Goal: Information Seeking & Learning: Learn about a topic

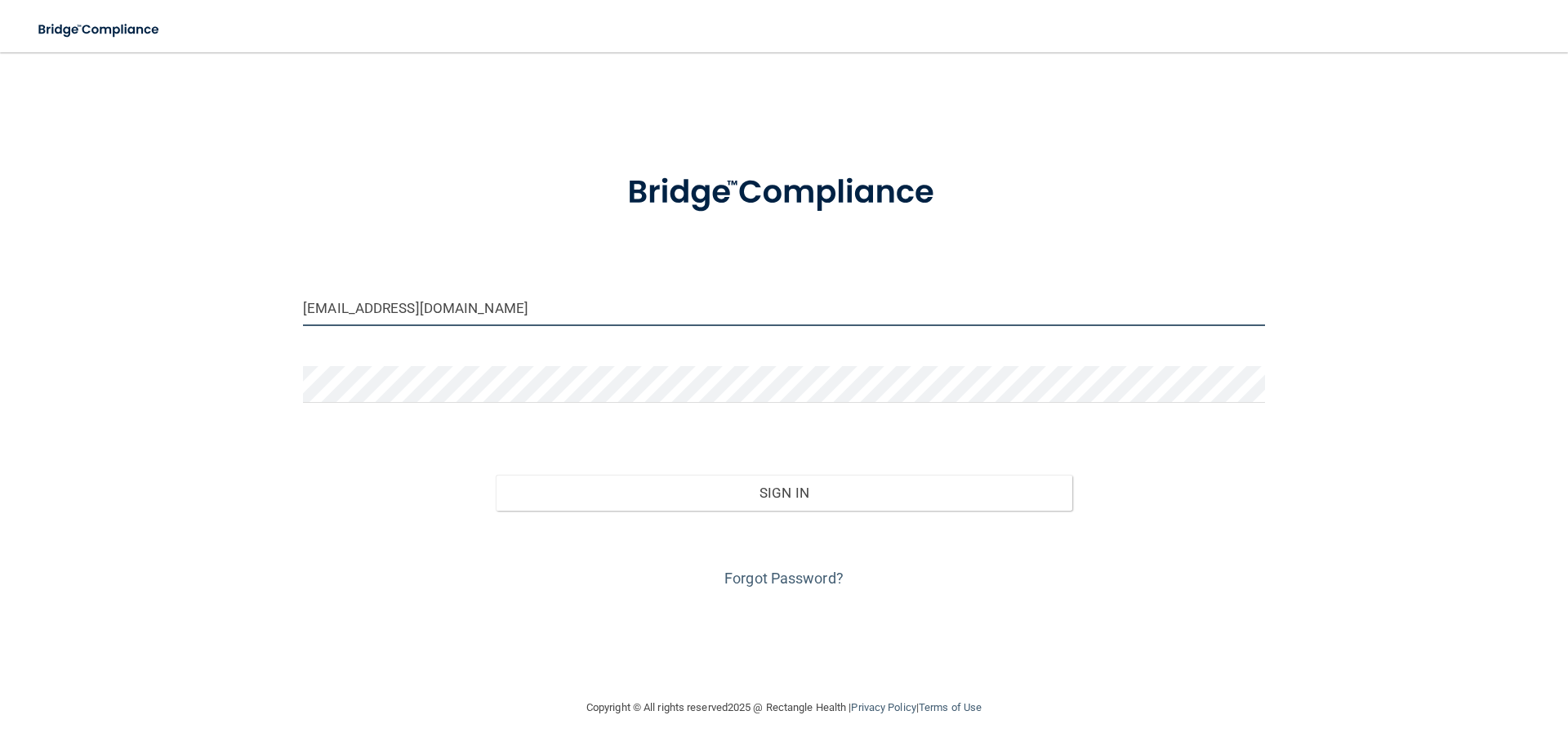
drag, startPoint x: 414, startPoint y: 294, endPoint x: 472, endPoint y: 303, distance: 58.7
click at [414, 294] on input "[EMAIL_ADDRESS][DOMAIN_NAME]" at bounding box center [784, 307] width 962 height 37
click at [418, 303] on input "[EMAIL_ADDRESS][DOMAIN_NAME]" at bounding box center [784, 307] width 962 height 37
click at [297, 331] on div "[EMAIL_ADDRESS][DOMAIN_NAME]" at bounding box center [784, 313] width 987 height 49
click at [424, 316] on input "[EMAIL_ADDRESS][DOMAIN_NAME]" at bounding box center [784, 307] width 962 height 37
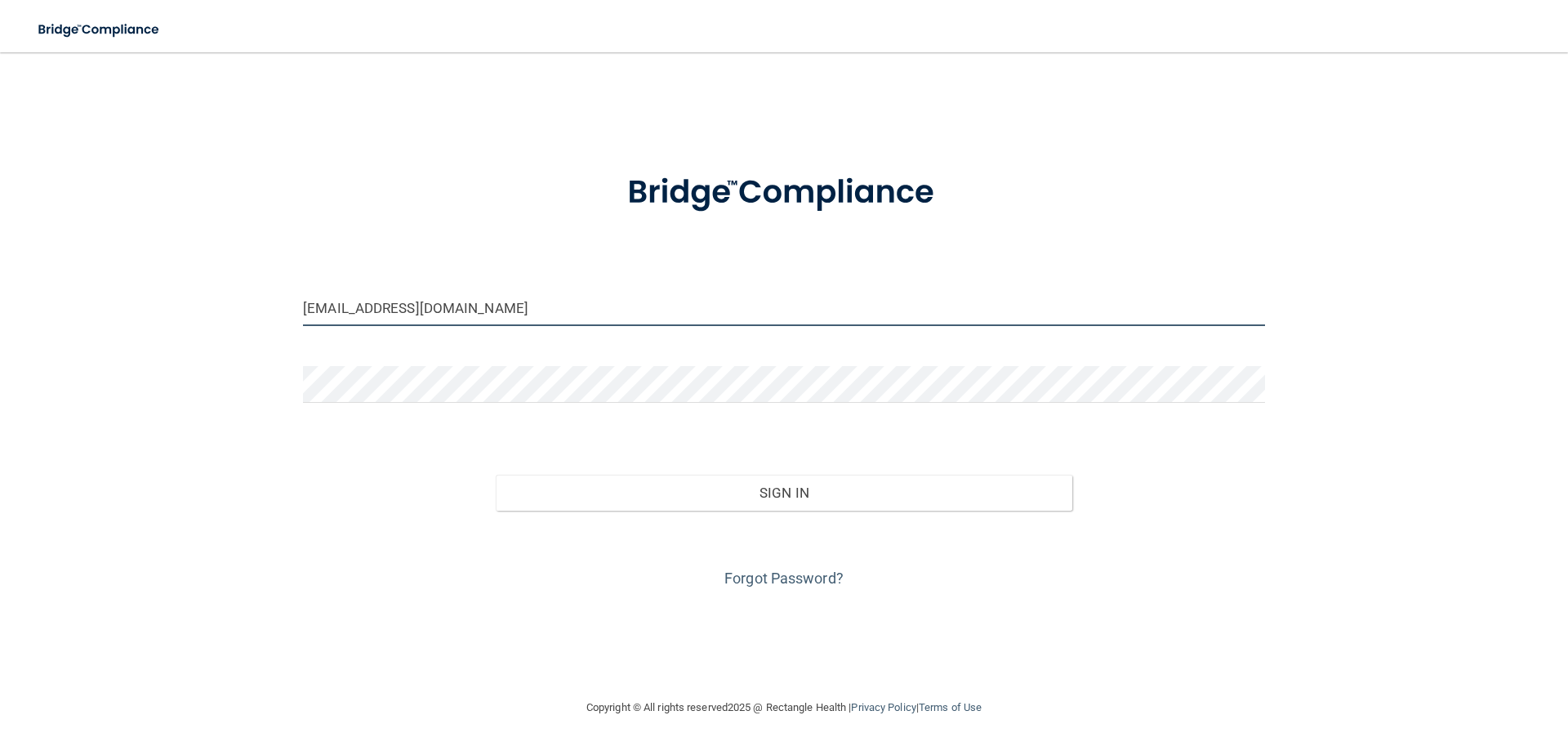
click at [525, 309] on input "[EMAIL_ADDRESS][DOMAIN_NAME]" at bounding box center [784, 307] width 962 height 37
drag, startPoint x: 525, startPoint y: 309, endPoint x: 205, endPoint y: 336, distance: 321.1
click at [205, 336] on div "worcesteroralsurgery@yahoo.com Invalid email/password. You don't have permissio…" at bounding box center [784, 375] width 1503 height 613
type input "[EMAIL_ADDRESS][DOMAIN_NAME]"
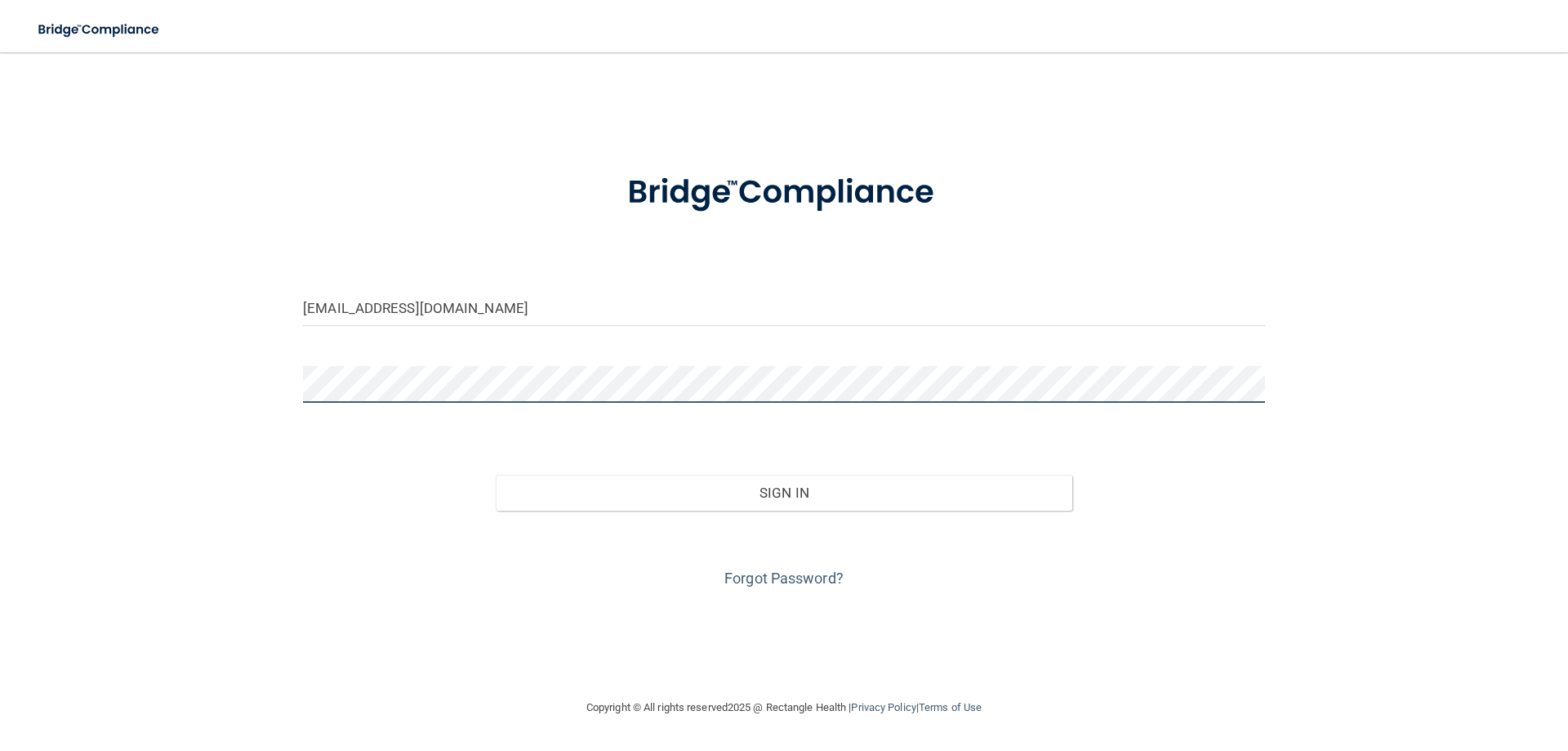
click at [496, 475] on button "Sign In" at bounding box center [784, 493] width 578 height 36
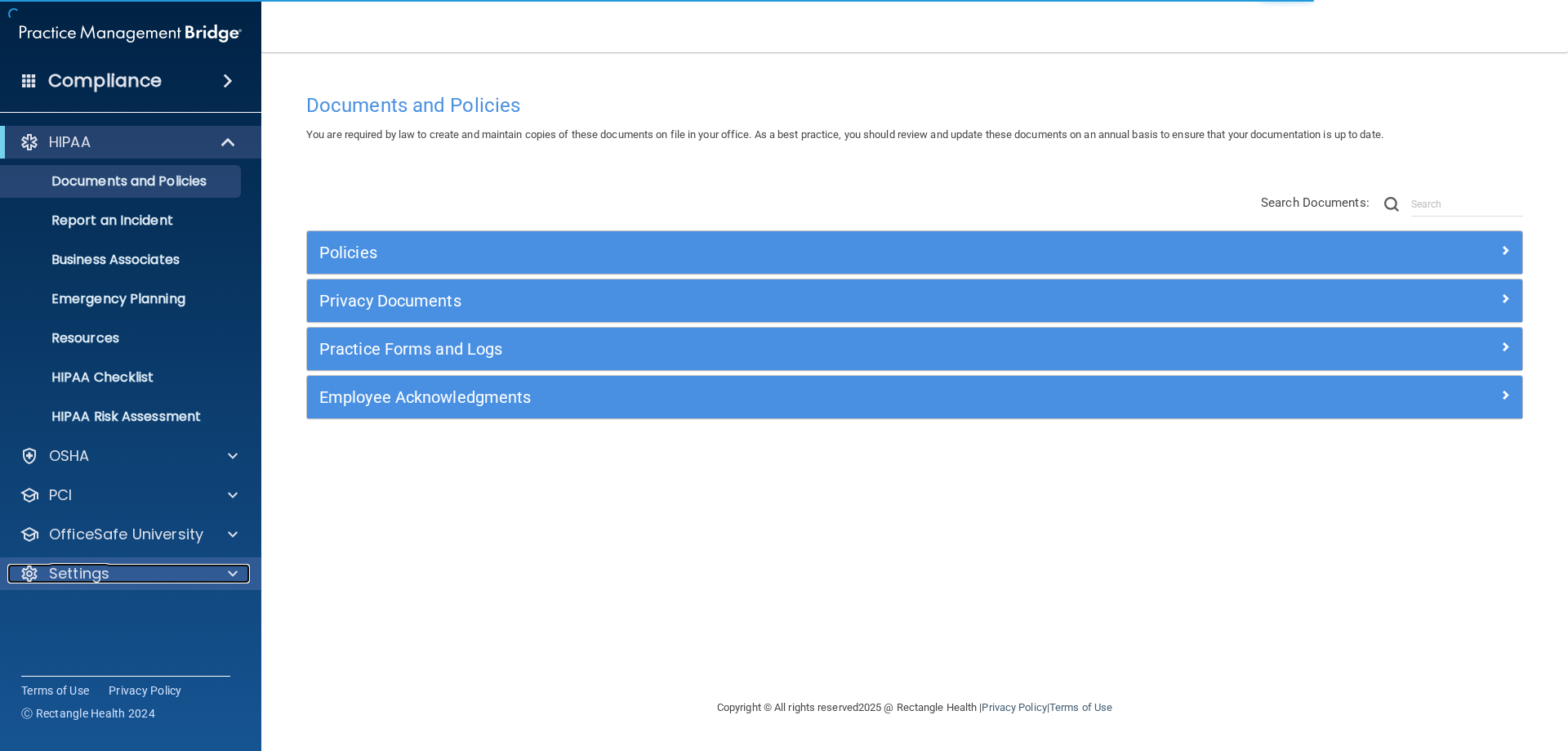
click at [117, 570] on div "Settings" at bounding box center [109, 574] width 203 height 20
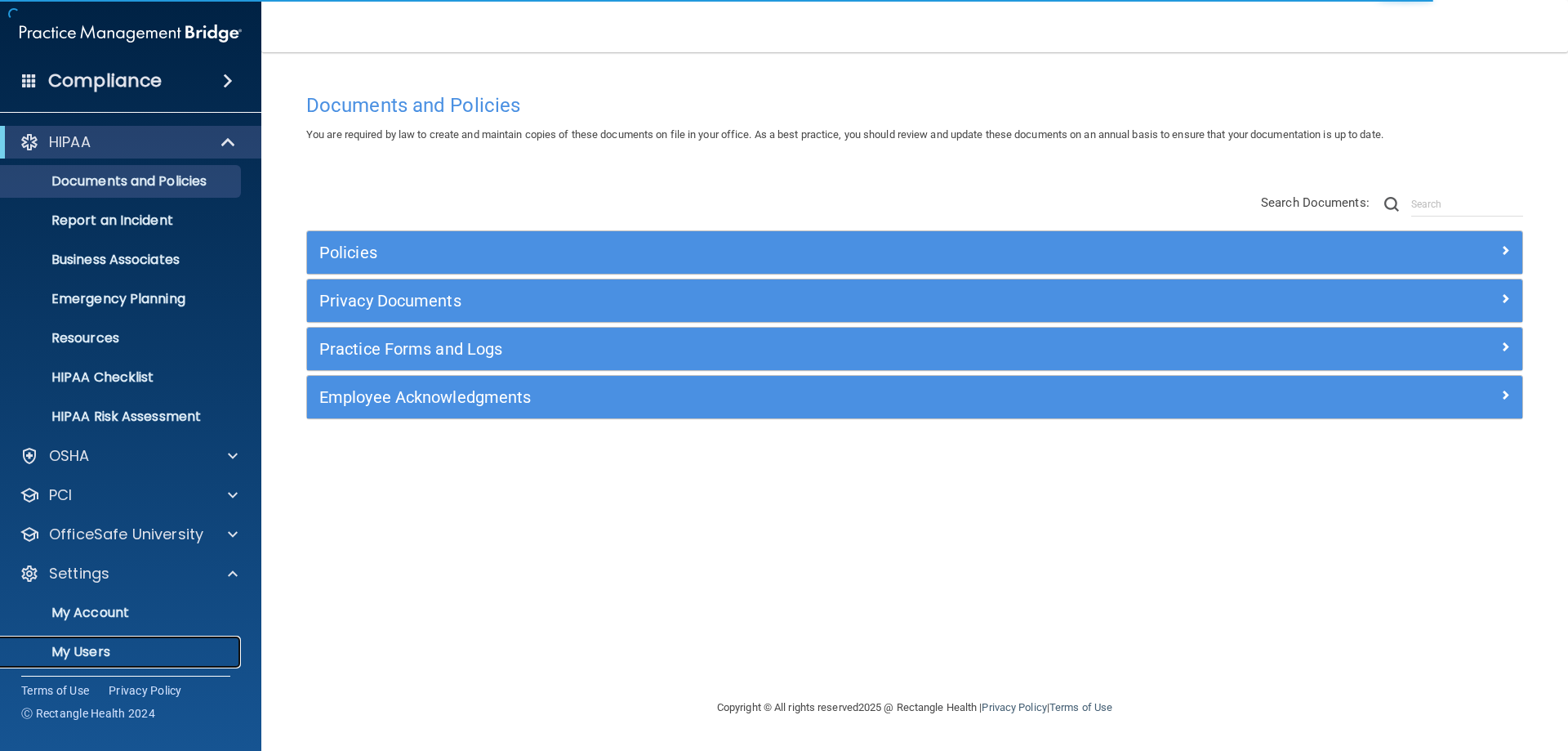
click at [110, 652] on p "My Users" at bounding box center [122, 652] width 223 height 16
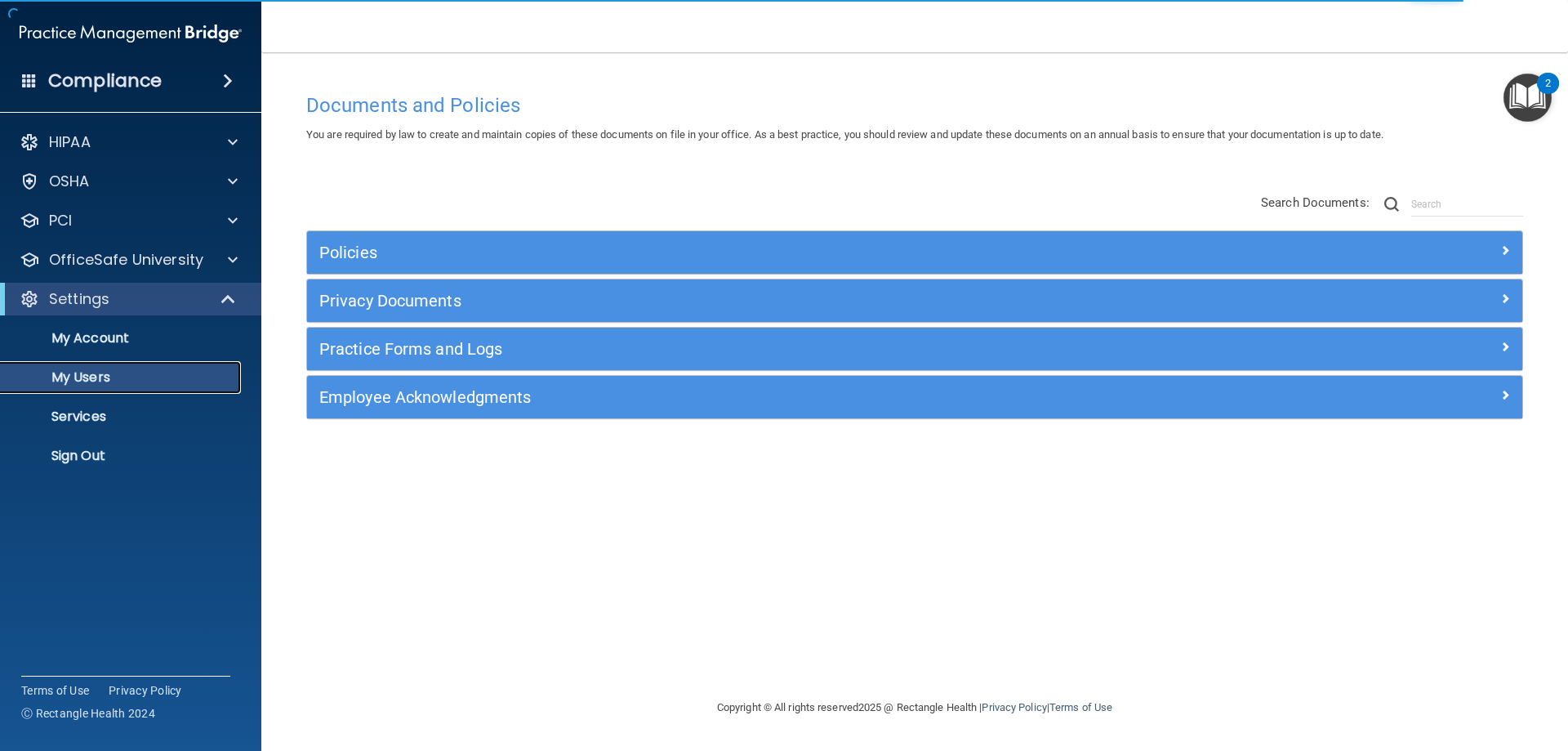
select select "20"
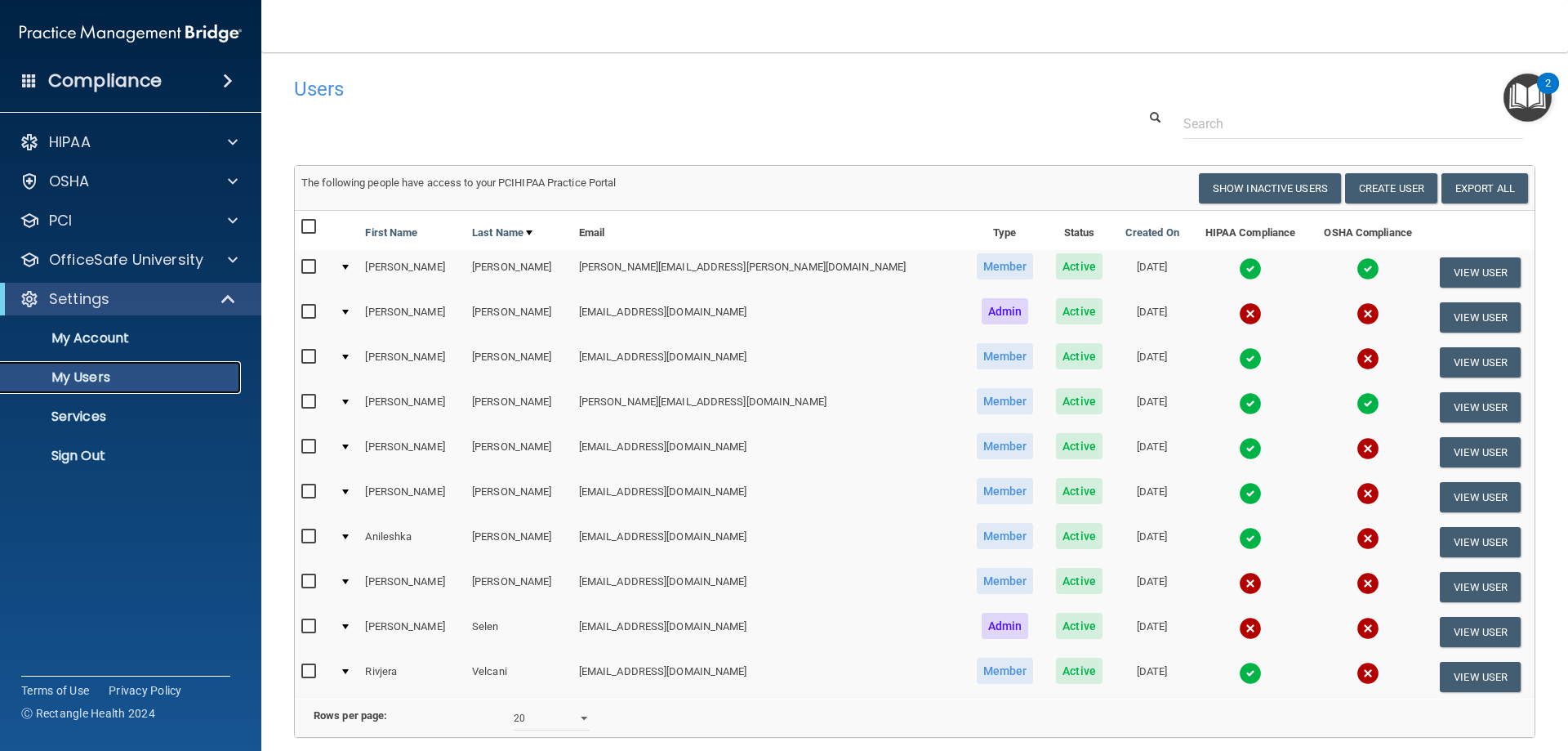
scroll to position [152, 0]
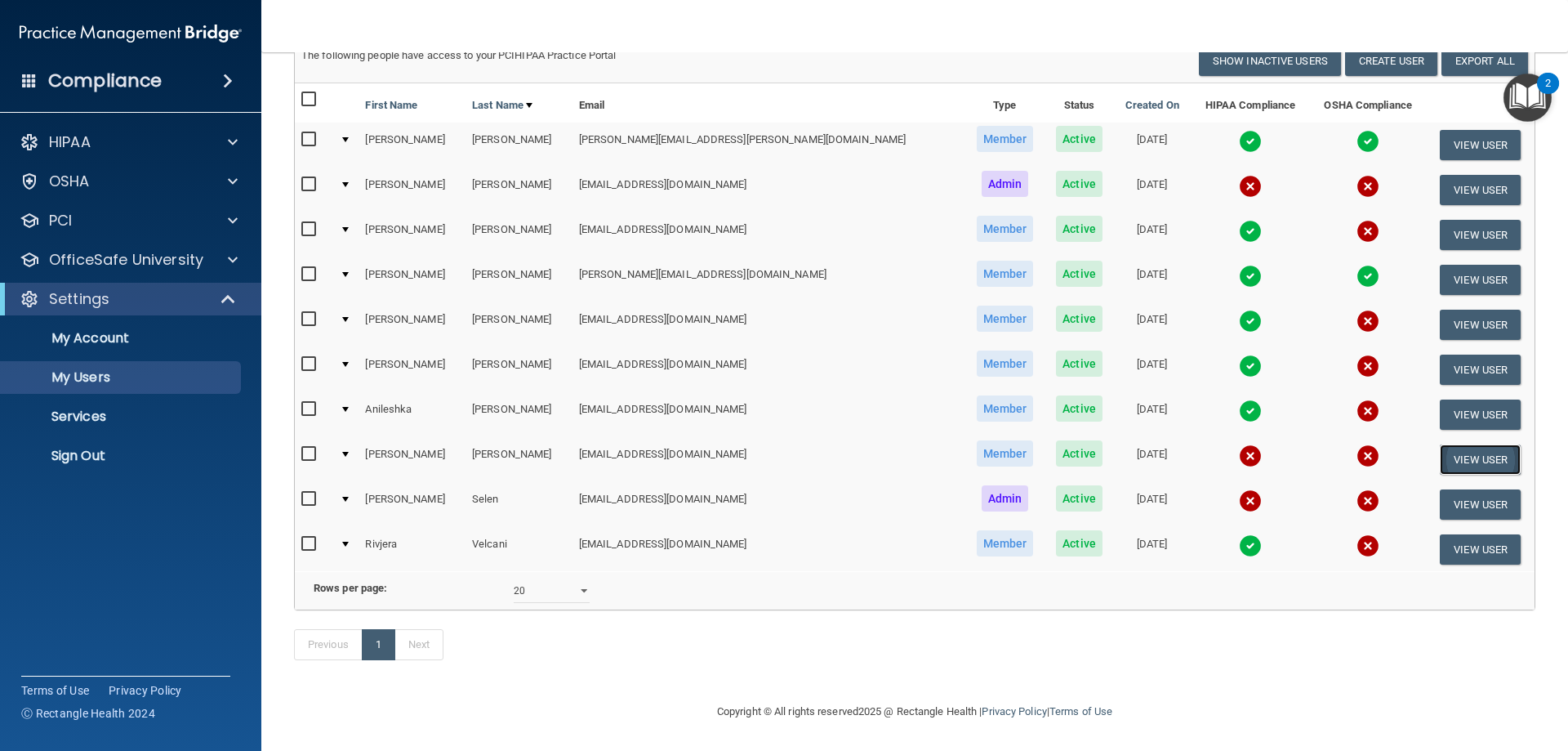
click at [1444, 444] on button "View User" at bounding box center [1481, 459] width 81 height 31
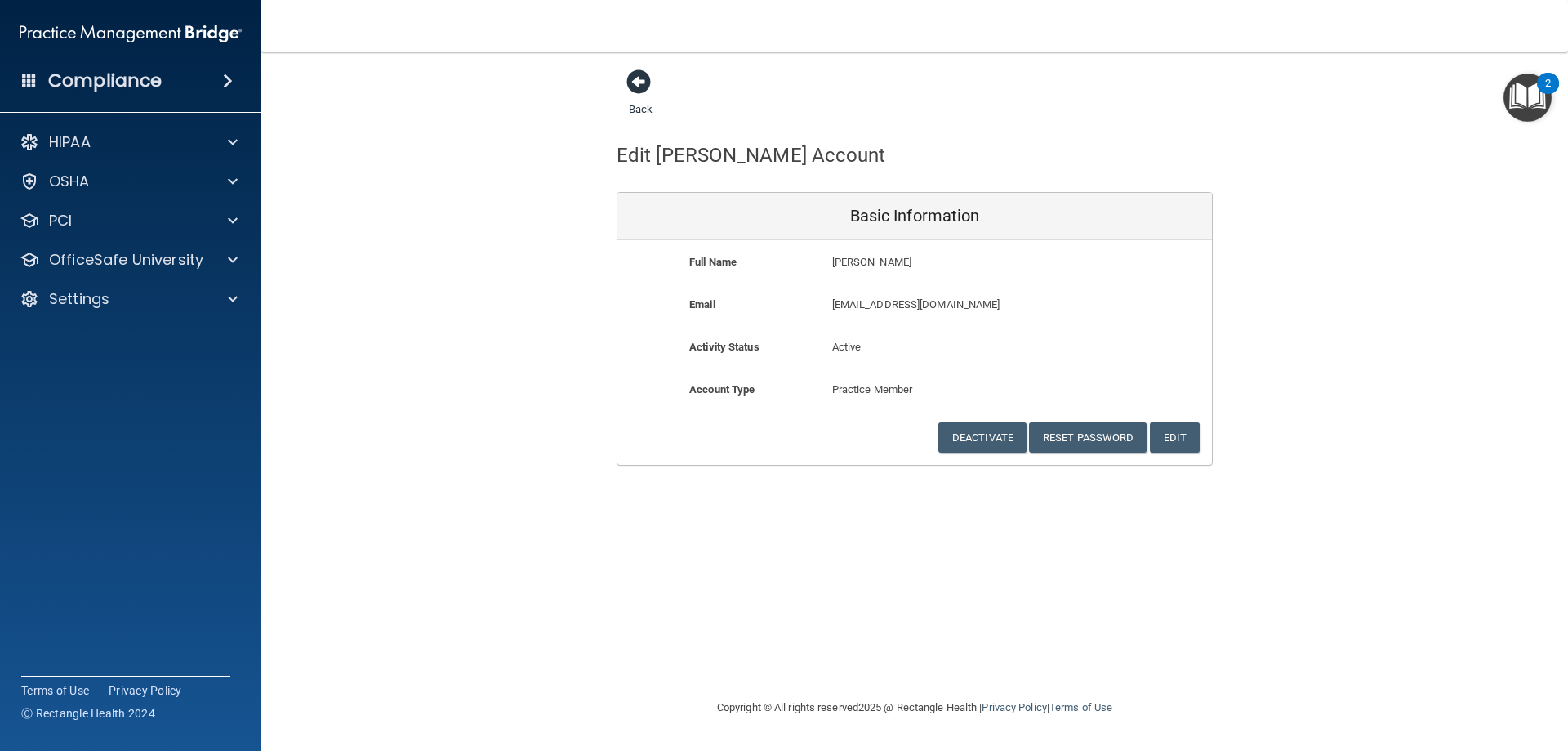
click at [635, 106] on link "Back" at bounding box center [640, 99] width 24 height 32
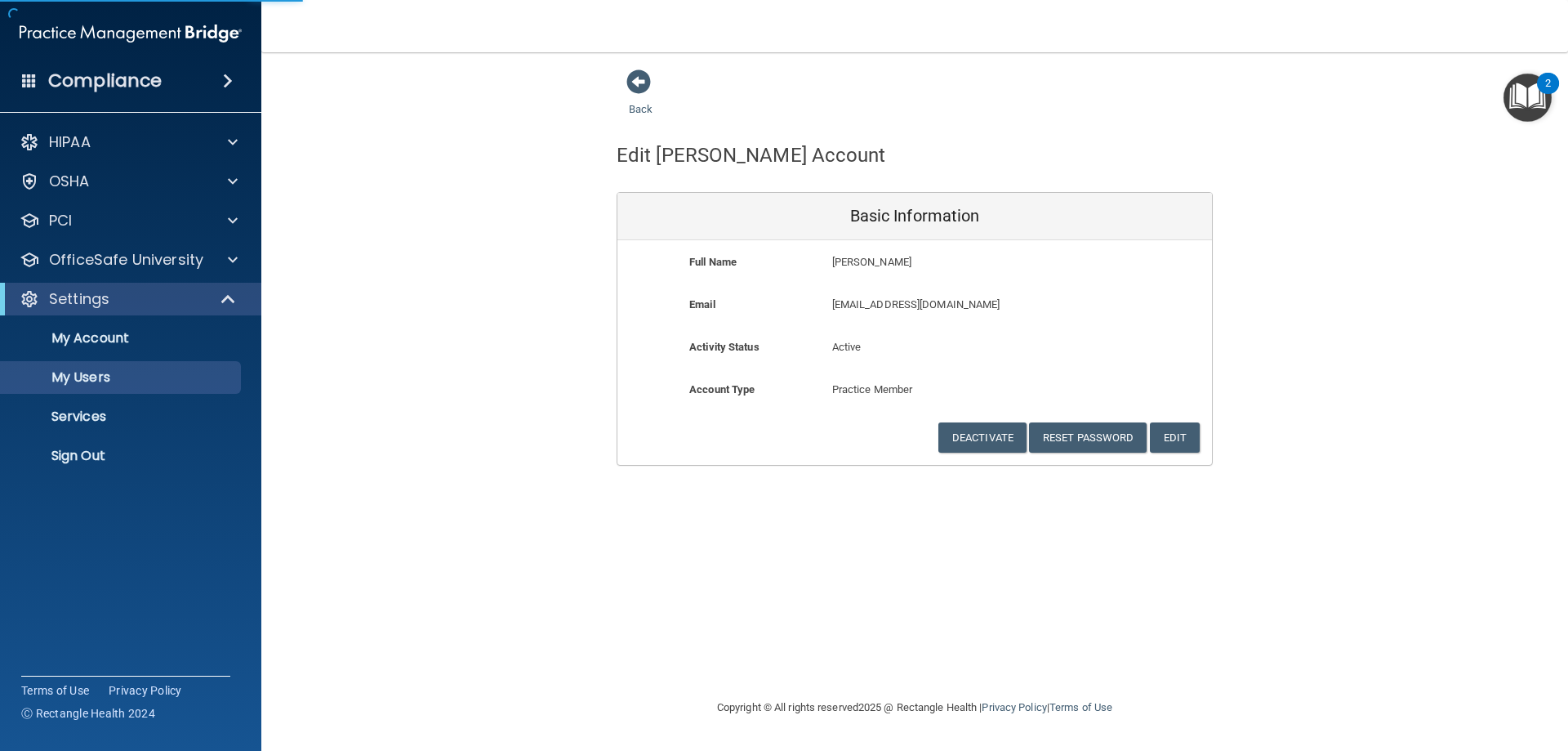
select select "20"
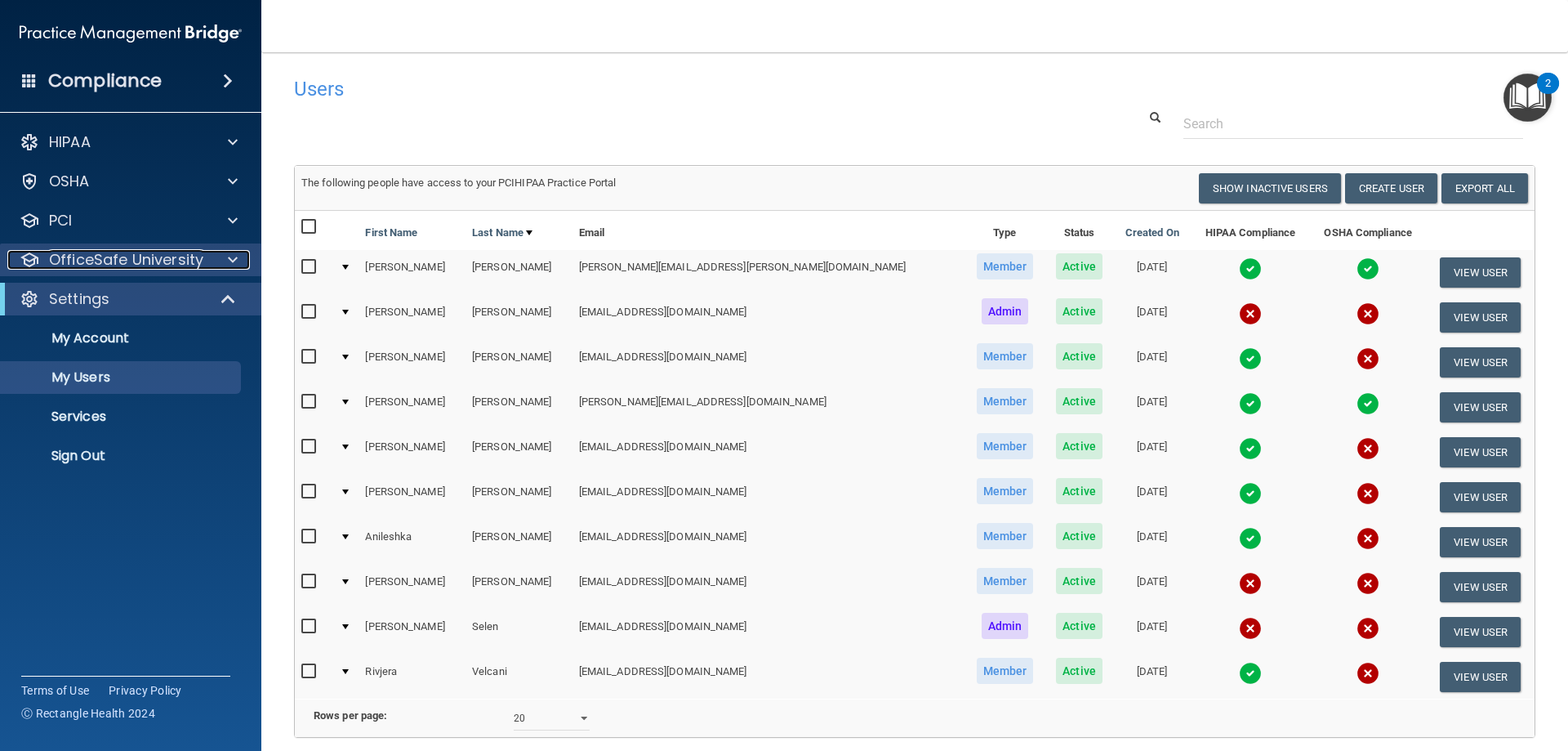
click at [124, 268] on p "OfficeSafe University" at bounding box center [125, 260] width 154 height 20
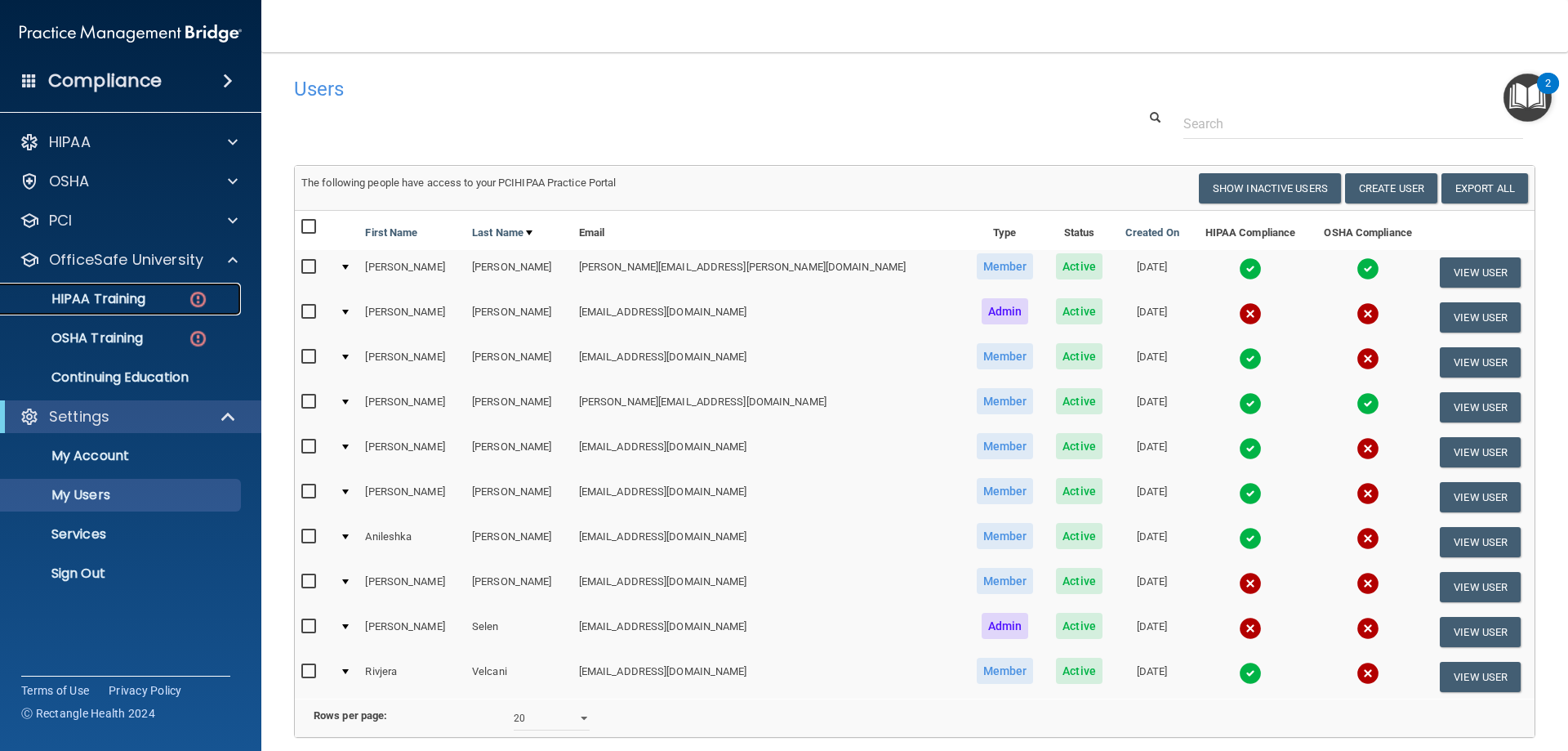
click at [122, 301] on p "HIPAA Training" at bounding box center [78, 299] width 135 height 16
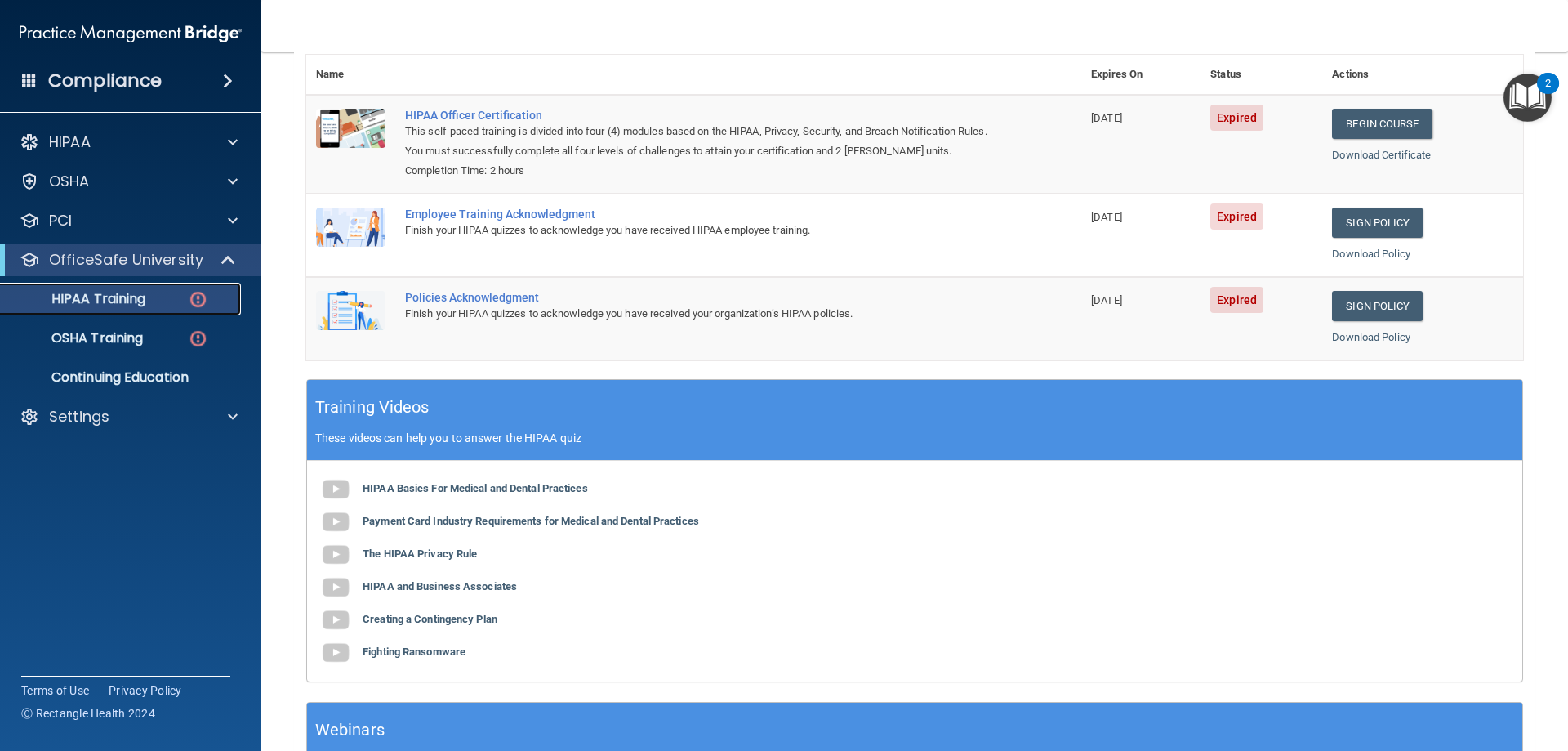
scroll to position [163, 0]
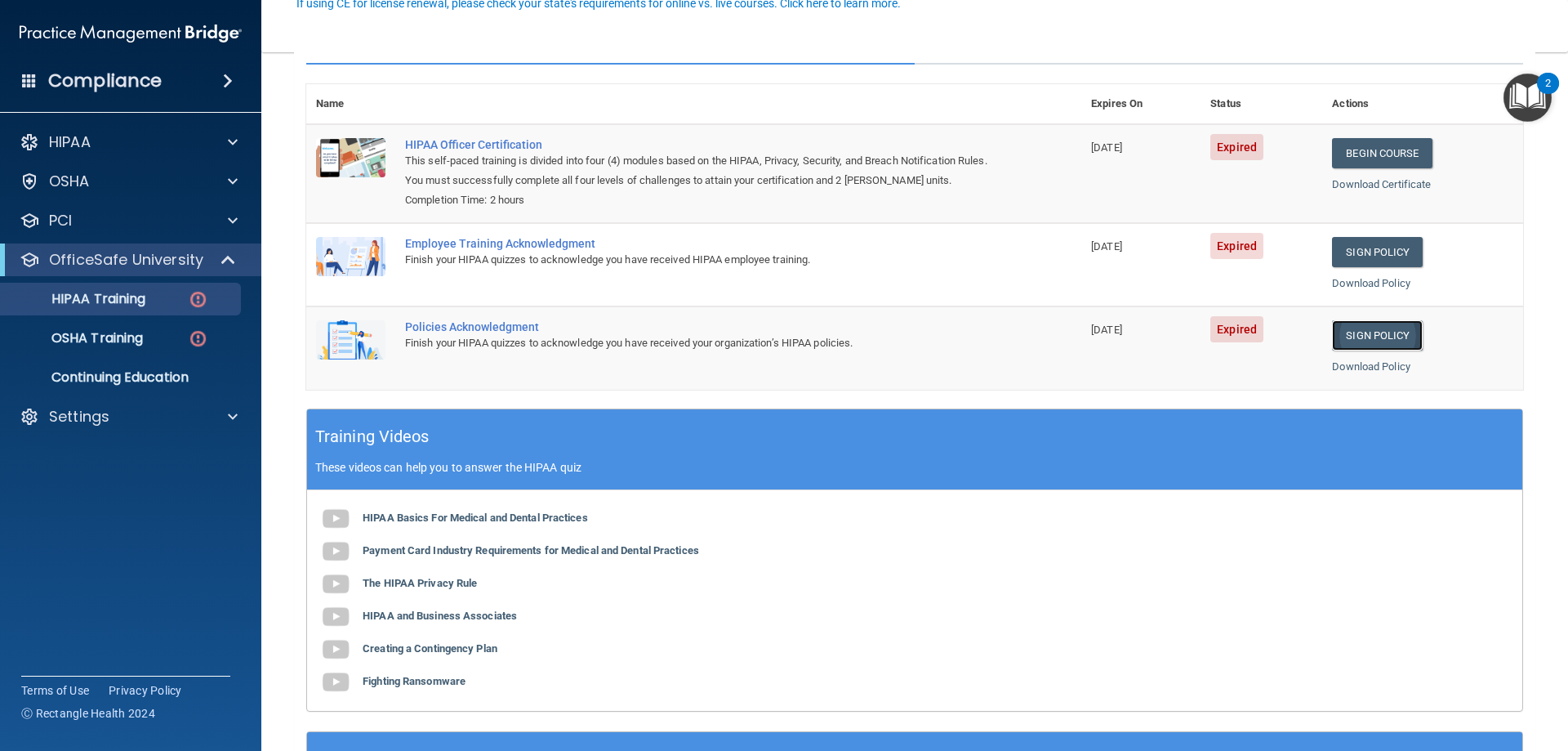
click at [1403, 340] on link "Sign Policy" at bounding box center [1378, 336] width 91 height 31
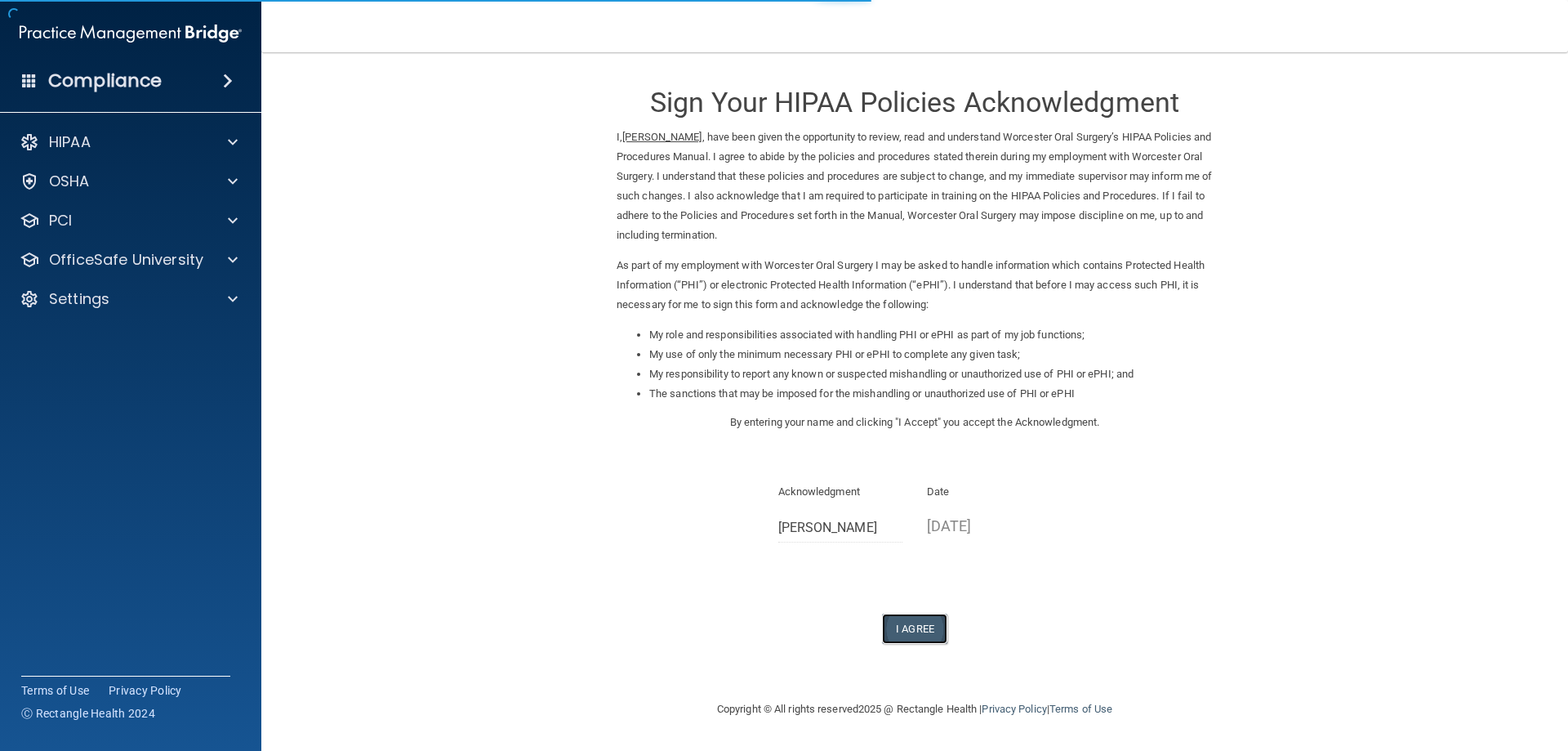
click at [927, 630] on button "I Agree" at bounding box center [915, 628] width 65 height 31
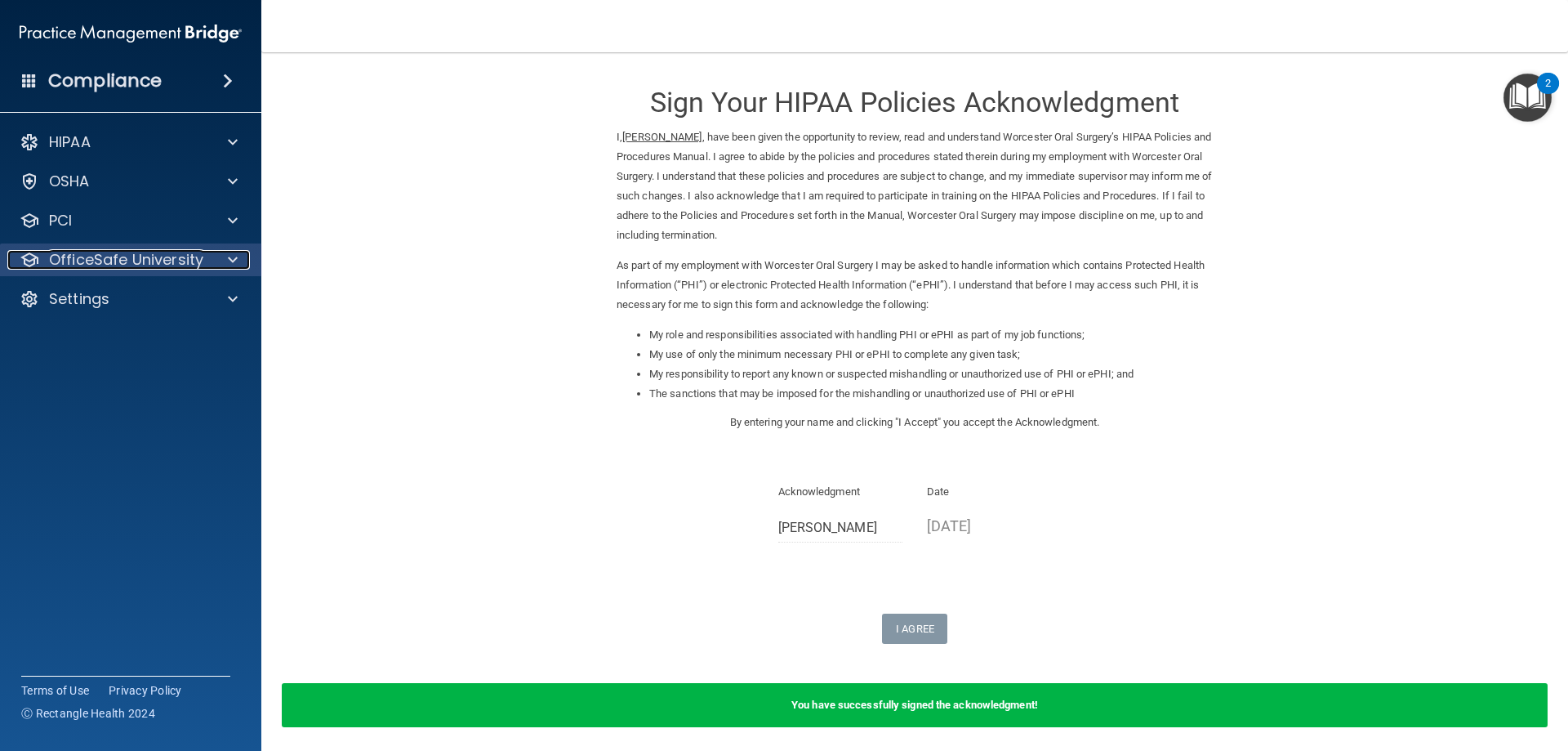
click at [223, 259] on div at bounding box center [231, 260] width 41 height 20
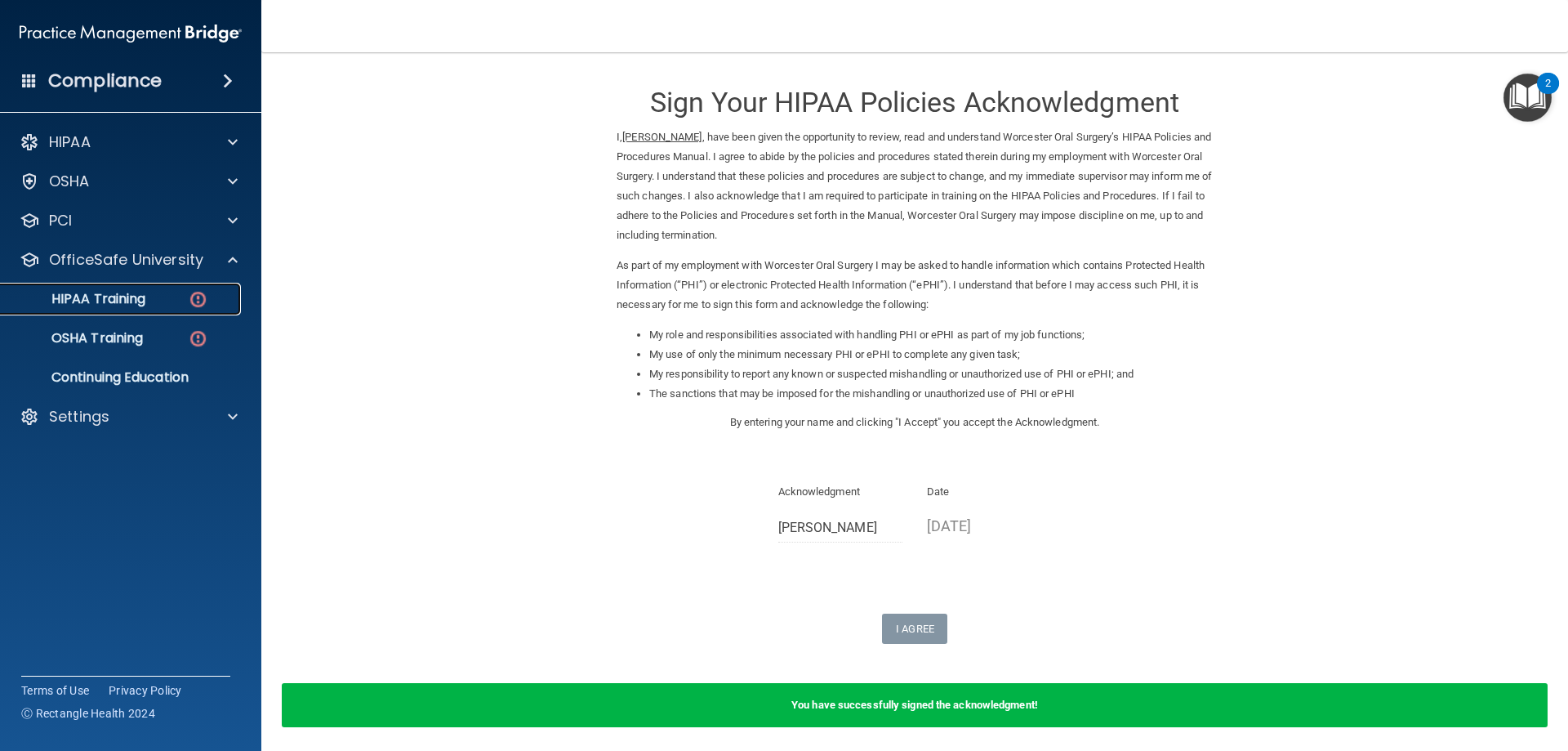
click at [205, 296] on img at bounding box center [198, 299] width 21 height 21
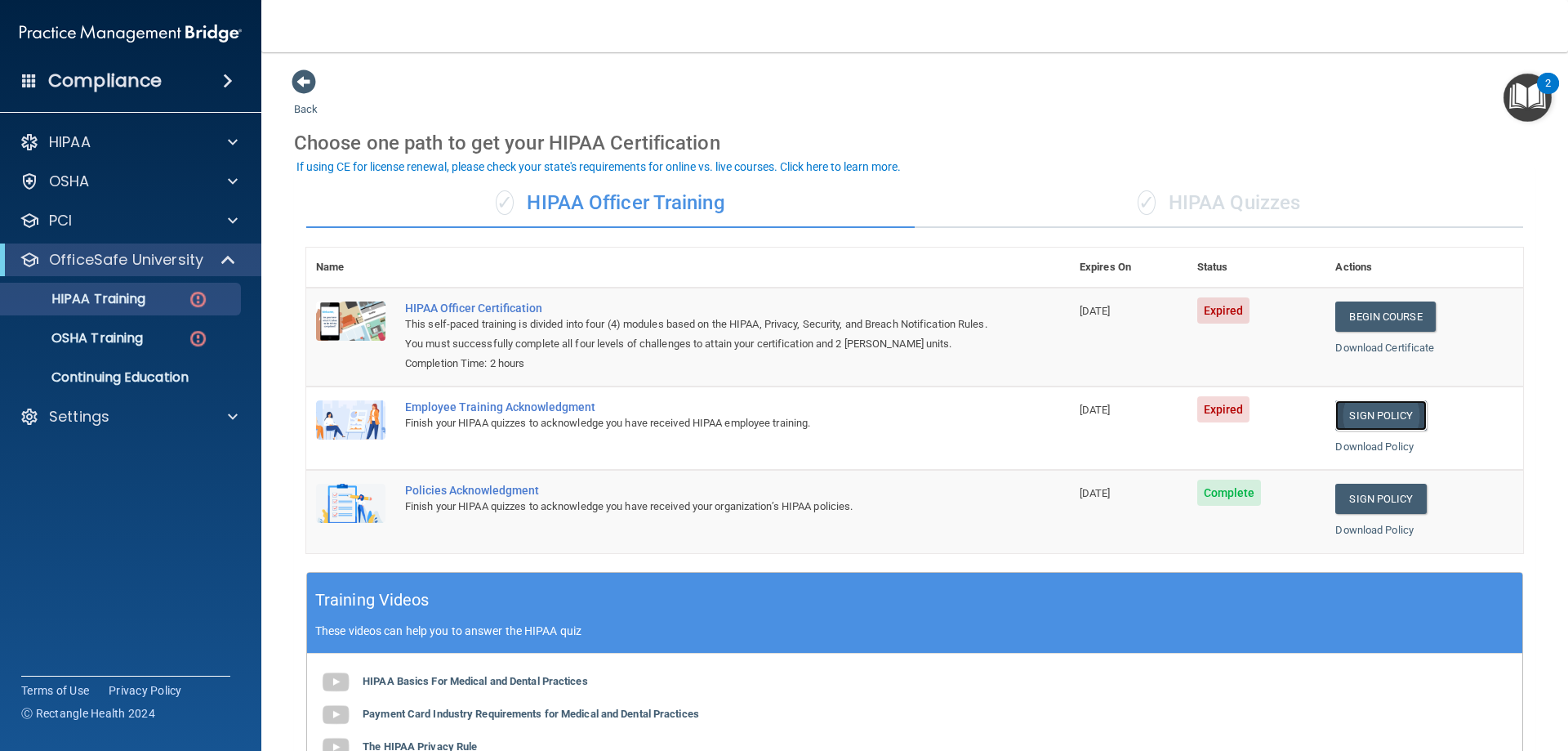
click at [1352, 414] on link "Sign Policy" at bounding box center [1381, 415] width 91 height 31
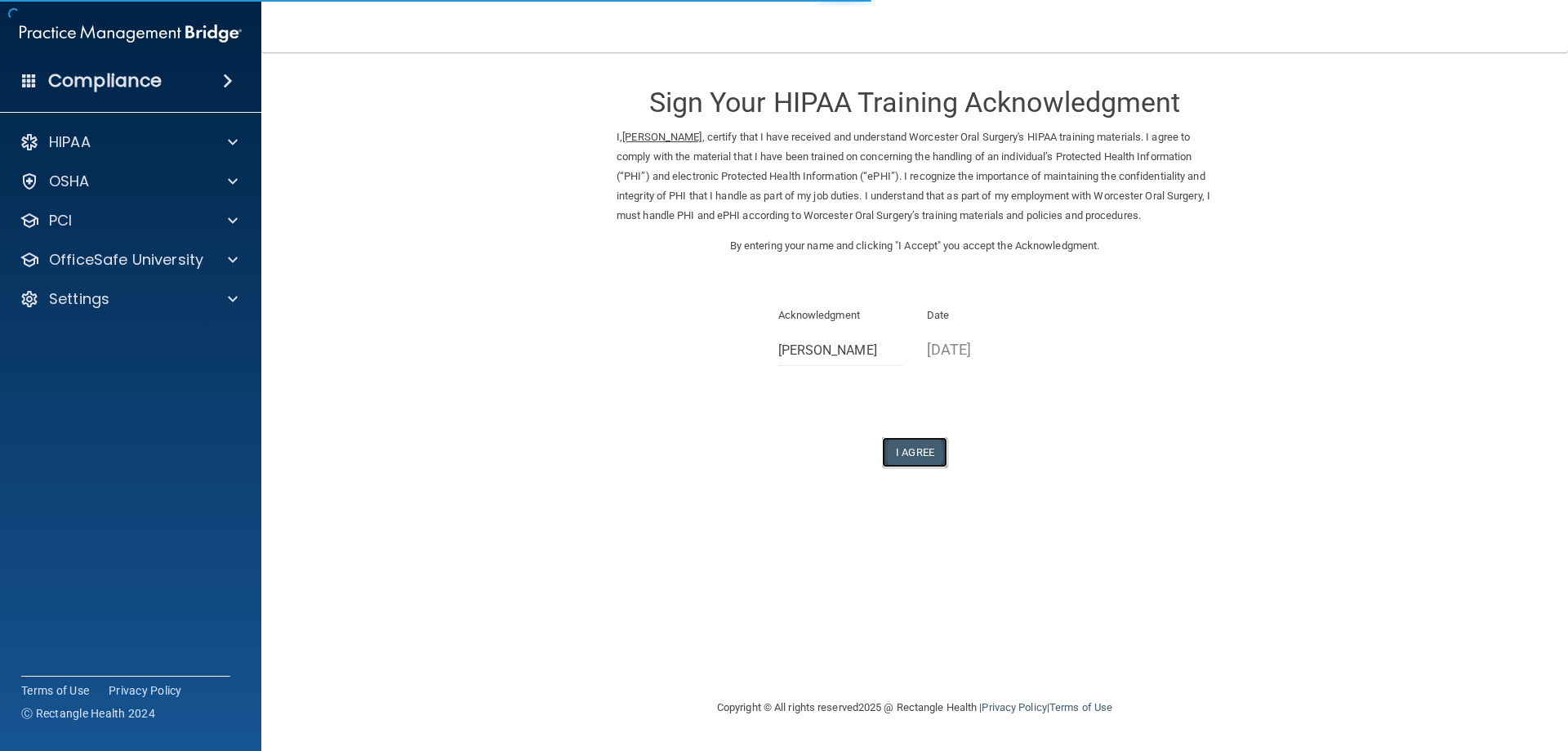
click at [915, 467] on button "I Agree" at bounding box center [915, 452] width 65 height 31
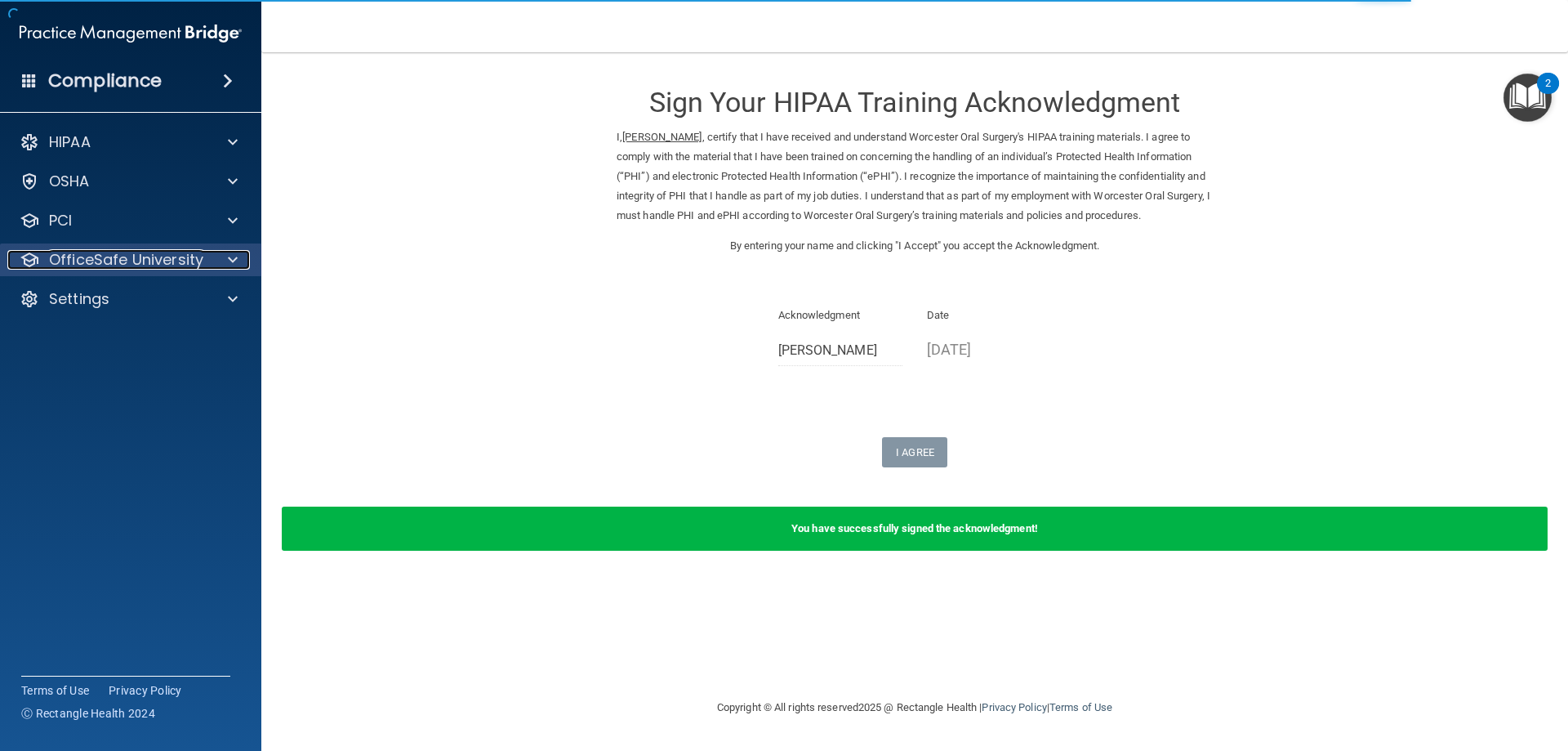
click at [83, 266] on p "OfficeSafe University" at bounding box center [125, 260] width 154 height 20
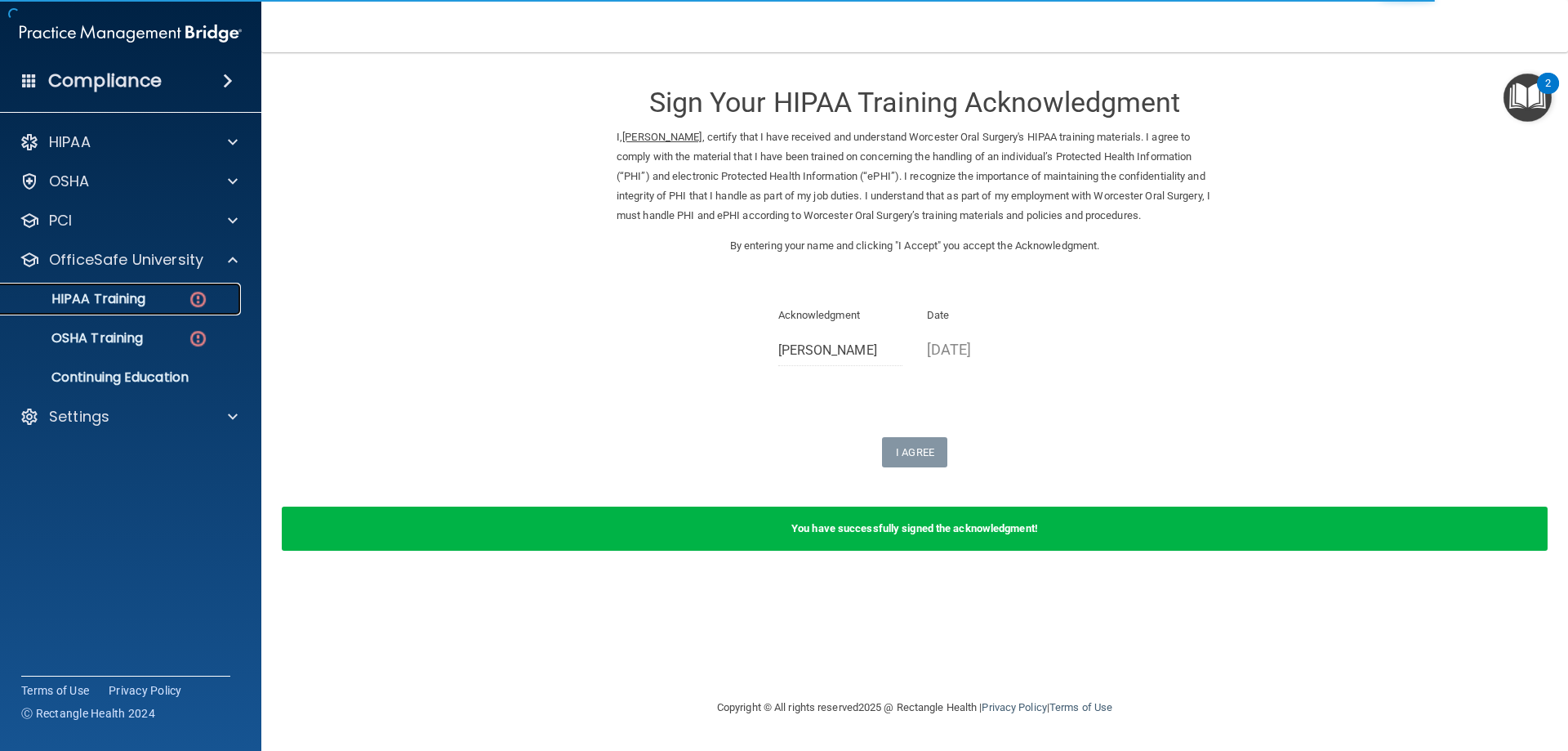
drag, startPoint x: 90, startPoint y: 292, endPoint x: 103, endPoint y: 292, distance: 13.0
click at [91, 292] on p "HIPAA Training" at bounding box center [78, 299] width 135 height 16
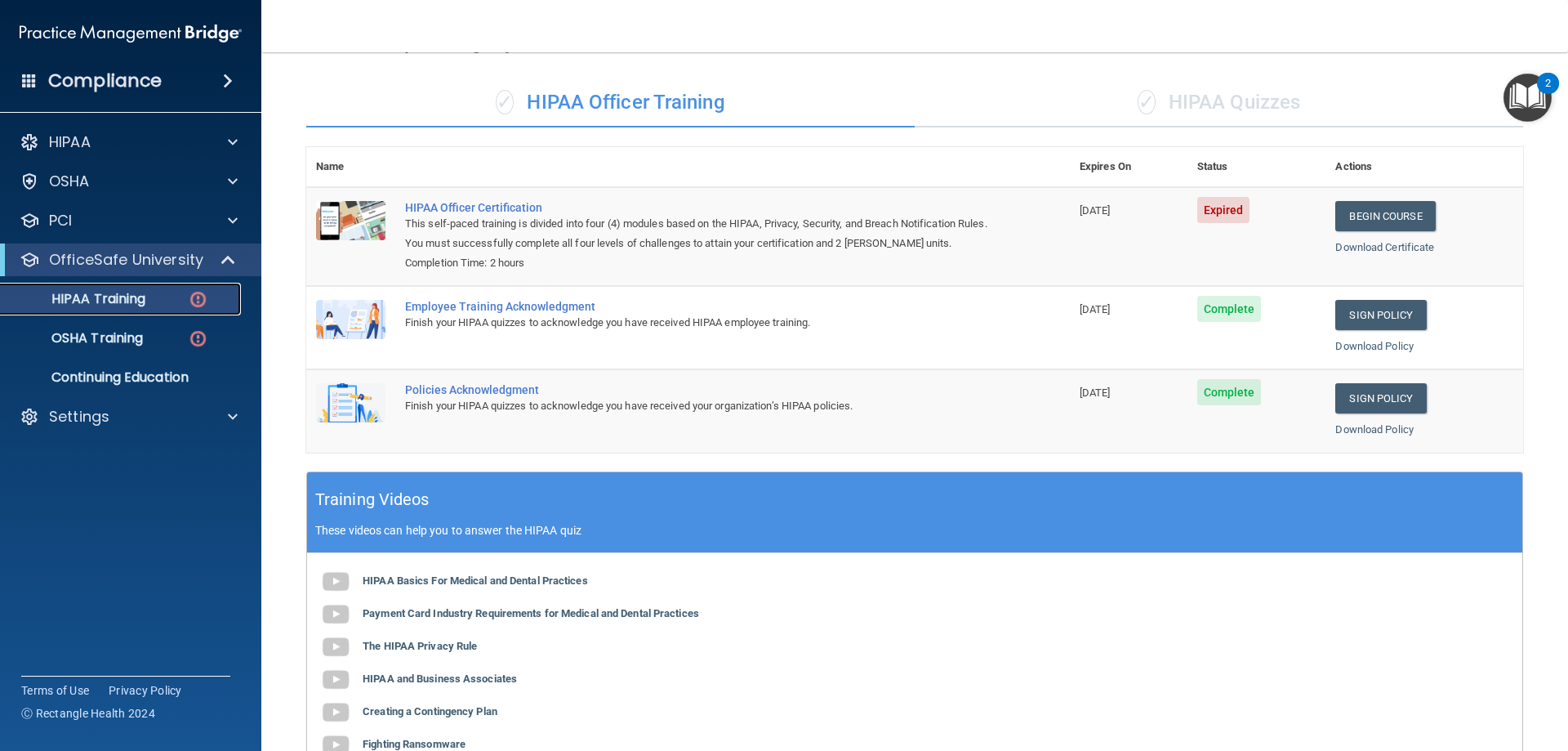
scroll to position [84, 0]
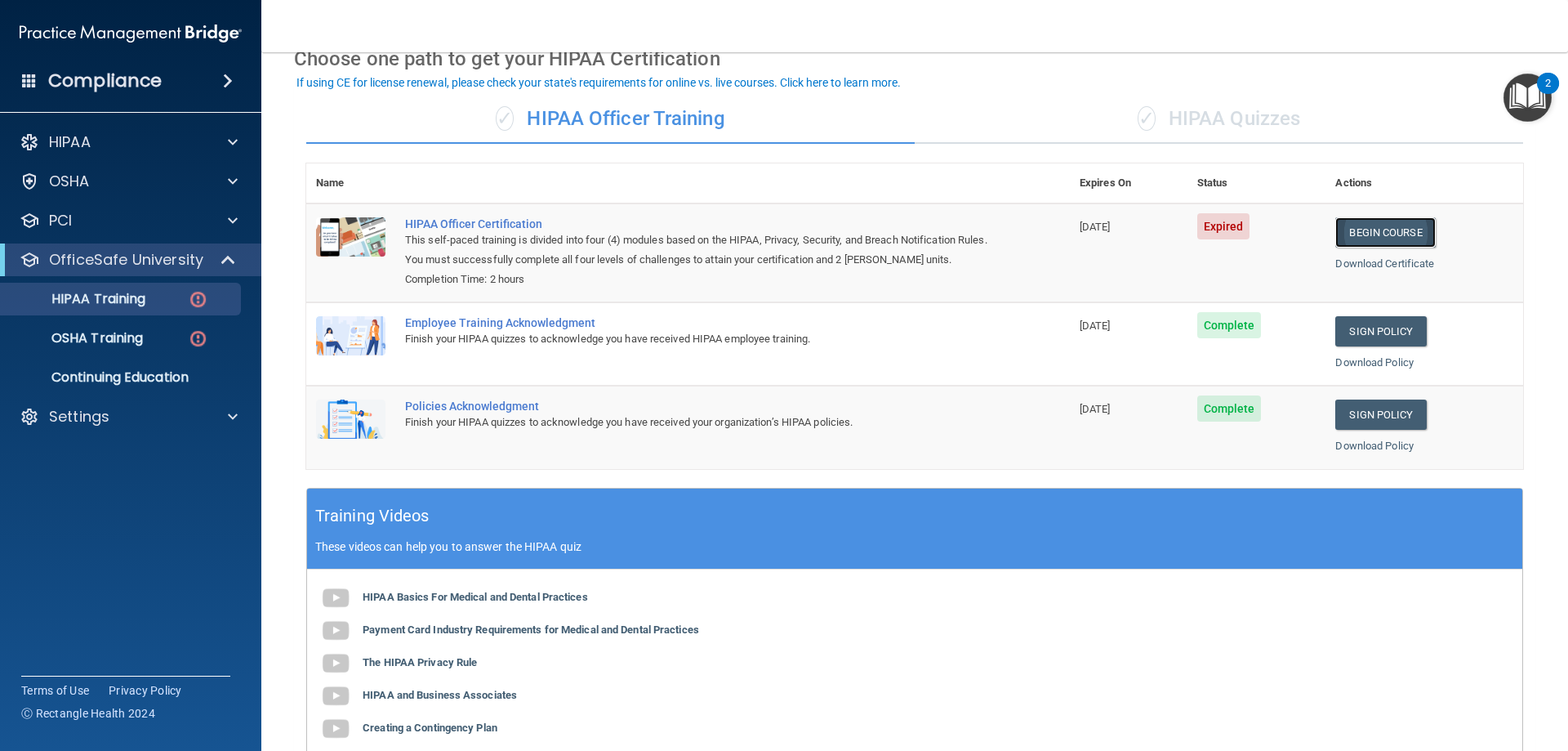
click at [1383, 223] on link "Begin Course" at bounding box center [1385, 232] width 100 height 31
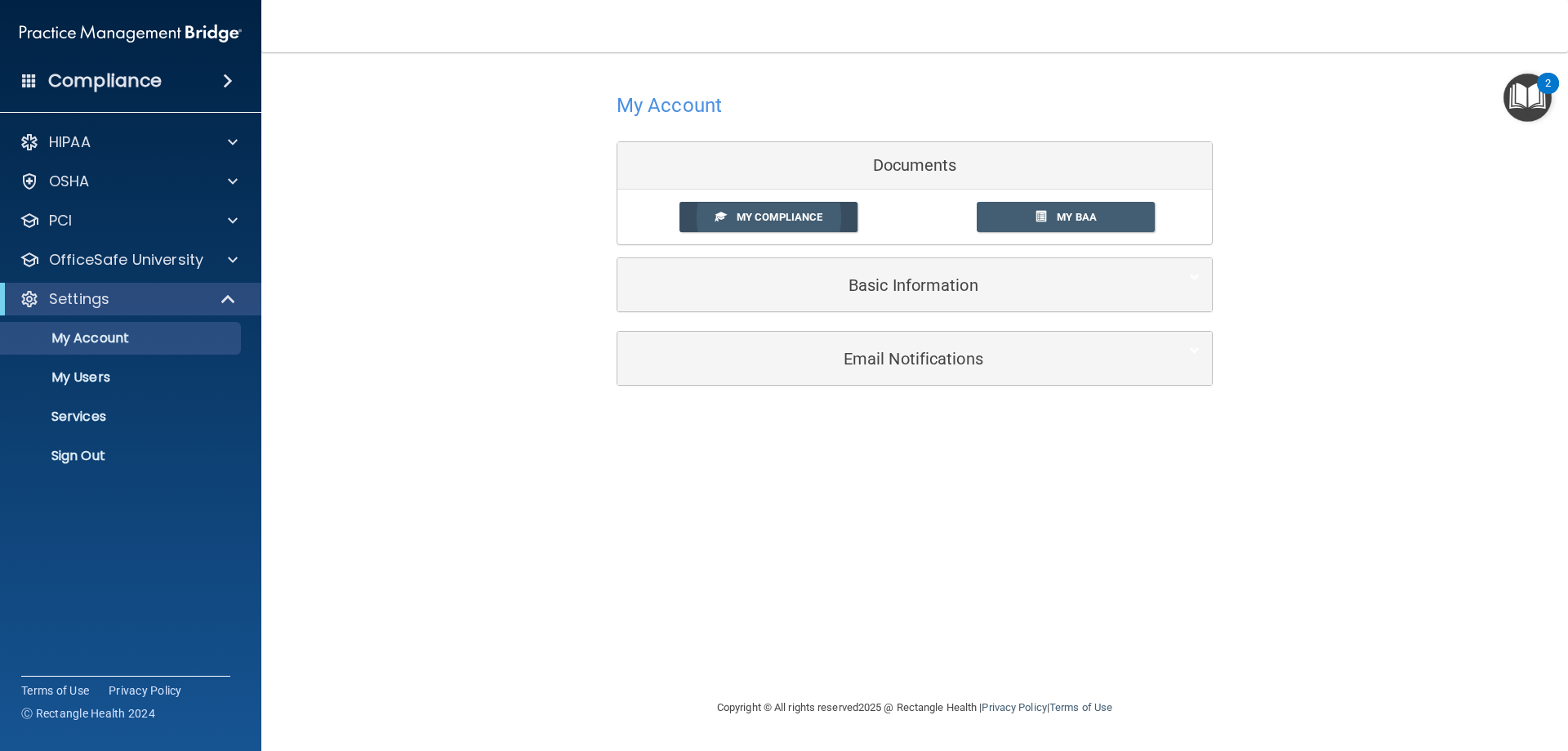
click at [775, 215] on span "My Compliance" at bounding box center [779, 217] width 86 height 12
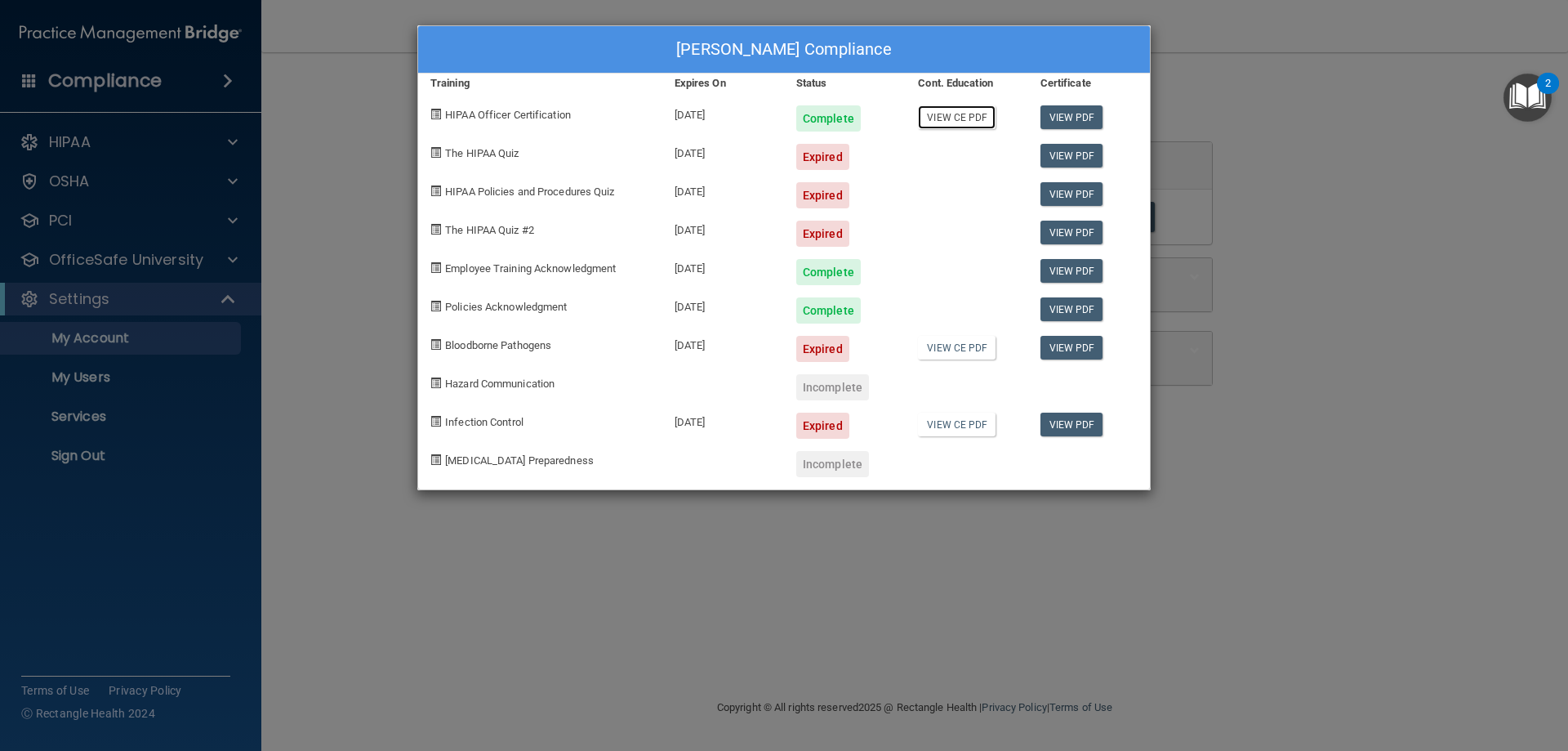
click at [959, 117] on link "View CE PDF" at bounding box center [957, 117] width 77 height 24
click at [1379, 159] on div "Cassandra Beaudette's Compliance Training Expires On Status Cont. Education Cer…" at bounding box center [784, 375] width 1568 height 751
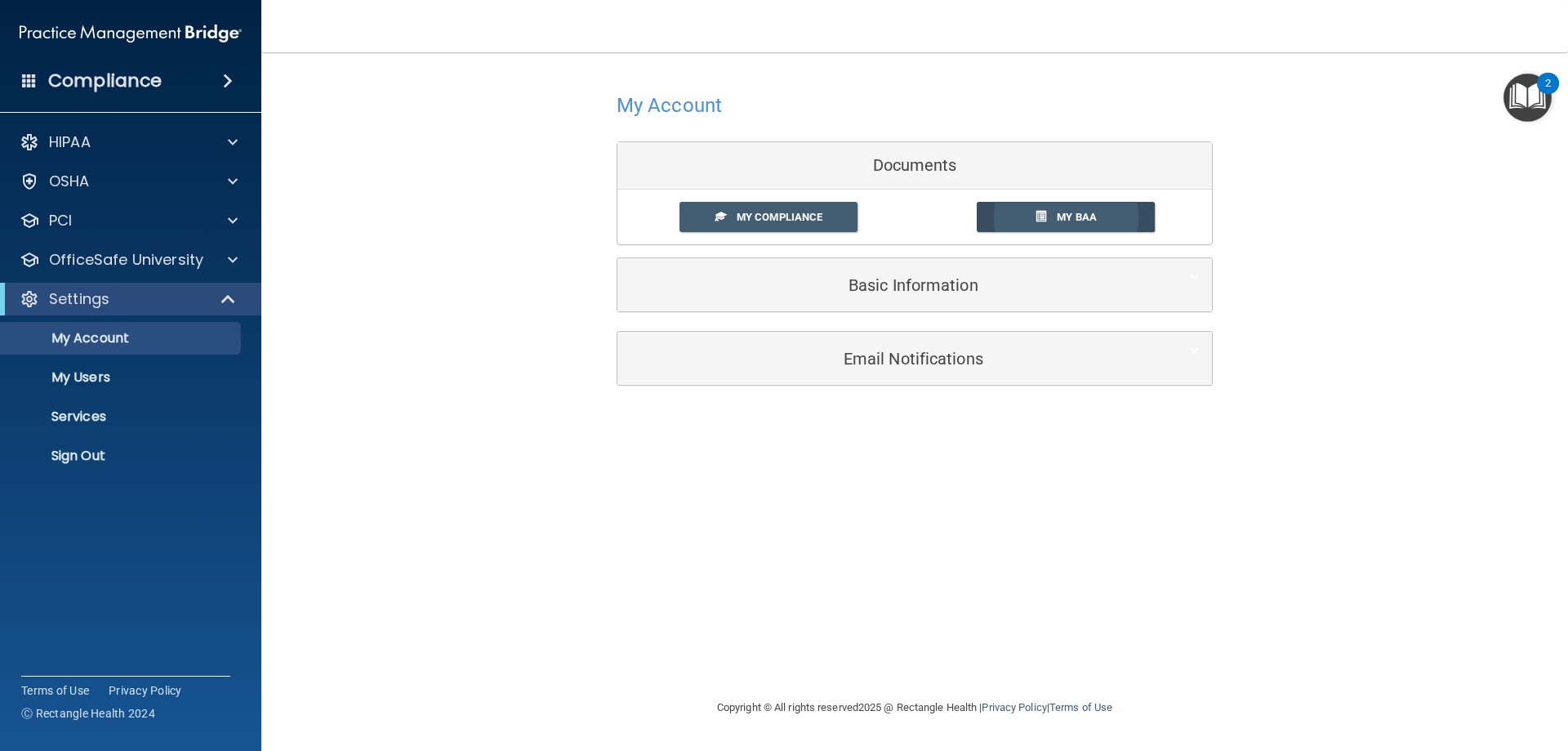
click at [1076, 204] on link "My BAA" at bounding box center [1066, 217] width 179 height 31
click at [92, 275] on div "OfficeSafe University" at bounding box center [131, 260] width 262 height 33
click at [130, 265] on p "OfficeSafe University" at bounding box center [125, 260] width 154 height 20
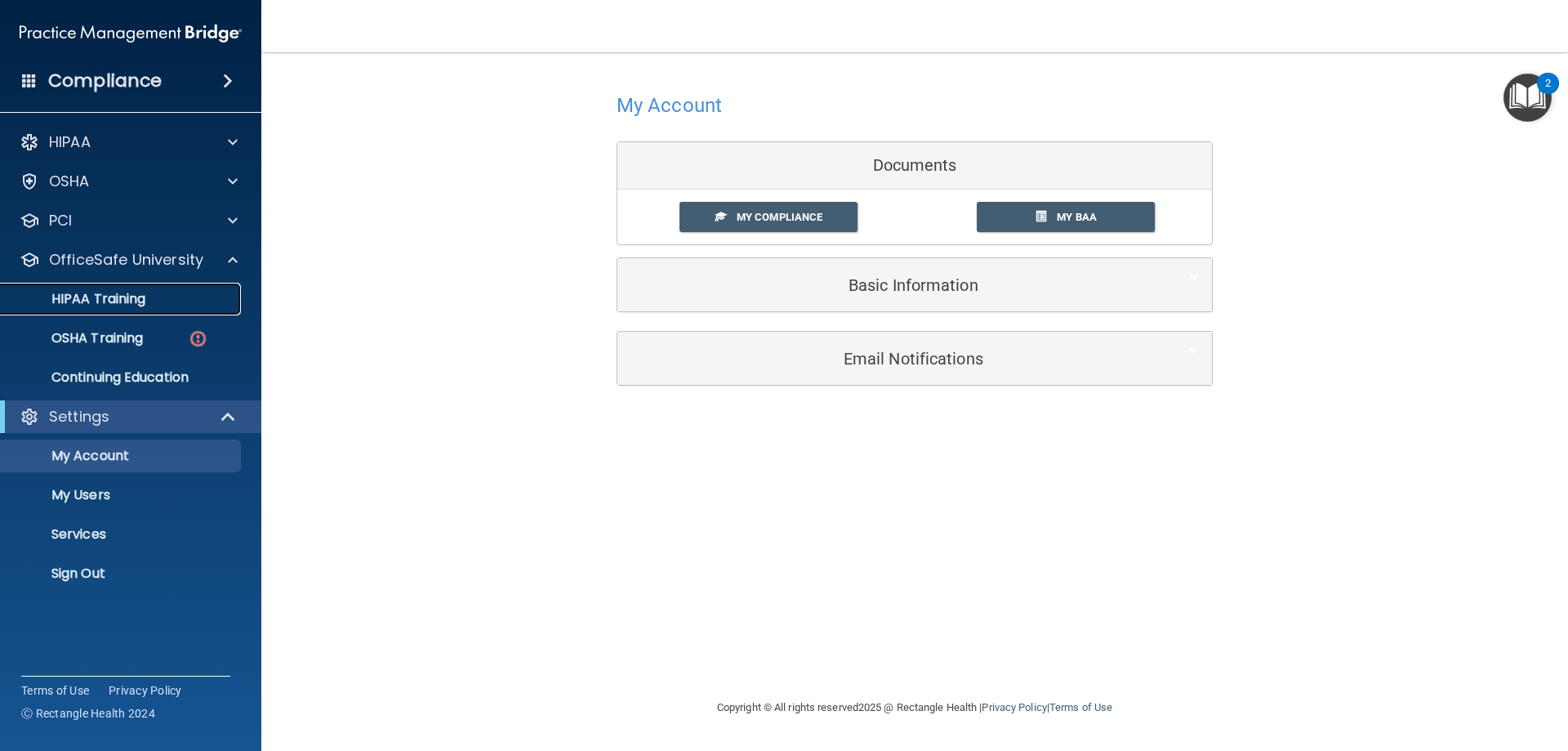
click at [121, 304] on p "HIPAA Training" at bounding box center [78, 299] width 135 height 16
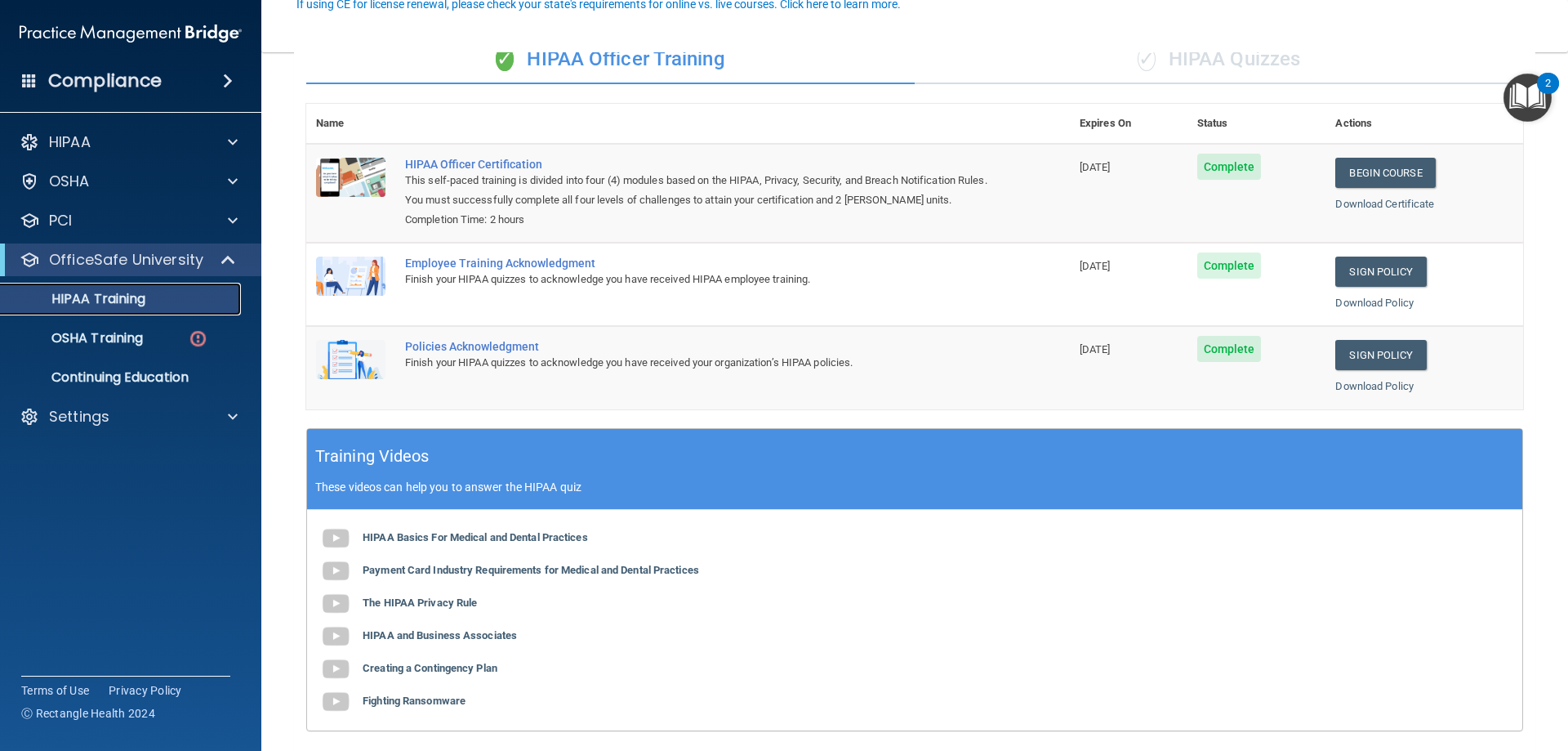
scroll to position [247, 0]
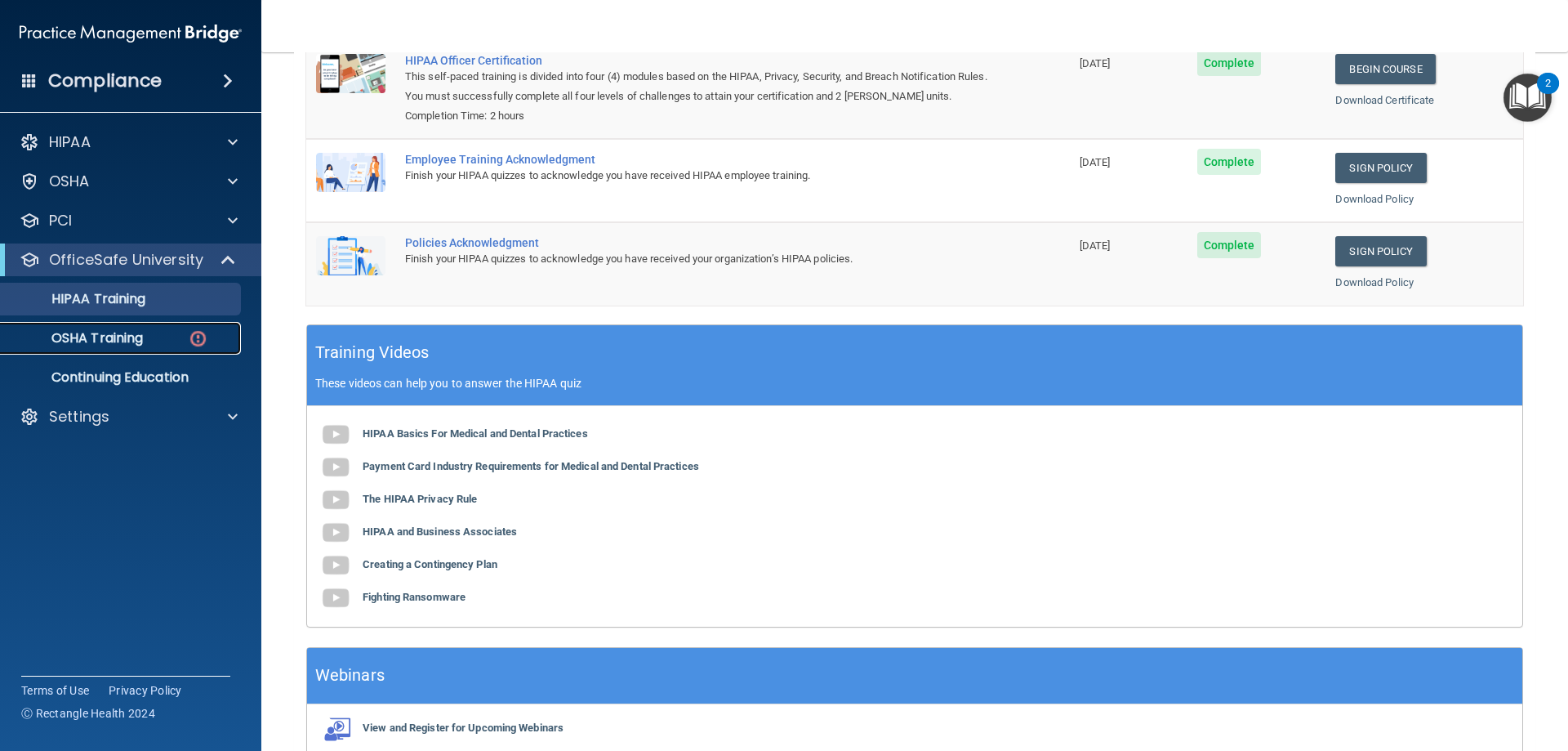
click at [120, 335] on p "OSHA Training" at bounding box center [77, 338] width 133 height 16
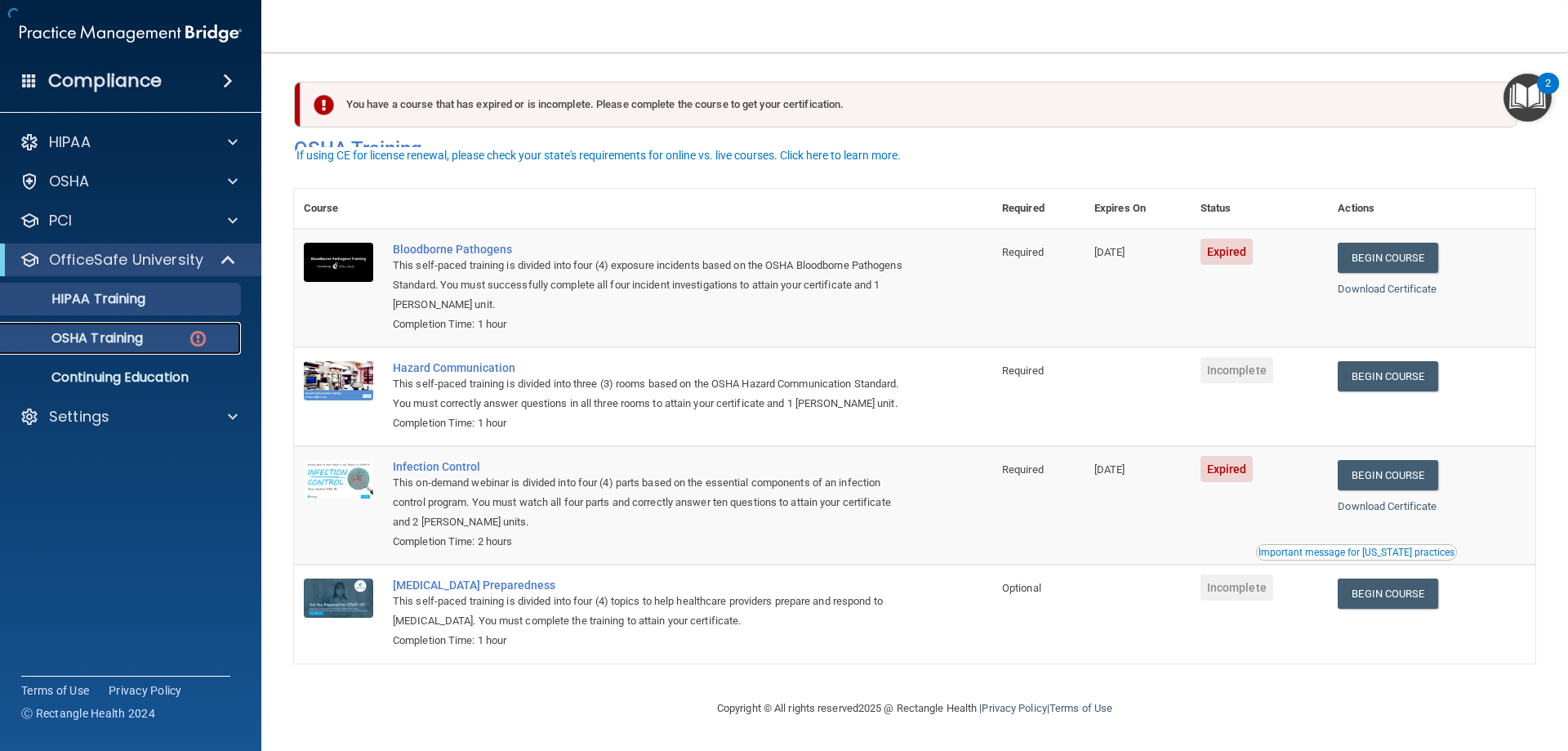
scroll to position [21, 0]
click at [76, 309] on link "HIPAA Training" at bounding box center [112, 299] width 257 height 33
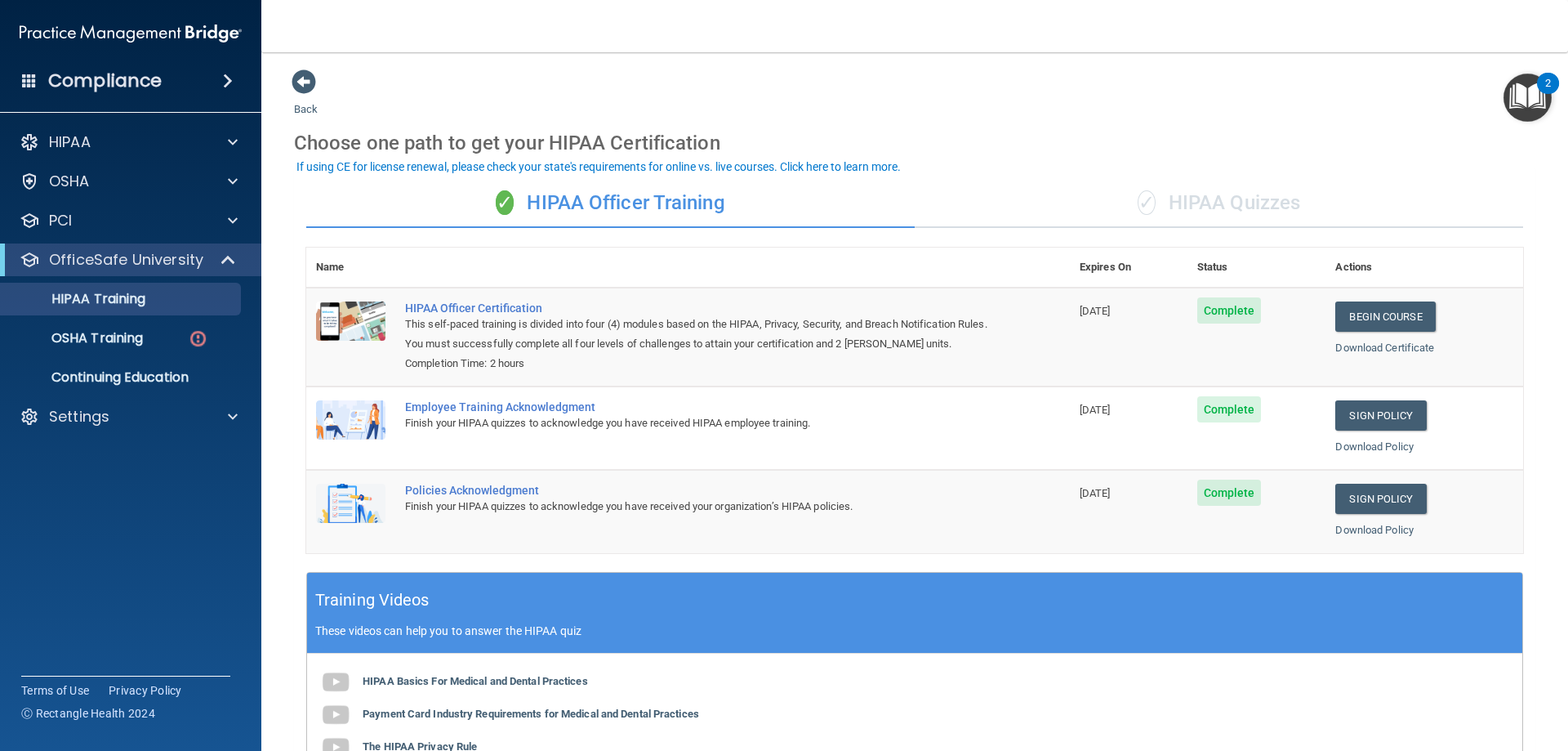
click at [1193, 195] on div "✓ HIPAA Quizzes" at bounding box center [1219, 203] width 609 height 49
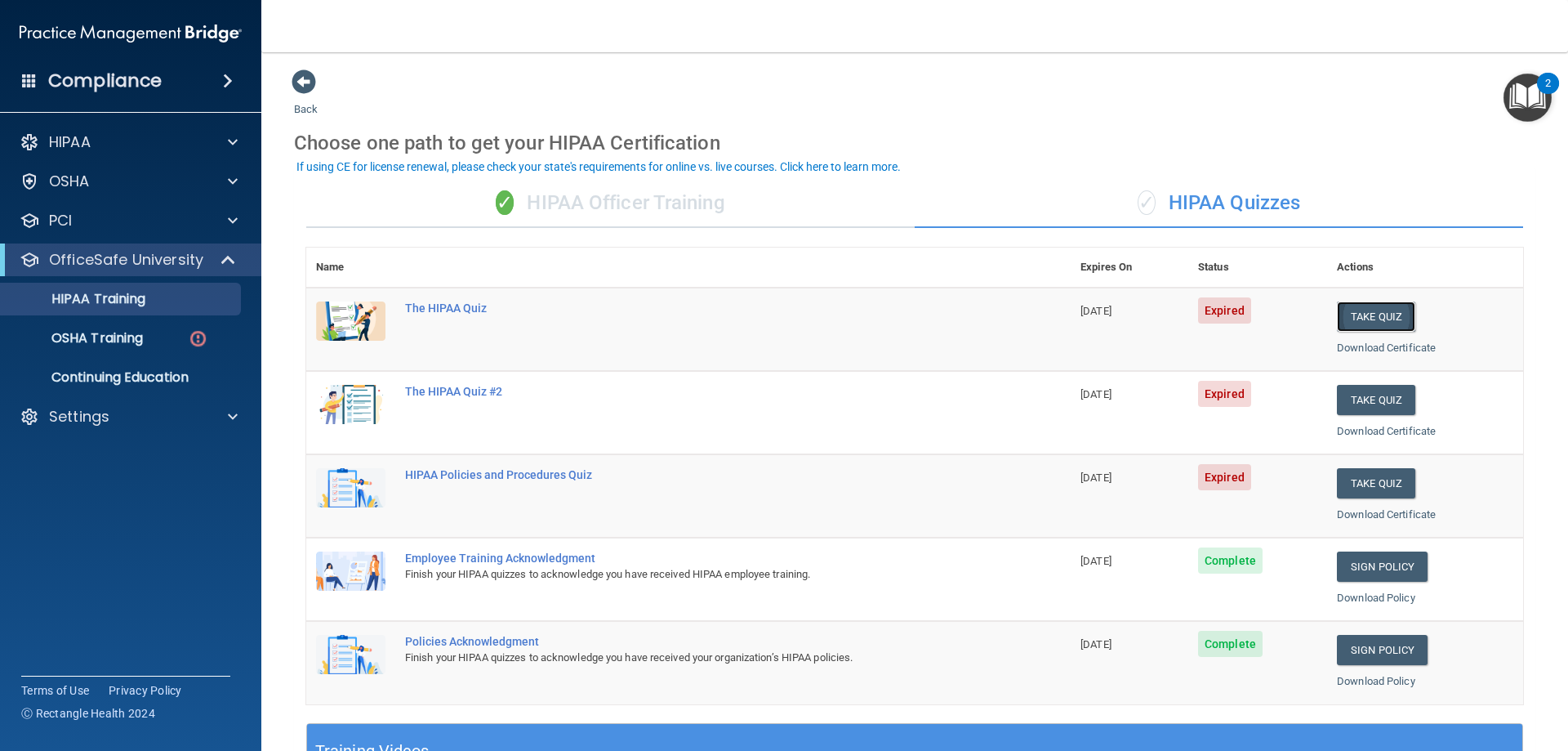
click at [1364, 311] on button "Take Quiz" at bounding box center [1376, 317] width 78 height 31
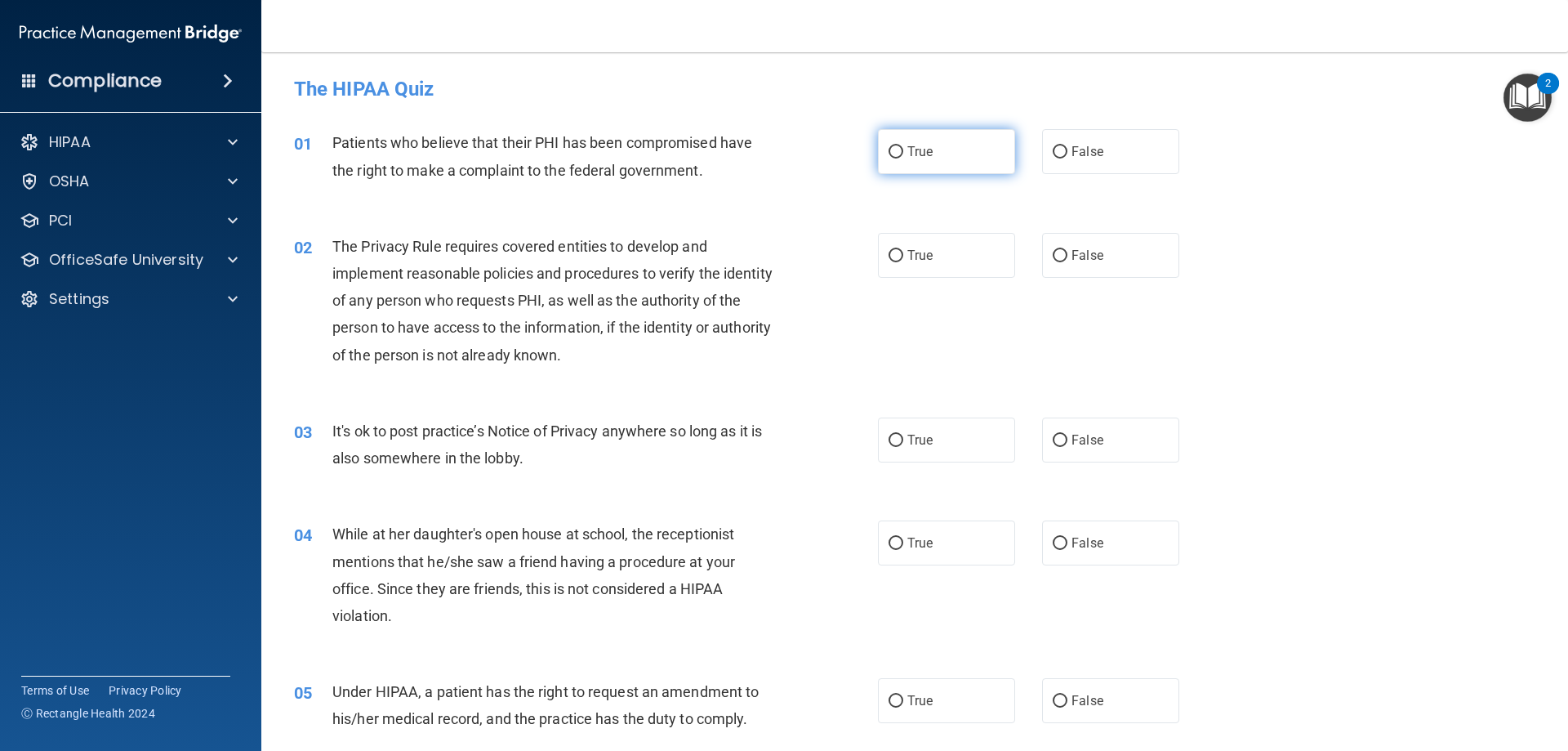
click at [930, 142] on label "True" at bounding box center [947, 152] width 138 height 45
click at [903, 146] on input "True" at bounding box center [896, 152] width 15 height 12
radio input "true"
click at [958, 260] on label "True" at bounding box center [947, 256] width 138 height 45
click at [903, 260] on input "True" at bounding box center [896, 256] width 15 height 12
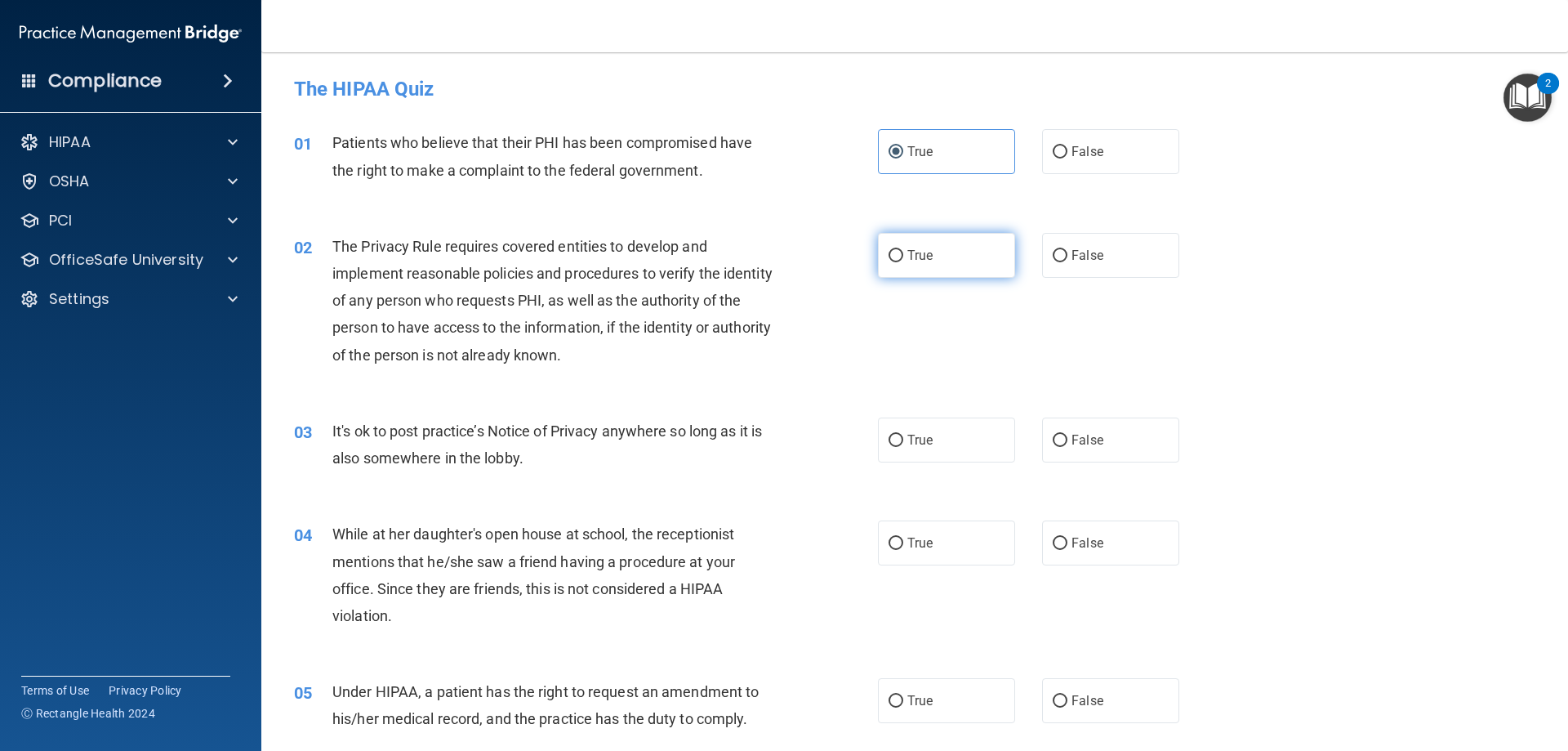
radio input "true"
click at [1079, 462] on div "03 It's ok to post practice’s Notice of Privacy anywhere so long as it is also …" at bounding box center [915, 448] width 1266 height 103
click at [1079, 456] on label "False" at bounding box center [1111, 440] width 138 height 45
click at [1068, 447] on input "False" at bounding box center [1060, 440] width 15 height 12
radio input "true"
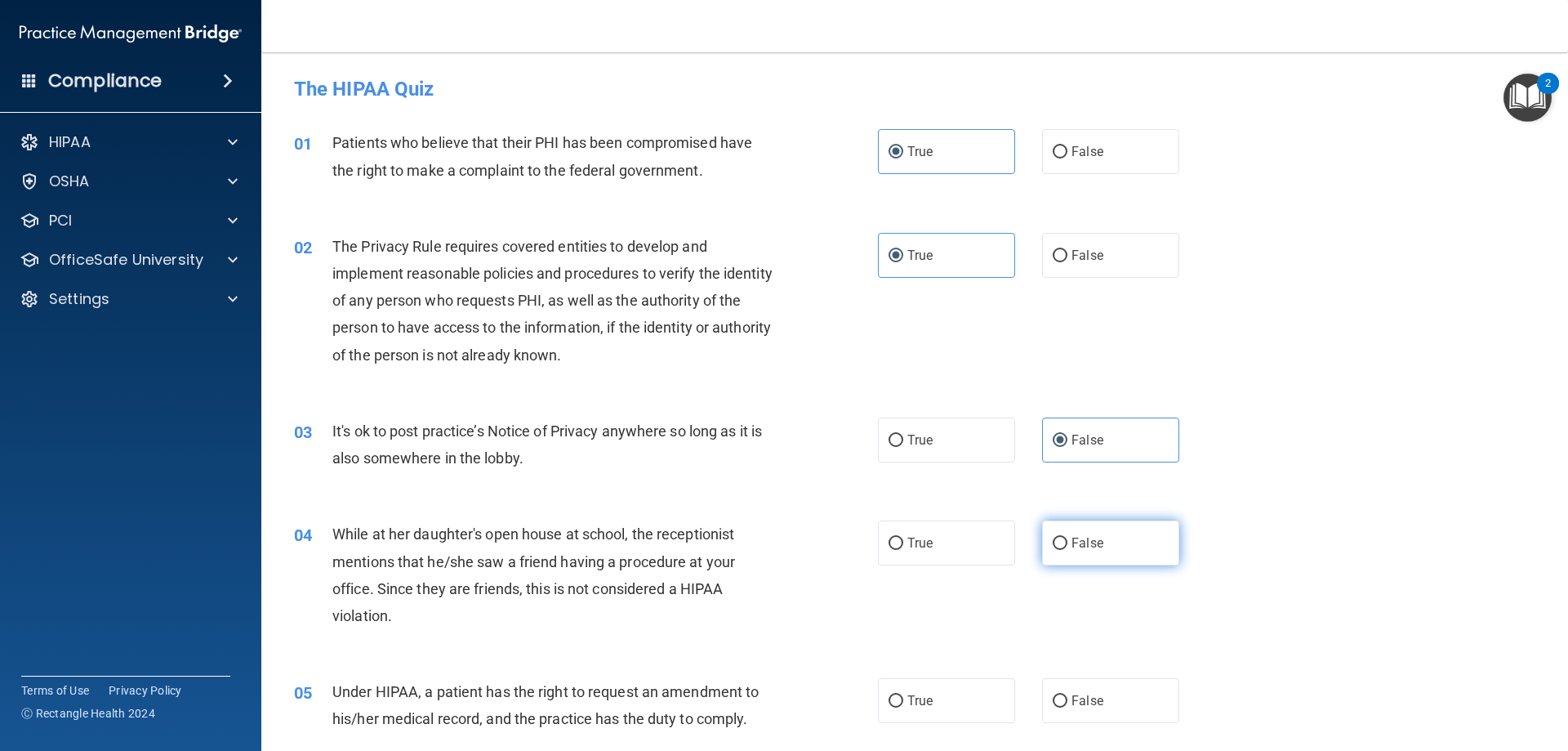
click at [1090, 532] on label "False" at bounding box center [1111, 542] width 138 height 45
click at [1068, 537] on input "False" at bounding box center [1060, 543] width 15 height 12
radio input "true"
click at [1103, 708] on label "False" at bounding box center [1111, 701] width 138 height 45
click at [1068, 707] on input "False" at bounding box center [1060, 702] width 15 height 12
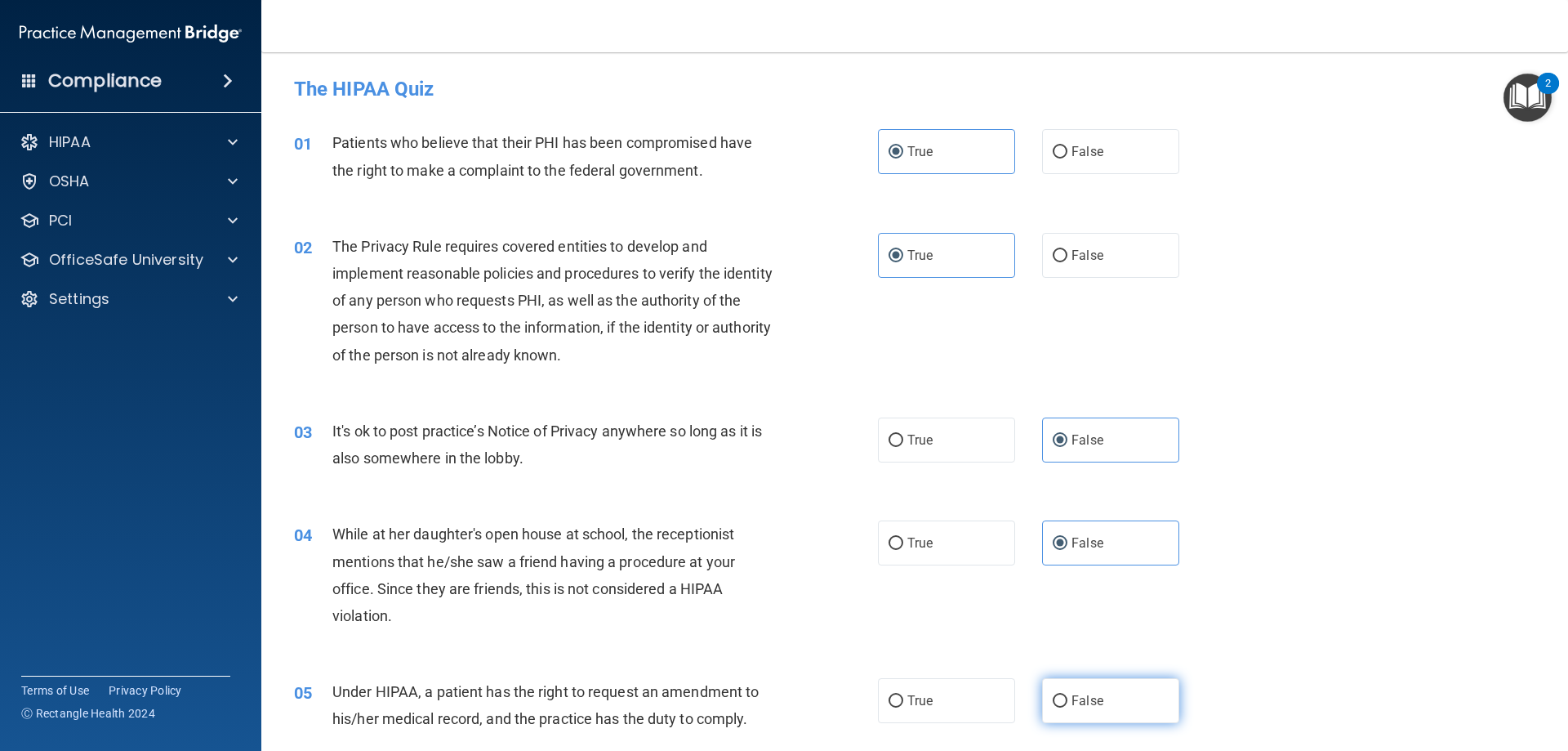
radio input "true"
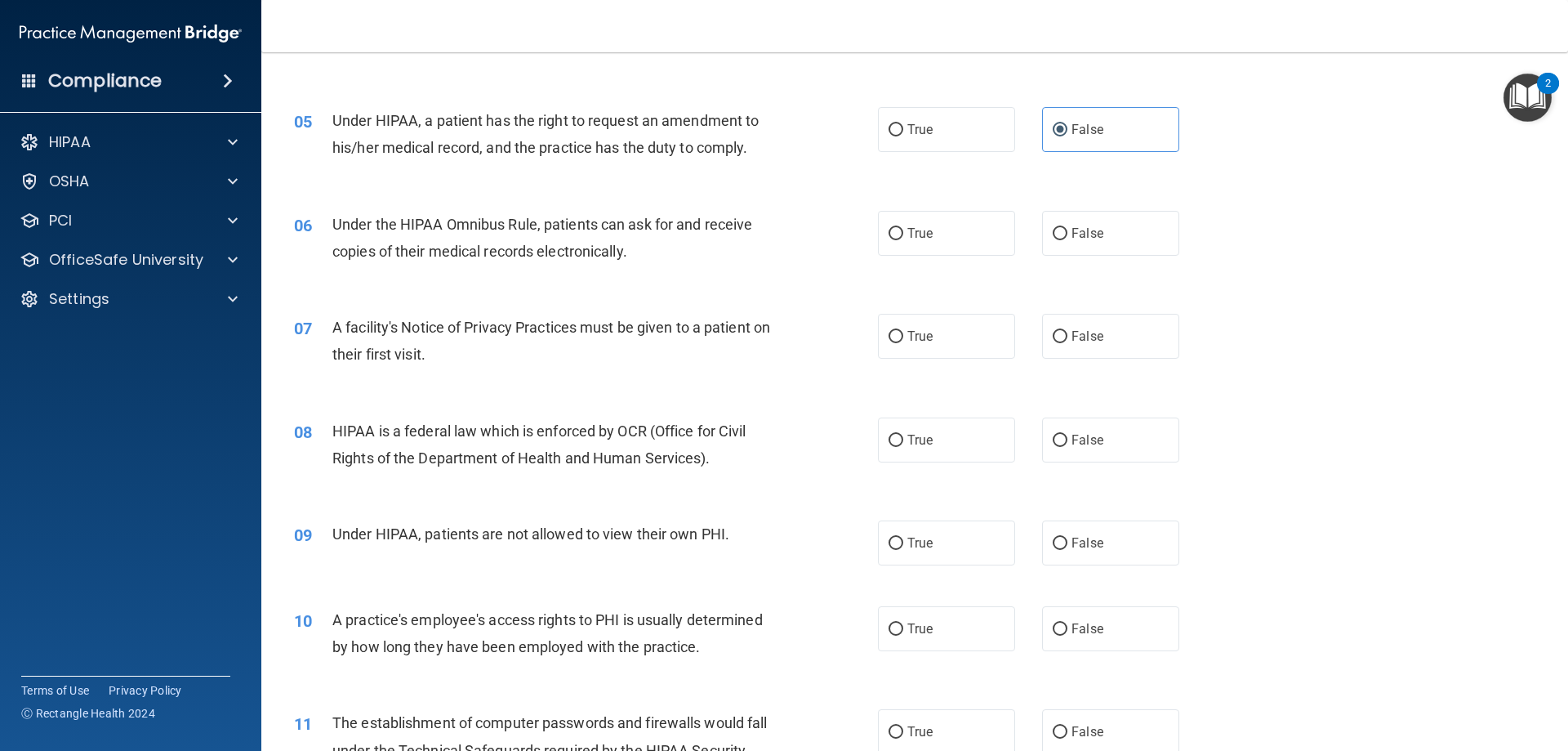
scroll to position [572, 0]
click at [963, 234] on label "True" at bounding box center [947, 232] width 138 height 45
click at [903, 234] on input "True" at bounding box center [896, 233] width 15 height 12
radio input "true"
drag, startPoint x: 943, startPoint y: 351, endPoint x: 940, endPoint y: 373, distance: 22.2
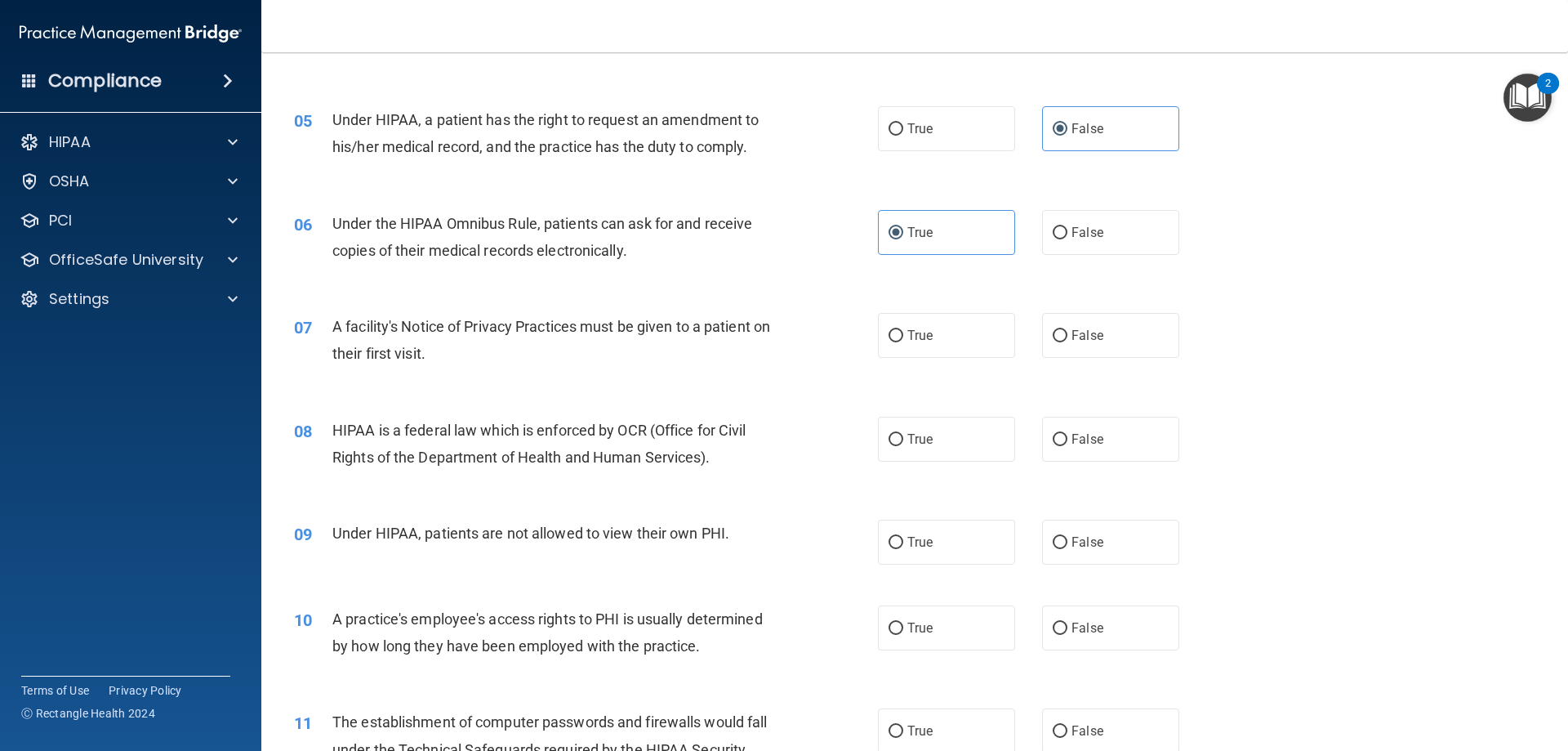
click at [943, 350] on label "True" at bounding box center [947, 336] width 138 height 45
click at [903, 342] on input "True" at bounding box center [896, 336] width 15 height 12
radio input "true"
click at [962, 450] on label "True" at bounding box center [947, 439] width 138 height 45
click at [903, 446] on input "True" at bounding box center [896, 439] width 15 height 12
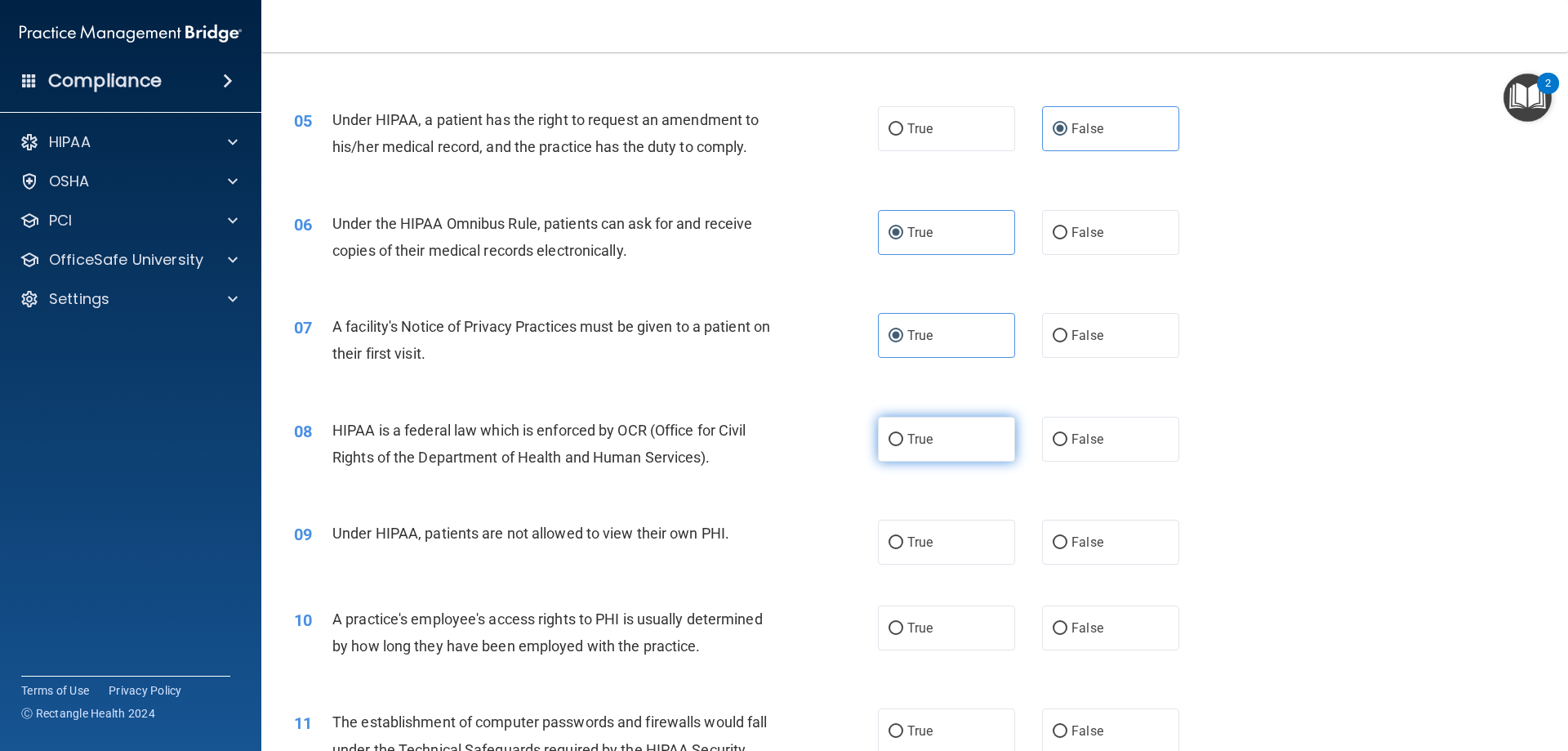
radio input "true"
click at [1076, 534] on span "False" at bounding box center [1088, 542] width 32 height 16
click at [1068, 537] on input "False" at bounding box center [1060, 542] width 15 height 12
radio input "true"
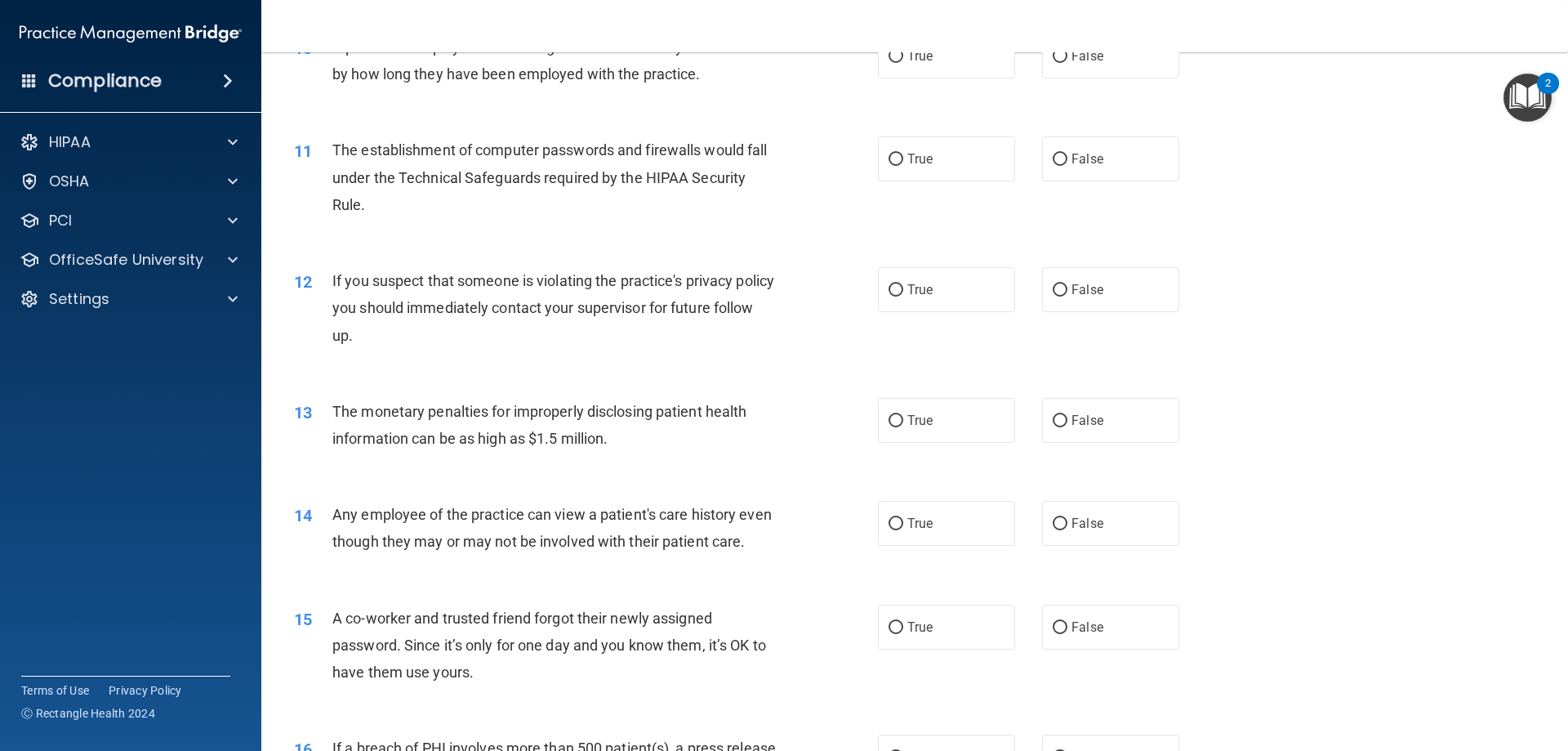
scroll to position [1063, 0]
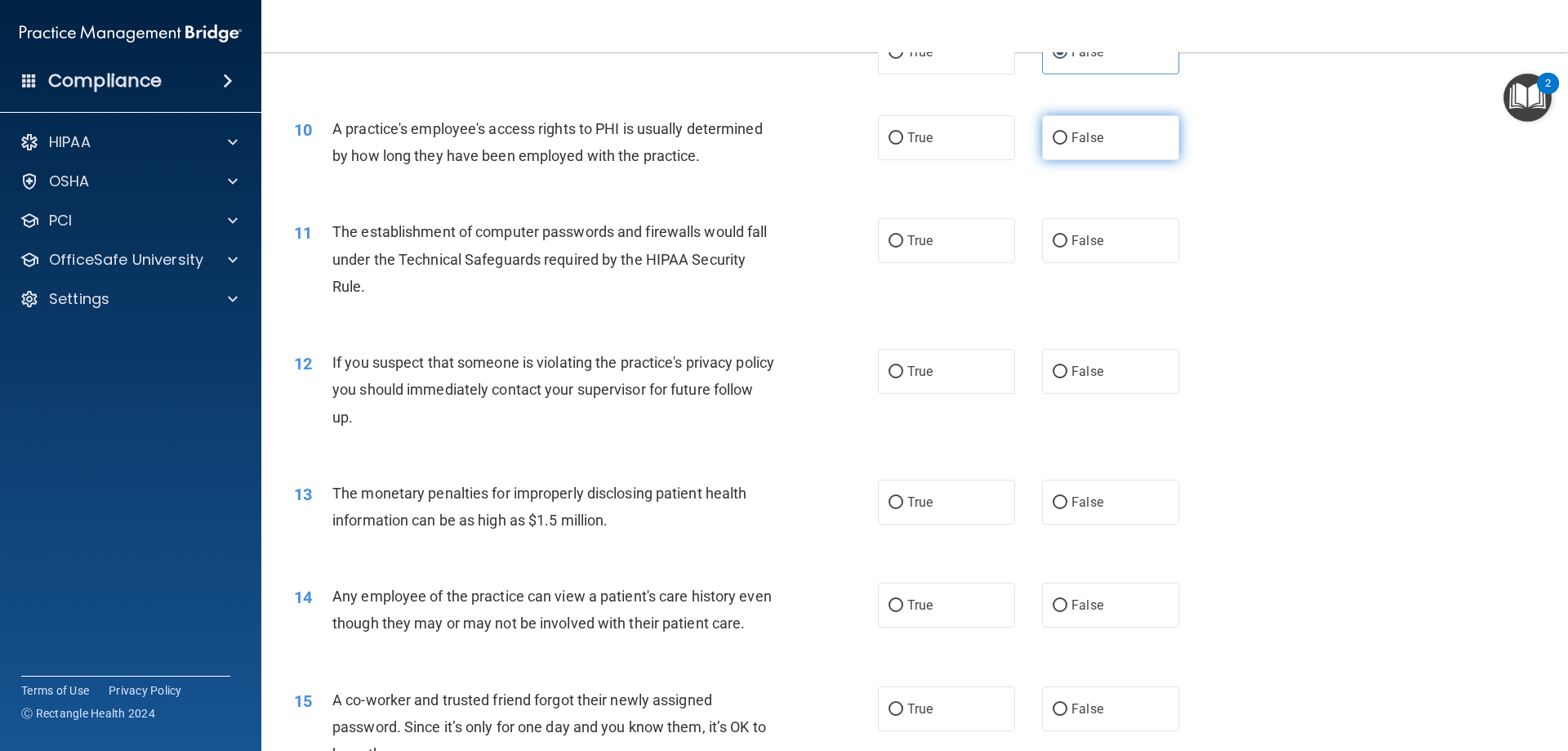
click at [1107, 148] on label "False" at bounding box center [1111, 138] width 138 height 45
click at [1068, 144] on input "False" at bounding box center [1060, 138] width 15 height 12
radio input "true"
click at [958, 236] on label "True" at bounding box center [947, 241] width 138 height 45
click at [903, 236] on input "True" at bounding box center [896, 242] width 15 height 12
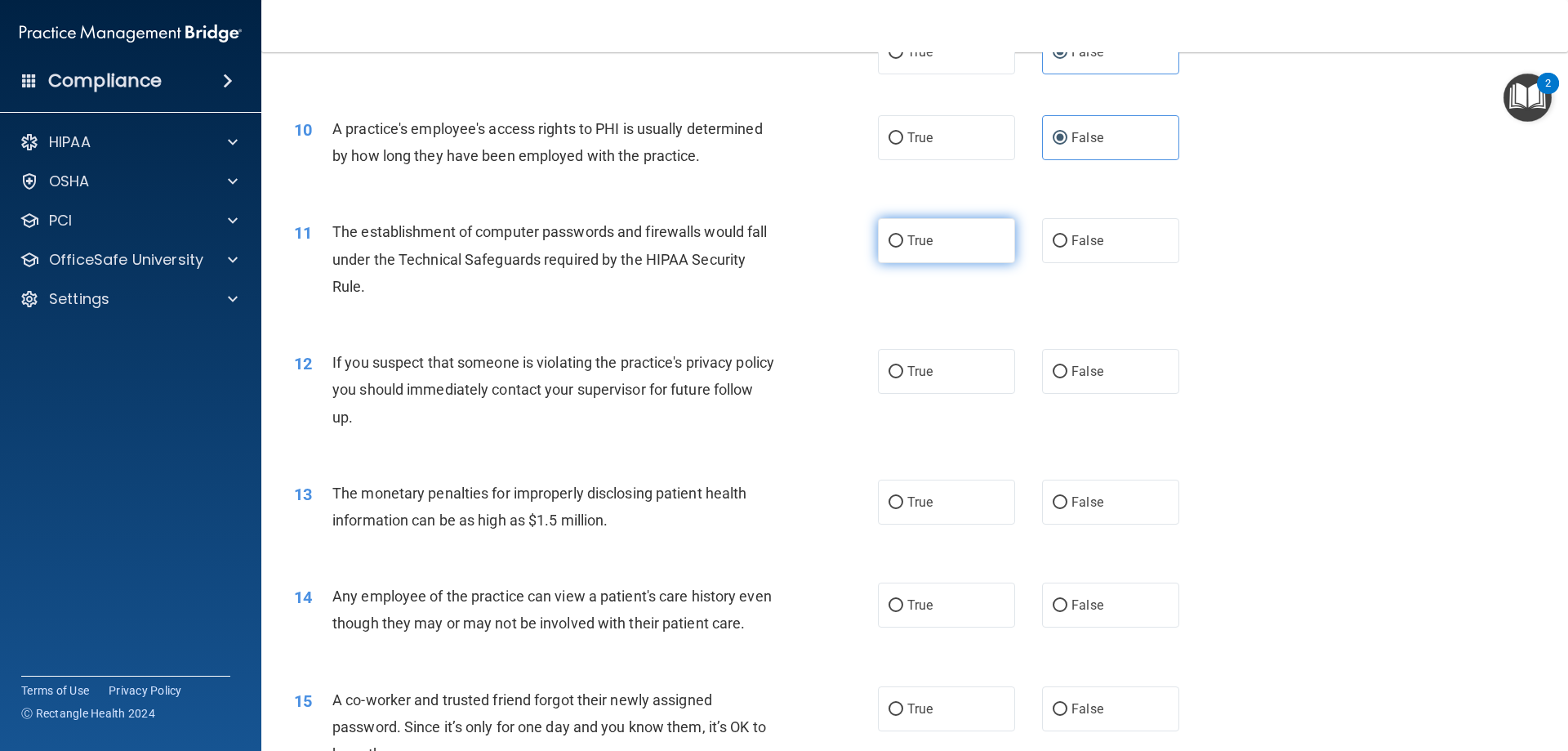
radio input "true"
click at [947, 382] on label "True" at bounding box center [947, 371] width 138 height 45
click at [903, 378] on input "True" at bounding box center [896, 372] width 15 height 12
radio input "true"
click at [950, 497] on label "True" at bounding box center [947, 502] width 138 height 45
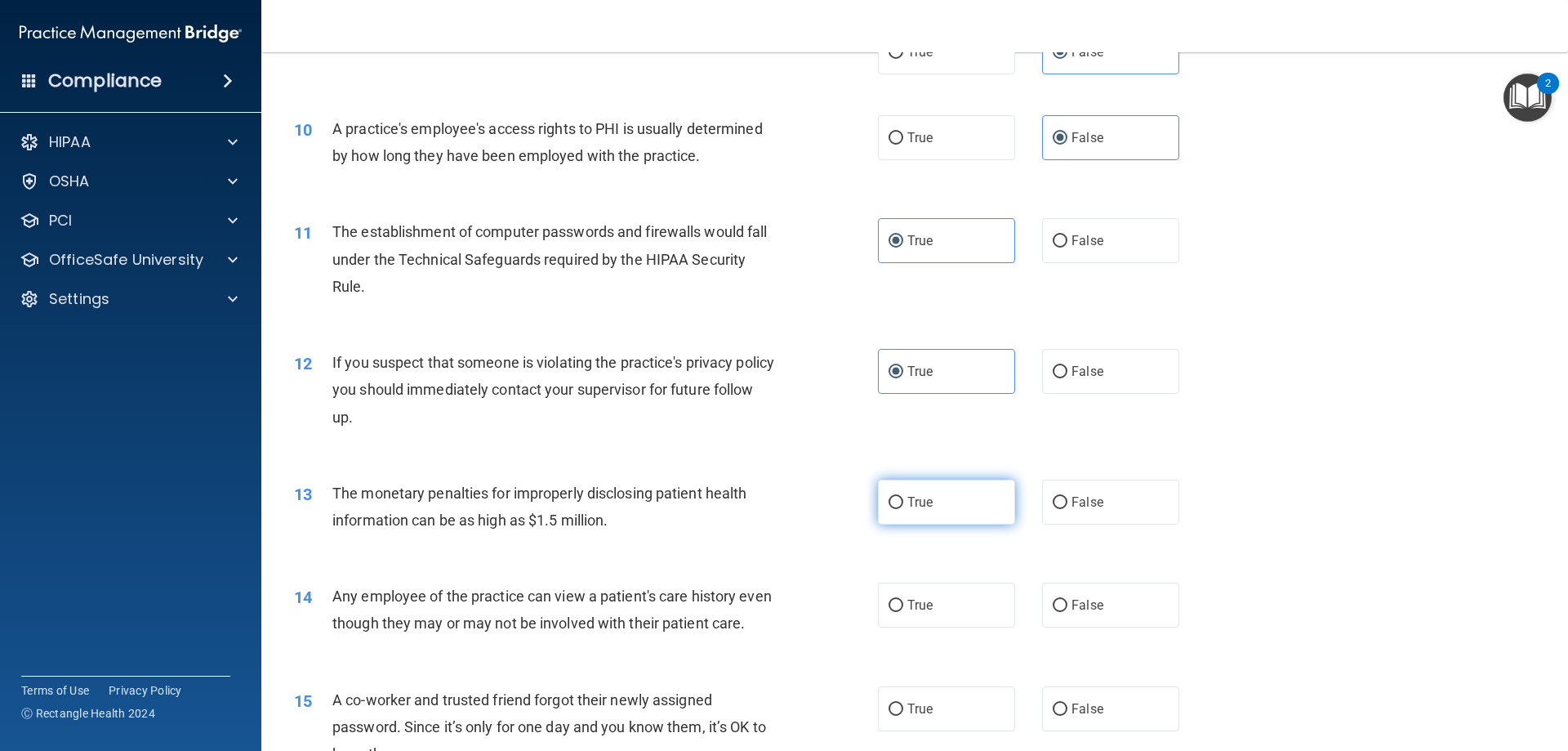
click at [903, 497] on input "True" at bounding box center [896, 503] width 15 height 12
radio input "true"
click at [1083, 615] on label "False" at bounding box center [1111, 605] width 138 height 45
click at [1068, 613] on input "False" at bounding box center [1060, 606] width 15 height 12
radio input "true"
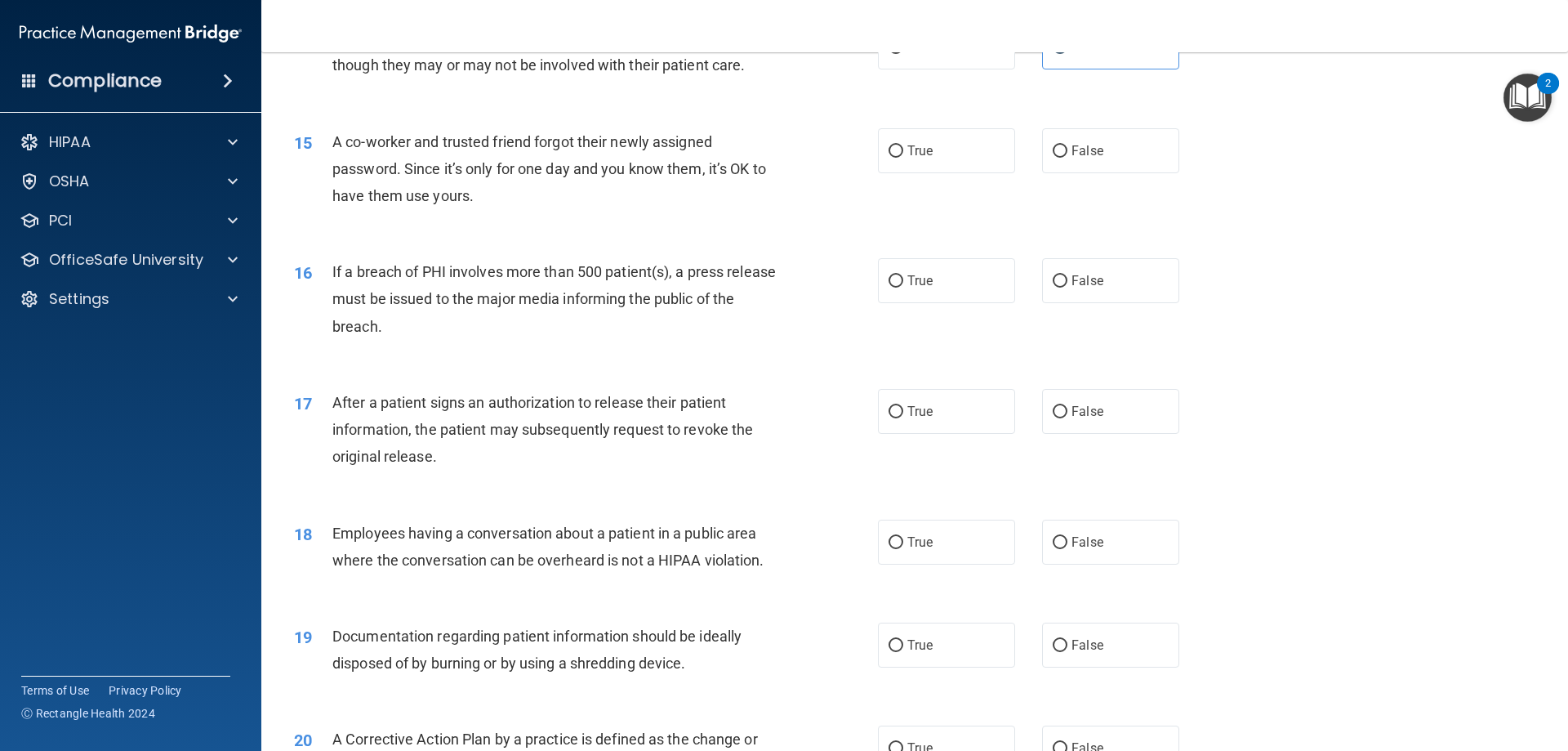
scroll to position [1635, 0]
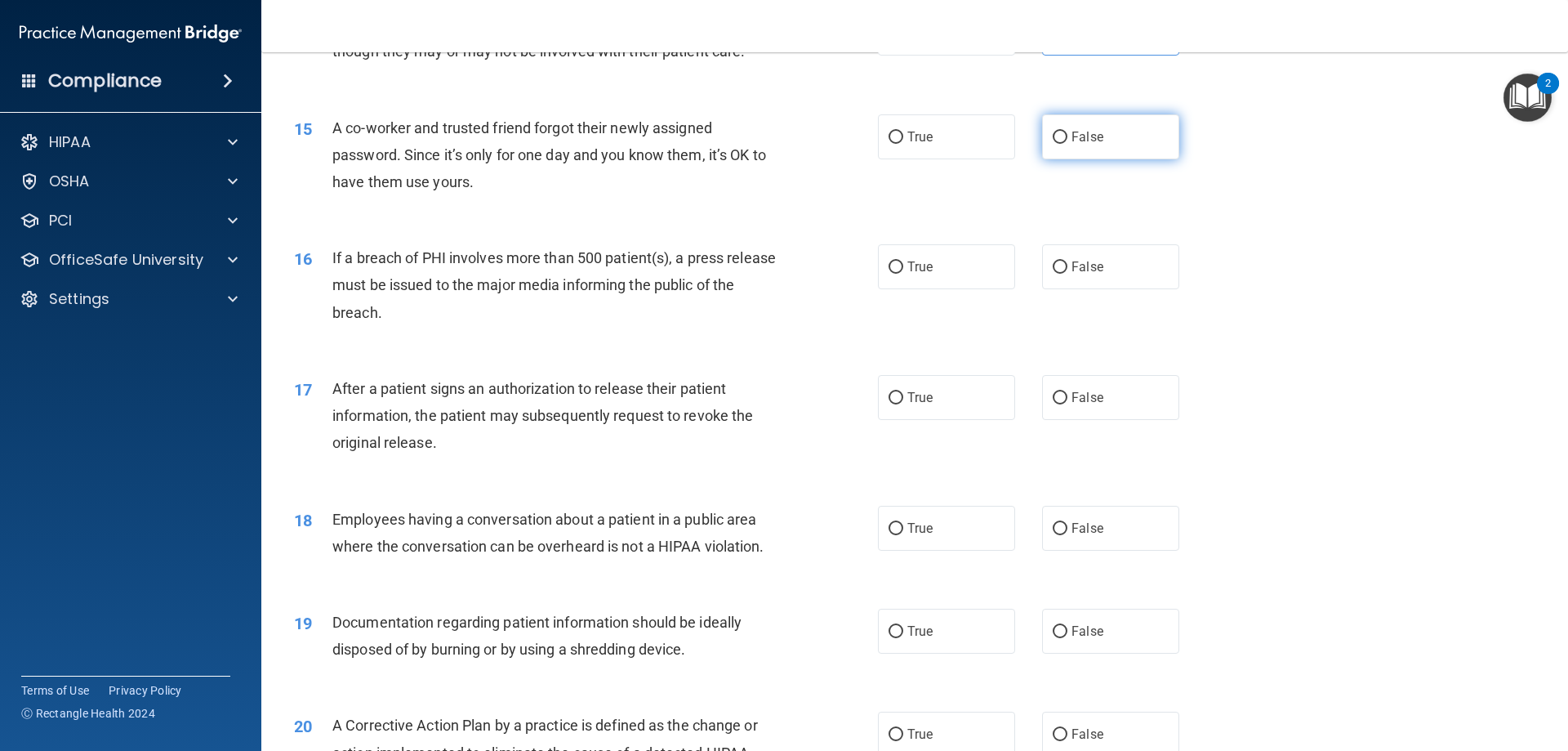
click at [1111, 159] on label "False" at bounding box center [1111, 137] width 138 height 45
click at [1068, 143] on input "False" at bounding box center [1060, 138] width 15 height 12
radio input "true"
click at [957, 289] on label "True" at bounding box center [947, 266] width 138 height 45
click at [903, 274] on input "True" at bounding box center [896, 267] width 15 height 12
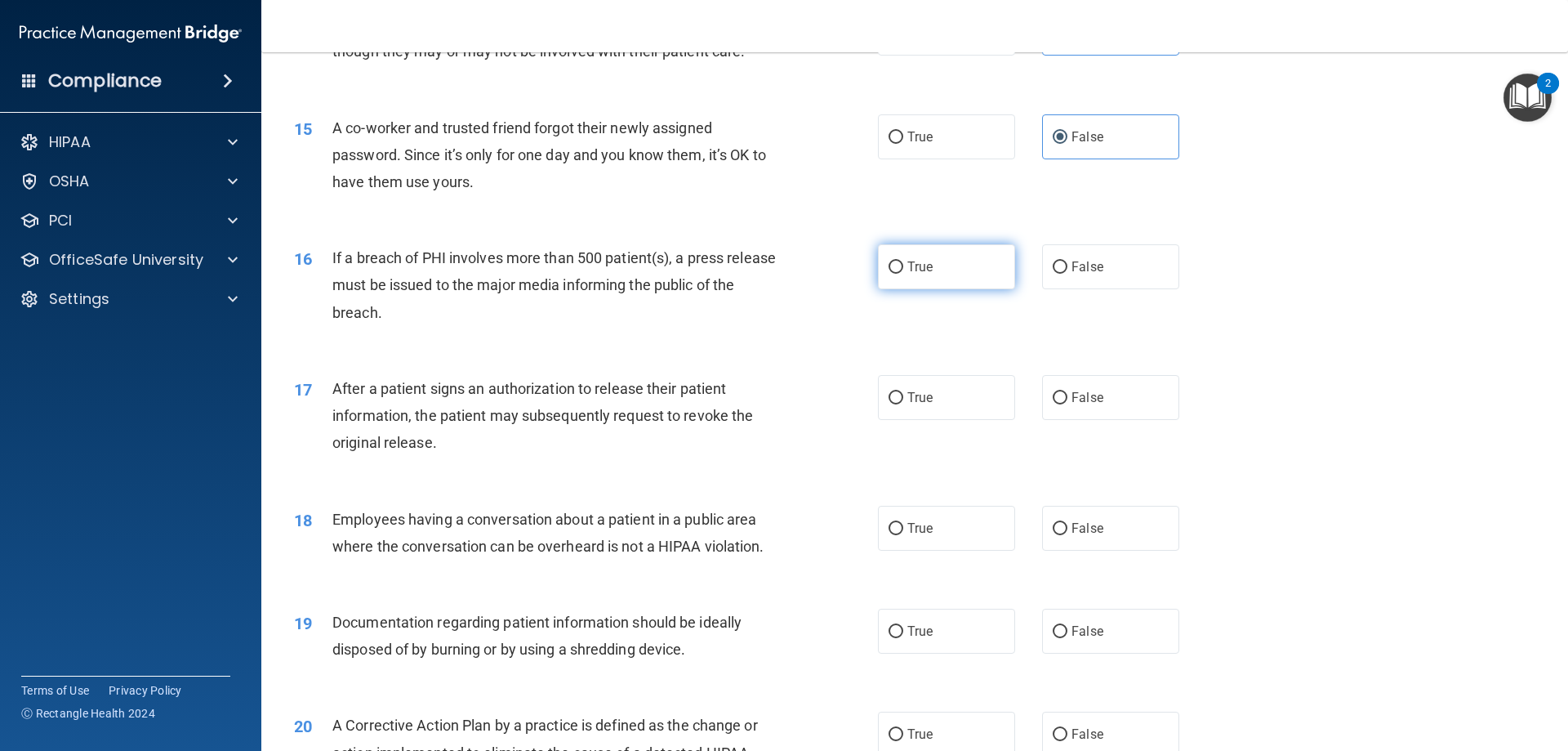
radio input "true"
click at [957, 420] on label "True" at bounding box center [947, 397] width 138 height 45
click at [903, 405] on input "True" at bounding box center [896, 398] width 15 height 12
radio input "true"
click at [1103, 551] on label "False" at bounding box center [1111, 528] width 138 height 45
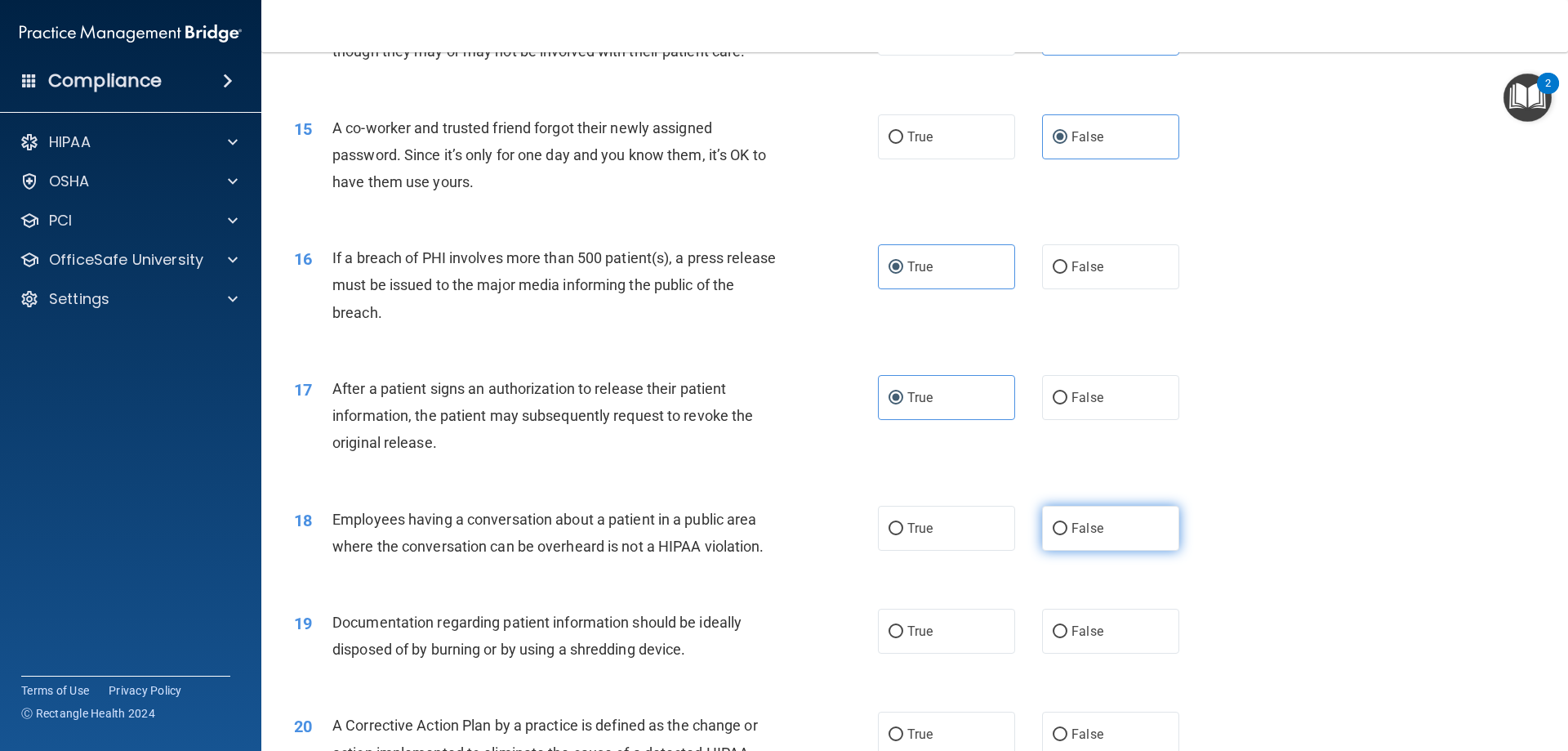
click at [1068, 535] on input "False" at bounding box center [1060, 528] width 15 height 12
radio input "true"
click at [936, 654] on label "True" at bounding box center [947, 631] width 138 height 45
click at [903, 638] on input "True" at bounding box center [896, 631] width 15 height 12
radio input "true"
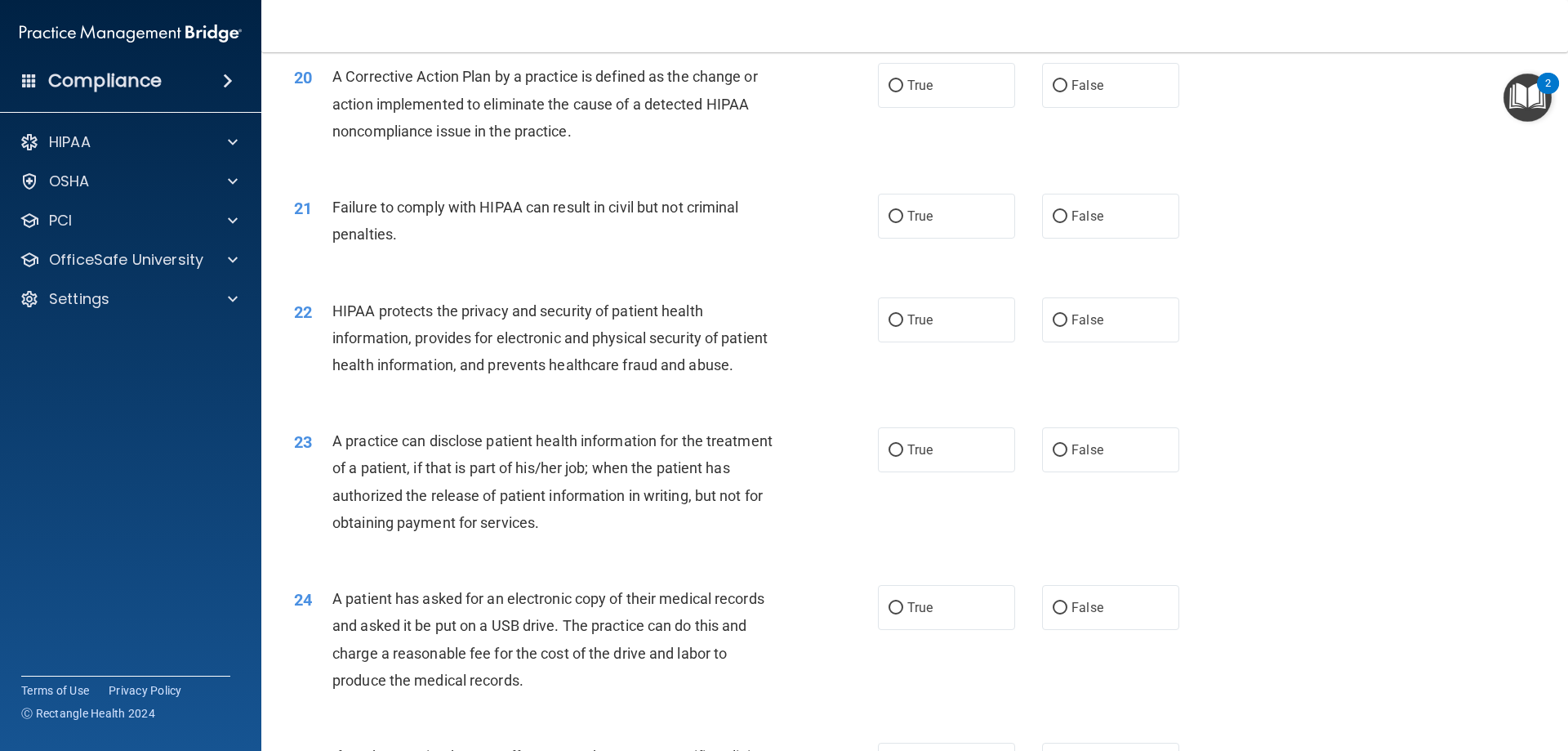
scroll to position [2288, 0]
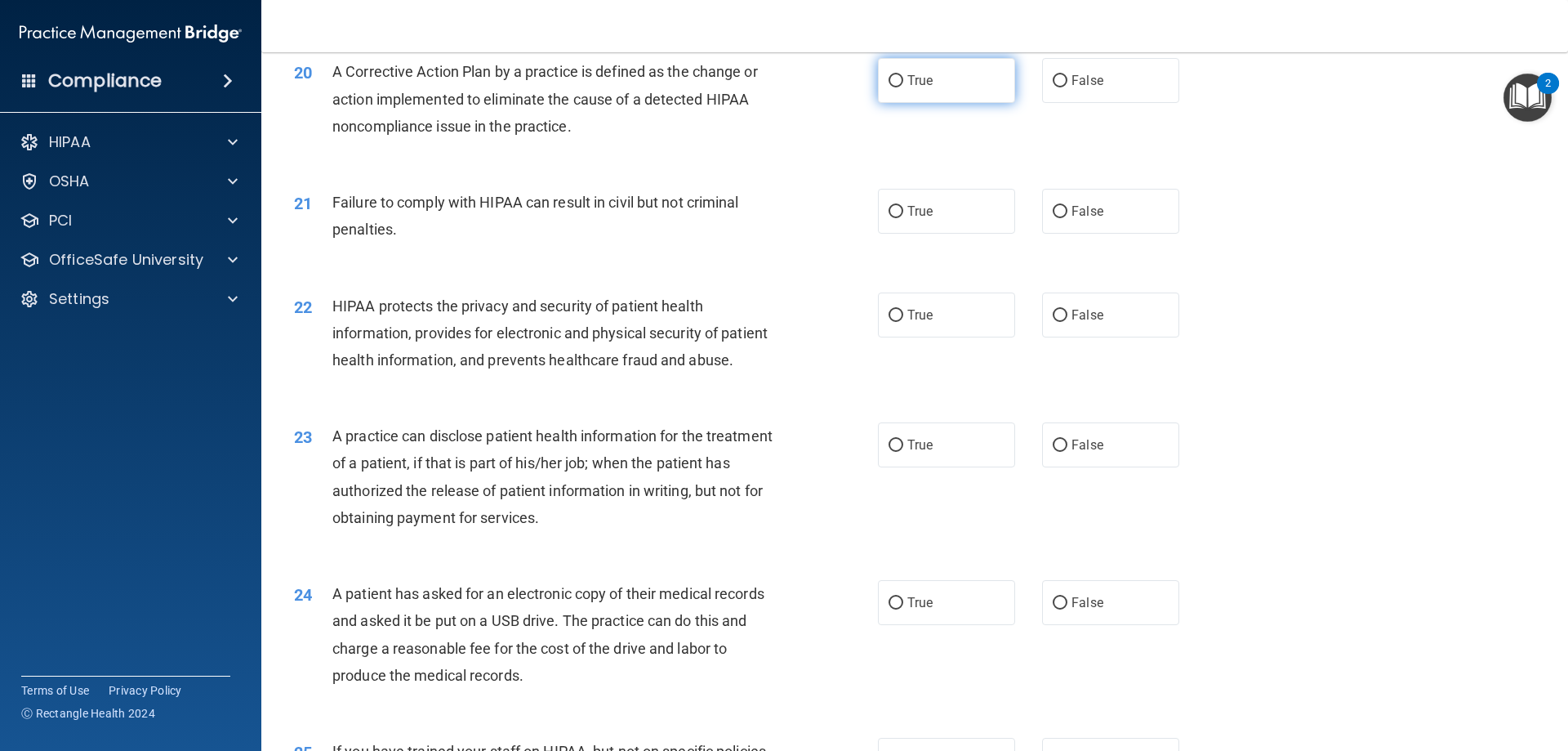
click at [984, 103] on label "True" at bounding box center [947, 80] width 138 height 45
click at [903, 87] on input "True" at bounding box center [896, 81] width 15 height 12
radio input "true"
click at [1102, 234] on label "False" at bounding box center [1111, 211] width 138 height 45
click at [1068, 218] on input "False" at bounding box center [1060, 212] width 15 height 12
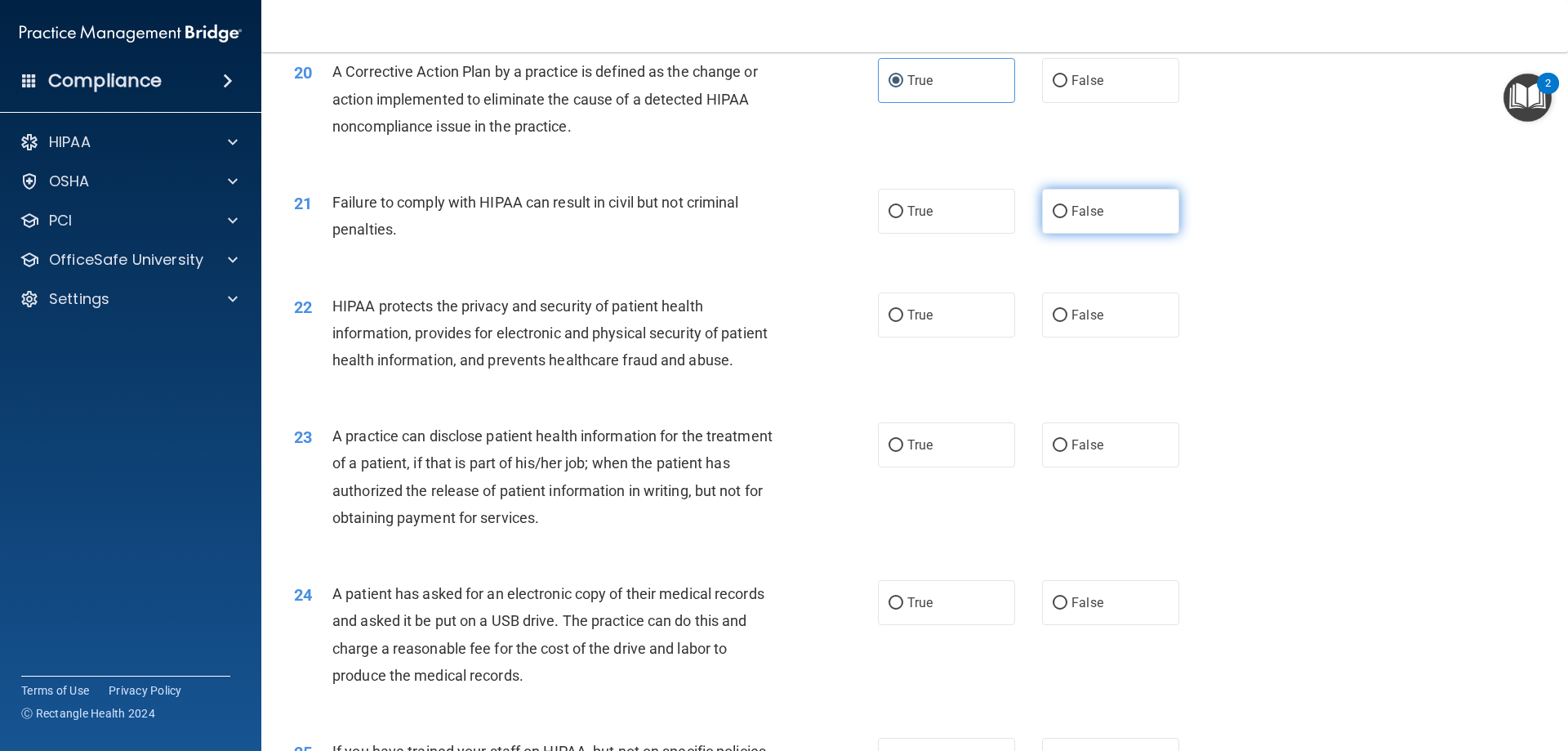
radio input "true"
click at [932, 337] on label "True" at bounding box center [947, 315] width 138 height 45
click at [903, 322] on input "True" at bounding box center [896, 316] width 15 height 12
radio input "true"
click at [1053, 452] on input "False" at bounding box center [1060, 445] width 15 height 12
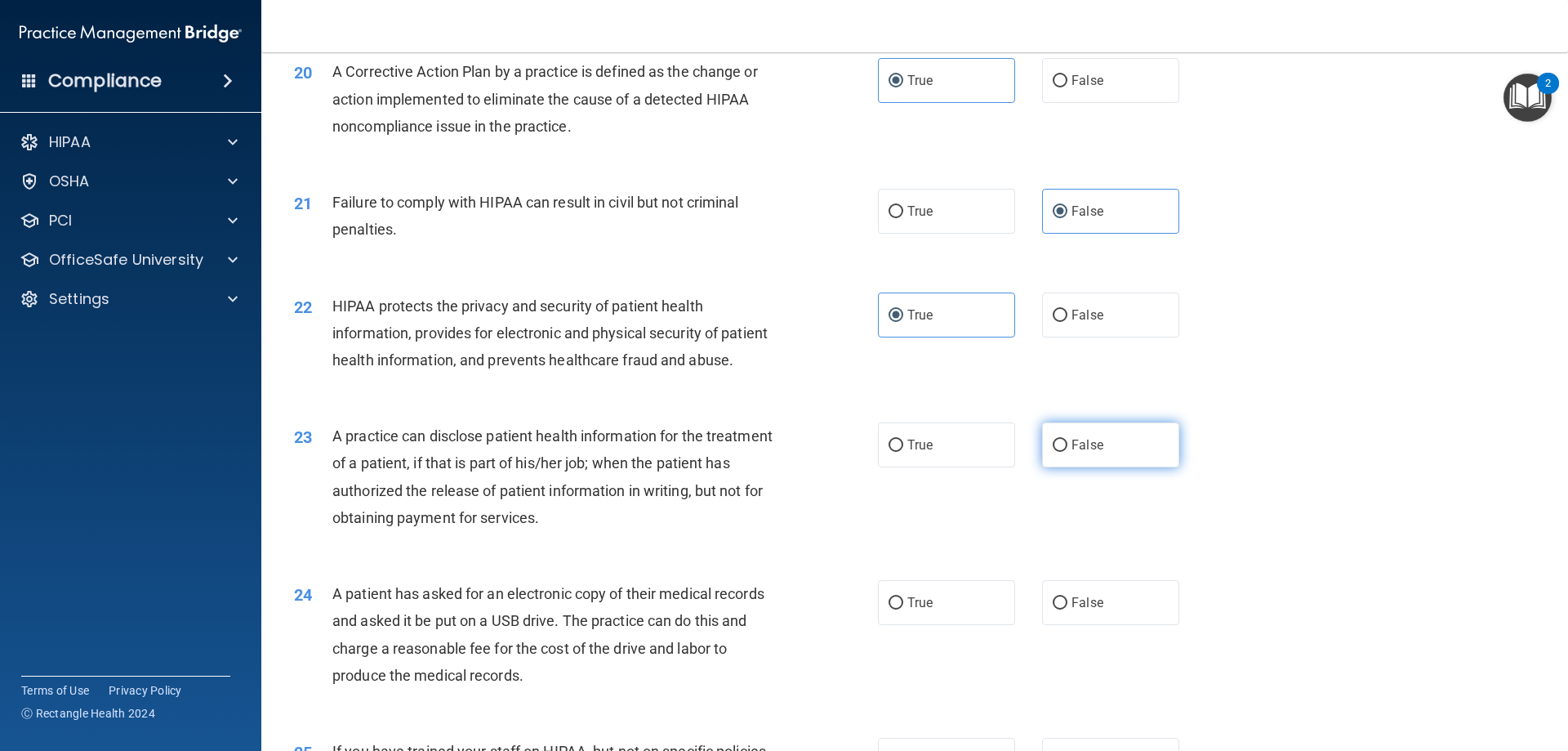
radio input "true"
click at [907, 611] on span "True" at bounding box center [920, 603] width 26 height 16
click at [903, 610] on input "True" at bounding box center [896, 603] width 15 height 12
radio input "true"
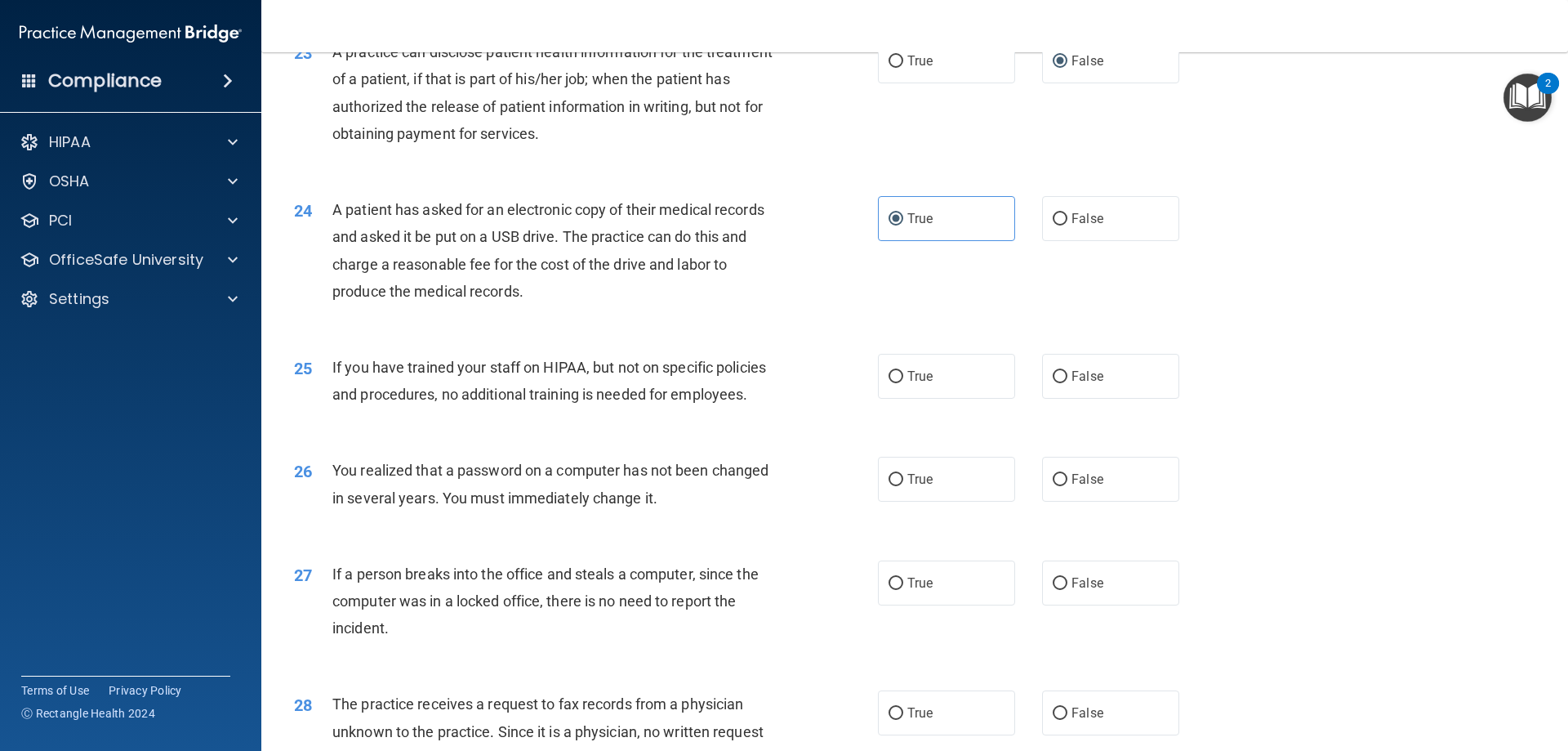
scroll to position [2697, 0]
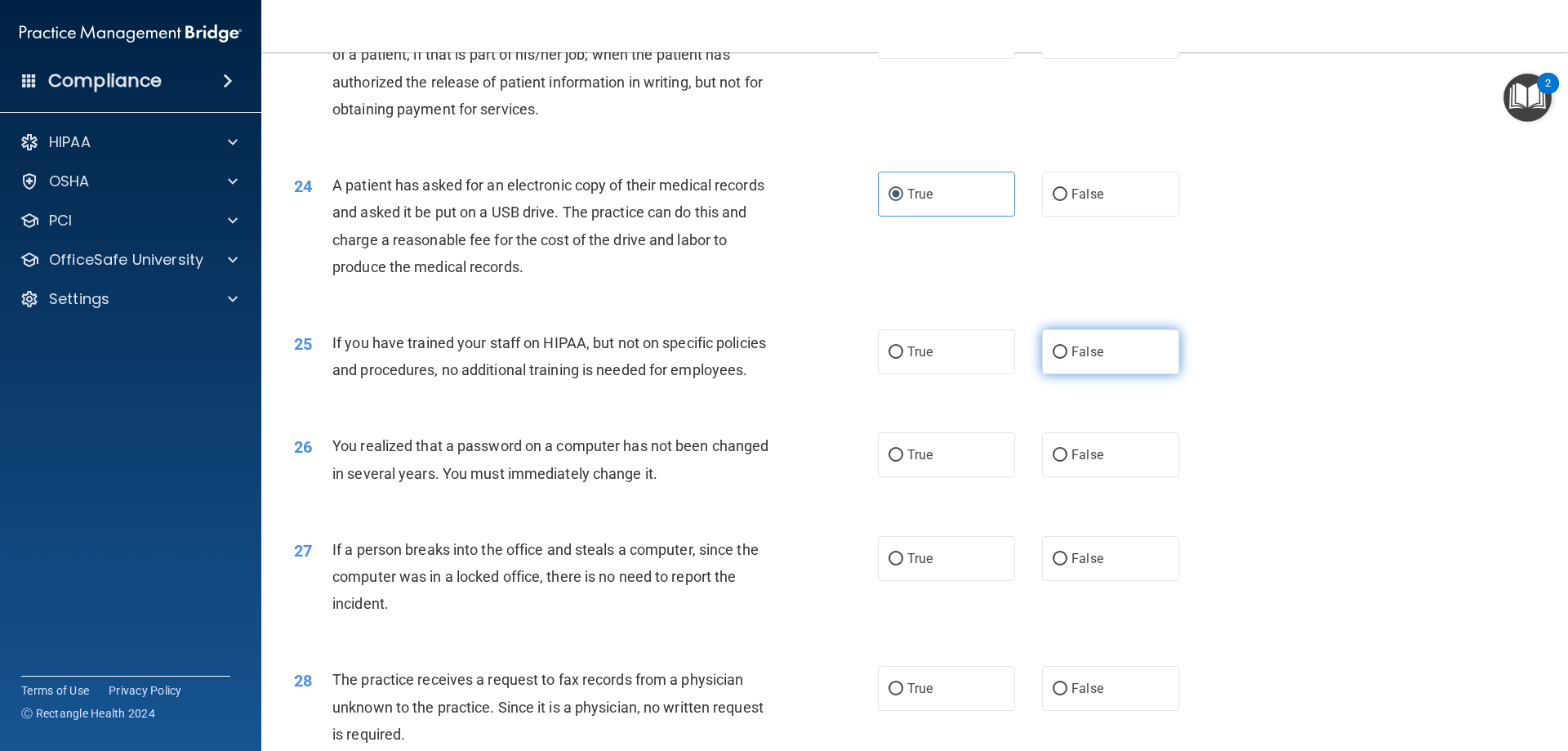
click at [1114, 374] on label "False" at bounding box center [1111, 352] width 138 height 45
click at [1068, 359] on input "False" at bounding box center [1060, 352] width 15 height 12
radio input "true"
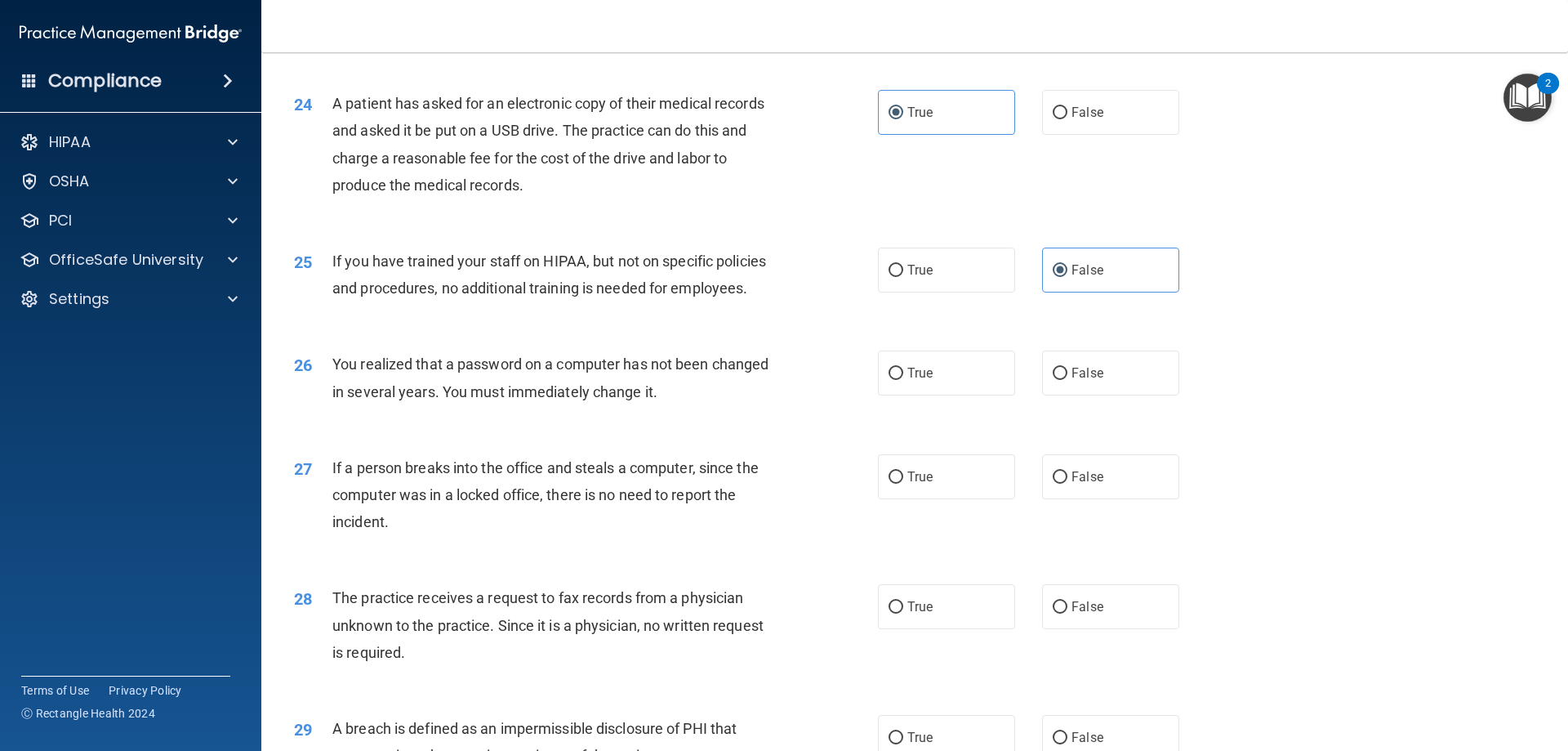
click at [931, 396] on label "True" at bounding box center [947, 373] width 138 height 45
click at [903, 380] on input "True" at bounding box center [896, 373] width 15 height 12
radio input "true"
click at [1055, 500] on label "False" at bounding box center [1111, 476] width 138 height 45
click at [1055, 484] on input "False" at bounding box center [1060, 477] width 15 height 12
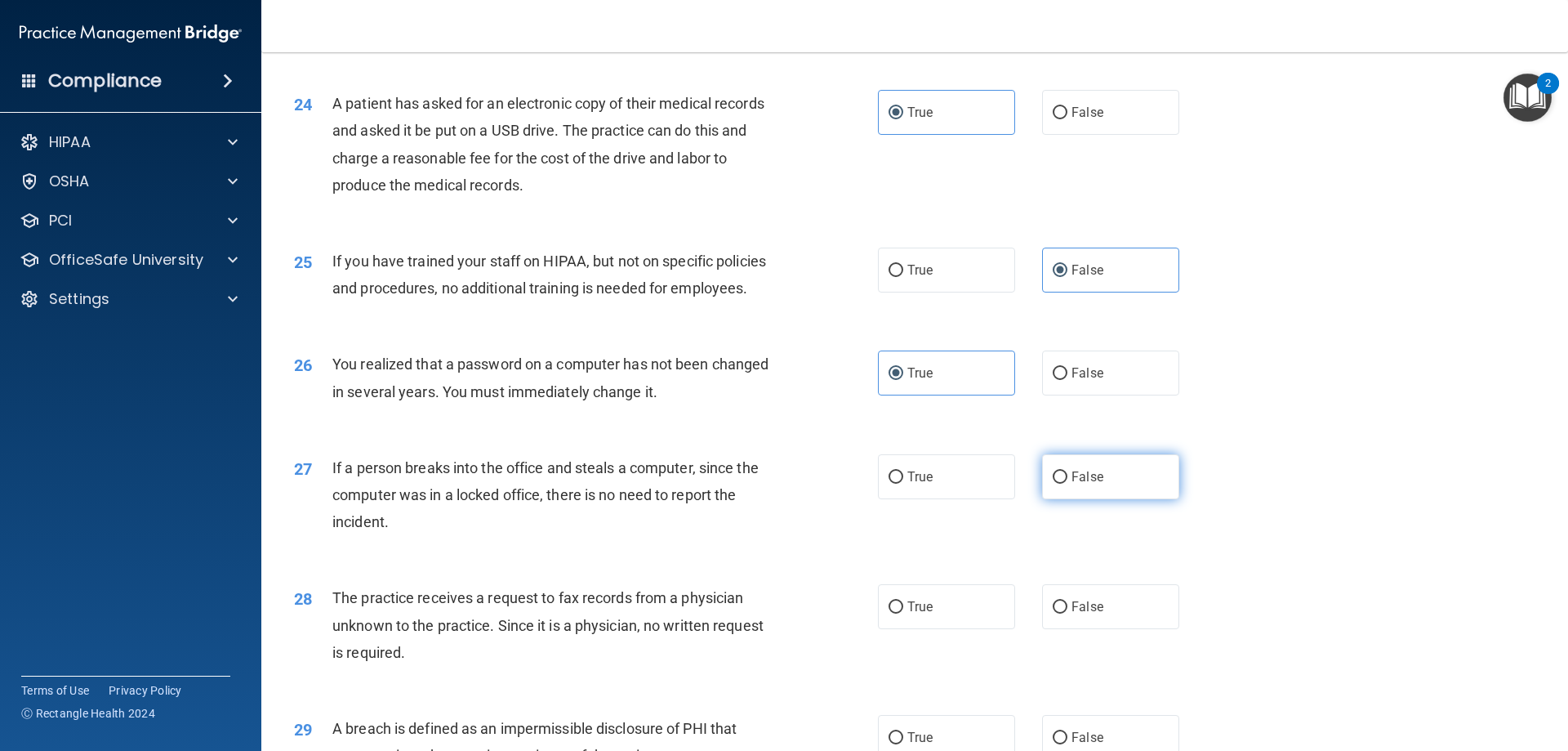
radio input "true"
click at [1098, 629] on label "False" at bounding box center [1111, 607] width 138 height 45
click at [1068, 613] on input "False" at bounding box center [1060, 608] width 15 height 12
radio input "true"
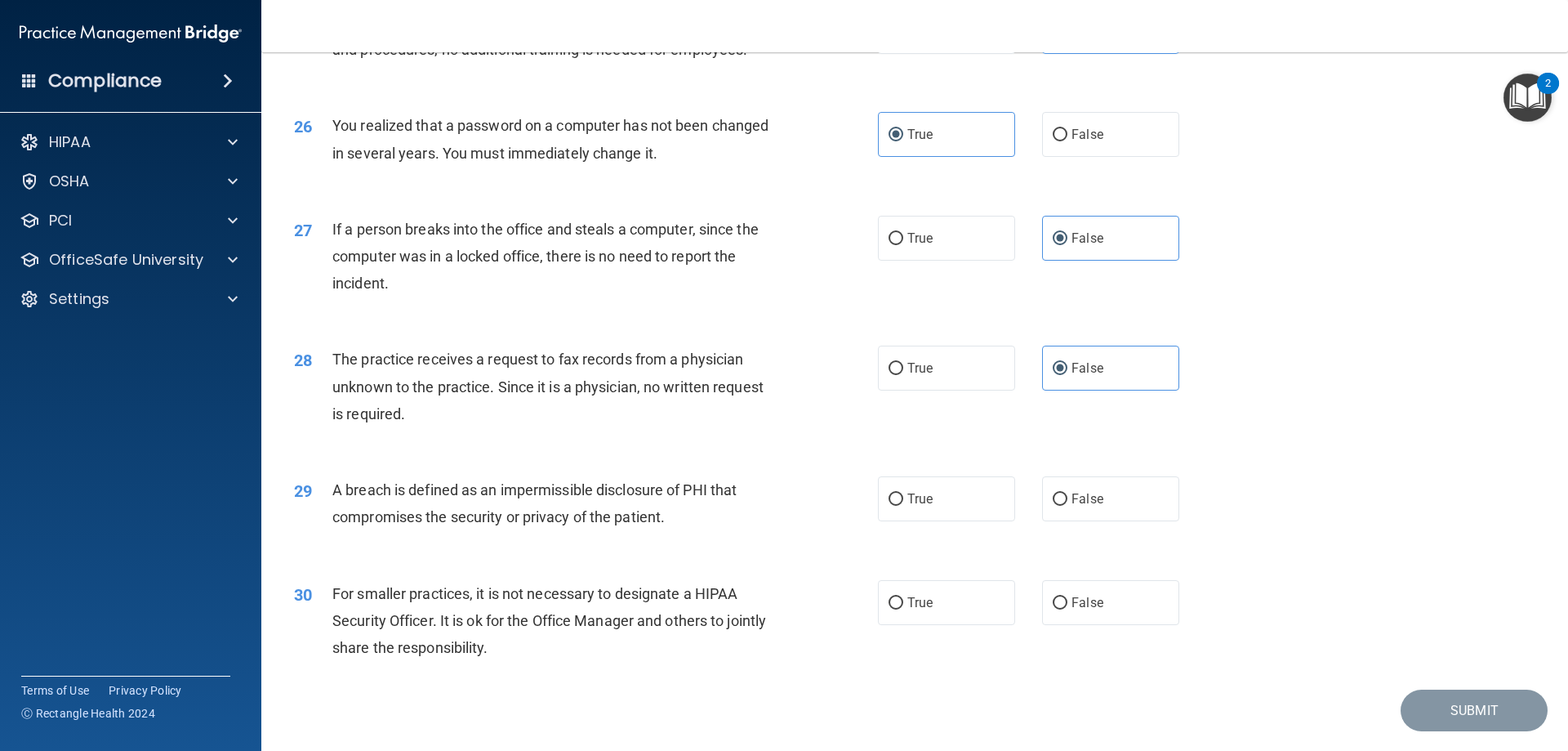
scroll to position [3024, 0]
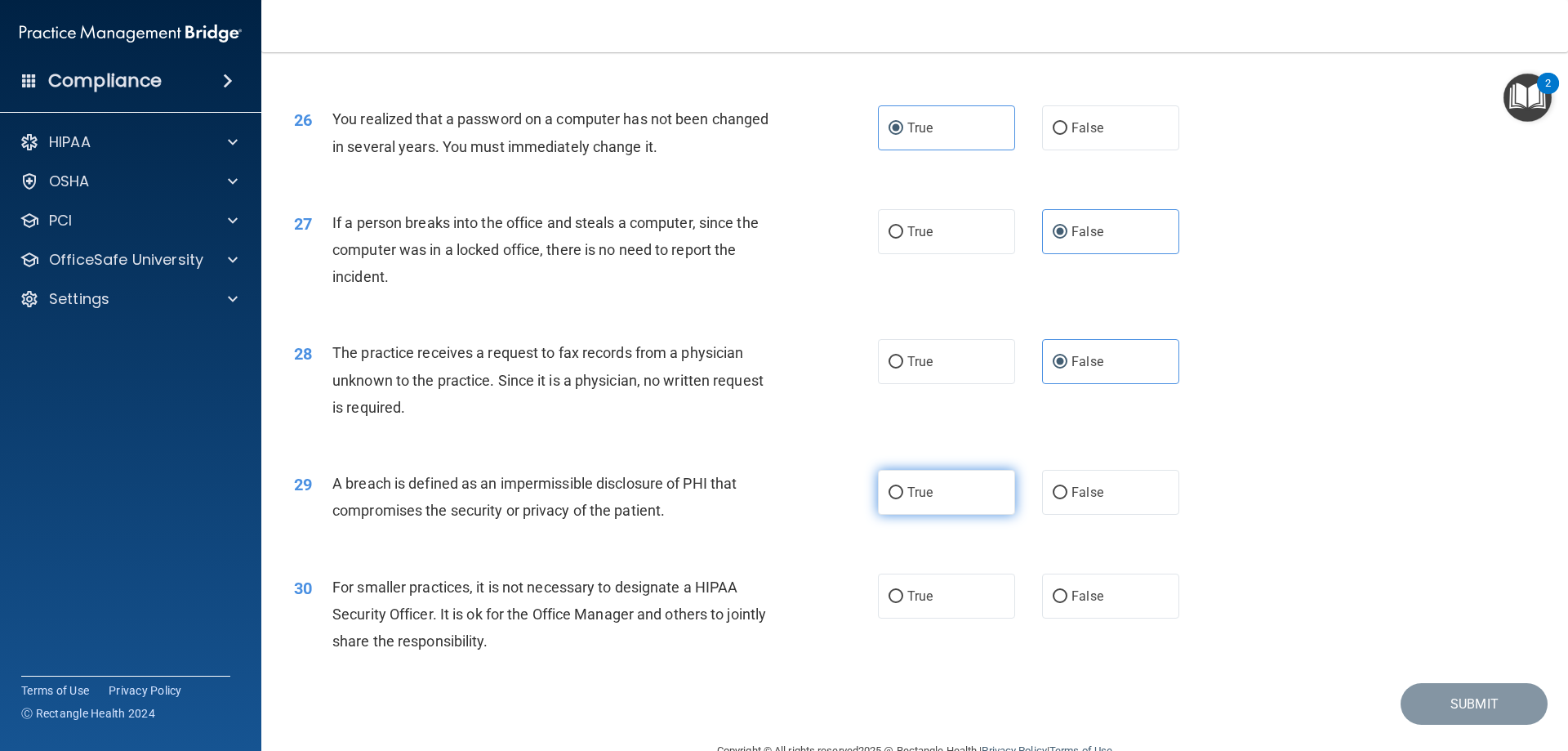
click at [954, 515] on label "True" at bounding box center [947, 492] width 138 height 45
click at [903, 500] on input "True" at bounding box center [896, 493] width 15 height 12
radio input "true"
click at [1093, 684] on div "30 For smaller practices, it is not necessary to designate a HIPAA Security Off…" at bounding box center [915, 618] width 1266 height 131
click at [1098, 618] on label "False" at bounding box center [1111, 596] width 138 height 45
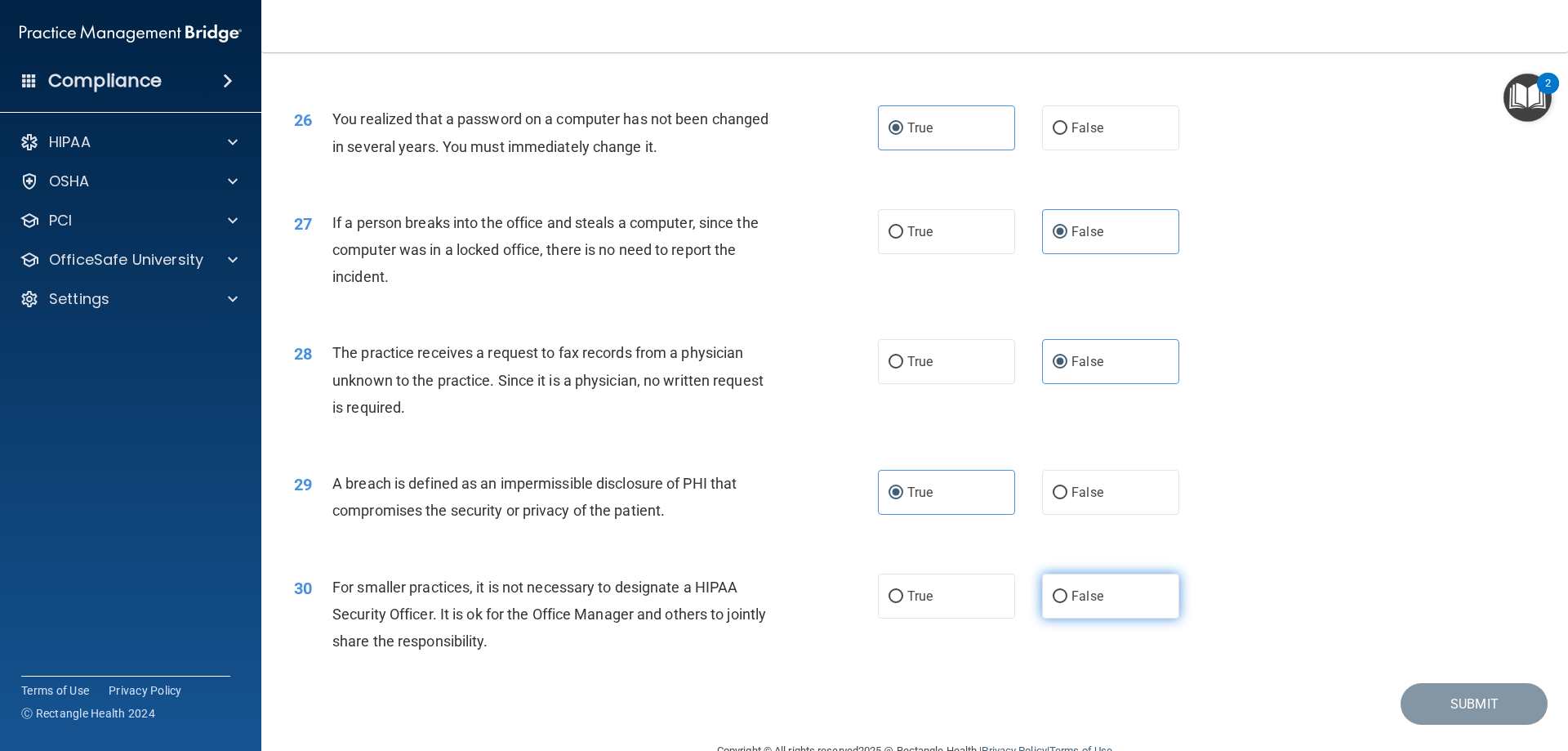
click at [1068, 603] on input "False" at bounding box center [1060, 597] width 15 height 12
radio input "true"
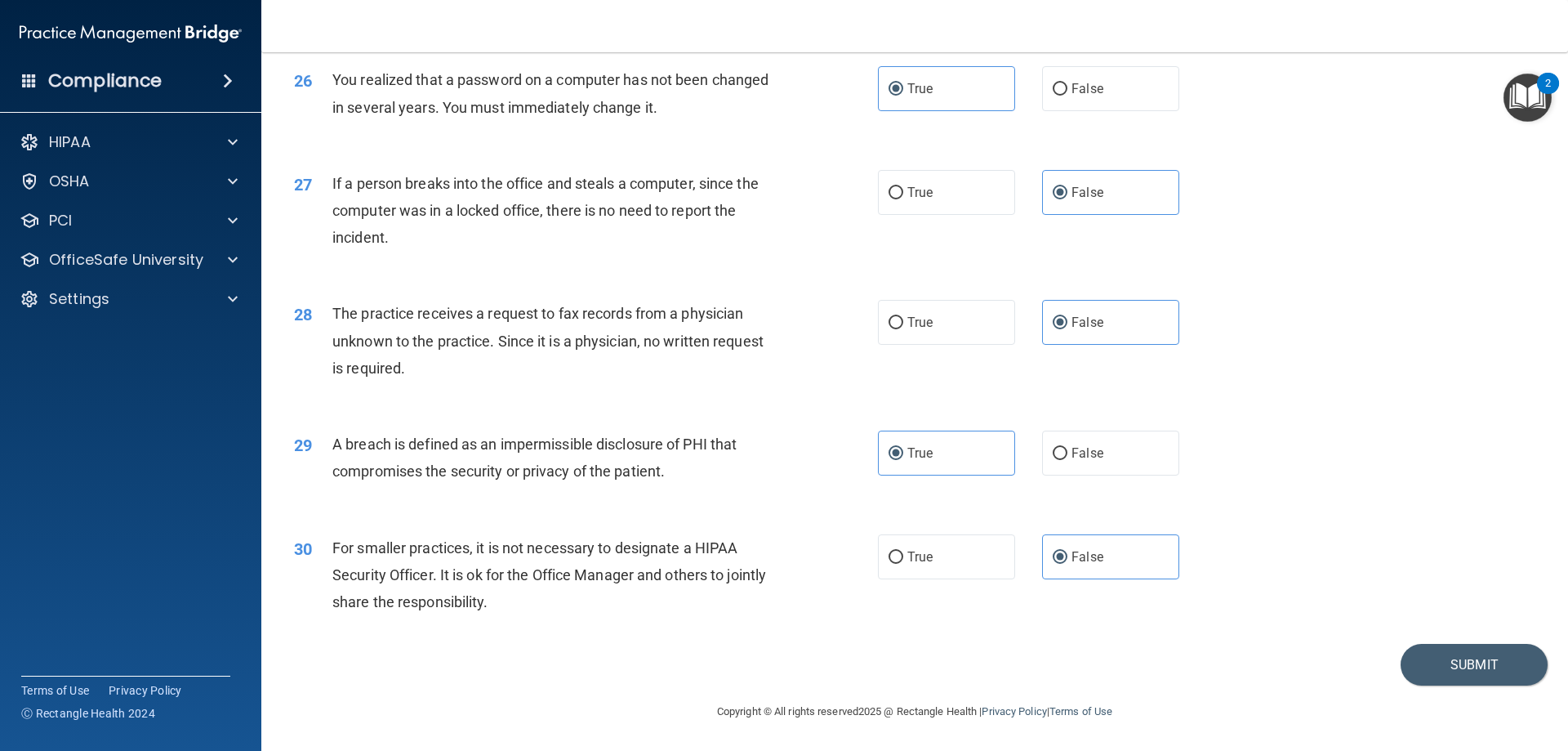
scroll to position [3117, 0]
click at [1464, 664] on button "Submit" at bounding box center [1474, 664] width 147 height 42
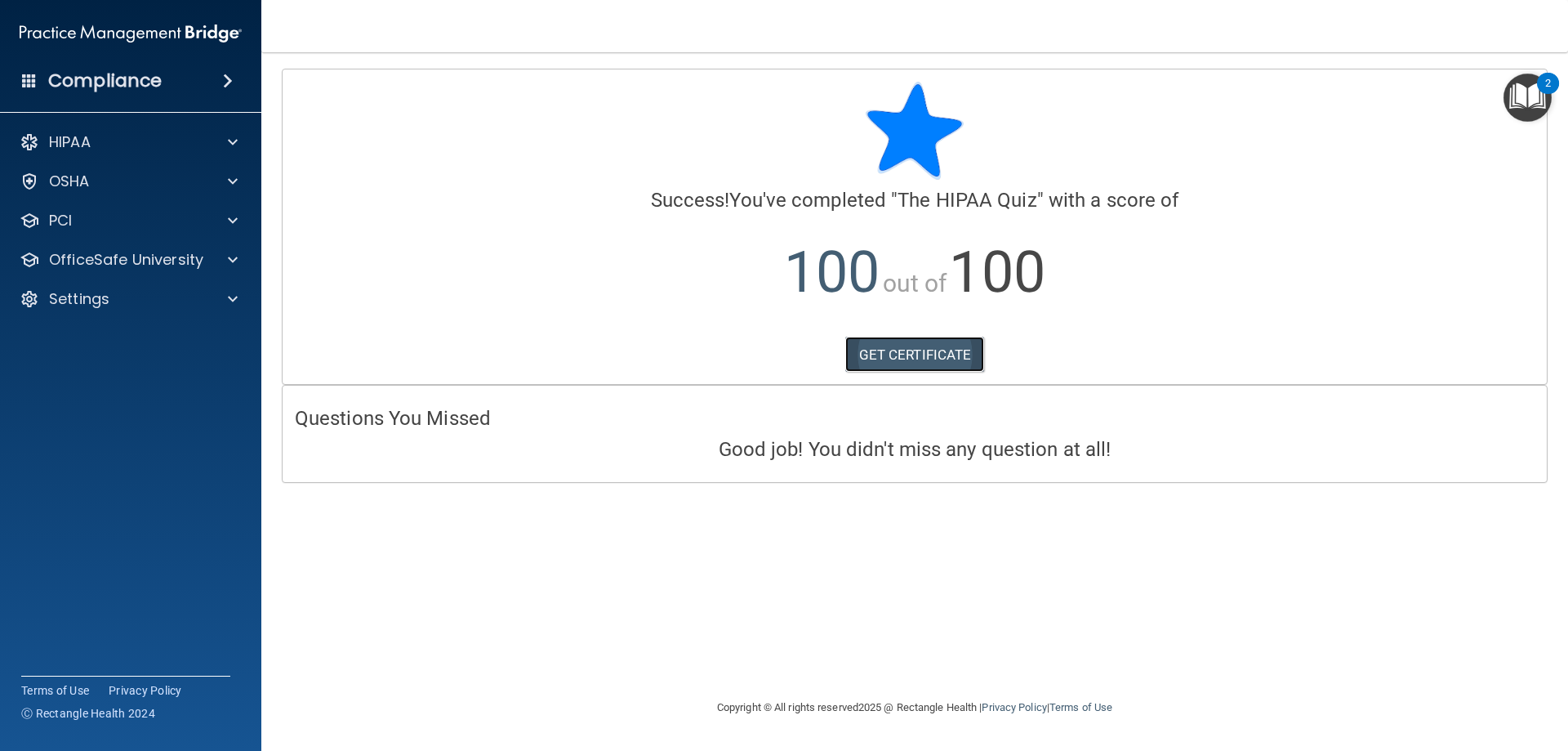
click at [943, 345] on link "GET CERTIFICATE" at bounding box center [915, 354] width 140 height 36
click at [140, 255] on p "OfficeSafe University" at bounding box center [125, 260] width 154 height 20
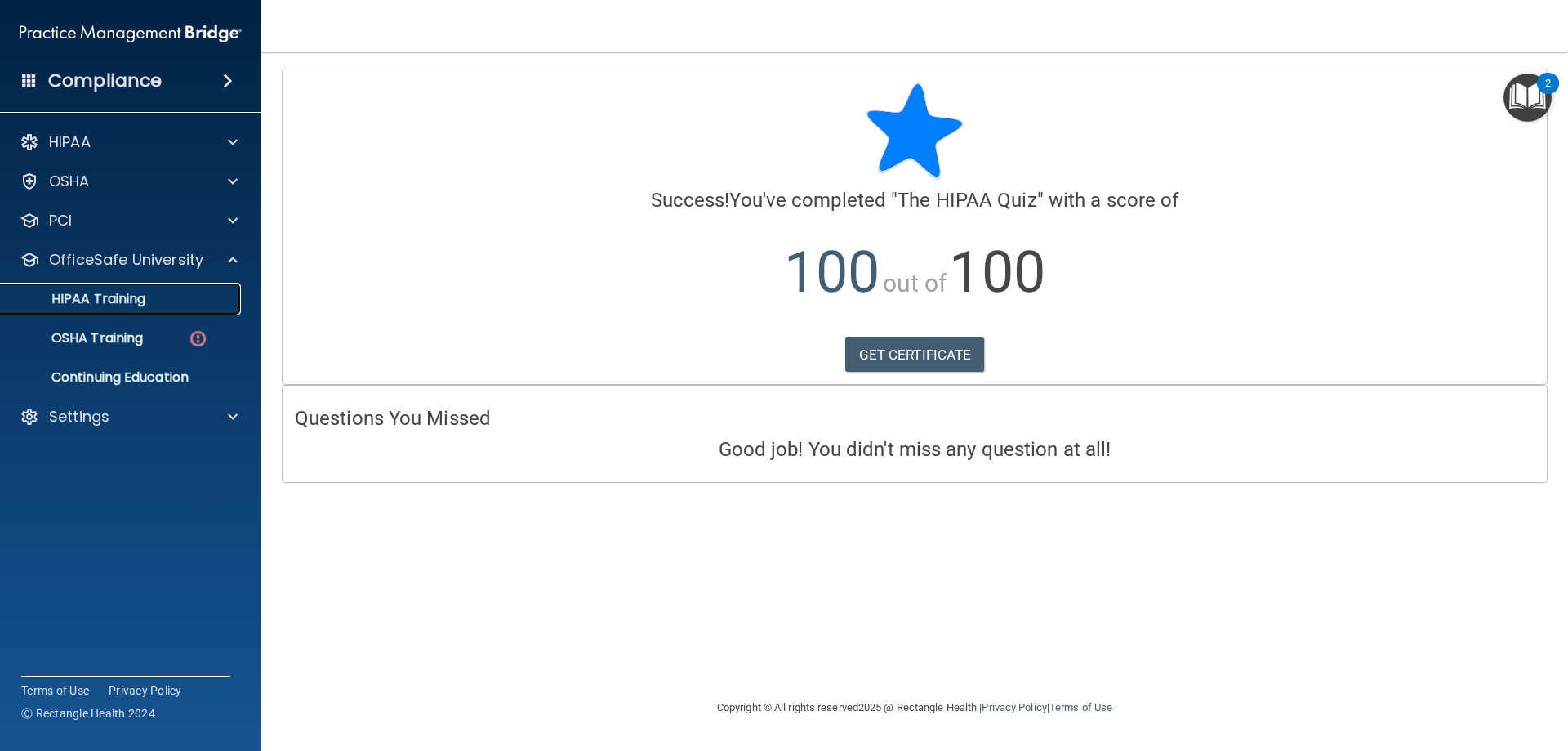
click at [145, 294] on p "HIPAA Training" at bounding box center [78, 299] width 135 height 16
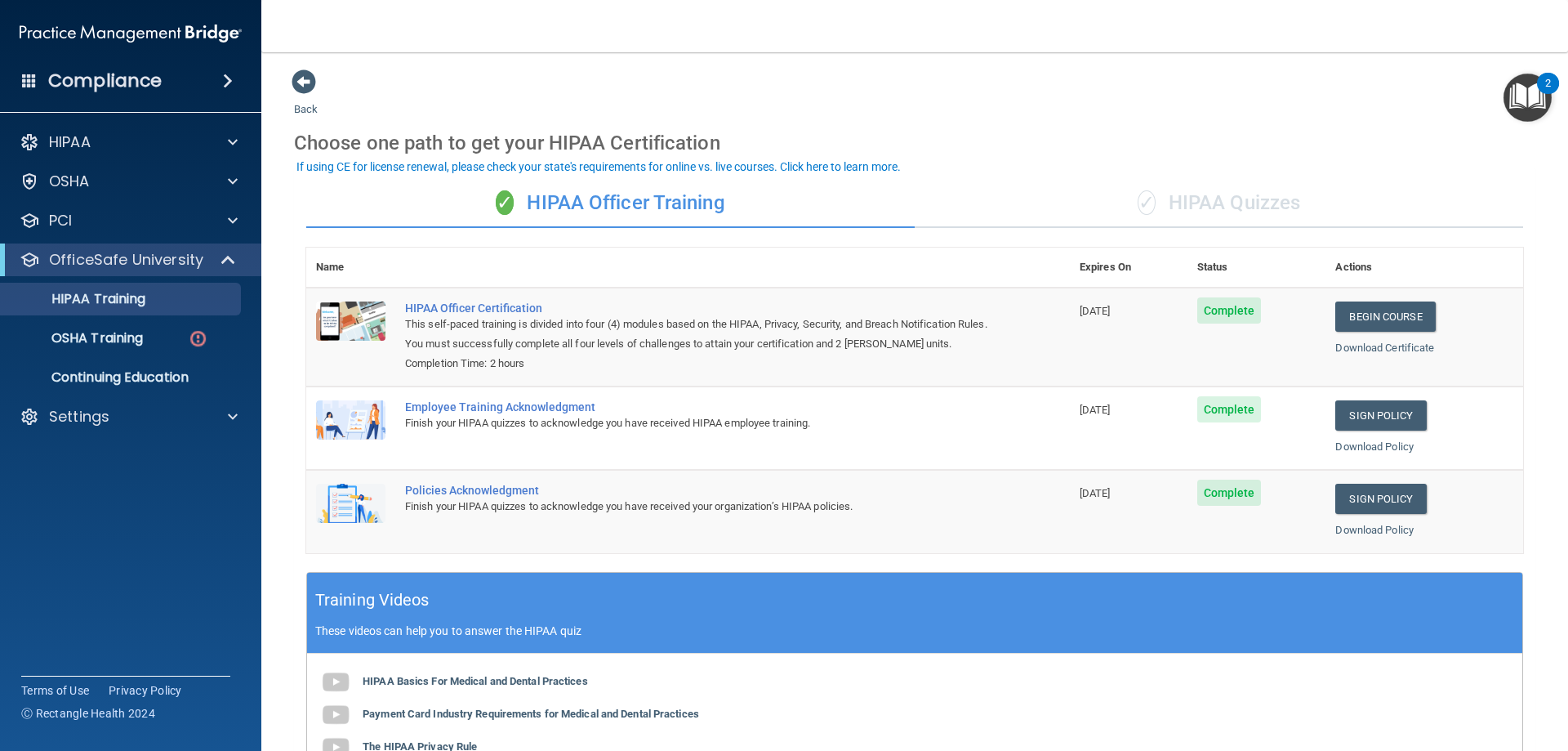
click at [1173, 185] on div "✓ HIPAA Quizzes" at bounding box center [1219, 203] width 609 height 49
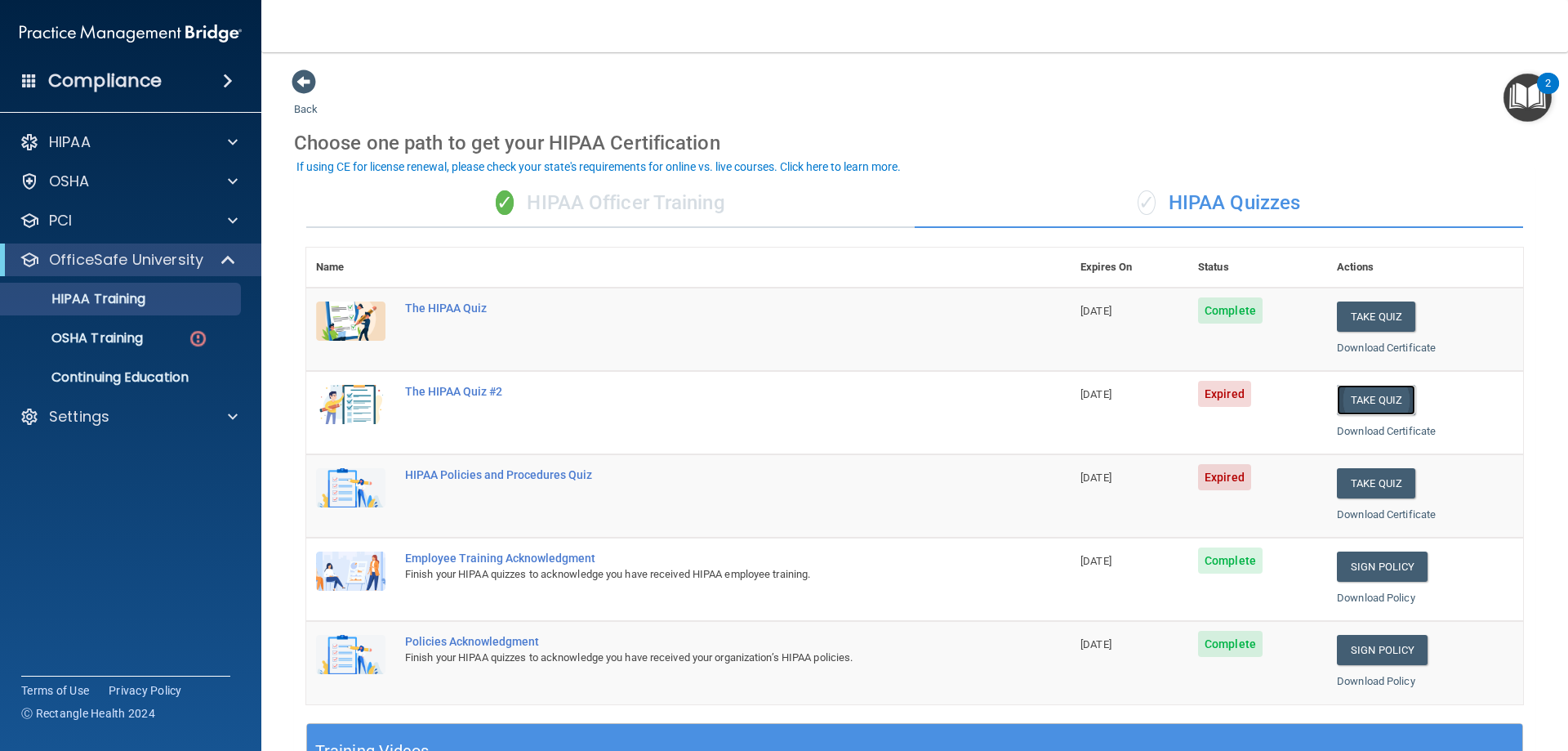
click at [1374, 402] on button "Take Quiz" at bounding box center [1376, 400] width 78 height 31
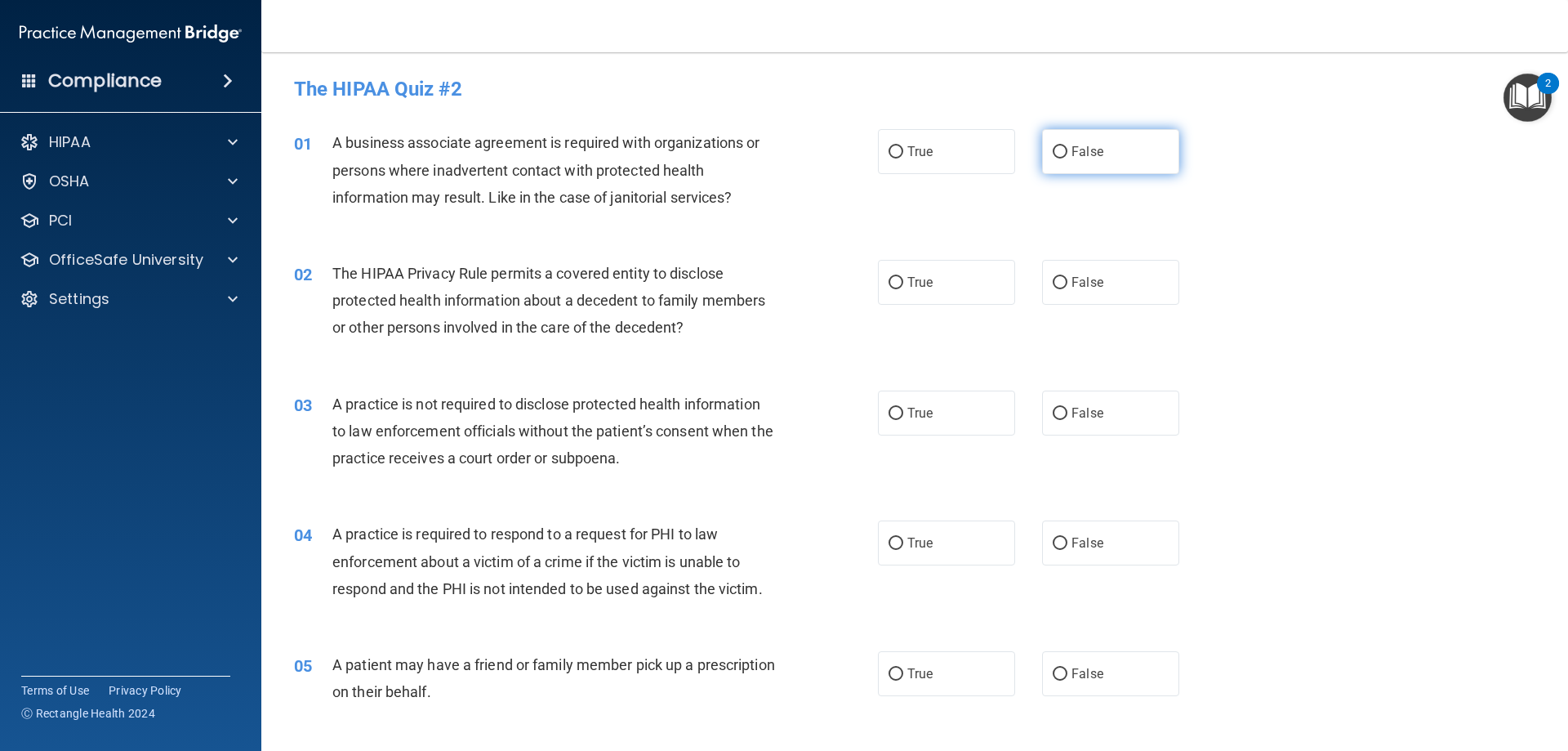
click at [1129, 153] on label "False" at bounding box center [1111, 152] width 138 height 45
click at [1068, 153] on input "False" at bounding box center [1060, 152] width 15 height 12
radio input "true"
click at [907, 289] on label "True" at bounding box center [947, 282] width 138 height 45
click at [903, 289] on input "True" at bounding box center [896, 283] width 15 height 12
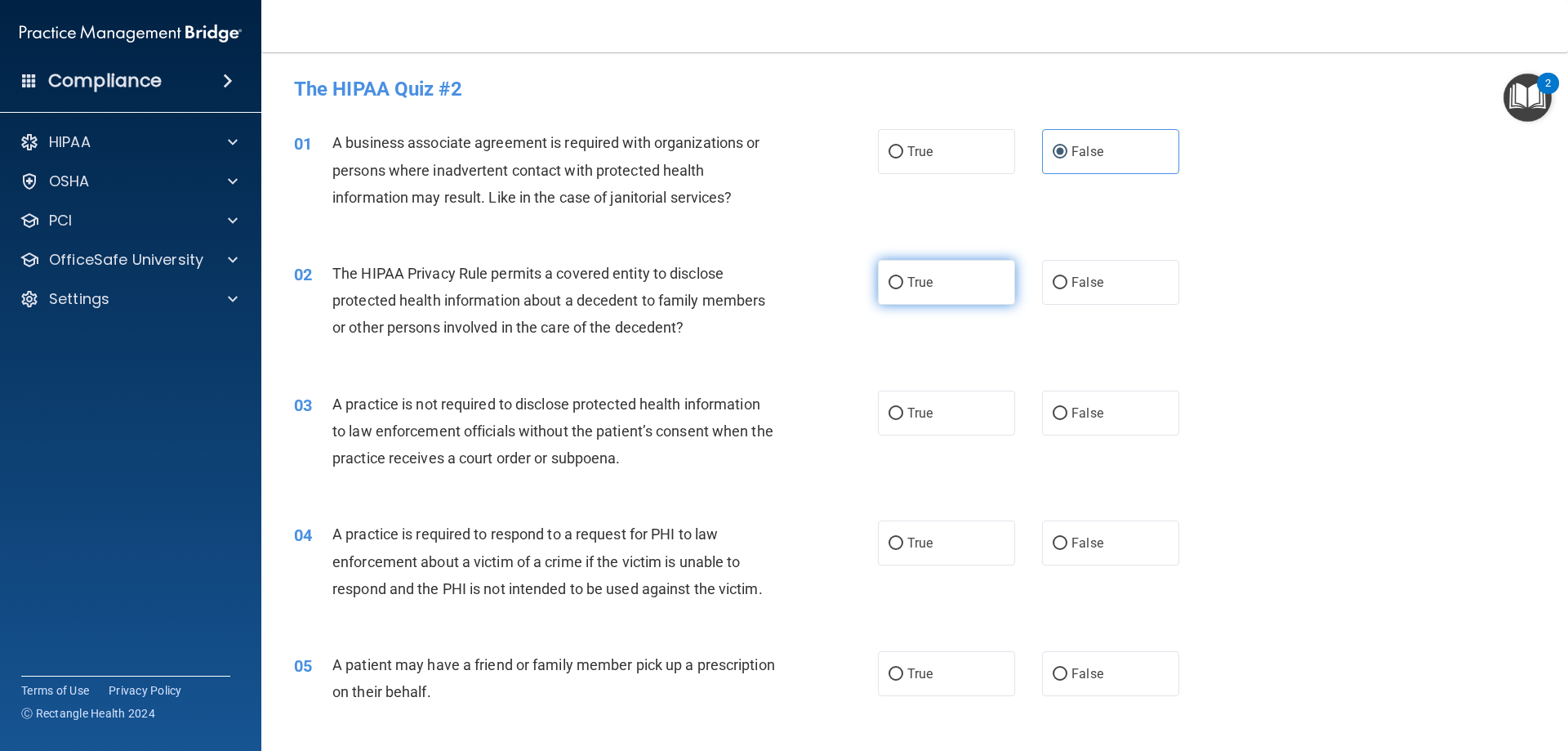
radio input "true"
click at [1072, 415] on span "False" at bounding box center [1088, 413] width 32 height 16
click at [1068, 415] on input "False" at bounding box center [1060, 414] width 15 height 12
radio input "true"
click at [961, 549] on label "True" at bounding box center [947, 542] width 138 height 45
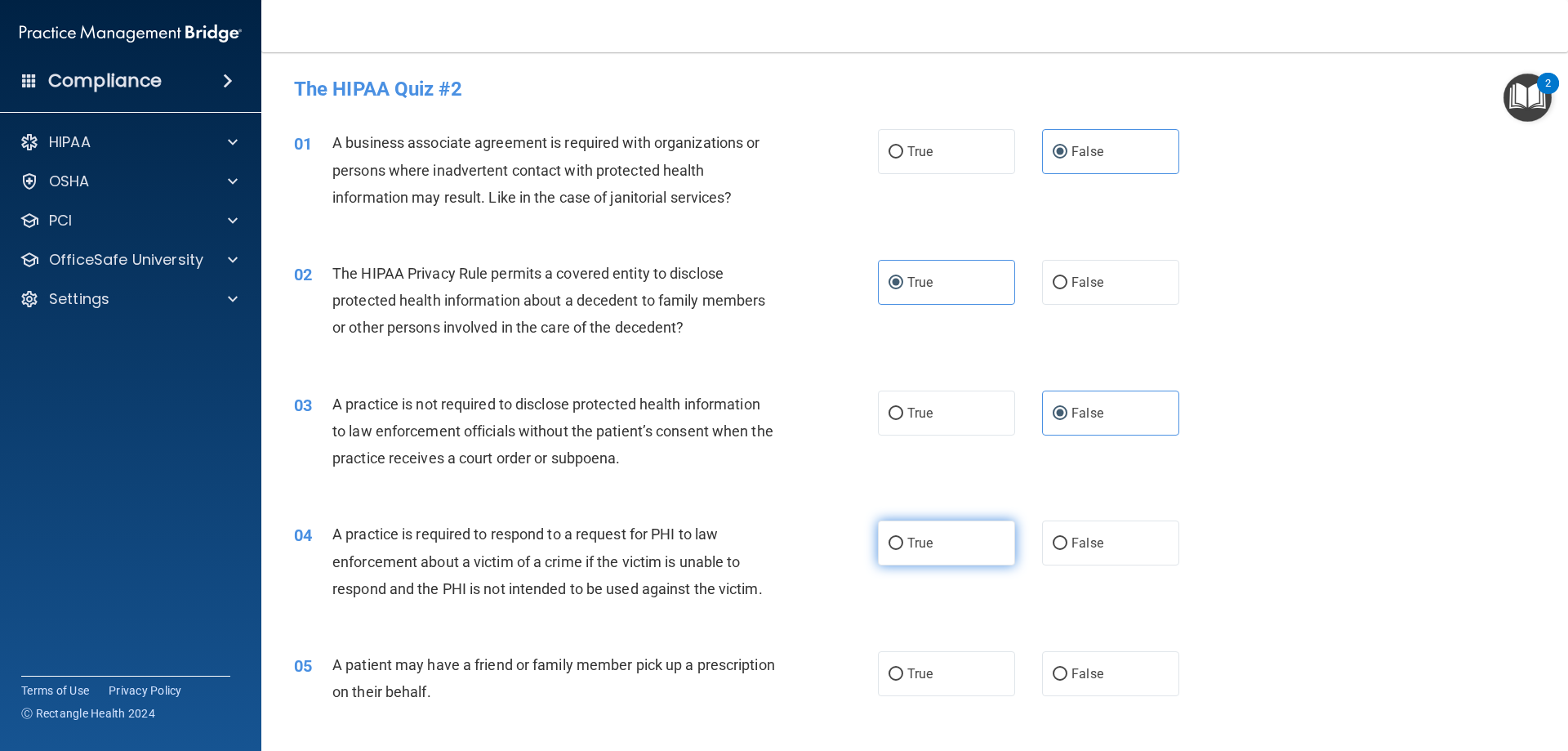
click at [903, 549] on input "True" at bounding box center [896, 543] width 15 height 12
radio input "true"
click at [961, 673] on label "True" at bounding box center [947, 674] width 138 height 45
click at [903, 673] on input "True" at bounding box center [896, 674] width 15 height 12
radio input "true"
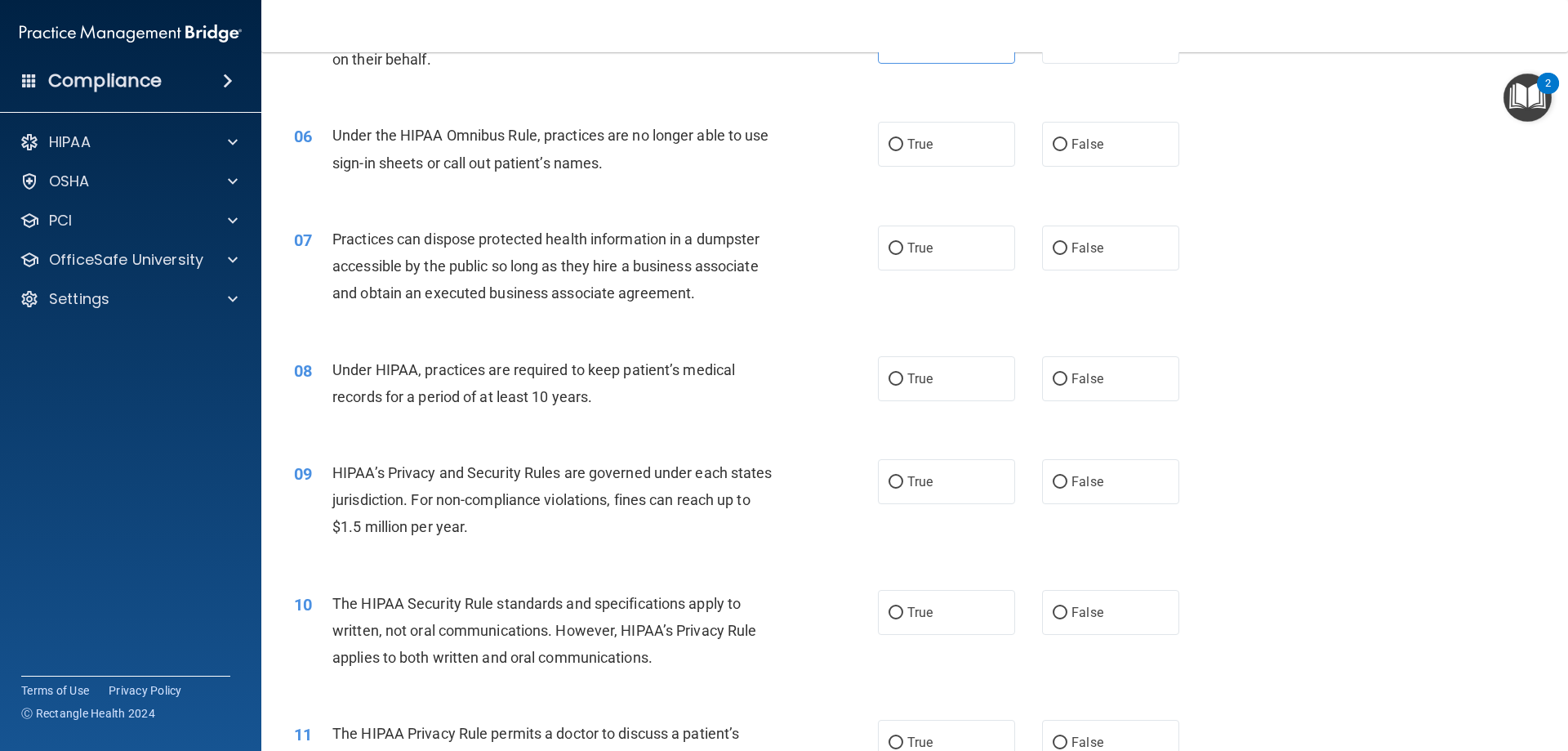
scroll to position [654, 0]
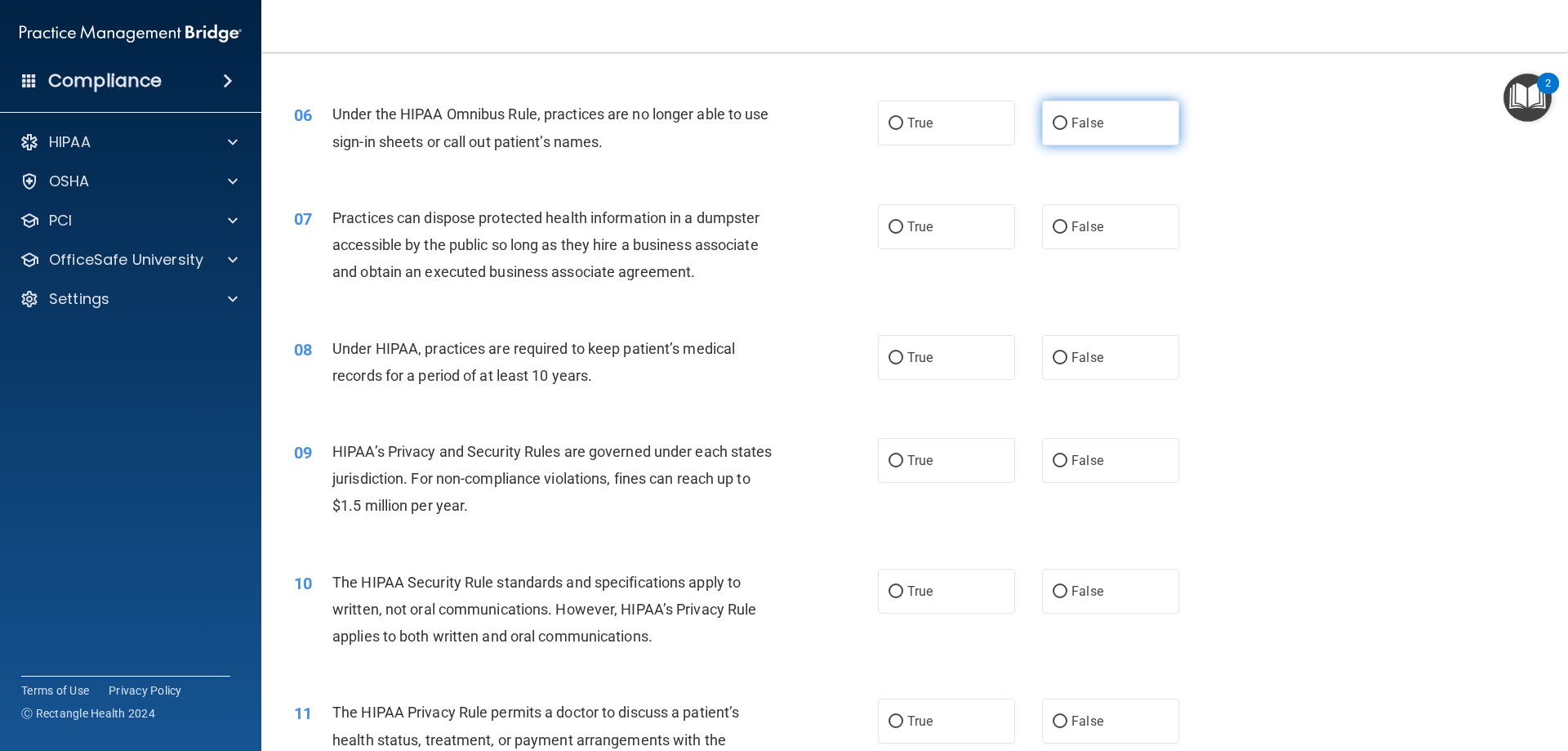
drag, startPoint x: 1067, startPoint y: 112, endPoint x: 1083, endPoint y: 142, distance: 34.0
click at [1067, 111] on label "False" at bounding box center [1111, 123] width 138 height 45
click at [1067, 118] on input "False" at bounding box center [1060, 124] width 15 height 12
radio input "true"
click at [1112, 233] on label "False" at bounding box center [1111, 227] width 138 height 45
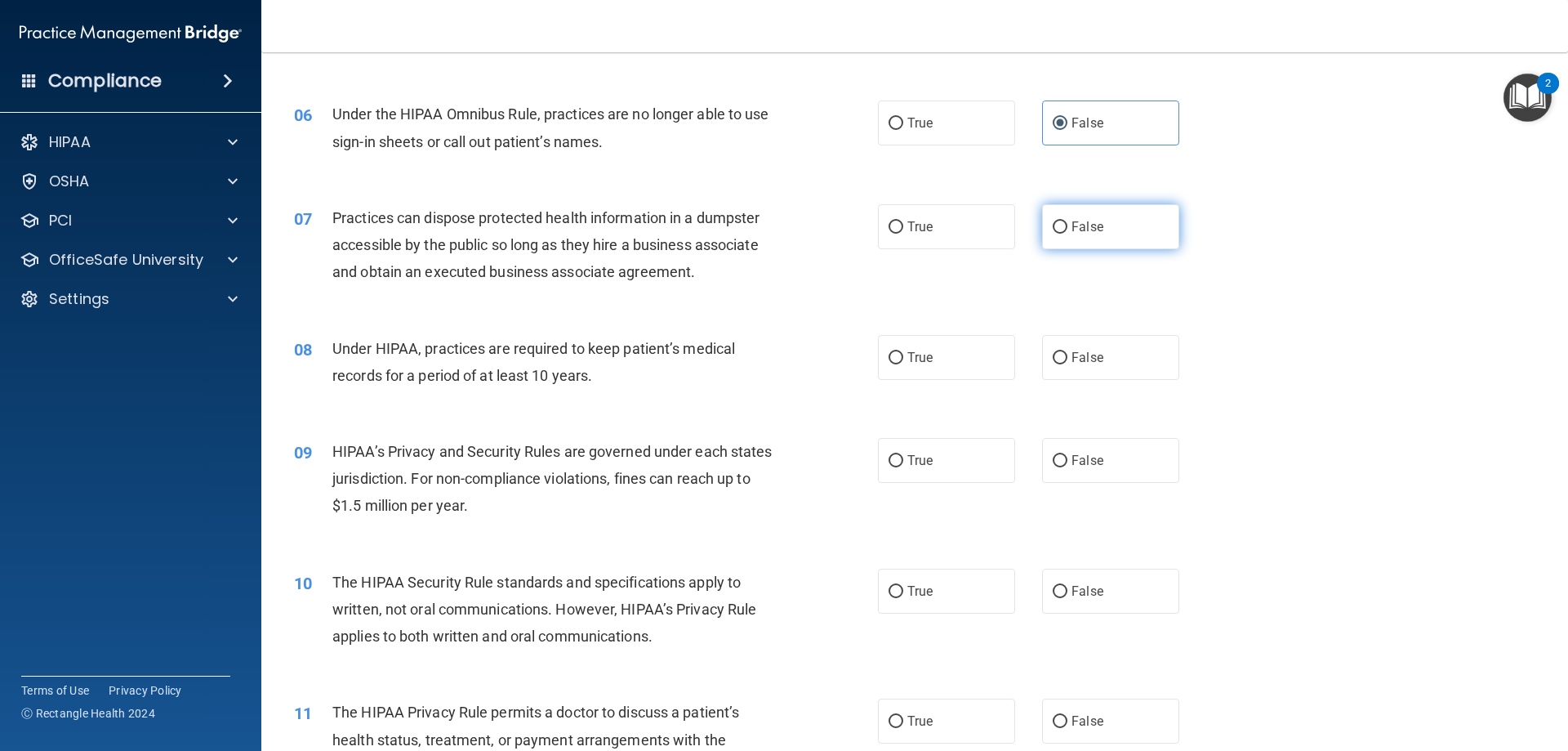
click at [1068, 233] on input "False" at bounding box center [1060, 228] width 15 height 12
radio input "true"
click at [1118, 364] on label "False" at bounding box center [1111, 357] width 138 height 45
click at [1068, 364] on input "False" at bounding box center [1060, 358] width 15 height 12
radio input "true"
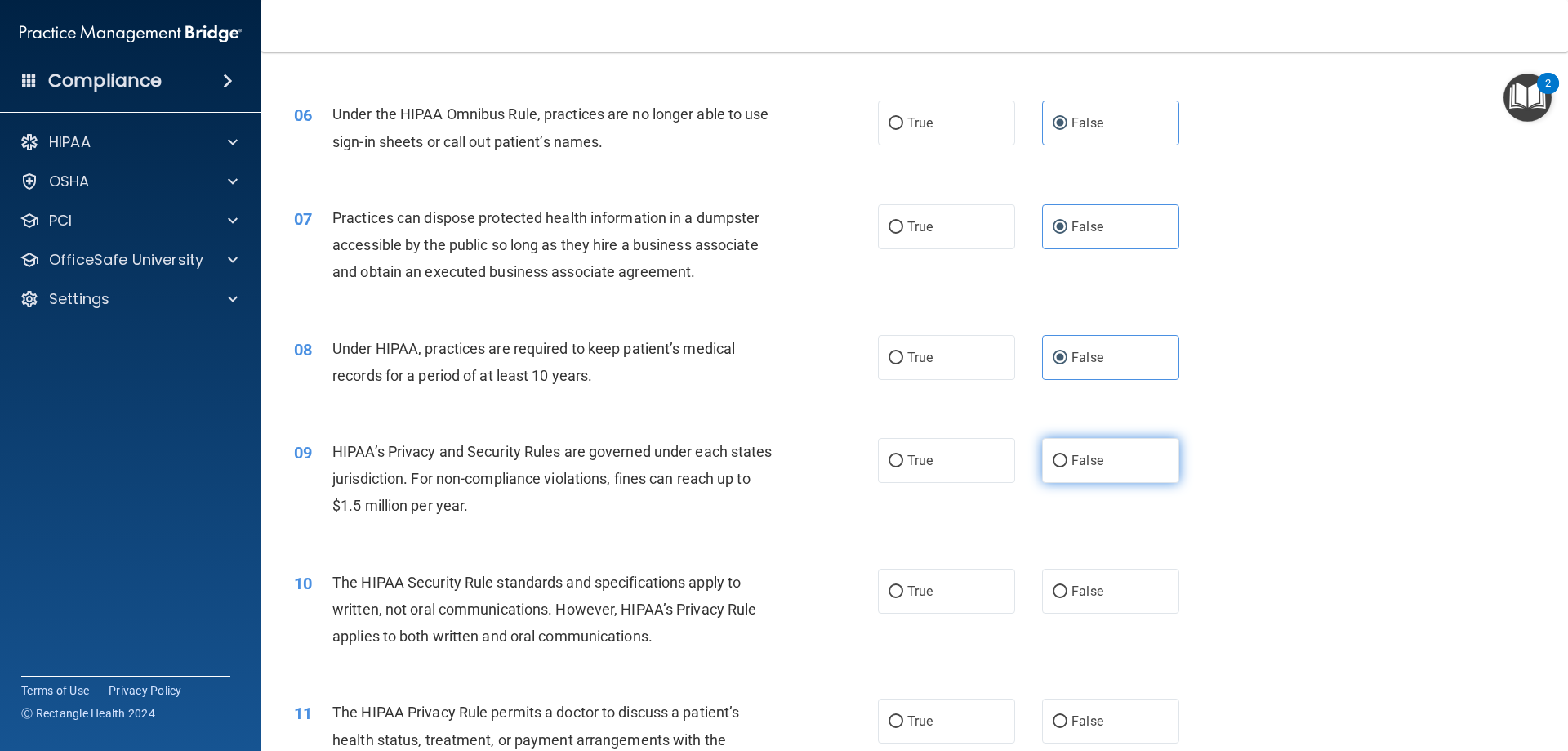
click at [1123, 476] on label "False" at bounding box center [1111, 460] width 138 height 45
click at [1068, 467] on input "False" at bounding box center [1060, 461] width 15 height 12
radio input "true"
click at [929, 591] on label "True" at bounding box center [947, 591] width 138 height 45
click at [903, 591] on input "True" at bounding box center [896, 592] width 15 height 12
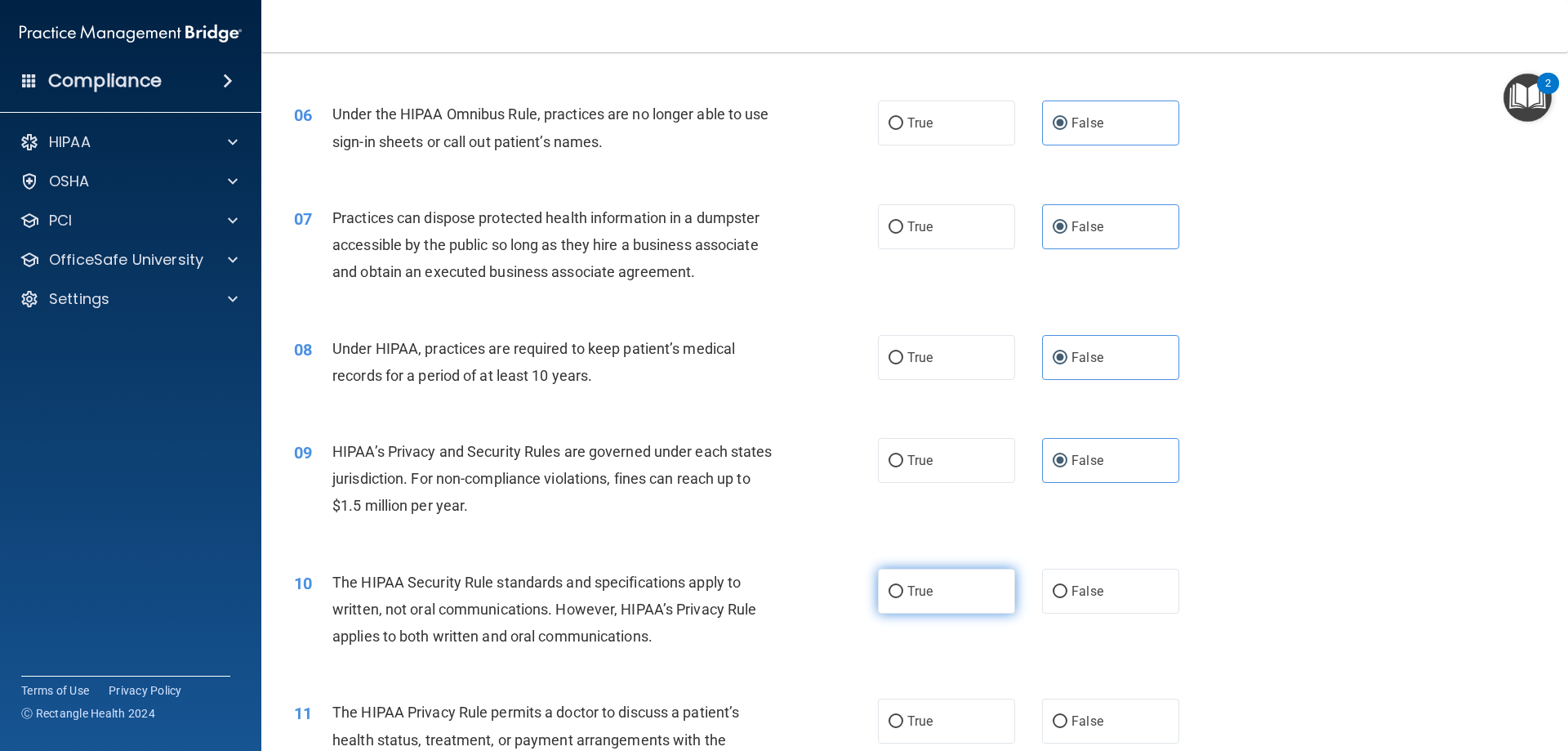
radio input "true"
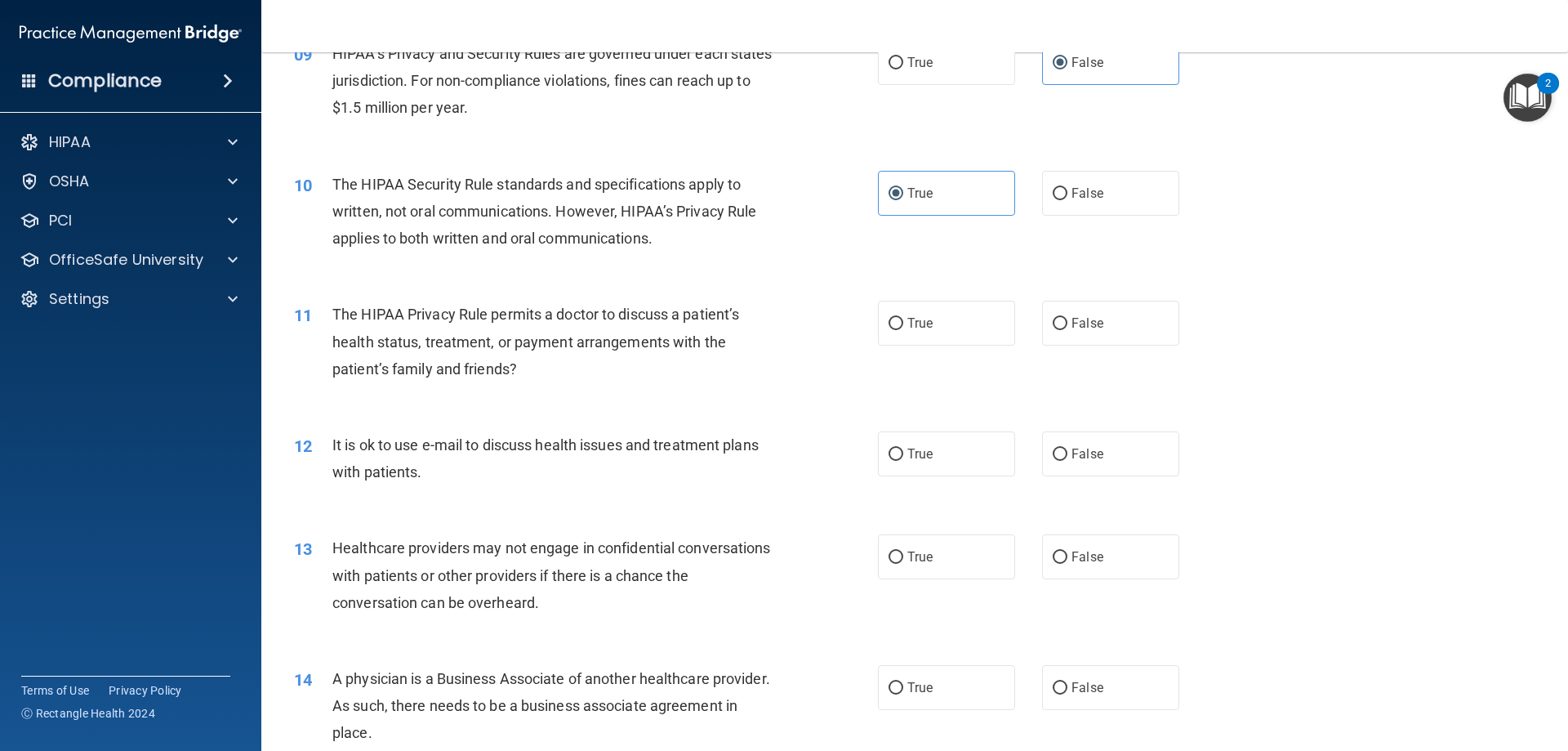
scroll to position [1063, 0]
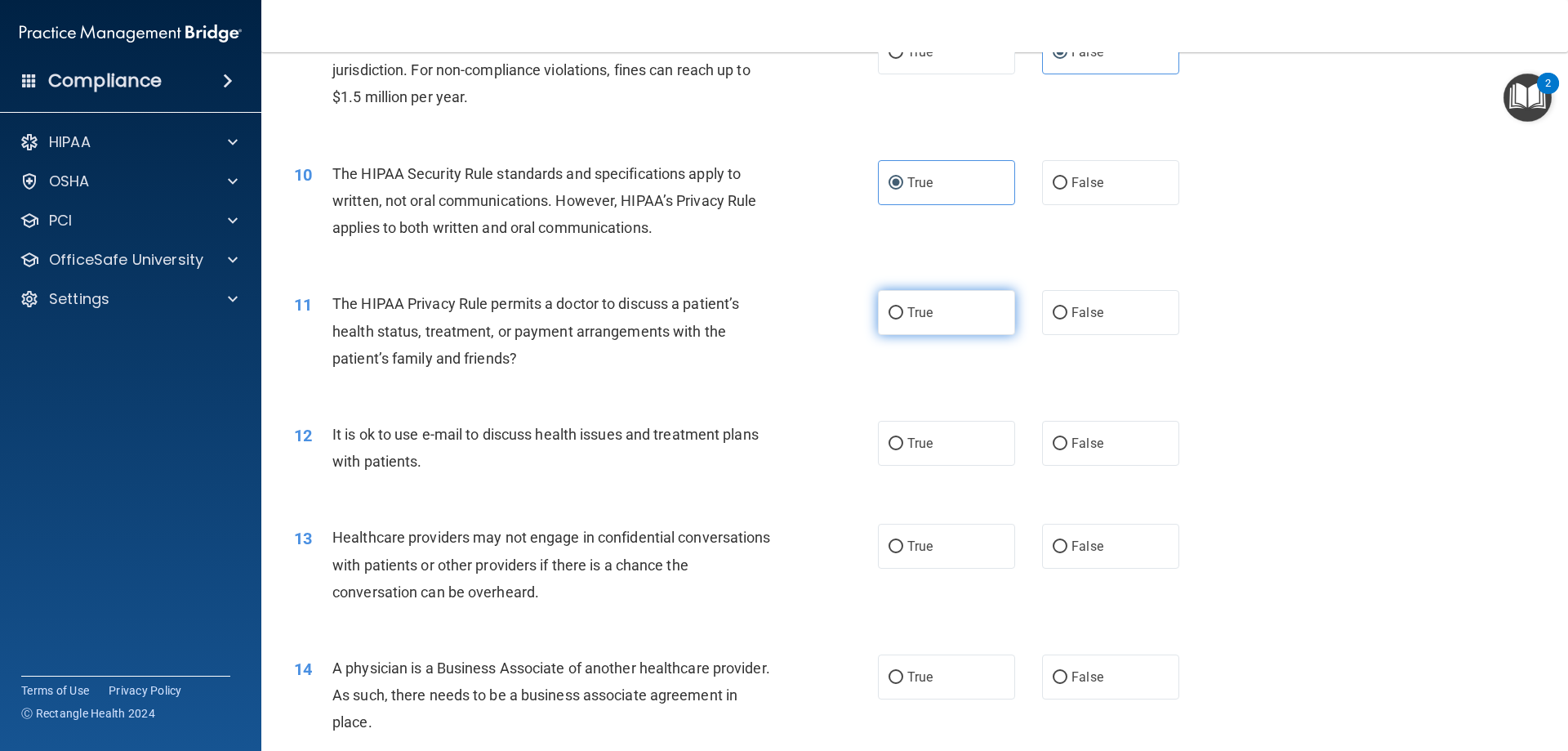
click at [988, 325] on label "True" at bounding box center [947, 312] width 138 height 45
click at [903, 320] on input "True" at bounding box center [896, 313] width 15 height 12
radio input "true"
click at [978, 443] on label "True" at bounding box center [947, 444] width 138 height 45
click at [903, 443] on input "True" at bounding box center [896, 444] width 15 height 12
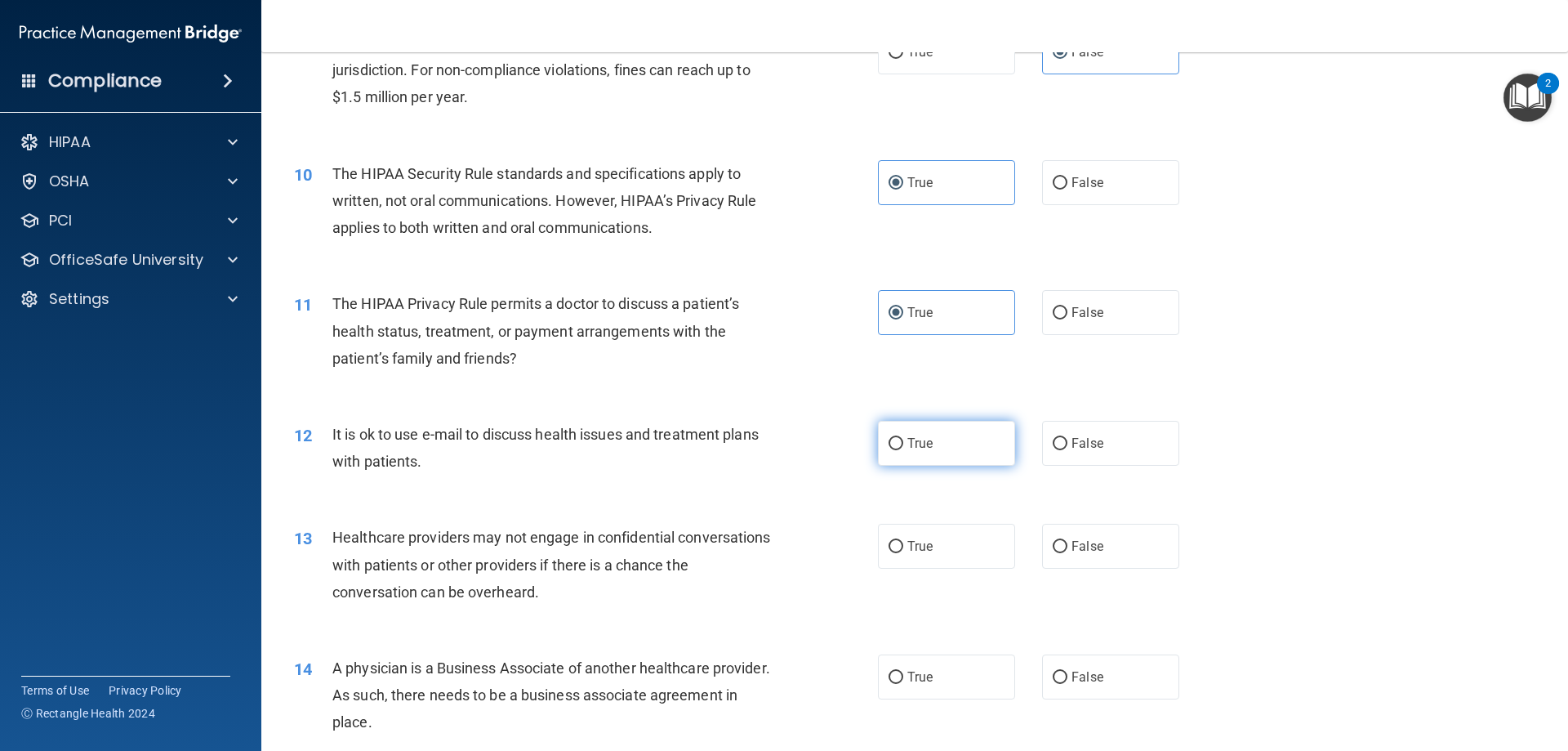
radio input "true"
click at [1087, 532] on label "False" at bounding box center [1111, 546] width 138 height 45
click at [1068, 541] on input "False" at bounding box center [1060, 547] width 15 height 12
radio input "true"
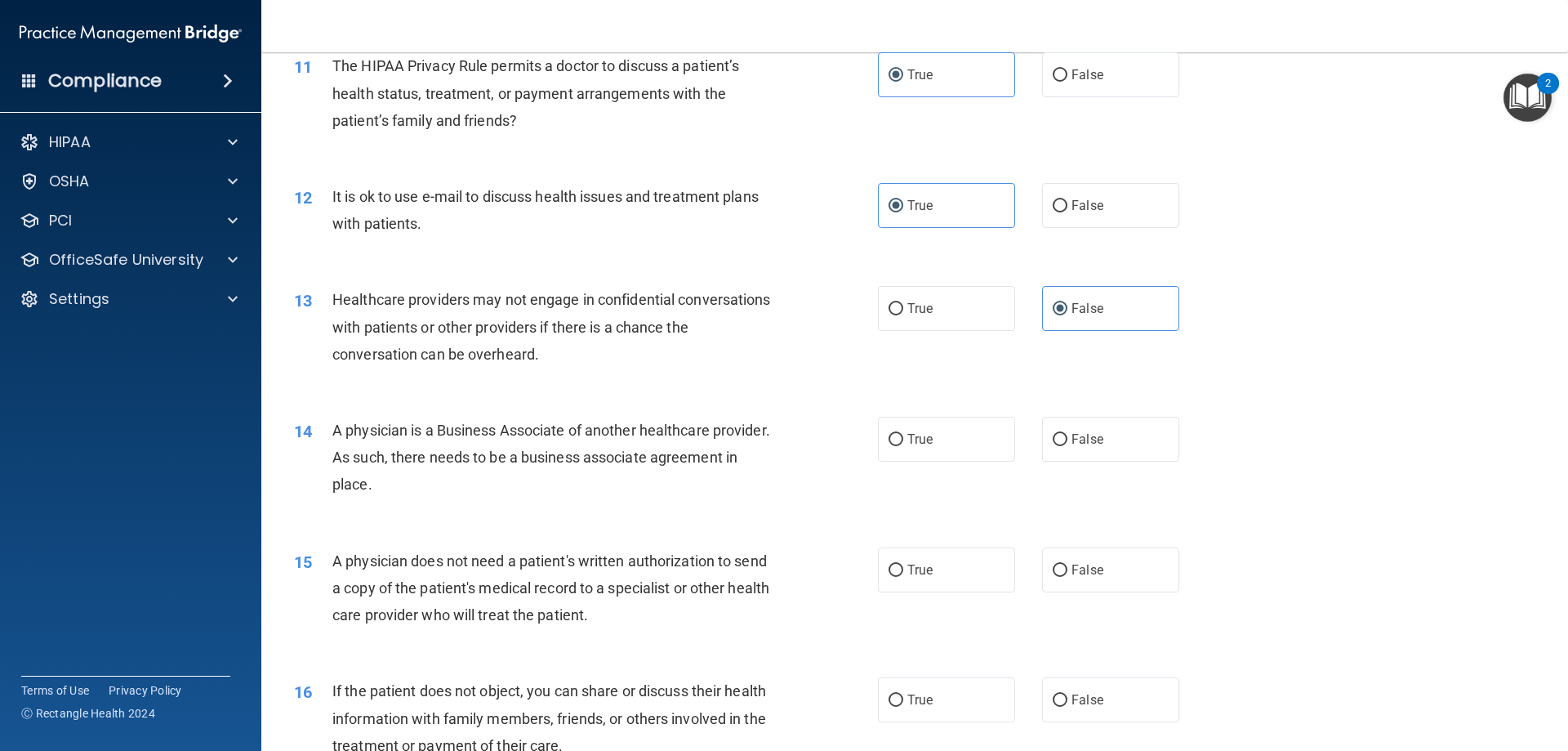
scroll to position [1307, 0]
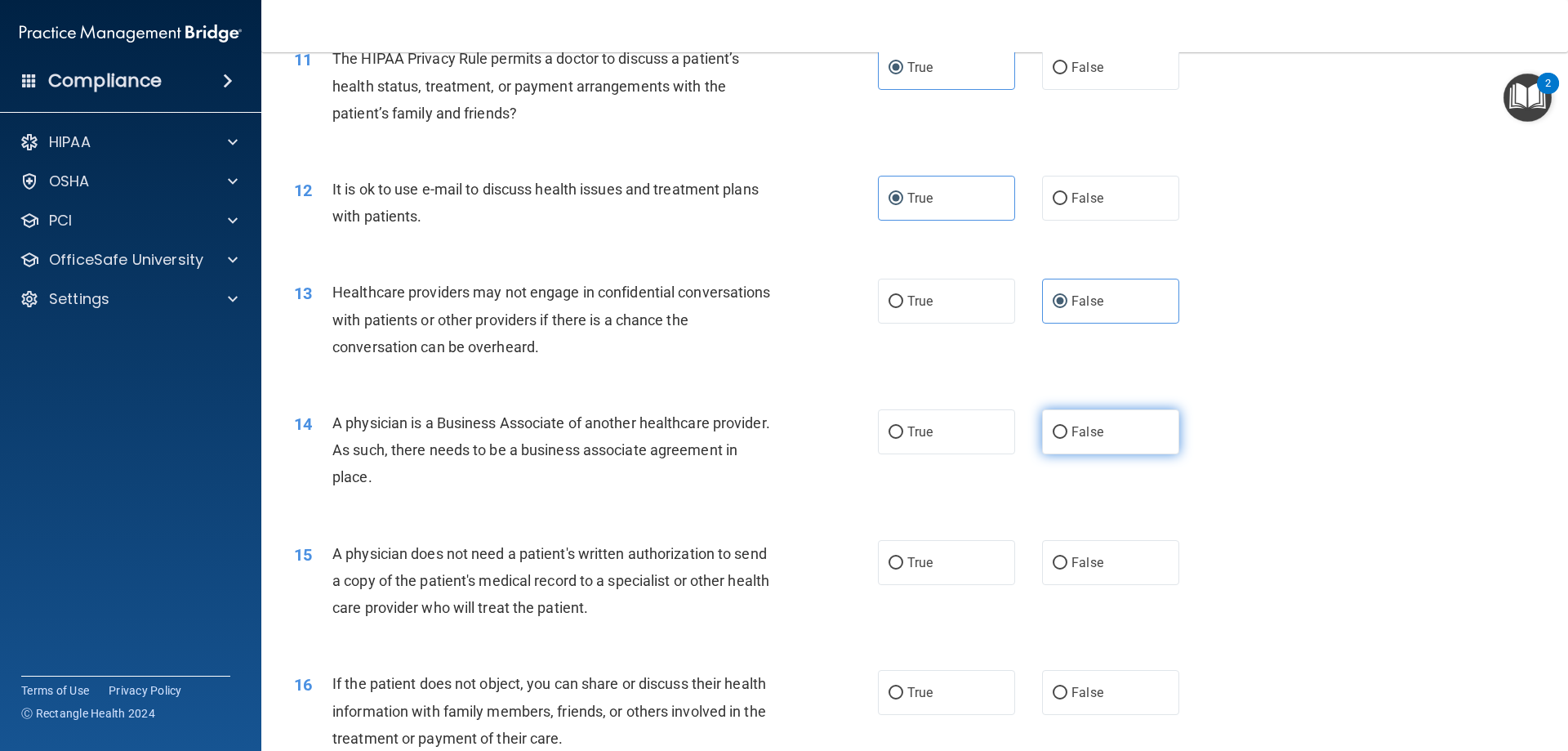
click at [1118, 445] on label "False" at bounding box center [1111, 432] width 138 height 45
click at [1068, 439] on input "False" at bounding box center [1060, 432] width 15 height 12
radio input "true"
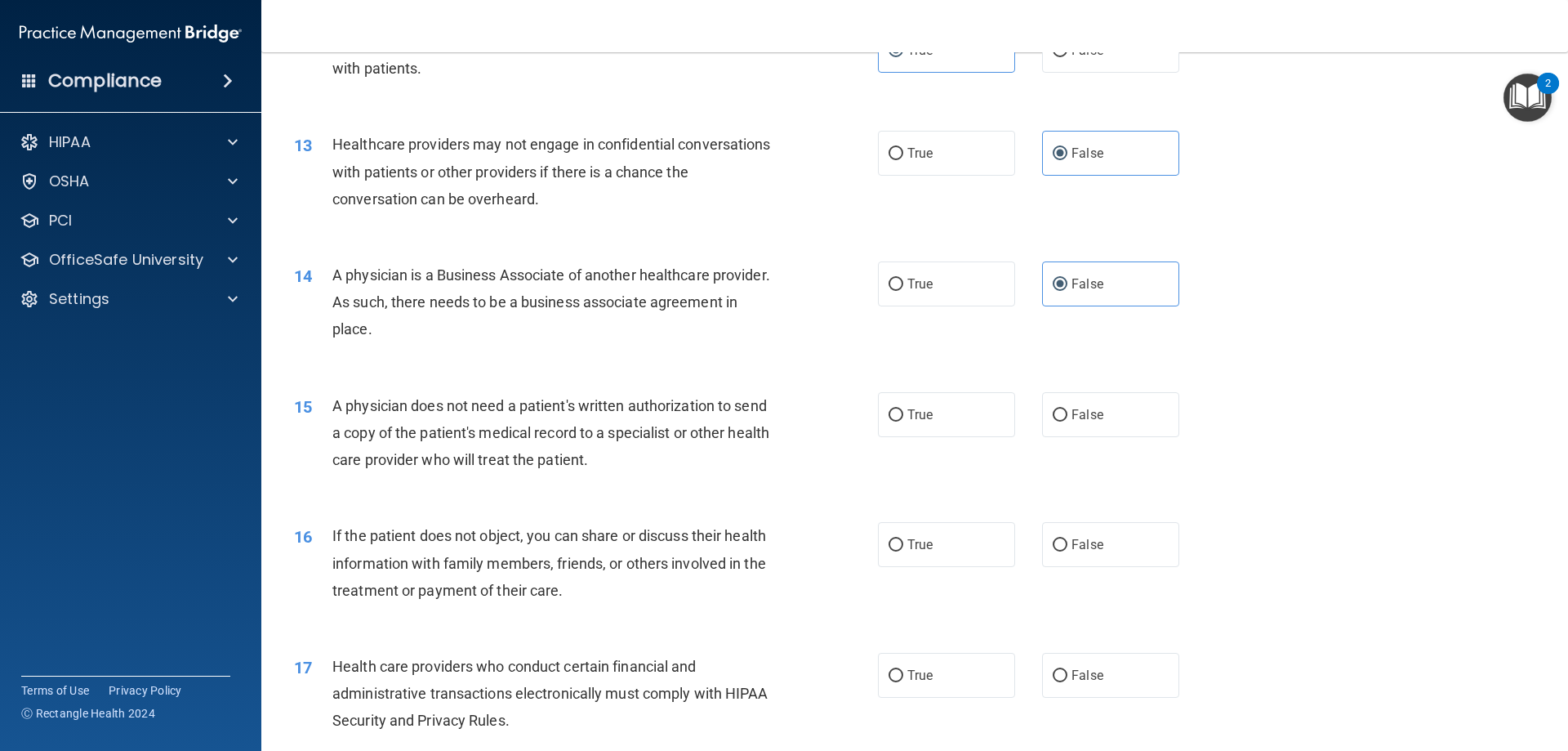
scroll to position [1471, 0]
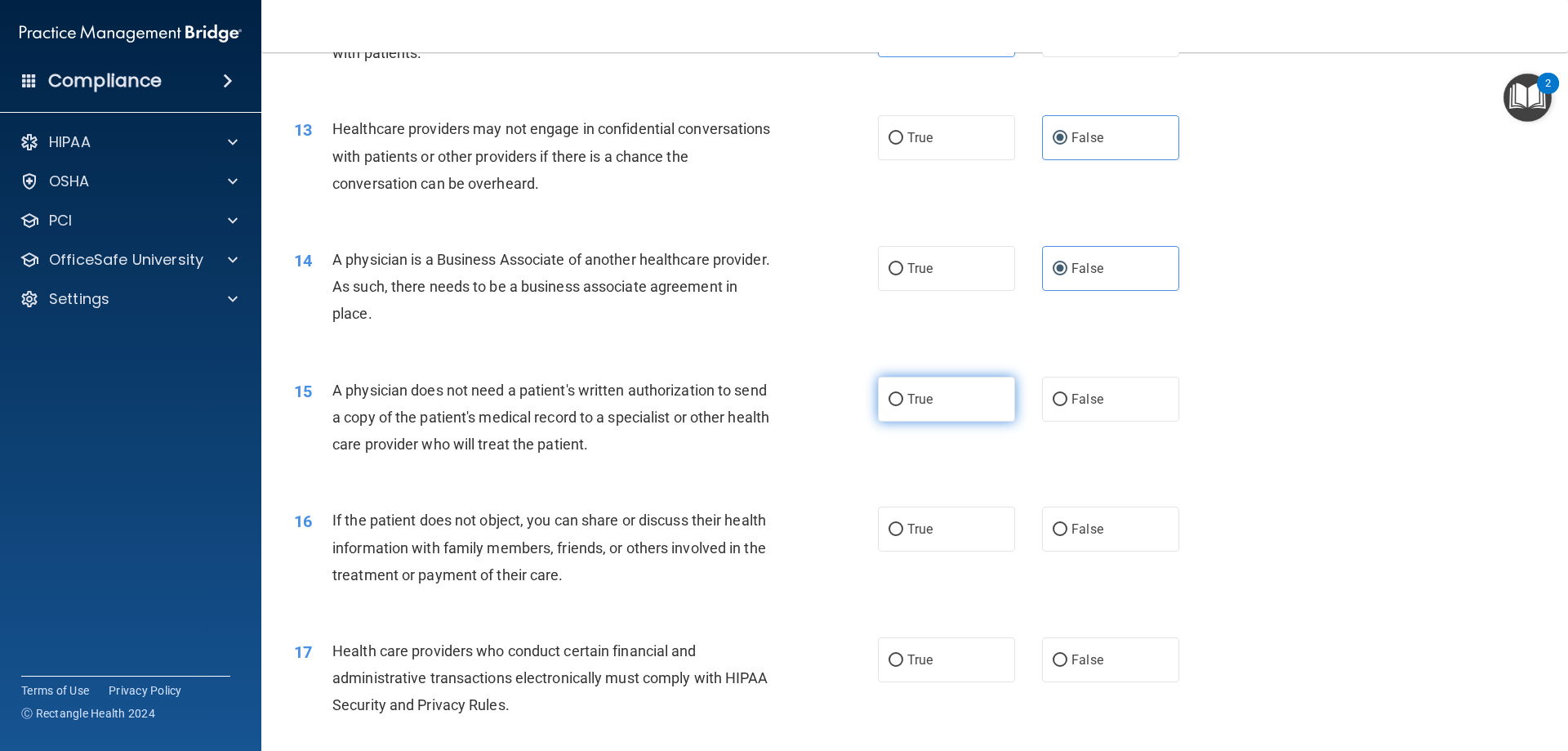
click at [949, 413] on label "True" at bounding box center [947, 399] width 138 height 45
click at [903, 406] on input "True" at bounding box center [896, 400] width 15 height 12
radio input "true"
click at [971, 519] on label "True" at bounding box center [947, 529] width 138 height 45
click at [903, 523] on input "True" at bounding box center [896, 529] width 15 height 12
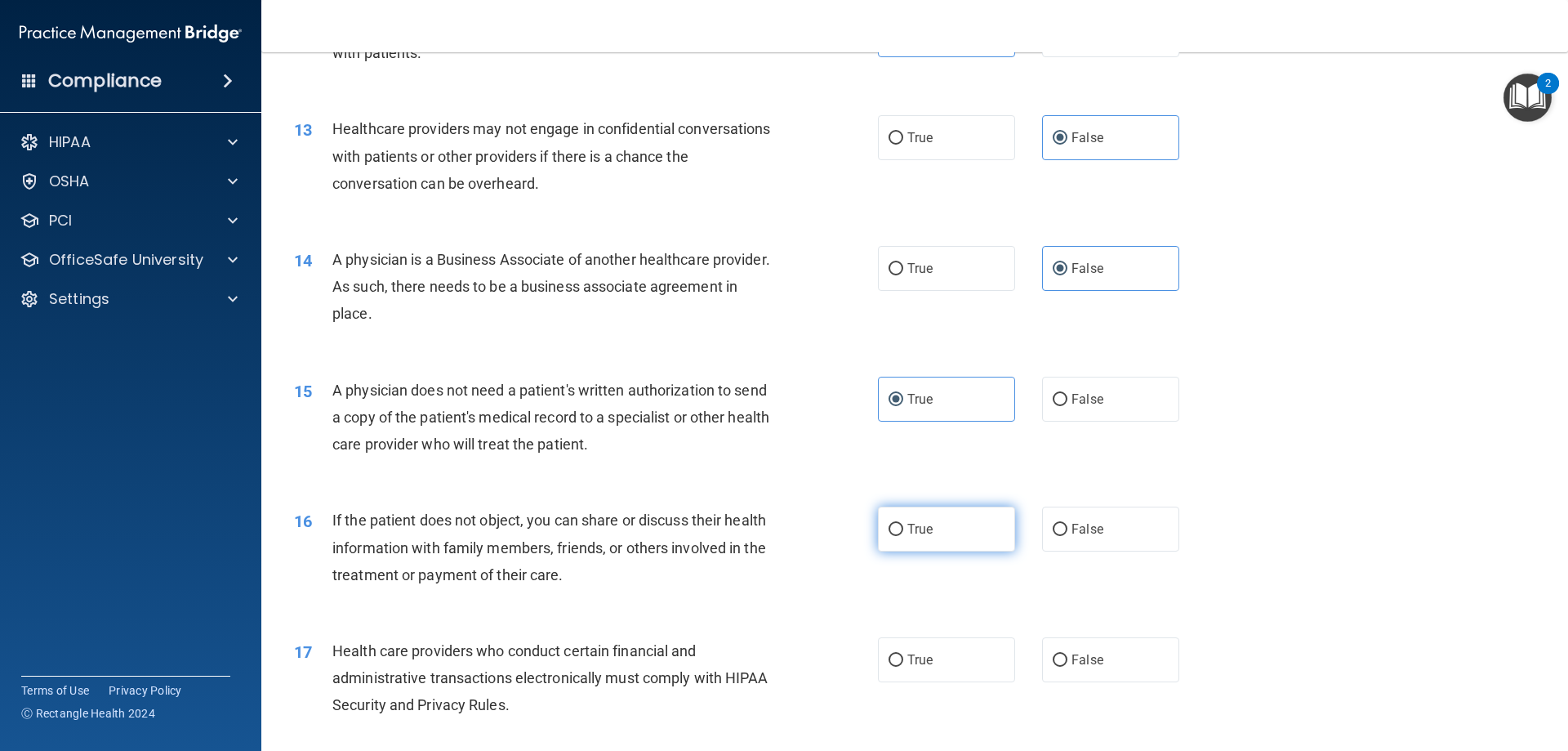
radio input "true"
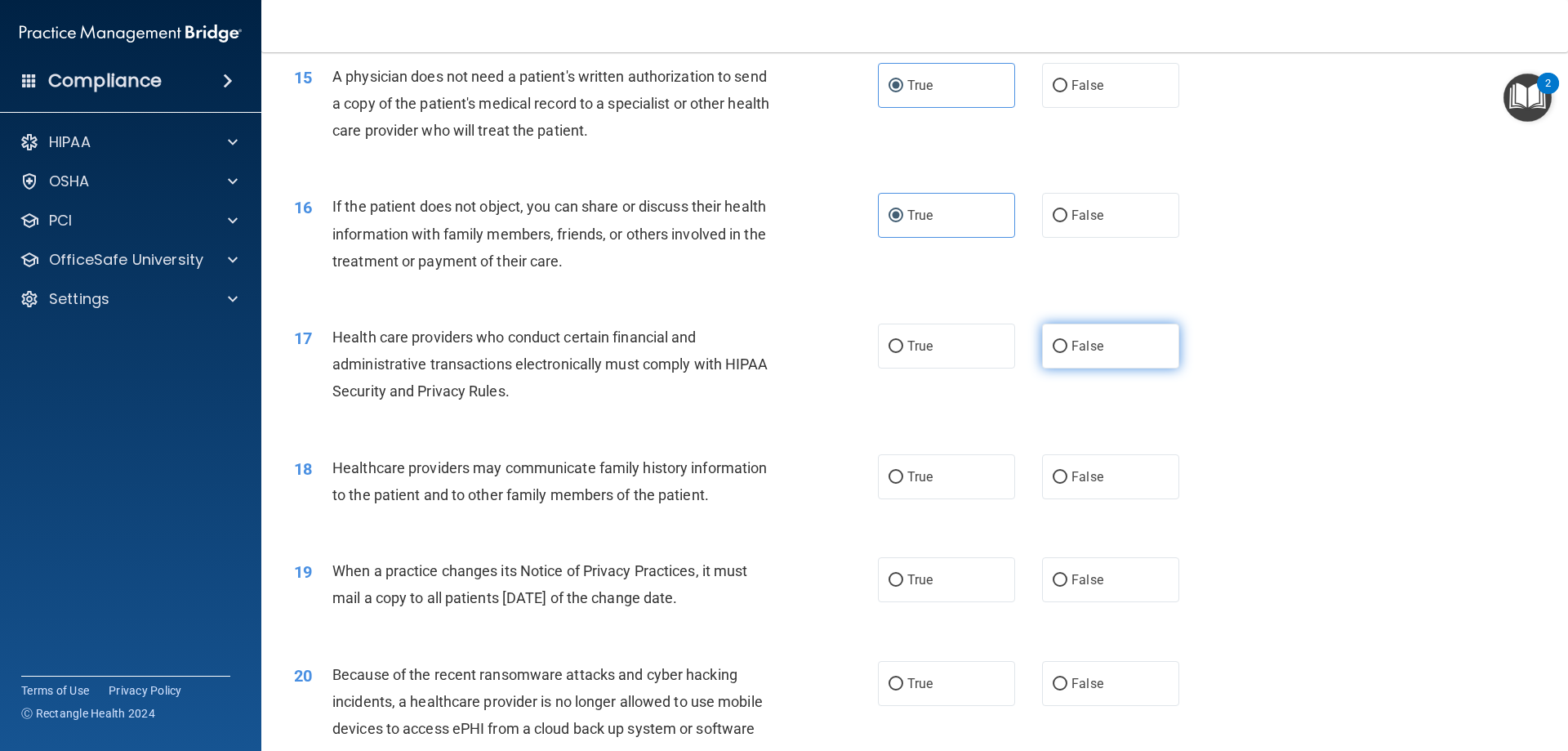
scroll to position [1798, 0]
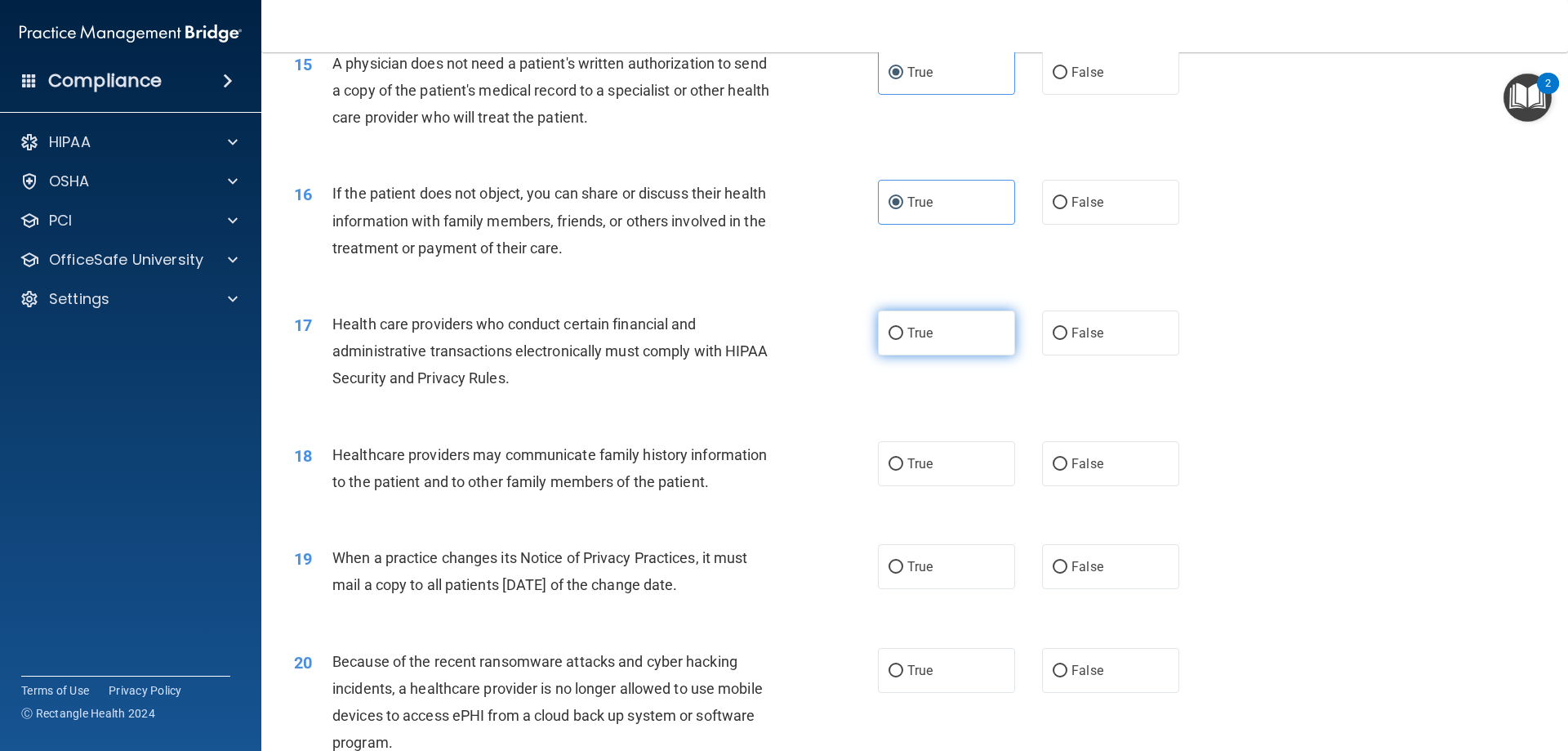
click at [957, 318] on label "True" at bounding box center [947, 333] width 138 height 45
click at [903, 328] on input "True" at bounding box center [896, 334] width 15 height 12
radio input "true"
click at [1107, 488] on div "18 Healthcare providers may communicate family history information to the patie…" at bounding box center [915, 472] width 1266 height 103
click at [1105, 472] on label "False" at bounding box center [1111, 463] width 138 height 45
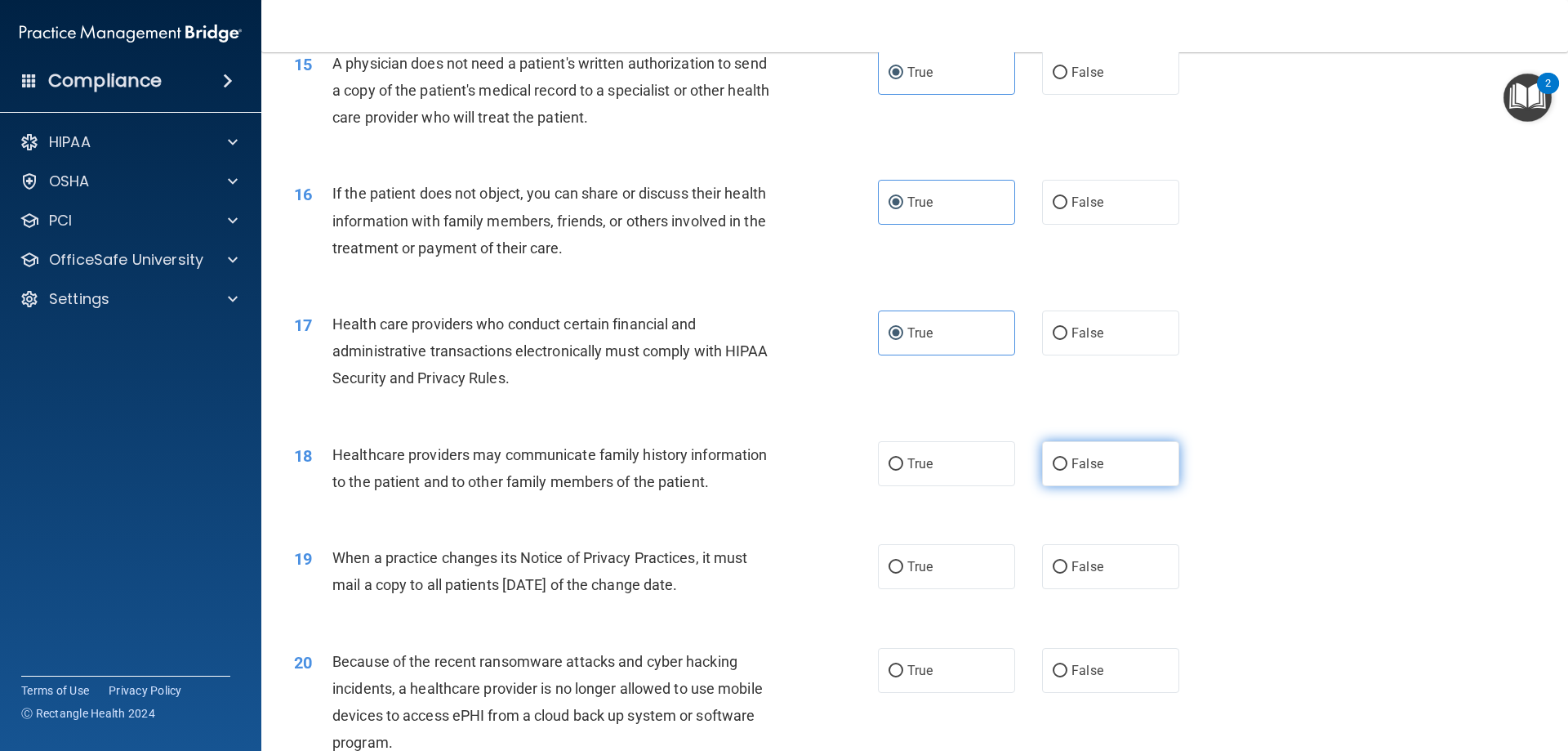
click at [1068, 471] on input "False" at bounding box center [1060, 464] width 15 height 12
radio input "true"
click at [1120, 575] on label "False" at bounding box center [1111, 566] width 138 height 45
click at [1068, 574] on input "False" at bounding box center [1060, 567] width 15 height 12
radio input "true"
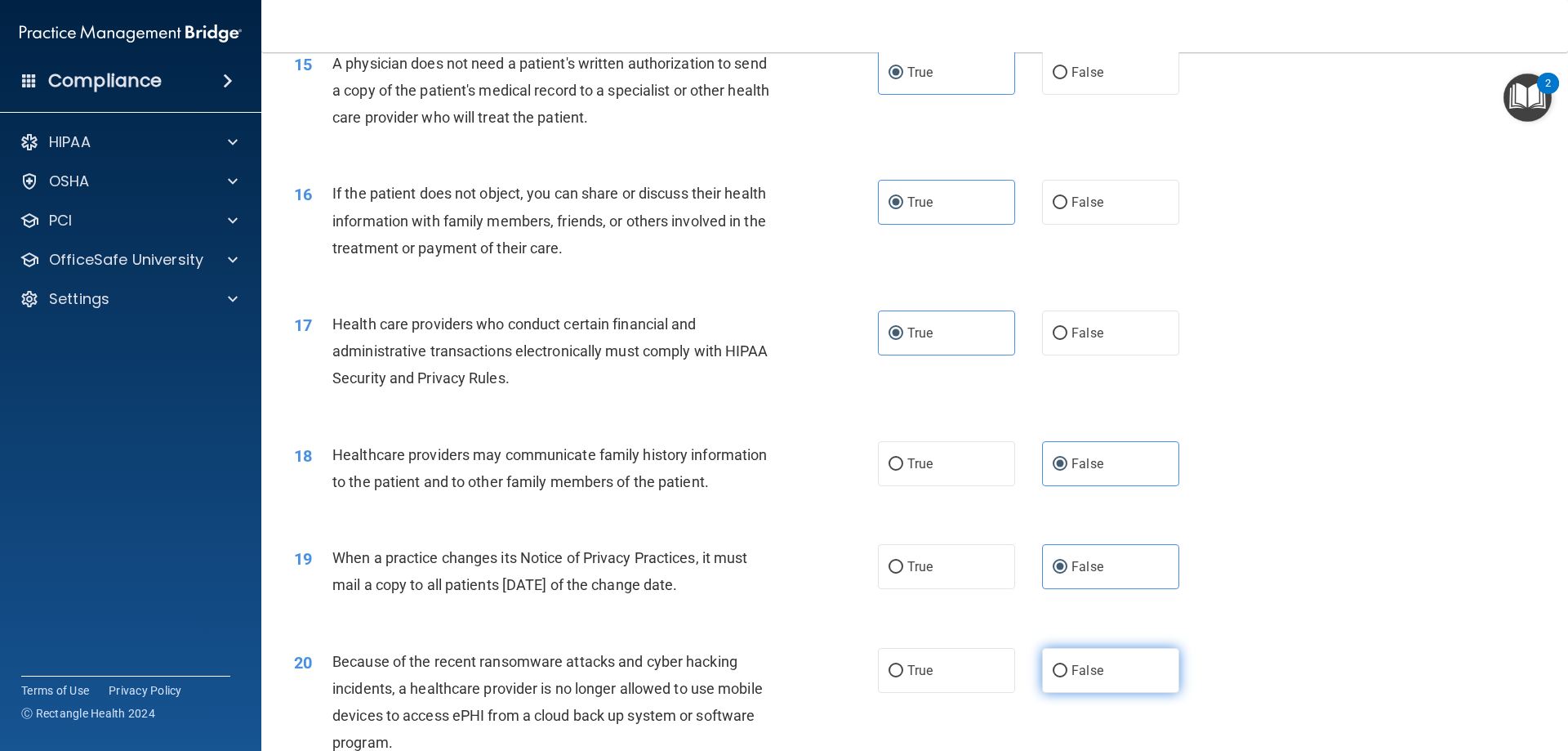
click at [1116, 663] on label "False" at bounding box center [1111, 670] width 138 height 45
click at [1068, 665] on input "False" at bounding box center [1060, 671] width 15 height 12
radio input "true"
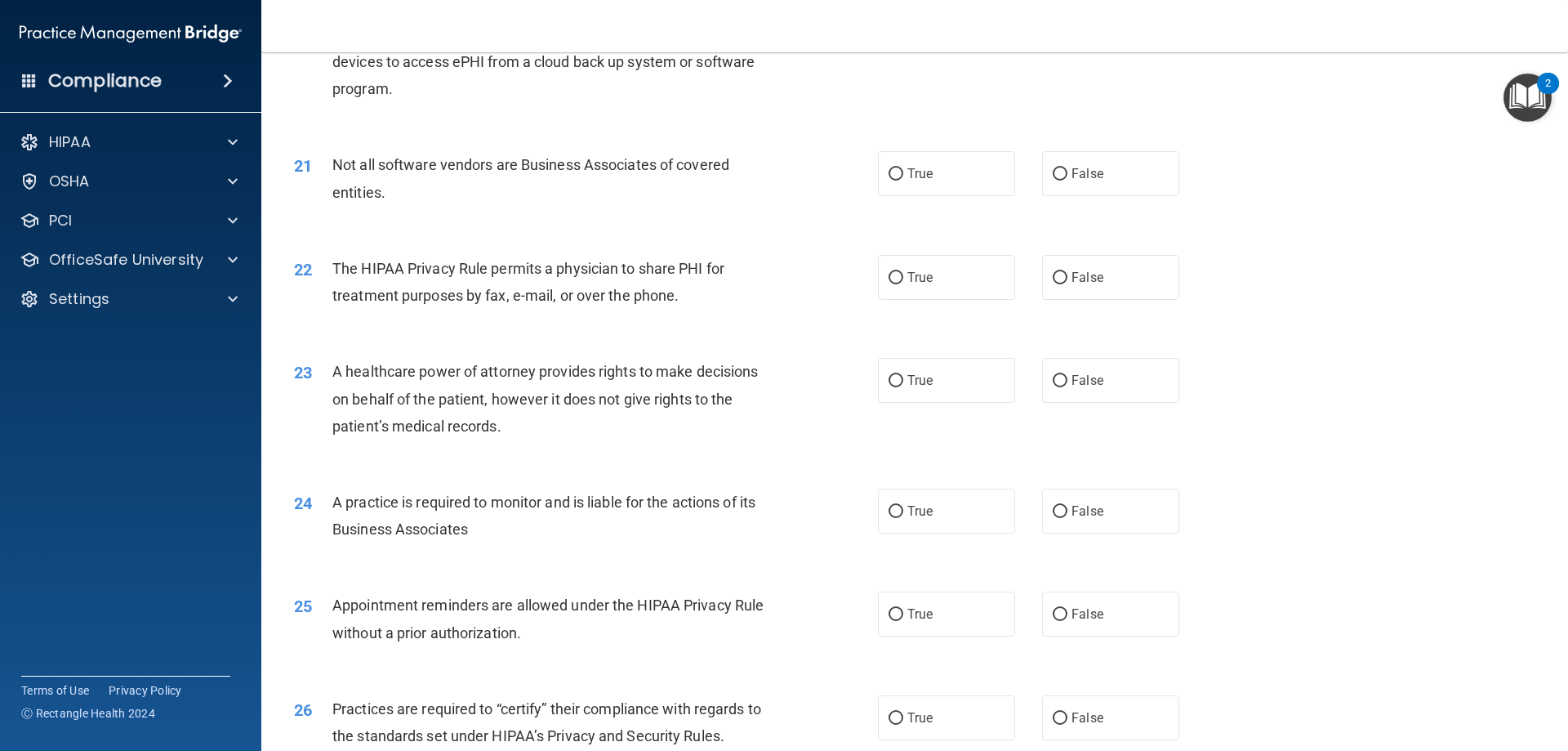
scroll to position [2533, 0]
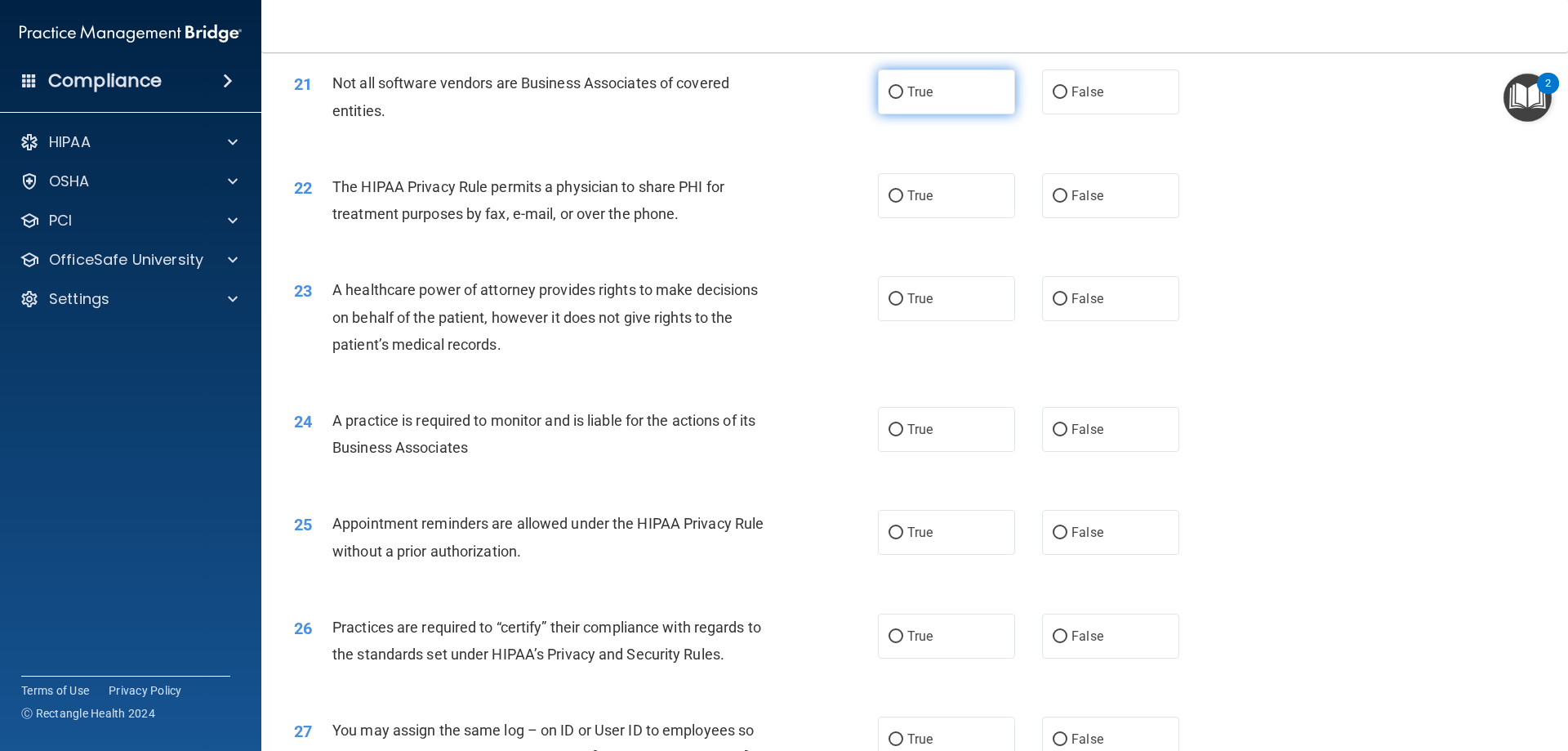
click at [907, 92] on span "True" at bounding box center [920, 92] width 26 height 16
click at [902, 92] on input "True" at bounding box center [896, 92] width 15 height 12
radio input "true"
click at [943, 198] on label "True" at bounding box center [947, 195] width 138 height 45
click at [903, 198] on input "True" at bounding box center [896, 196] width 15 height 12
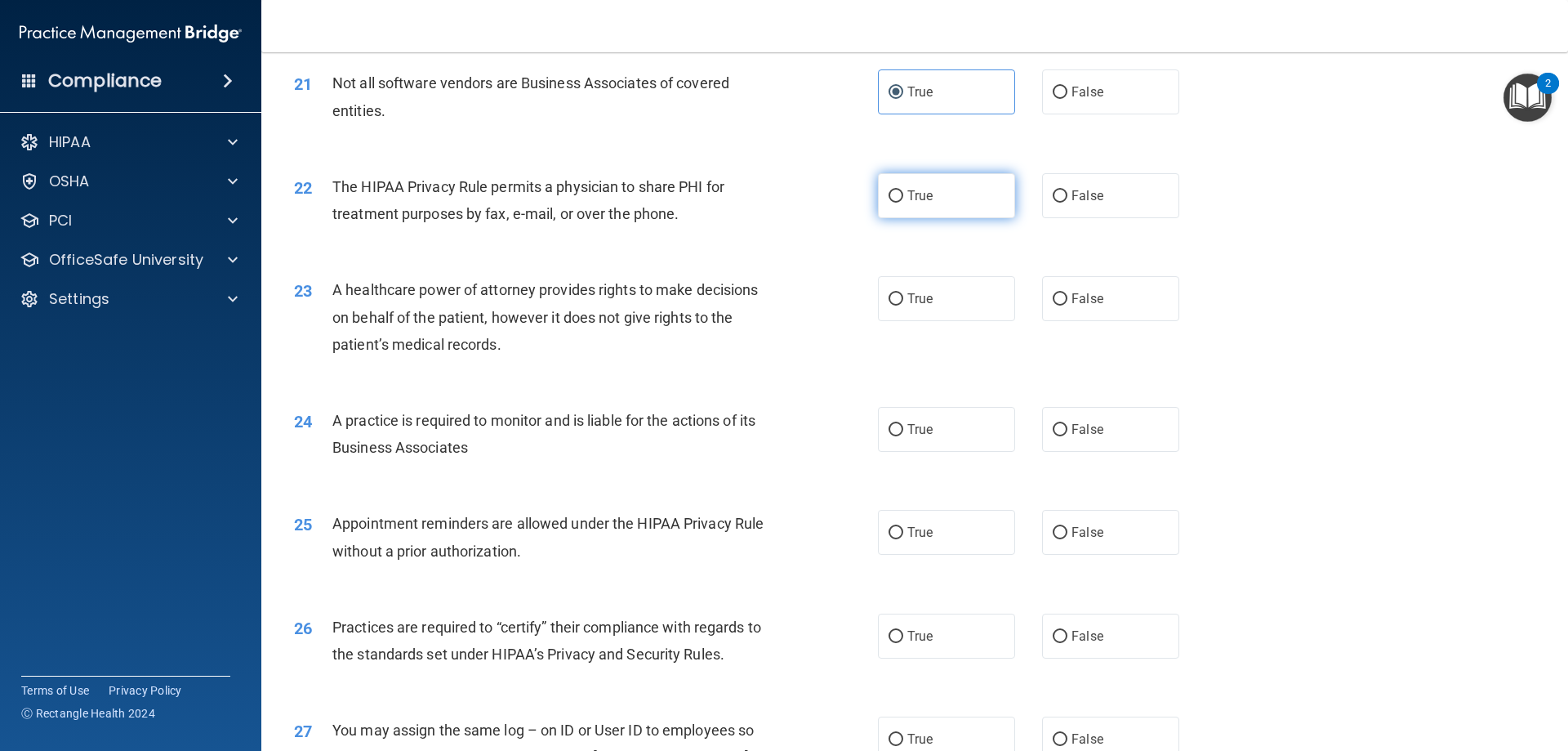
radio input "true"
click at [1092, 309] on label "False" at bounding box center [1111, 298] width 138 height 45
click at [1068, 306] on input "False" at bounding box center [1060, 299] width 15 height 12
radio input "true"
click at [1119, 435] on label "False" at bounding box center [1111, 429] width 138 height 45
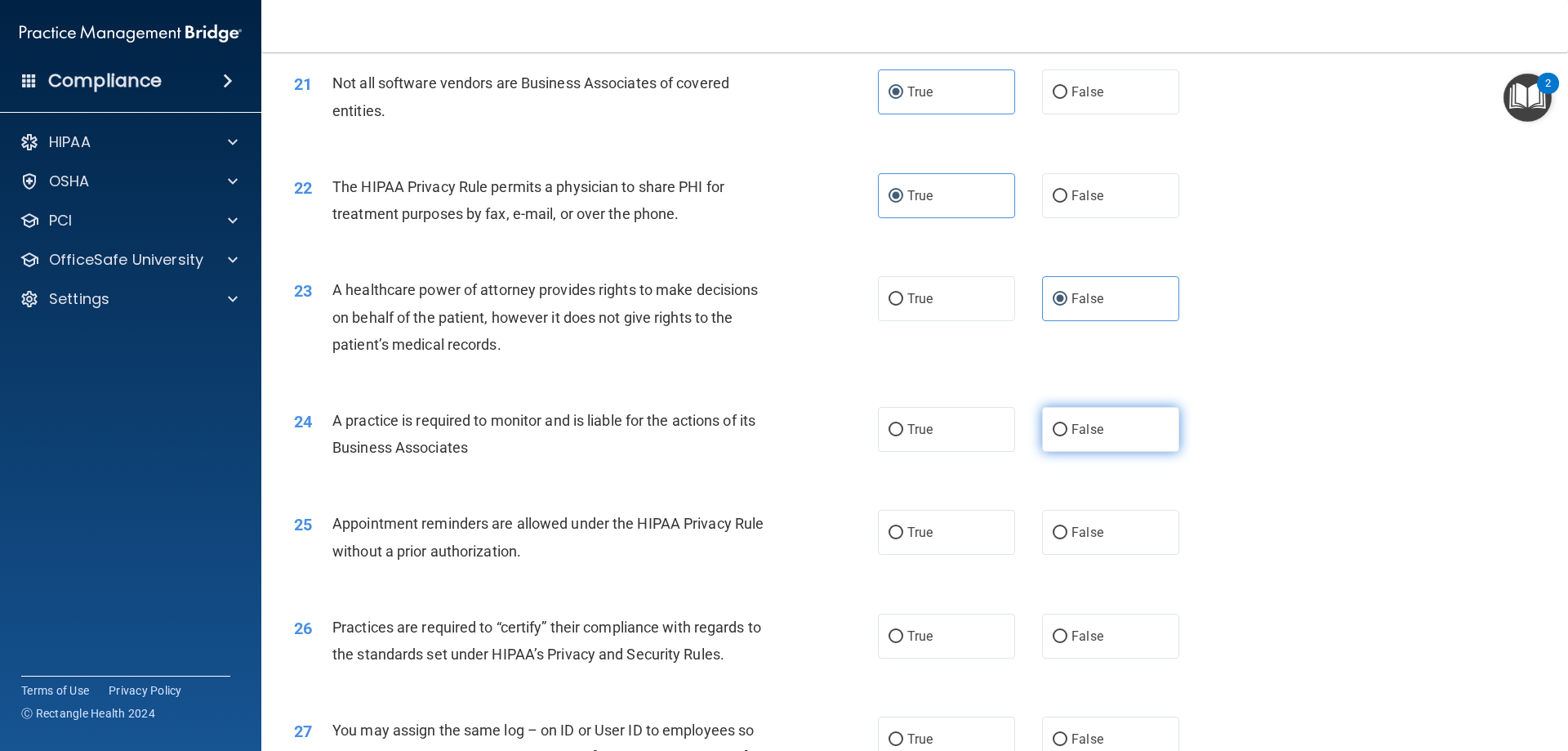
click at [1068, 435] on input "False" at bounding box center [1060, 430] width 15 height 12
radio input "true"
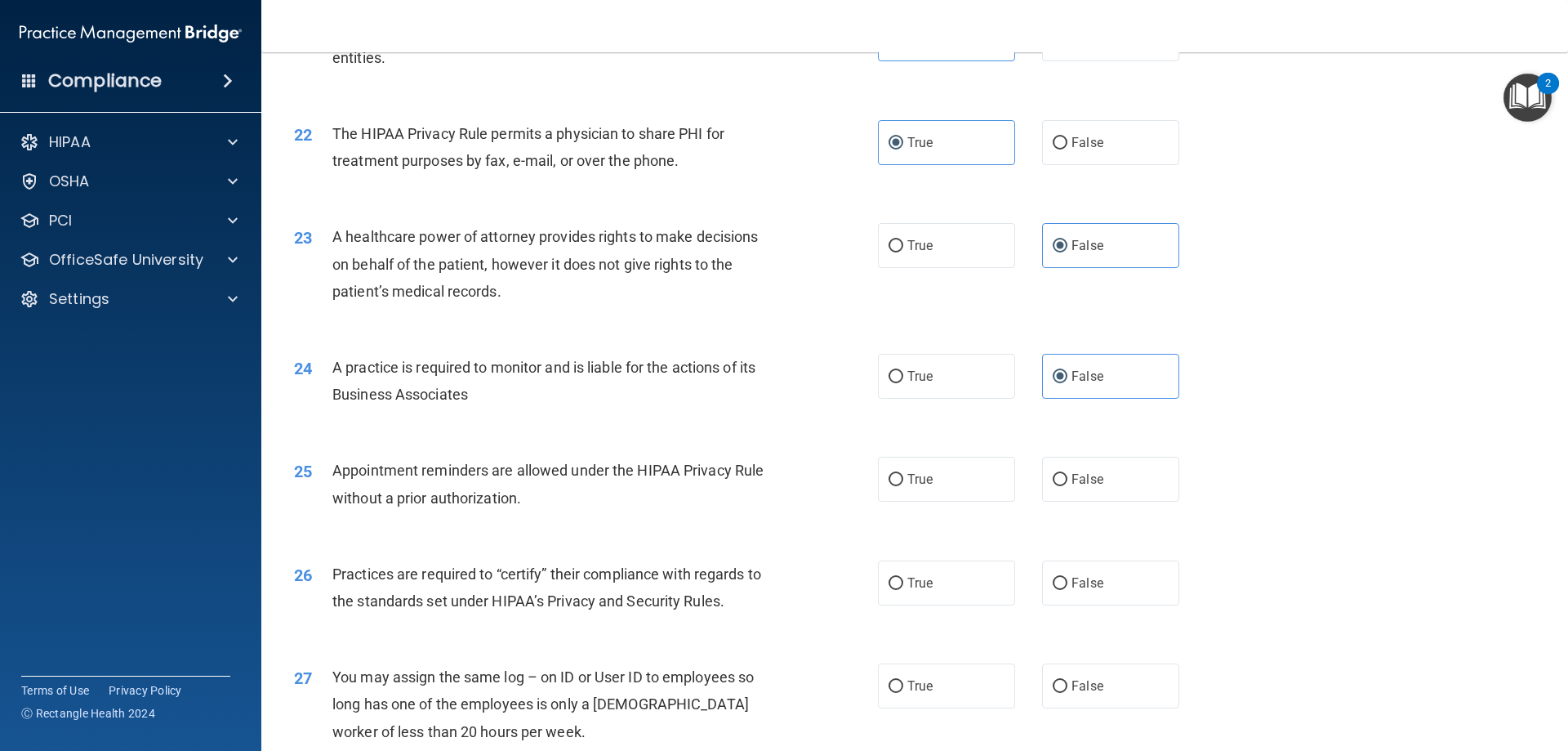
scroll to position [2615, 0]
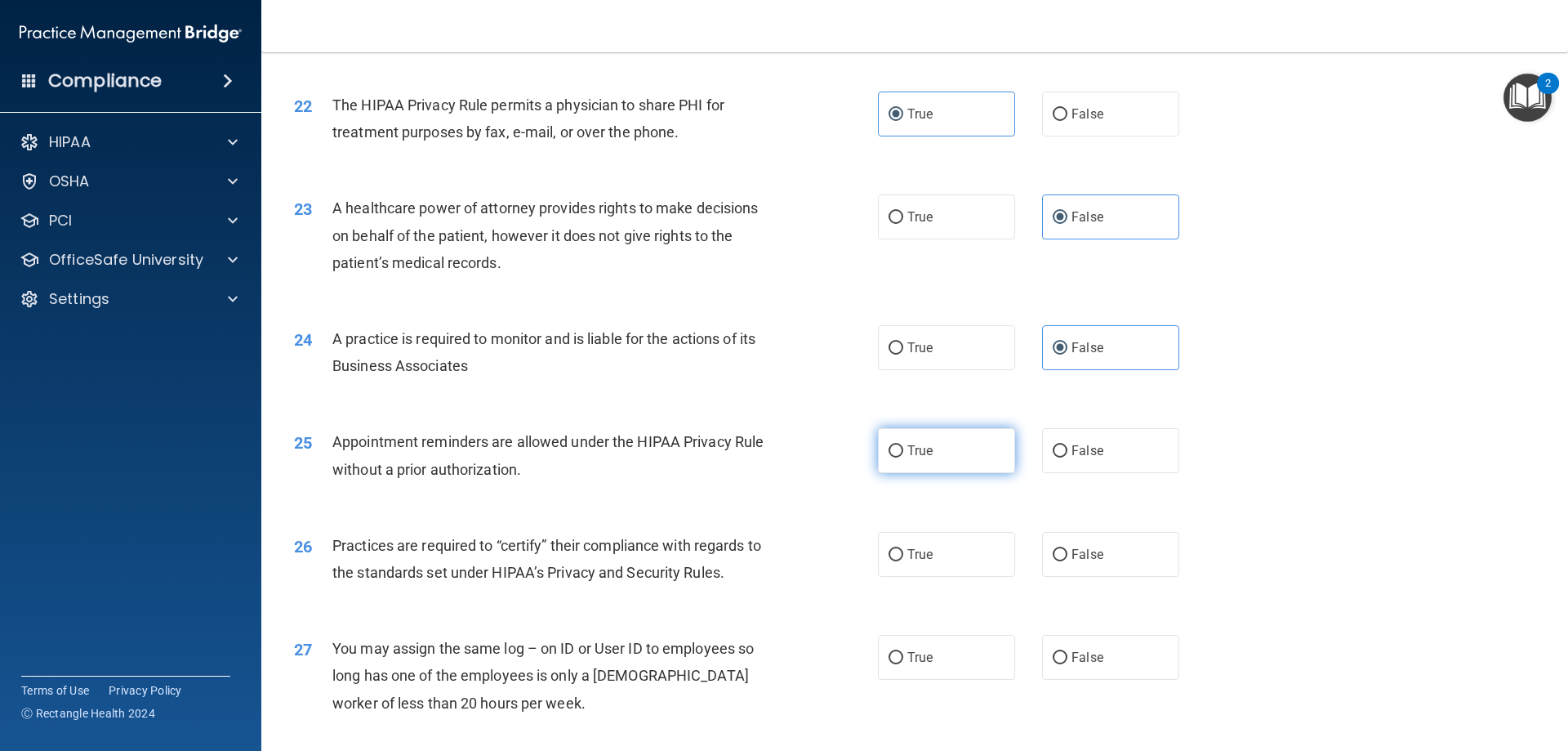
click at [972, 444] on label "True" at bounding box center [947, 450] width 138 height 45
click at [903, 445] on input "True" at bounding box center [896, 451] width 15 height 12
radio input "true"
click at [1078, 537] on label "False" at bounding box center [1111, 554] width 138 height 45
click at [1068, 549] on input "False" at bounding box center [1060, 555] width 15 height 12
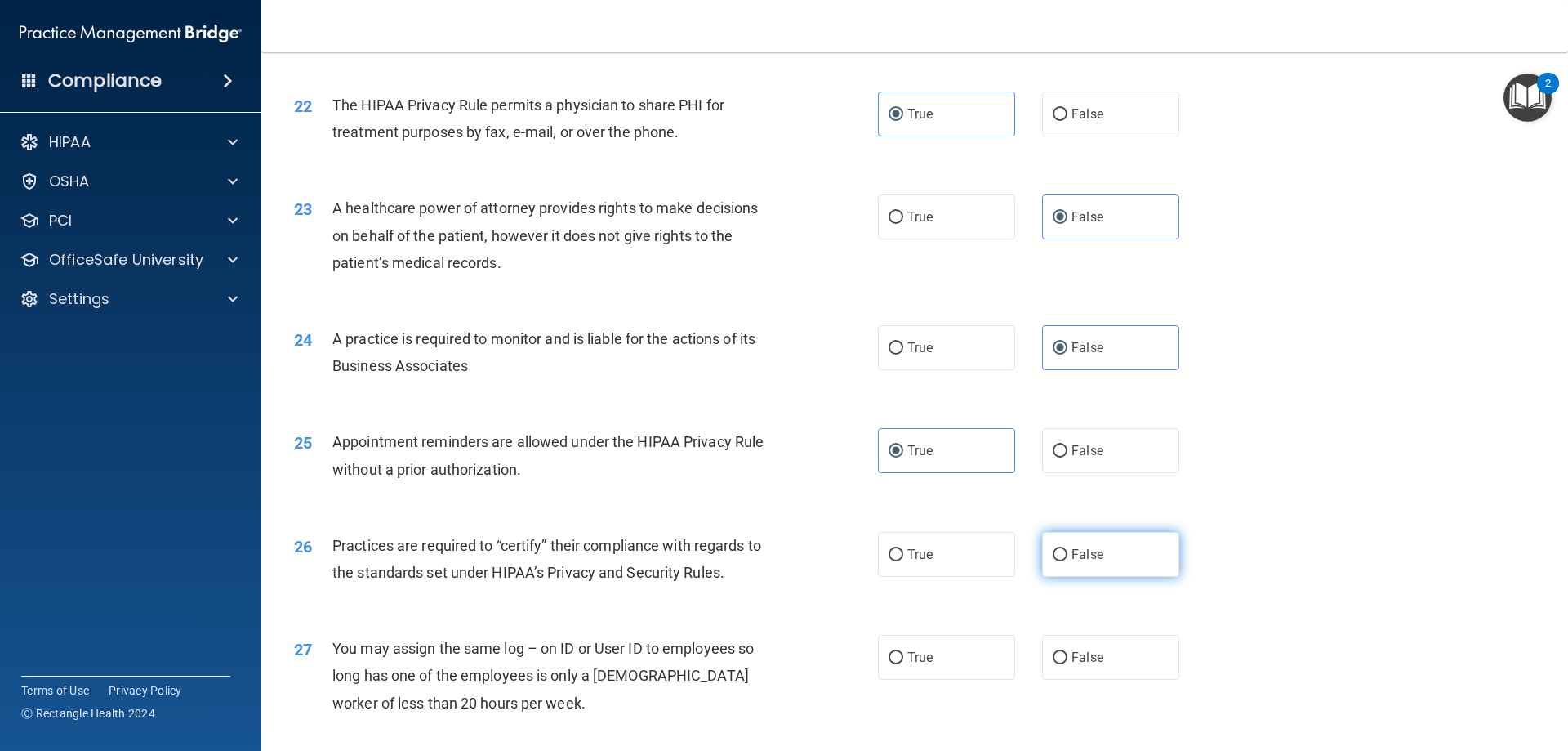
radio input "true"
click at [1114, 646] on label "False" at bounding box center [1111, 657] width 138 height 45
click at [1068, 652] on input "False" at bounding box center [1060, 658] width 15 height 12
radio input "true"
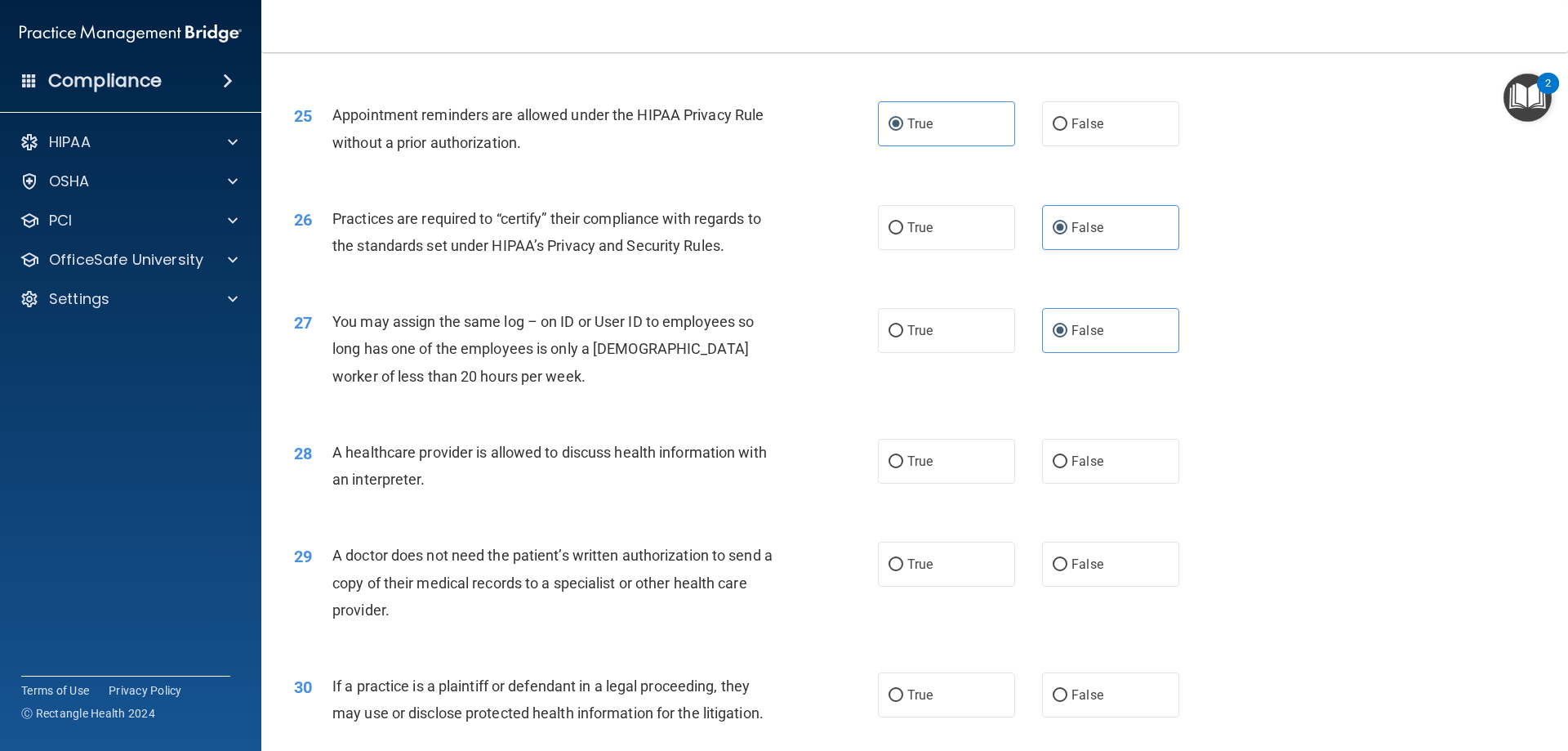
scroll to position [3024, 0]
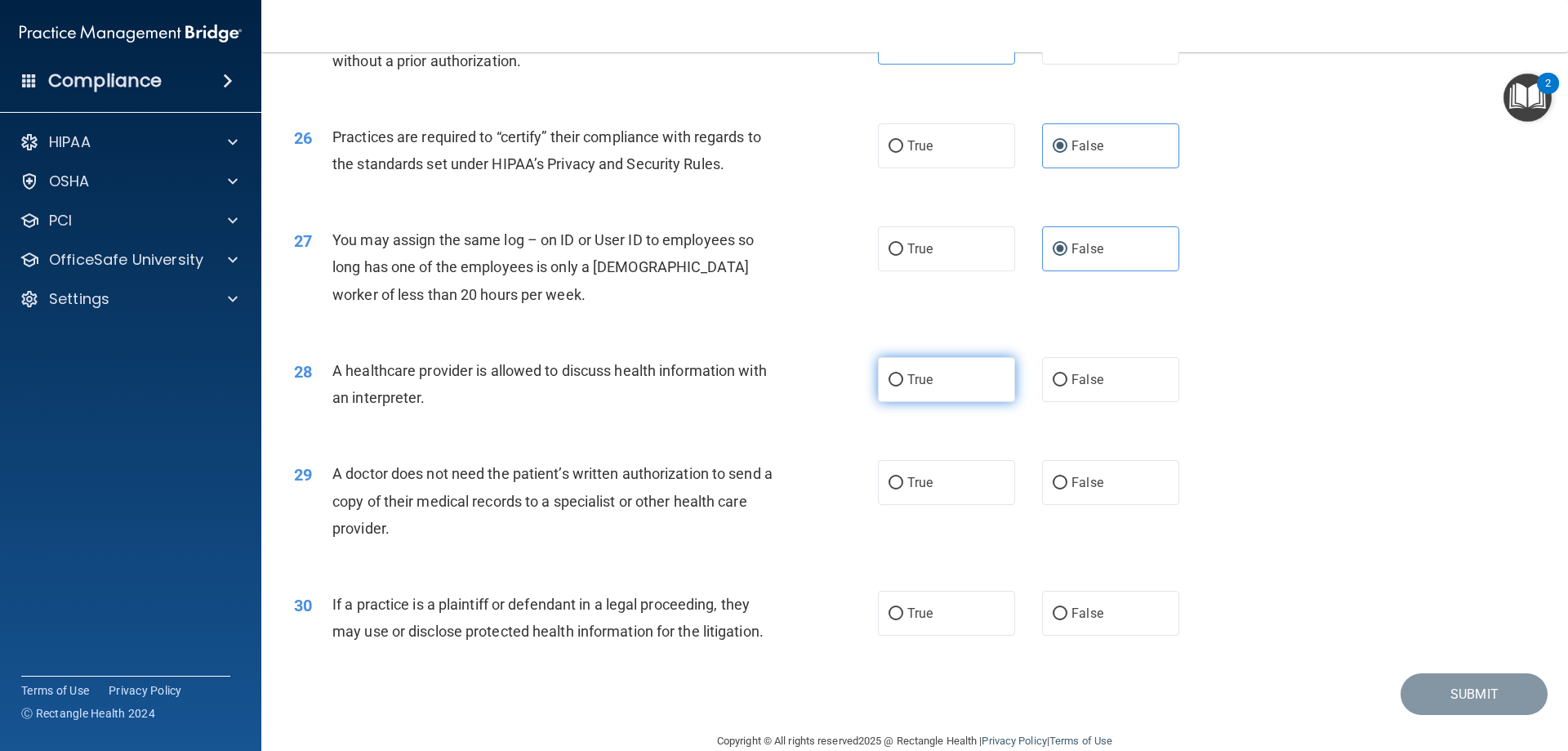
click at [936, 376] on label "True" at bounding box center [947, 379] width 138 height 45
click at [903, 376] on input "True" at bounding box center [896, 380] width 15 height 12
radio input "true"
click at [957, 484] on label "True" at bounding box center [947, 482] width 138 height 45
click at [903, 484] on input "True" at bounding box center [896, 483] width 15 height 12
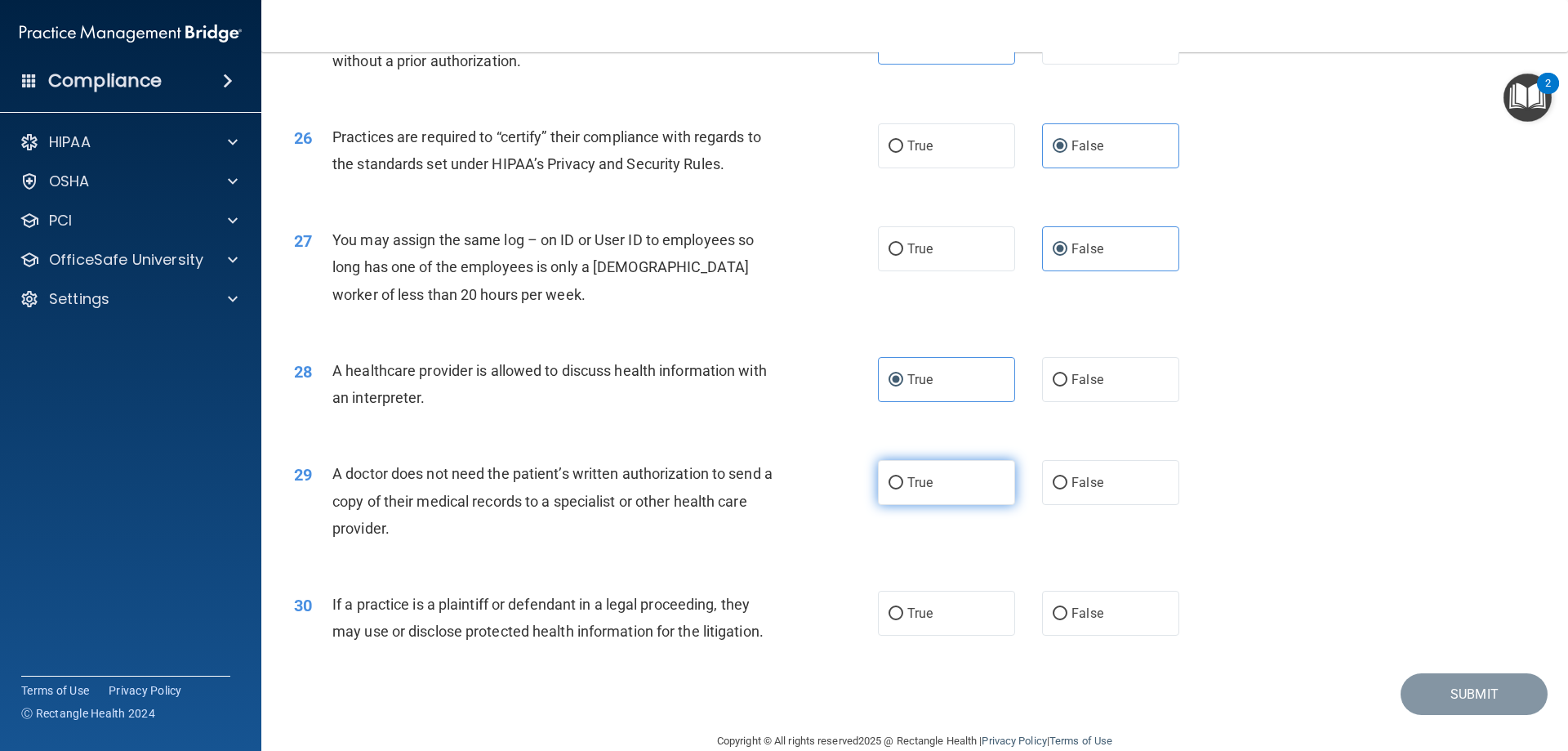
radio input "true"
click at [969, 615] on label "True" at bounding box center [947, 613] width 138 height 45
click at [903, 615] on input "True" at bounding box center [896, 614] width 15 height 12
radio input "true"
click at [1411, 694] on button "Submit" at bounding box center [1474, 694] width 147 height 42
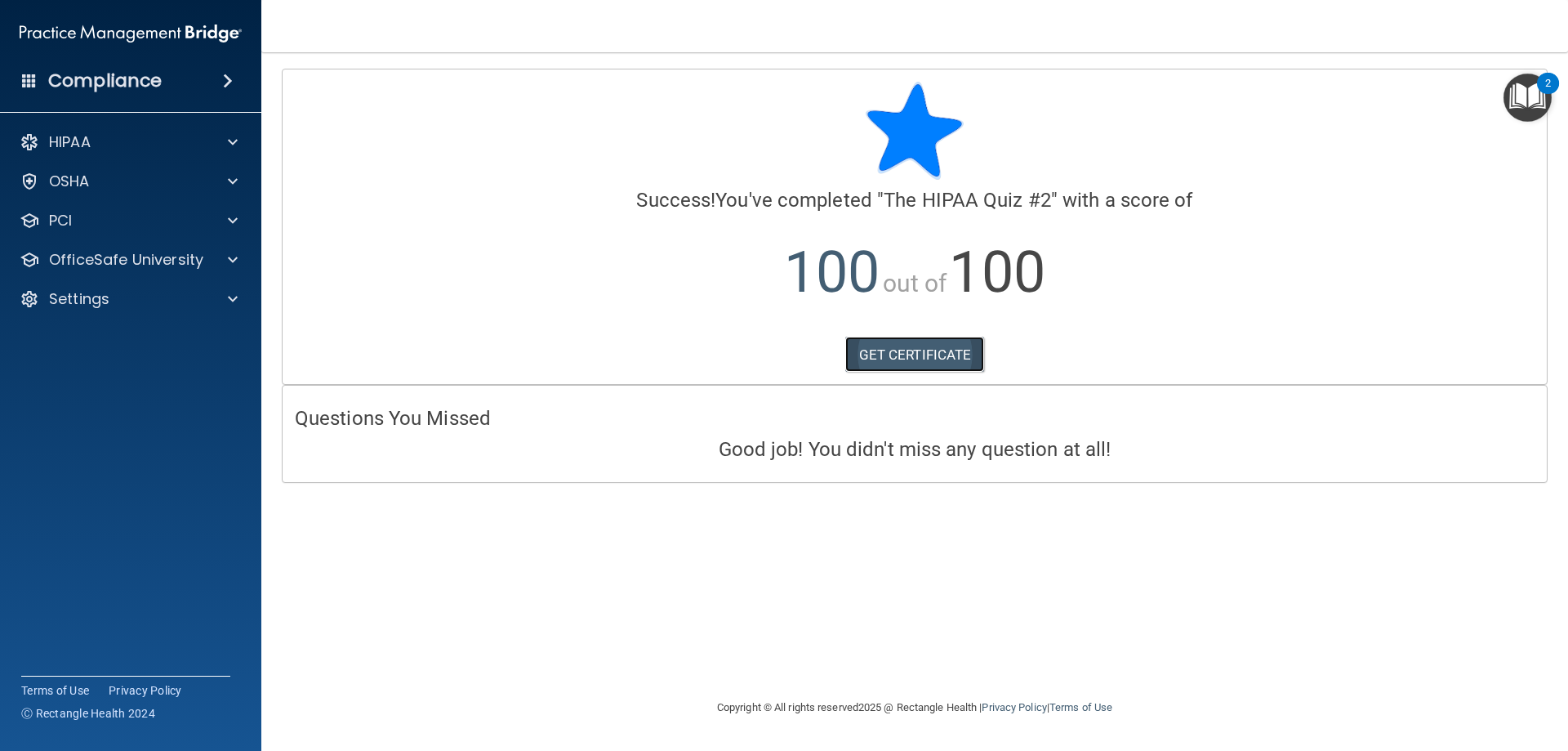
click at [899, 358] on link "GET CERTIFICATE" at bounding box center [915, 354] width 140 height 36
click at [110, 250] on p "OfficeSafe University" at bounding box center [125, 260] width 154 height 20
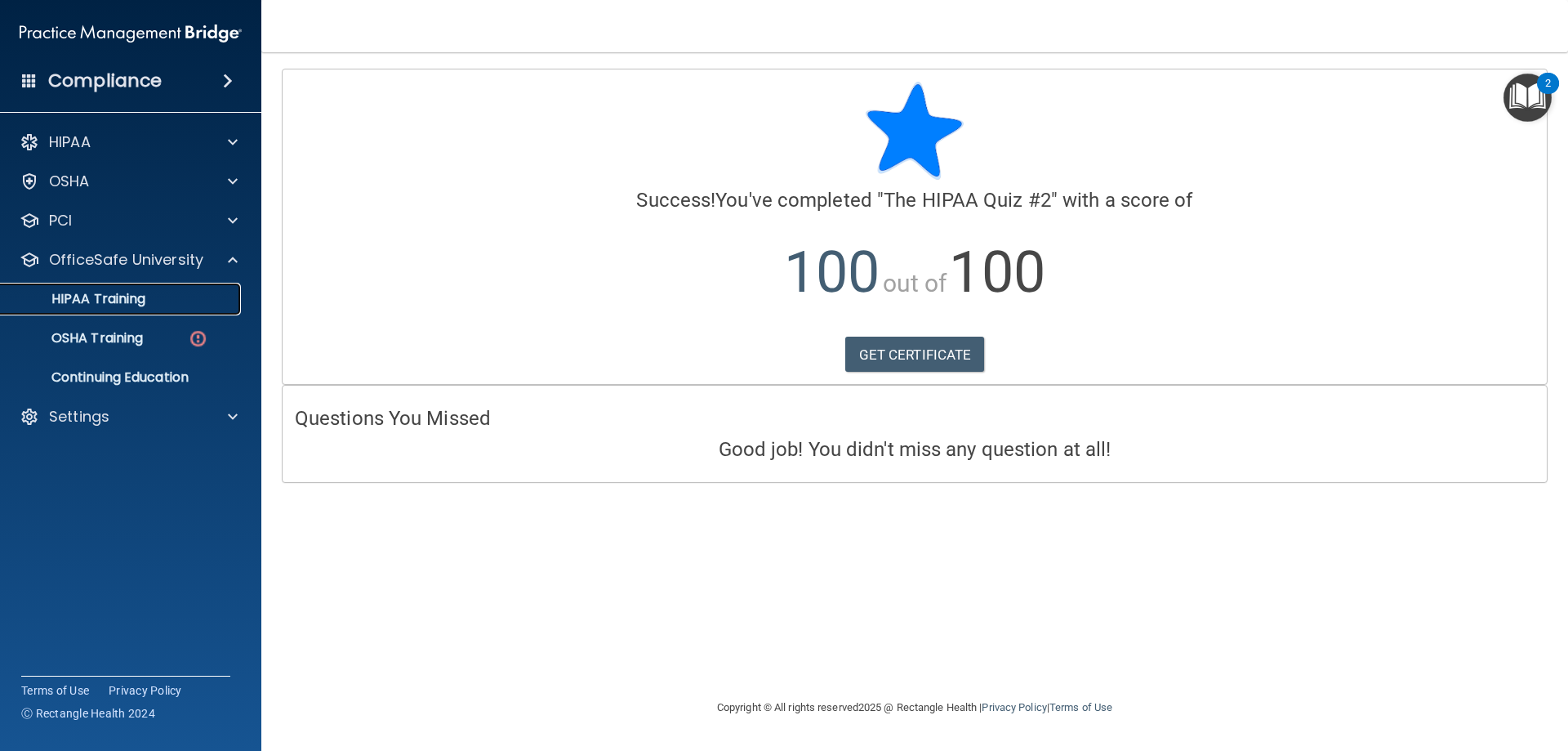
click at [105, 296] on p "HIPAA Training" at bounding box center [78, 299] width 135 height 16
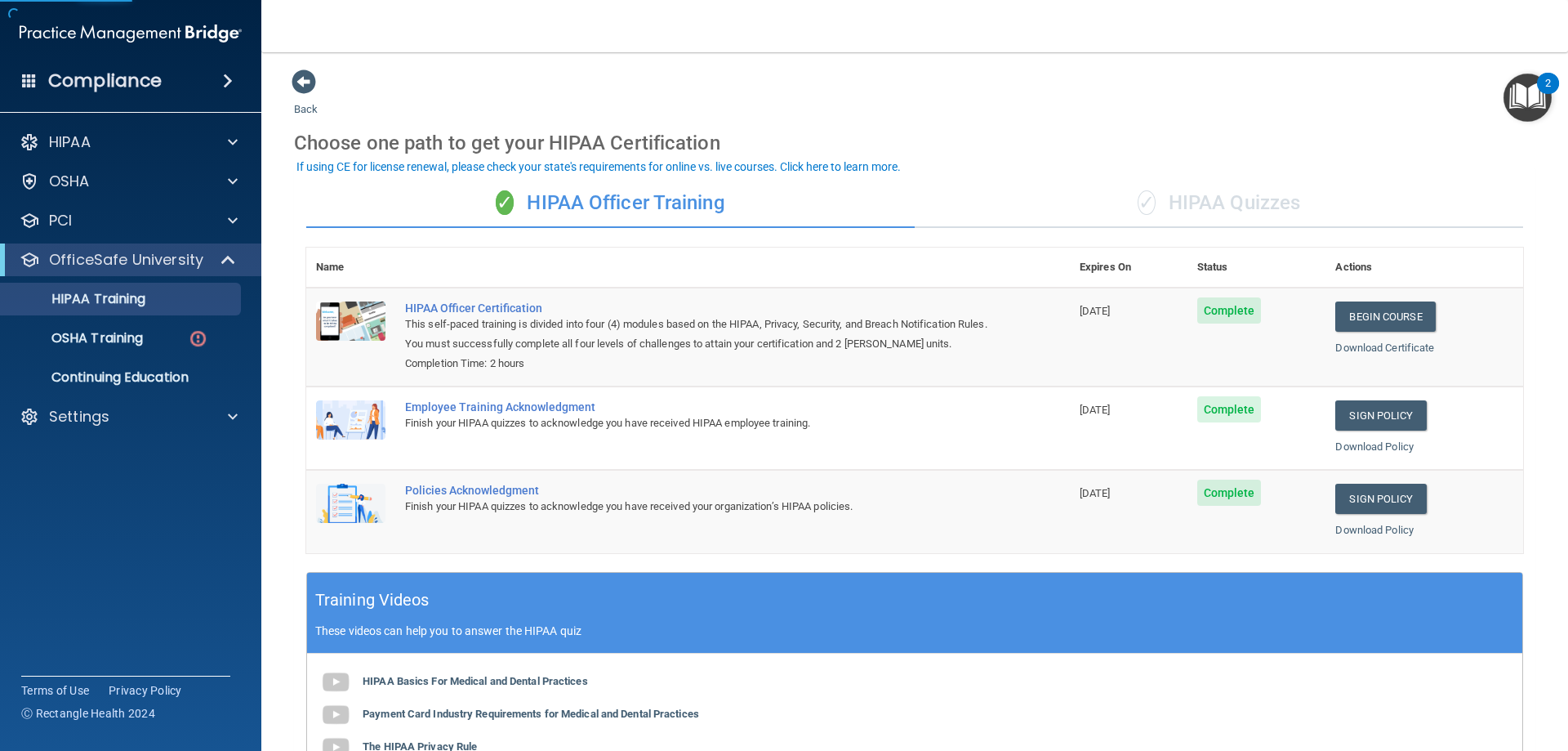
click at [1285, 195] on div "✓ HIPAA Quizzes" at bounding box center [1219, 203] width 609 height 49
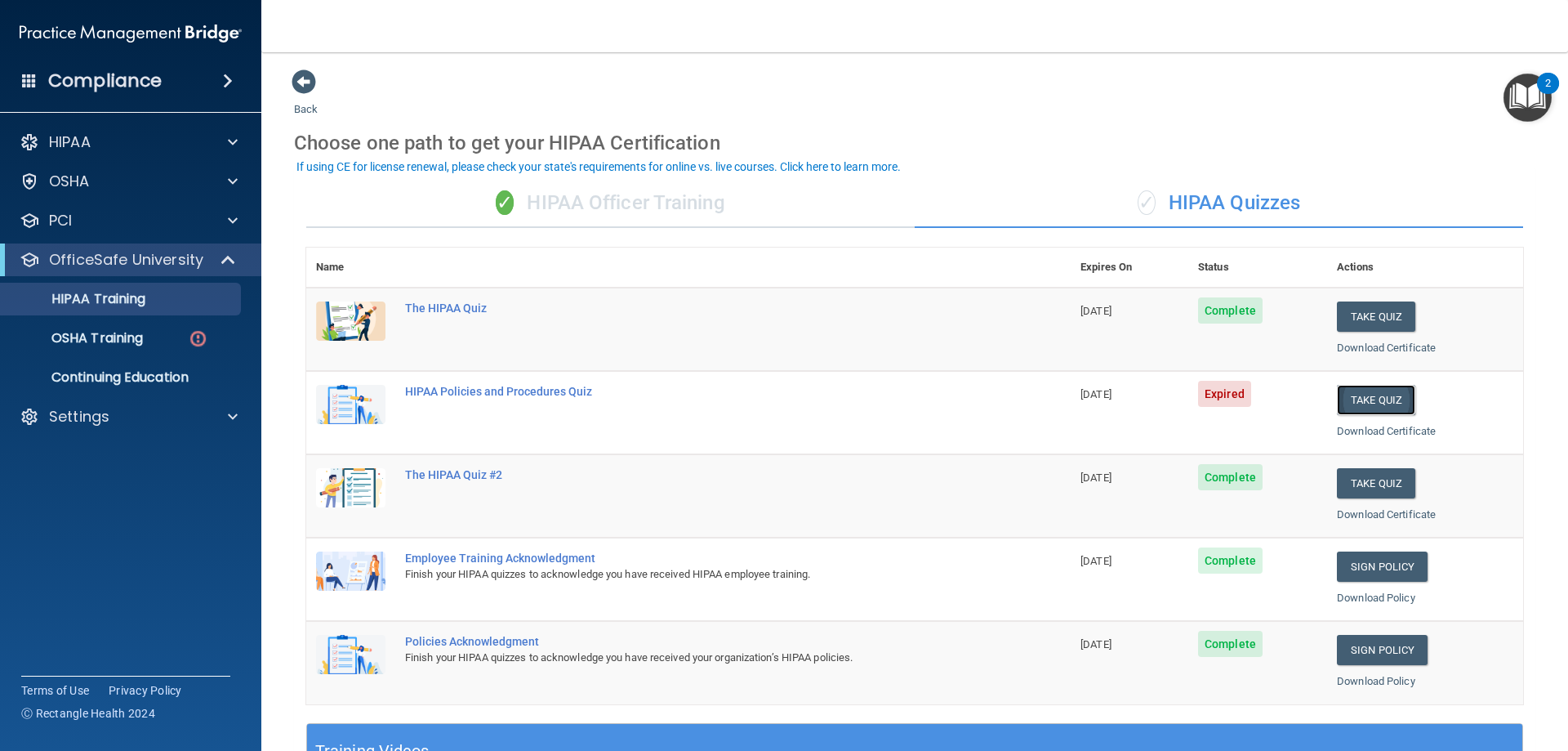
click at [1350, 392] on button "Take Quiz" at bounding box center [1376, 400] width 78 height 31
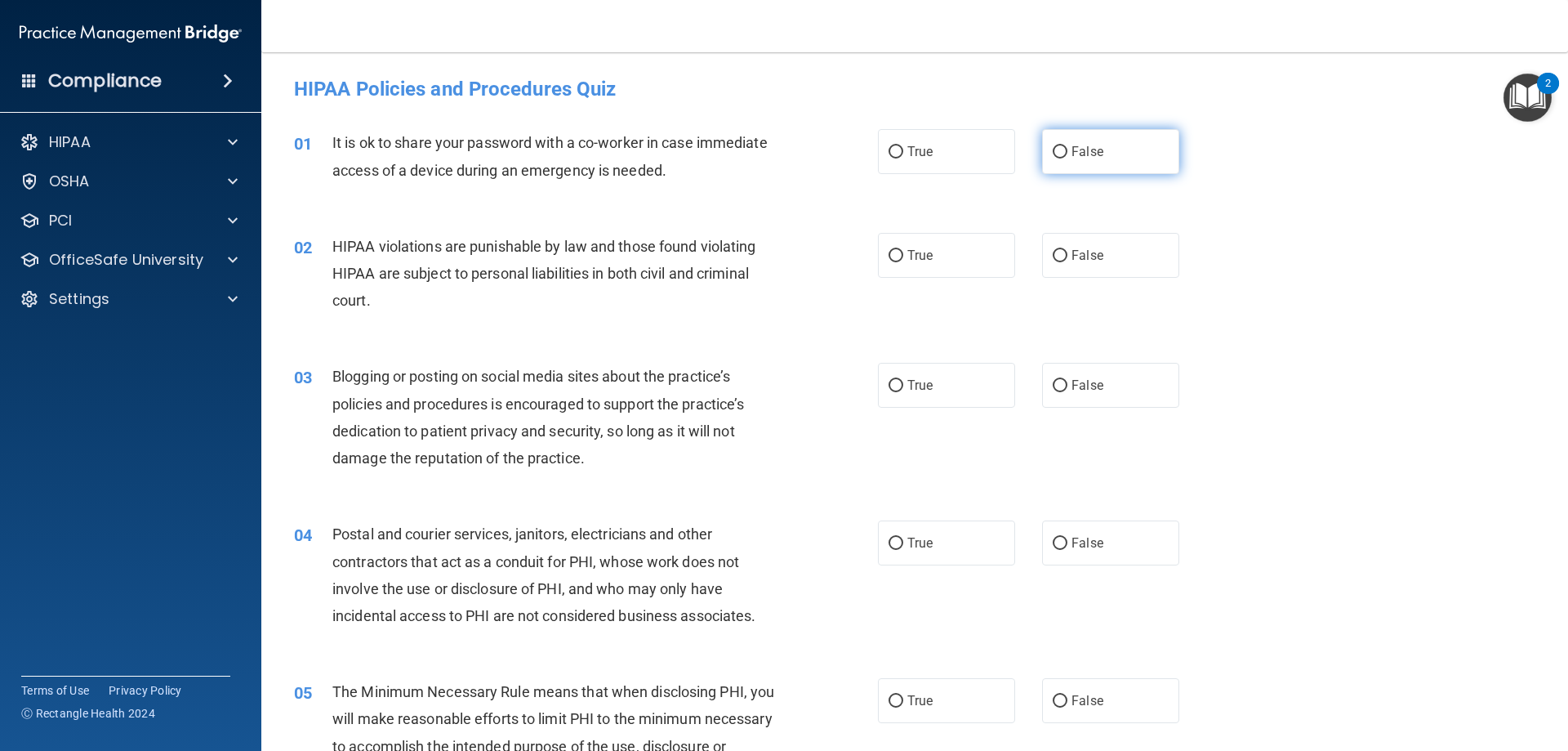
drag, startPoint x: 1114, startPoint y: 156, endPoint x: 1084, endPoint y: 191, distance: 46.1
click at [1113, 157] on label "False" at bounding box center [1111, 152] width 138 height 45
click at [1068, 157] on input "False" at bounding box center [1060, 152] width 15 height 12
radio input "true"
click at [969, 256] on label "True" at bounding box center [947, 256] width 138 height 45
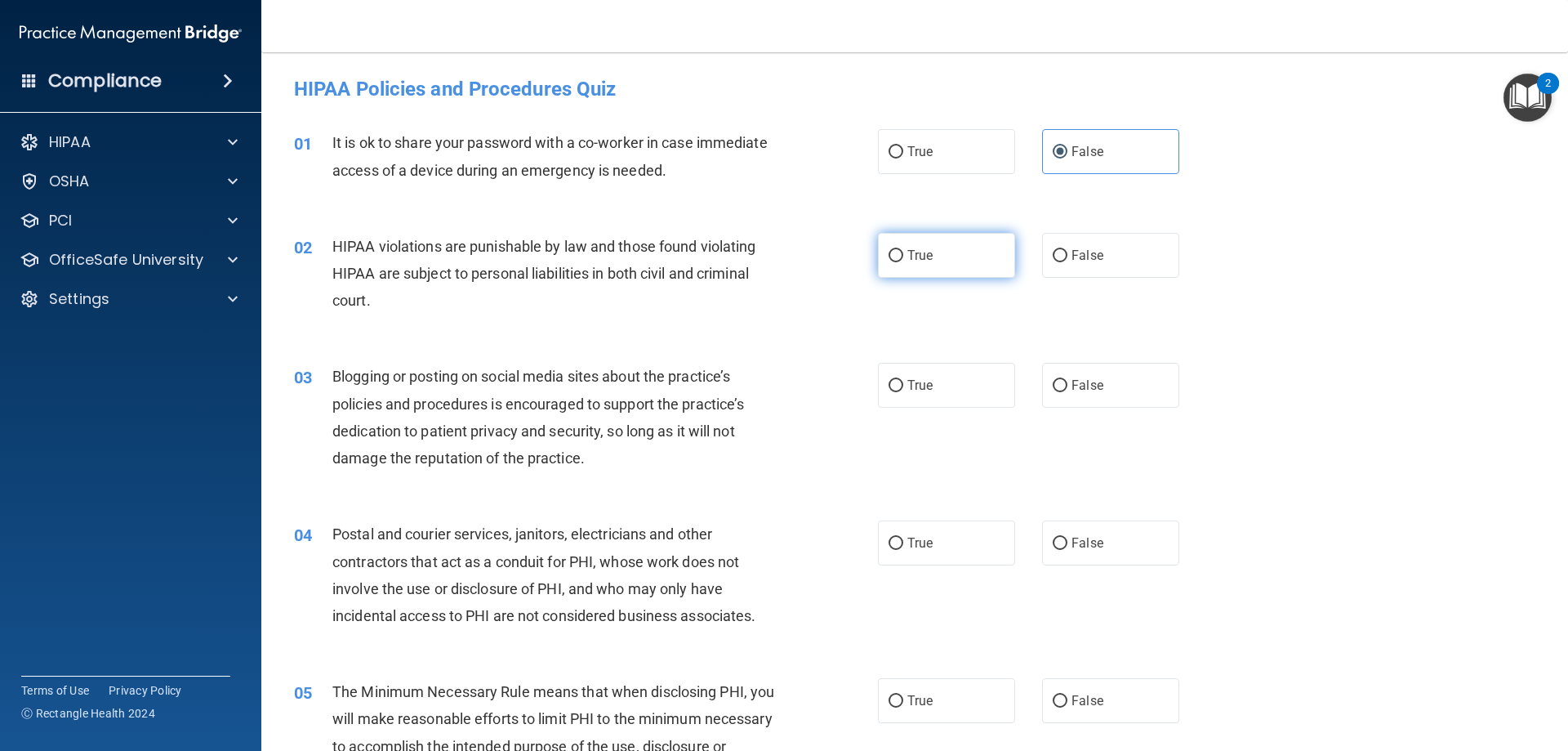
click at [903, 256] on input "True" at bounding box center [896, 256] width 15 height 12
radio input "true"
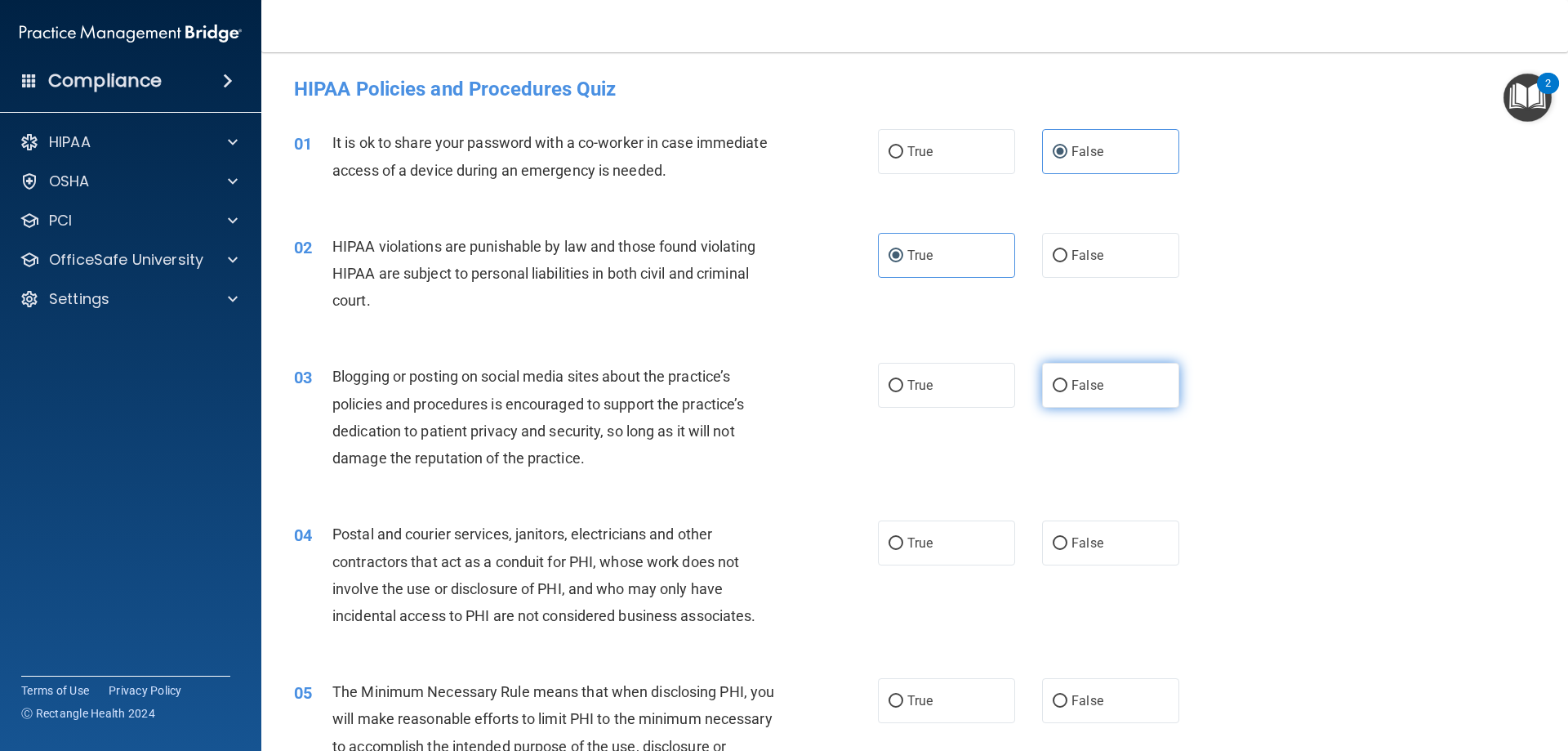
click at [1073, 394] on label "False" at bounding box center [1111, 385] width 138 height 45
click at [1068, 392] on input "False" at bounding box center [1060, 386] width 15 height 12
radio input "true"
click at [927, 555] on label "True" at bounding box center [947, 542] width 138 height 45
click at [903, 550] on input "True" at bounding box center [896, 543] width 15 height 12
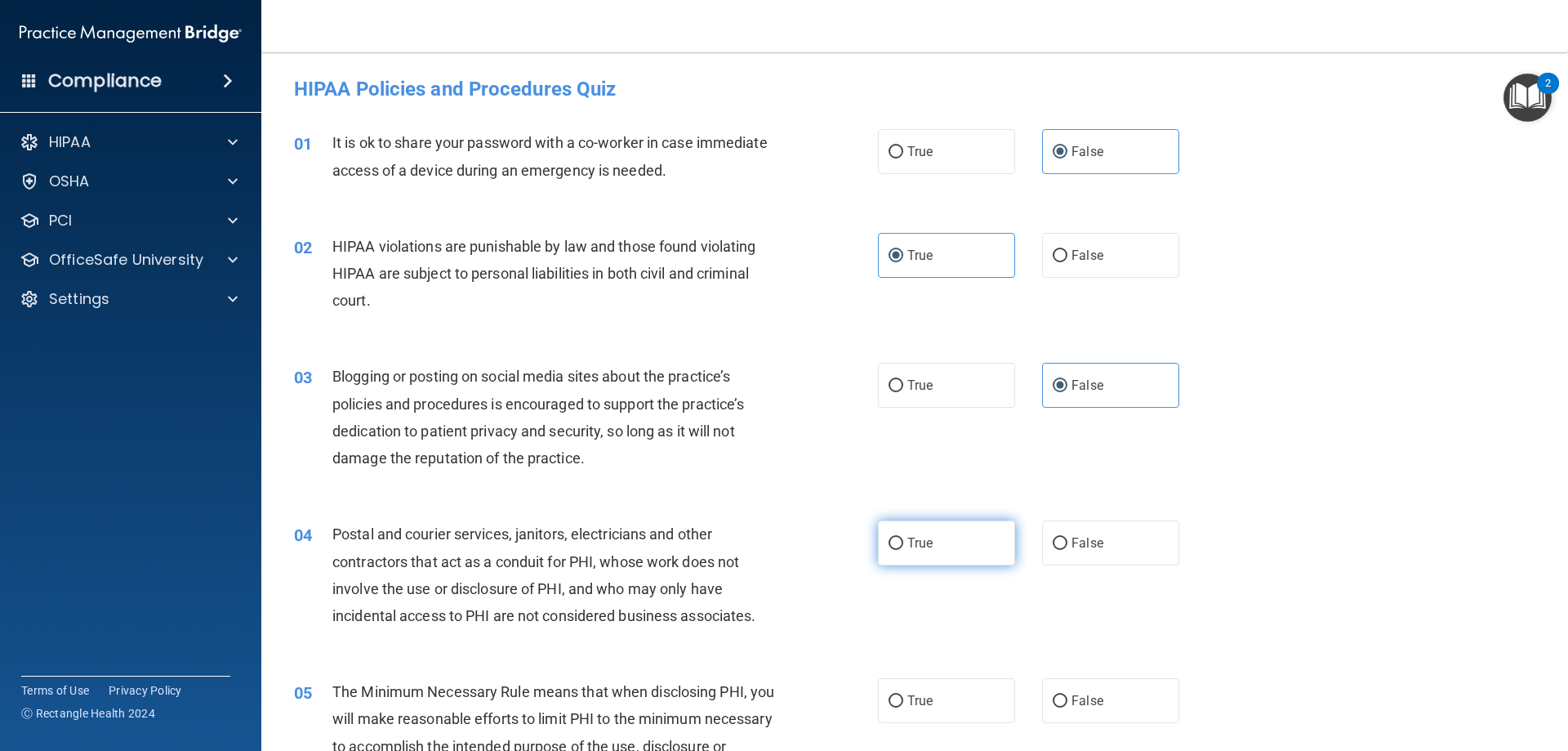
radio input "true"
click at [915, 688] on label "True" at bounding box center [947, 701] width 138 height 45
click at [903, 696] on input "True" at bounding box center [896, 702] width 15 height 12
radio input "true"
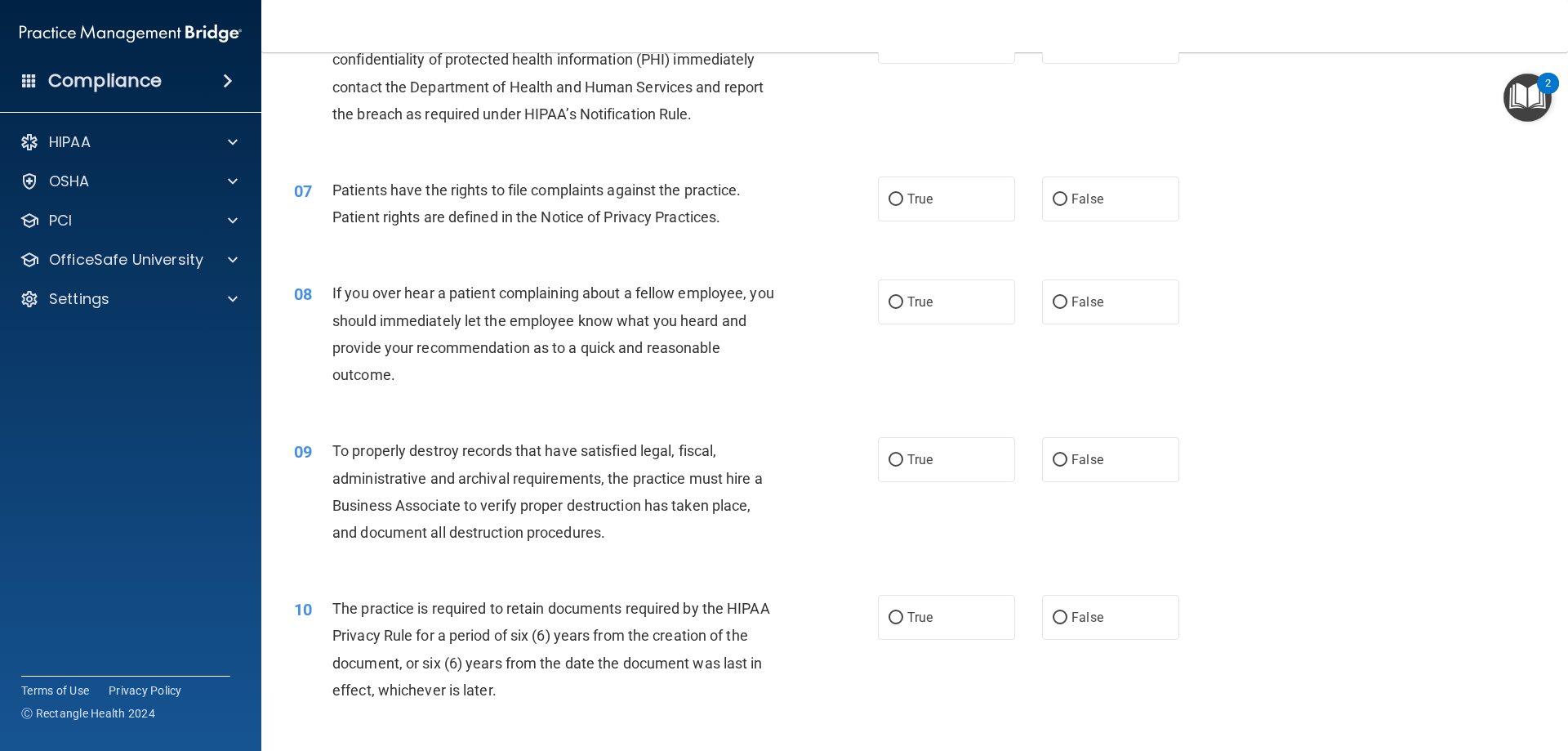
scroll to position [735, 0]
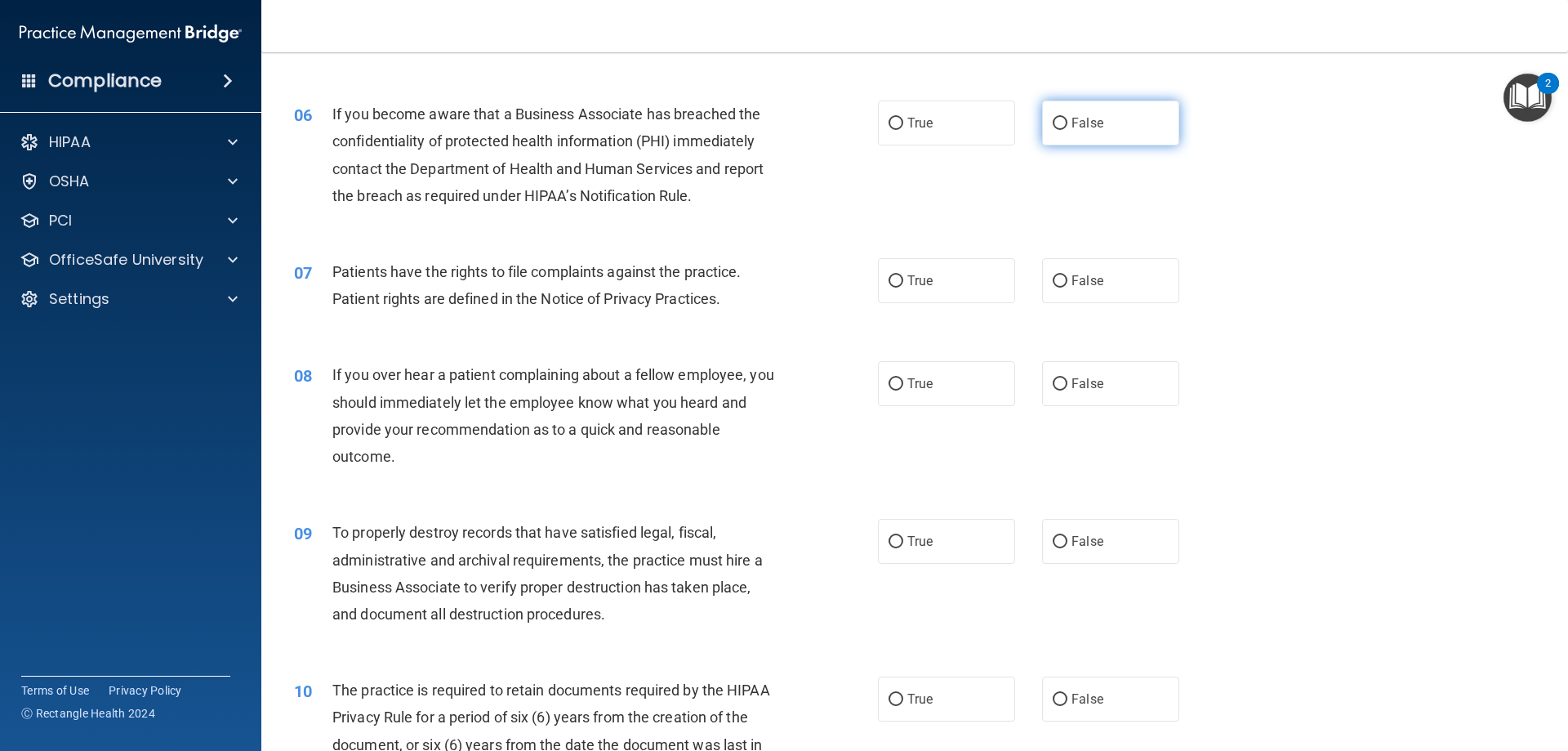
click at [1088, 118] on span "False" at bounding box center [1088, 123] width 32 height 16
click at [1068, 118] on input "False" at bounding box center [1060, 124] width 15 height 12
radio input "true"
click at [957, 284] on label "True" at bounding box center [947, 280] width 138 height 45
click at [903, 284] on input "True" at bounding box center [896, 281] width 15 height 12
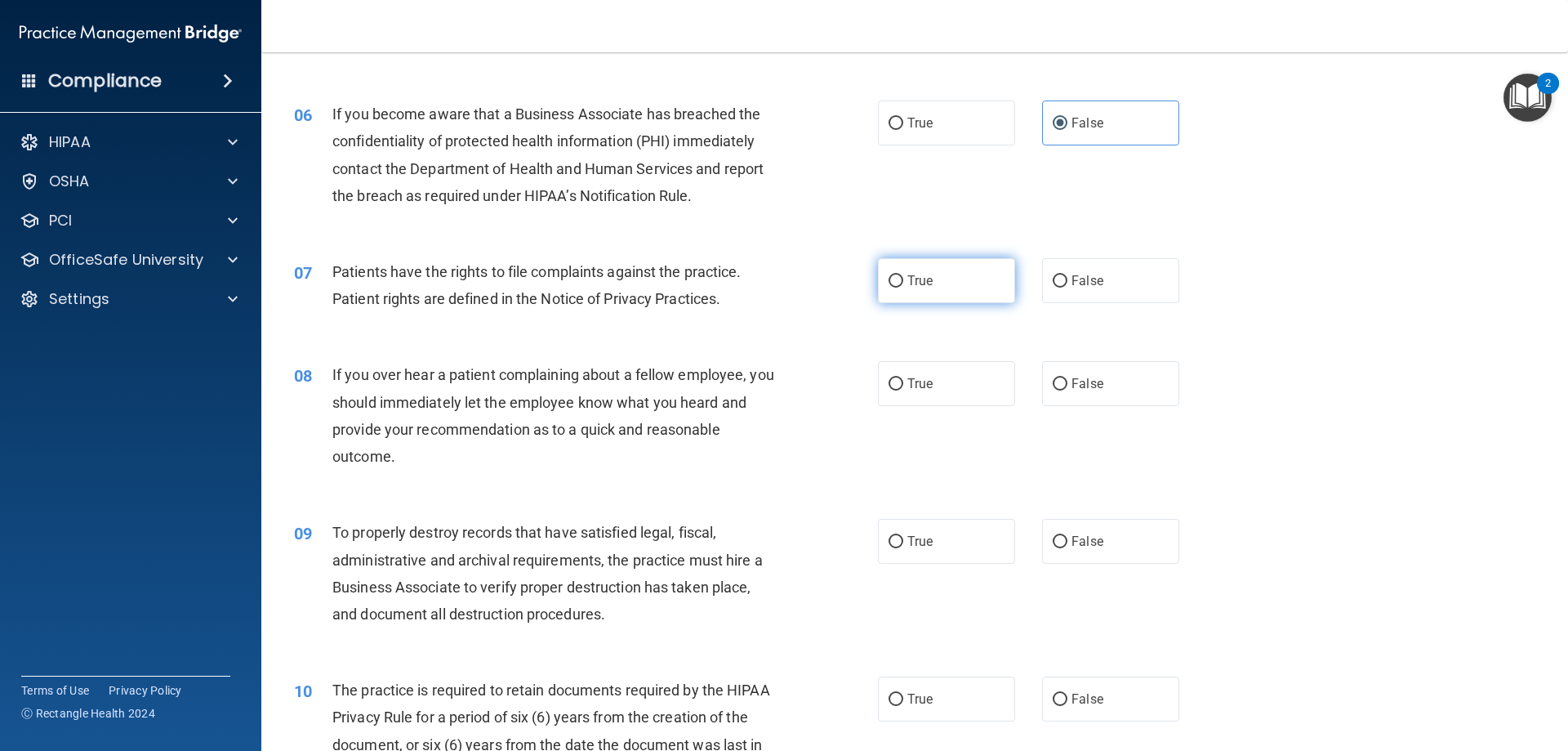
radio input "true"
click at [1056, 401] on label "False" at bounding box center [1111, 383] width 138 height 45
click at [1056, 391] on input "False" at bounding box center [1060, 384] width 15 height 12
radio input "true"
click at [1098, 528] on label "False" at bounding box center [1111, 541] width 138 height 45
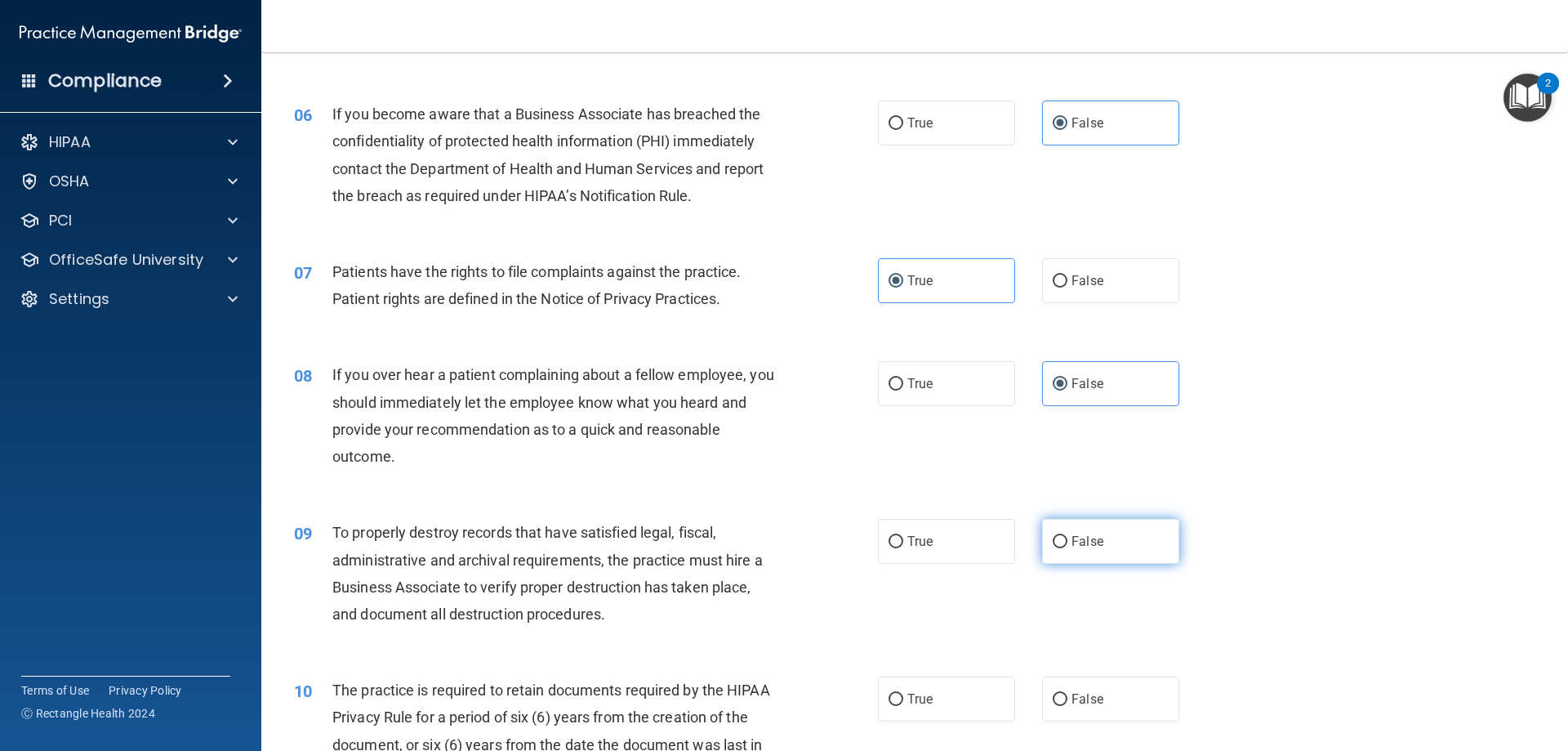
click at [1068, 536] on input "False" at bounding box center [1060, 542] width 15 height 12
radio input "true"
click at [940, 707] on label "True" at bounding box center [947, 699] width 138 height 45
click at [903, 706] on input "True" at bounding box center [896, 700] width 15 height 12
radio input "true"
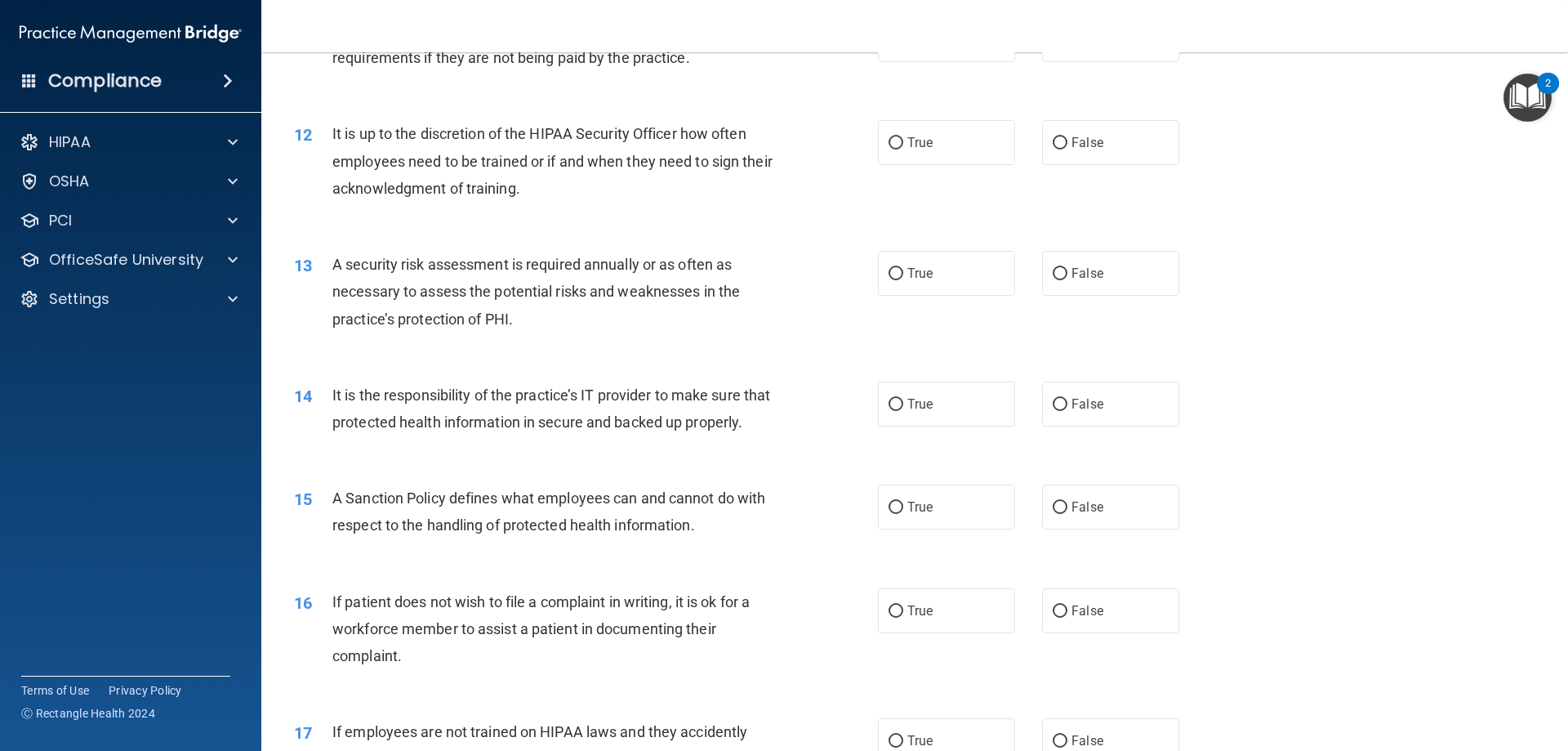
scroll to position [1471, 0]
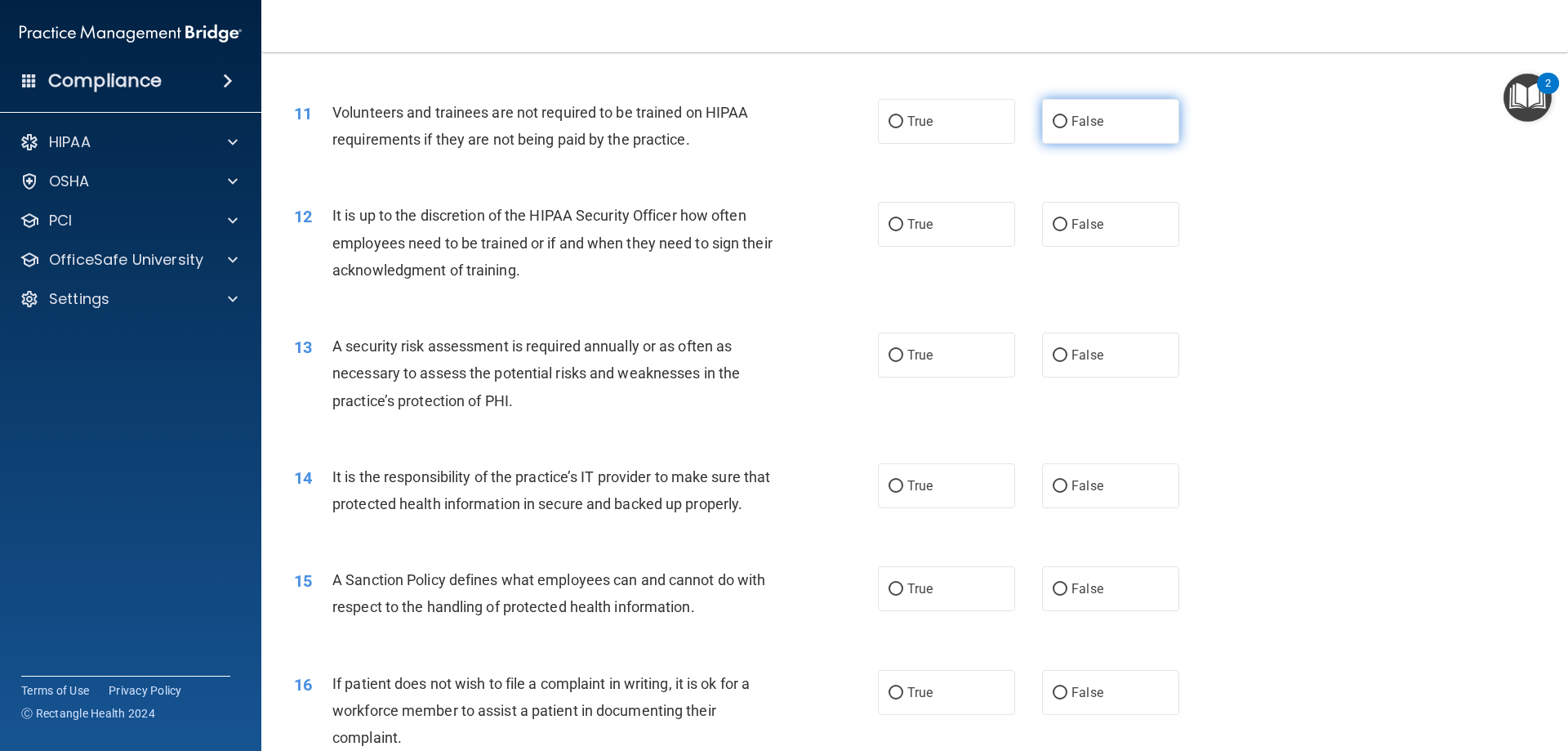
click at [1149, 129] on label "False" at bounding box center [1111, 121] width 138 height 45
click at [1068, 129] on input "False" at bounding box center [1060, 122] width 15 height 12
radio input "true"
click at [1125, 241] on label "False" at bounding box center [1111, 224] width 138 height 45
click at [1068, 232] on input "False" at bounding box center [1060, 225] width 15 height 12
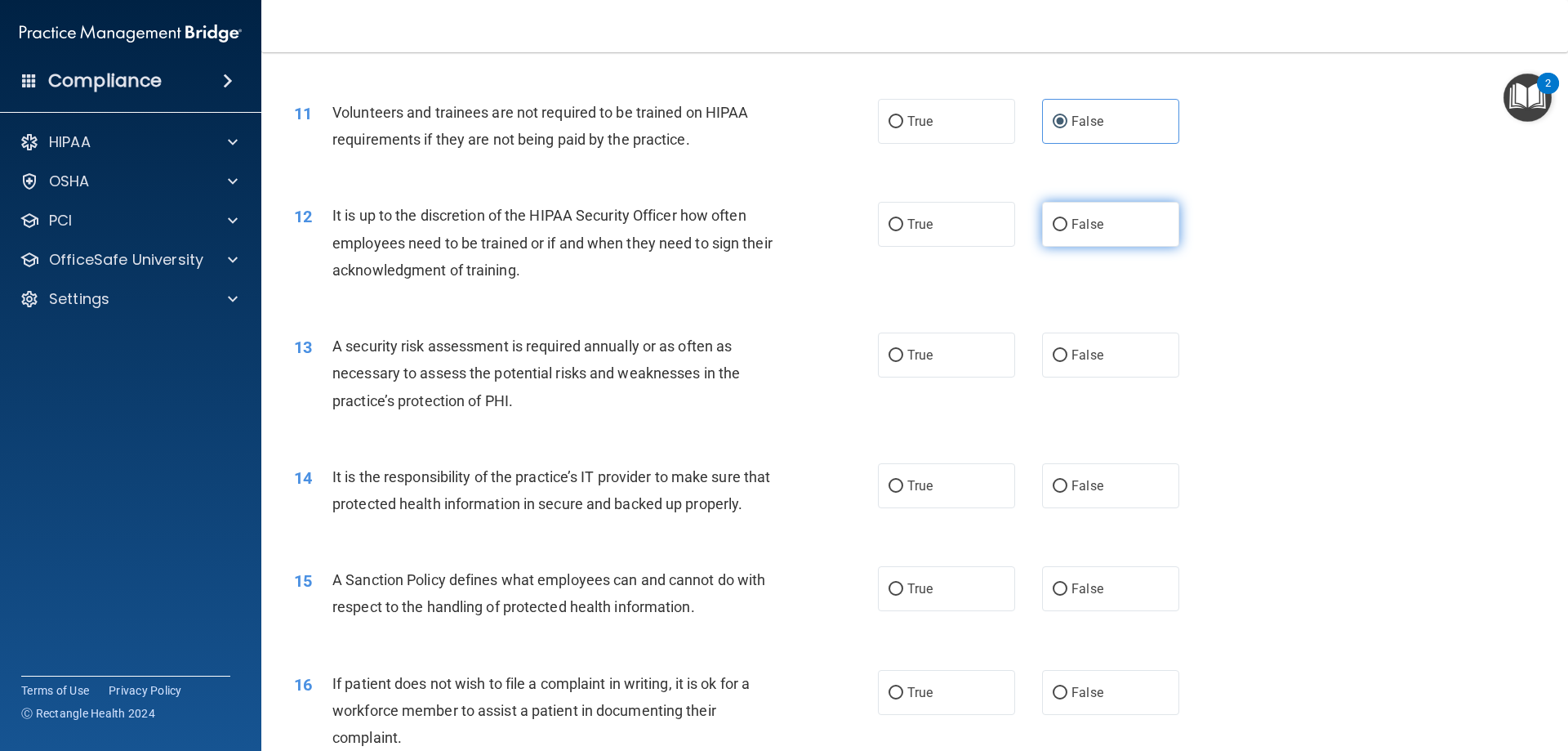
radio input "true"
click at [925, 354] on span "True" at bounding box center [920, 354] width 26 height 16
click at [903, 354] on input "True" at bounding box center [896, 355] width 15 height 12
radio input "true"
click at [1081, 487] on span "False" at bounding box center [1088, 486] width 32 height 16
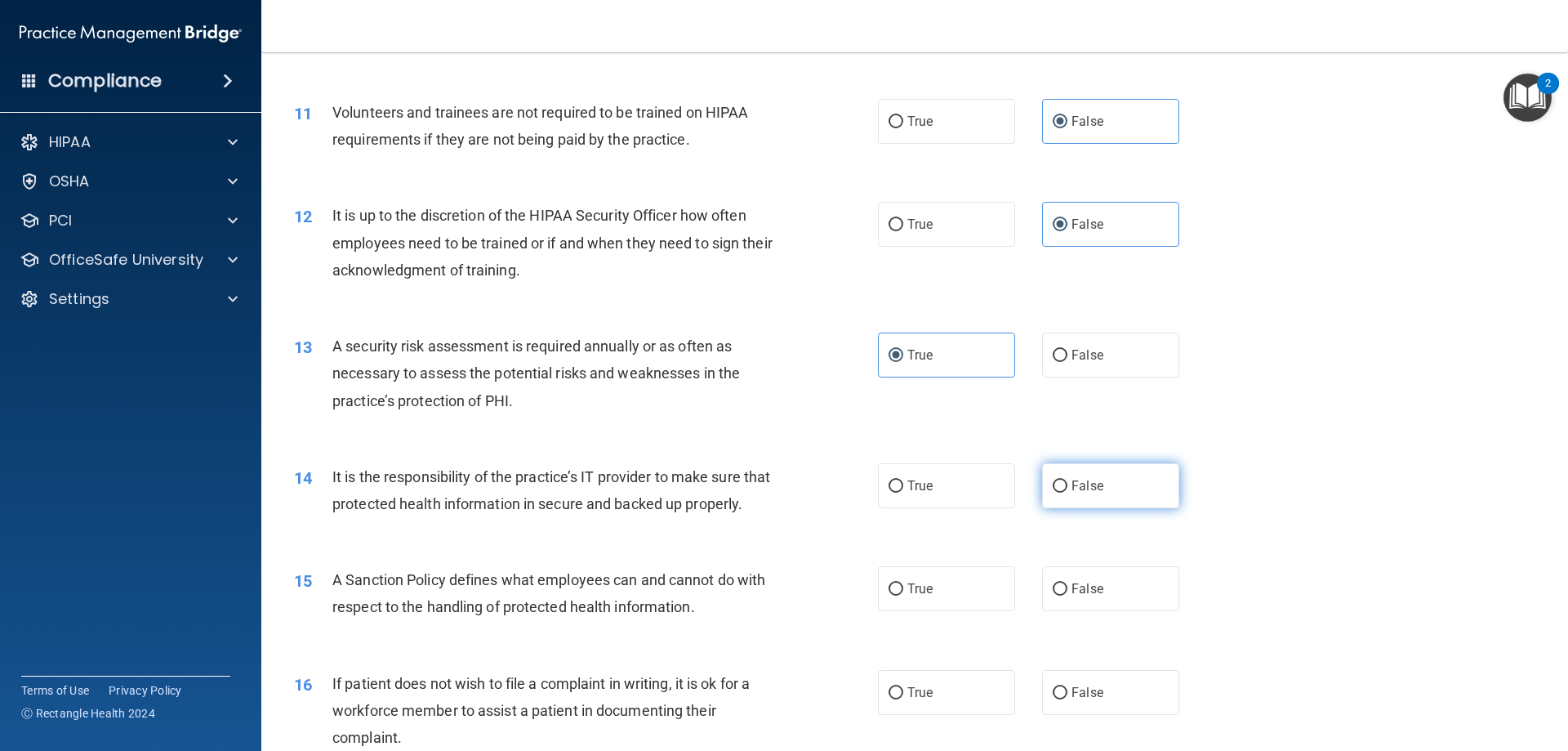
click at [1068, 487] on input "False" at bounding box center [1060, 486] width 15 height 12
radio input "true"
click at [1096, 612] on label "False" at bounding box center [1111, 589] width 138 height 45
click at [1068, 596] on input "False" at bounding box center [1060, 589] width 15 height 12
radio input "true"
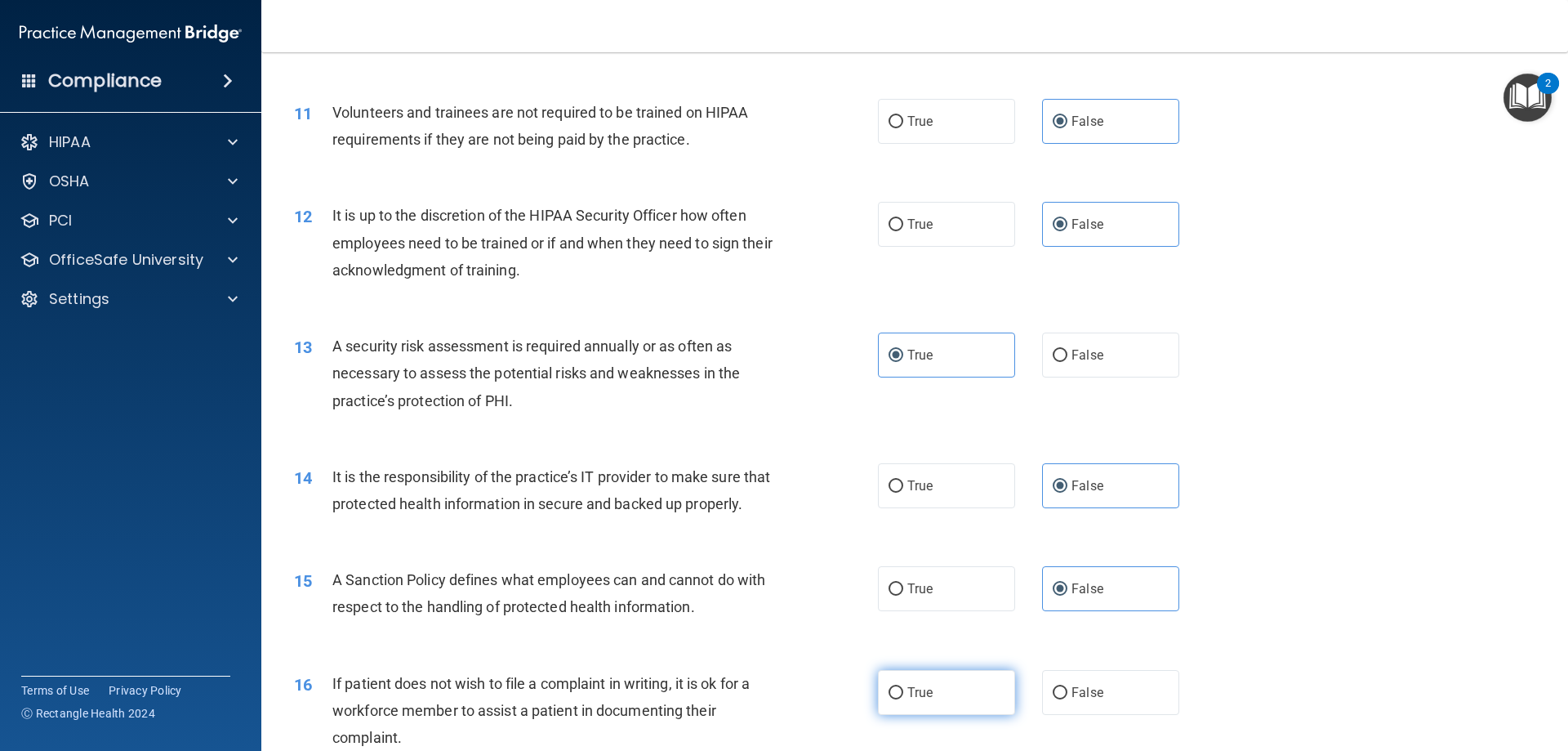
click at [953, 712] on label "True" at bounding box center [947, 692] width 138 height 45
click at [903, 700] on input "True" at bounding box center [896, 693] width 15 height 12
radio input "true"
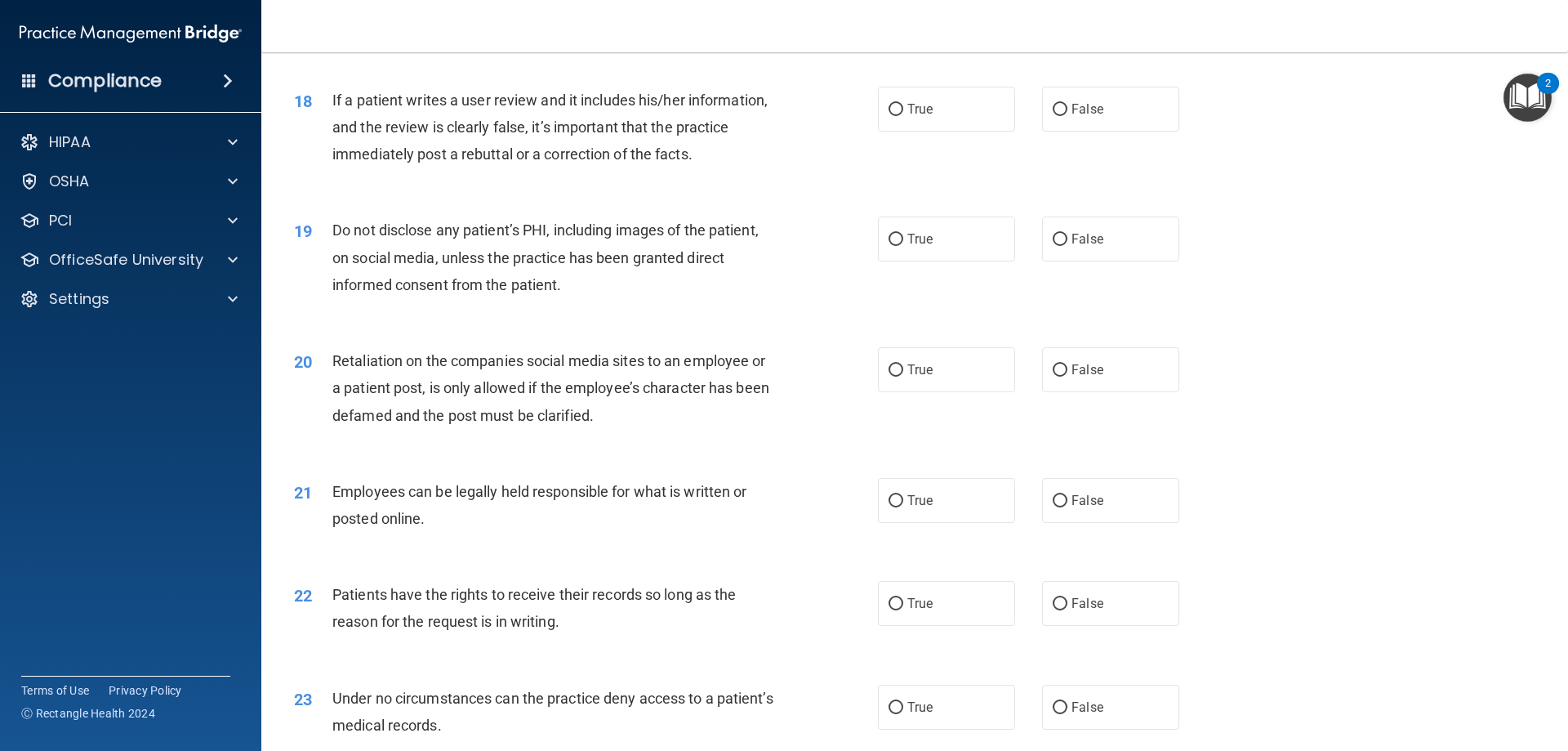
scroll to position [2207, 0]
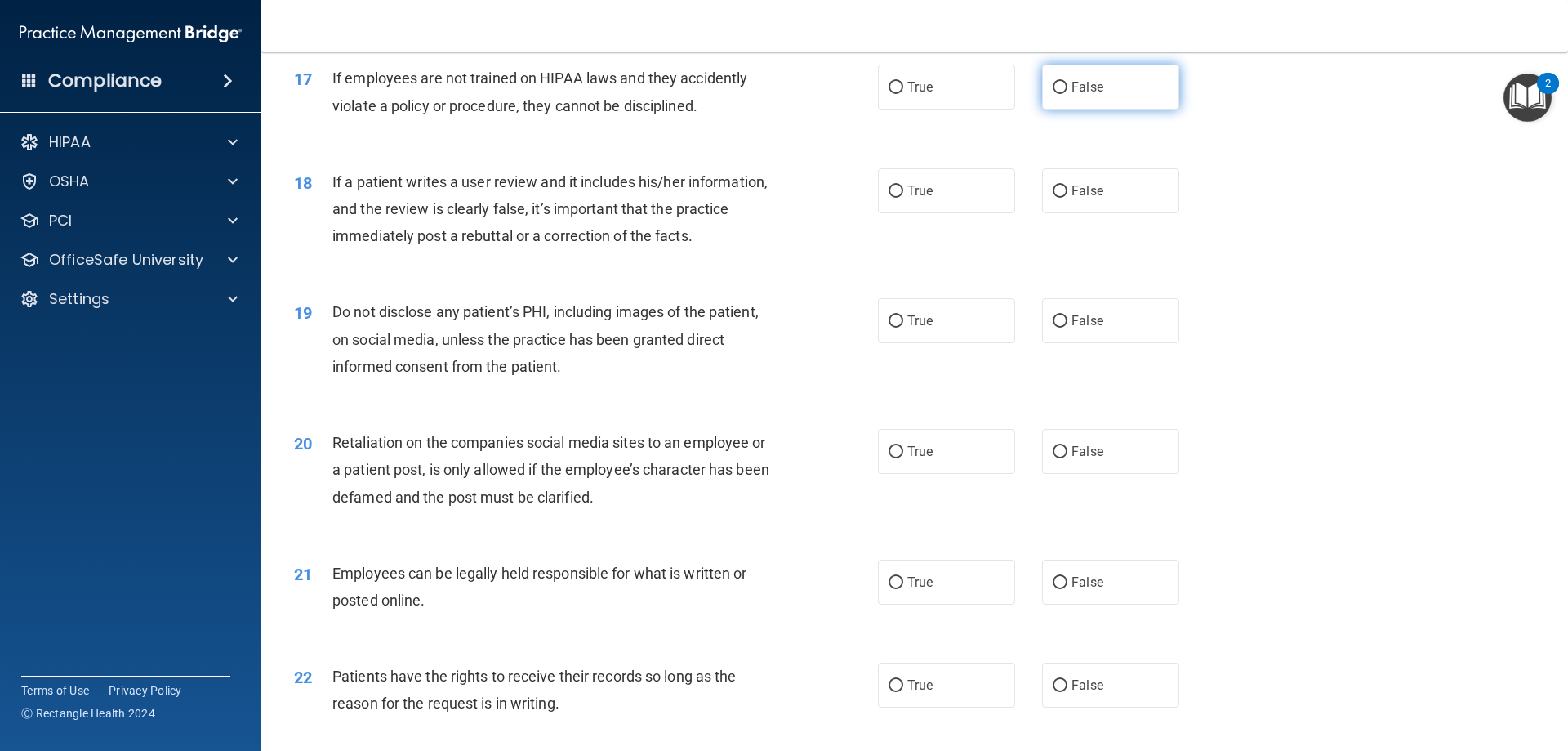
click at [1112, 110] on label "False" at bounding box center [1111, 87] width 138 height 45
click at [1068, 94] on input "False" at bounding box center [1060, 87] width 15 height 12
radio input "true"
click at [1119, 214] on label "False" at bounding box center [1111, 190] width 138 height 45
click at [1068, 198] on input "False" at bounding box center [1060, 191] width 15 height 12
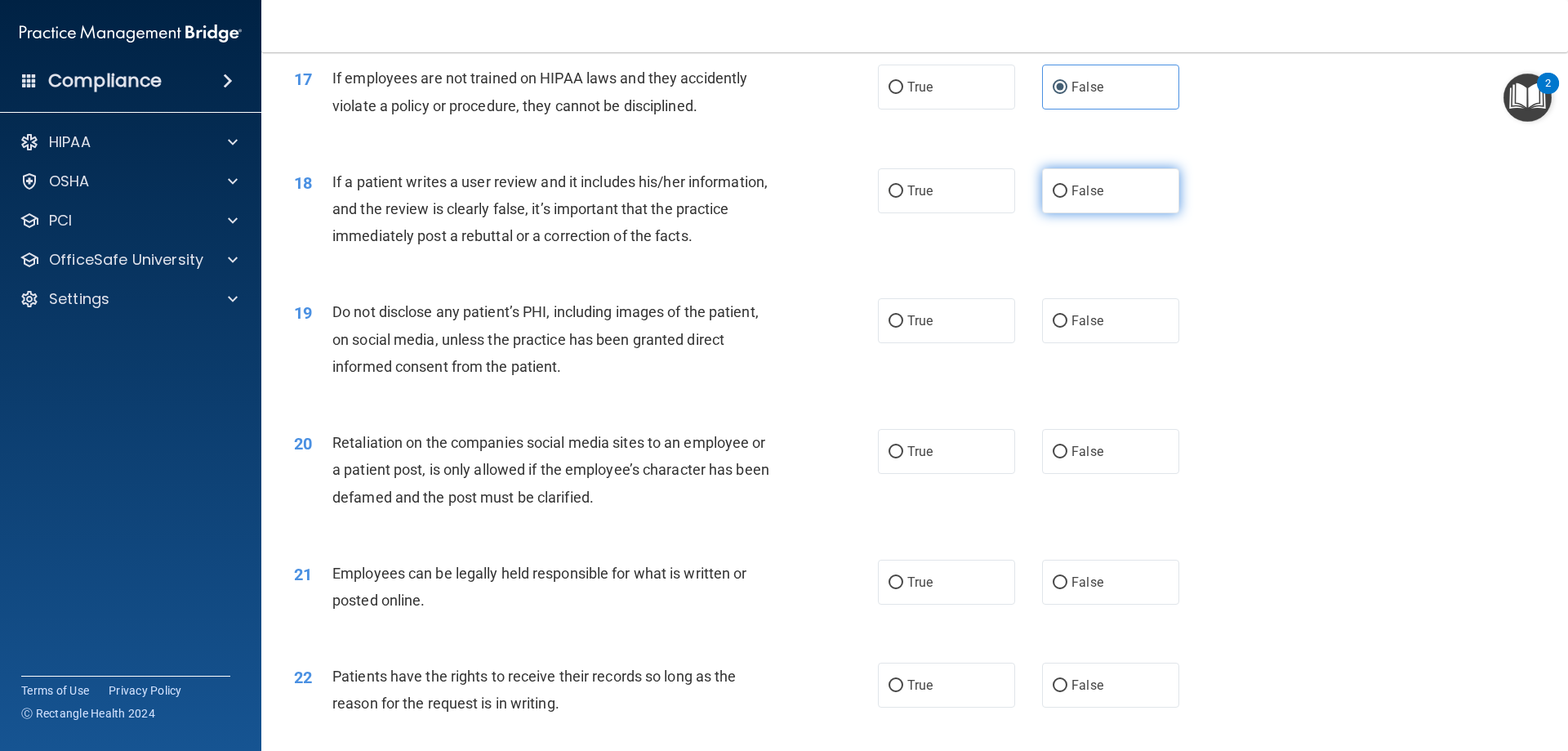
radio input "true"
click at [929, 343] on label "True" at bounding box center [947, 321] width 138 height 45
click at [903, 328] on input "True" at bounding box center [896, 322] width 15 height 12
radio input "true"
click at [1122, 474] on label "False" at bounding box center [1111, 451] width 138 height 45
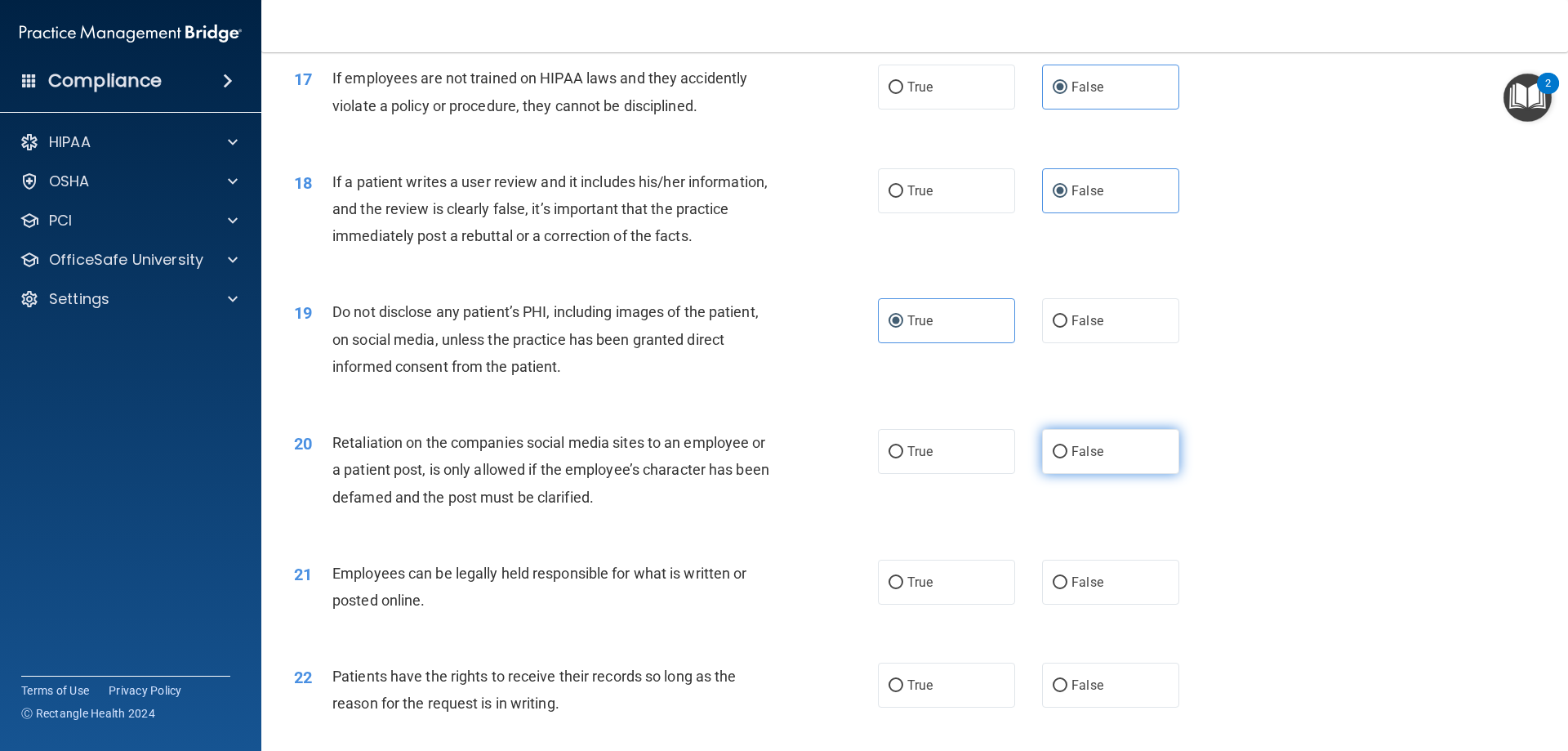
click at [1068, 458] on input "False" at bounding box center [1060, 452] width 15 height 12
radio input "true"
click at [952, 605] on label "True" at bounding box center [947, 582] width 138 height 45
click at [903, 589] on input "True" at bounding box center [896, 583] width 15 height 12
radio input "true"
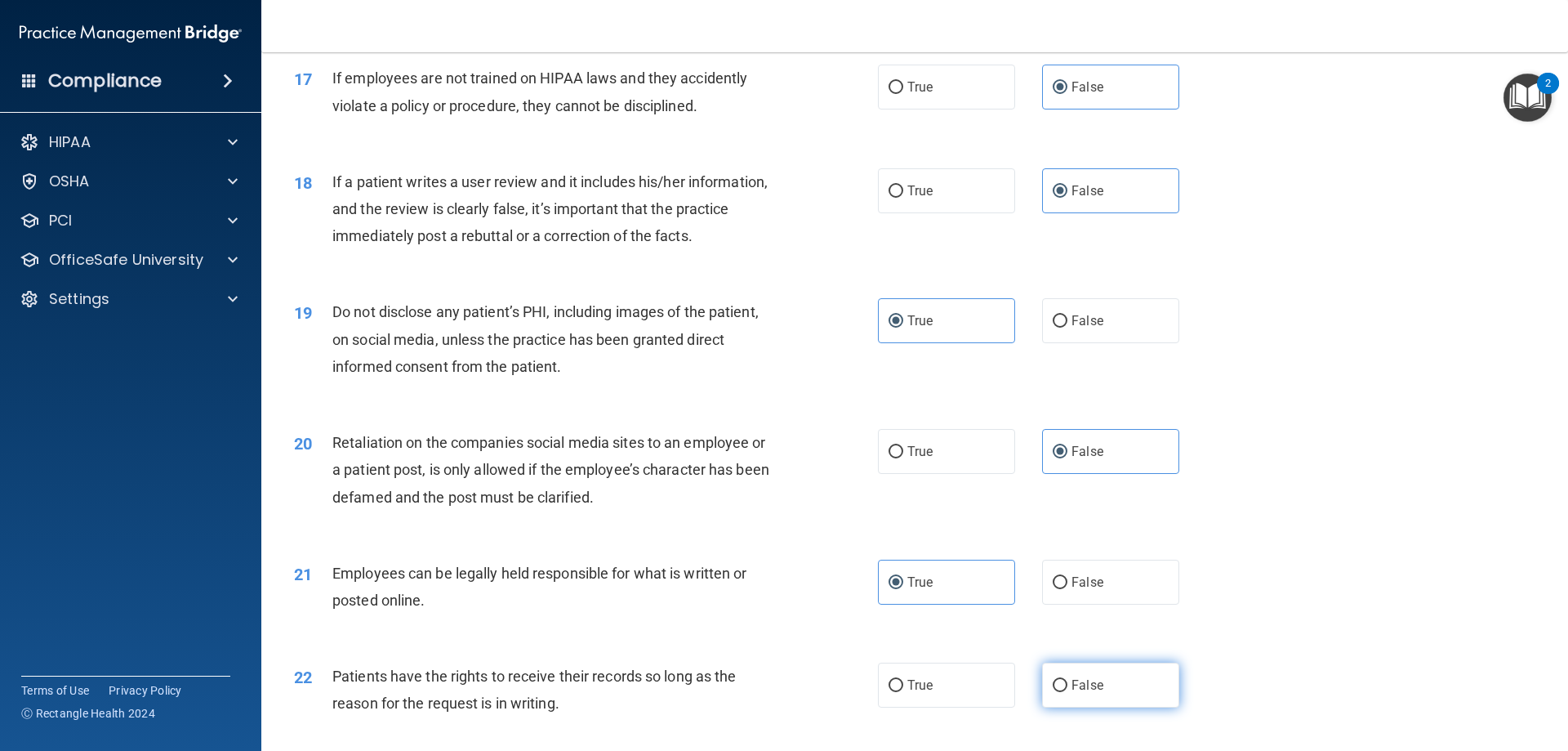
click at [1072, 693] on span "False" at bounding box center [1088, 685] width 32 height 16
click at [1068, 692] on input "False" at bounding box center [1060, 686] width 15 height 12
radio input "true"
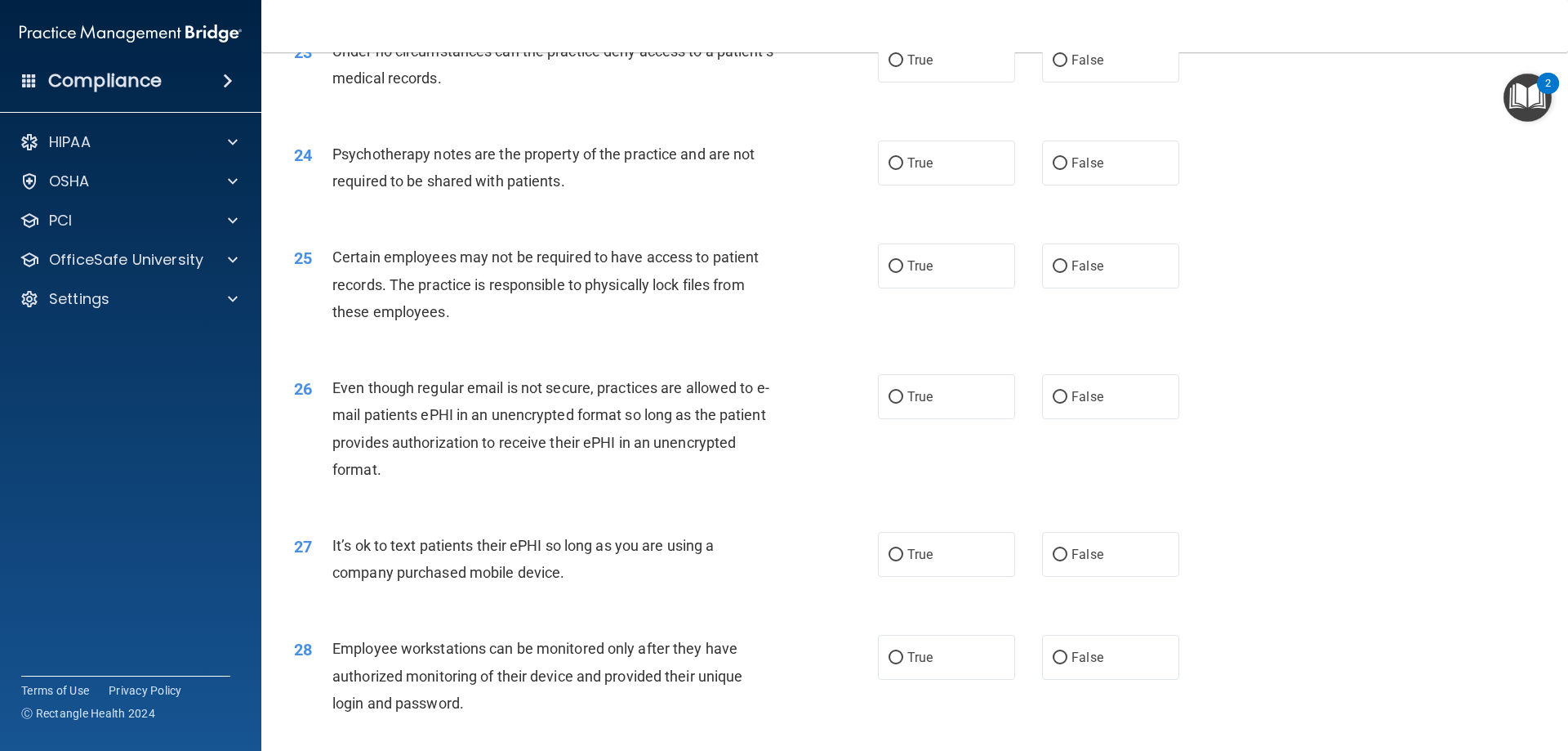
scroll to position [2942, 0]
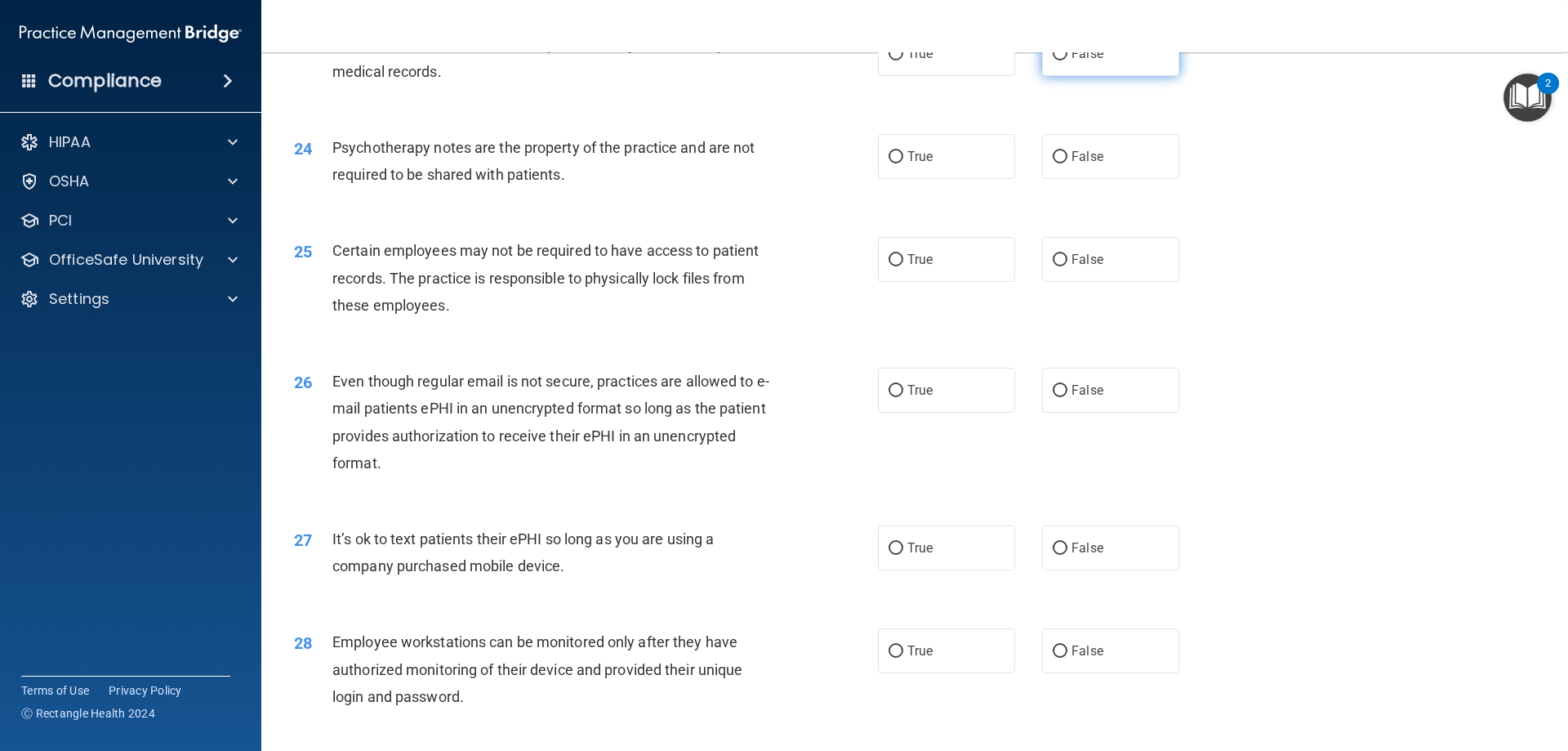
click at [1077, 72] on label "False" at bounding box center [1111, 54] width 138 height 45
click at [1068, 60] on input "False" at bounding box center [1060, 54] width 15 height 12
radio input "true"
click at [962, 176] on label "True" at bounding box center [947, 157] width 138 height 45
click at [903, 163] on input "True" at bounding box center [896, 157] width 15 height 12
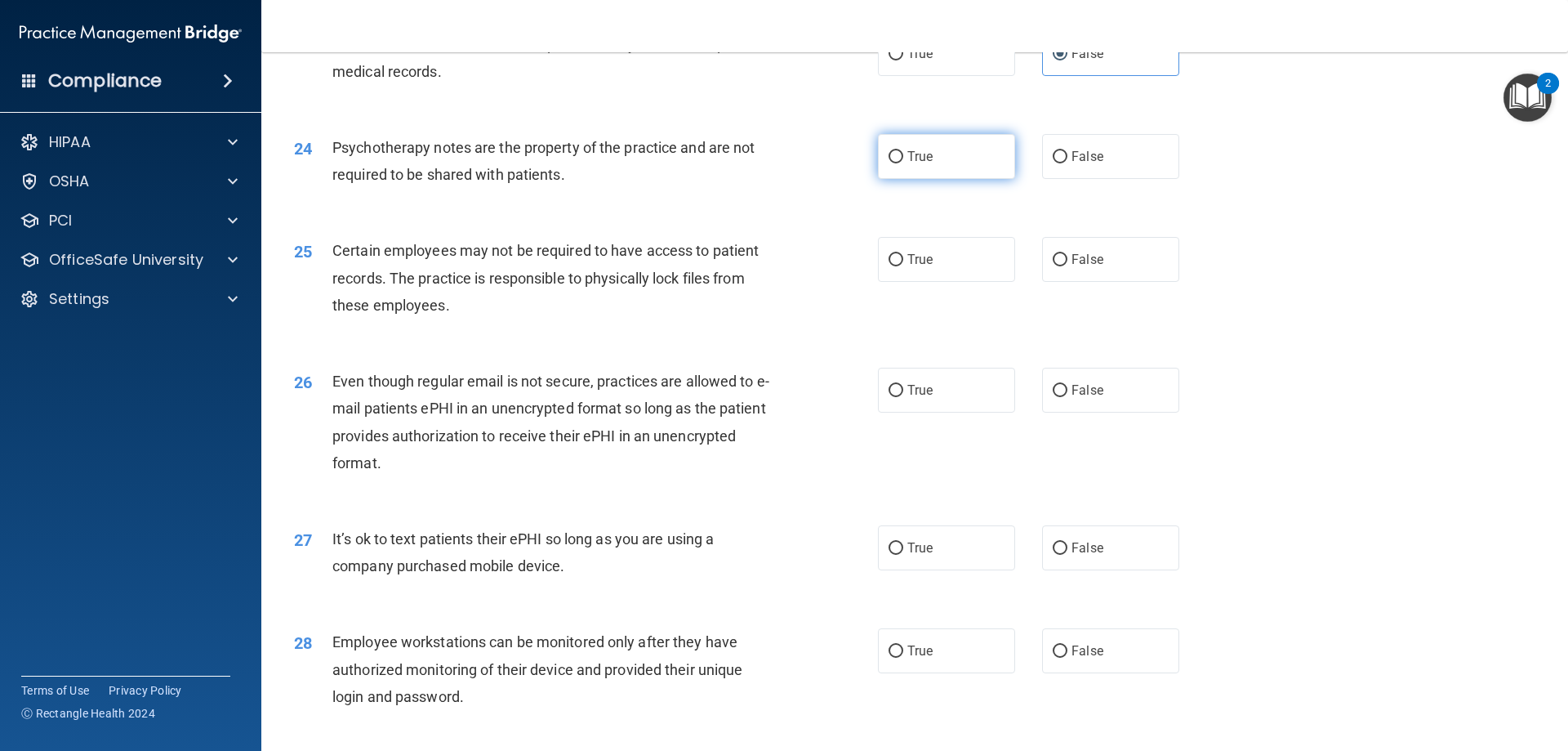
radio input "true"
click at [953, 273] on label "True" at bounding box center [947, 259] width 138 height 45
click at [903, 266] on input "True" at bounding box center [896, 260] width 15 height 12
radio input "true"
click at [938, 413] on label "True" at bounding box center [947, 390] width 138 height 45
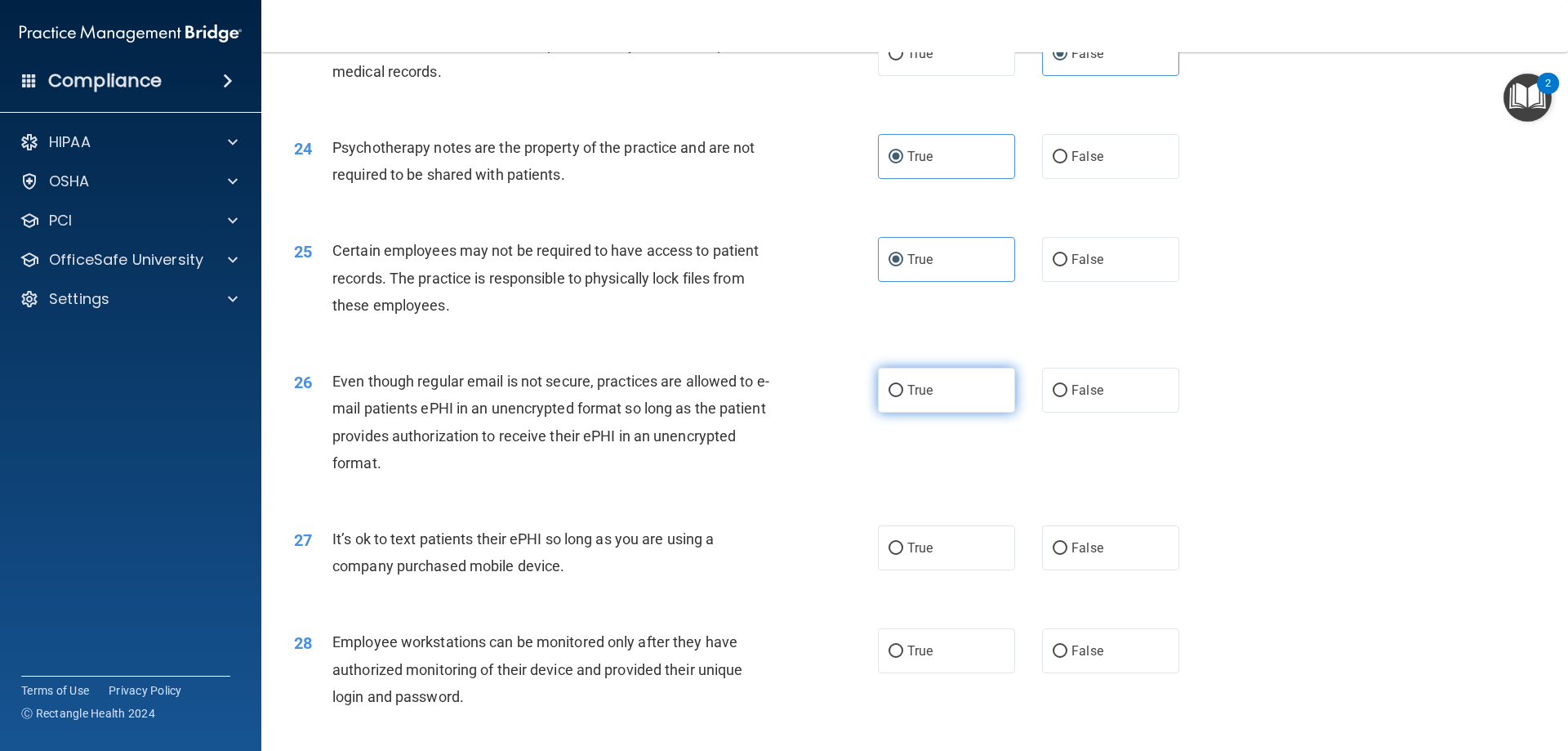
click at [903, 397] on input "True" at bounding box center [896, 391] width 15 height 12
radio input "true"
click at [1113, 570] on label "False" at bounding box center [1111, 547] width 138 height 45
click at [1068, 555] on input "False" at bounding box center [1060, 548] width 15 height 12
radio input "true"
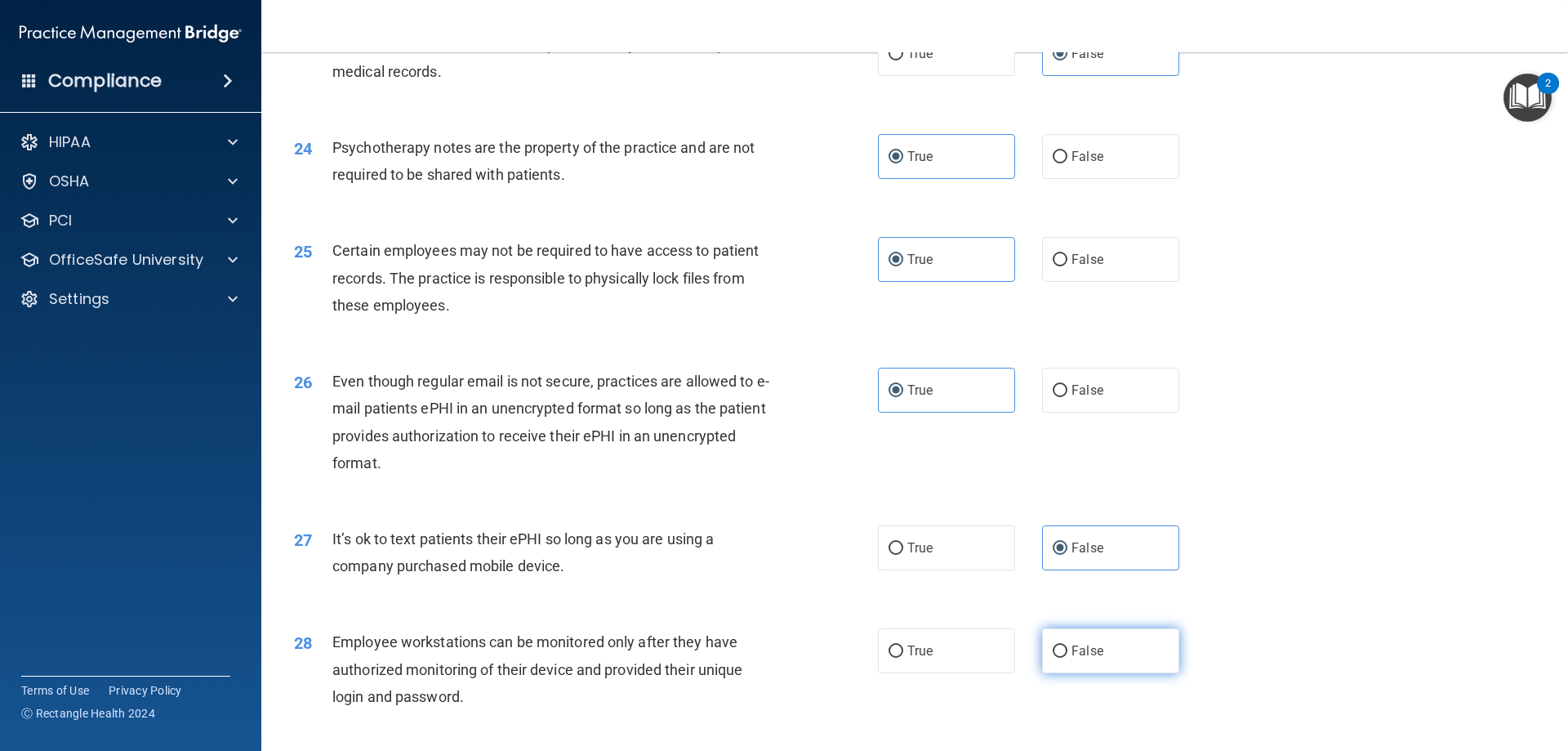
click at [1130, 674] on label "False" at bounding box center [1111, 650] width 138 height 45
click at [1068, 658] on input "False" at bounding box center [1060, 651] width 15 height 12
radio input "true"
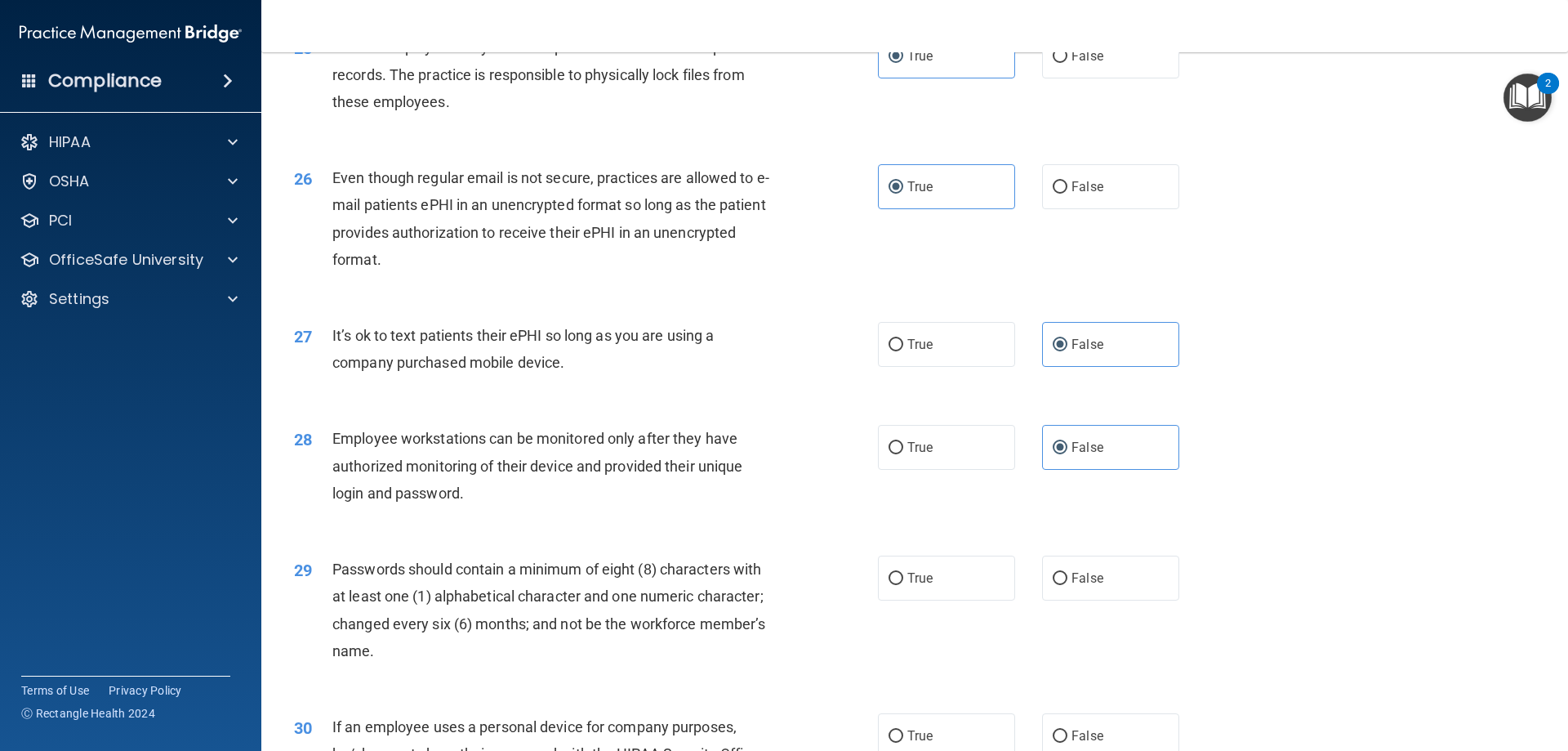
scroll to position [3351, 0]
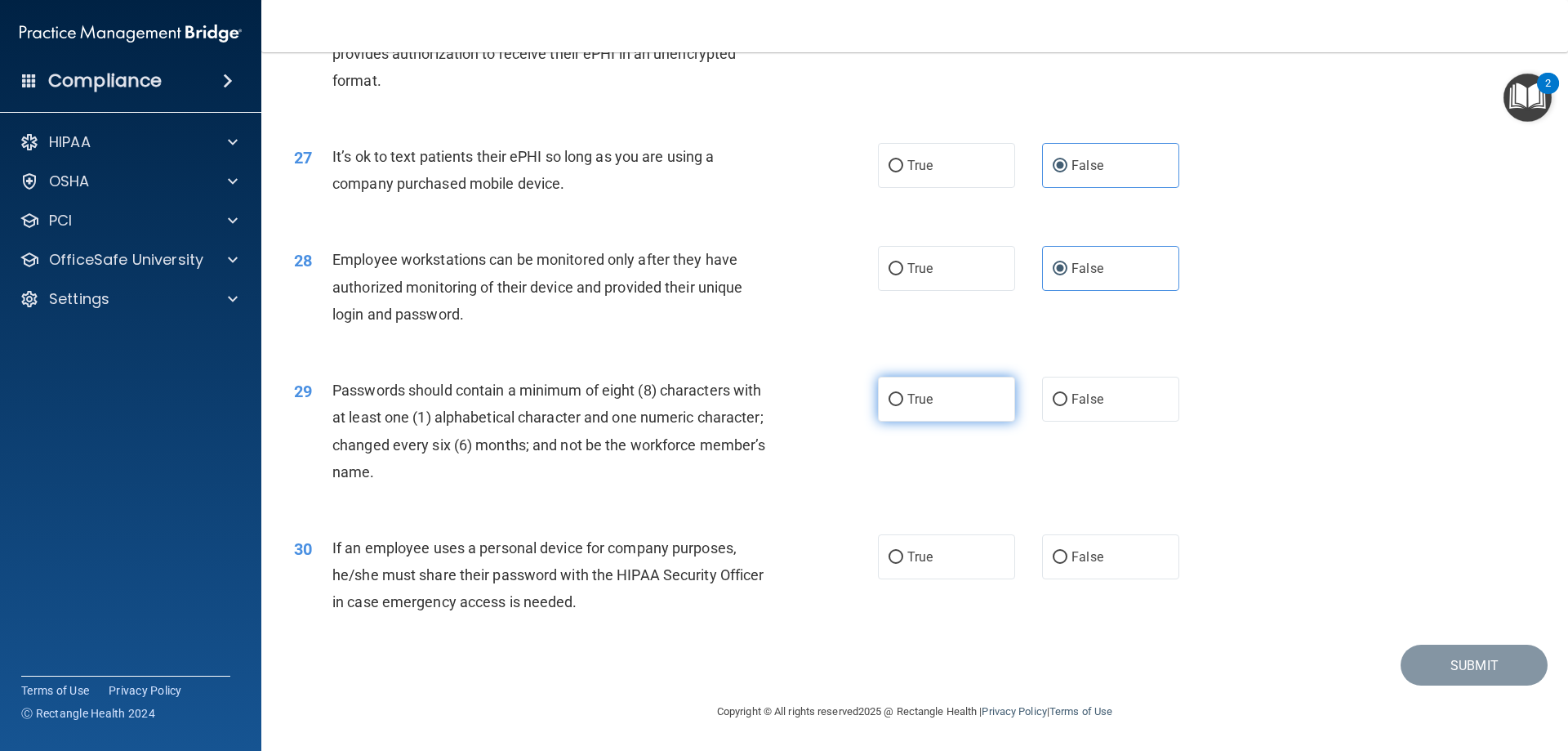
click at [985, 386] on label "True" at bounding box center [947, 399] width 138 height 45
click at [903, 394] on input "True" at bounding box center [896, 400] width 15 height 12
radio input "true"
click at [1088, 569] on label "False" at bounding box center [1111, 556] width 138 height 45
click at [1068, 564] on input "False" at bounding box center [1060, 557] width 15 height 12
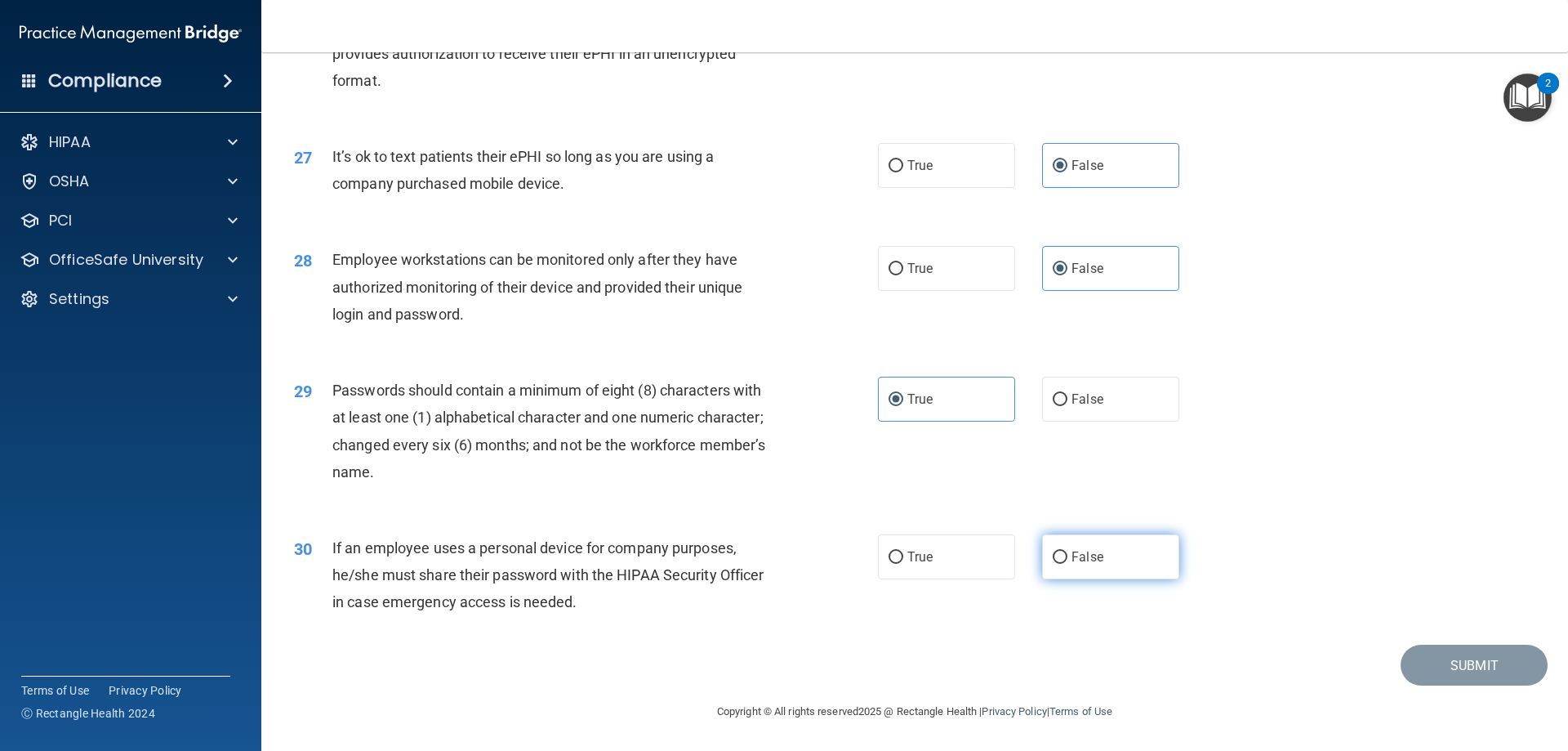
radio input "true"
click at [1446, 662] on button "Submit" at bounding box center [1474, 665] width 147 height 42
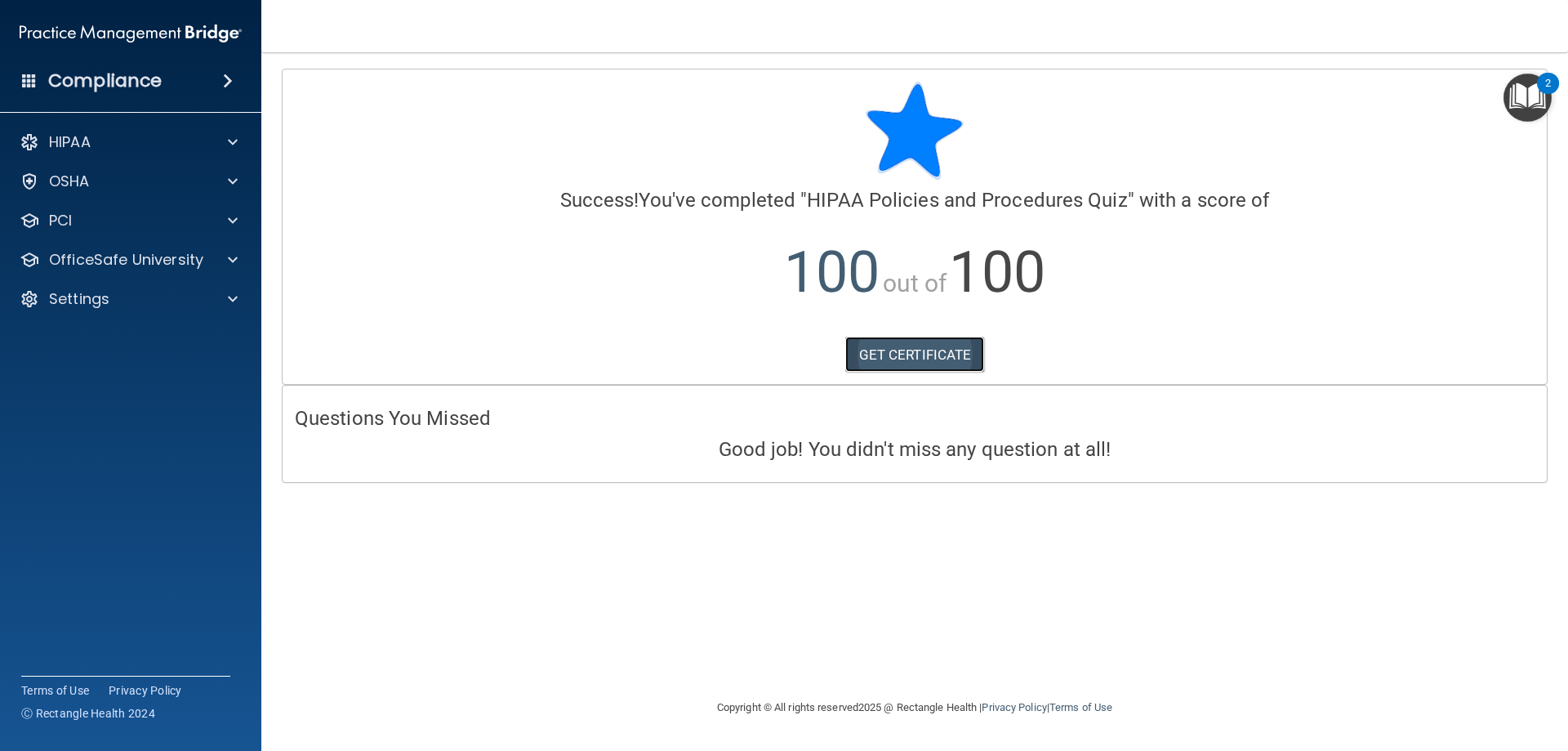
click at [922, 347] on link "GET CERTIFICATE" at bounding box center [915, 354] width 140 height 36
click at [110, 241] on div "HIPAA Documents and Policies Report an Incident Business Associates Emergency P…" at bounding box center [131, 224] width 262 height 209
click at [140, 276] on div "HIPAA Documents and Policies Report an Incident Business Associates Emergency P…" at bounding box center [131, 224] width 262 height 209
click at [141, 272] on div "OfficeSafe University" at bounding box center [131, 260] width 262 height 33
click at [128, 262] on p "OfficeSafe University" at bounding box center [125, 260] width 154 height 20
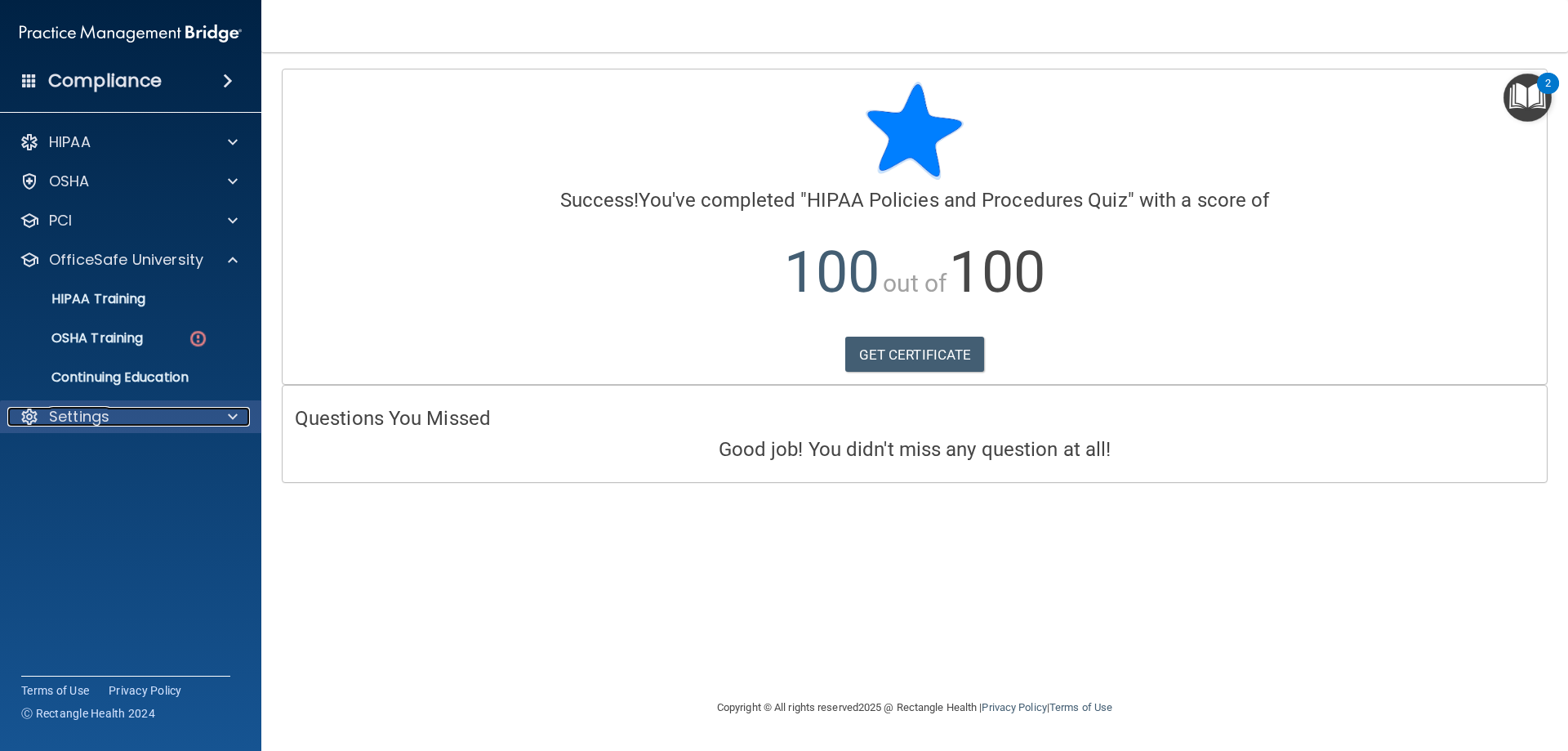
click at [124, 415] on div "Settings" at bounding box center [109, 417] width 203 height 20
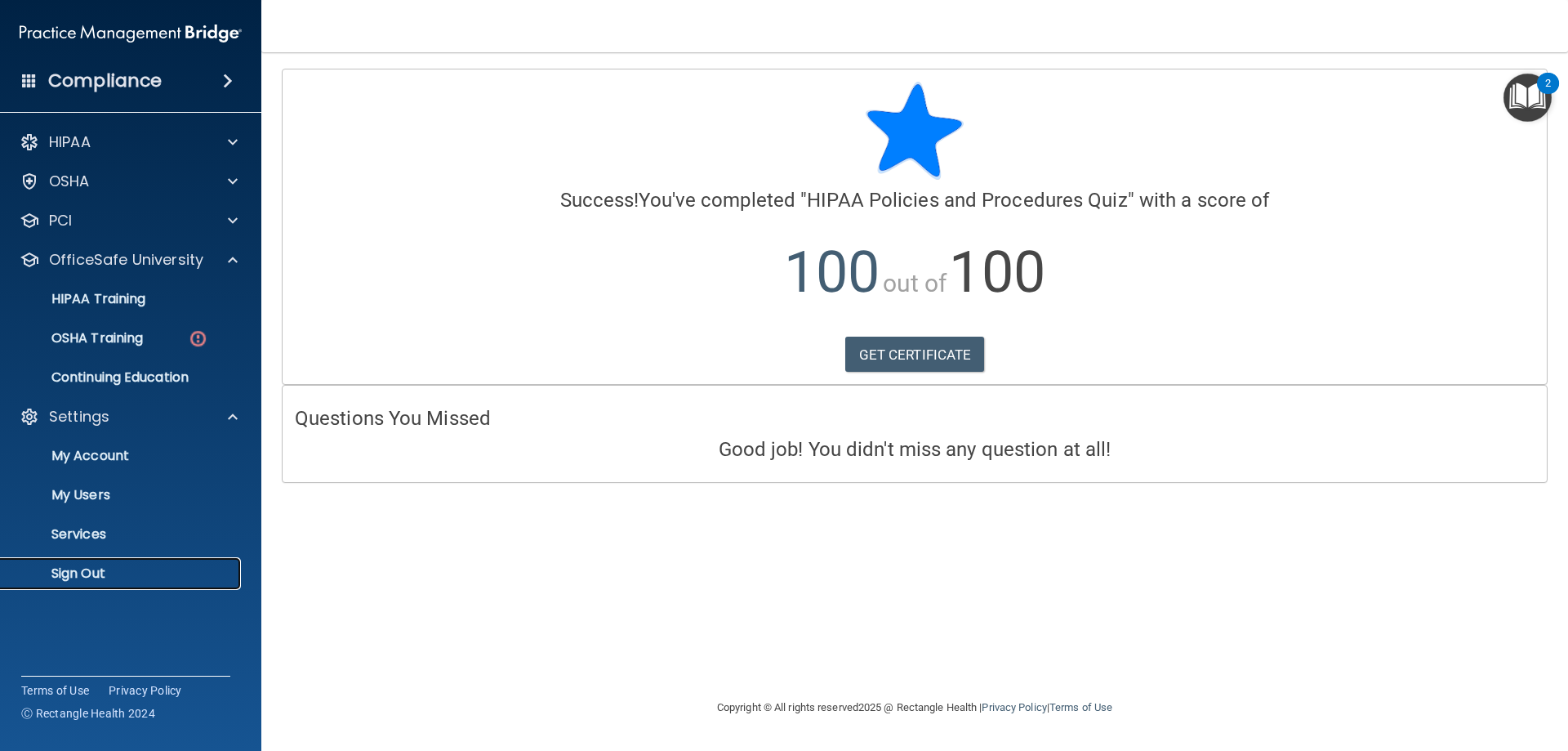
click at [99, 583] on link "Sign Out" at bounding box center [112, 574] width 257 height 33
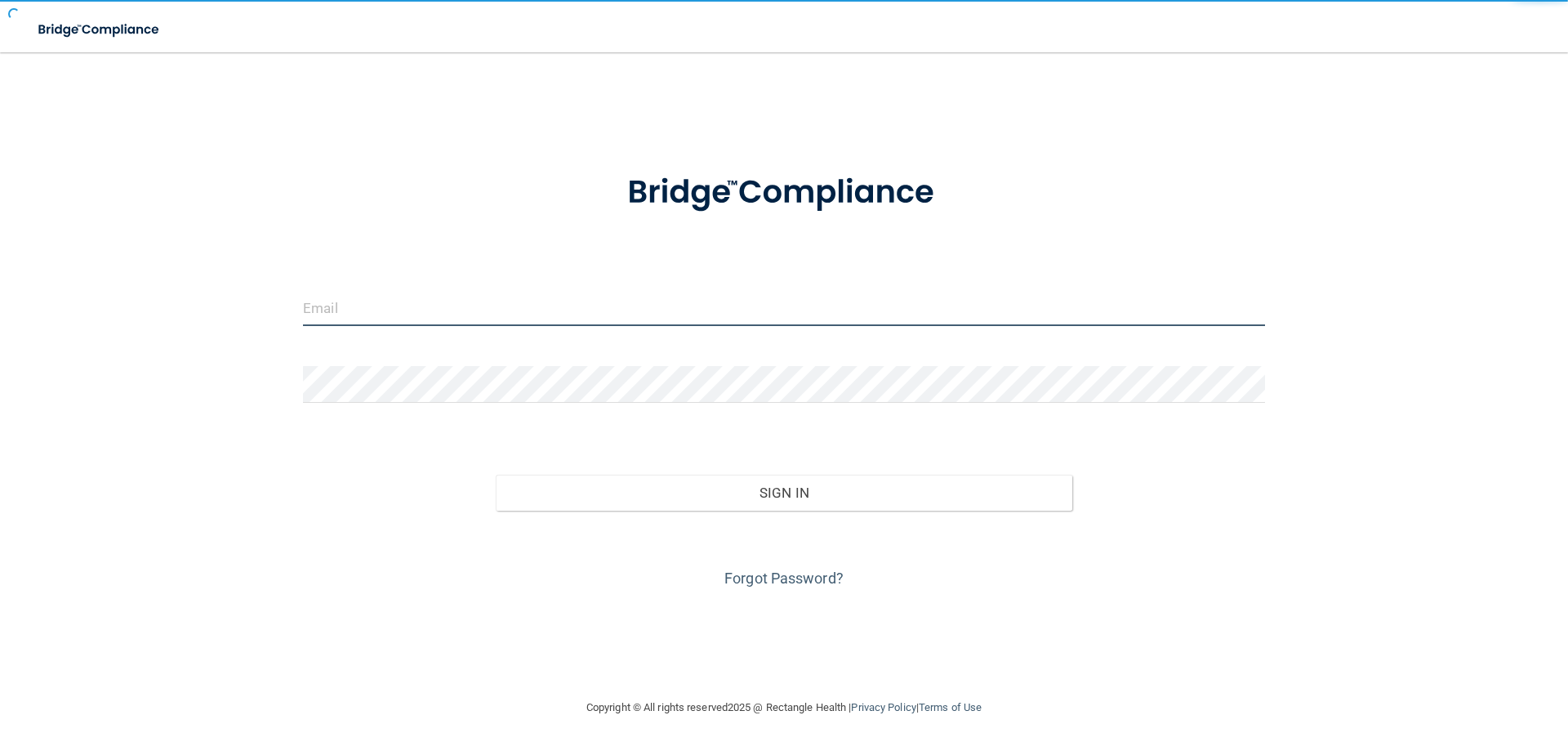
type input "worcesteroralsurgery@yahoo.com"
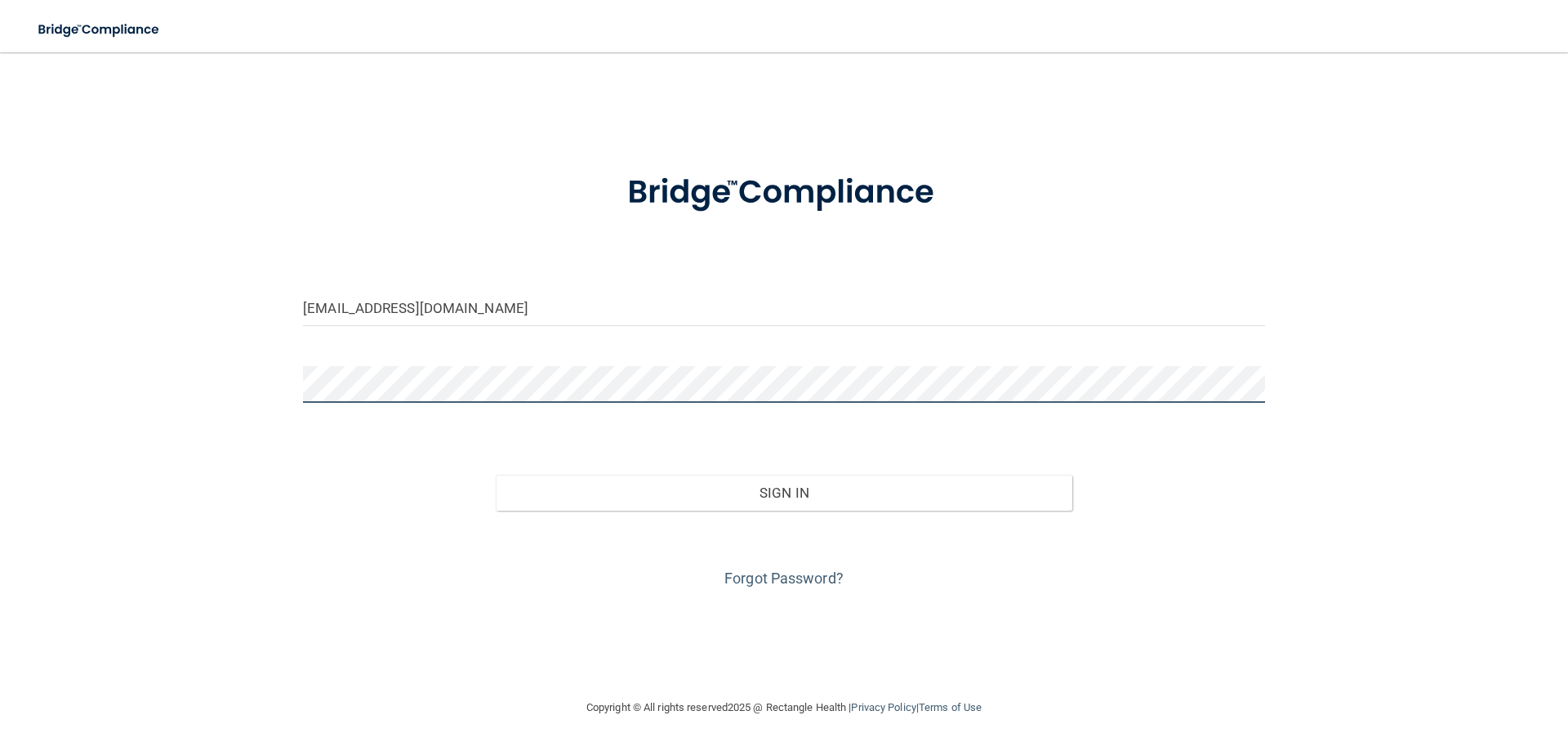
click at [0, 317] on main "worcesteroralsurgery@yahoo.com Invalid email/password. You don't have permissio…" at bounding box center [784, 401] width 1568 height 699
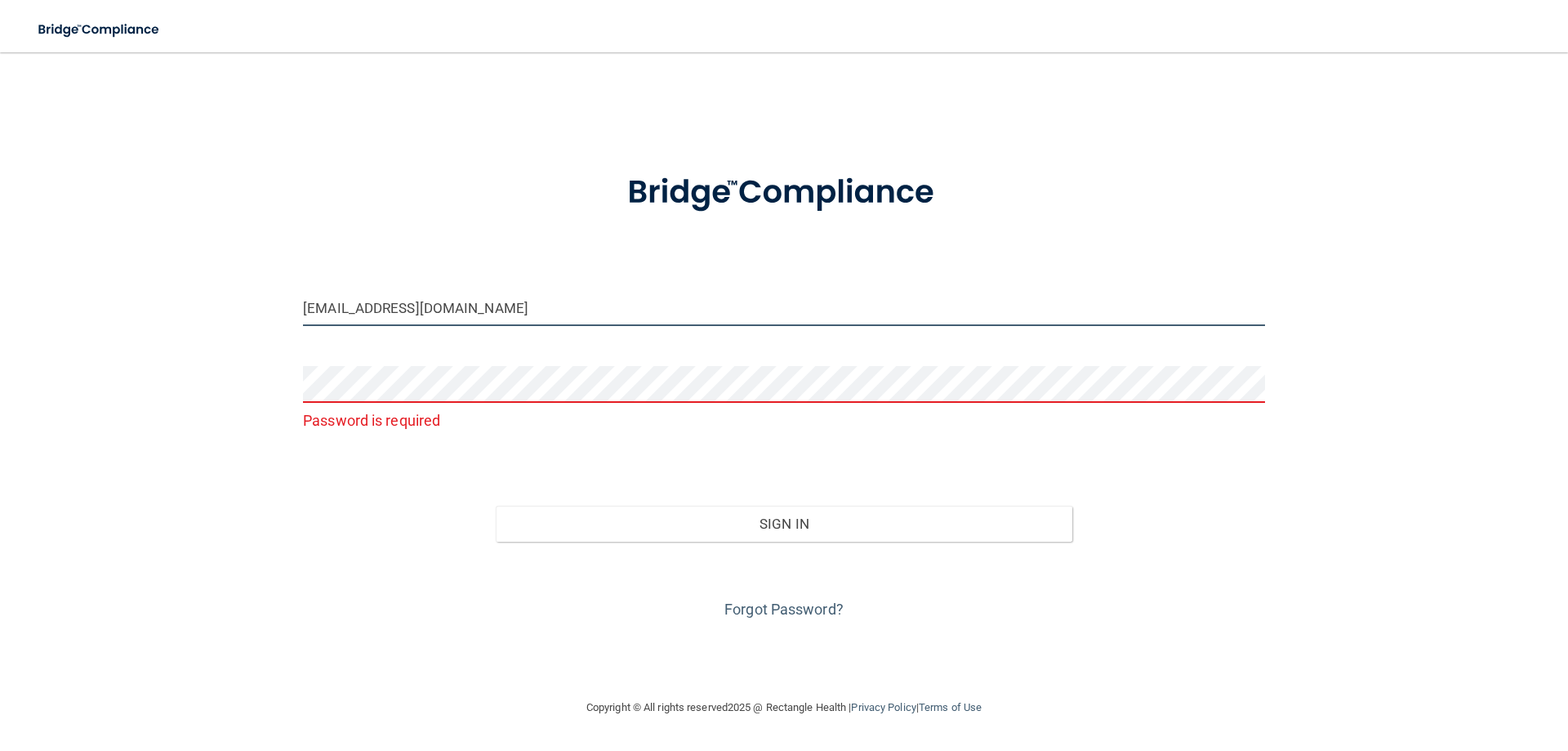
drag, startPoint x: 576, startPoint y: 312, endPoint x: 6, endPoint y: 201, distance: 580.7
click at [3, 199] on main "worcesteroralsurgery@yahoo.com Password is required Invalid email/password. You…" at bounding box center [784, 401] width 1568 height 699
type input "[EMAIL_ADDRESS][DOMAIN_NAME]"
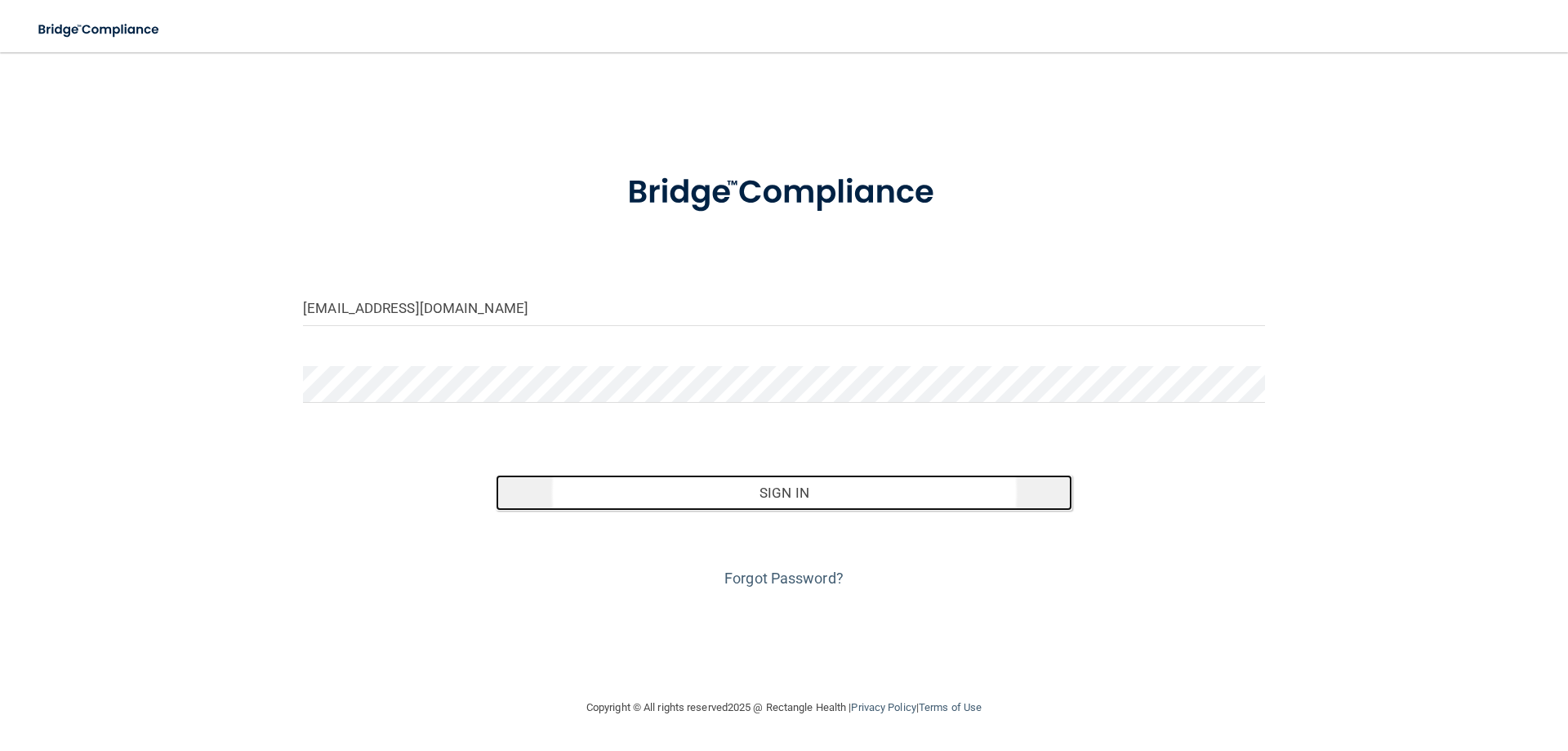
click at [803, 492] on button "Sign In" at bounding box center [784, 493] width 578 height 36
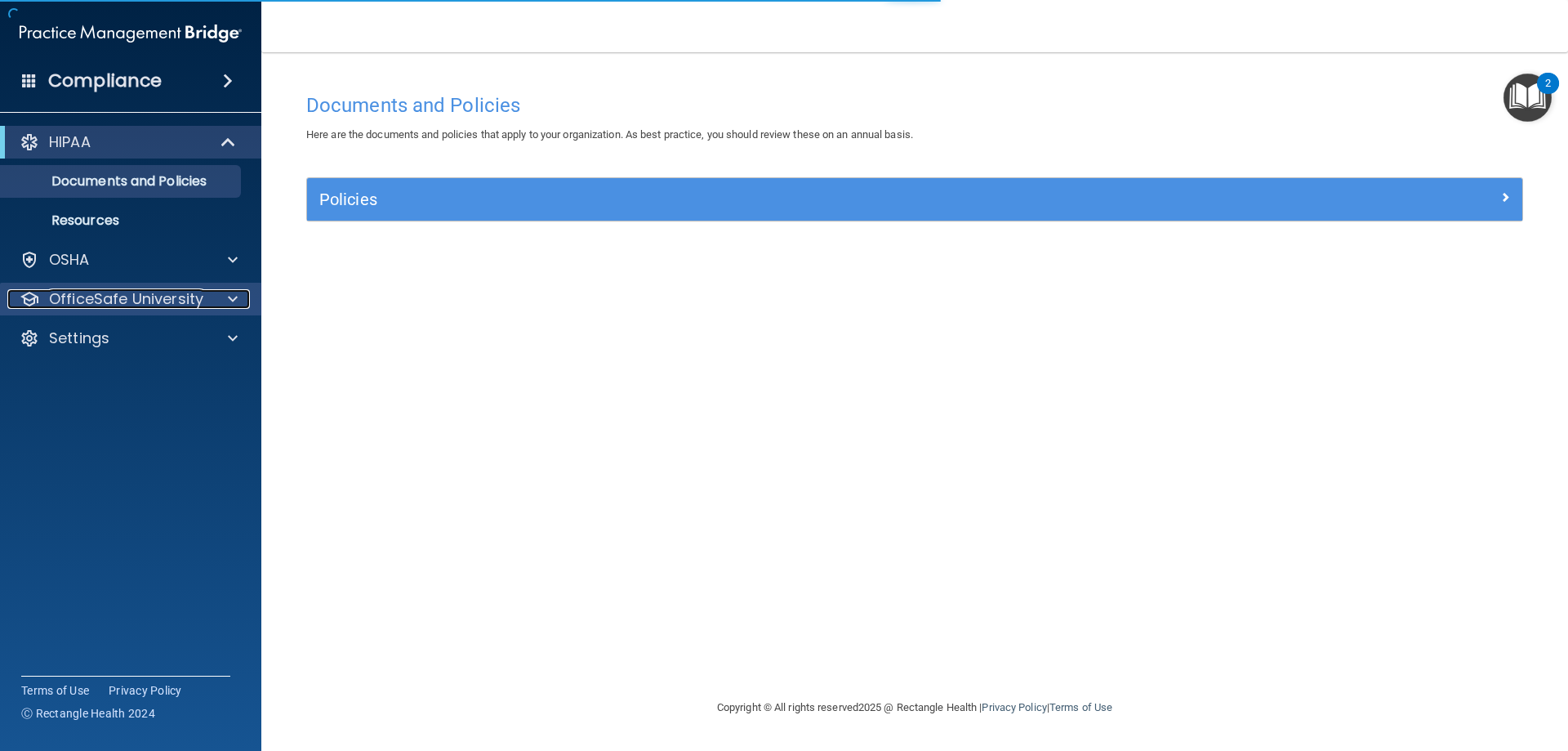
click at [89, 300] on p "OfficeSafe University" at bounding box center [125, 299] width 154 height 20
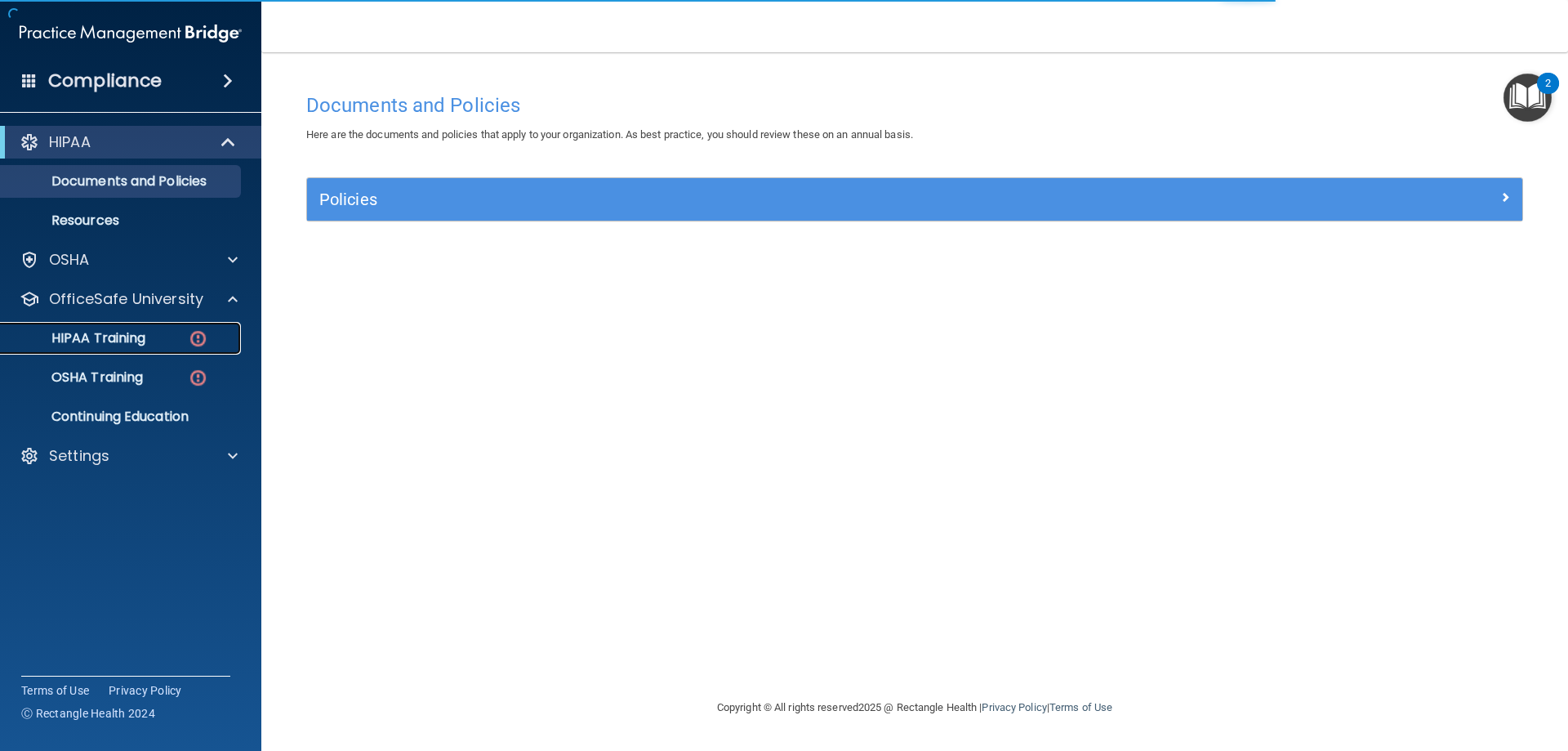
click at [96, 326] on link "HIPAA Training" at bounding box center [112, 339] width 257 height 33
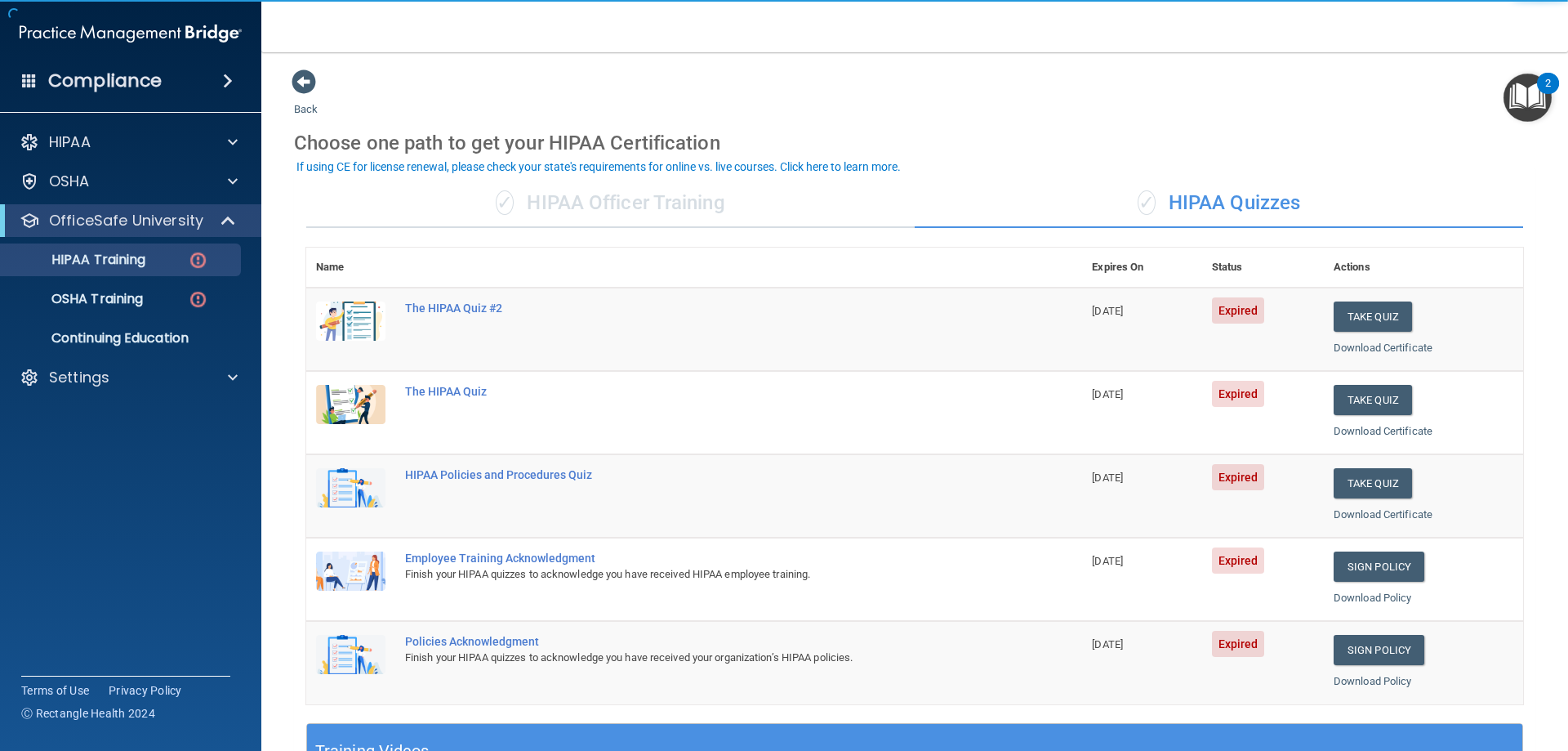
click at [651, 211] on div "✓ HIPAA Officer Training" at bounding box center [611, 203] width 609 height 49
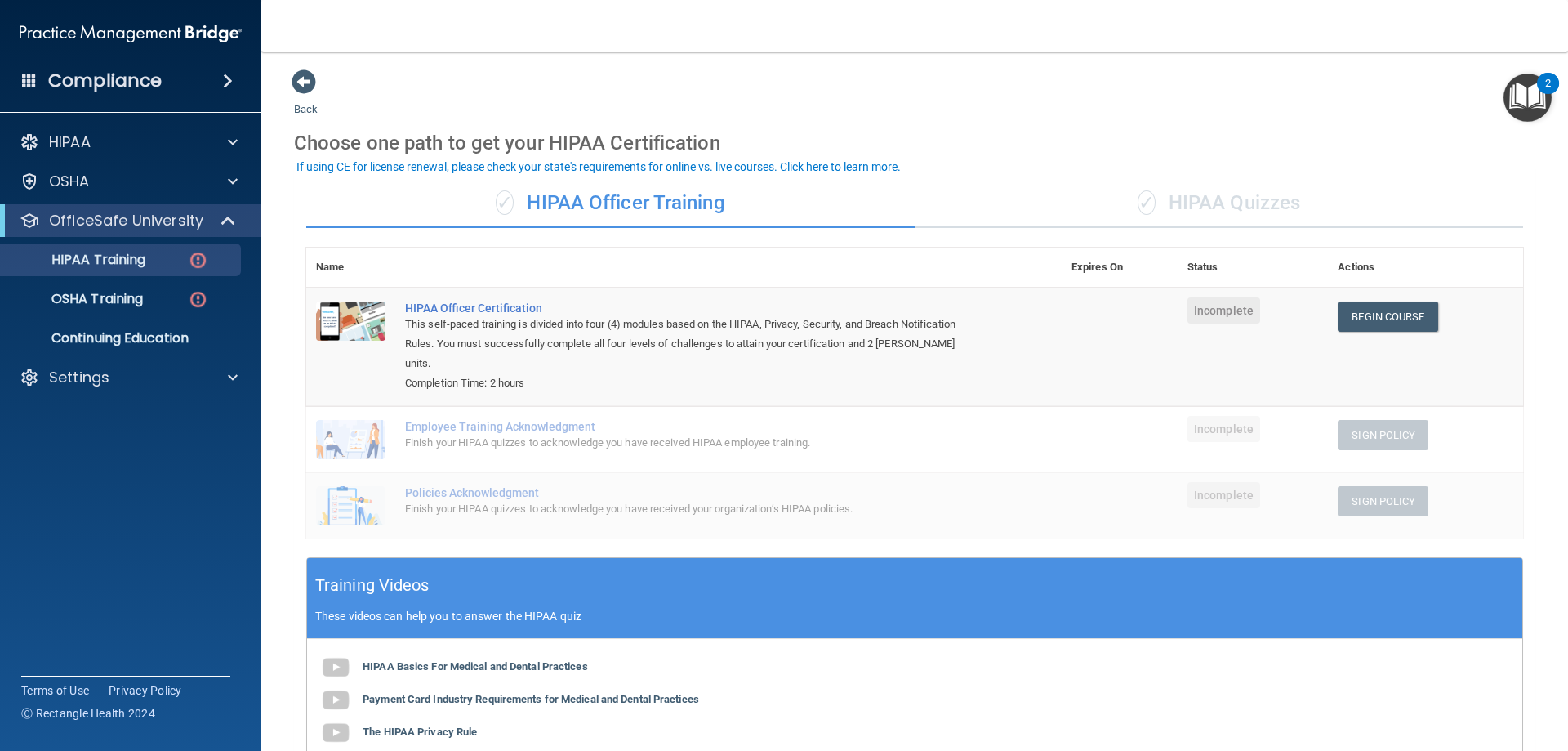
click at [1243, 195] on div "✓ HIPAA Quizzes" at bounding box center [1219, 203] width 609 height 49
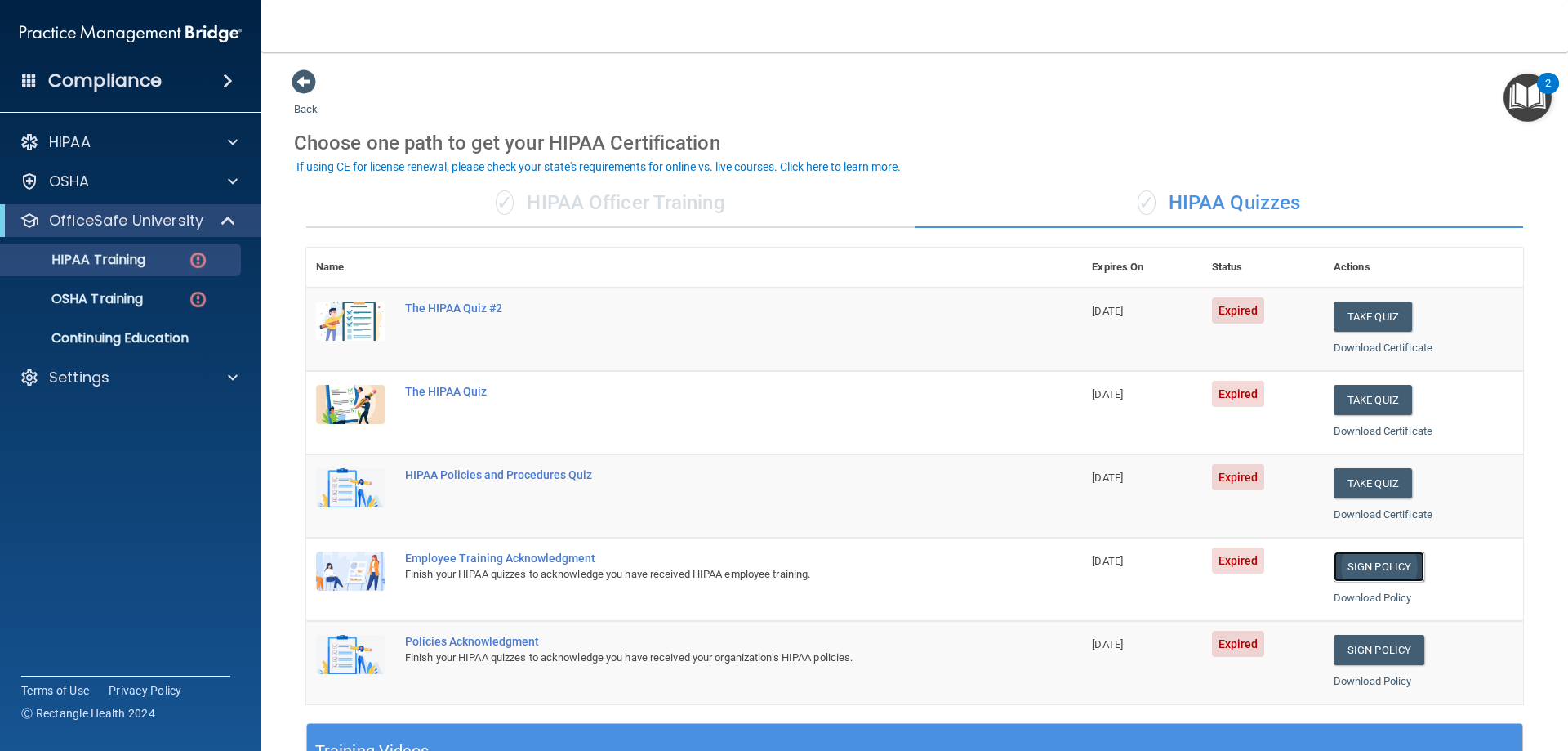
click at [1367, 563] on link "Sign Policy" at bounding box center [1379, 566] width 91 height 31
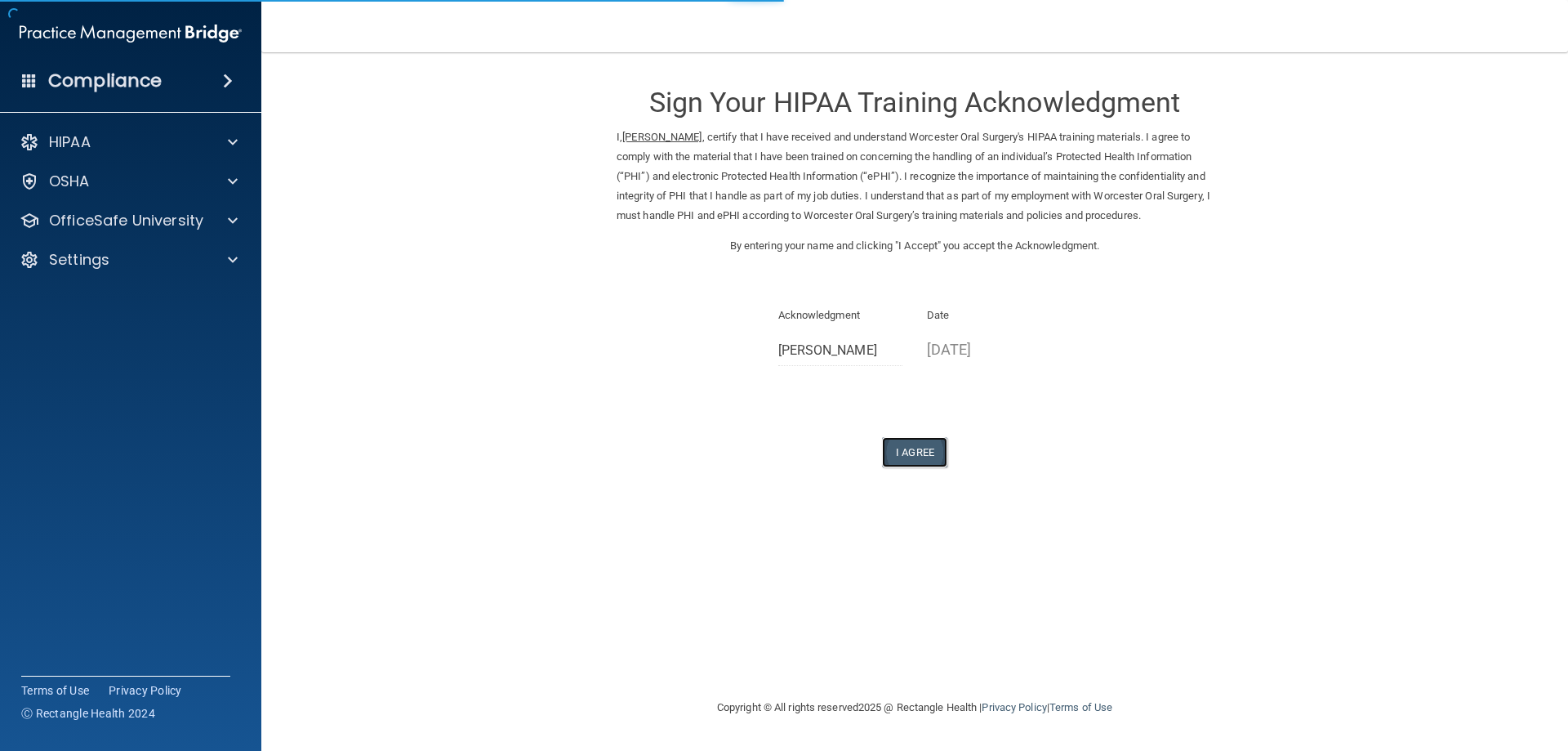
click at [902, 456] on button "I Agree" at bounding box center [915, 452] width 65 height 31
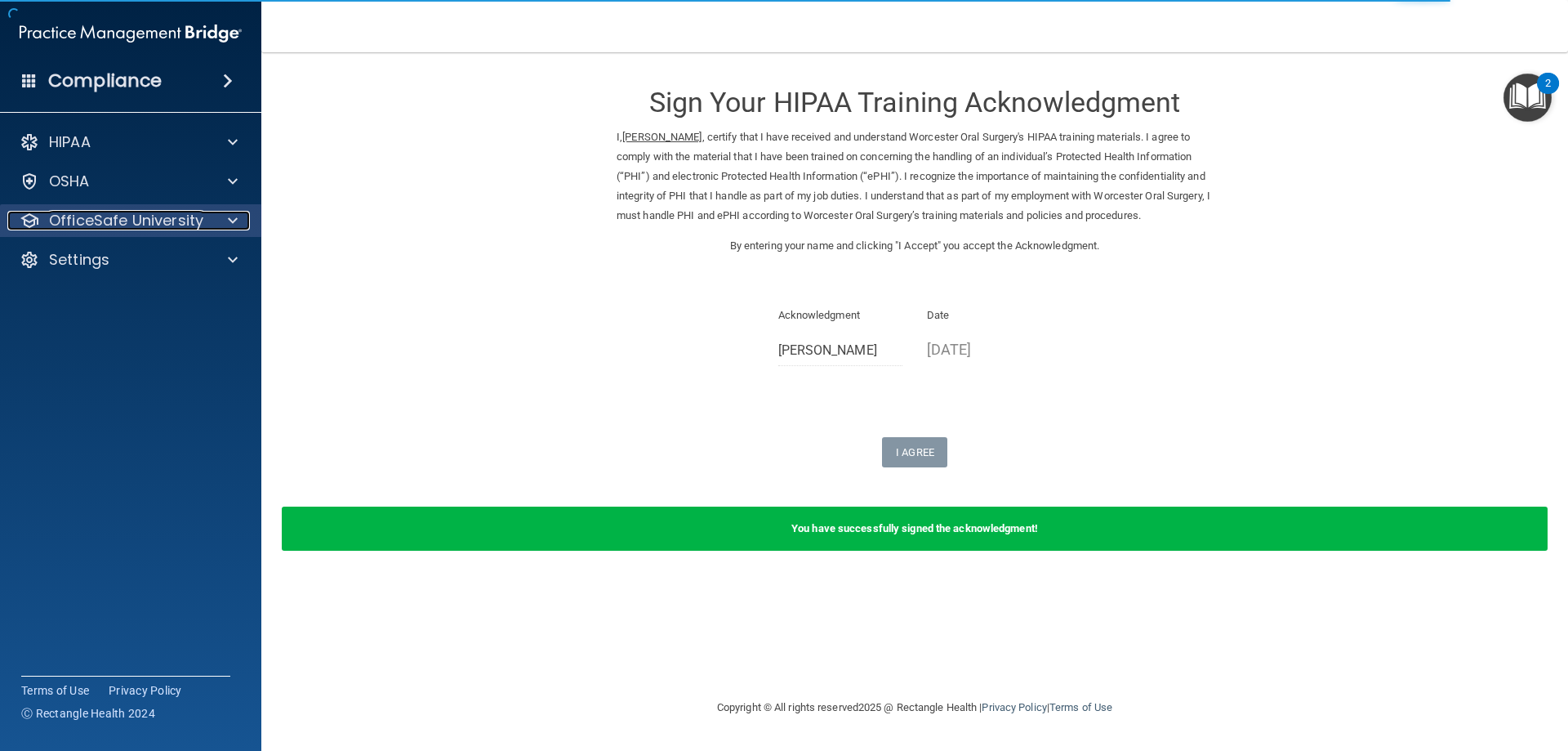
click at [110, 214] on p "OfficeSafe University" at bounding box center [125, 221] width 154 height 20
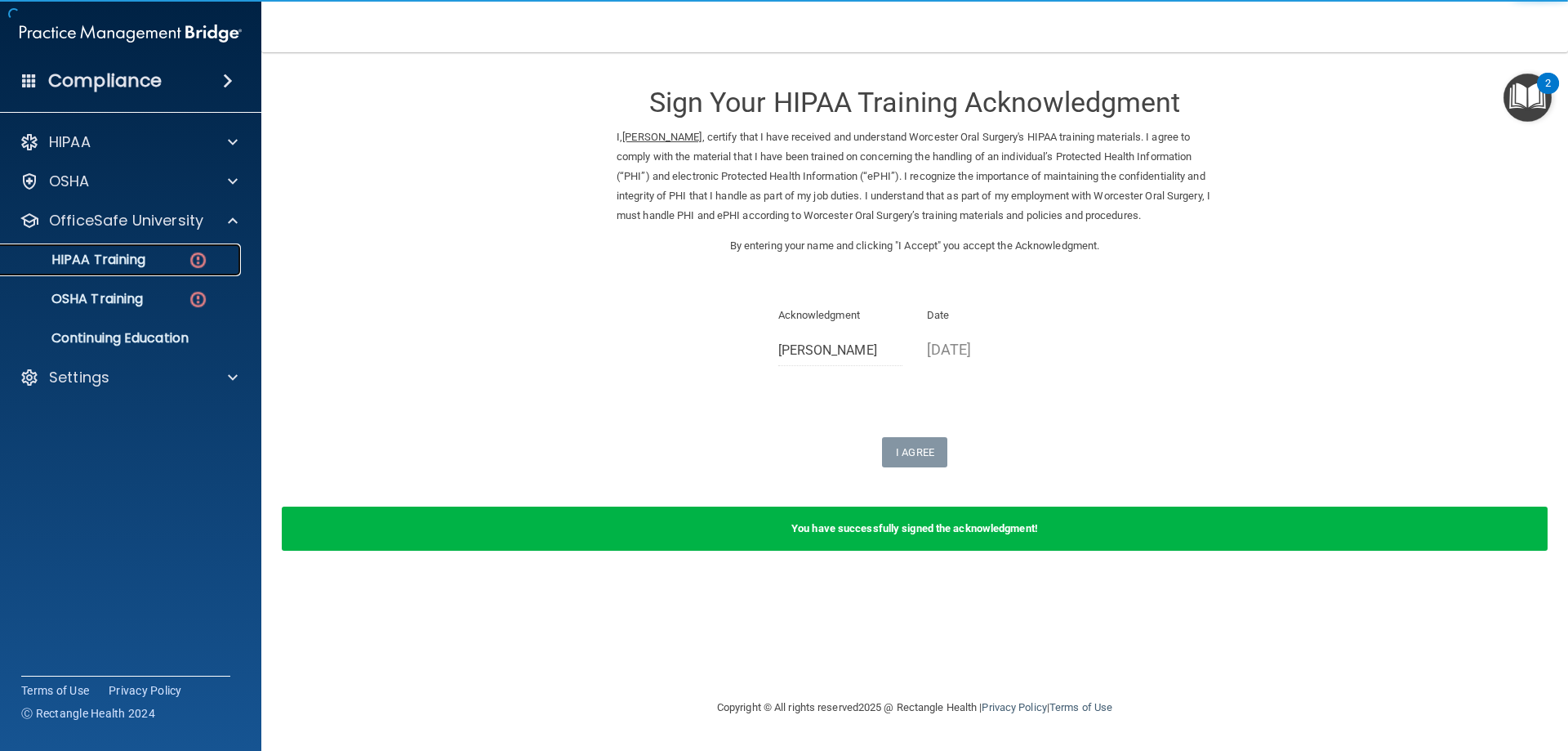
click at [124, 255] on p "HIPAA Training" at bounding box center [78, 260] width 135 height 16
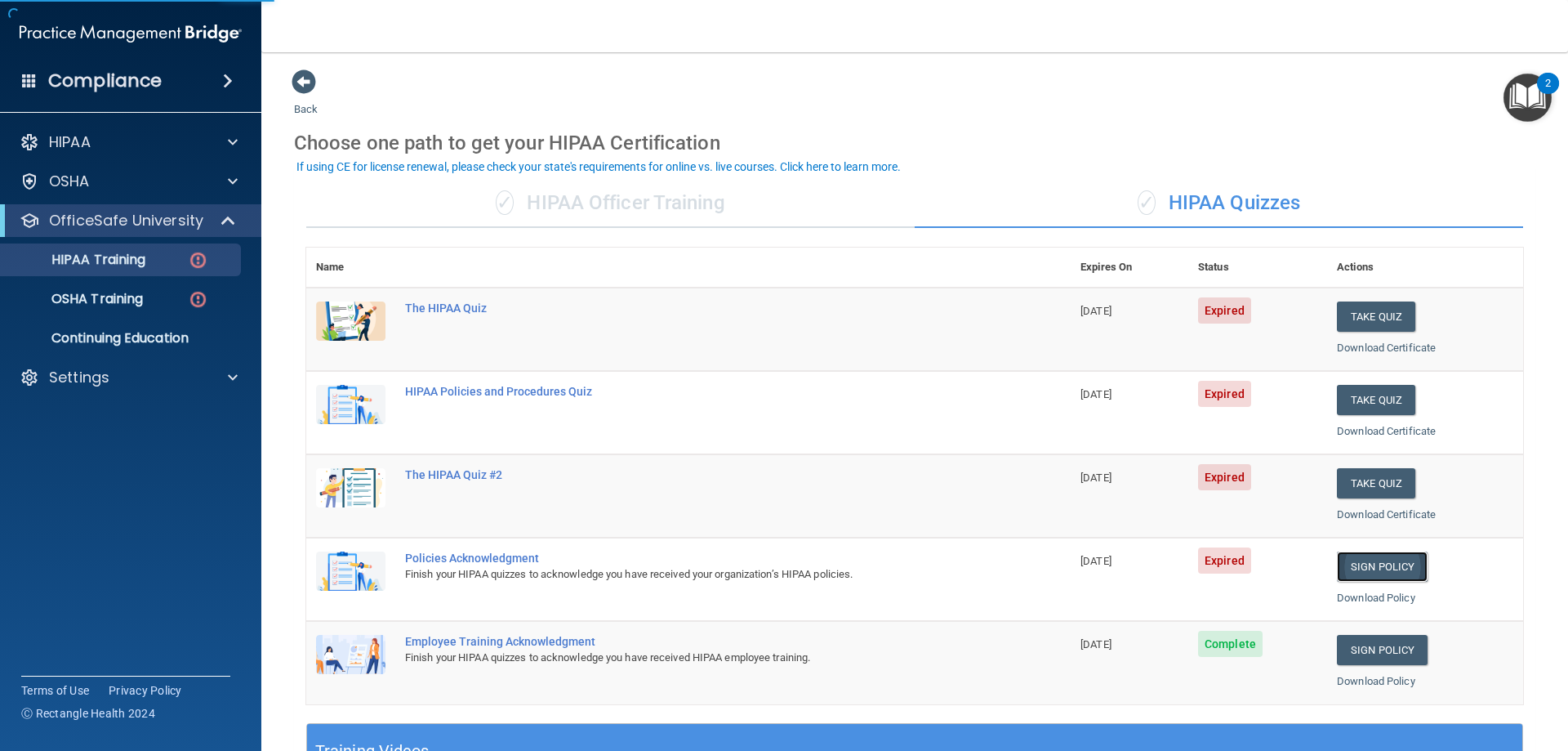
click at [1363, 567] on link "Sign Policy" at bounding box center [1383, 566] width 91 height 31
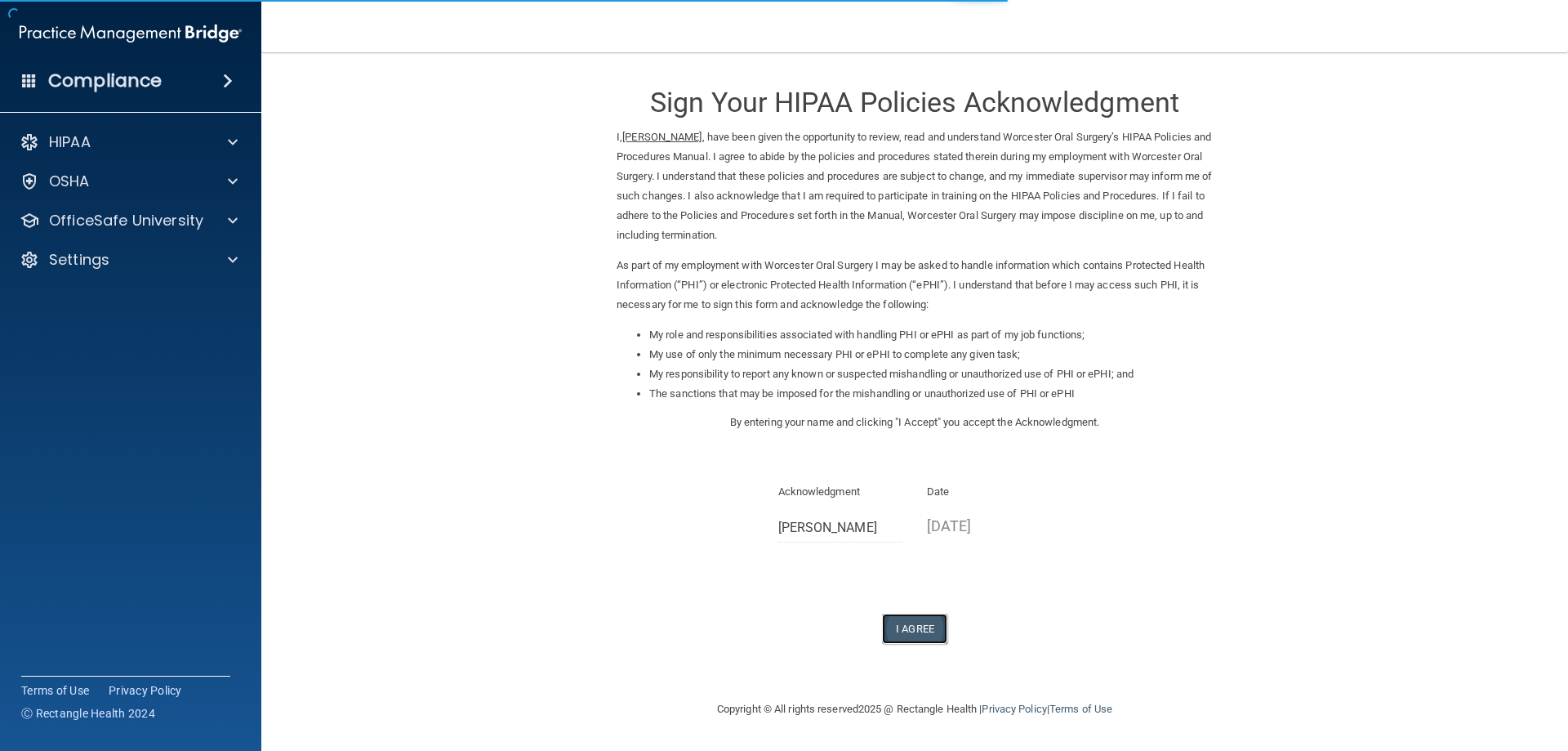
click at [928, 620] on button "I Agree" at bounding box center [915, 628] width 65 height 31
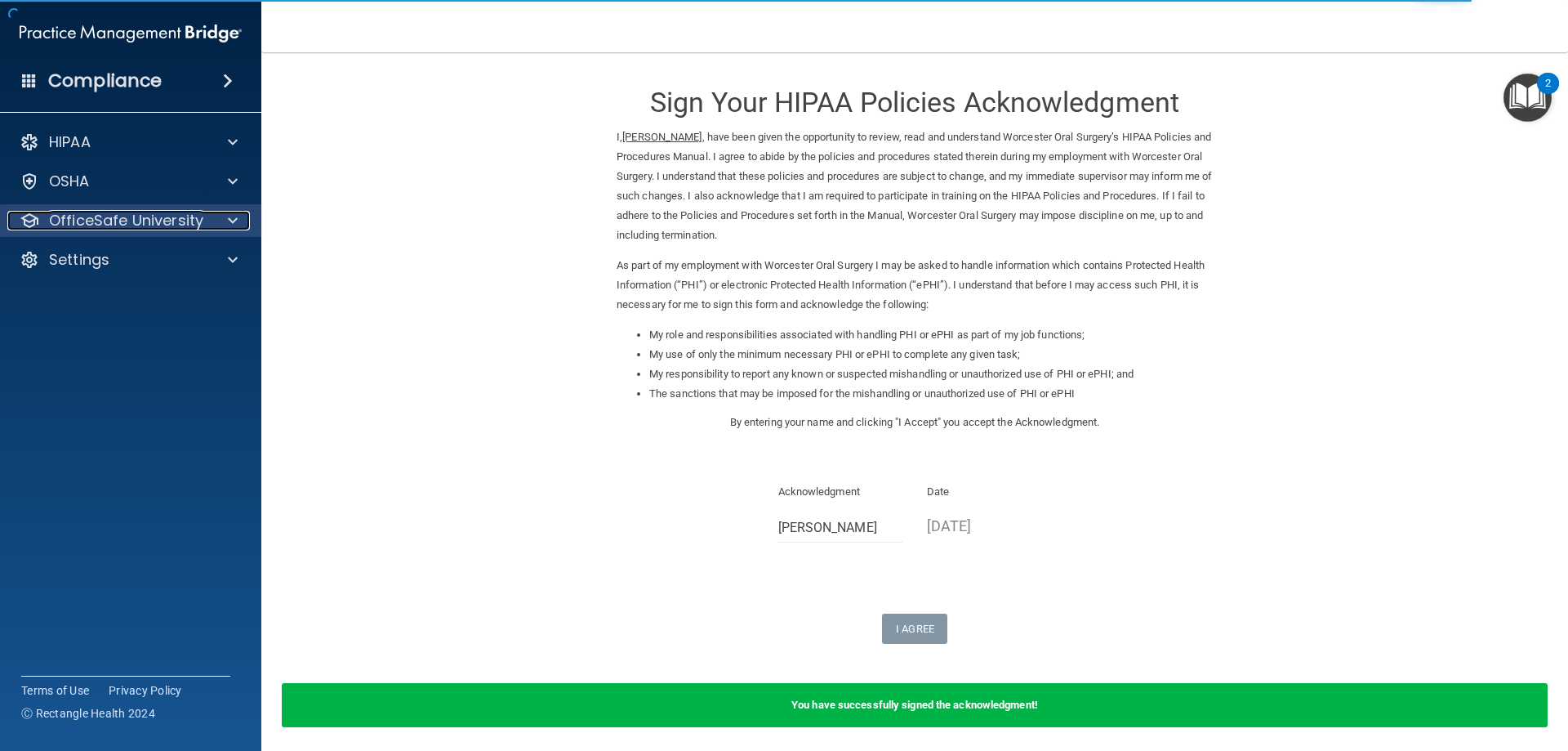
click at [150, 216] on p "OfficeSafe University" at bounding box center [125, 221] width 154 height 20
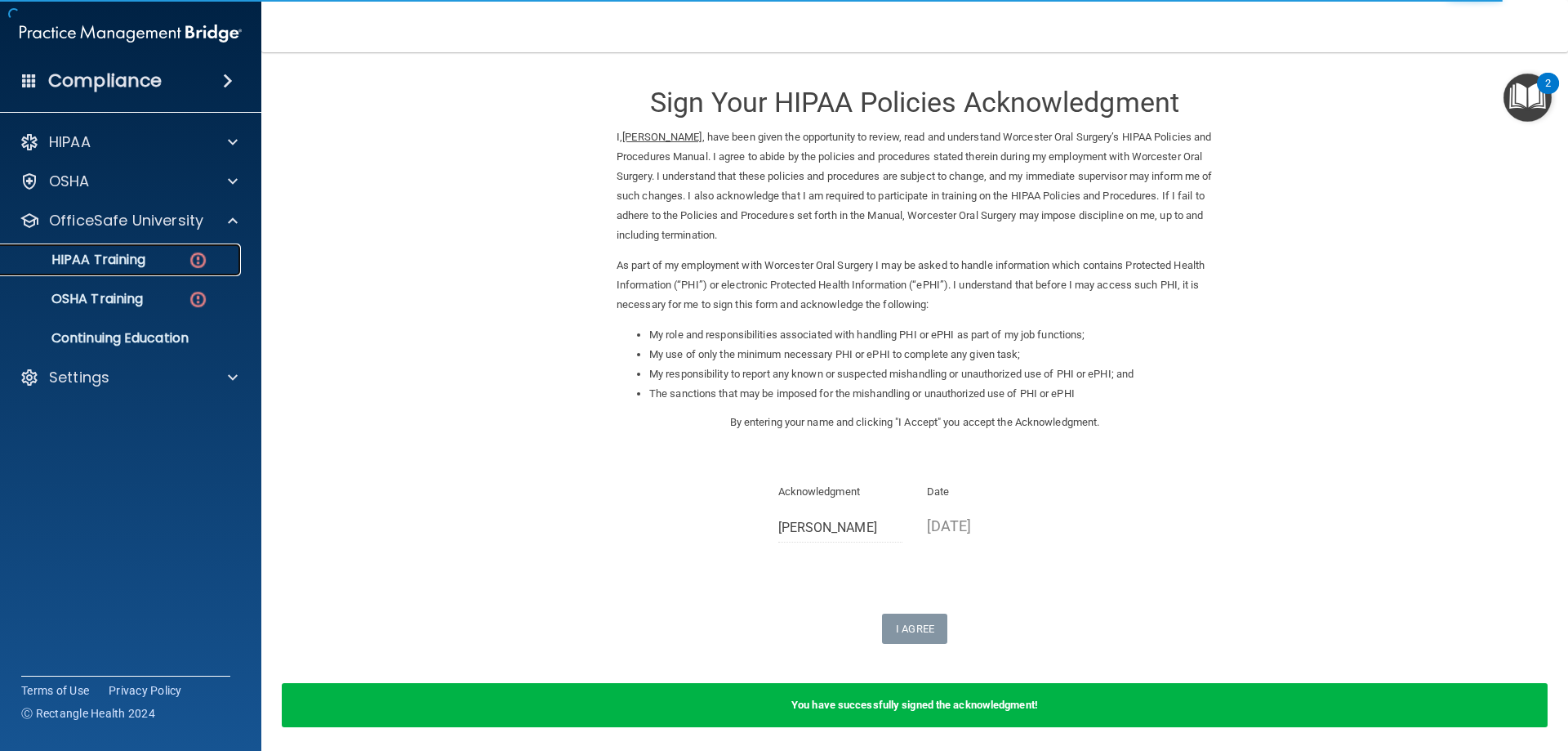
click at [147, 252] on div "HIPAA Training" at bounding box center [122, 260] width 223 height 16
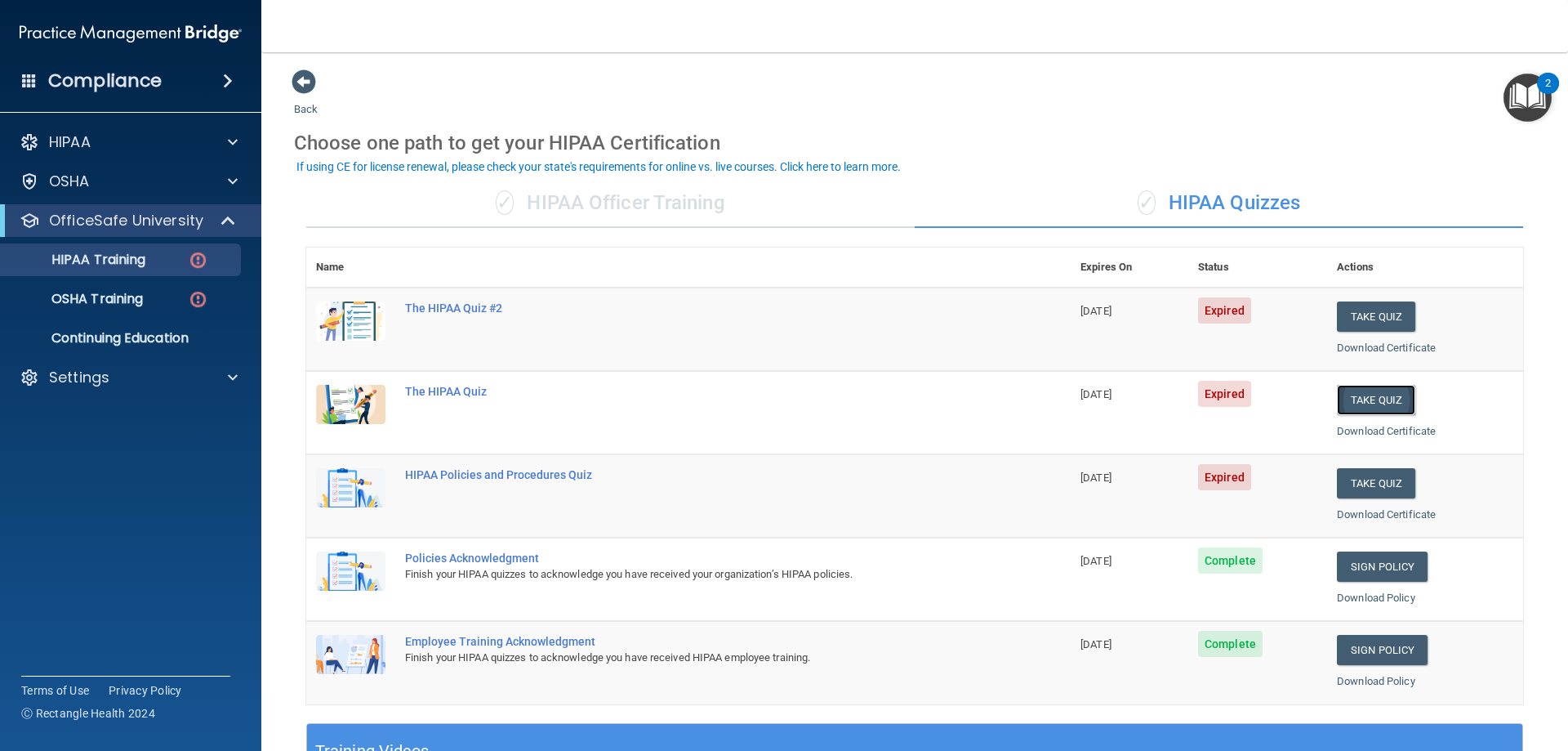
click at [1350, 401] on button "Take Quiz" at bounding box center [1376, 400] width 78 height 31
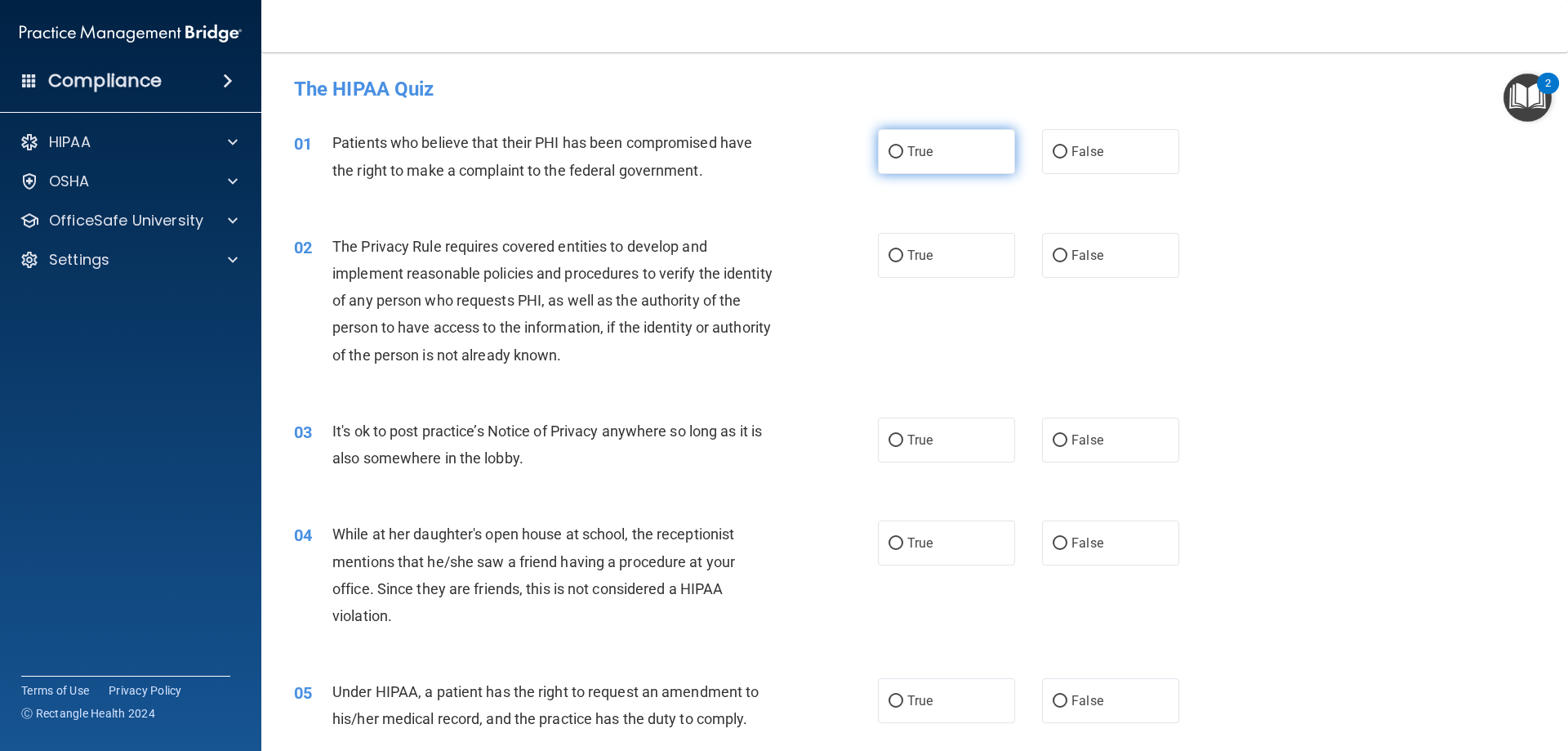
click at [910, 158] on span "True" at bounding box center [920, 151] width 26 height 16
click at [903, 158] on input "True" at bounding box center [896, 152] width 15 height 12
radio input "true"
click at [920, 267] on label "True" at bounding box center [947, 256] width 138 height 45
click at [903, 262] on input "True" at bounding box center [896, 256] width 15 height 12
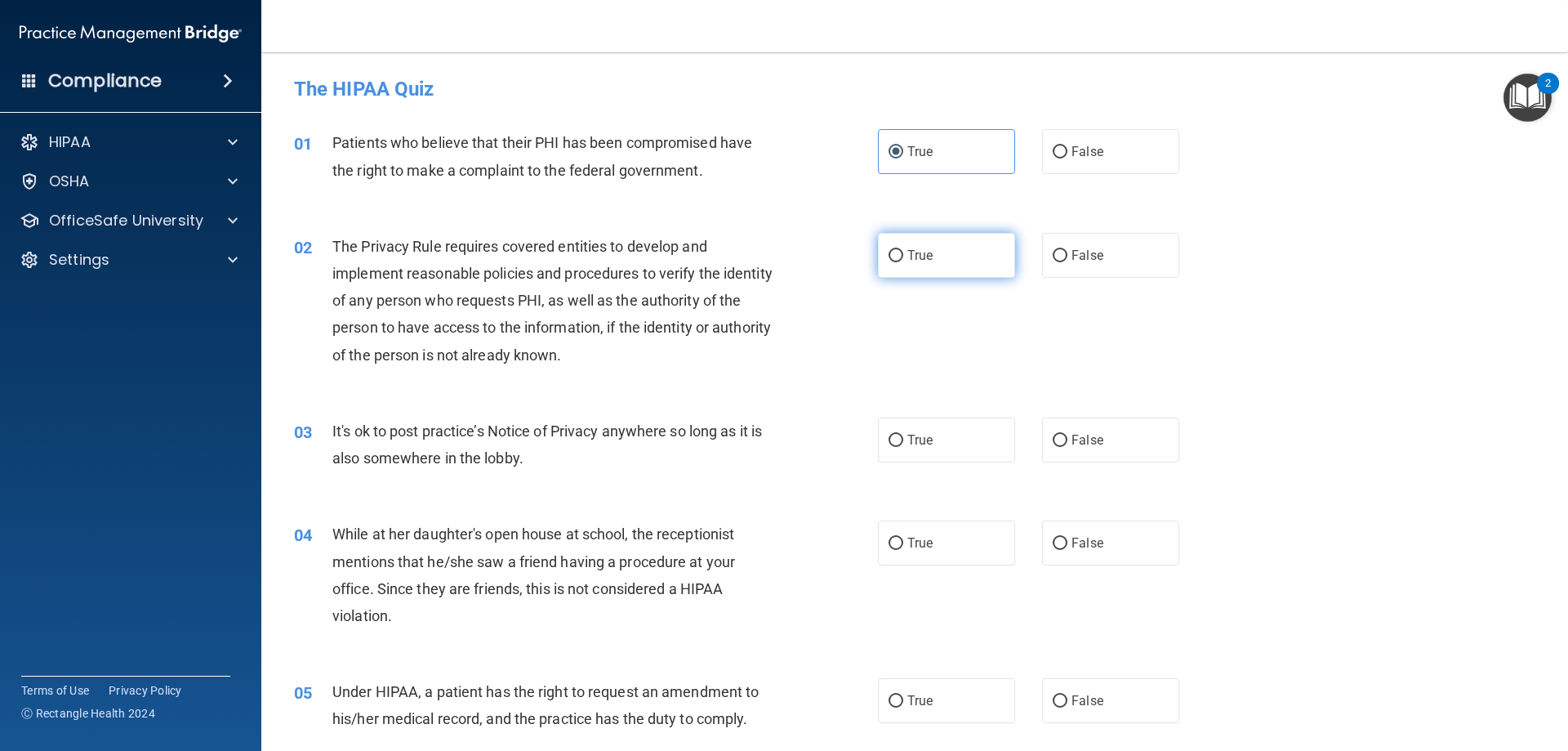
radio input "true"
click at [1093, 442] on span "False" at bounding box center [1088, 439] width 32 height 16
click at [1068, 442] on input "False" at bounding box center [1060, 440] width 15 height 12
radio input "true"
click at [1105, 550] on label "False" at bounding box center [1111, 542] width 138 height 45
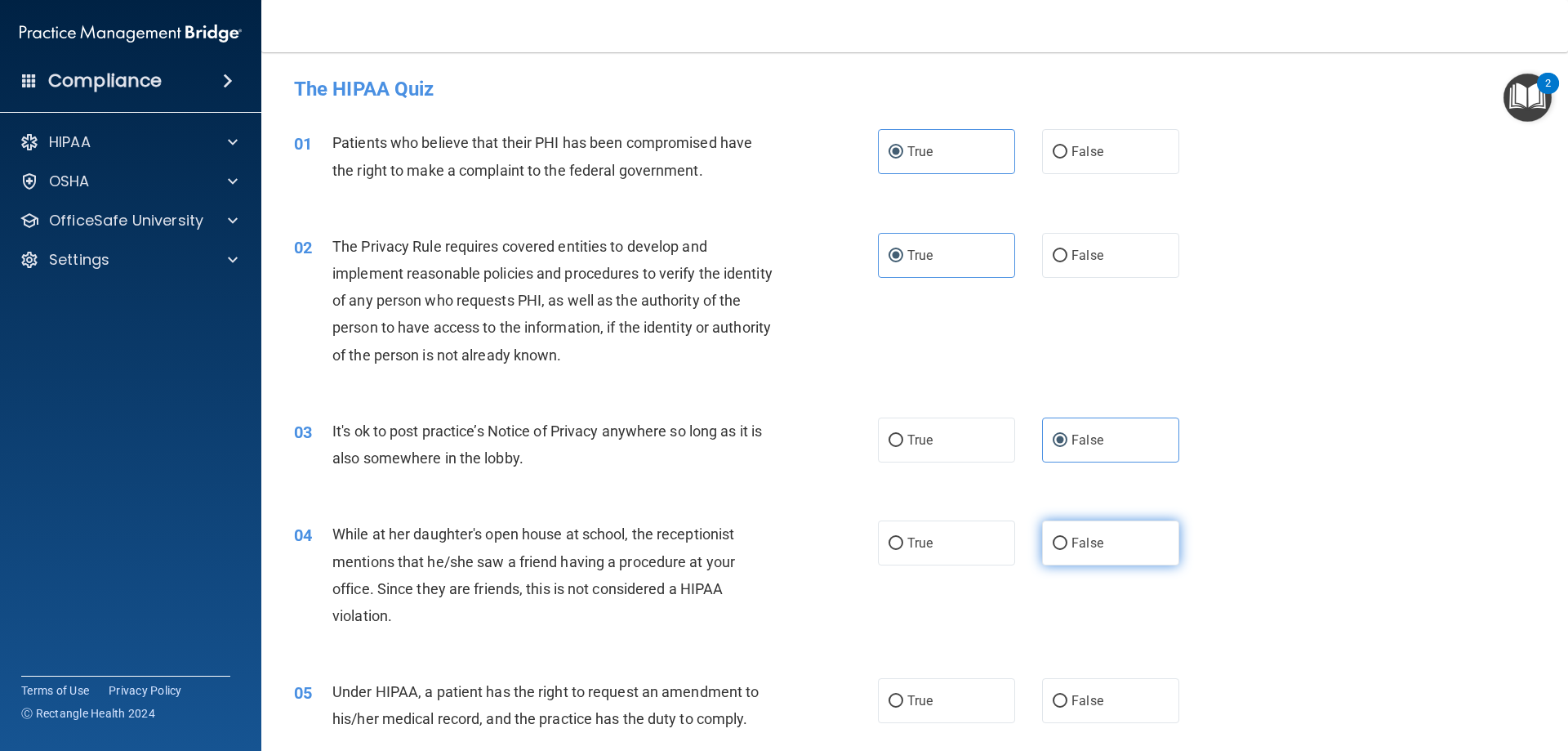
click at [1068, 550] on input "False" at bounding box center [1060, 543] width 15 height 12
radio input "true"
click at [1102, 692] on label "False" at bounding box center [1111, 701] width 138 height 45
click at [1068, 696] on input "False" at bounding box center [1060, 702] width 15 height 12
radio input "true"
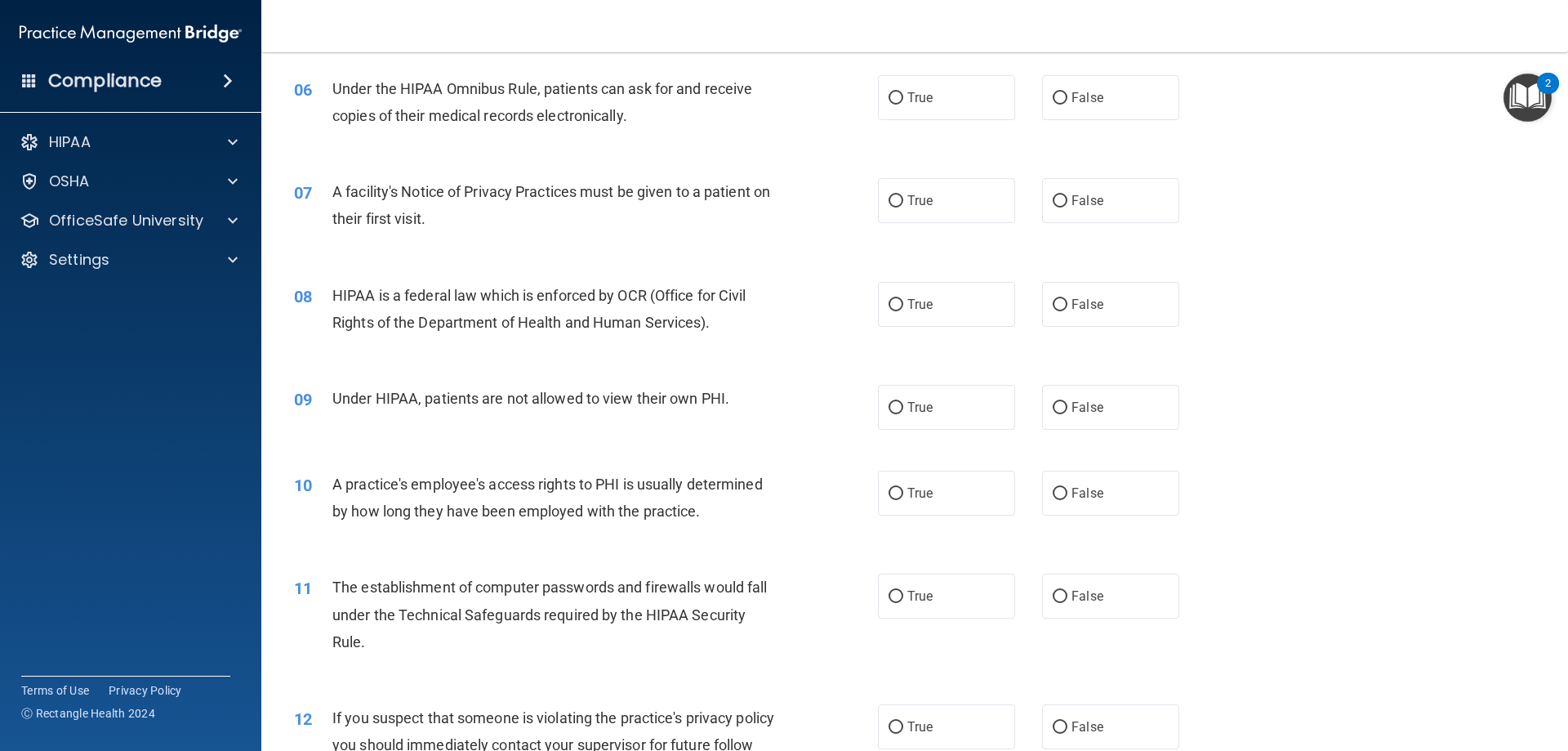
scroll to position [735, 0]
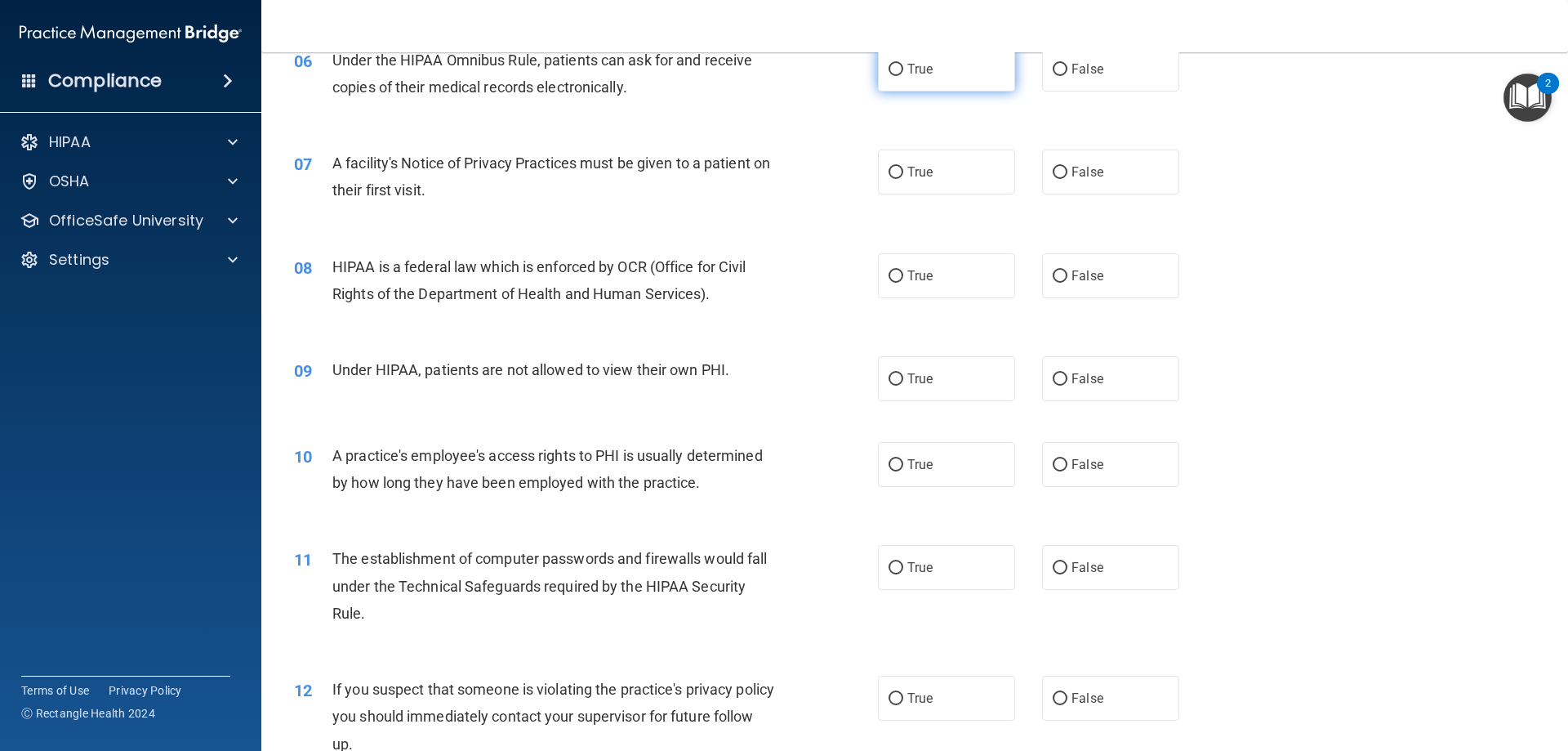
click at [883, 79] on label "True" at bounding box center [947, 69] width 138 height 45
click at [889, 76] on input "True" at bounding box center [896, 69] width 15 height 12
radio input "true"
click at [899, 177] on label "True" at bounding box center [947, 171] width 138 height 45
click at [899, 177] on input "True" at bounding box center [896, 172] width 15 height 12
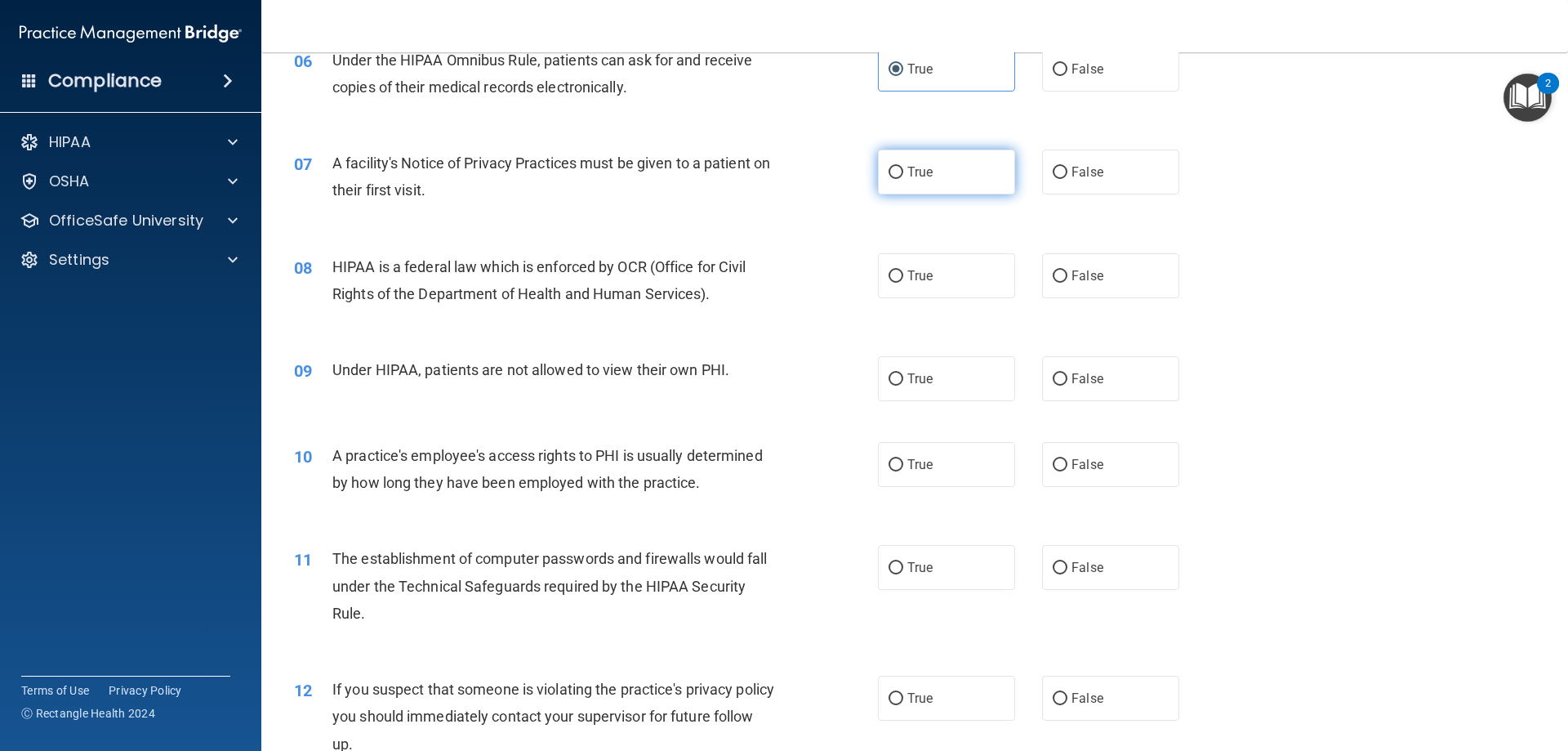
radio input "true"
click at [934, 279] on label "True" at bounding box center [947, 275] width 138 height 45
click at [903, 279] on input "True" at bounding box center [896, 276] width 15 height 12
radio input "true"
click at [1059, 383] on input "False" at bounding box center [1060, 379] width 15 height 12
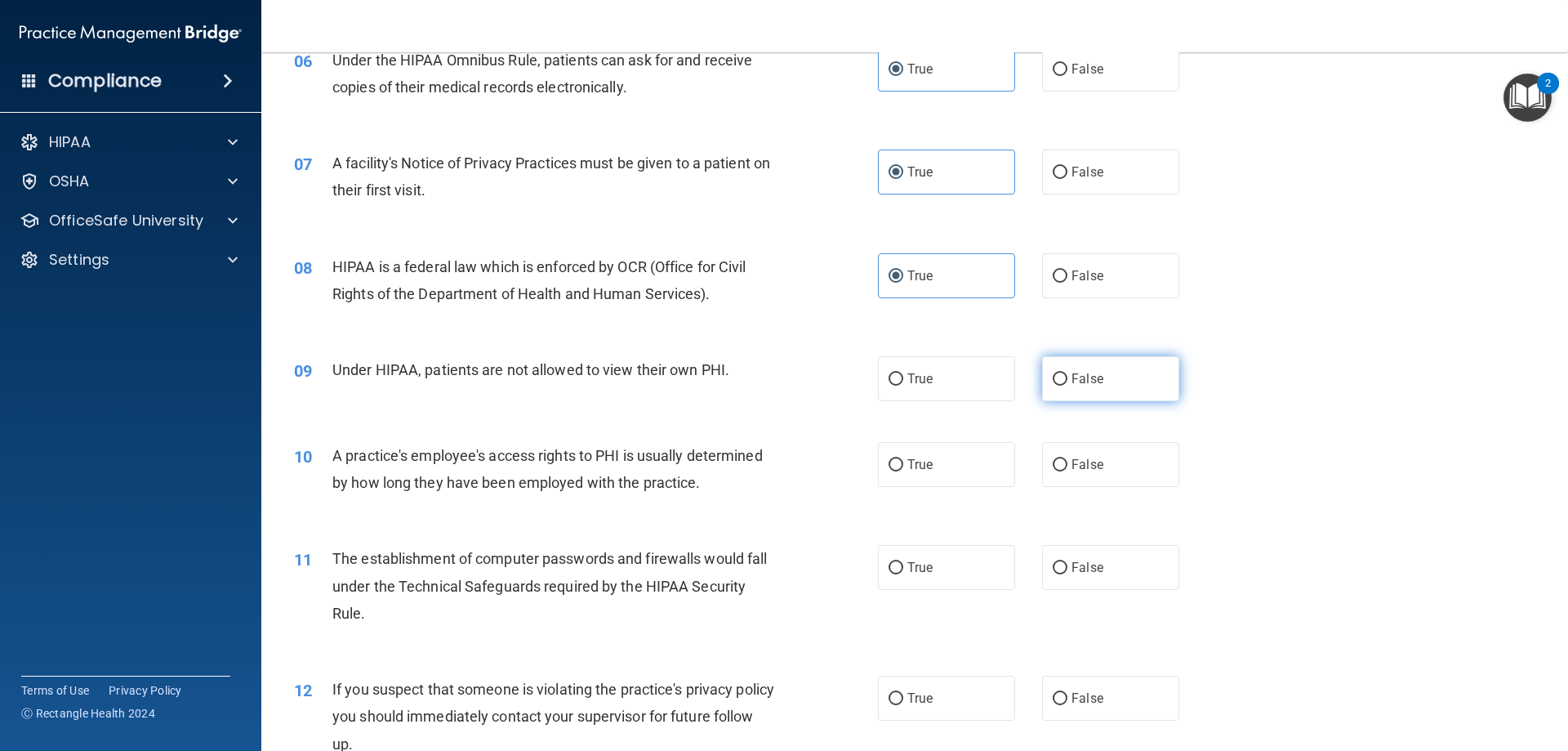
radio input "true"
click at [1090, 464] on span "False" at bounding box center [1088, 464] width 32 height 16
click at [1068, 464] on input "False" at bounding box center [1060, 465] width 15 height 12
radio input "true"
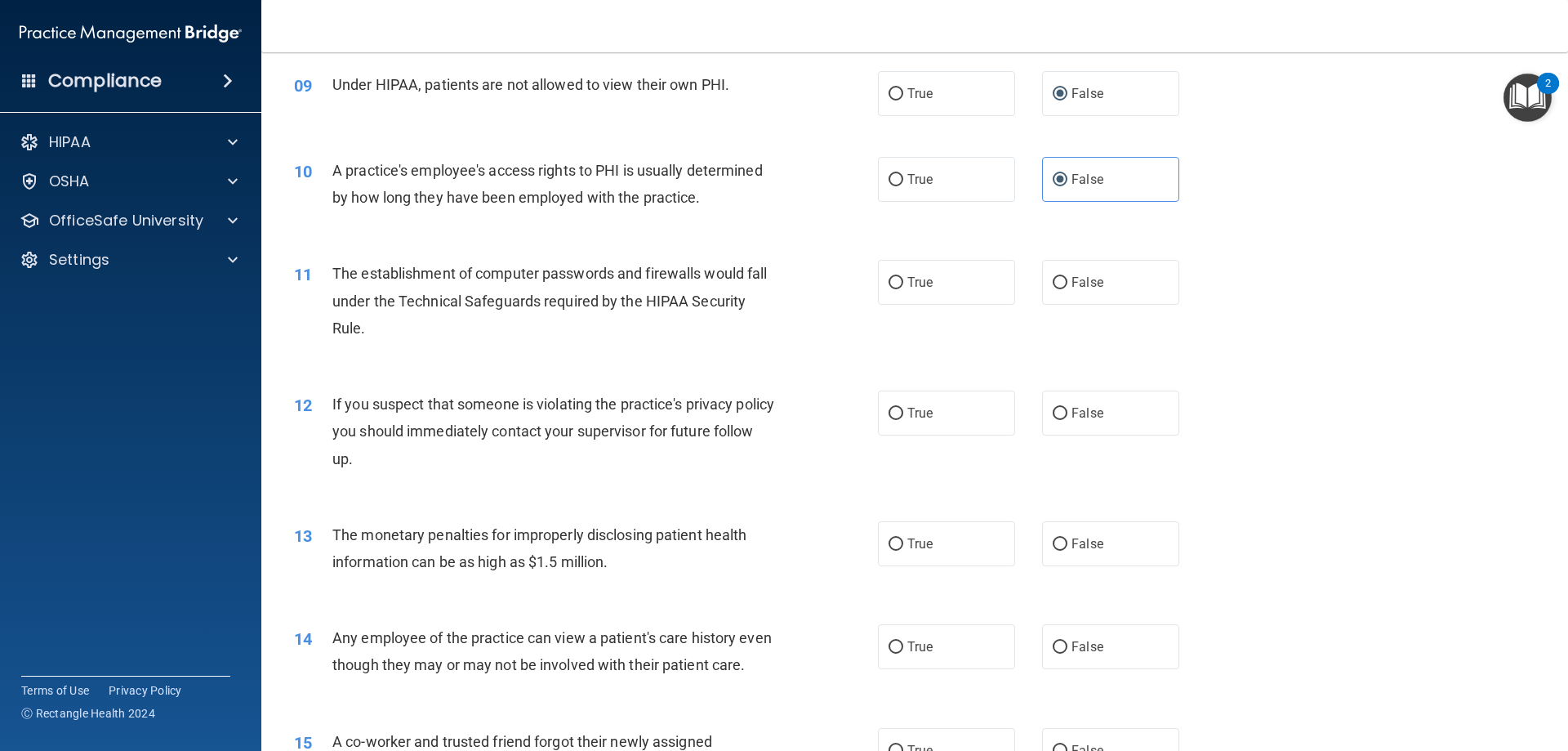
scroll to position [1063, 0]
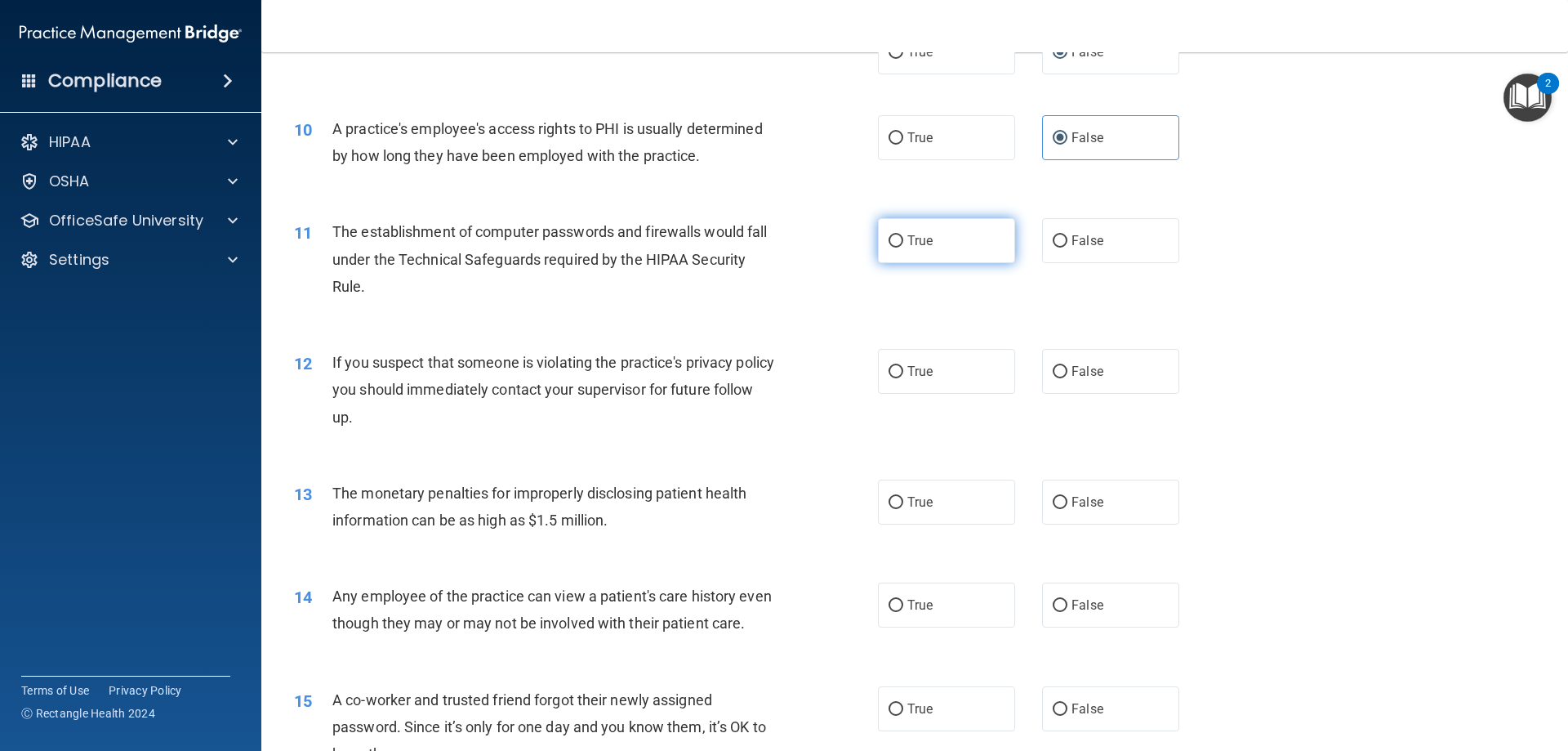
click at [949, 246] on label "True" at bounding box center [947, 241] width 138 height 45
click at [903, 246] on input "True" at bounding box center [896, 242] width 15 height 12
radio input "true"
click at [937, 364] on label "True" at bounding box center [947, 371] width 138 height 45
click at [903, 366] on input "True" at bounding box center [896, 372] width 15 height 12
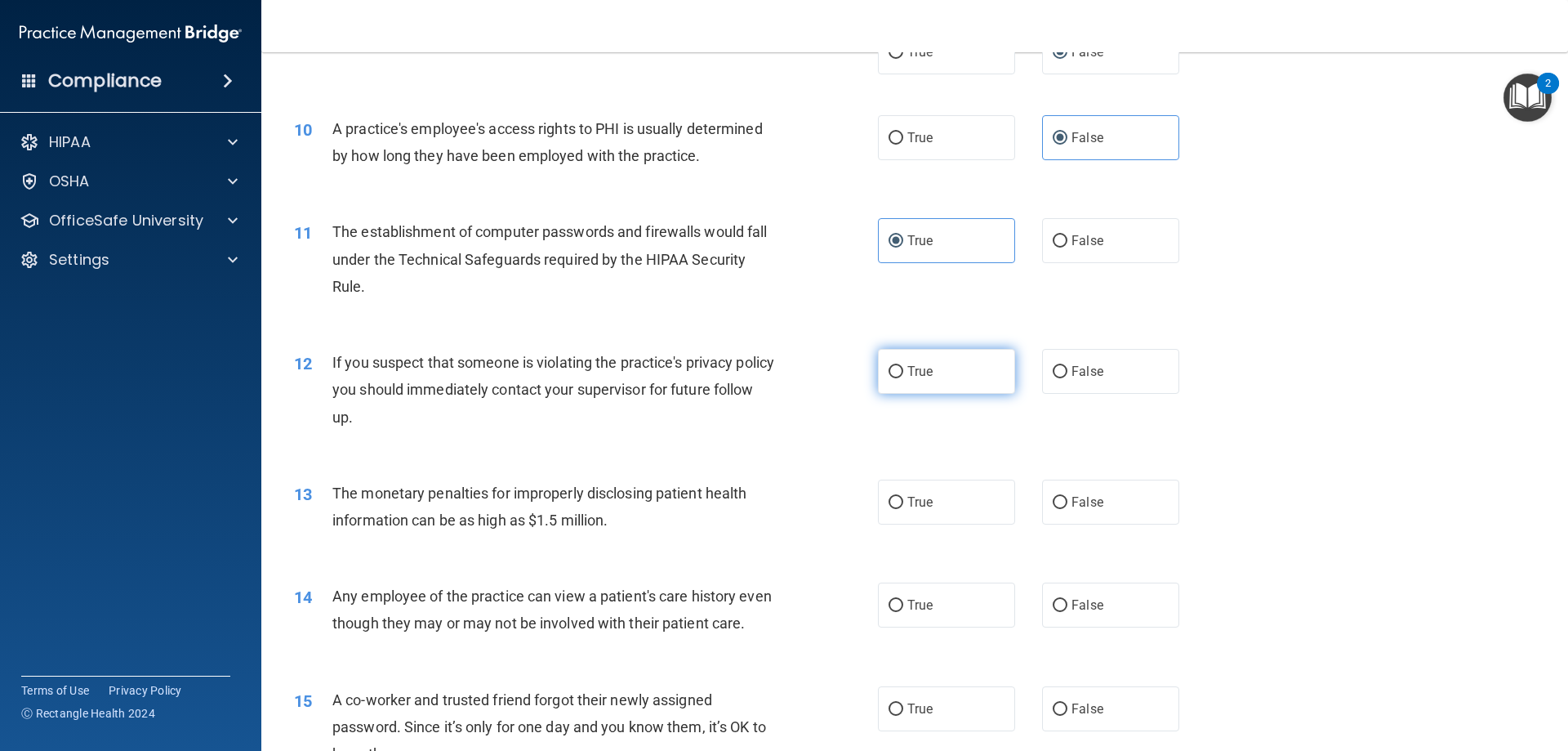
radio input "true"
click at [950, 494] on label "True" at bounding box center [947, 502] width 138 height 45
click at [903, 497] on input "True" at bounding box center [896, 503] width 15 height 12
radio input "true"
click at [1097, 608] on label "False" at bounding box center [1111, 605] width 138 height 45
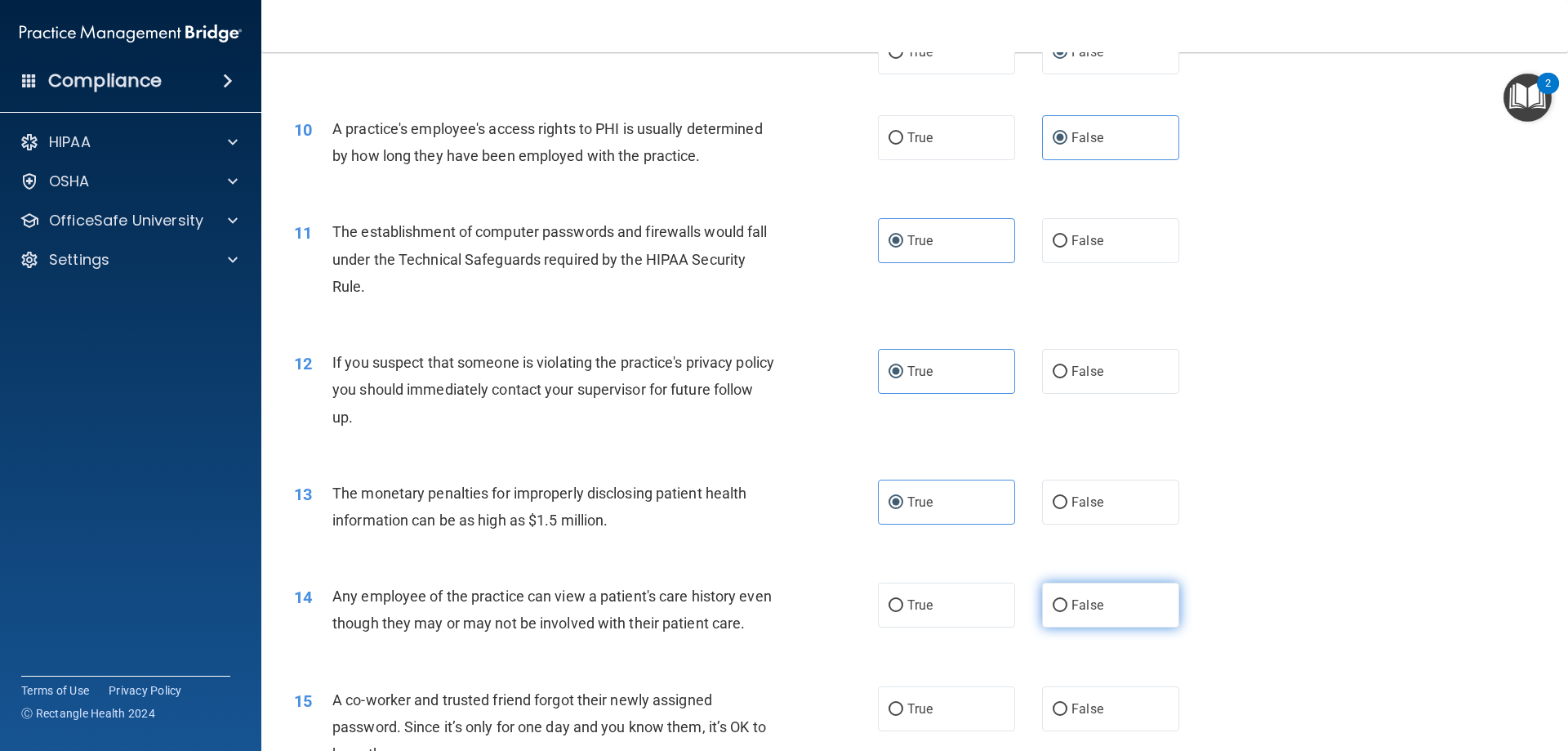
click at [1068, 608] on input "False" at bounding box center [1060, 606] width 15 height 12
radio input "true"
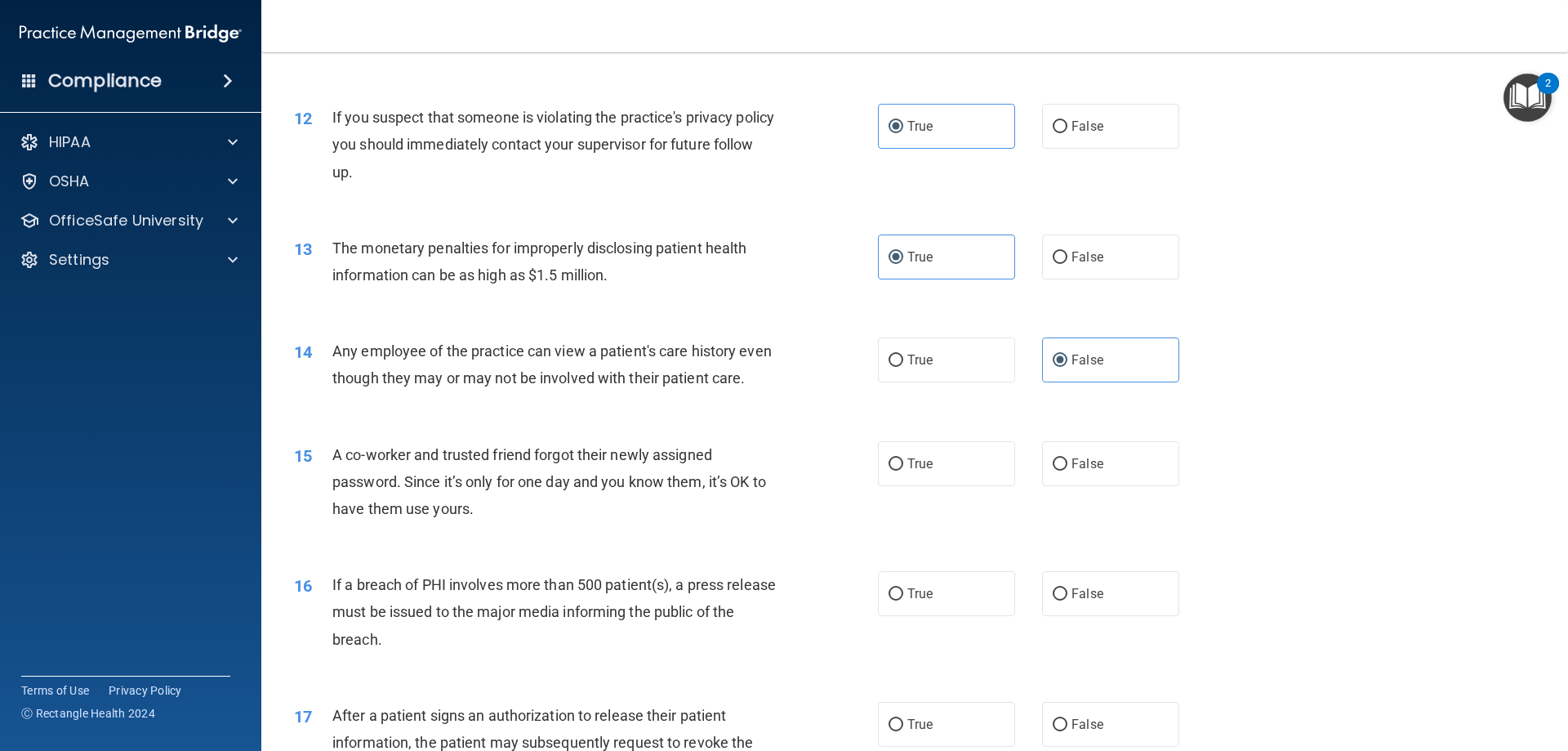
scroll to position [1389, 0]
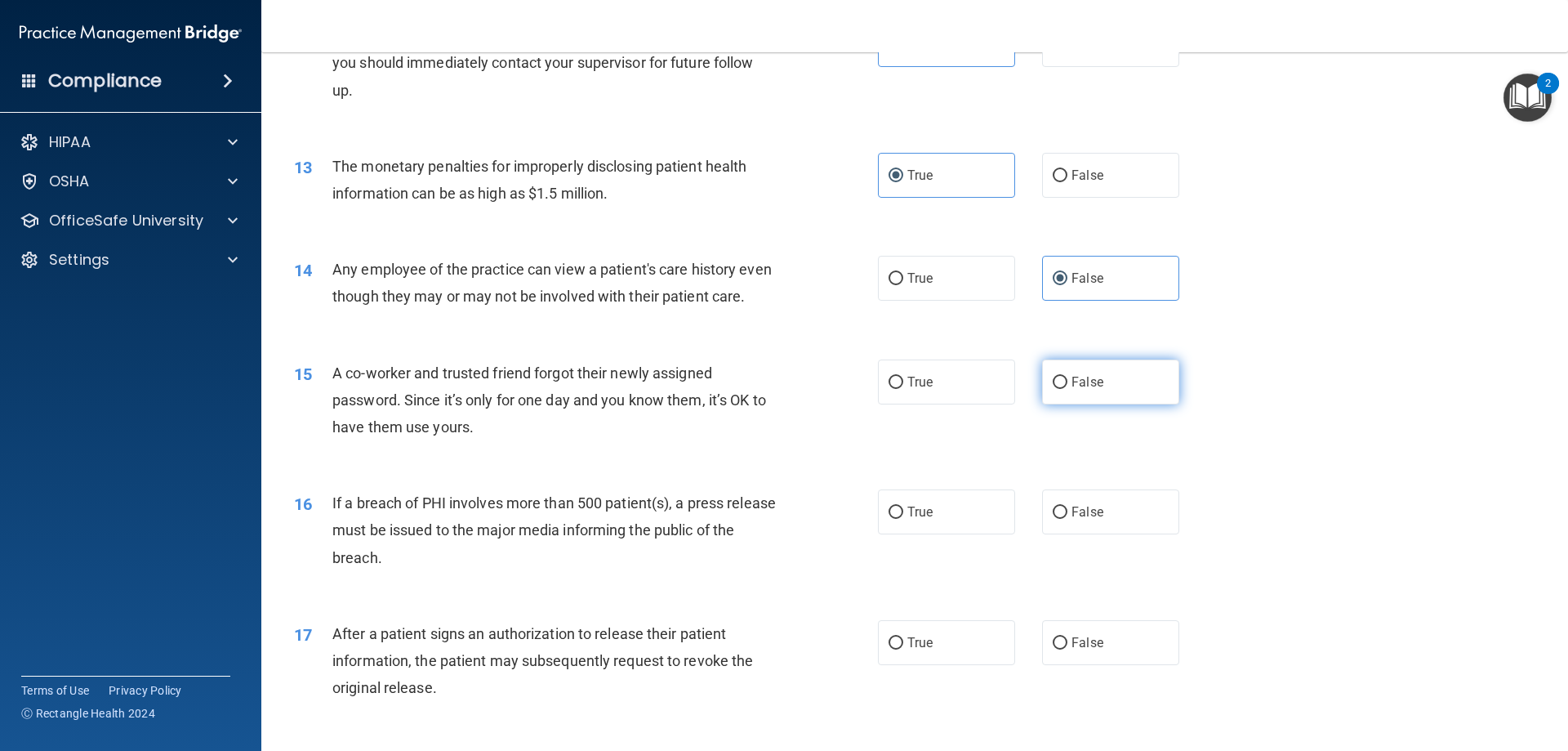
drag, startPoint x: 1135, startPoint y: 402, endPoint x: 1143, endPoint y: 401, distance: 8.1
click at [1134, 402] on label "False" at bounding box center [1111, 382] width 138 height 45
click at [1068, 389] on input "False" at bounding box center [1060, 383] width 15 height 12
radio input "true"
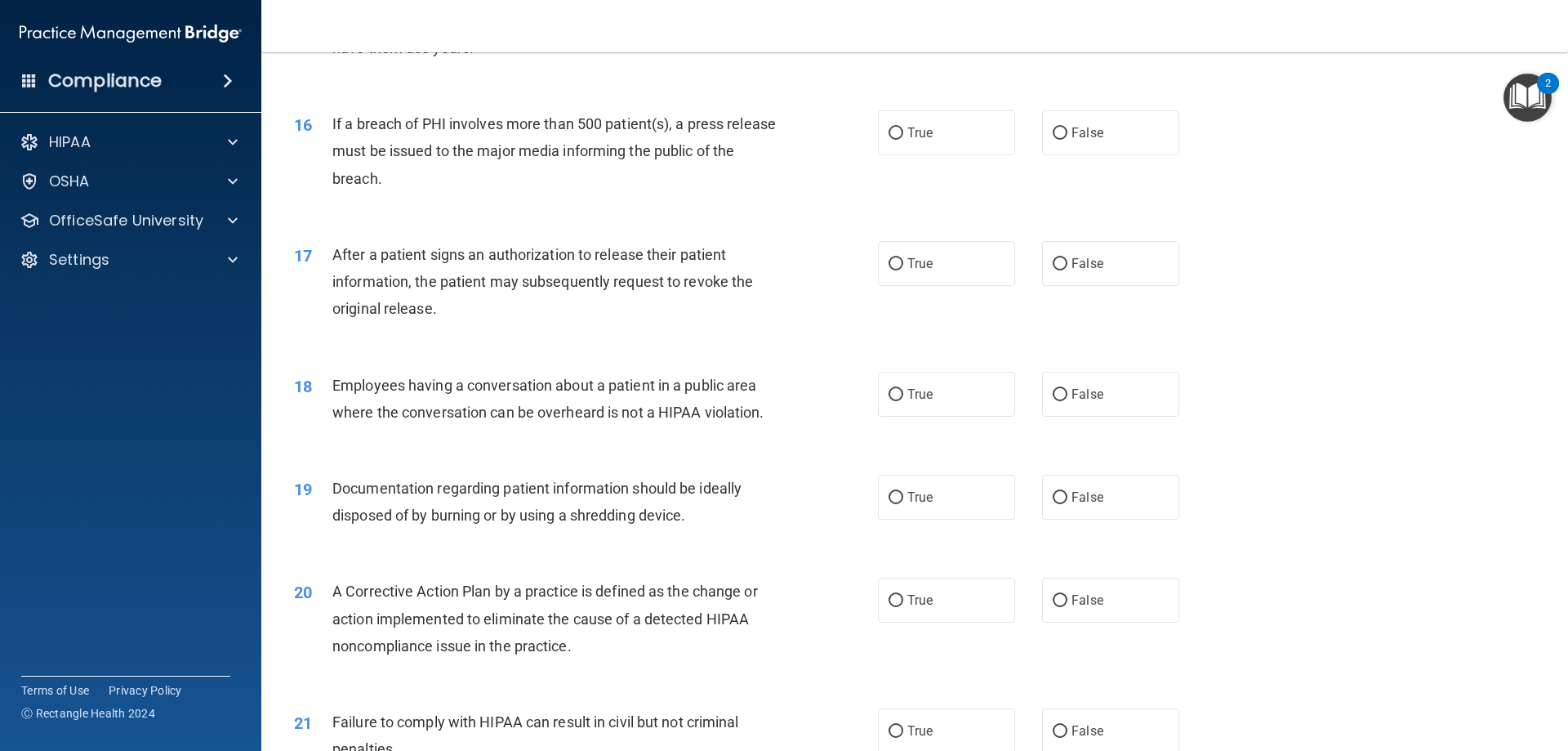
scroll to position [1798, 0]
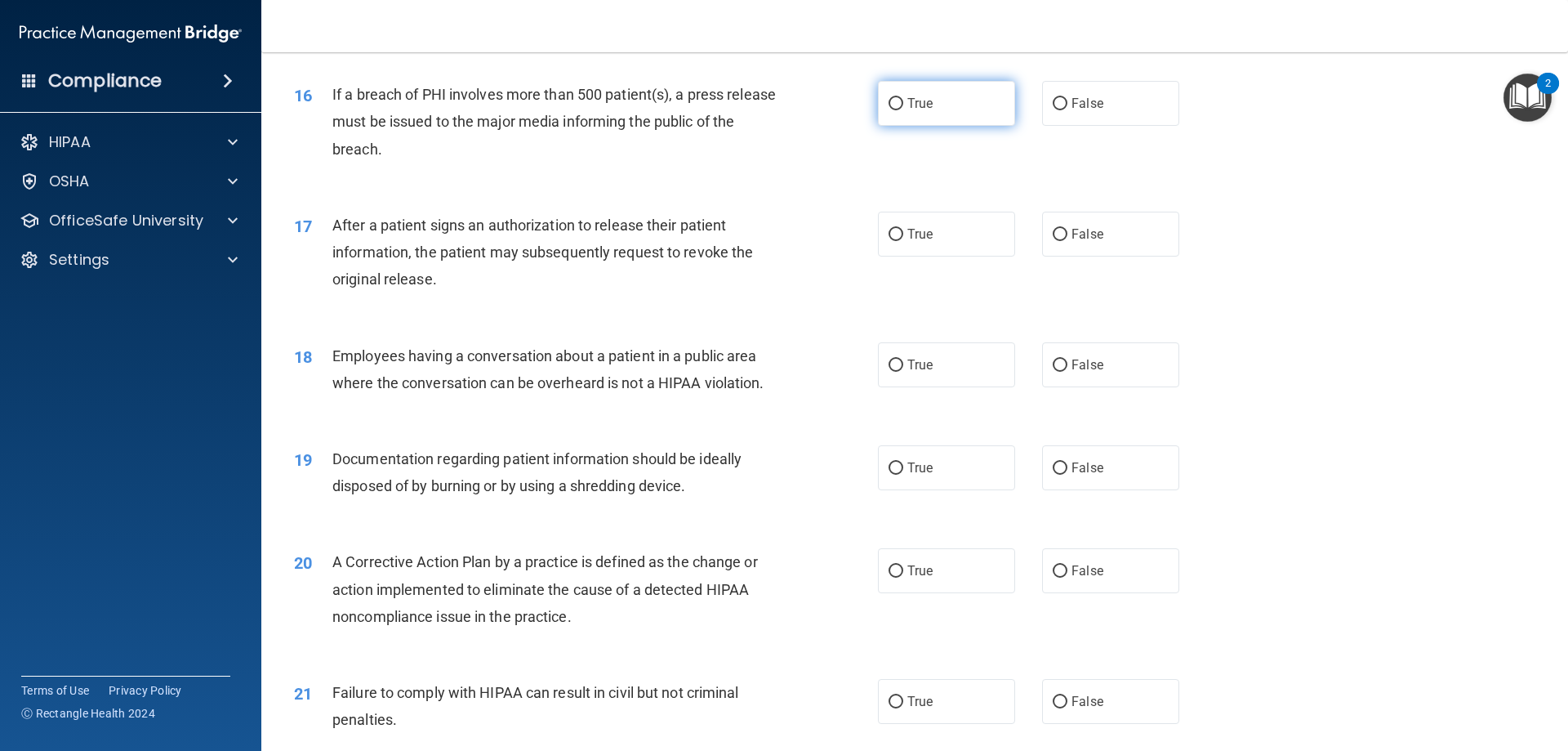
click at [878, 120] on label "True" at bounding box center [947, 103] width 138 height 45
click at [889, 110] on input "True" at bounding box center [896, 104] width 15 height 12
radio input "true"
click at [929, 242] on label "True" at bounding box center [947, 234] width 138 height 45
click at [903, 241] on input "True" at bounding box center [896, 235] width 15 height 12
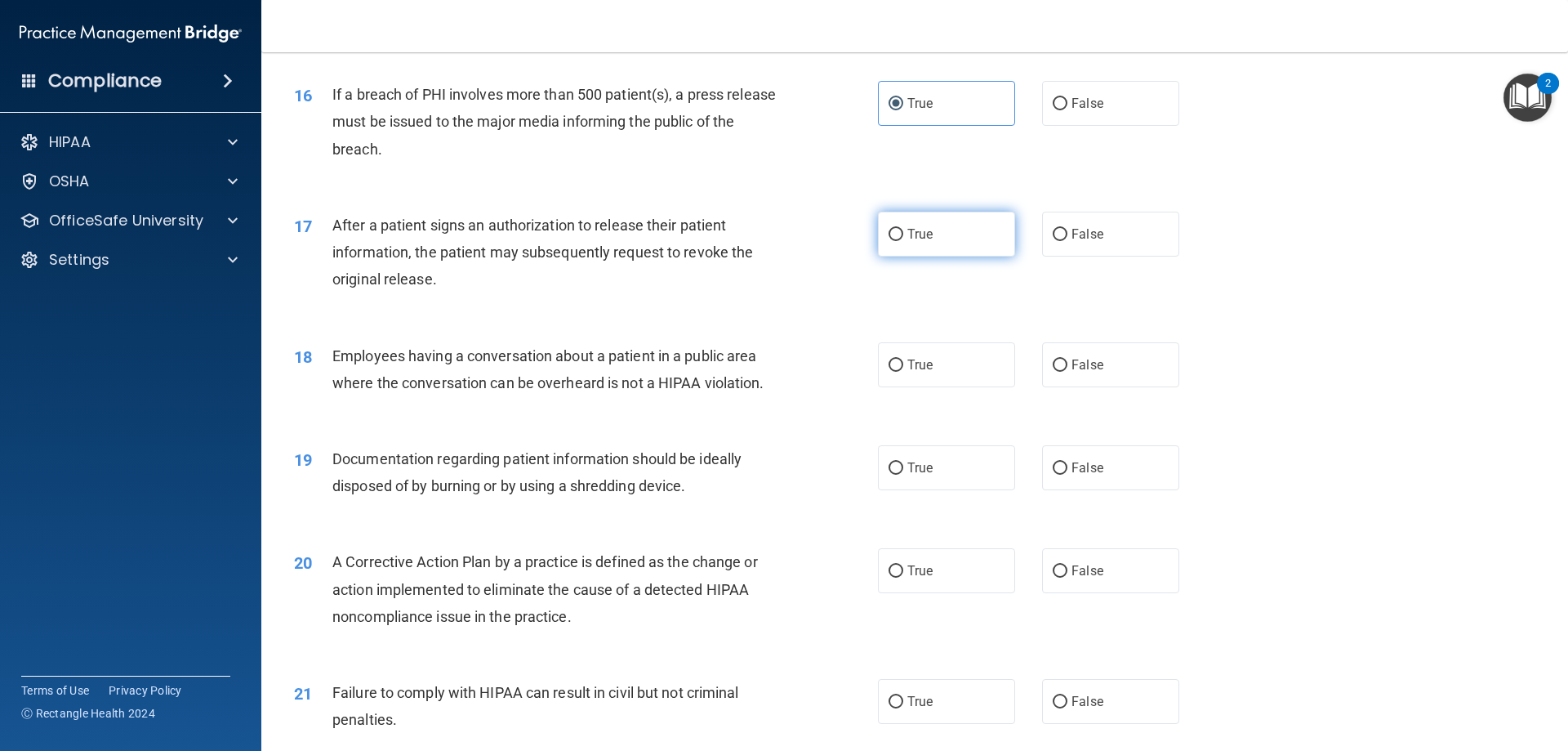
radio input "true"
click at [1107, 387] on label "False" at bounding box center [1111, 364] width 138 height 45
click at [1068, 372] on input "False" at bounding box center [1060, 365] width 15 height 12
radio input "true"
click at [968, 483] on label "True" at bounding box center [947, 467] width 138 height 45
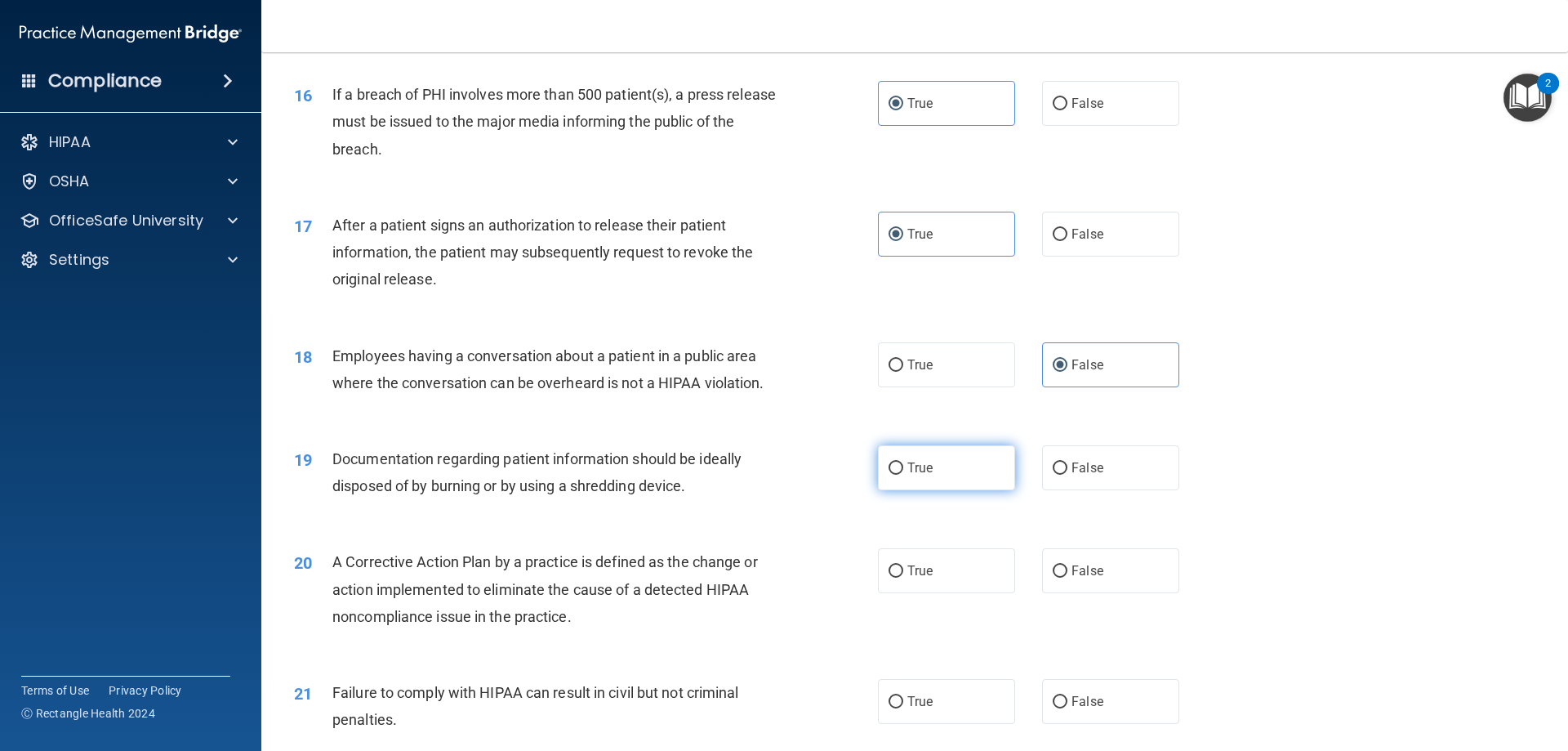
click at [903, 475] on input "True" at bounding box center [896, 468] width 15 height 12
radio input "true"
click at [900, 594] on label "True" at bounding box center [947, 570] width 138 height 45
click at [900, 578] on input "True" at bounding box center [896, 571] width 15 height 12
radio input "true"
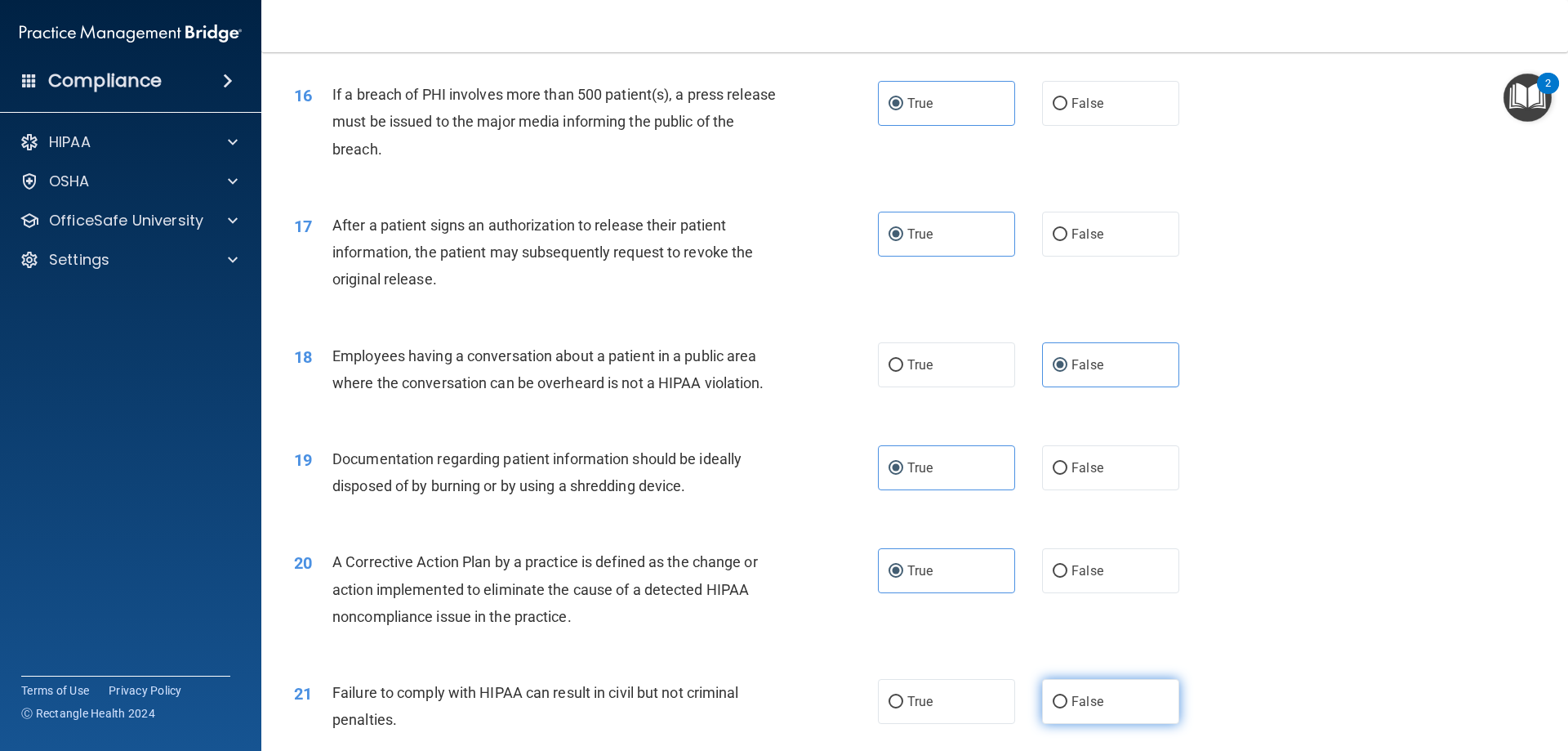
click at [1072, 709] on span "False" at bounding box center [1088, 702] width 32 height 16
click at [1066, 708] on input "False" at bounding box center [1060, 702] width 15 height 12
radio input "true"
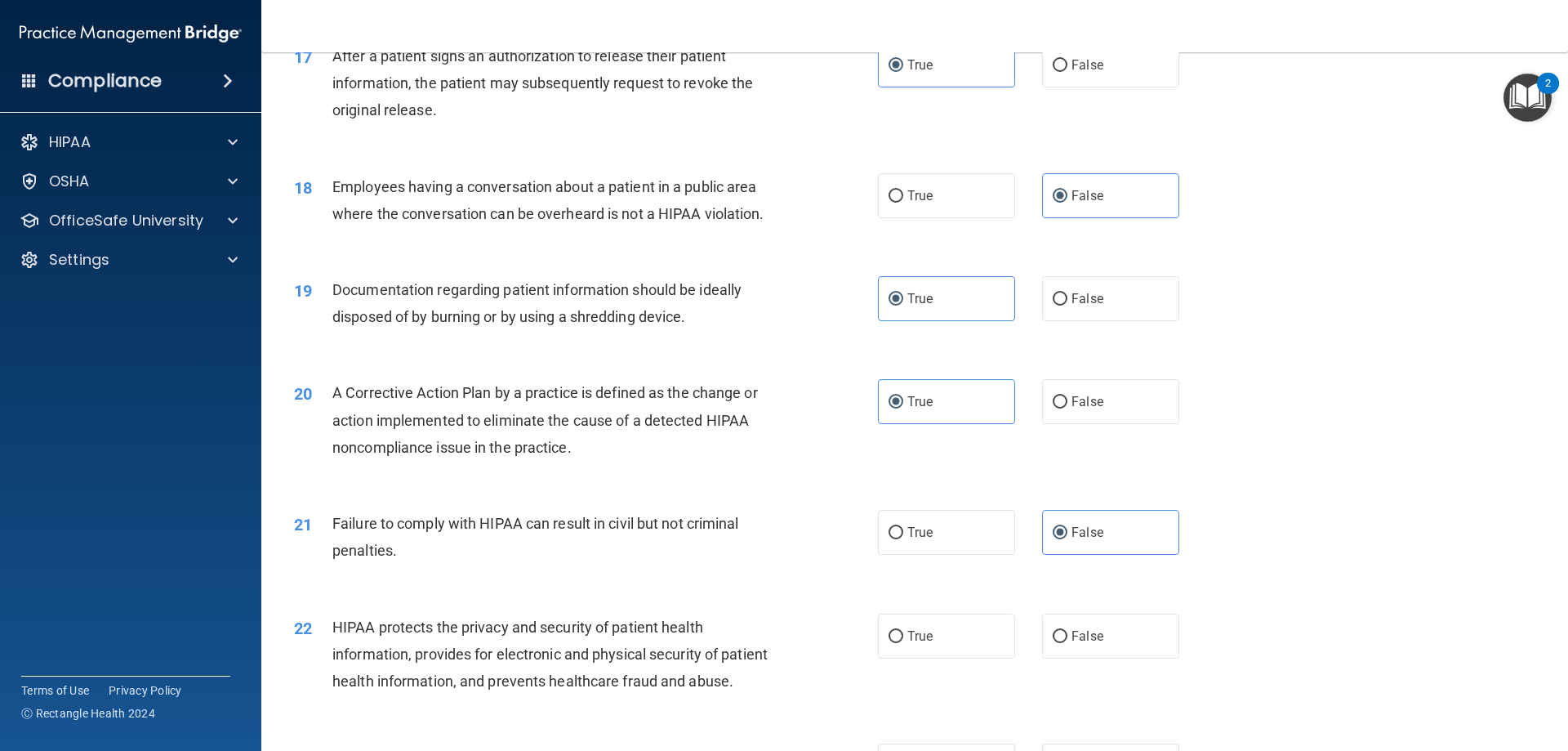
scroll to position [2043, 0]
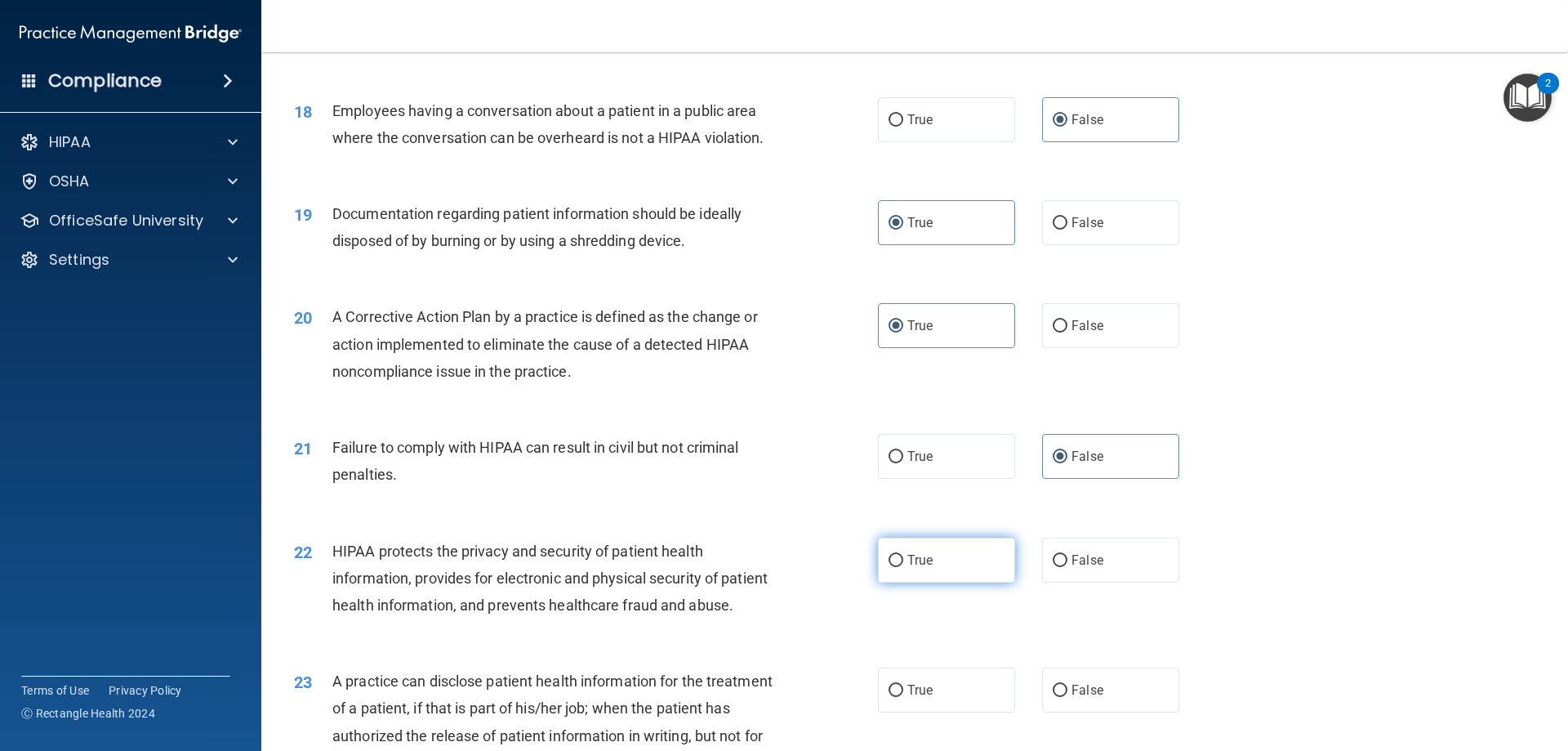
click at [924, 578] on label "True" at bounding box center [947, 560] width 138 height 45
click at [903, 567] on input "True" at bounding box center [896, 561] width 15 height 12
radio input "true"
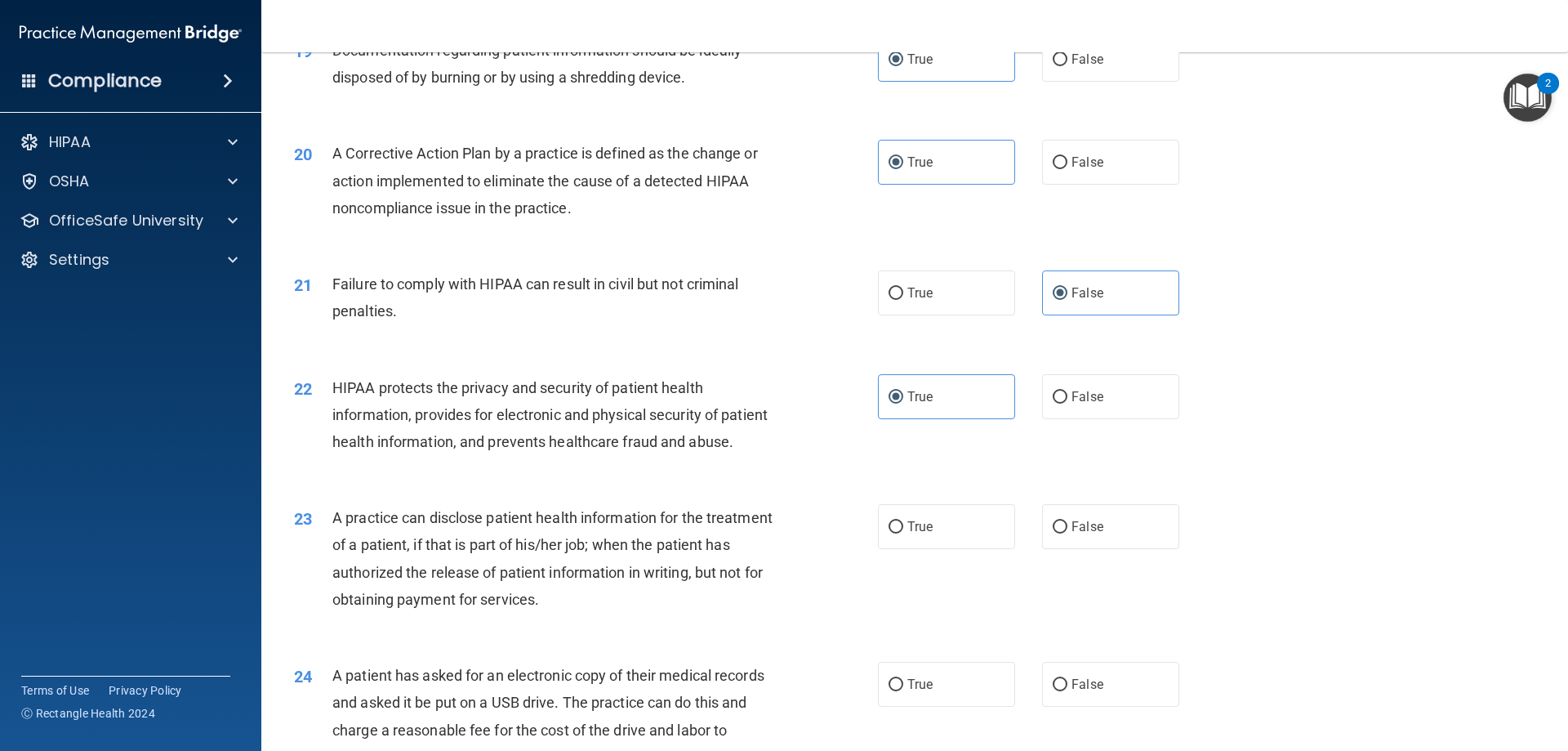
scroll to position [2288, 0]
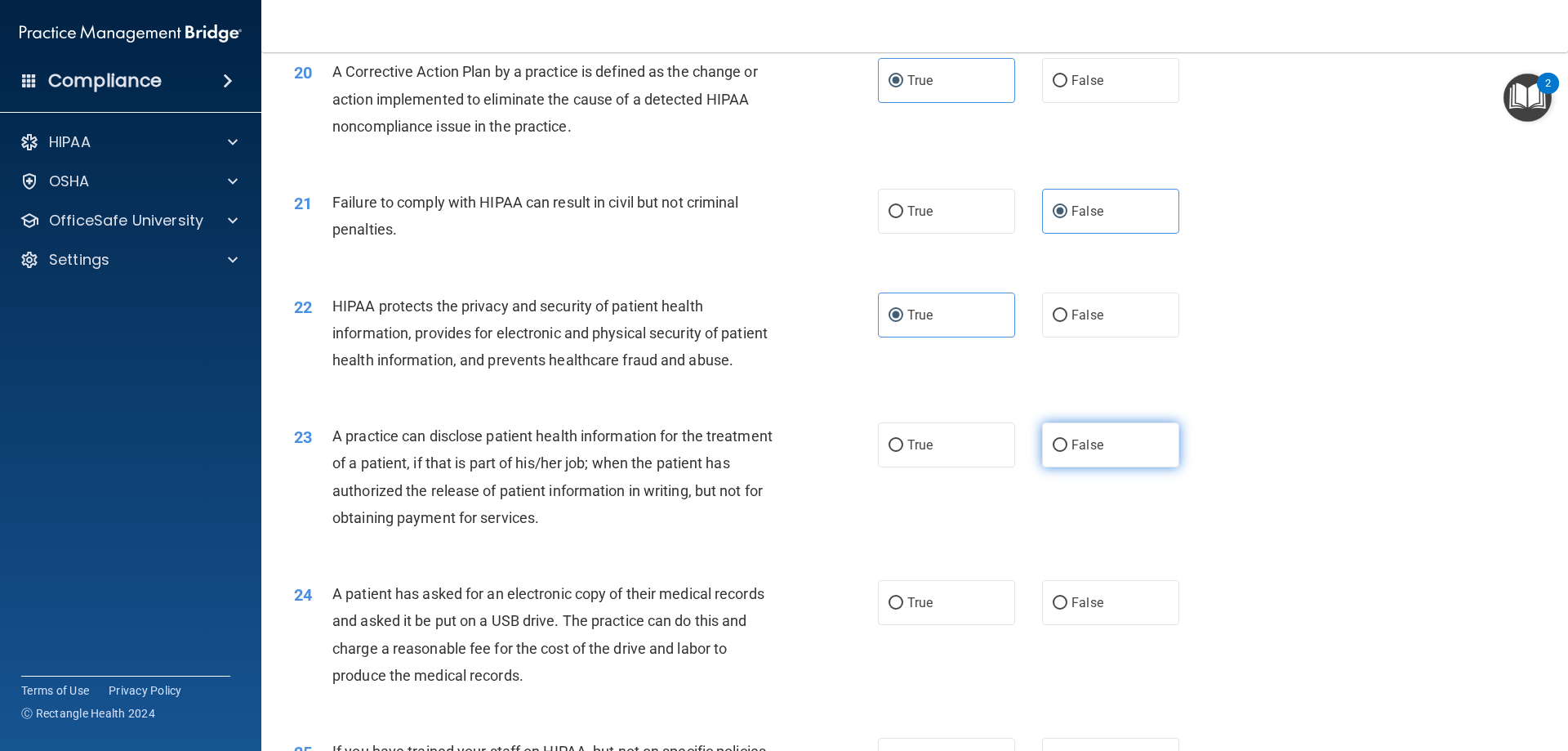
click at [1098, 467] on label "False" at bounding box center [1111, 445] width 138 height 45
click at [1068, 452] on input "False" at bounding box center [1060, 445] width 15 height 12
radio input "true"
click at [908, 611] on span "True" at bounding box center [920, 603] width 26 height 16
click at [903, 610] on input "True" at bounding box center [896, 603] width 15 height 12
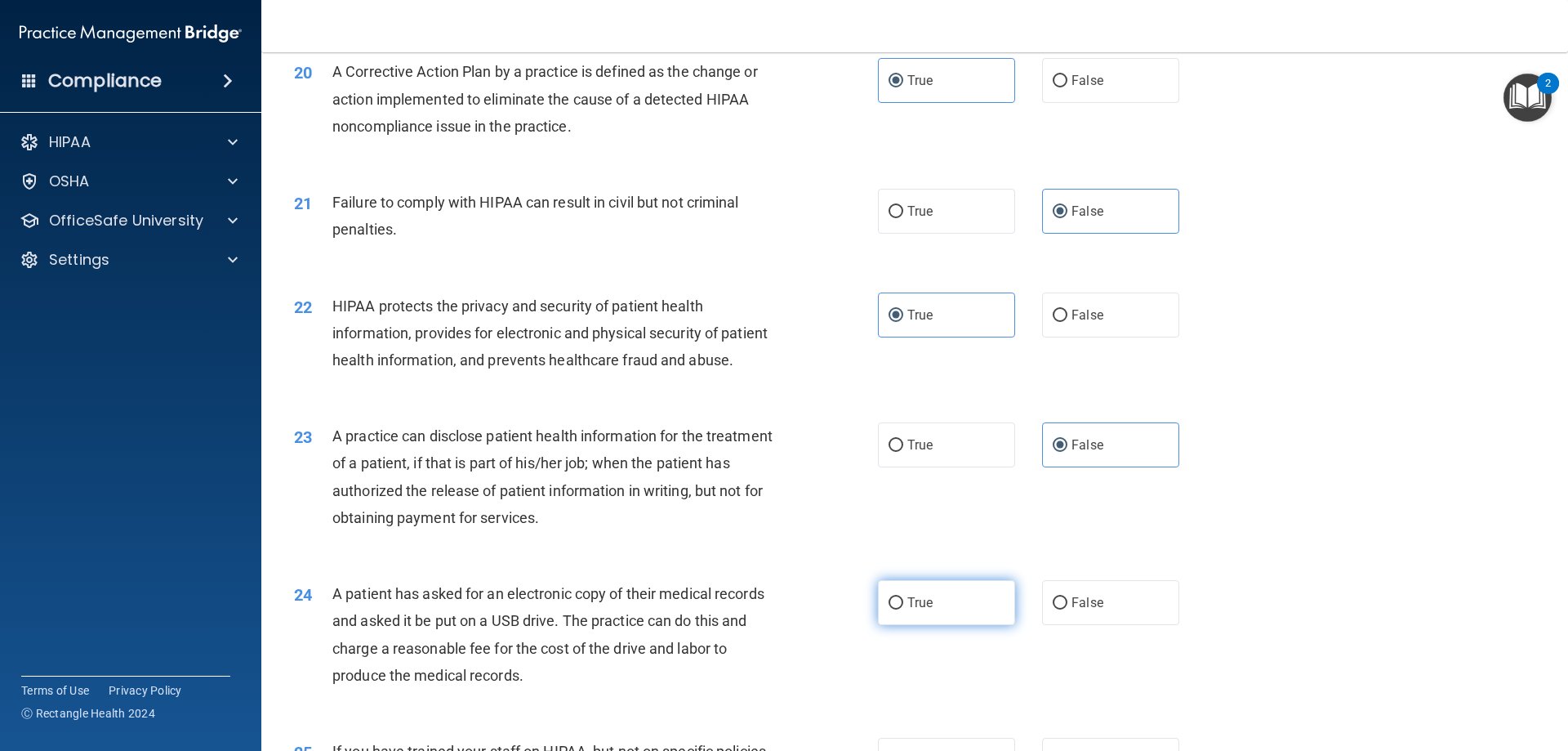
radio input "true"
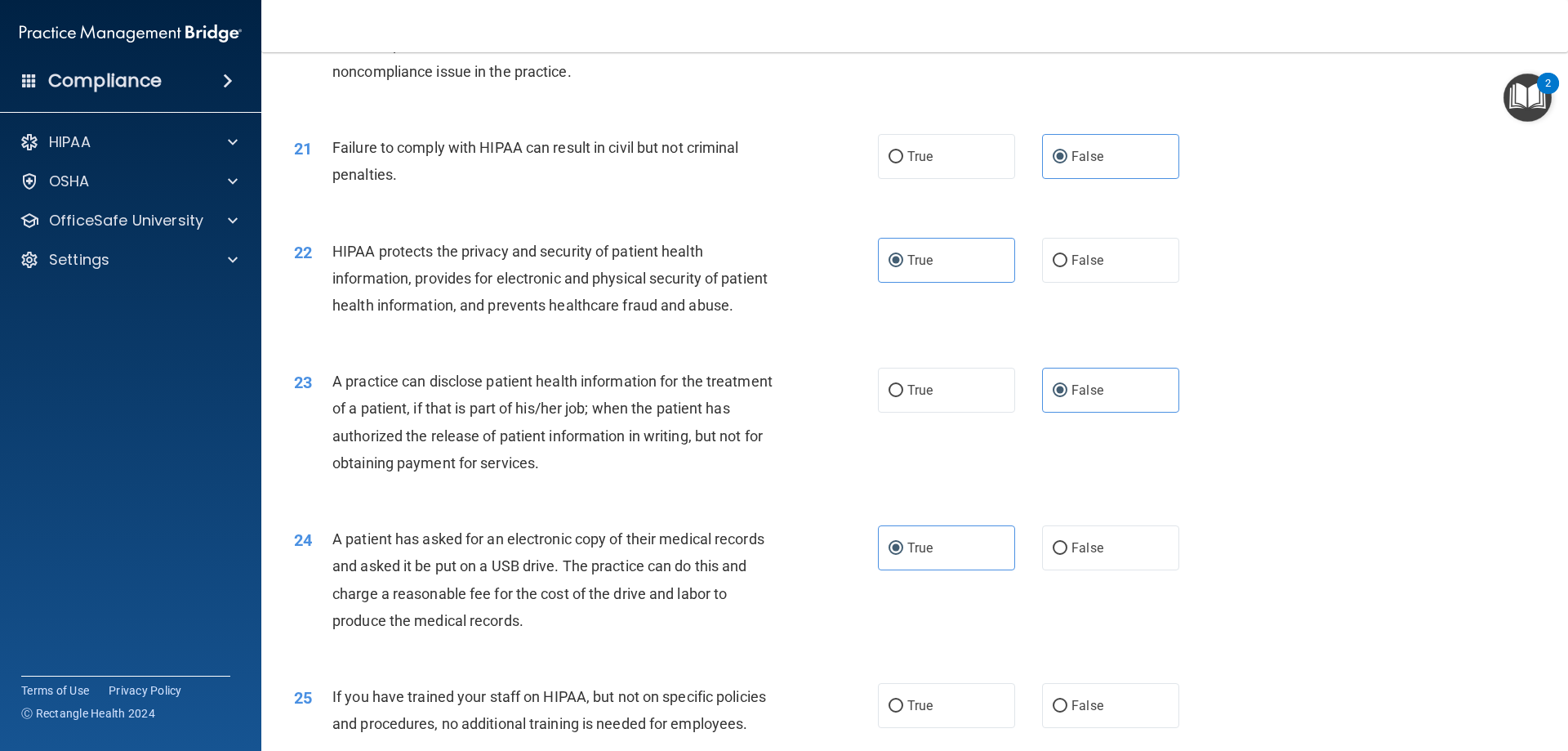
scroll to position [2452, 0]
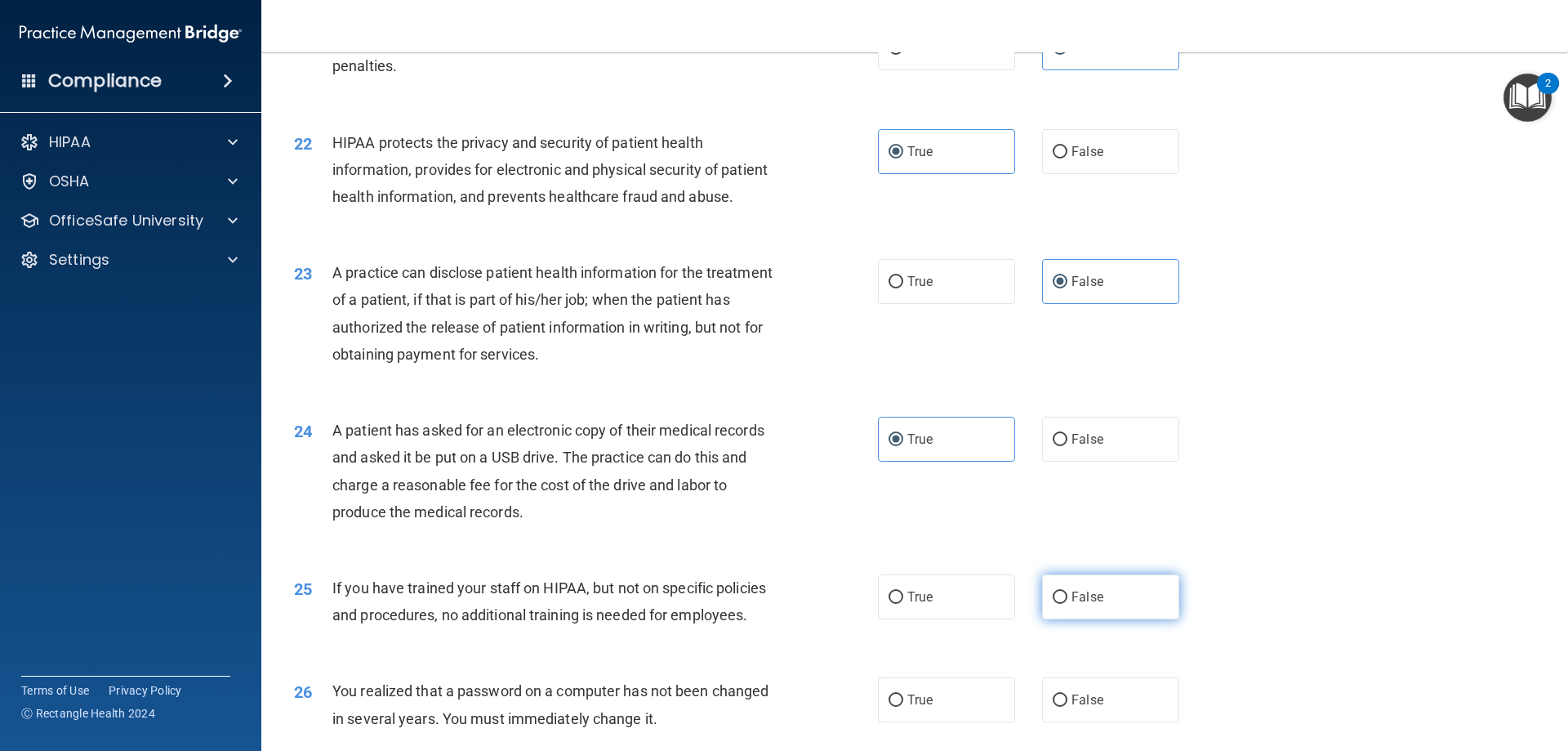
click at [1103, 619] on label "False" at bounding box center [1111, 597] width 138 height 45
click at [1068, 604] on input "False" at bounding box center [1060, 598] width 15 height 12
radio input "true"
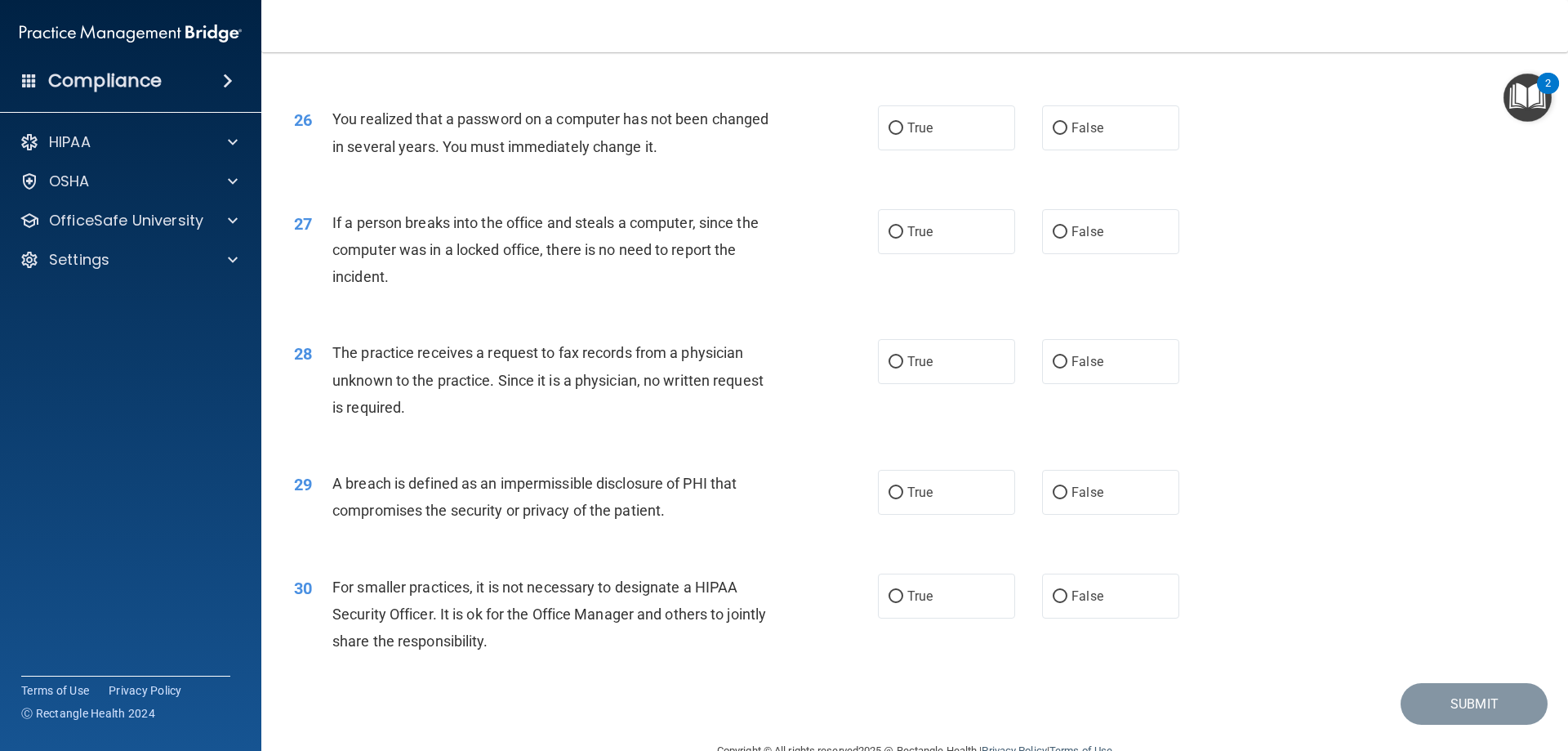
scroll to position [3105, 0]
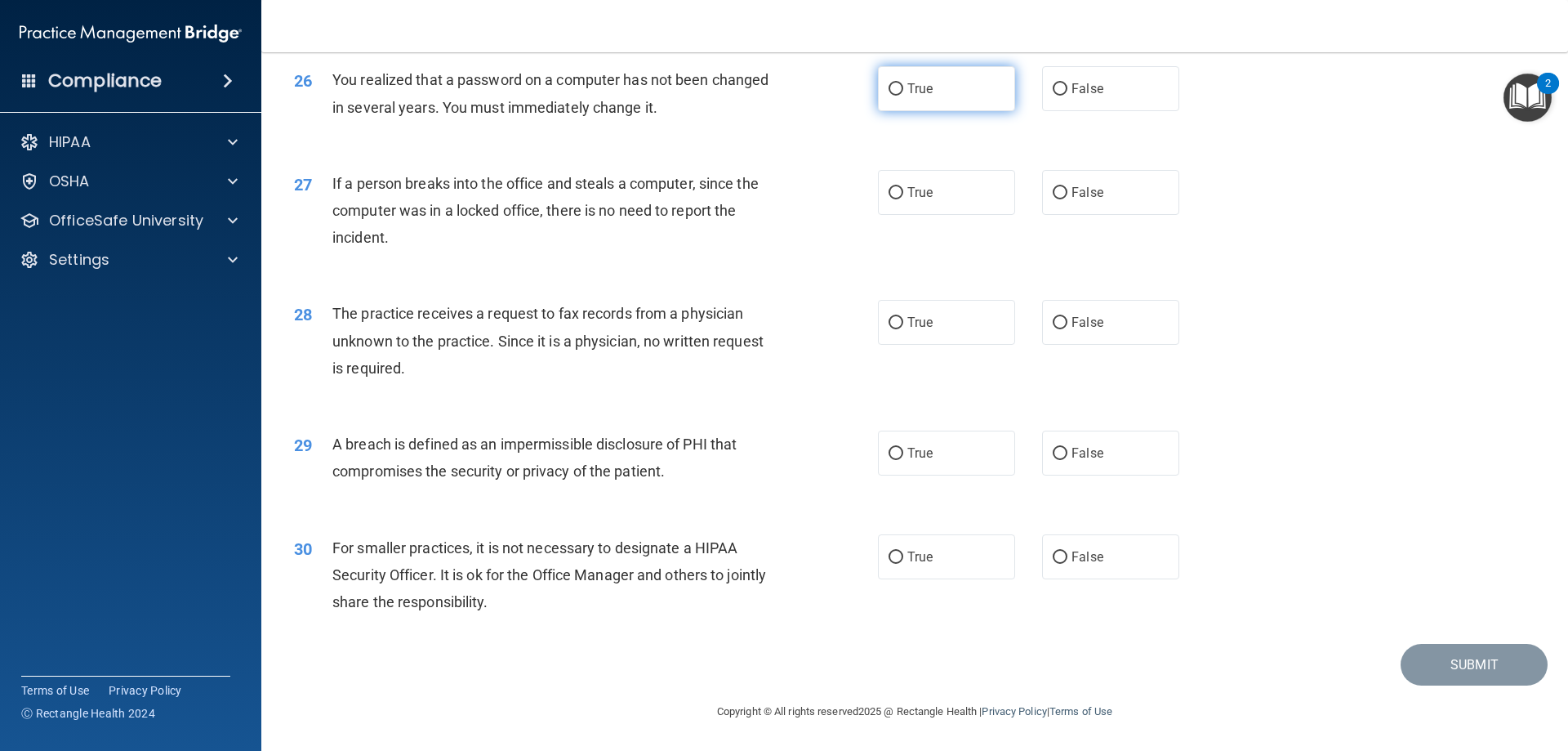
click at [917, 96] on span "True" at bounding box center [920, 88] width 26 height 16
click at [903, 96] on input "True" at bounding box center [896, 89] width 15 height 12
radio input "true"
click at [1101, 215] on label "False" at bounding box center [1111, 192] width 138 height 45
click at [1068, 199] on input "False" at bounding box center [1060, 193] width 15 height 12
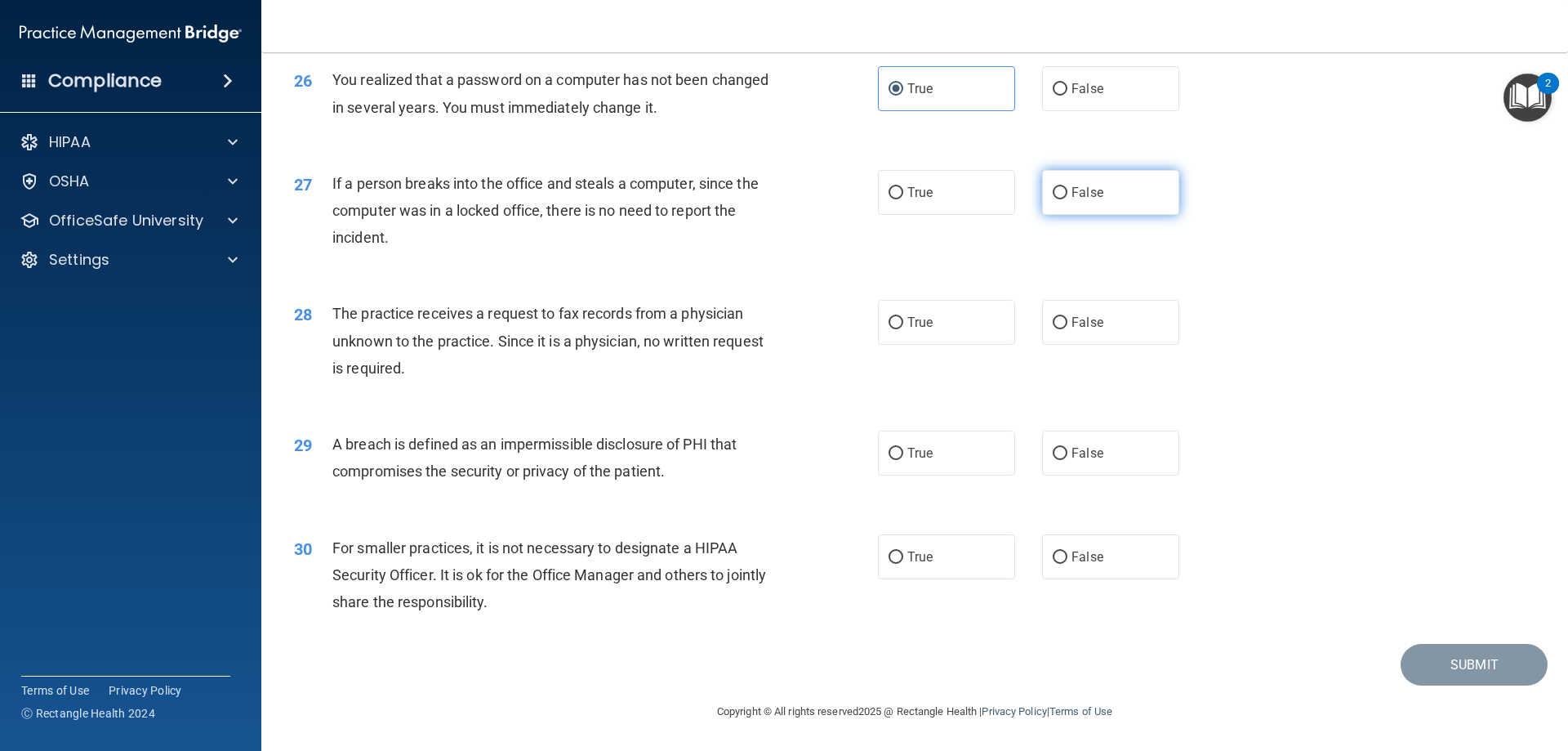
radio input "true"
click at [1099, 336] on label "False" at bounding box center [1111, 322] width 138 height 45
click at [1068, 330] on input "False" at bounding box center [1060, 323] width 15 height 12
radio input "true"
click at [976, 476] on label "True" at bounding box center [947, 453] width 138 height 45
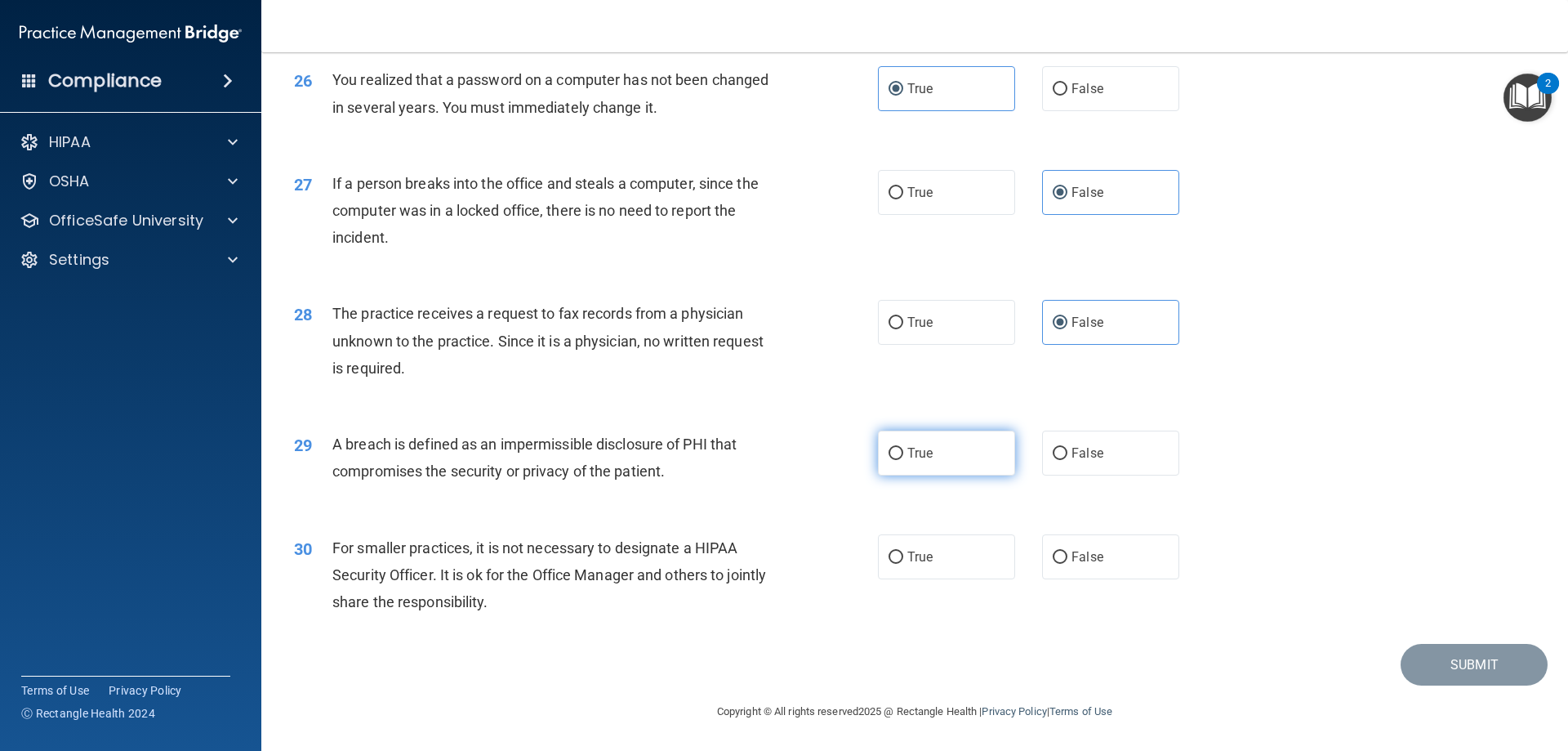
click at [903, 460] on input "True" at bounding box center [896, 453] width 15 height 12
radio input "true"
click at [1111, 580] on label "False" at bounding box center [1111, 556] width 138 height 45
click at [1068, 564] on input "False" at bounding box center [1060, 557] width 15 height 12
radio input "true"
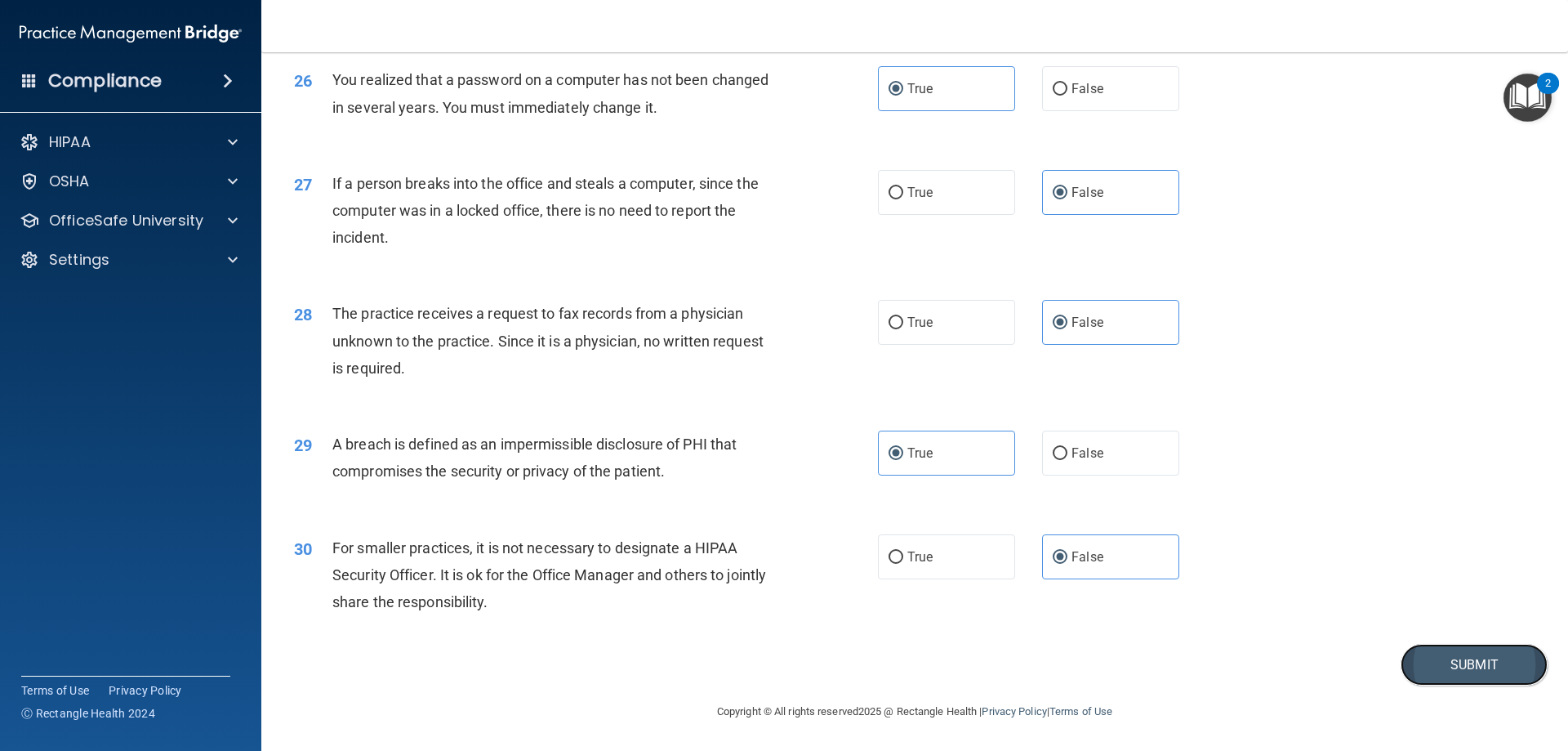
click at [1449, 686] on button "Submit" at bounding box center [1474, 664] width 147 height 42
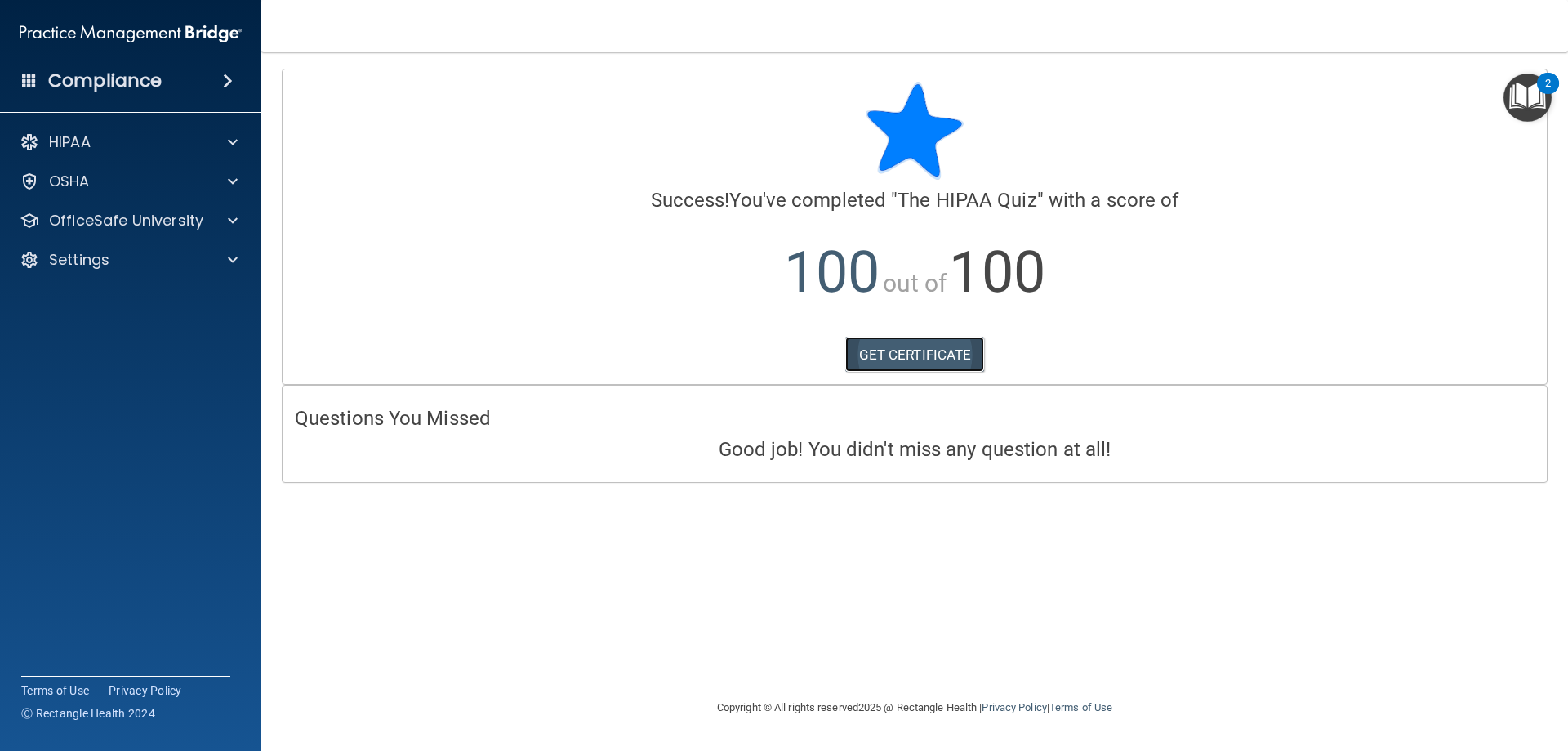
click at [919, 351] on link "GET CERTIFICATE" at bounding box center [915, 354] width 140 height 36
click at [143, 213] on p "OfficeSafe University" at bounding box center [125, 221] width 154 height 20
click at [149, 259] on div "HIPAA Training" at bounding box center [122, 260] width 223 height 16
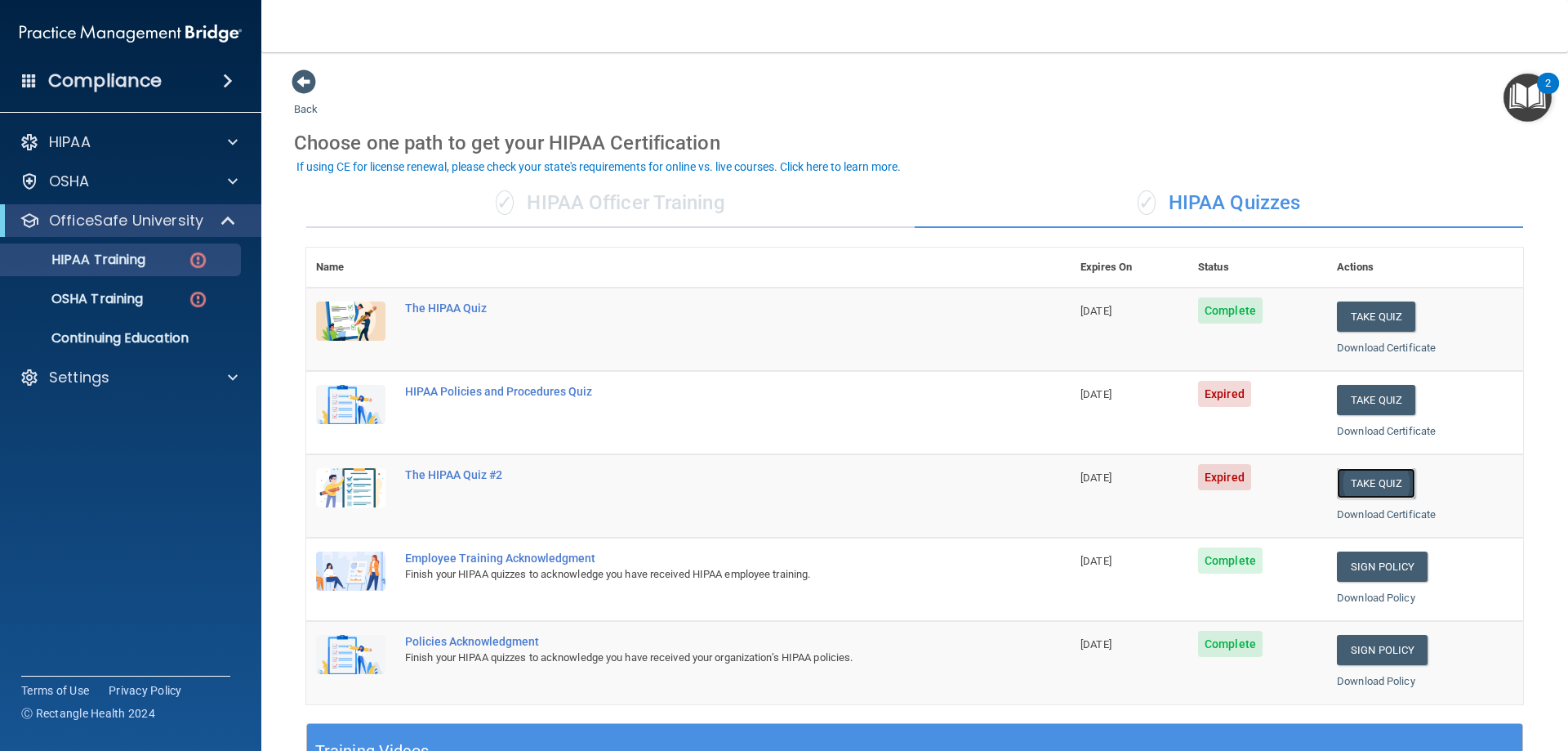
click at [1369, 475] on button "Take Quiz" at bounding box center [1376, 483] width 78 height 31
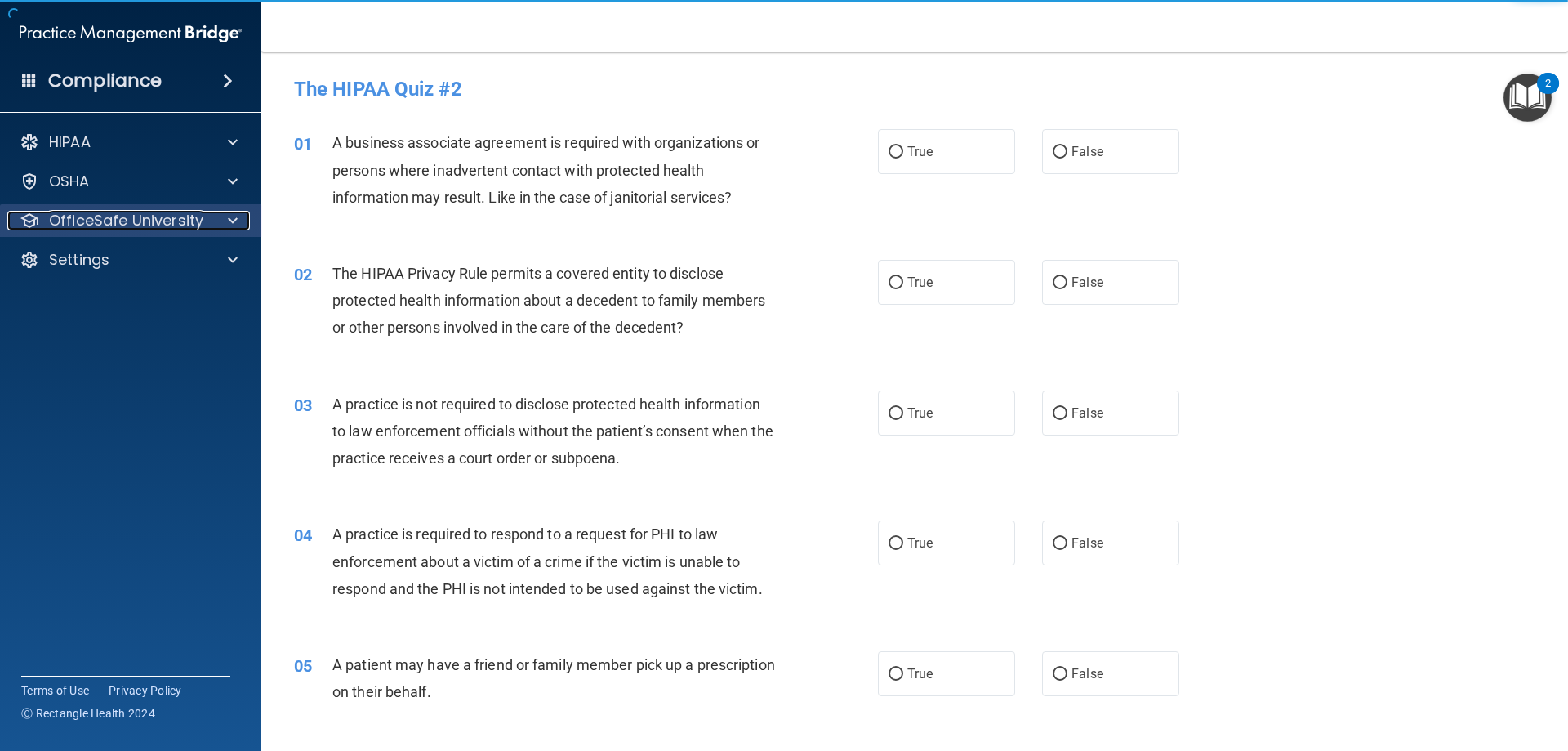
click at [69, 227] on p "OfficeSafe University" at bounding box center [125, 221] width 154 height 20
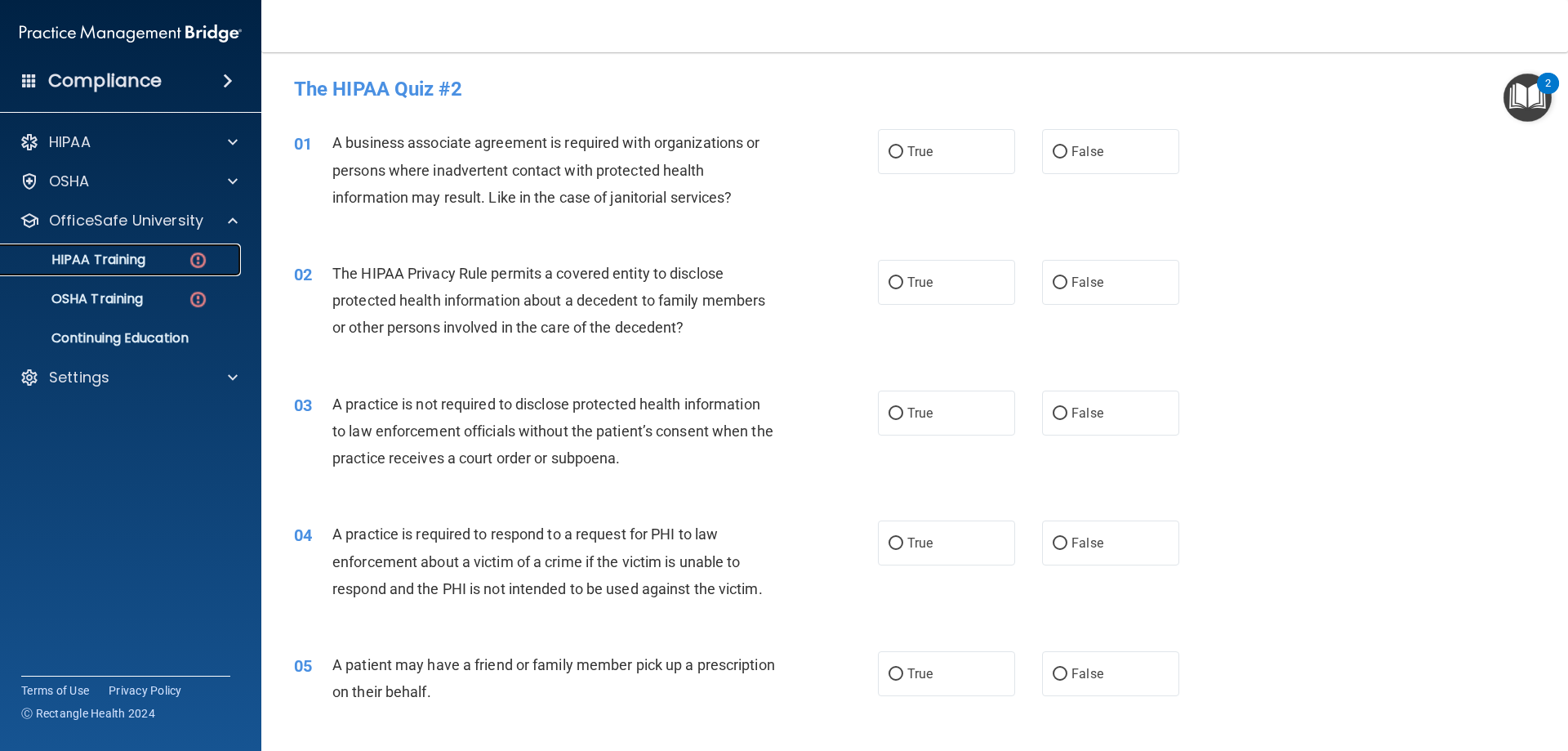
click at [113, 263] on p "HIPAA Training" at bounding box center [78, 260] width 135 height 16
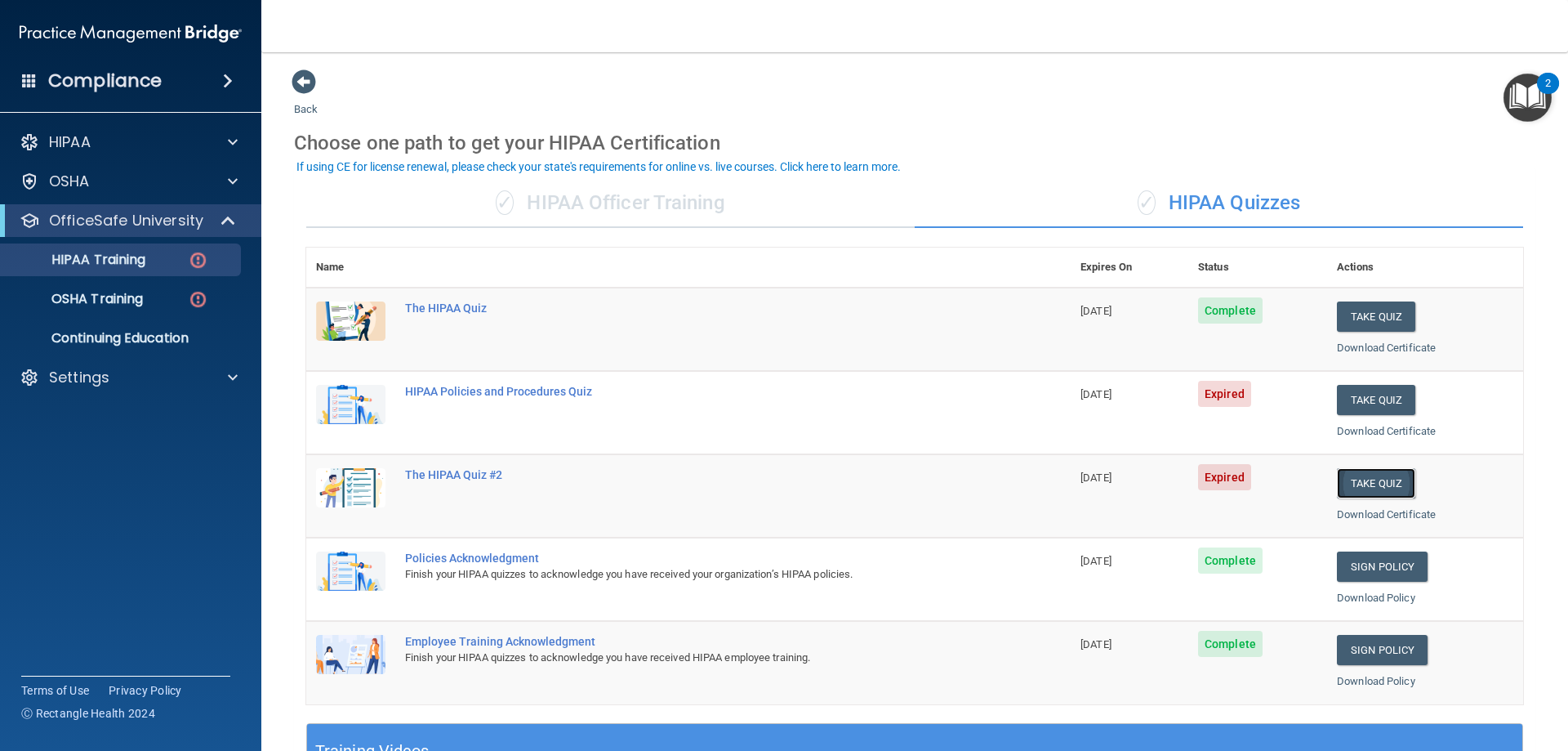
click at [1366, 486] on button "Take Quiz" at bounding box center [1376, 483] width 78 height 31
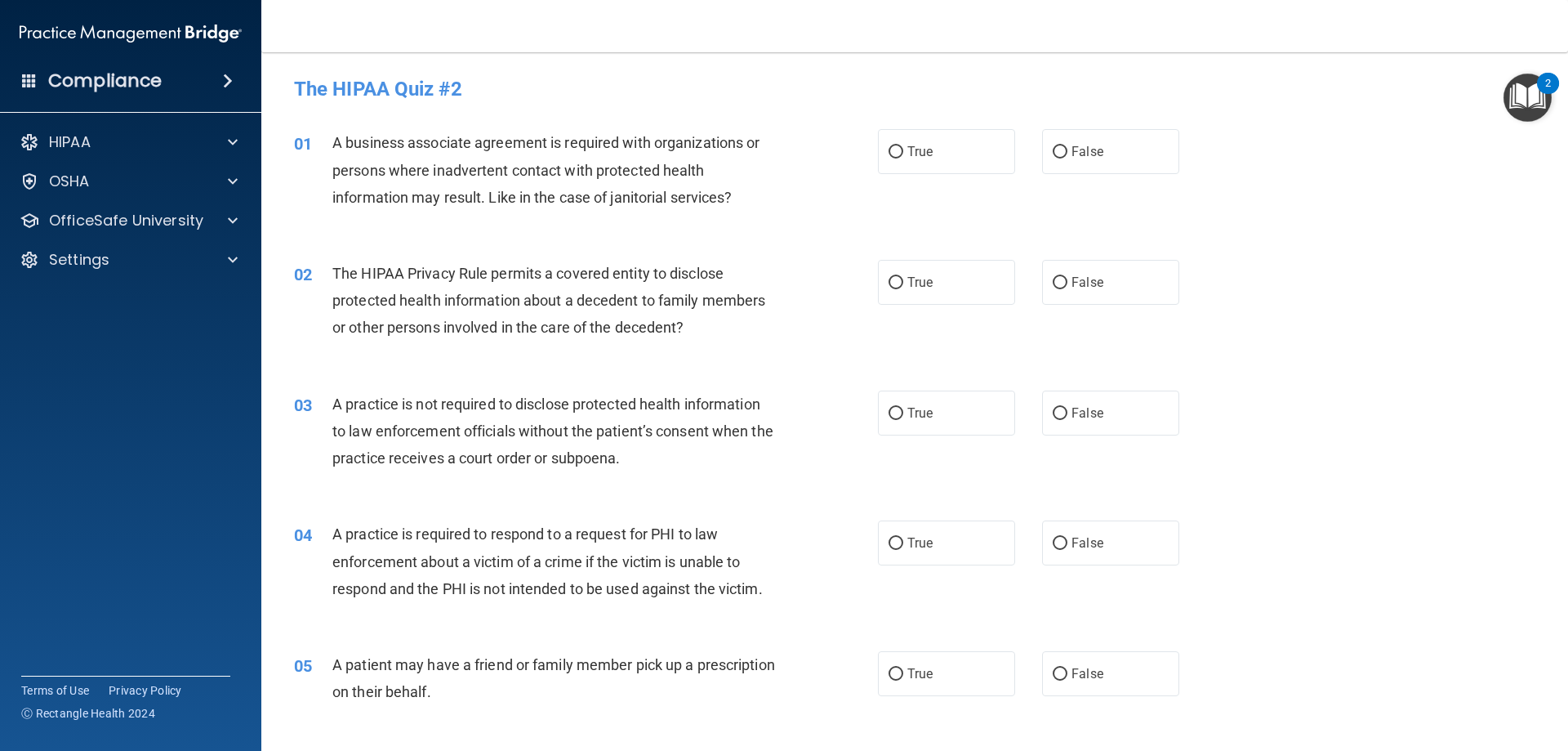
drag, startPoint x: 1084, startPoint y: 157, endPoint x: 1013, endPoint y: 242, distance: 110.8
click at [1082, 171] on label "False" at bounding box center [1111, 152] width 138 height 45
click at [1068, 158] on input "False" at bounding box center [1060, 152] width 15 height 12
radio input "true"
drag, startPoint x: 966, startPoint y: 284, endPoint x: 1122, endPoint y: 451, distance: 228.5
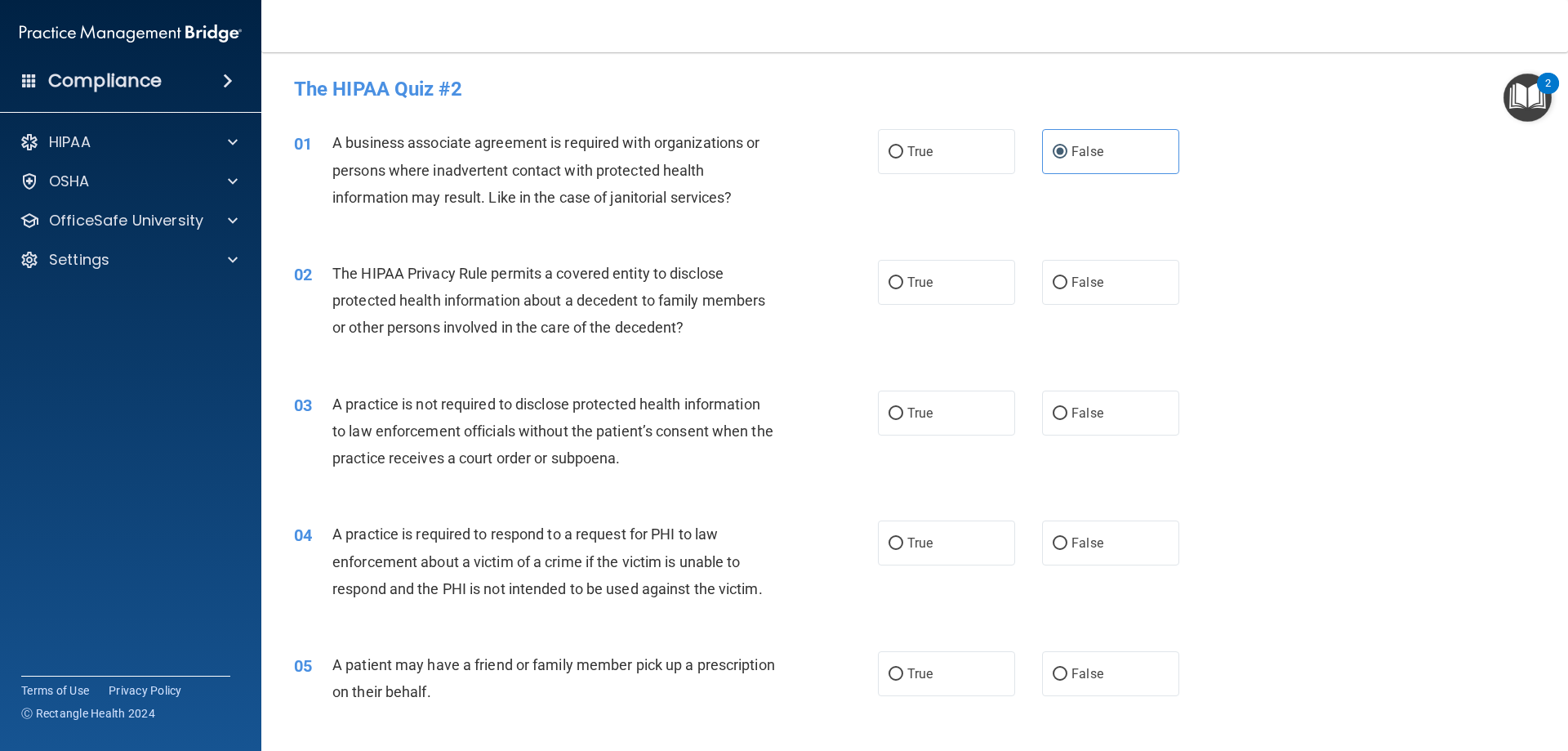
click at [976, 293] on label "True" at bounding box center [947, 282] width 138 height 45
click at [903, 289] on input "True" at bounding box center [896, 283] width 15 height 12
radio input "true"
click at [1109, 421] on label "False" at bounding box center [1111, 413] width 138 height 45
click at [1068, 420] on input "False" at bounding box center [1060, 414] width 15 height 12
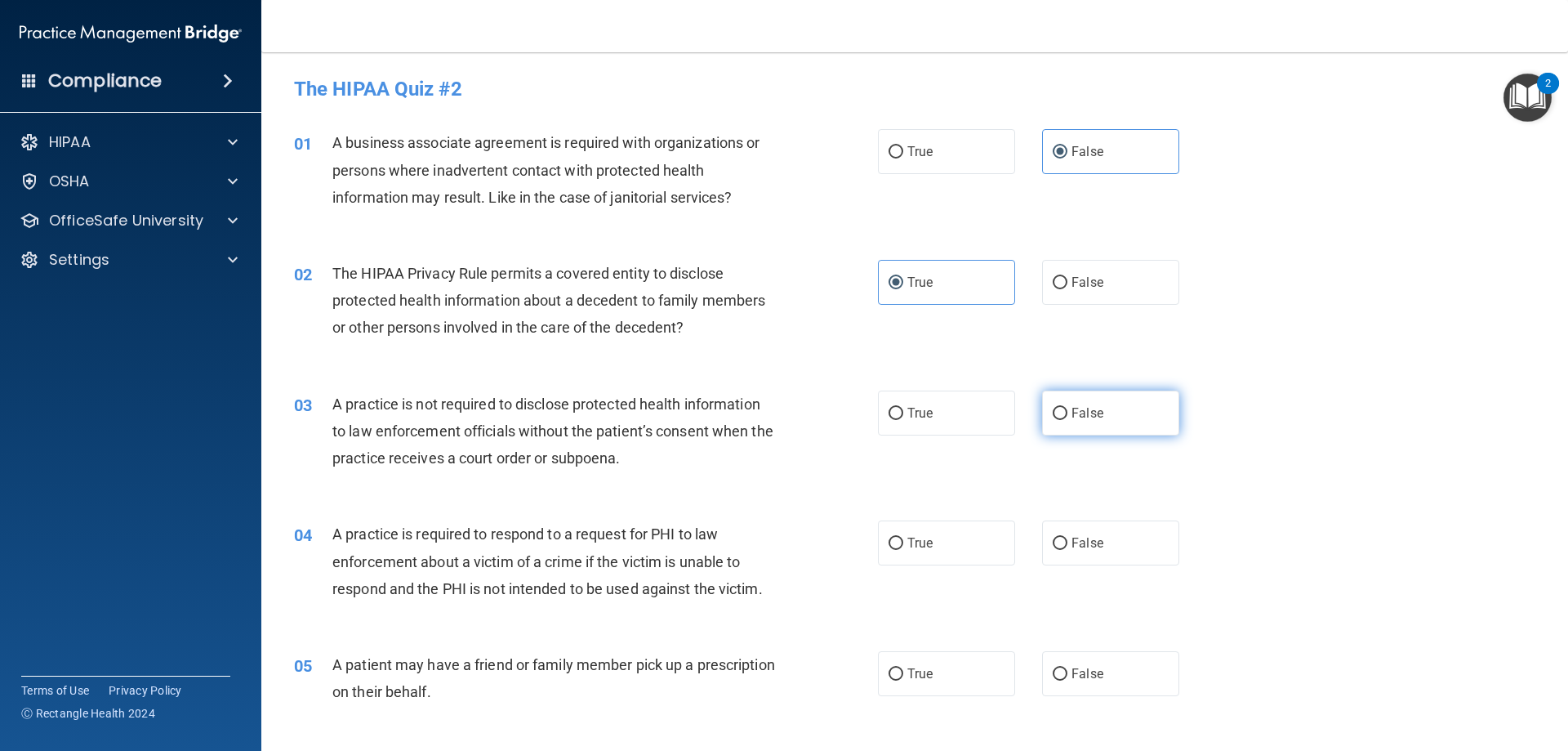
radio input "true"
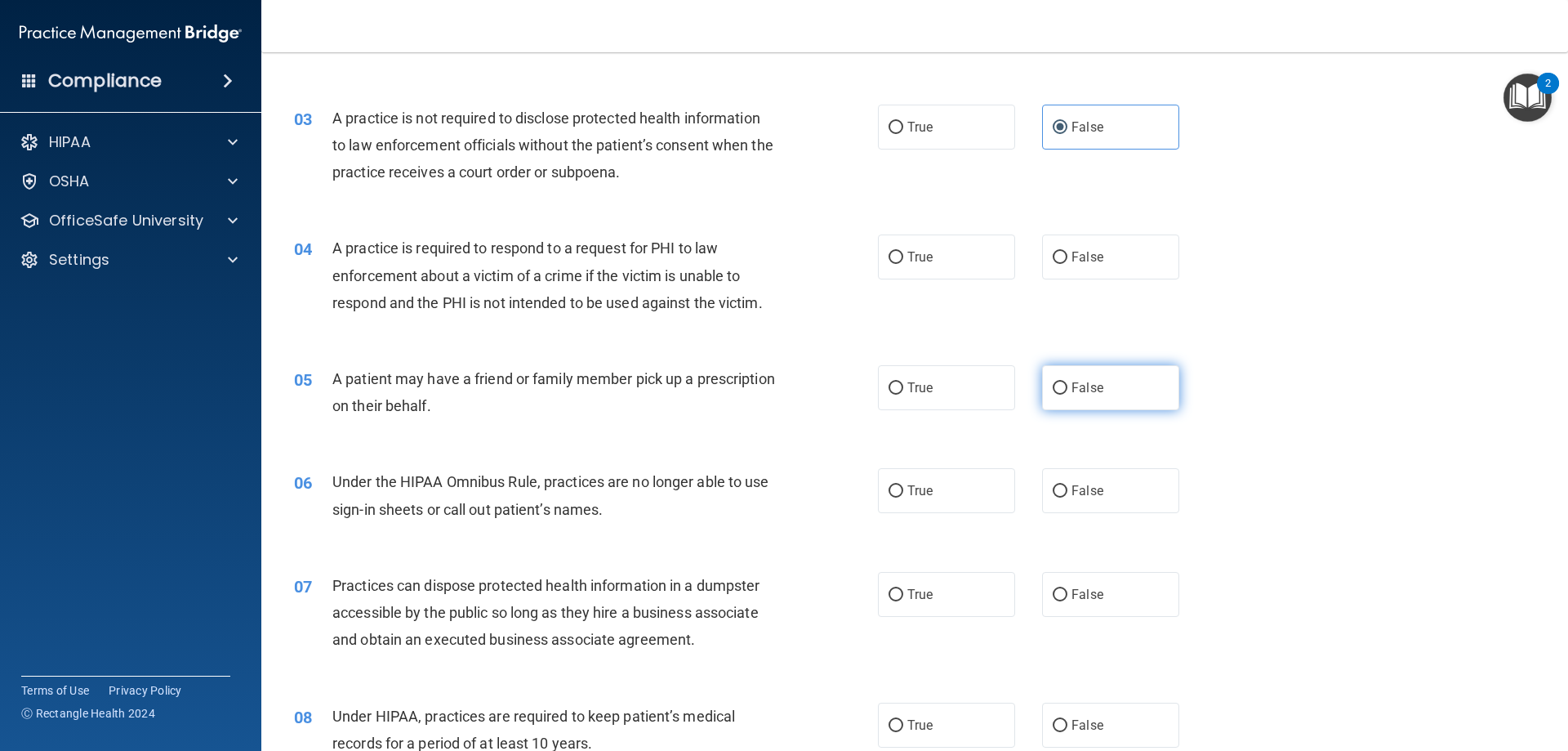
scroll to position [327, 0]
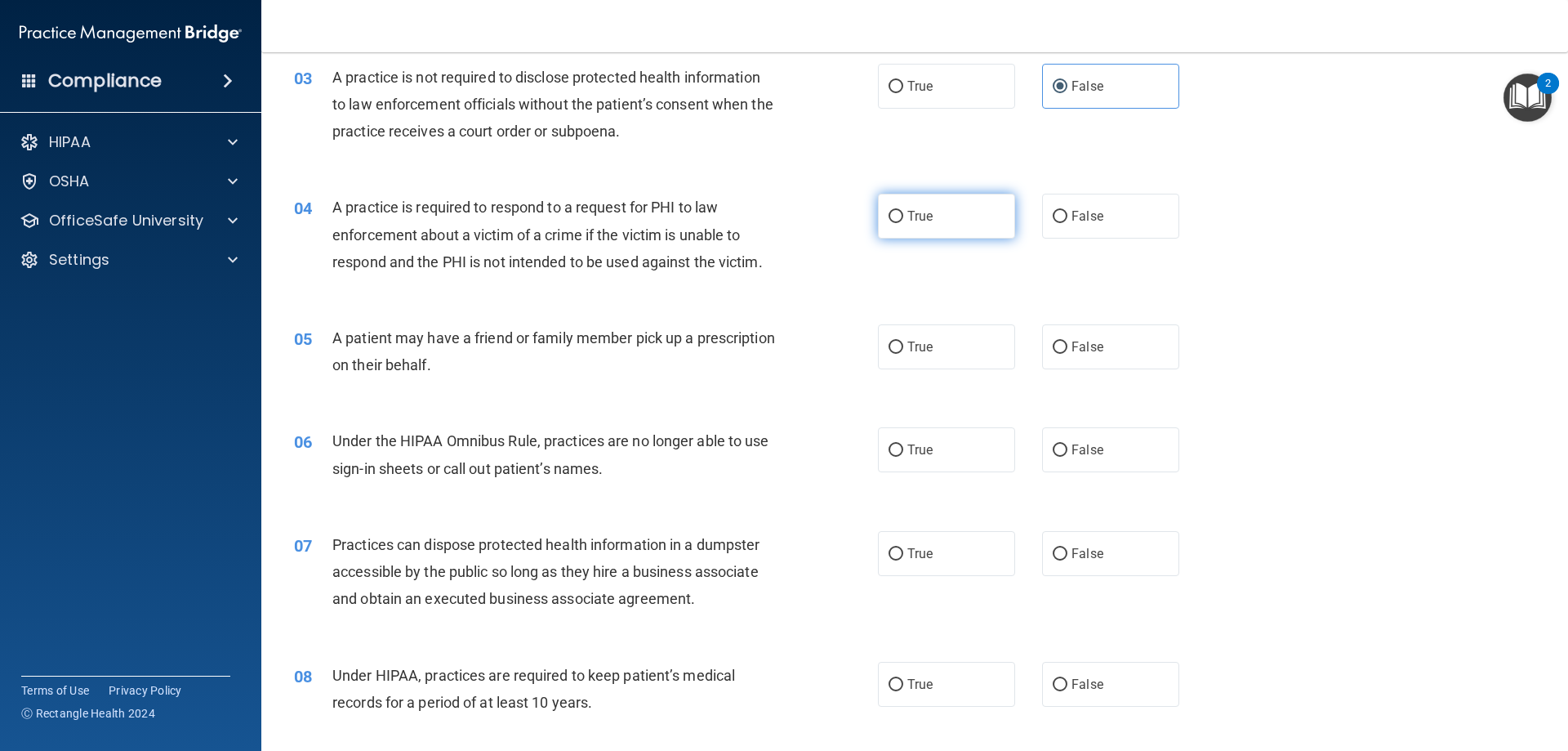
click at [924, 223] on span "True" at bounding box center [920, 216] width 26 height 16
click at [903, 223] on input "True" at bounding box center [896, 217] width 15 height 12
radio input "true"
click at [948, 342] on label "True" at bounding box center [947, 347] width 138 height 45
click at [903, 342] on input "True" at bounding box center [896, 347] width 15 height 12
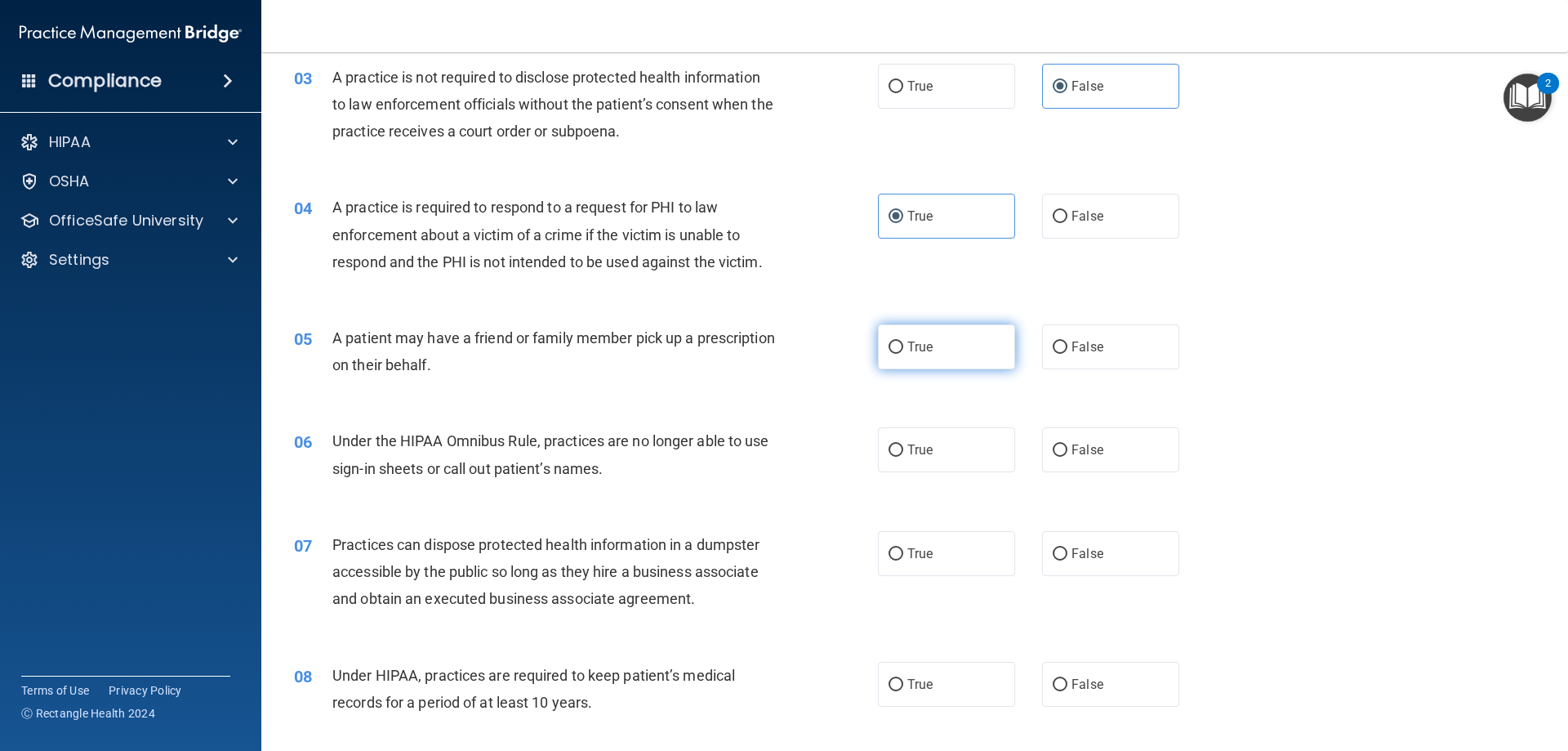
radio input "true"
click at [1098, 465] on label "False" at bounding box center [1111, 449] width 138 height 45
click at [1068, 457] on input "False" at bounding box center [1060, 450] width 15 height 12
radio input "true"
click at [1100, 559] on label "False" at bounding box center [1111, 553] width 138 height 45
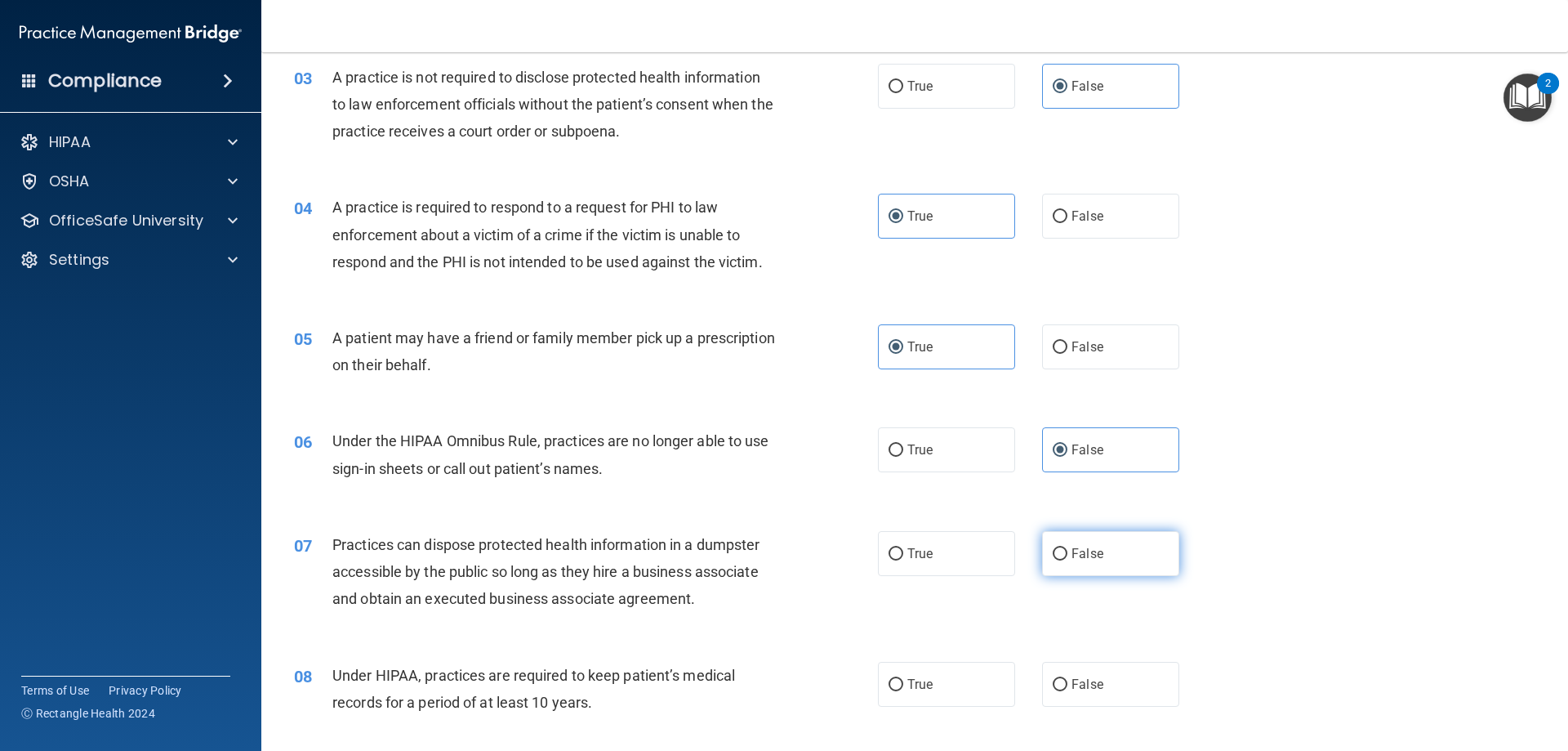
click at [1068, 559] on input "False" at bounding box center [1060, 554] width 15 height 12
radio input "true"
click at [1126, 686] on label "False" at bounding box center [1111, 684] width 138 height 45
click at [1068, 686] on input "False" at bounding box center [1060, 685] width 15 height 12
radio input "true"
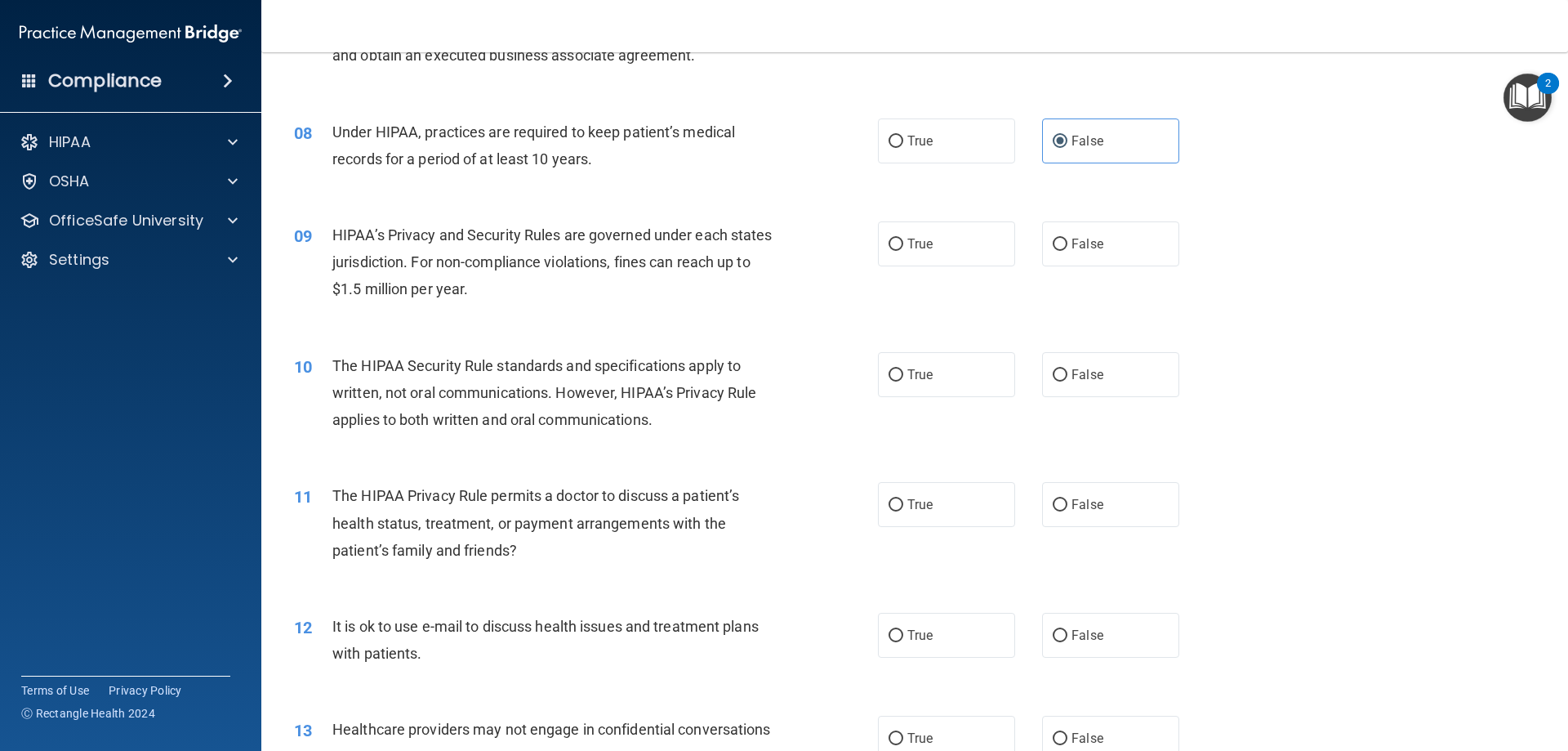
scroll to position [899, 0]
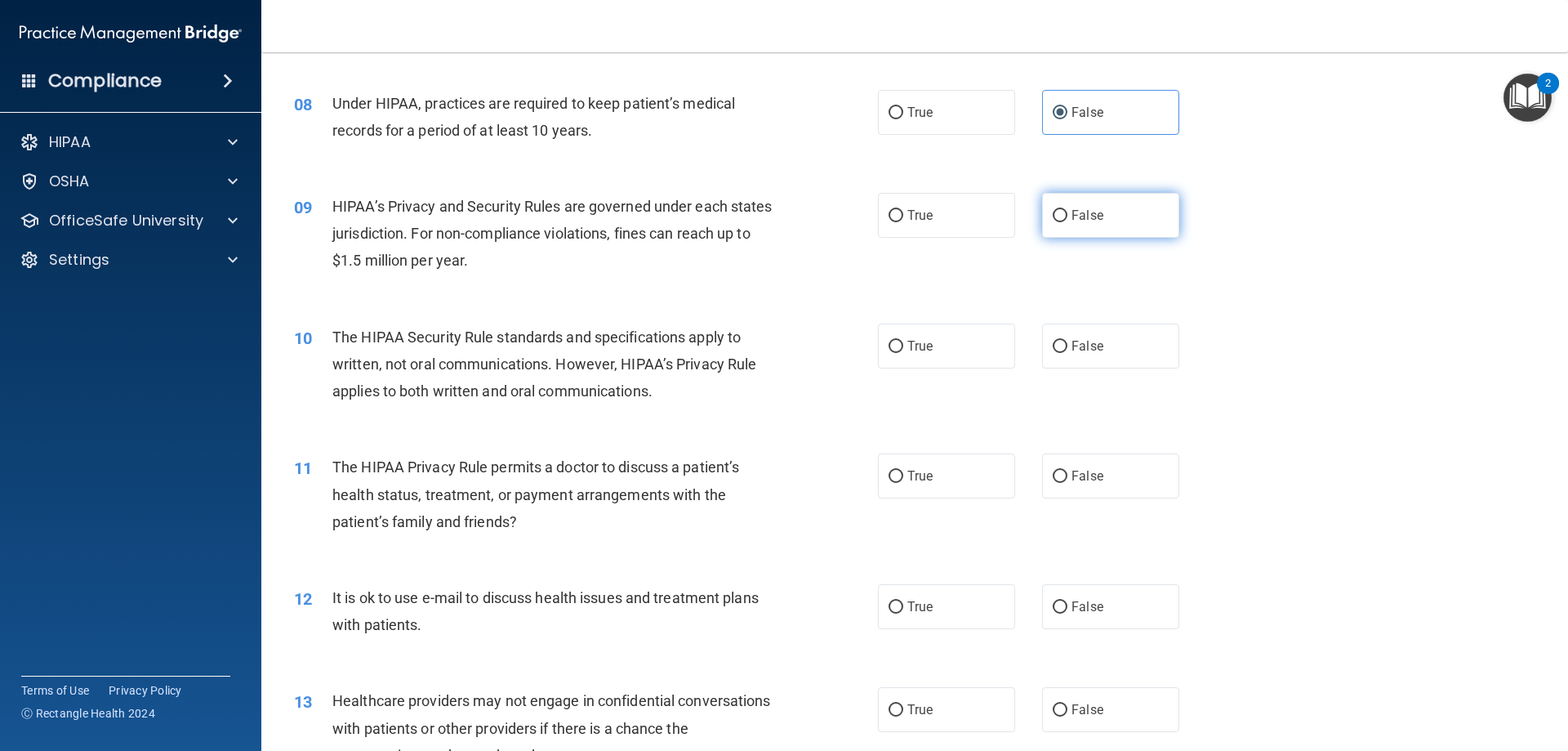
click at [1102, 232] on label "False" at bounding box center [1111, 215] width 138 height 45
click at [1068, 223] on input "False" at bounding box center [1060, 216] width 15 height 12
radio input "true"
click at [957, 342] on label "True" at bounding box center [947, 346] width 138 height 45
click at [903, 342] on input "True" at bounding box center [896, 346] width 15 height 12
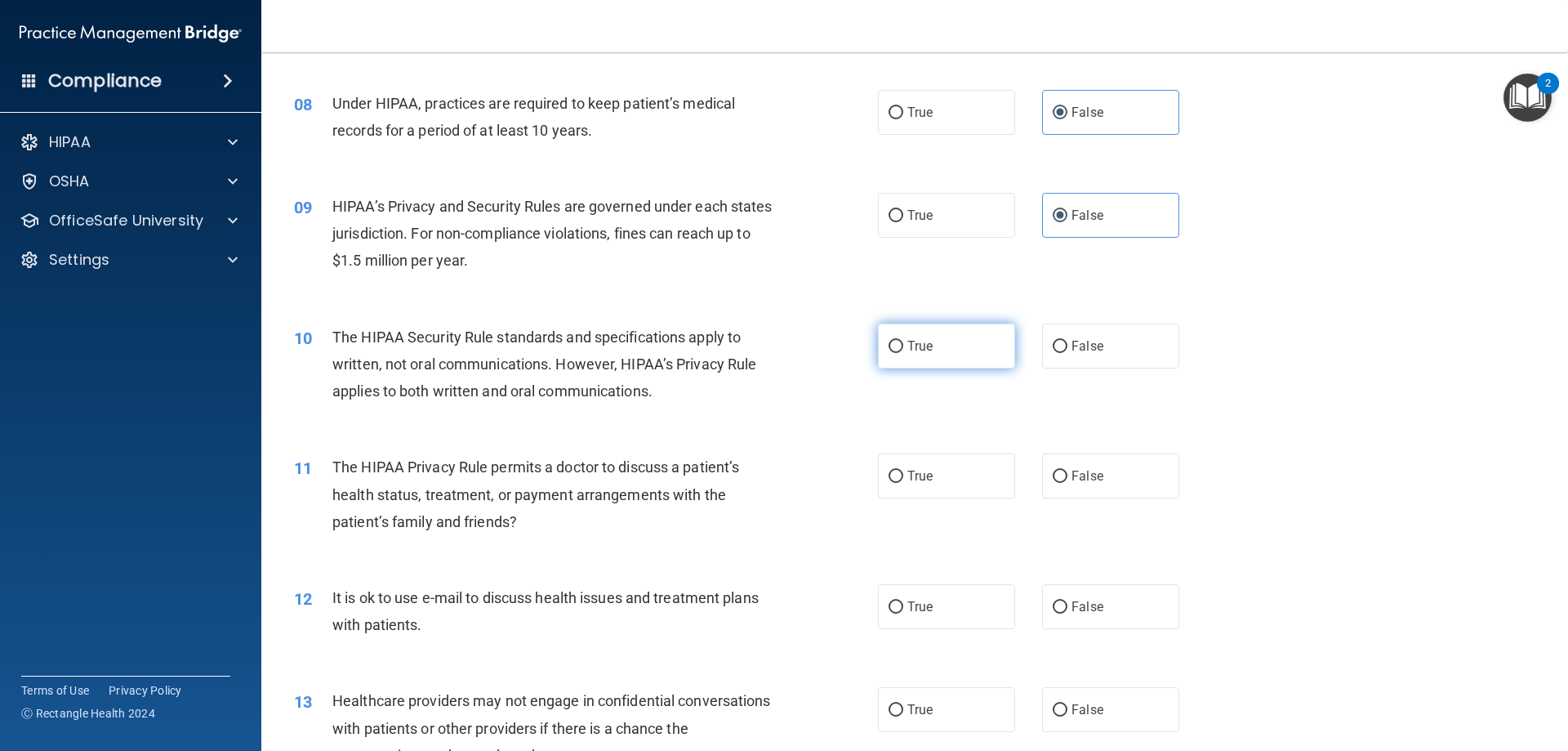
radio input "true"
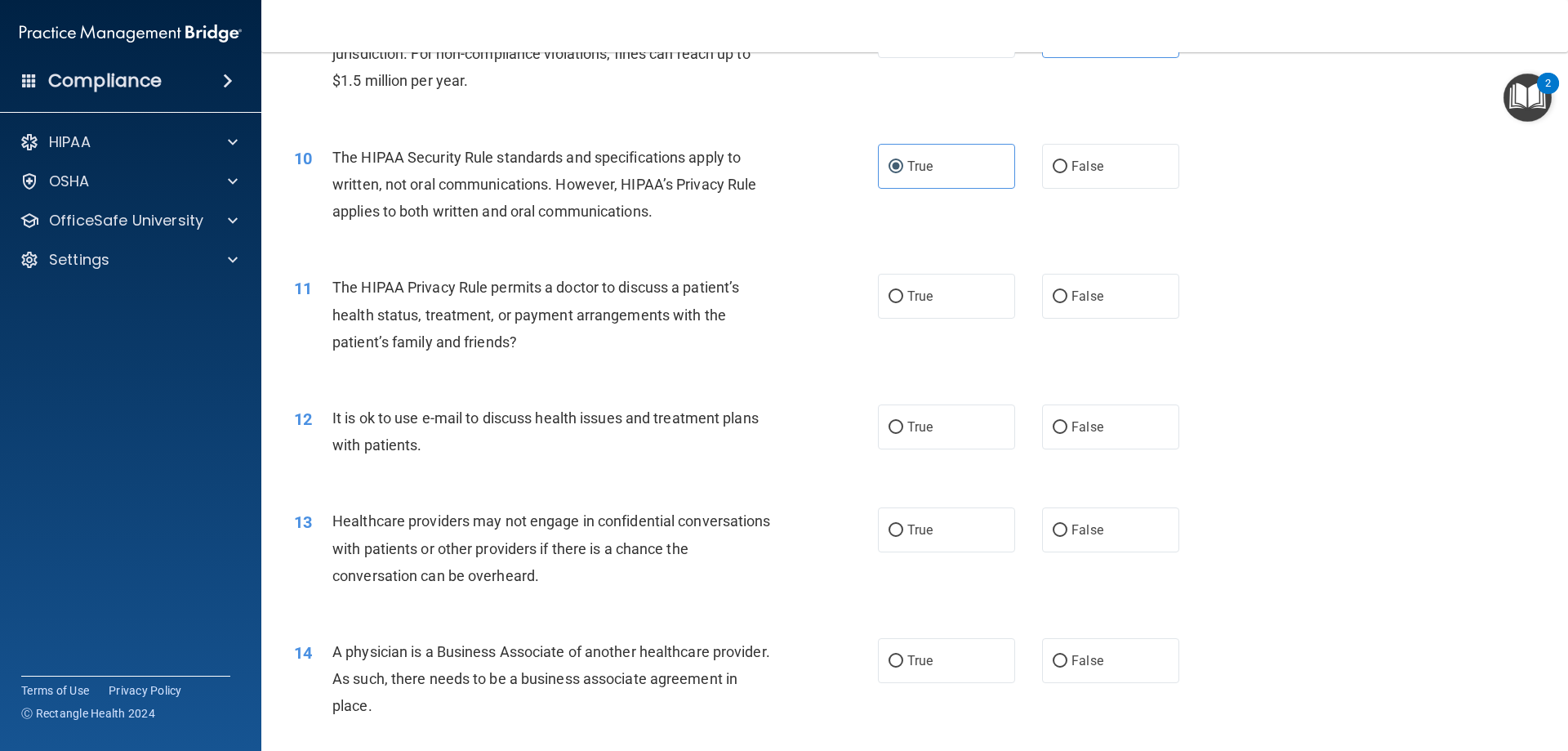
scroll to position [1144, 0]
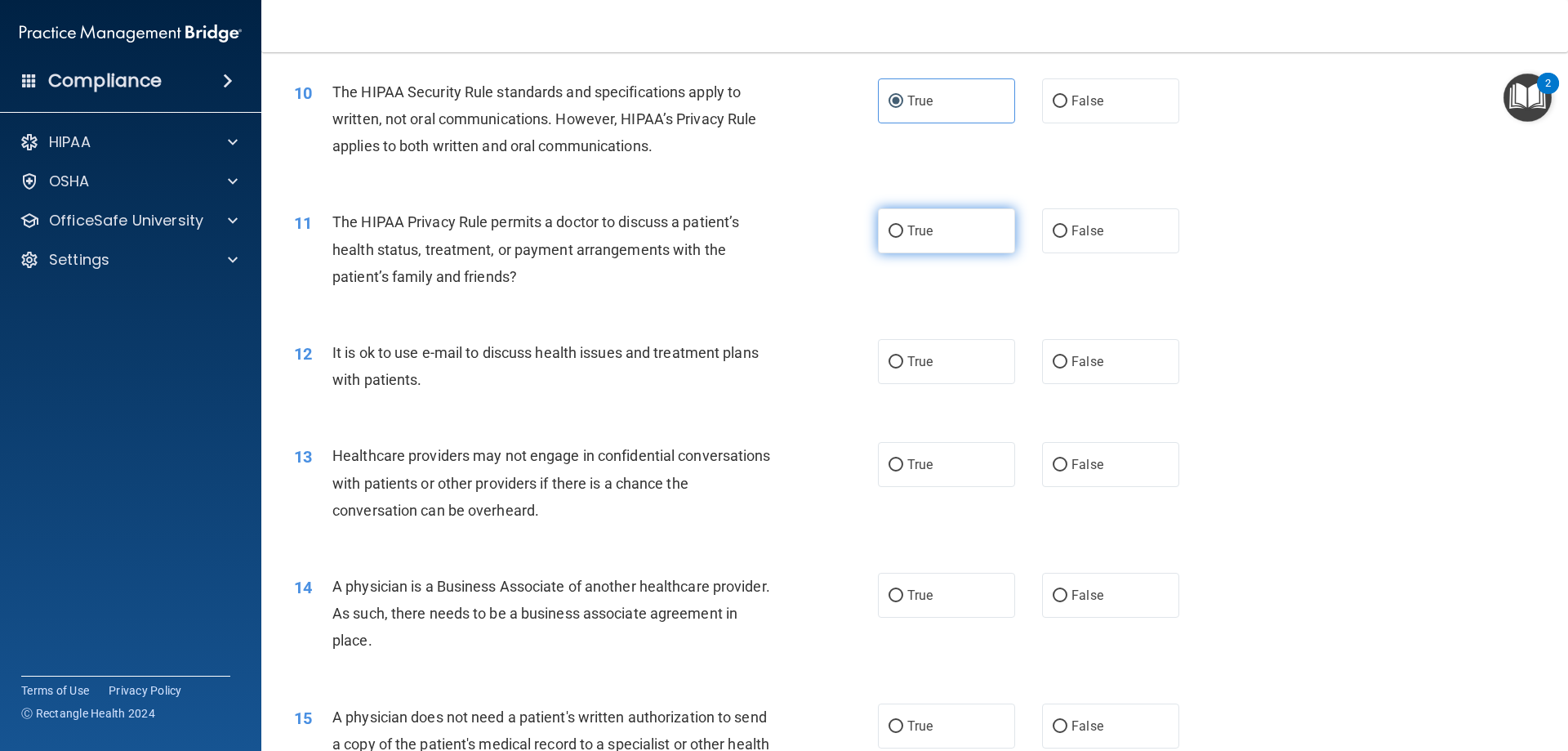
click at [931, 233] on label "True" at bounding box center [947, 231] width 138 height 45
click at [903, 233] on input "True" at bounding box center [896, 232] width 15 height 12
radio input "true"
click at [971, 365] on label "True" at bounding box center [947, 361] width 138 height 45
click at [903, 365] on input "True" at bounding box center [896, 362] width 15 height 12
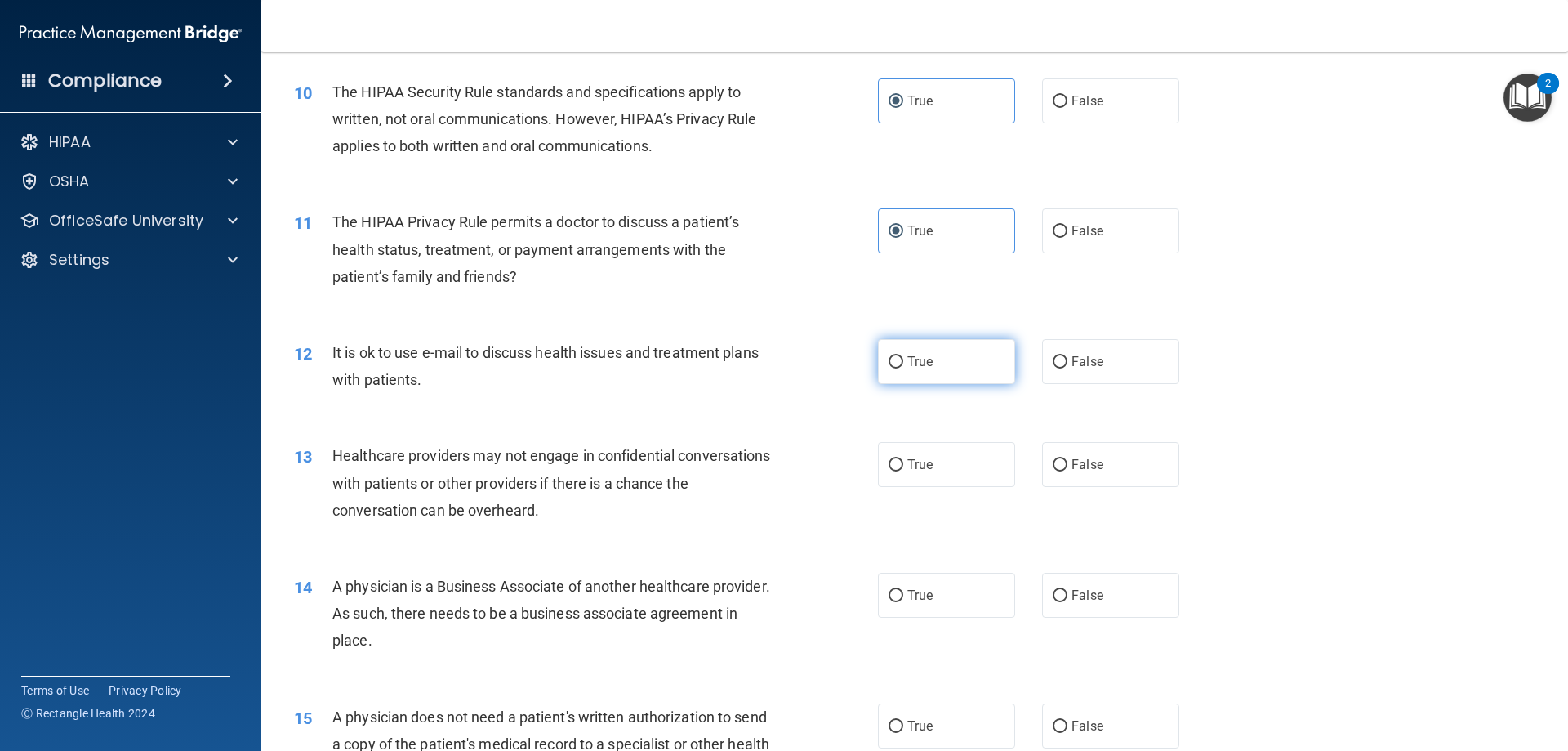
radio input "true"
click at [1111, 489] on div "13 Healthcare providers may not engage in confidential conversations with patie…" at bounding box center [915, 487] width 1266 height 131
click at [1093, 468] on span "False" at bounding box center [1088, 464] width 32 height 16
click at [1068, 468] on input "False" at bounding box center [1060, 465] width 15 height 12
radio input "true"
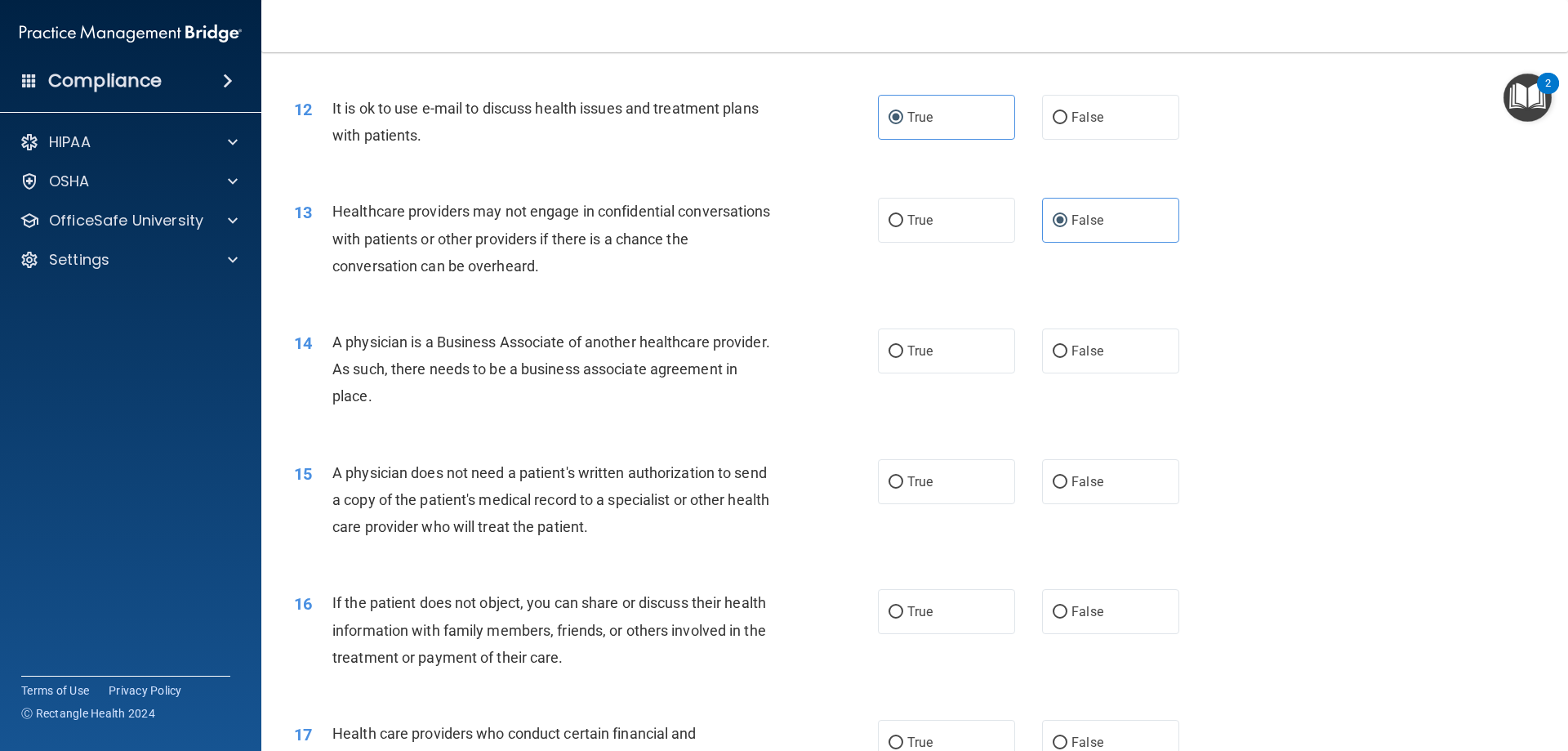
scroll to position [1389, 0]
click at [1119, 345] on label "False" at bounding box center [1111, 350] width 138 height 45
click at [1068, 345] on input "False" at bounding box center [1060, 350] width 15 height 12
radio input "true"
click at [970, 481] on label "True" at bounding box center [947, 481] width 138 height 45
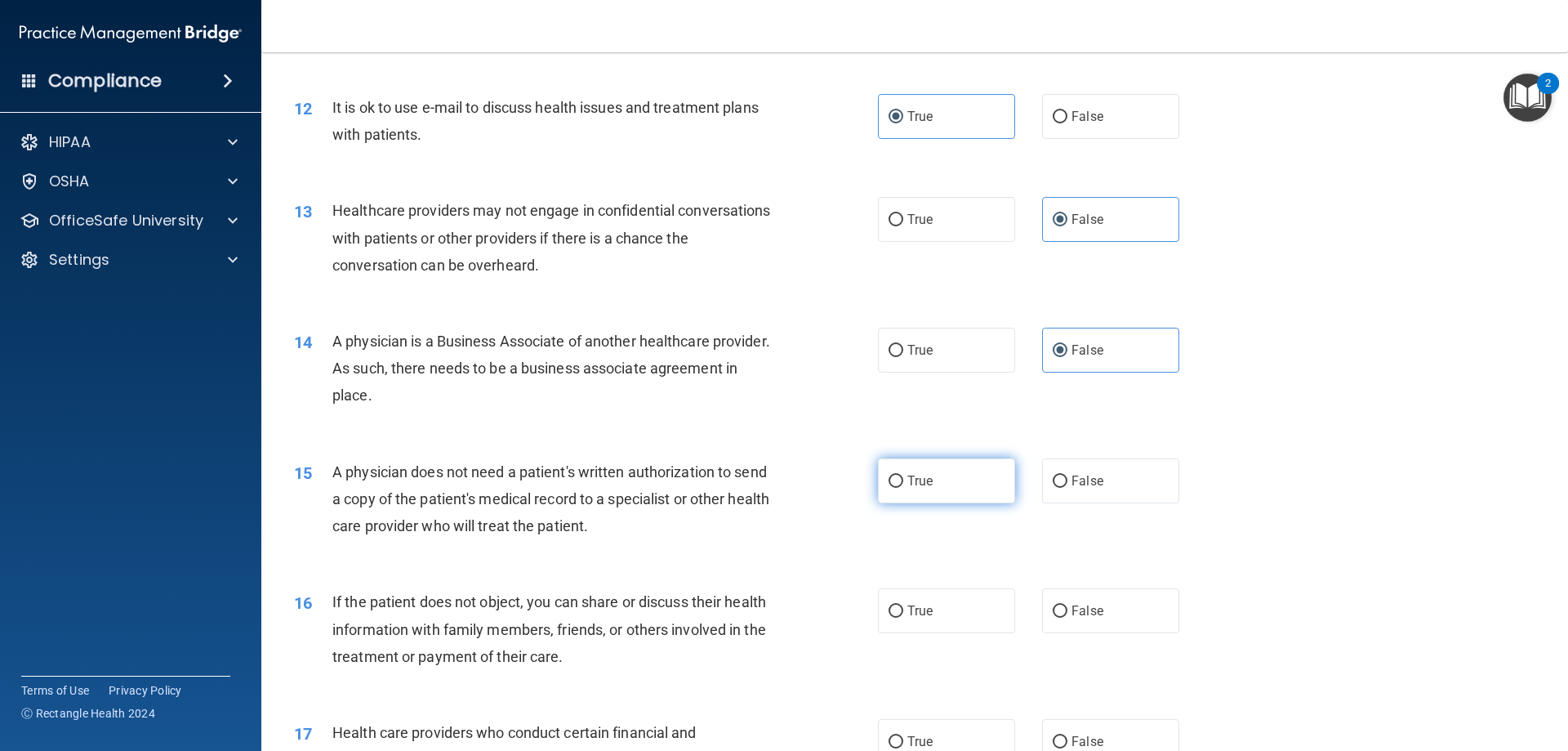
click at [903, 481] on input "True" at bounding box center [896, 481] width 15 height 12
radio input "true"
click at [972, 603] on label "True" at bounding box center [947, 611] width 138 height 45
click at [903, 606] on input "True" at bounding box center [896, 612] width 15 height 12
radio input "true"
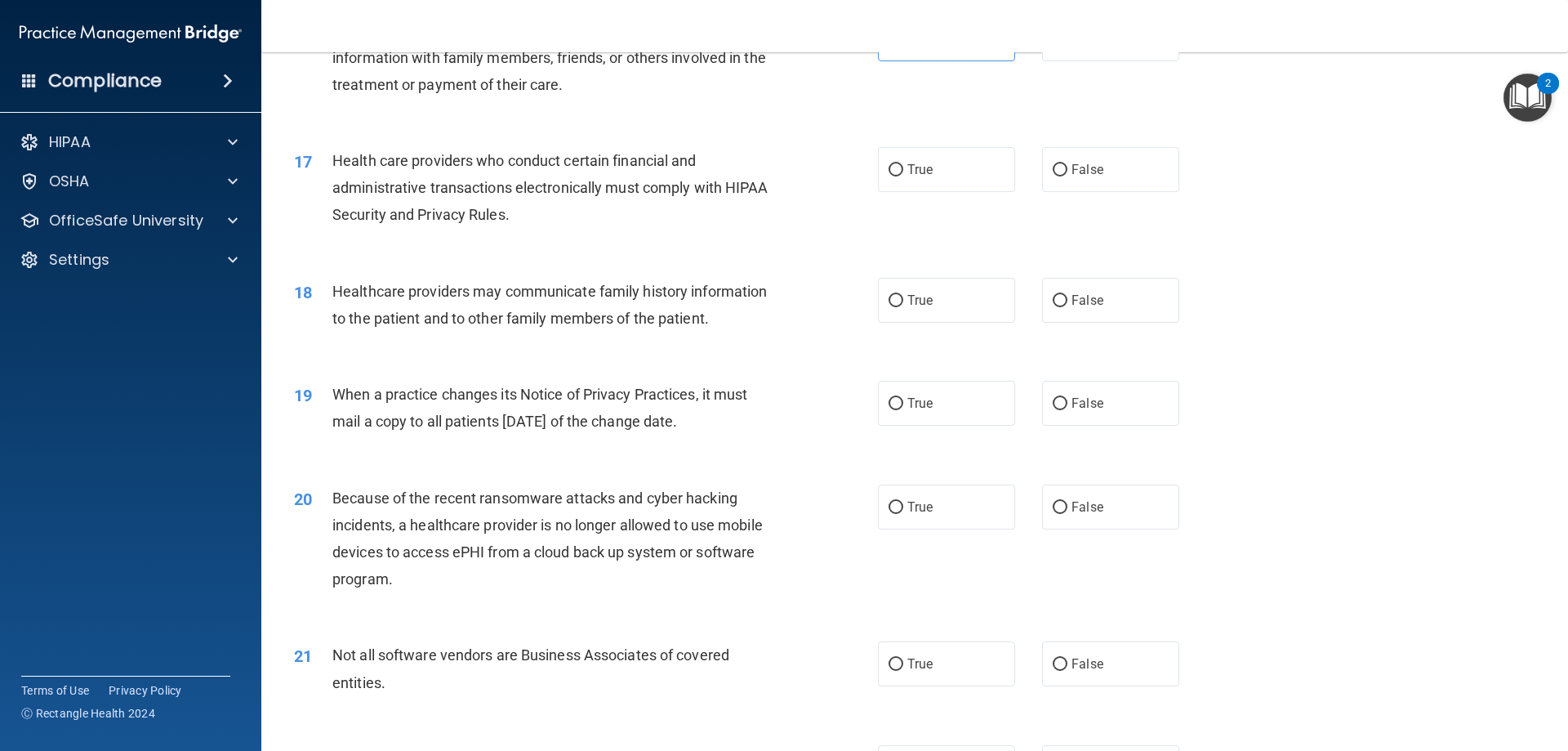
scroll to position [2043, 0]
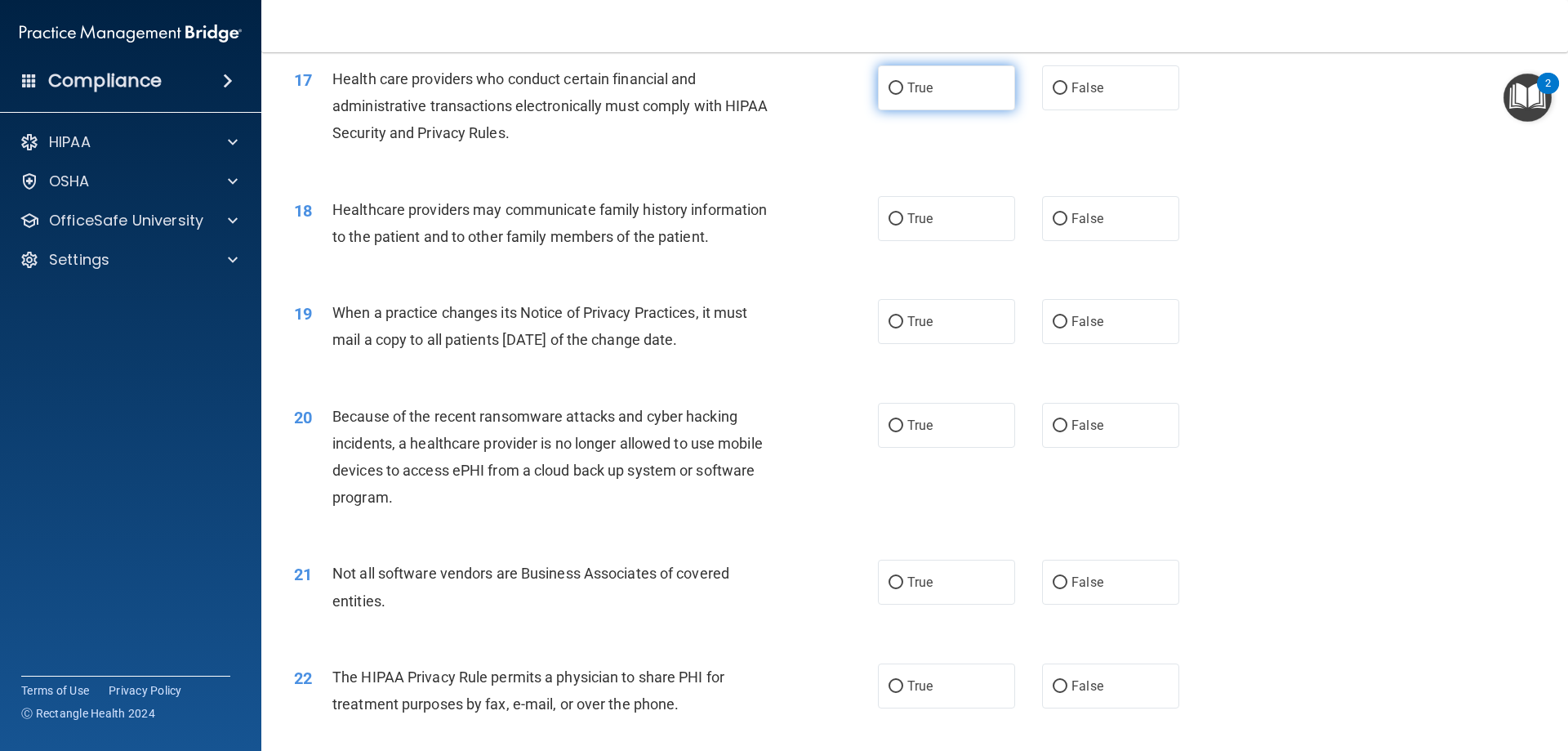
click at [916, 77] on label "True" at bounding box center [947, 87] width 138 height 45
click at [903, 82] on input "True" at bounding box center [896, 88] width 15 height 12
radio input "true"
click at [1058, 218] on input "False" at bounding box center [1060, 219] width 15 height 12
radio input "true"
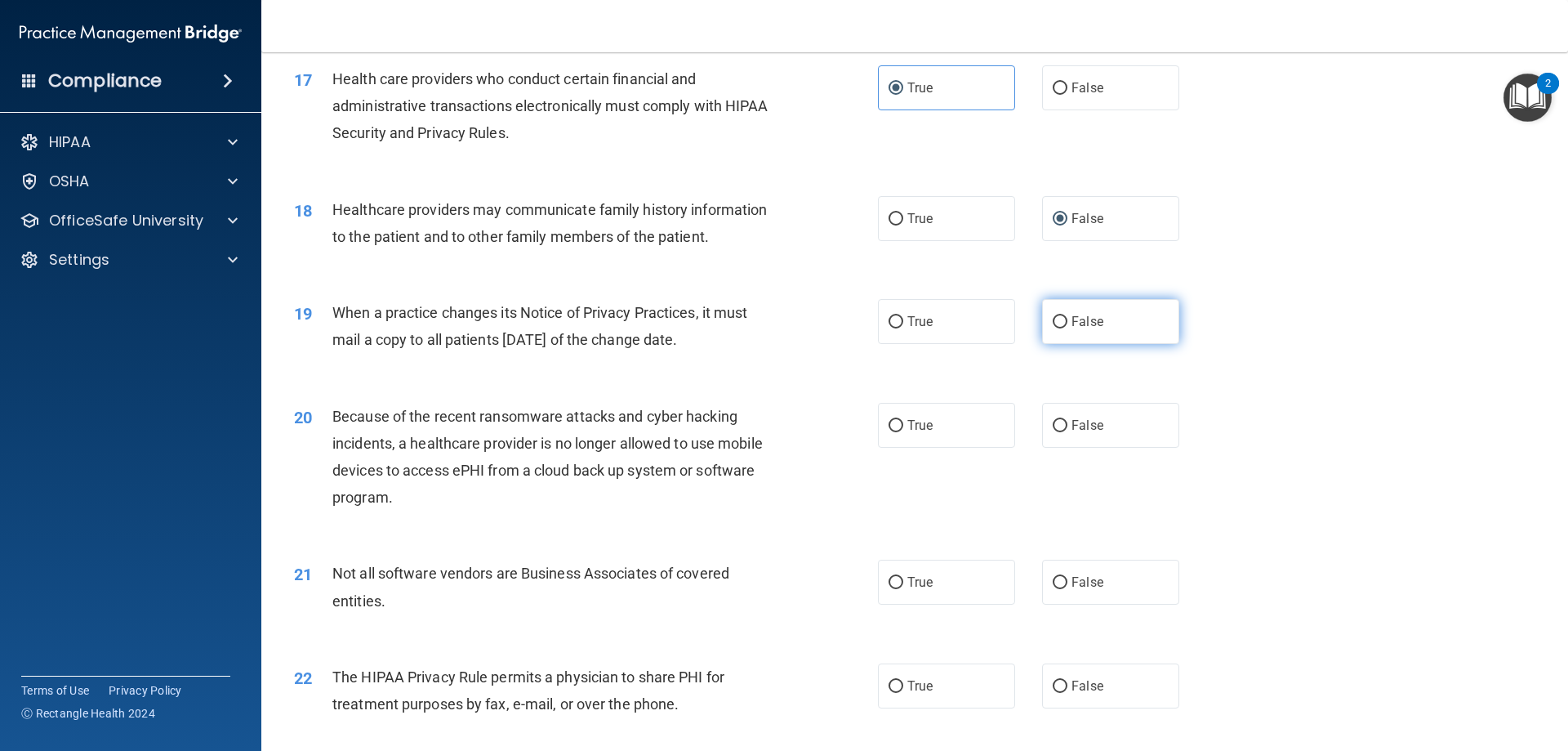
click at [1105, 326] on label "False" at bounding box center [1111, 322] width 138 height 45
click at [1068, 326] on input "False" at bounding box center [1060, 322] width 15 height 12
radio input "true"
click at [1123, 432] on label "False" at bounding box center [1111, 425] width 138 height 45
click at [1068, 432] on input "False" at bounding box center [1060, 426] width 15 height 12
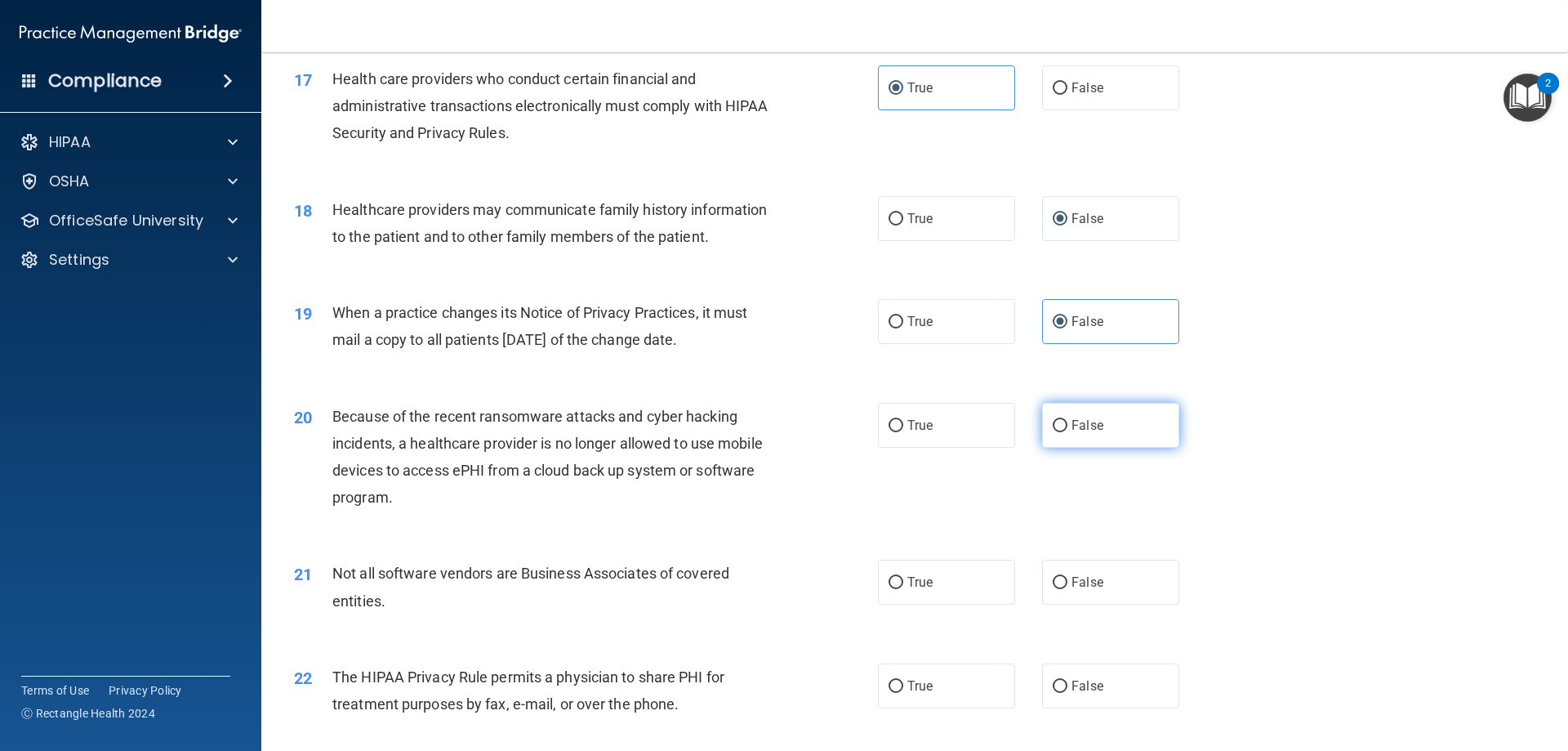
radio input "true"
click at [971, 590] on label "True" at bounding box center [947, 582] width 138 height 45
click at [903, 589] on input "True" at bounding box center [896, 583] width 15 height 12
radio input "true"
click at [965, 683] on label "True" at bounding box center [947, 686] width 138 height 45
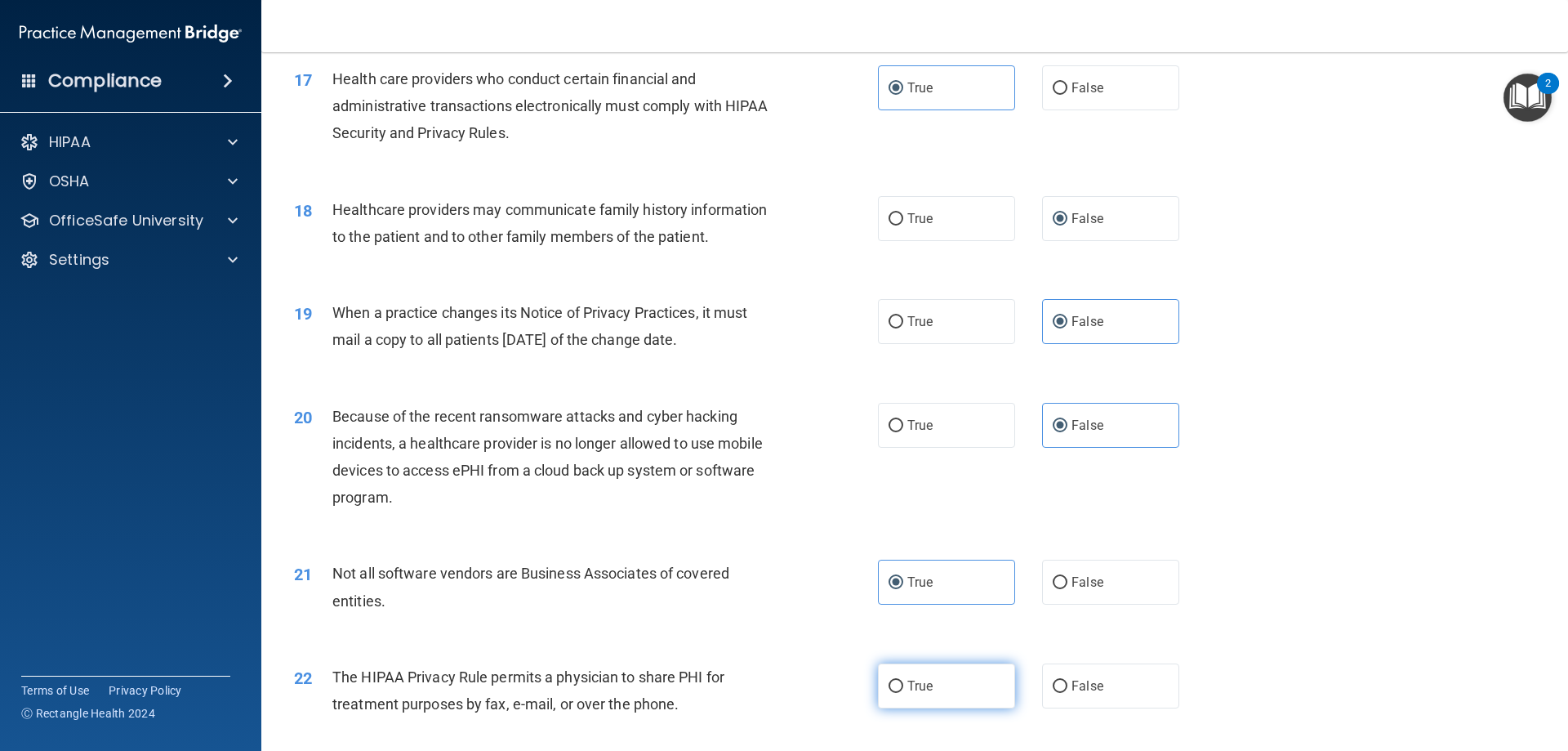
click at [903, 683] on input "True" at bounding box center [896, 687] width 15 height 12
radio input "true"
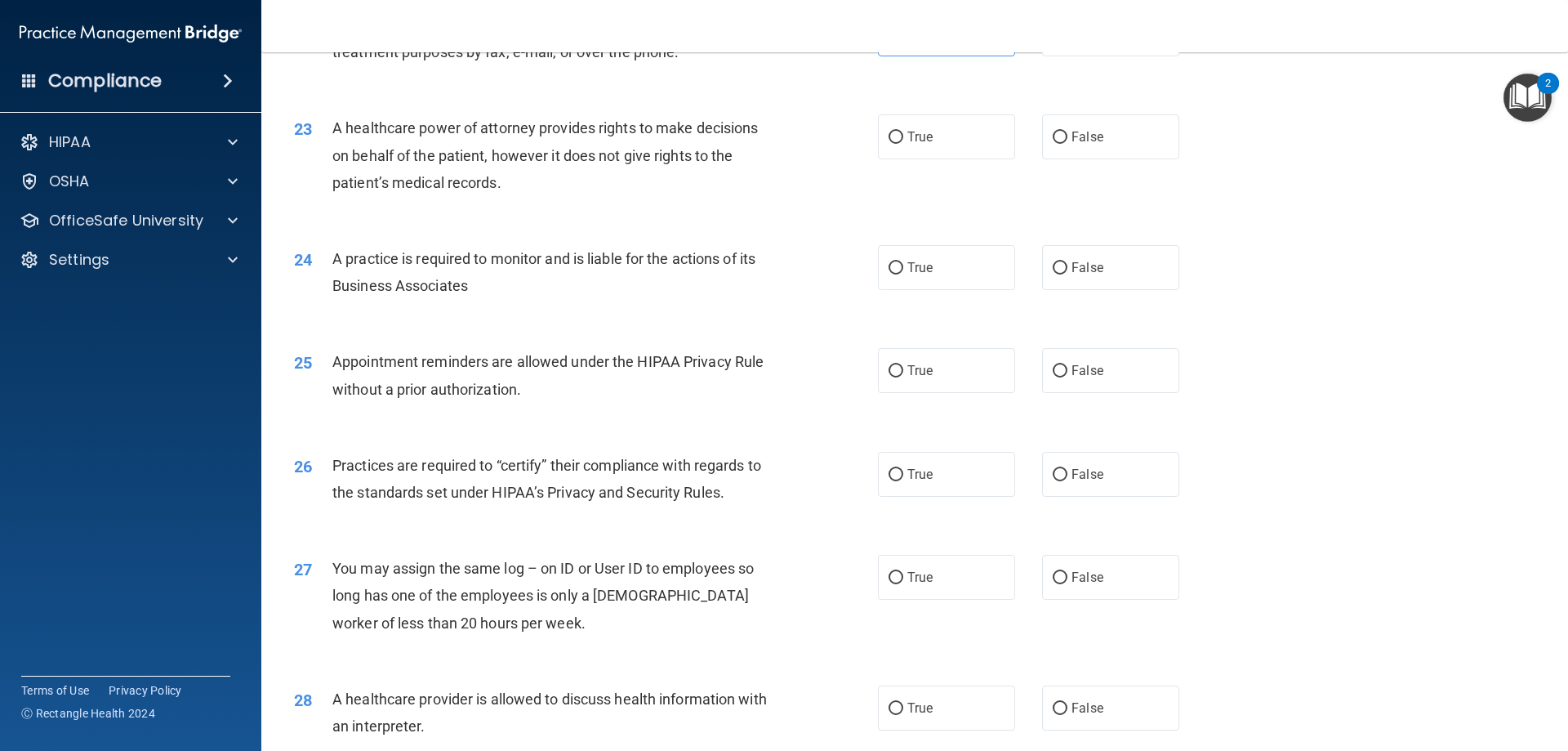
scroll to position [2697, 0]
click at [1105, 129] on label "False" at bounding box center [1111, 135] width 138 height 45
click at [1068, 130] on input "False" at bounding box center [1060, 136] width 15 height 12
radio input "true"
click at [1138, 251] on label "False" at bounding box center [1111, 265] width 138 height 45
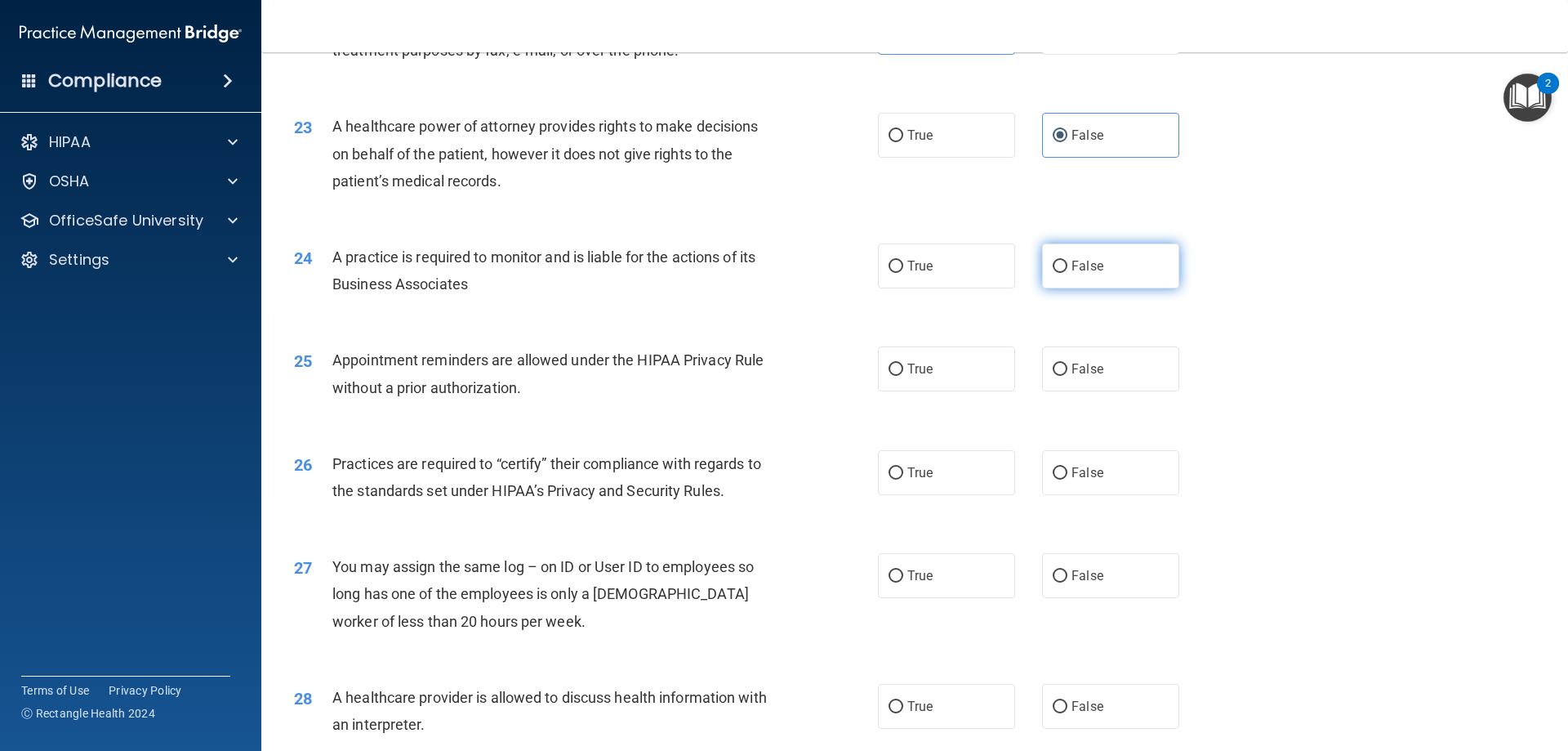
click at [1068, 261] on input "False" at bounding box center [1060, 266] width 15 height 12
radio input "true"
click at [901, 425] on div "25 Appointment reminders are allowed under the HIPAA Privacy Rule without a pri…" at bounding box center [915, 378] width 1266 height 103
click at [944, 377] on label "True" at bounding box center [947, 368] width 138 height 45
click at [903, 376] on input "True" at bounding box center [896, 369] width 15 height 12
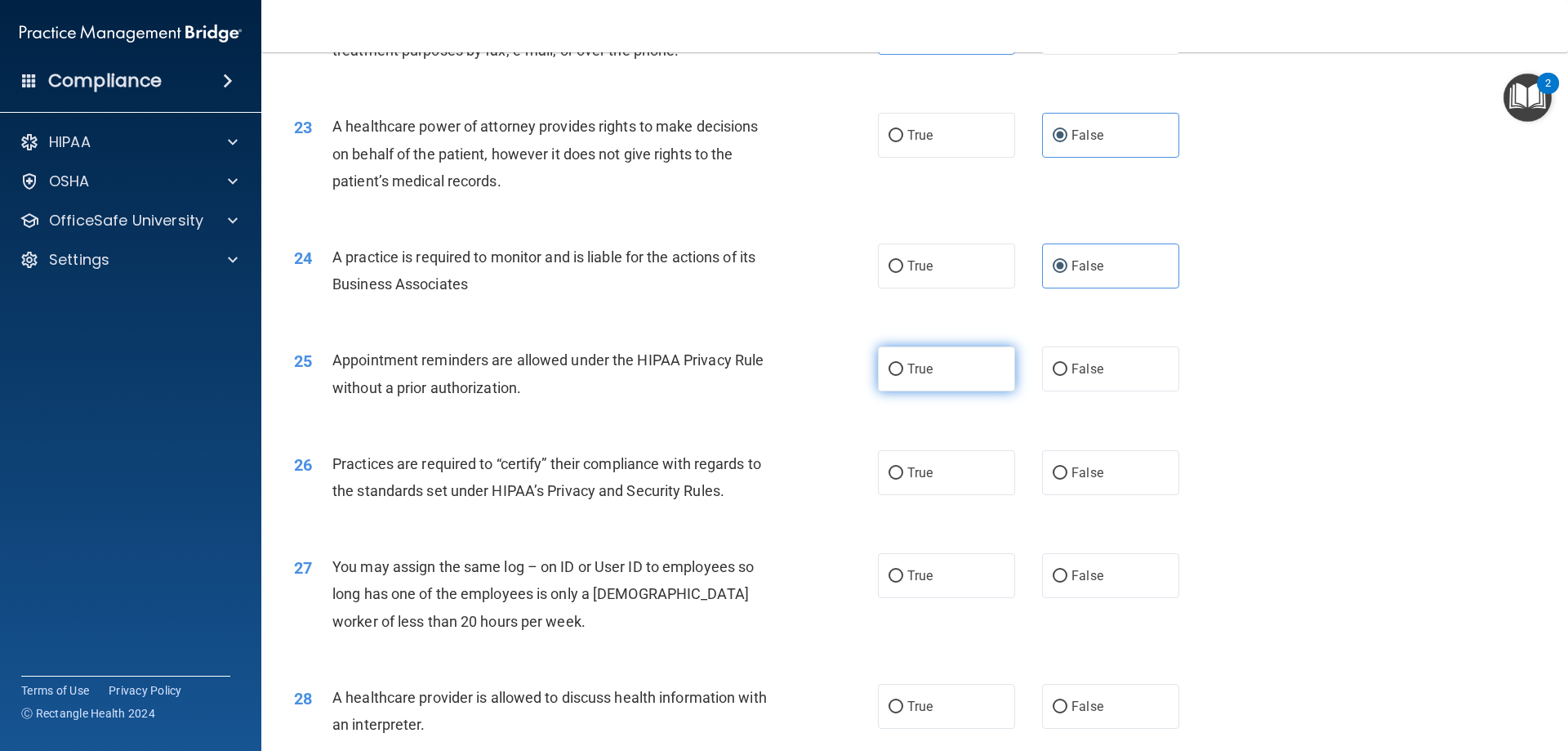
radio input "true"
click at [1074, 478] on span "False" at bounding box center [1088, 472] width 32 height 16
click at [1068, 478] on input "False" at bounding box center [1060, 473] width 15 height 12
radio input "true"
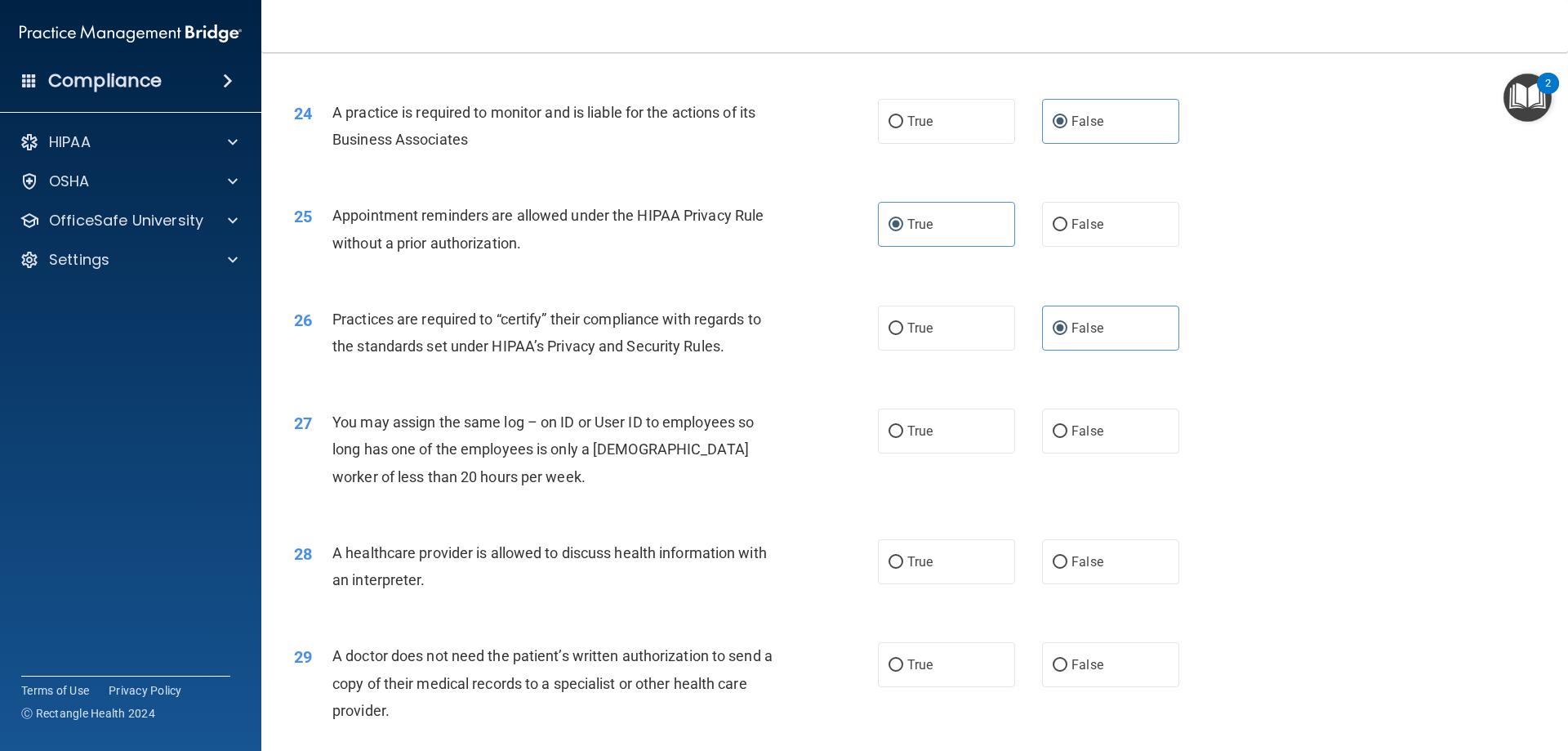
scroll to position [2942, 0]
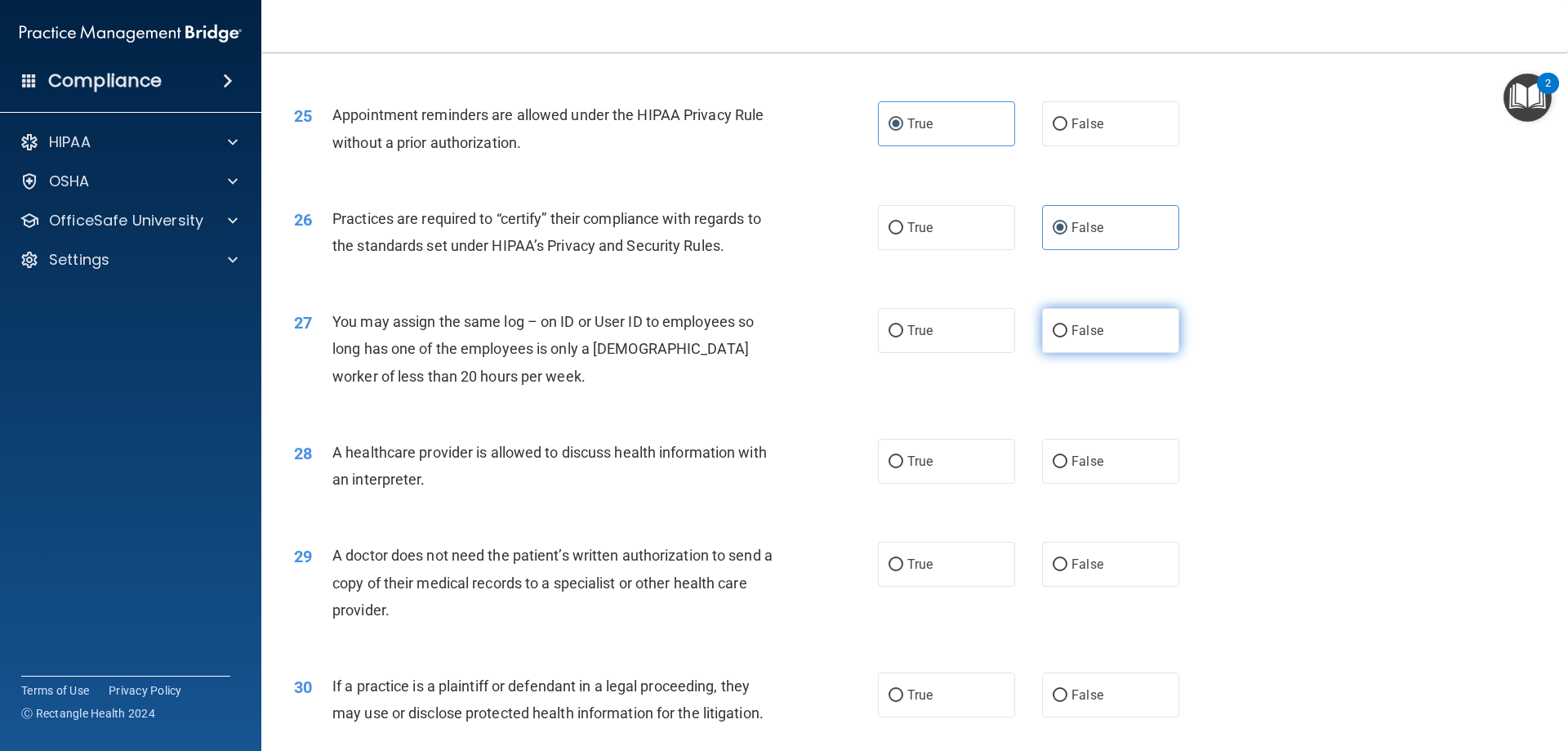
click at [1067, 338] on label "False" at bounding box center [1111, 331] width 138 height 45
click at [1067, 337] on input "False" at bounding box center [1060, 331] width 15 height 12
radio input "true"
click at [926, 442] on label "True" at bounding box center [947, 461] width 138 height 45
click at [903, 456] on input "True" at bounding box center [896, 462] width 15 height 12
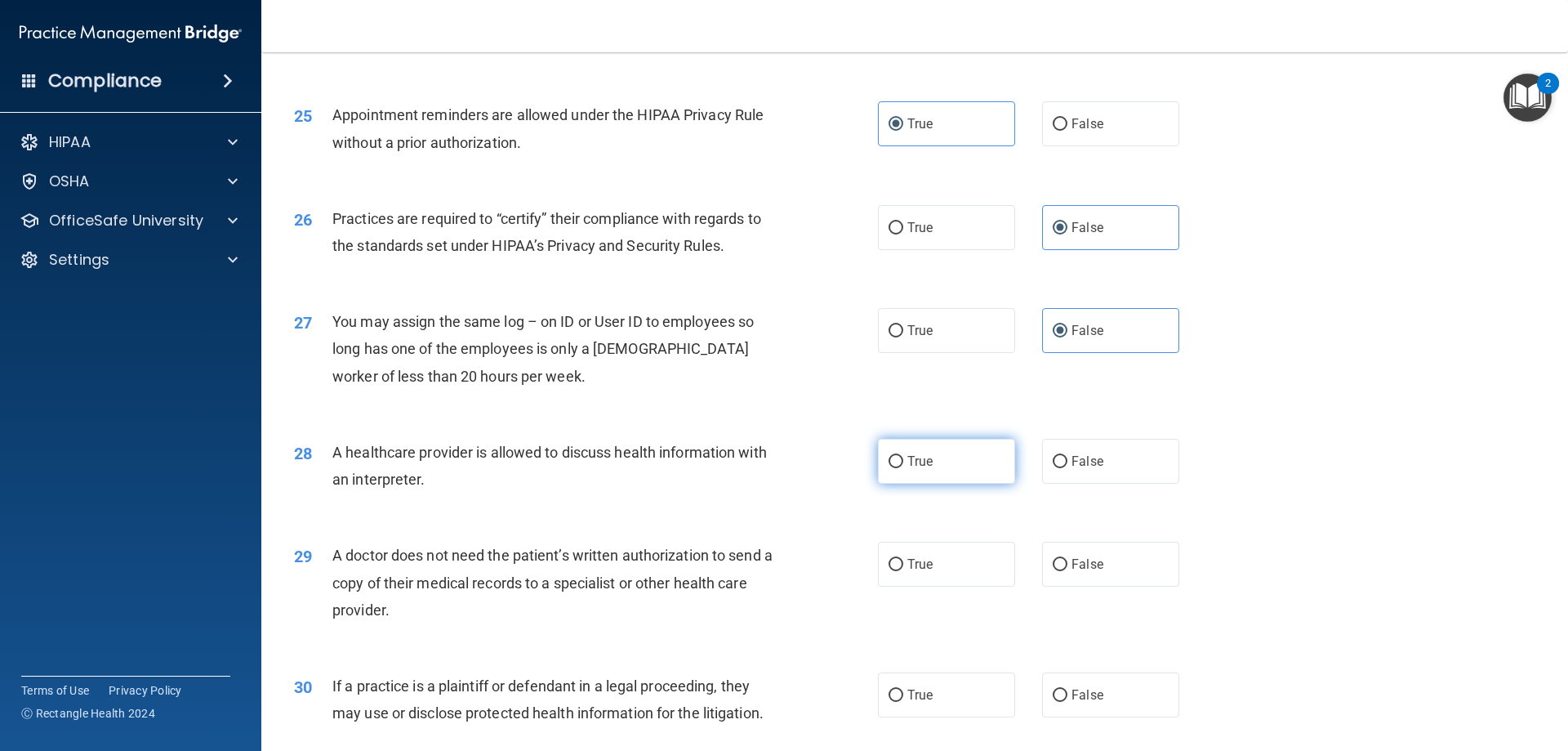
radio input "true"
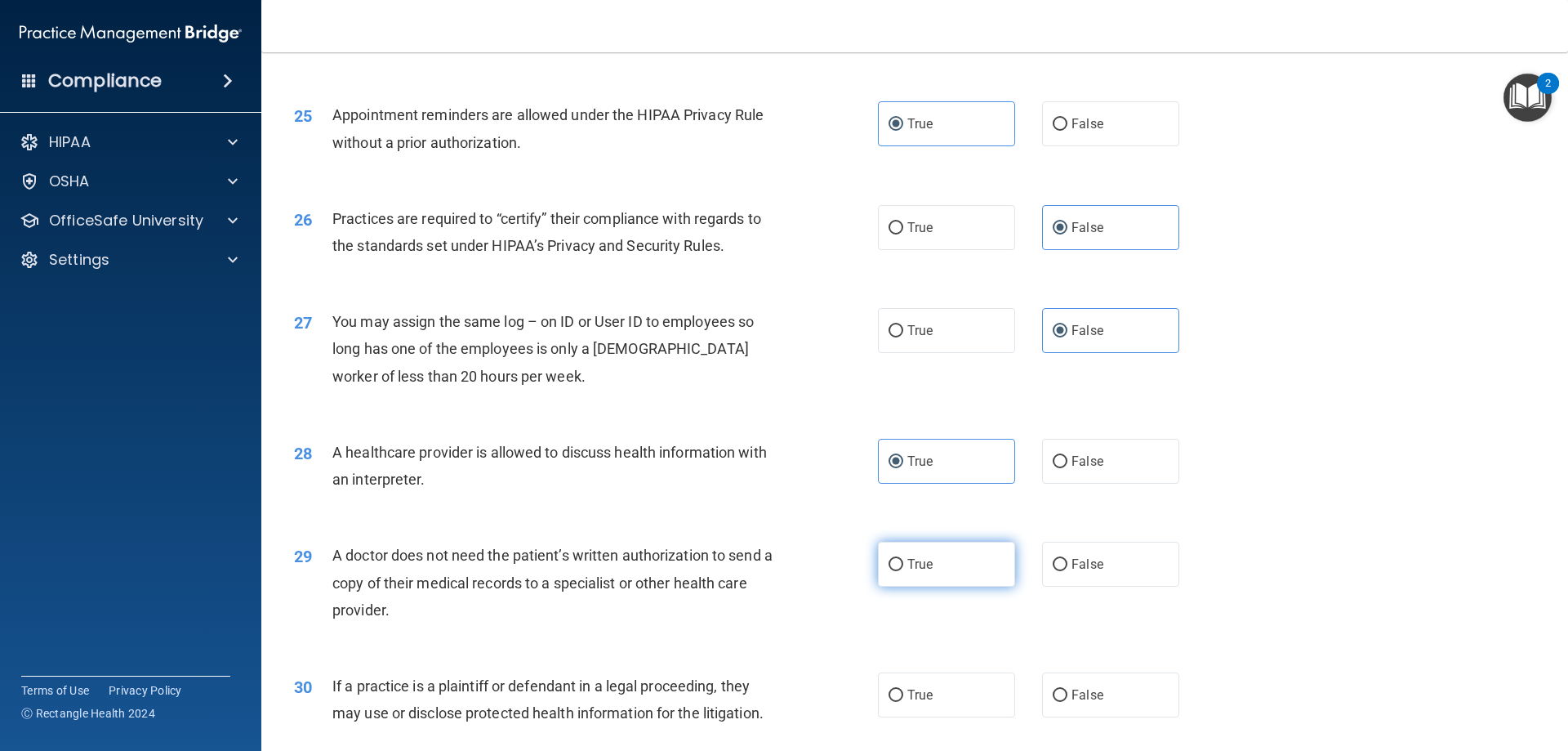
click at [935, 565] on label "True" at bounding box center [947, 564] width 138 height 45
click at [903, 565] on input "True" at bounding box center [896, 565] width 15 height 12
radio input "true"
click at [971, 708] on label "True" at bounding box center [947, 695] width 138 height 45
click at [903, 702] on input "True" at bounding box center [896, 696] width 15 height 12
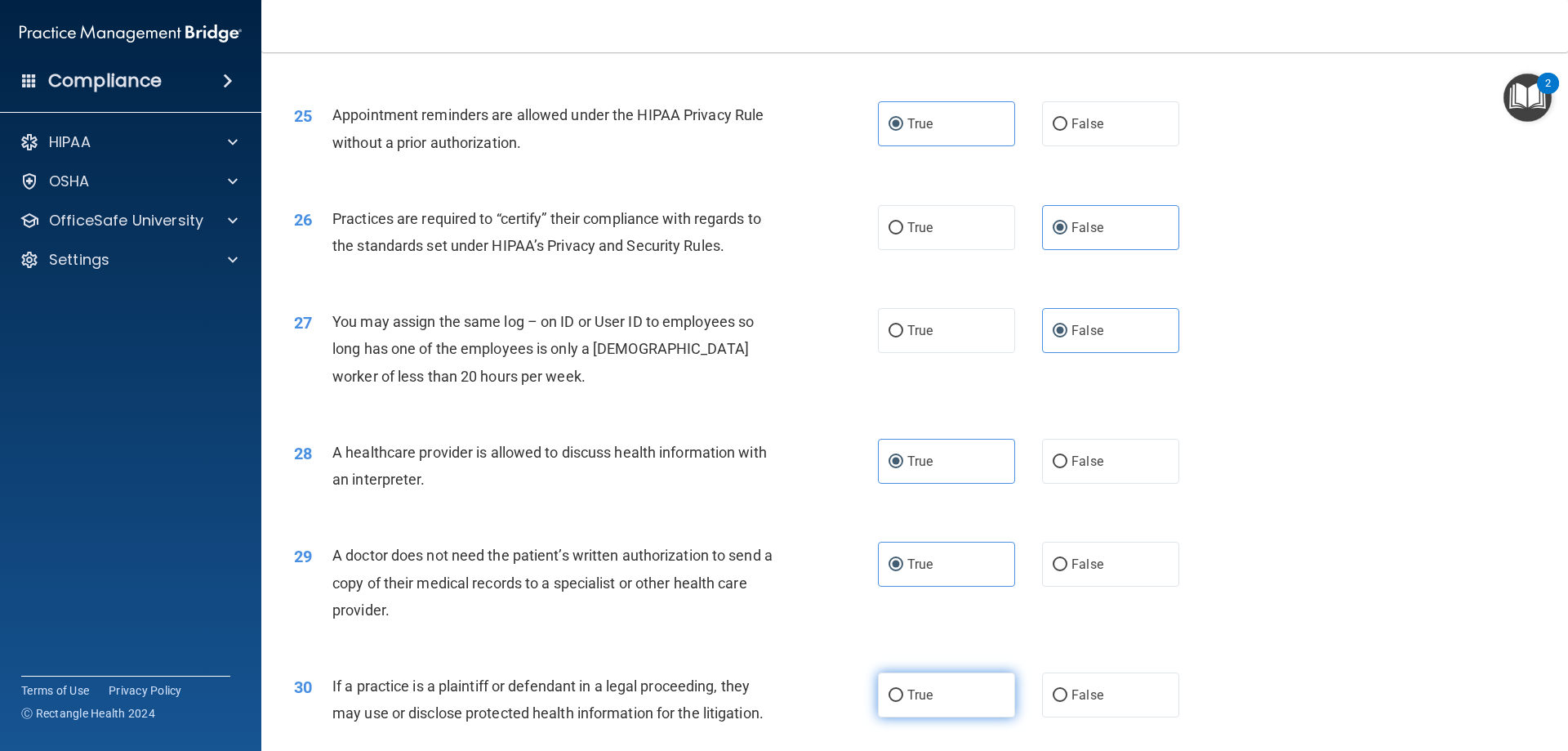
radio input "true"
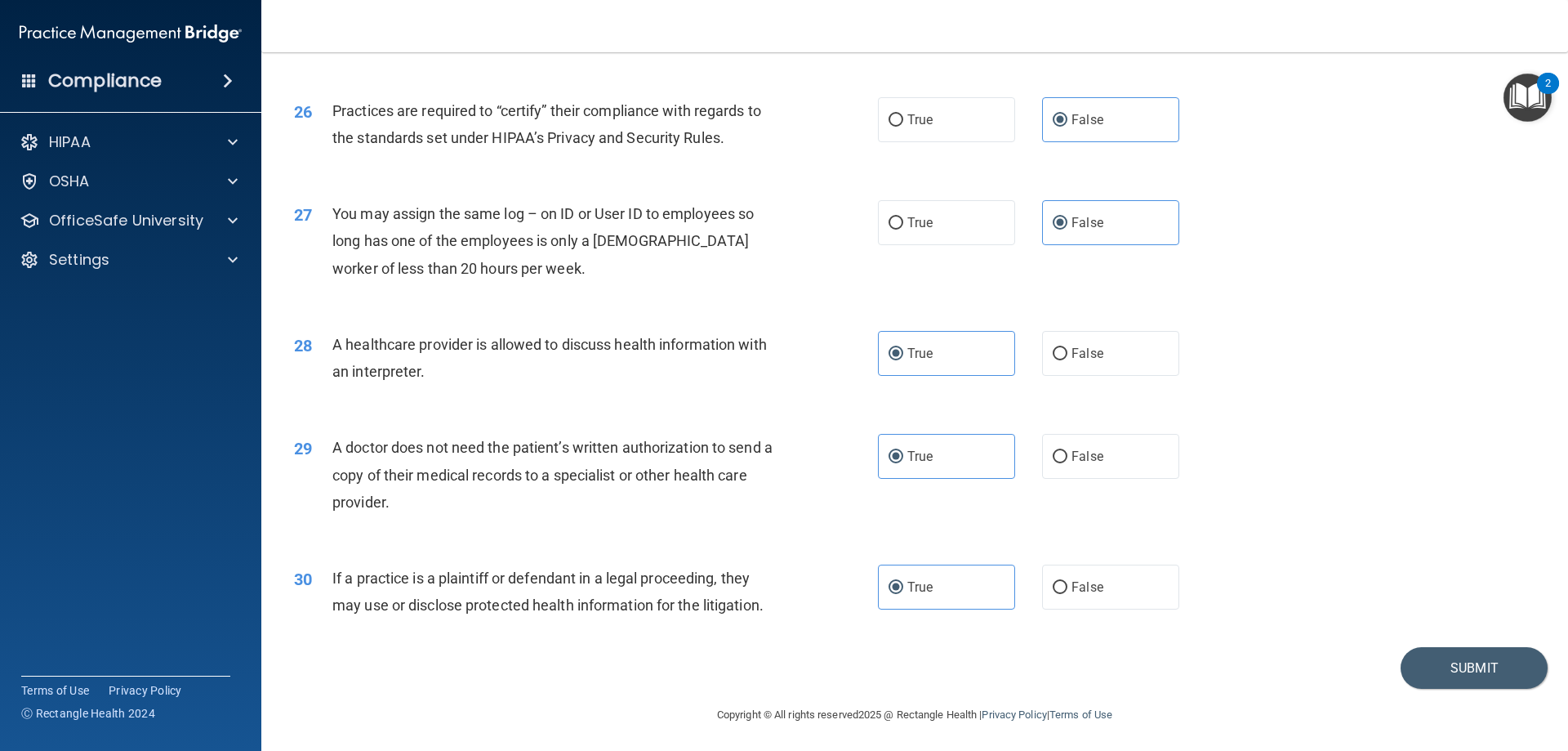
scroll to position [3053, 0]
click at [1442, 659] on button "Submit" at bounding box center [1474, 664] width 147 height 42
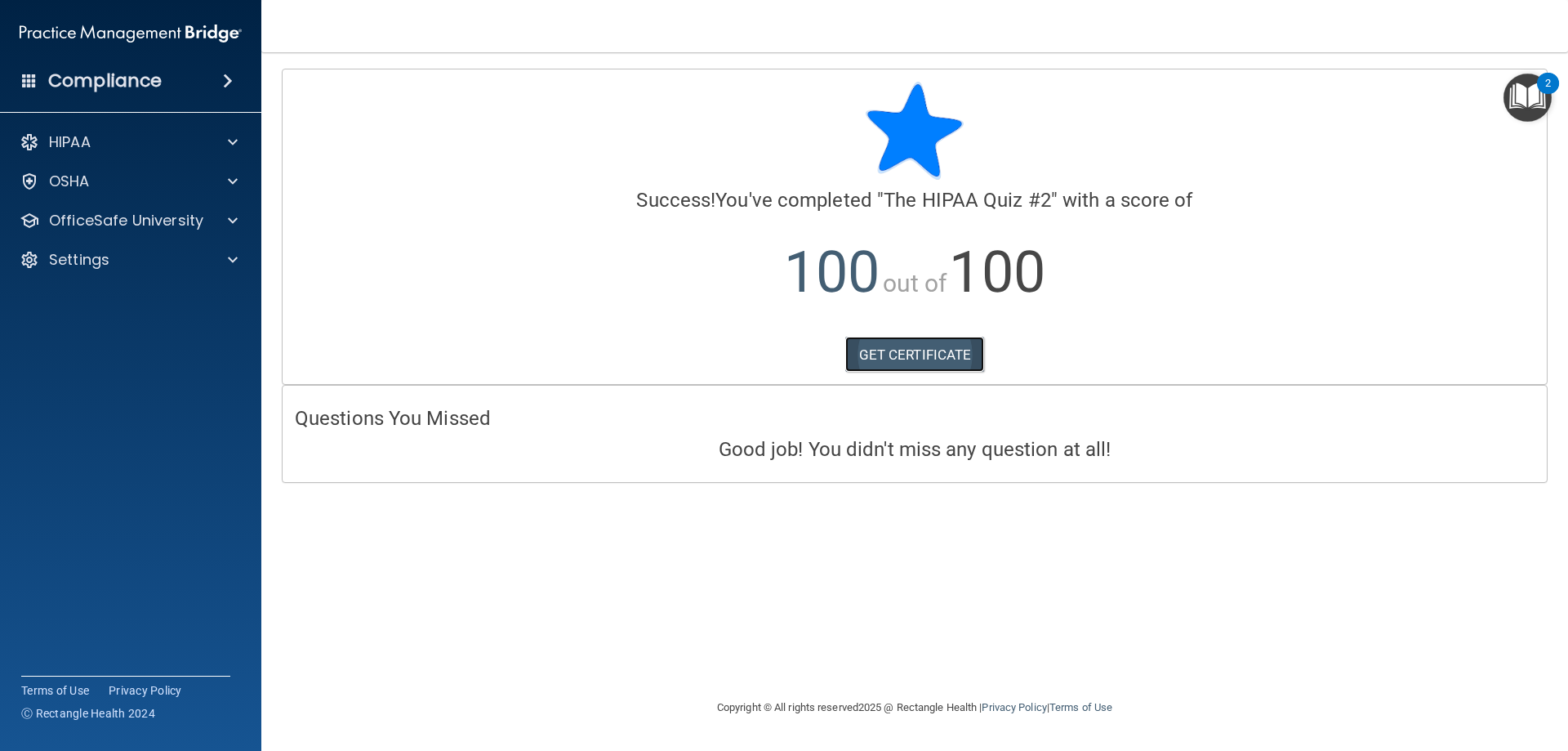
click at [912, 364] on link "GET CERTIFICATE" at bounding box center [915, 354] width 140 height 36
click at [138, 226] on p "OfficeSafe University" at bounding box center [125, 221] width 154 height 20
click at [131, 266] on p "HIPAA Training" at bounding box center [78, 260] width 135 height 16
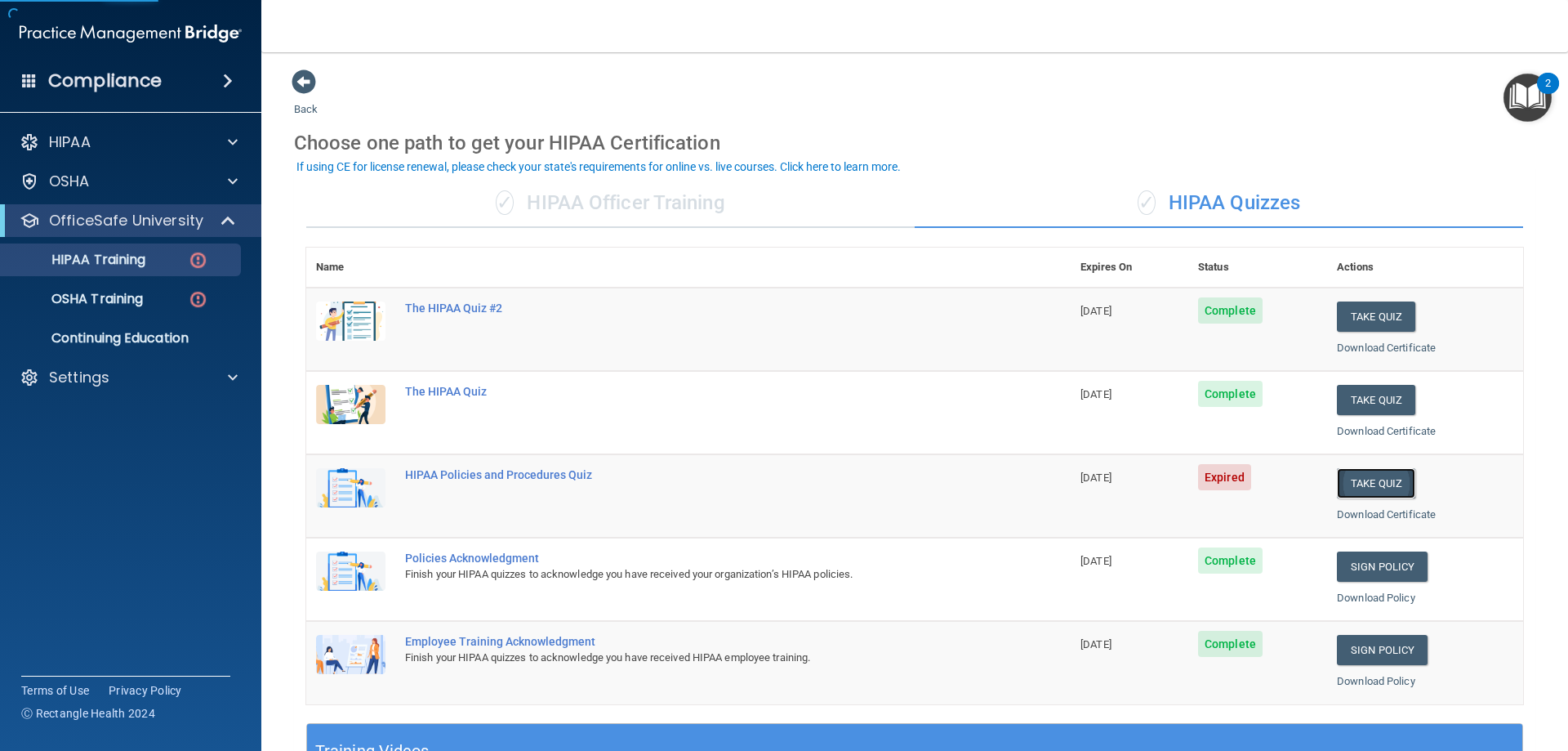
click at [1355, 479] on button "Take Quiz" at bounding box center [1376, 483] width 78 height 31
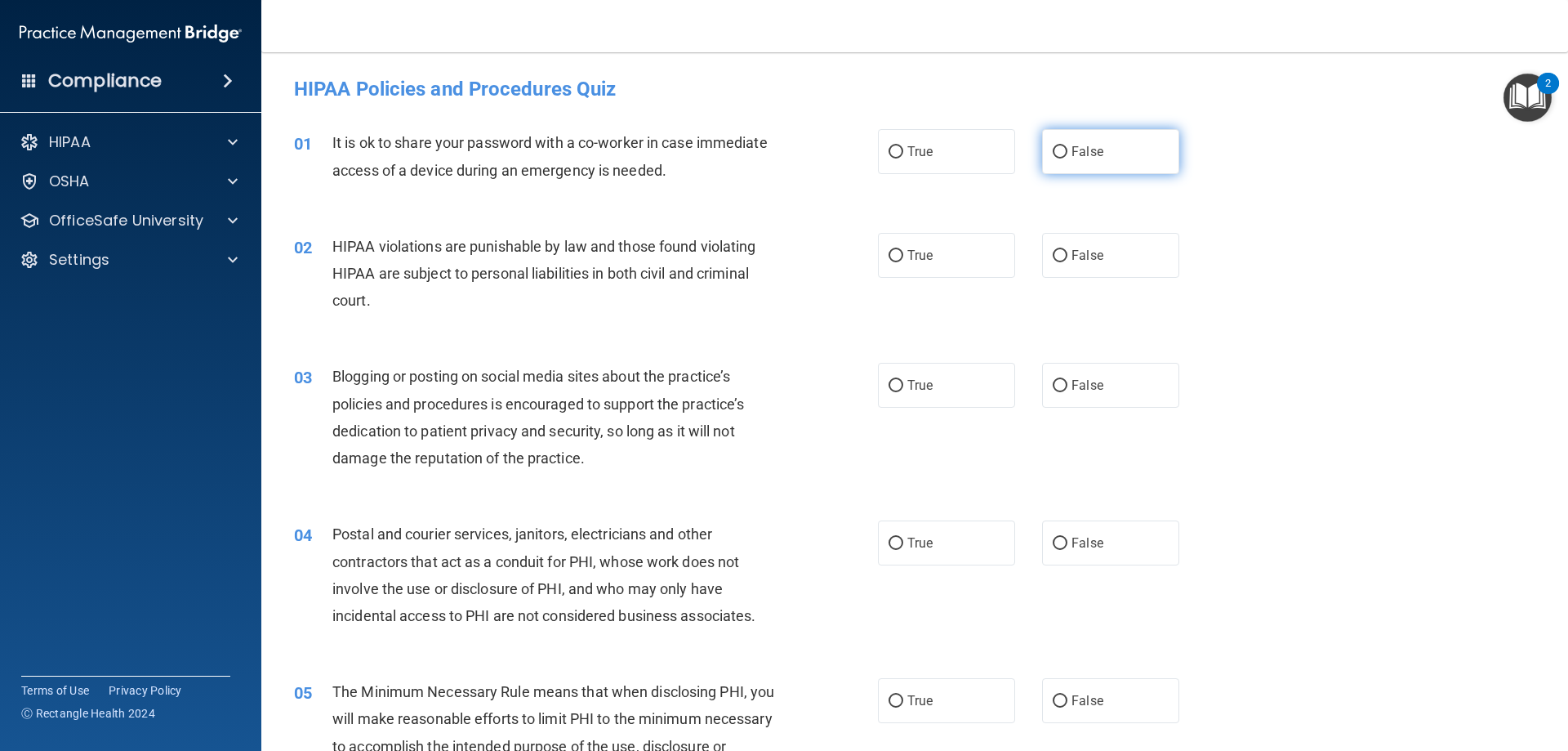
click at [1140, 151] on label "False" at bounding box center [1111, 152] width 138 height 45
click at [1068, 151] on input "False" at bounding box center [1060, 152] width 15 height 12
radio input "true"
drag, startPoint x: 990, startPoint y: 239, endPoint x: 995, endPoint y: 254, distance: 15.8
click at [990, 239] on label "True" at bounding box center [947, 256] width 138 height 45
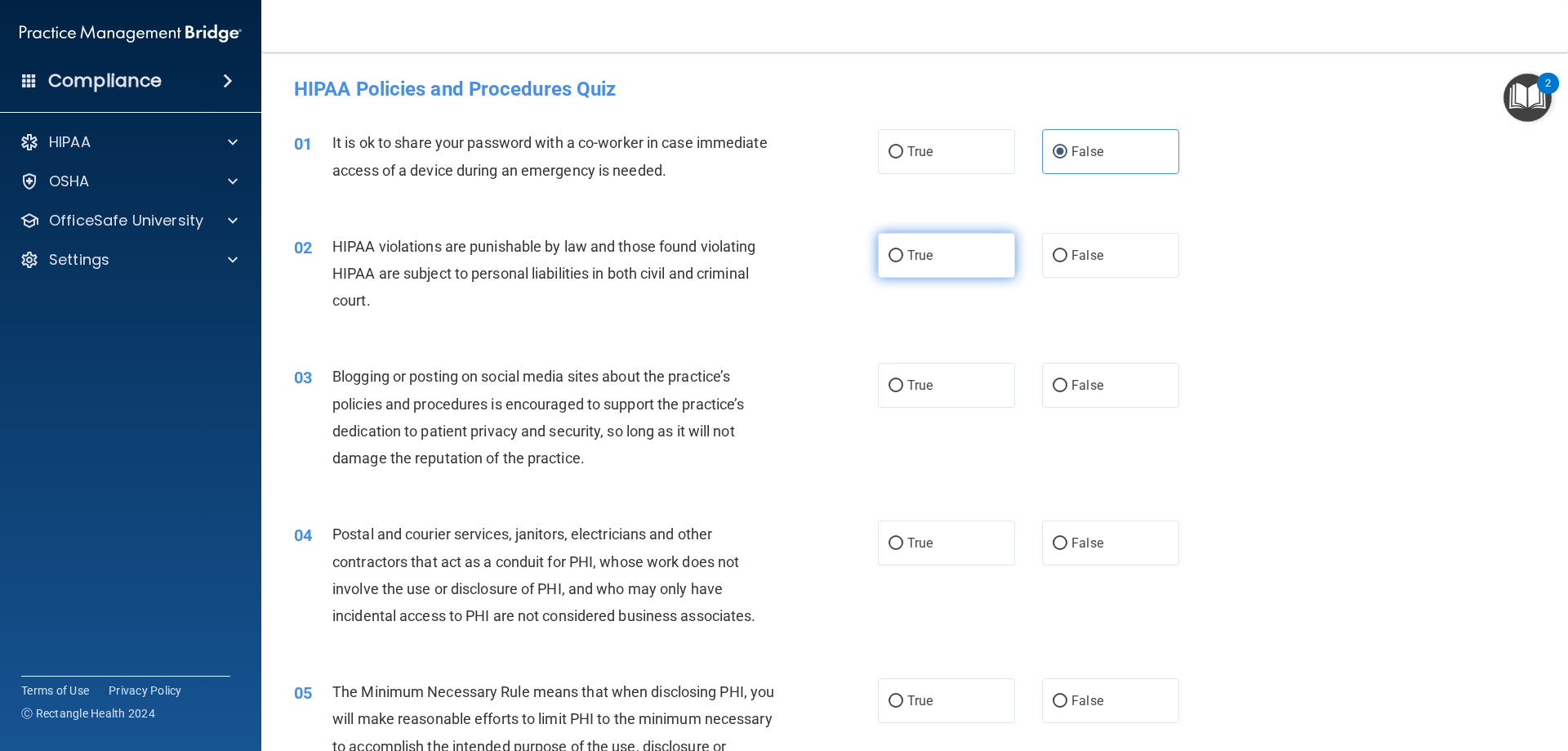
click at [903, 250] on input "True" at bounding box center [896, 256] width 15 height 12
radio input "true"
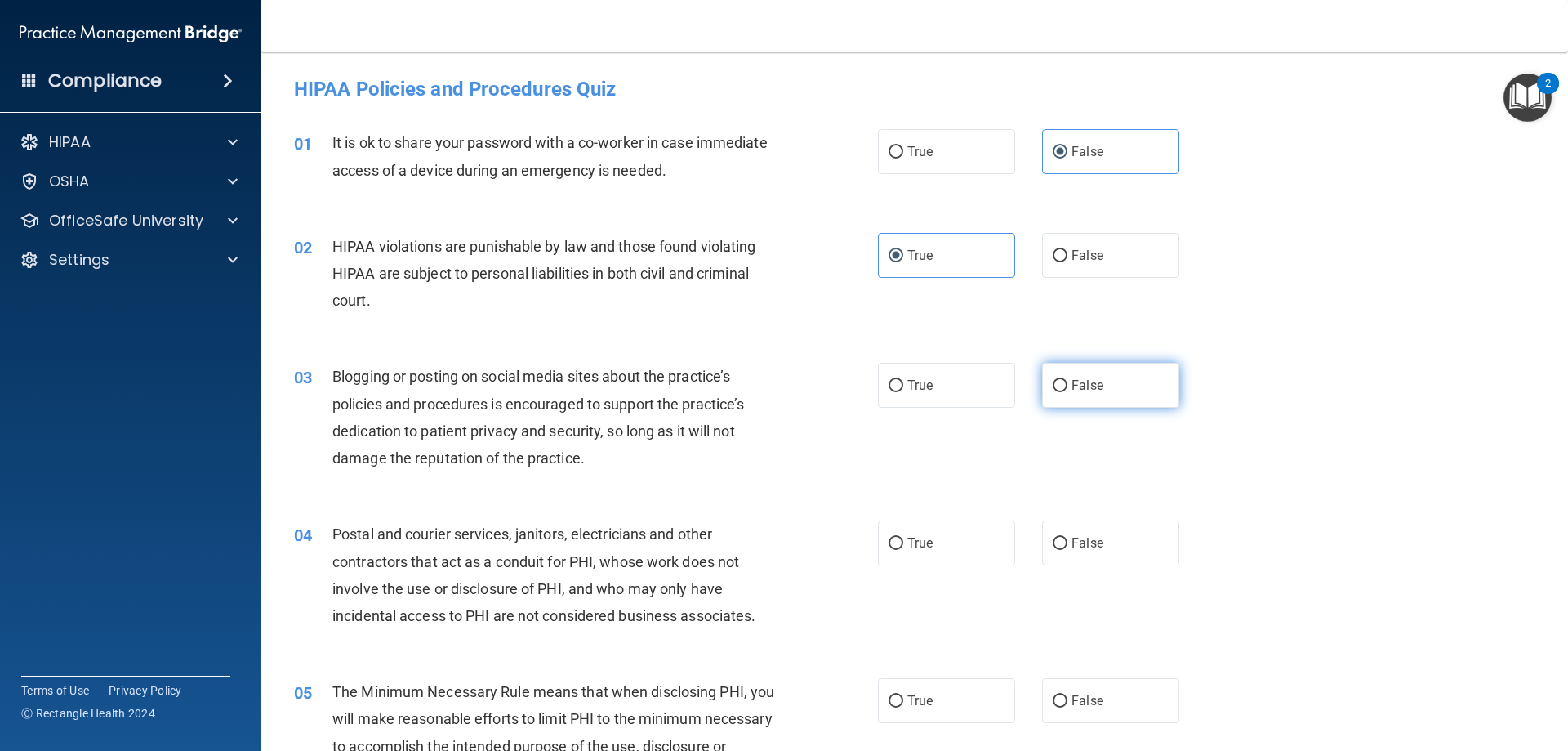
click at [1113, 395] on label "False" at bounding box center [1111, 385] width 138 height 45
click at [1068, 392] on input "False" at bounding box center [1060, 386] width 15 height 12
radio input "true"
click at [891, 531] on label "True" at bounding box center [947, 542] width 138 height 45
click at [891, 537] on input "True" at bounding box center [896, 543] width 15 height 12
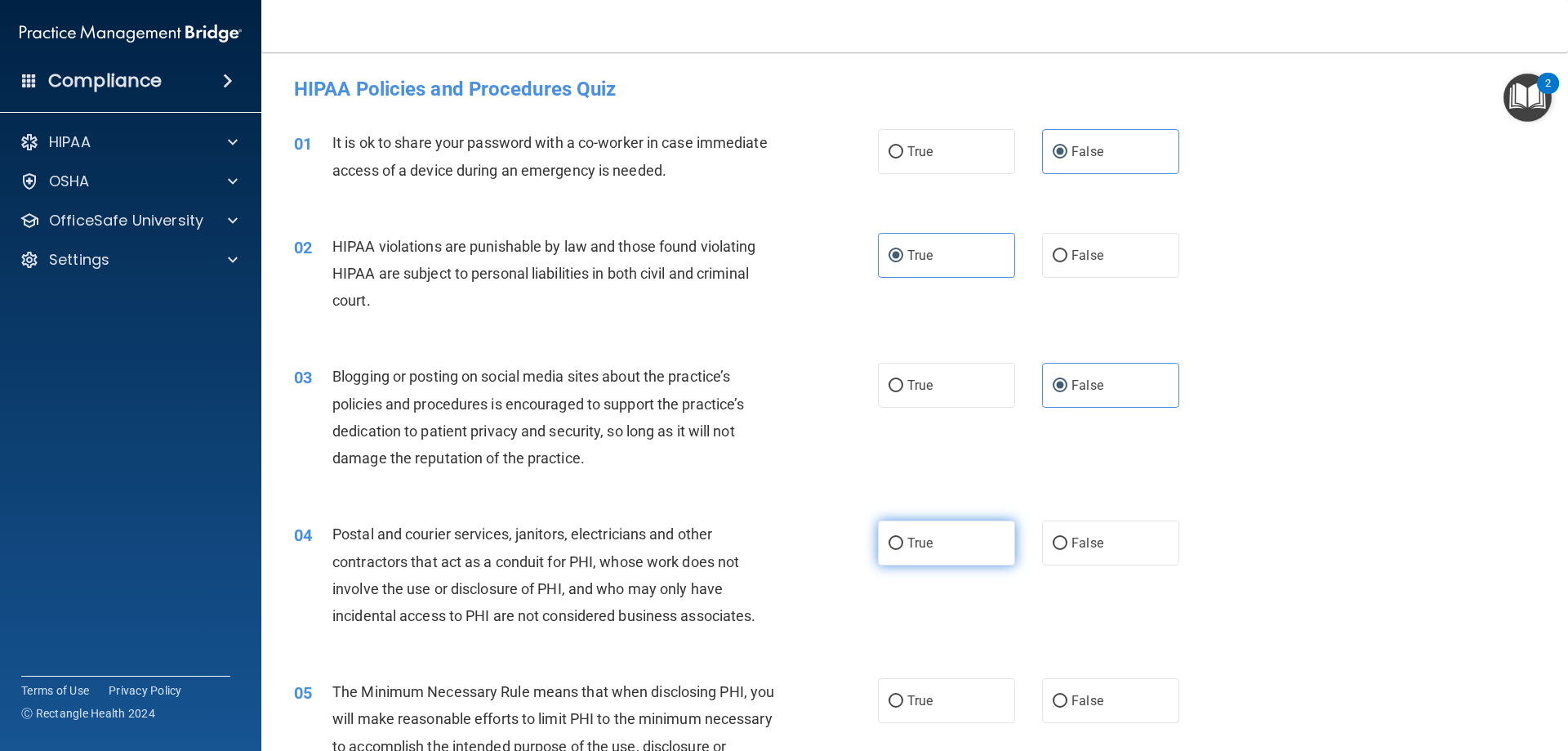
radio input "true"
click at [924, 679] on label "True" at bounding box center [947, 701] width 138 height 45
click at [903, 696] on input "True" at bounding box center [896, 702] width 15 height 12
radio input "true"
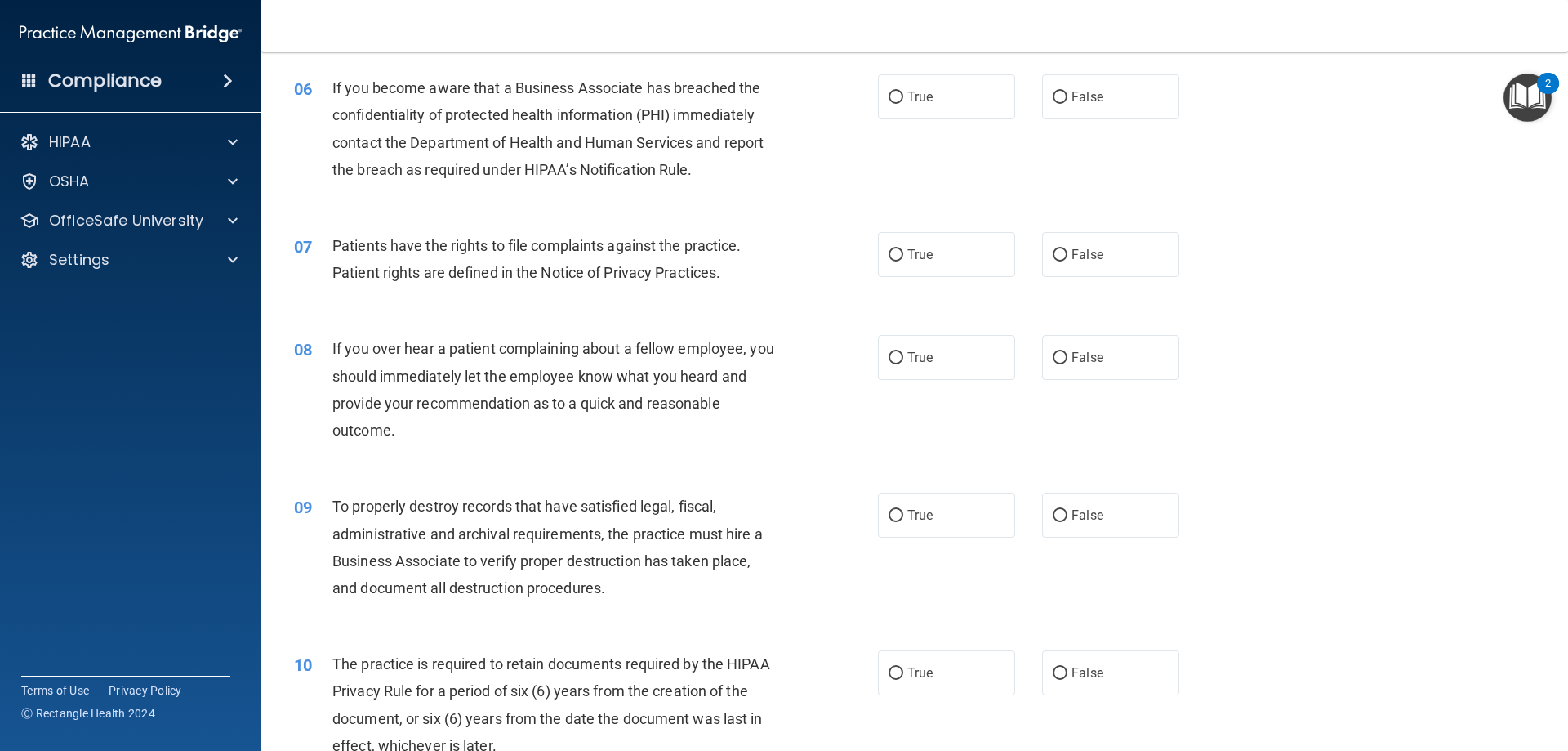
scroll to position [735, 0]
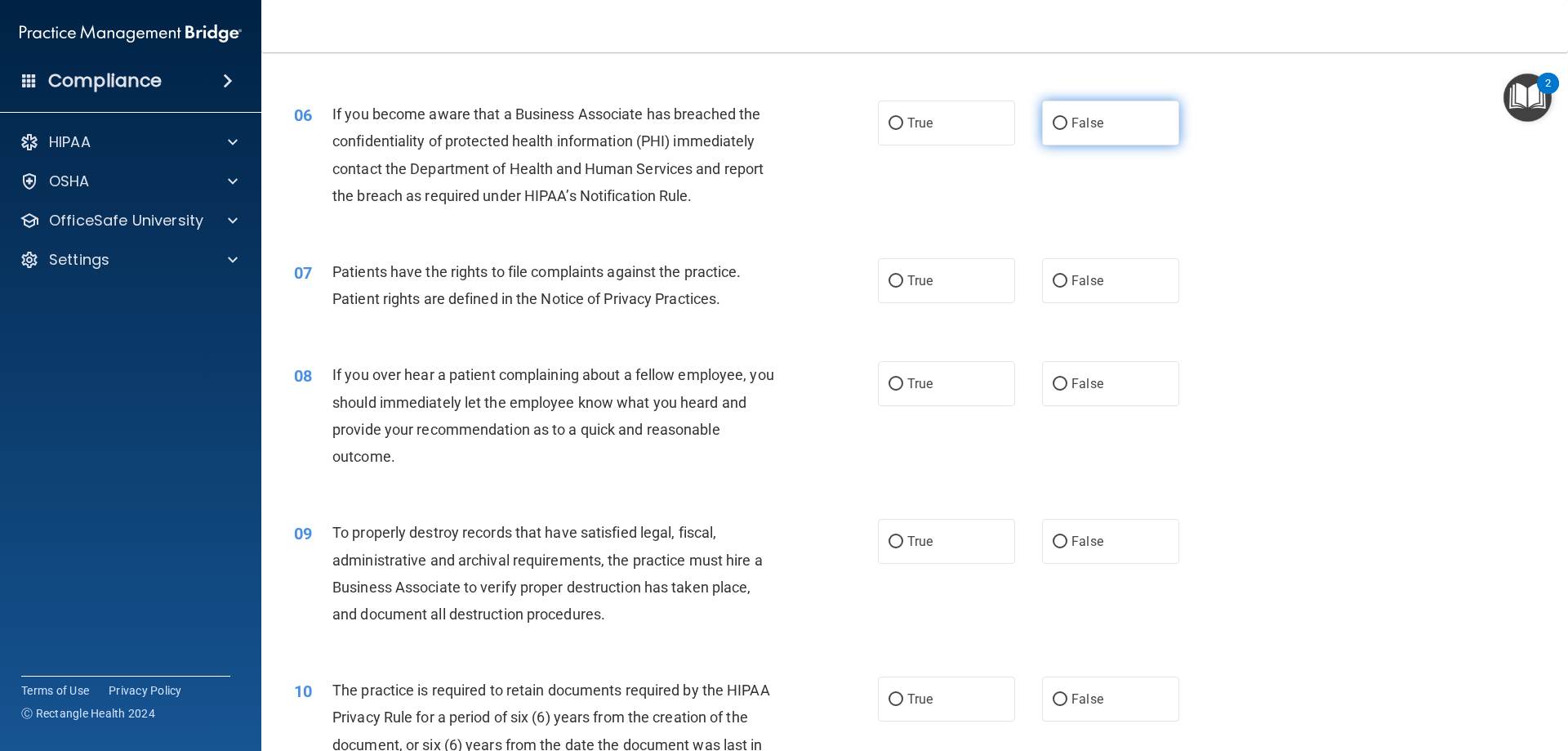
click at [1088, 129] on span "False" at bounding box center [1088, 123] width 32 height 16
click at [1068, 129] on input "False" at bounding box center [1060, 124] width 15 height 12
radio input "true"
click at [972, 284] on label "True" at bounding box center [947, 280] width 138 height 45
click at [903, 284] on input "True" at bounding box center [896, 281] width 15 height 12
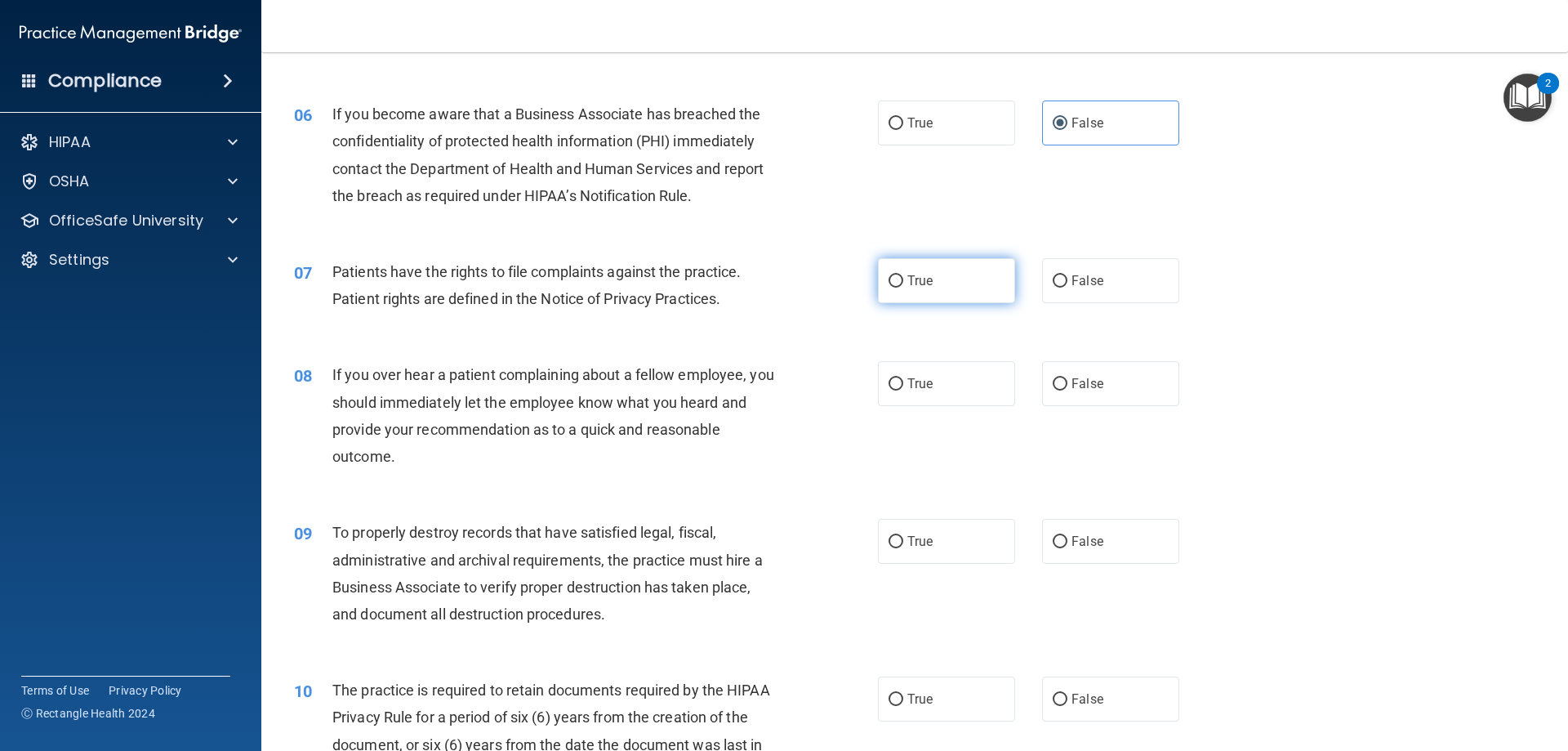
radio input "true"
click at [1081, 373] on label "False" at bounding box center [1111, 383] width 138 height 45
click at [1068, 378] on input "False" at bounding box center [1060, 384] width 15 height 12
radio input "true"
click at [1096, 538] on label "False" at bounding box center [1111, 541] width 138 height 45
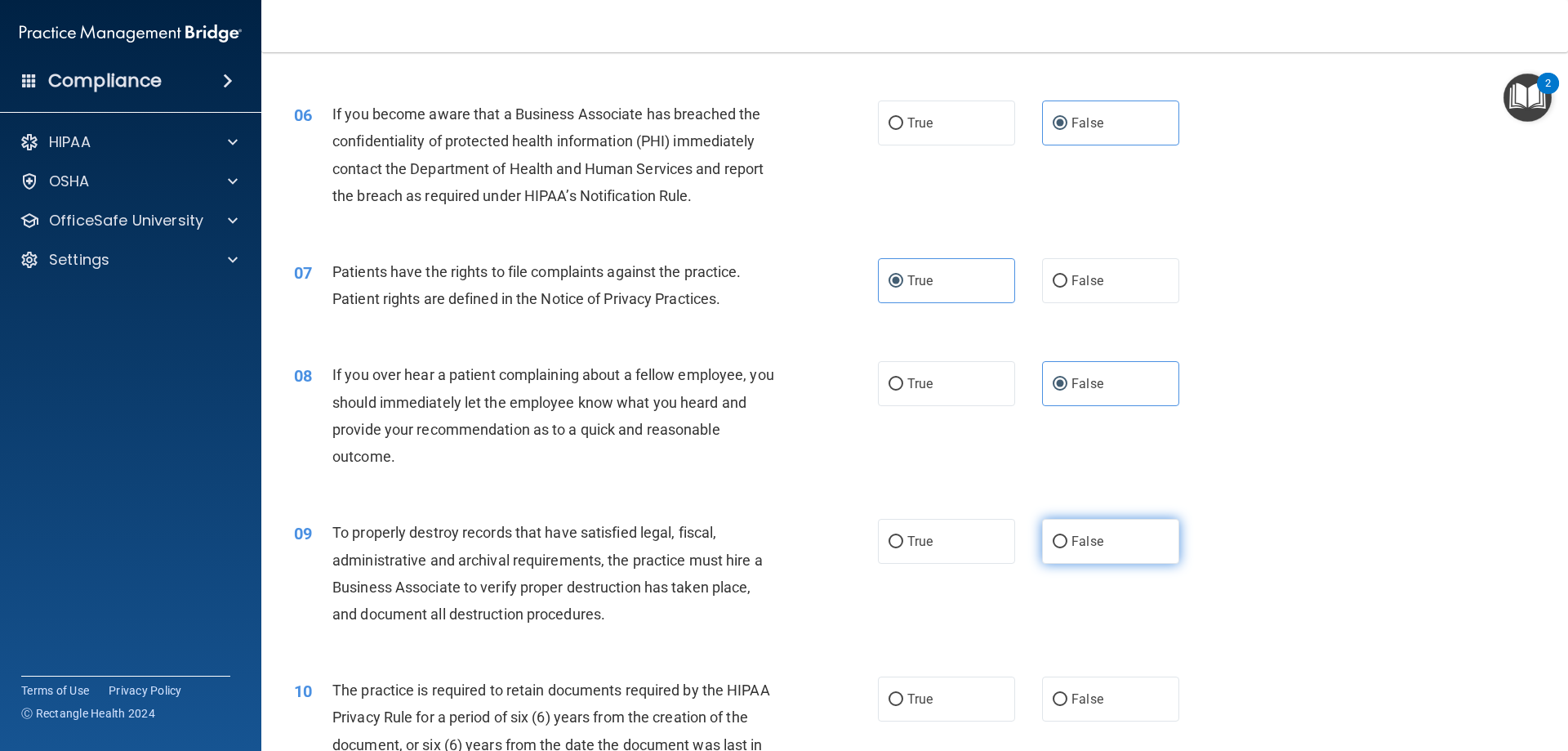
click at [1068, 538] on input "False" at bounding box center [1060, 542] width 15 height 12
radio input "true"
click at [945, 681] on label "True" at bounding box center [947, 699] width 138 height 45
click at [903, 694] on input "True" at bounding box center [896, 700] width 15 height 12
radio input "true"
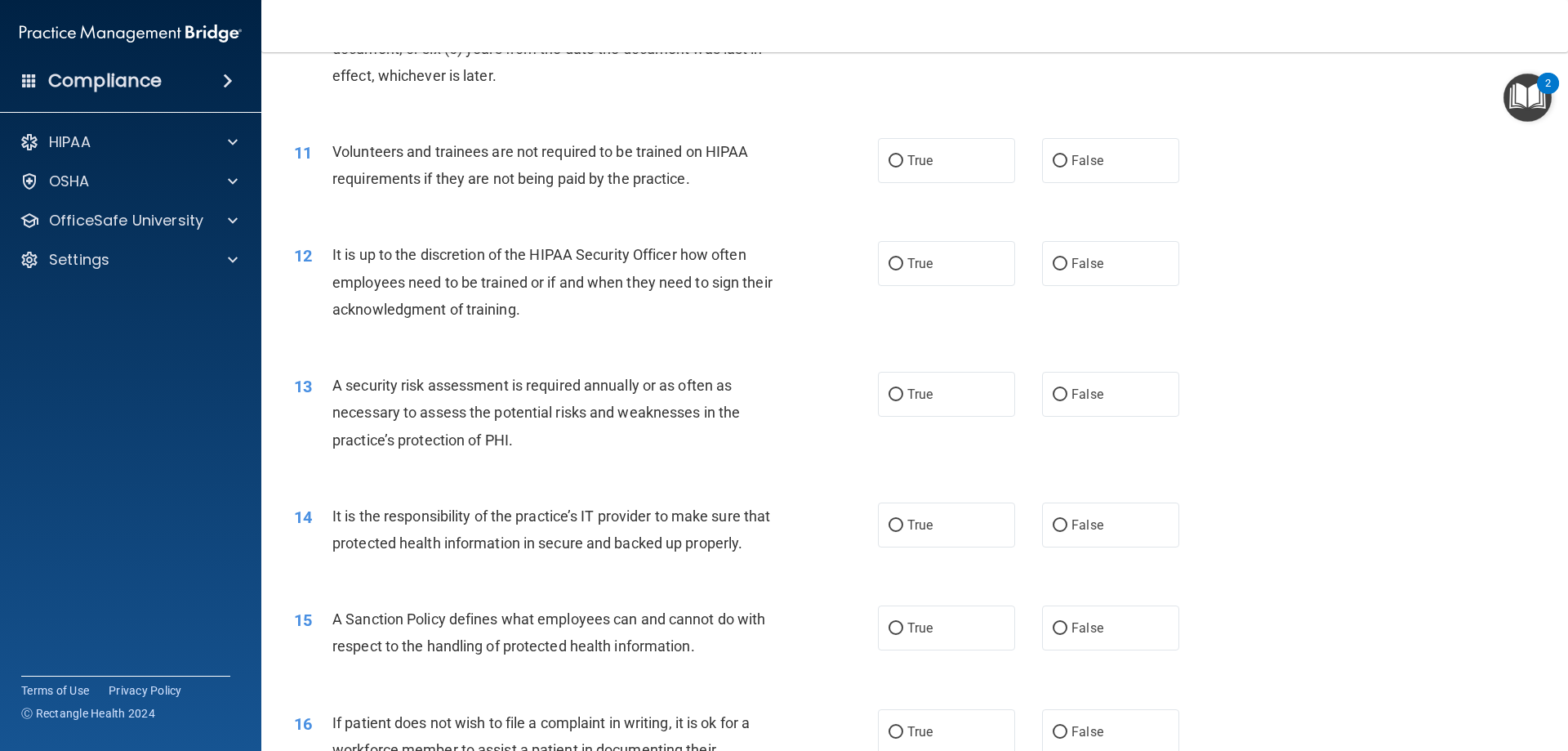
scroll to position [1471, 0]
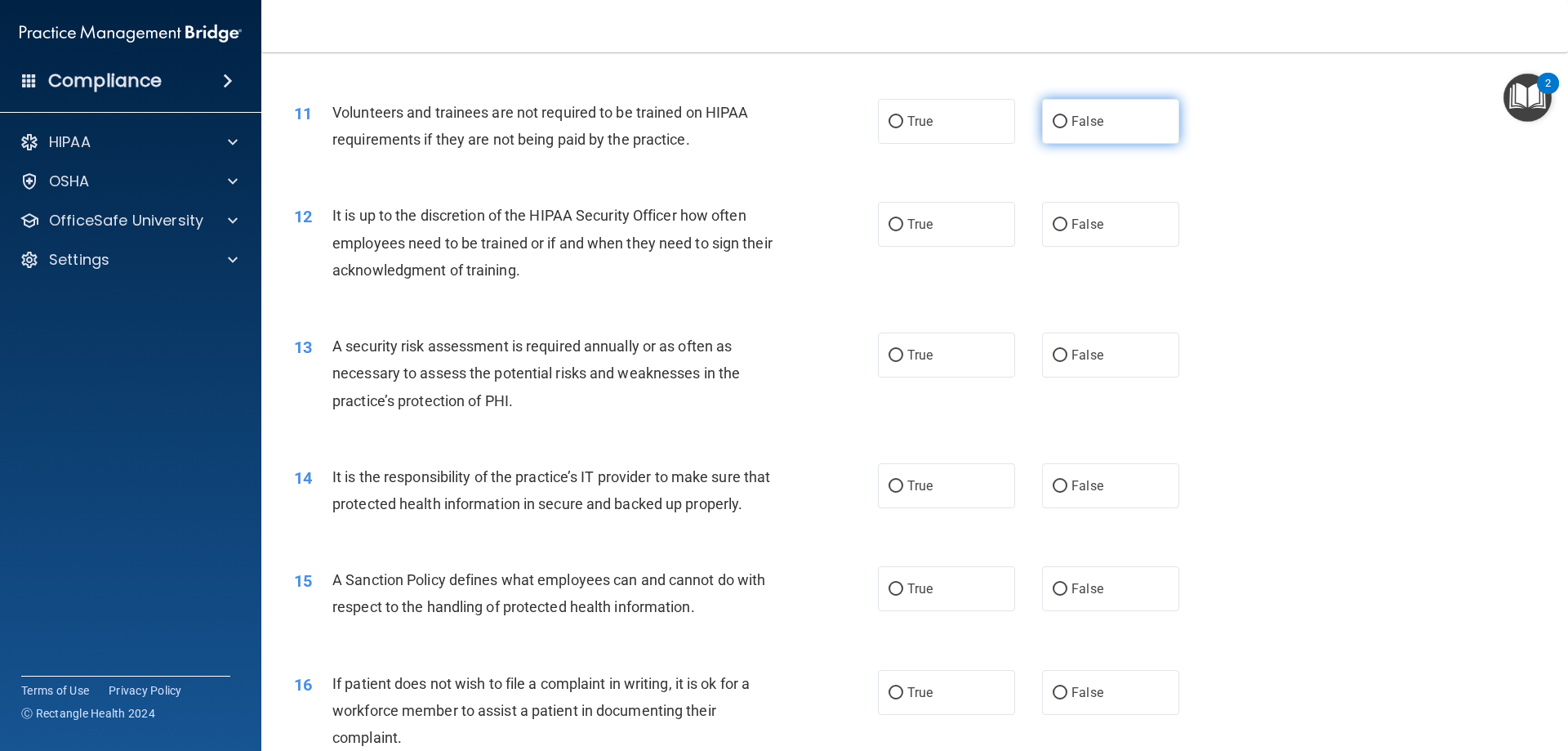
click at [1088, 136] on label "False" at bounding box center [1111, 121] width 138 height 45
click at [1068, 129] on input "False" at bounding box center [1060, 122] width 15 height 12
radio input "true"
click at [1100, 233] on label "False" at bounding box center [1111, 224] width 138 height 45
click at [1068, 232] on input "False" at bounding box center [1060, 225] width 15 height 12
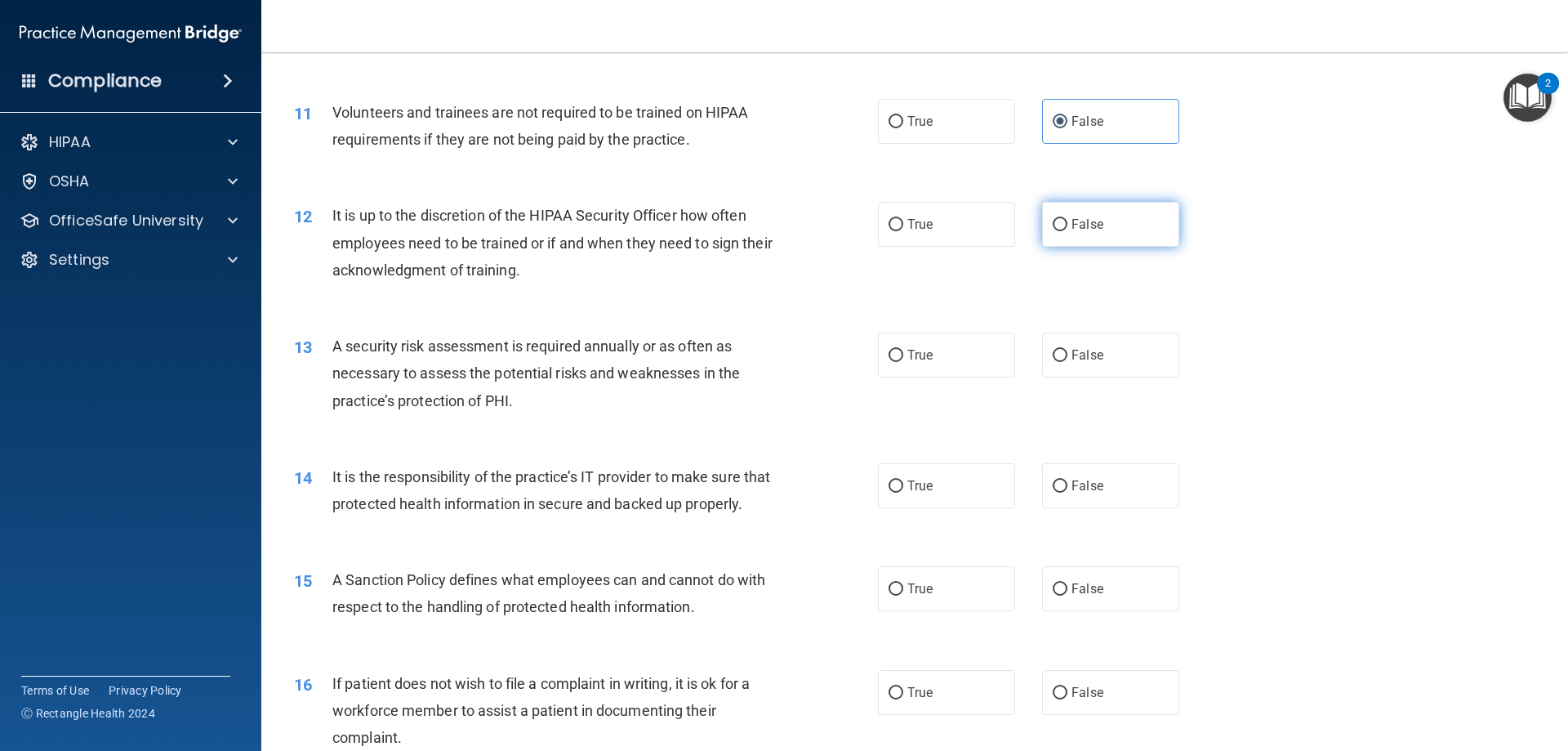
radio input "true"
click at [968, 344] on label "True" at bounding box center [947, 354] width 138 height 45
click at [903, 350] on input "True" at bounding box center [896, 355] width 15 height 12
radio input "true"
click at [1091, 471] on label "False" at bounding box center [1111, 486] width 138 height 45
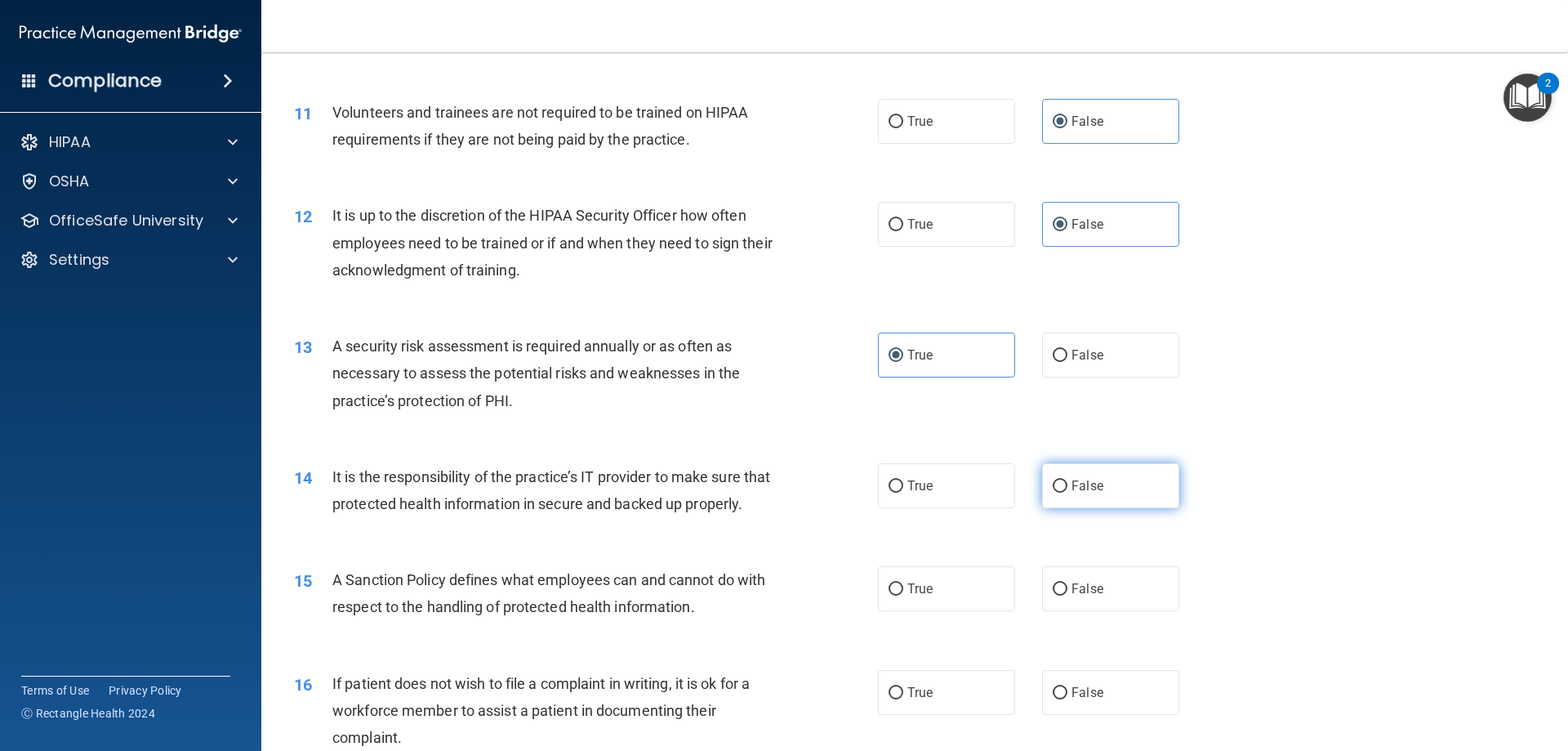
click at [1068, 481] on input "False" at bounding box center [1060, 486] width 15 height 12
radio input "true"
click at [1143, 612] on label "False" at bounding box center [1111, 589] width 138 height 45
click at [1068, 596] on input "False" at bounding box center [1060, 589] width 15 height 12
radio input "true"
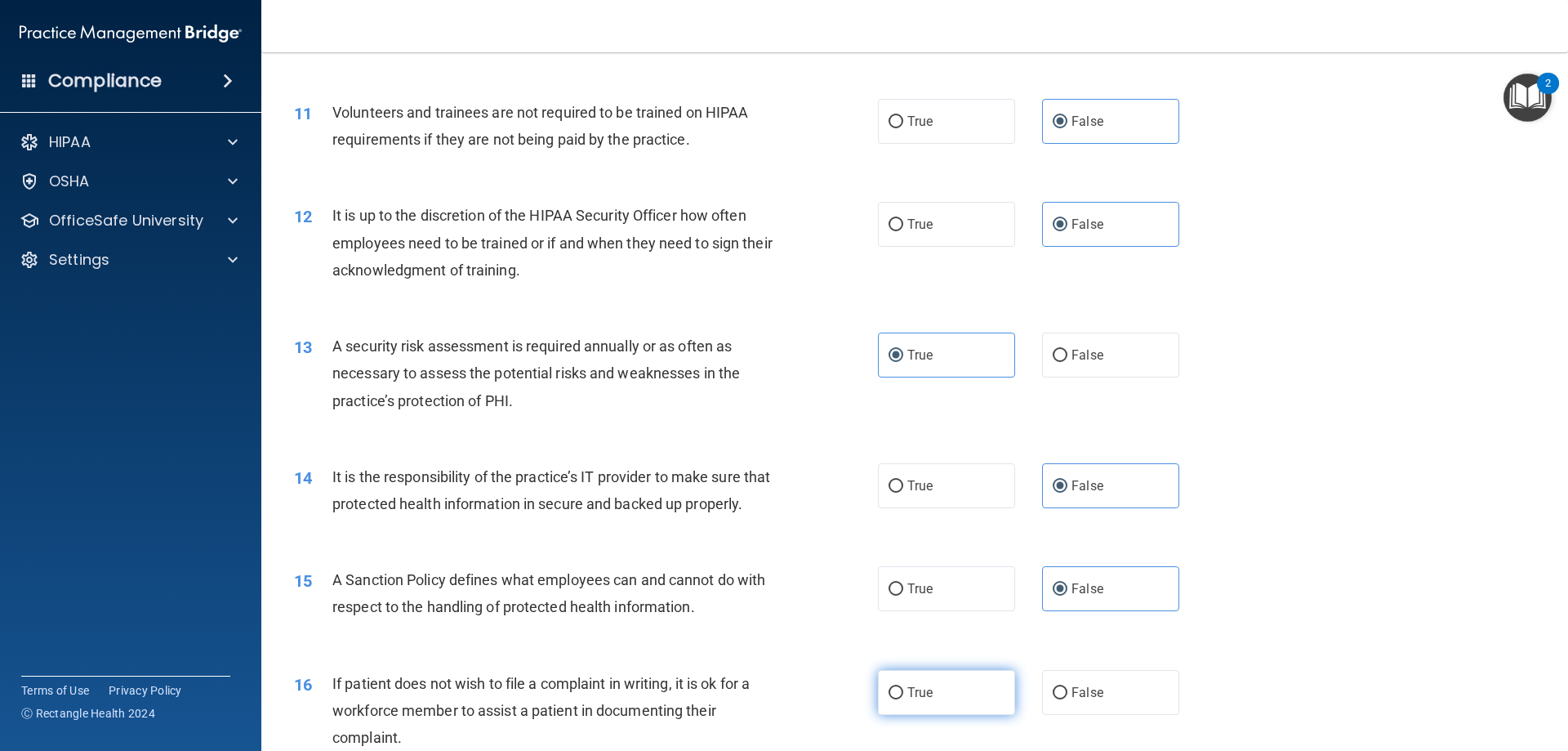
click at [977, 715] on label "True" at bounding box center [947, 692] width 138 height 45
click at [903, 700] on input "True" at bounding box center [896, 693] width 15 height 12
radio input "true"
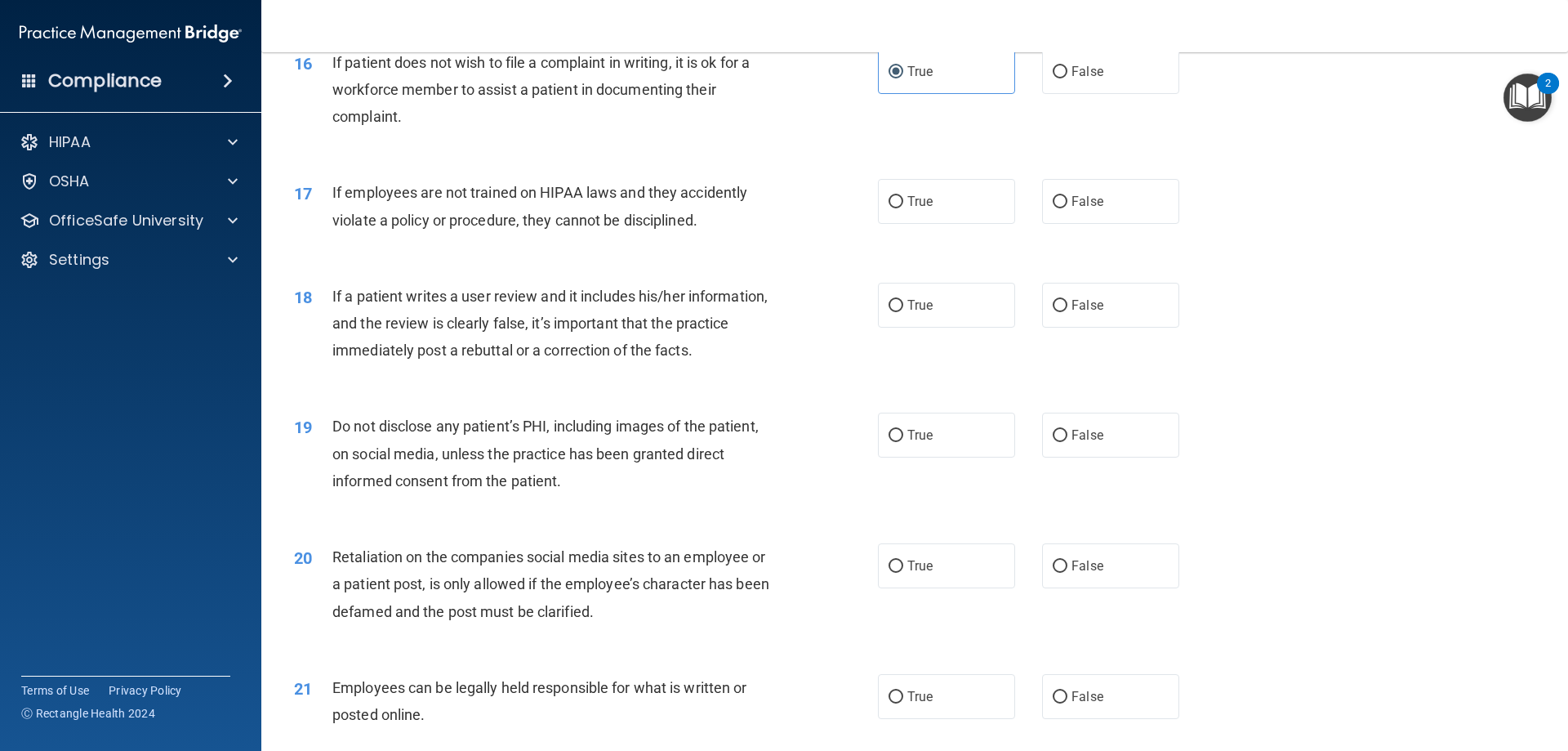
scroll to position [2207, 0]
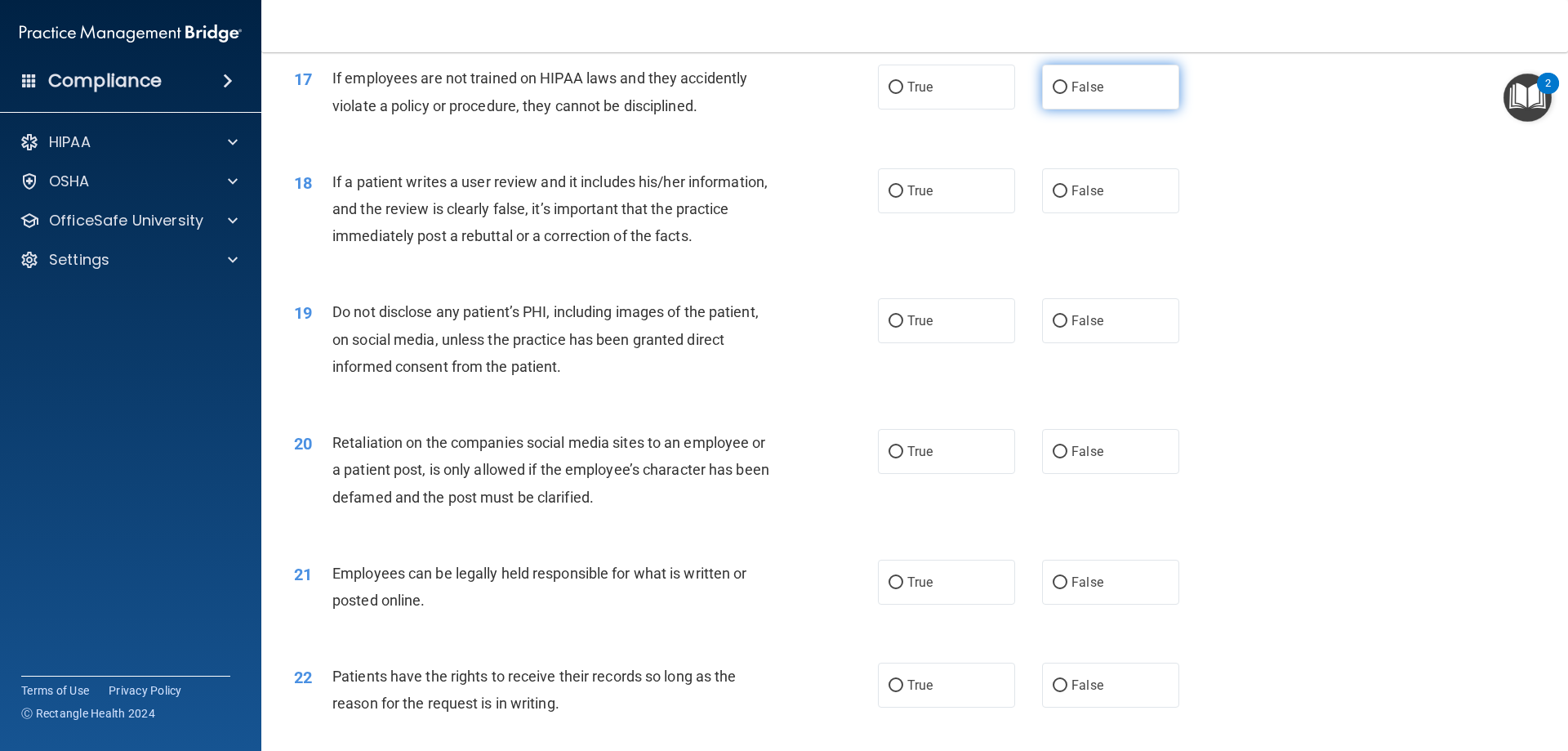
click at [1053, 94] on input "False" at bounding box center [1060, 87] width 15 height 12
radio input "true"
click at [1091, 199] on span "False" at bounding box center [1088, 190] width 32 height 16
click at [1068, 198] on input "False" at bounding box center [1060, 191] width 15 height 12
radio input "true"
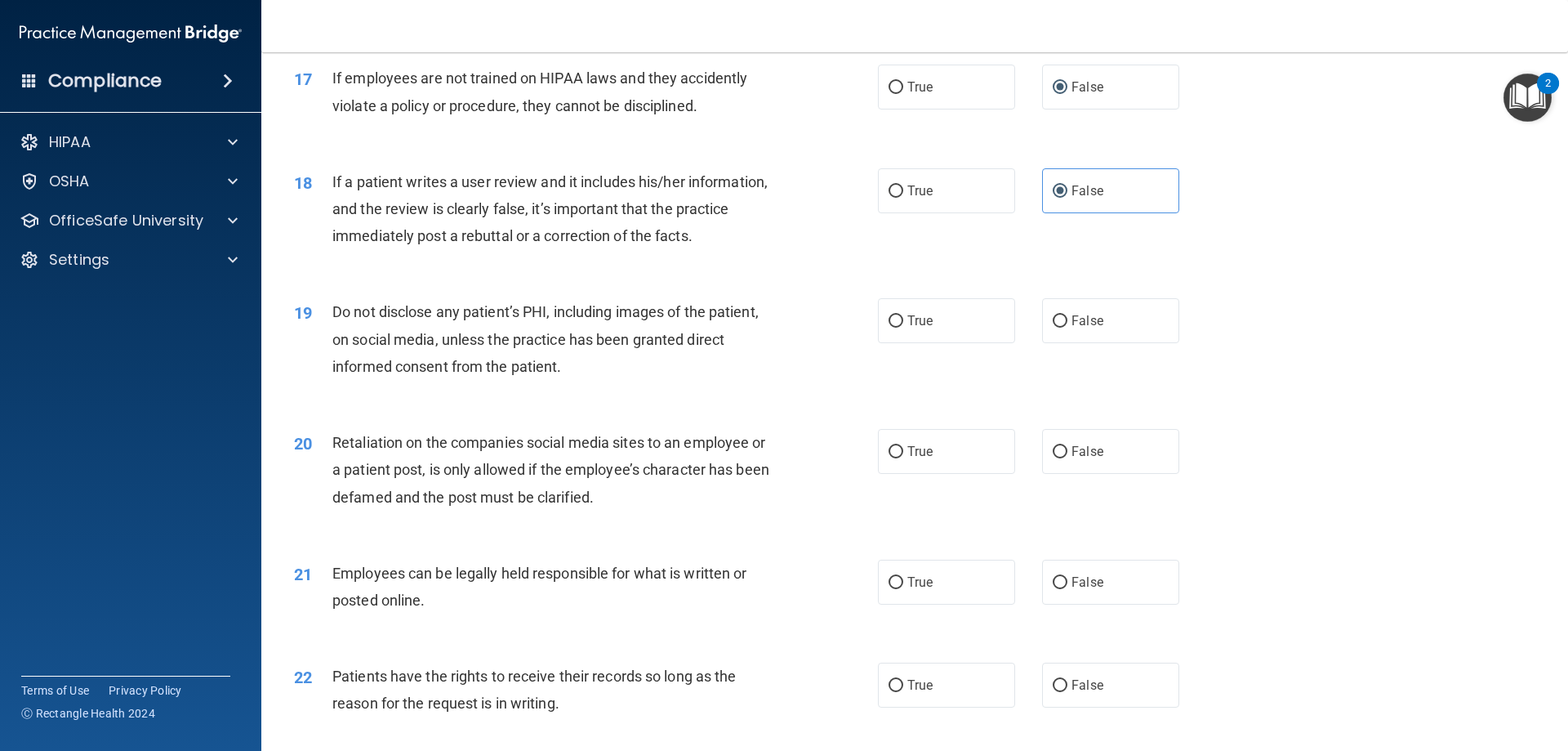
drag, startPoint x: 970, startPoint y: 345, endPoint x: 1024, endPoint y: 403, distance: 79.2
click at [969, 343] on label "True" at bounding box center [947, 321] width 138 height 45
click at [903, 328] on input "True" at bounding box center [896, 322] width 15 height 12
radio input "true"
click at [1096, 474] on label "False" at bounding box center [1111, 451] width 138 height 45
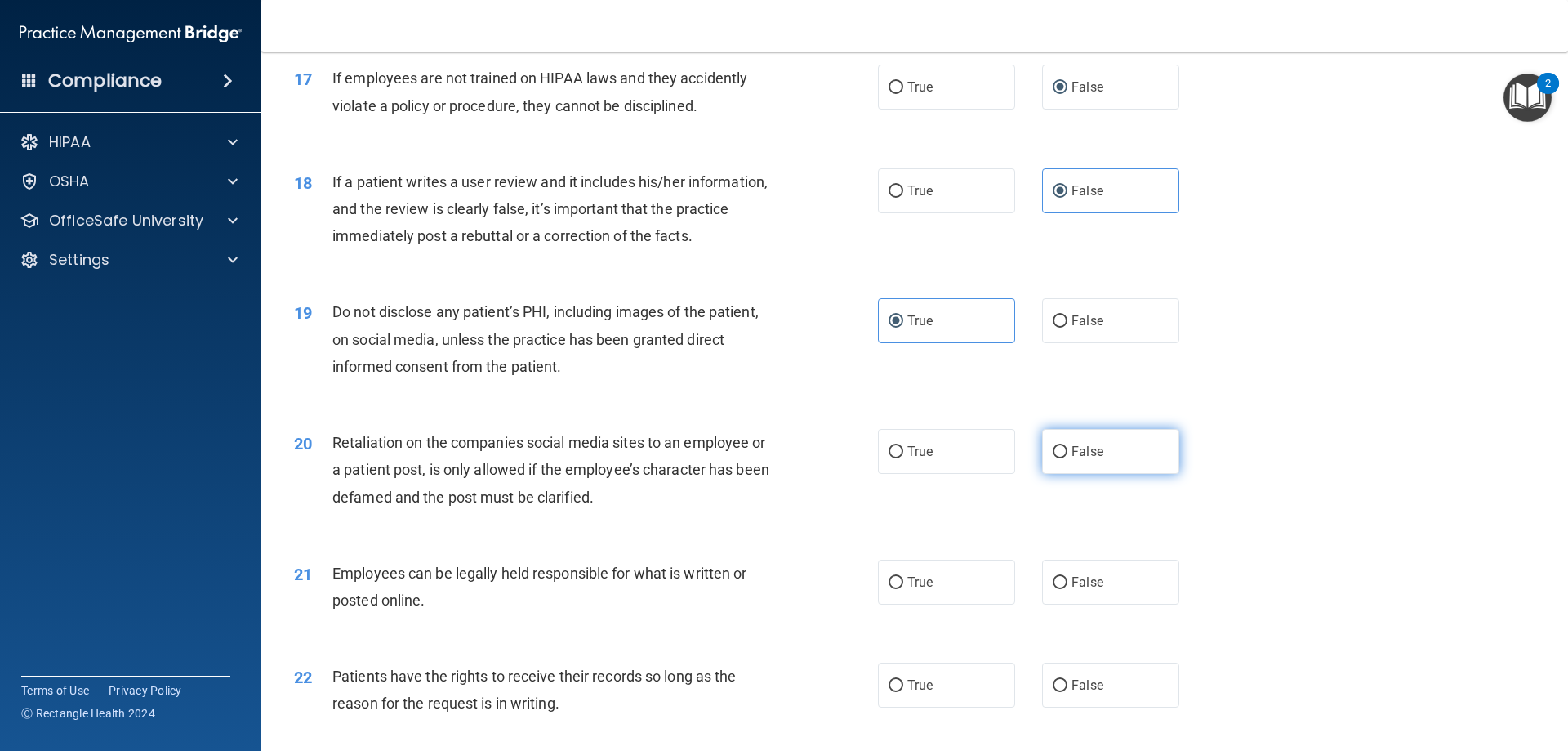
click at [1068, 458] on input "False" at bounding box center [1060, 452] width 15 height 12
radio input "true"
click at [943, 589] on label "True" at bounding box center [947, 582] width 138 height 45
click at [903, 589] on input "True" at bounding box center [896, 583] width 15 height 12
radio input "true"
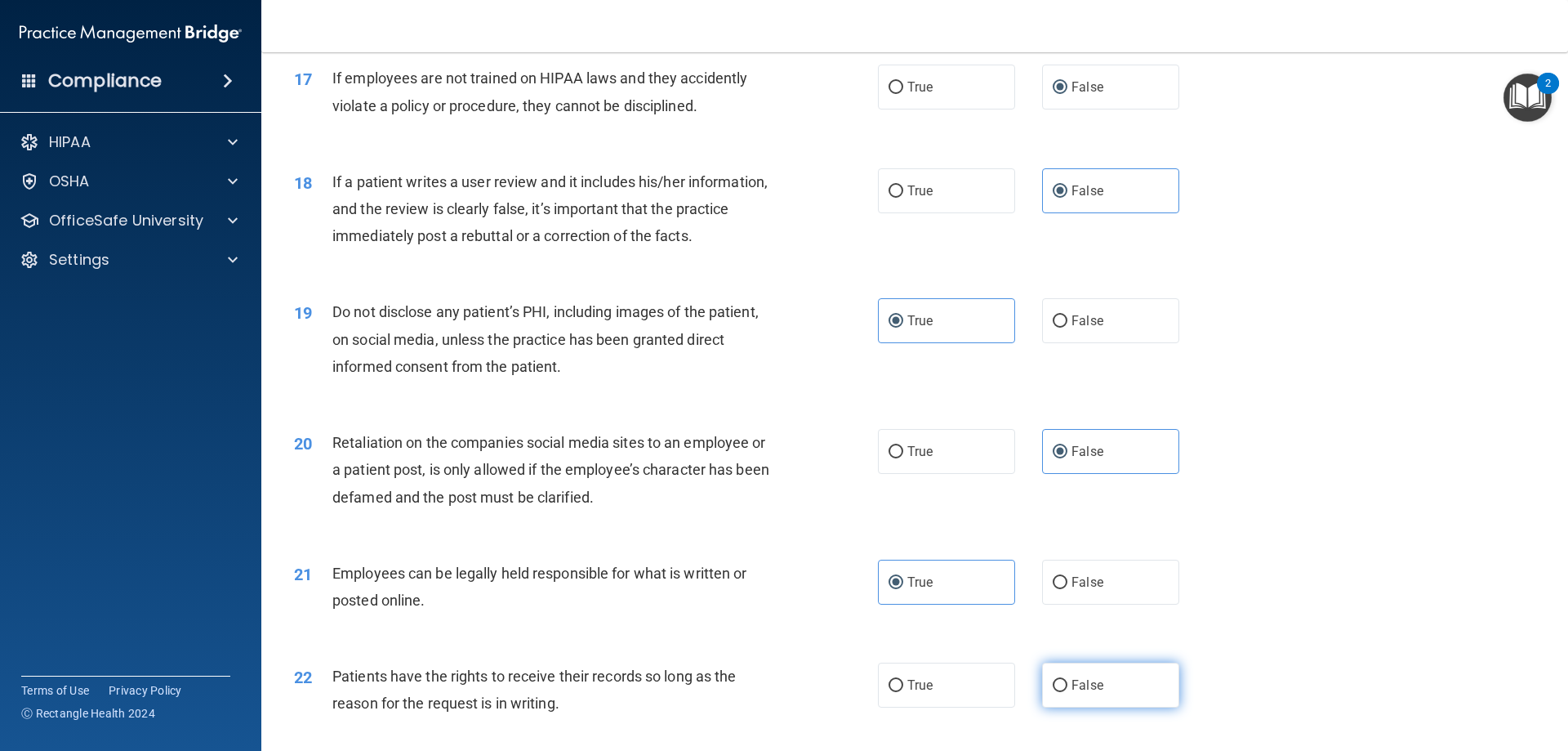
click at [1113, 707] on label "False" at bounding box center [1111, 685] width 138 height 45
click at [1068, 692] on input "False" at bounding box center [1060, 686] width 15 height 12
radio input "true"
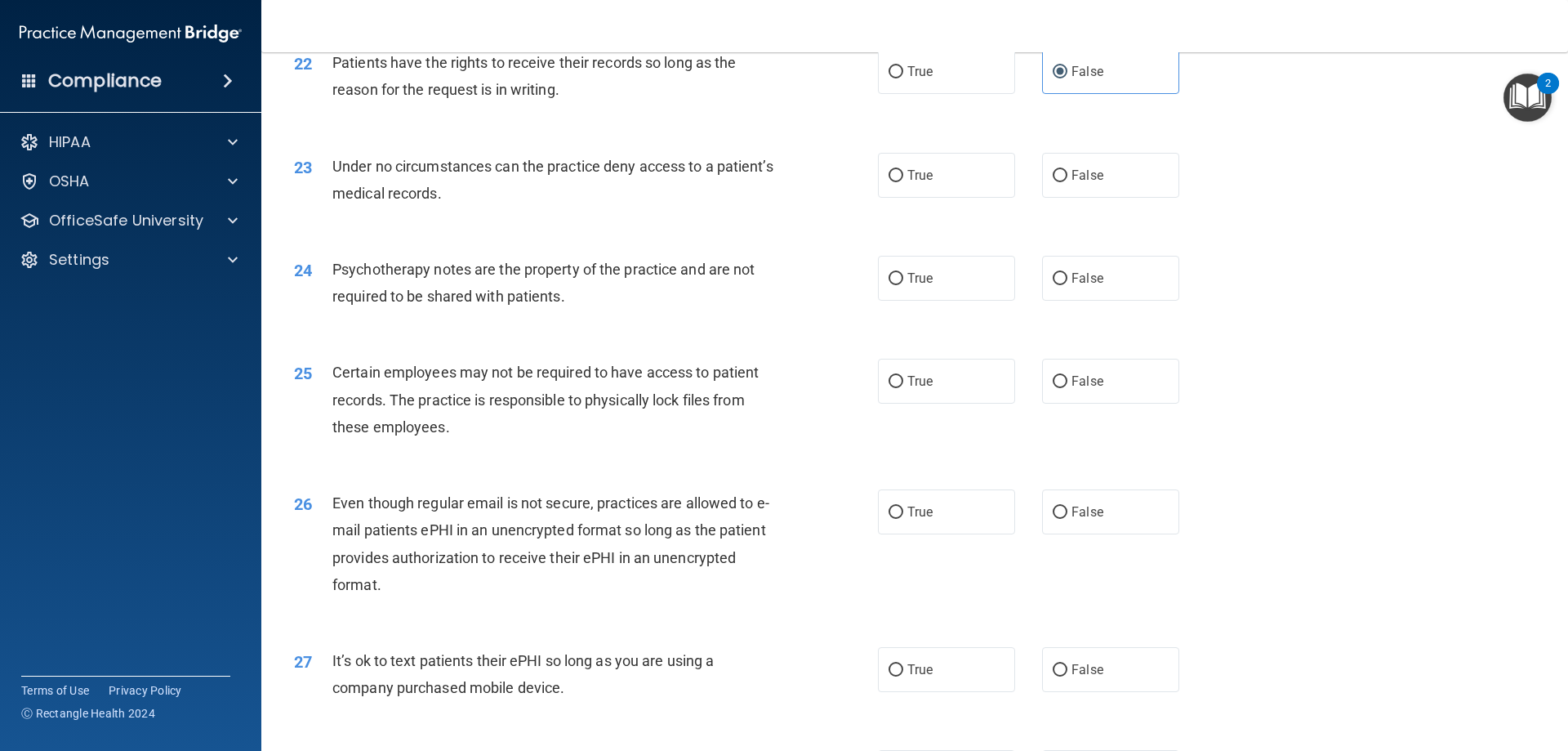
scroll to position [2942, 0]
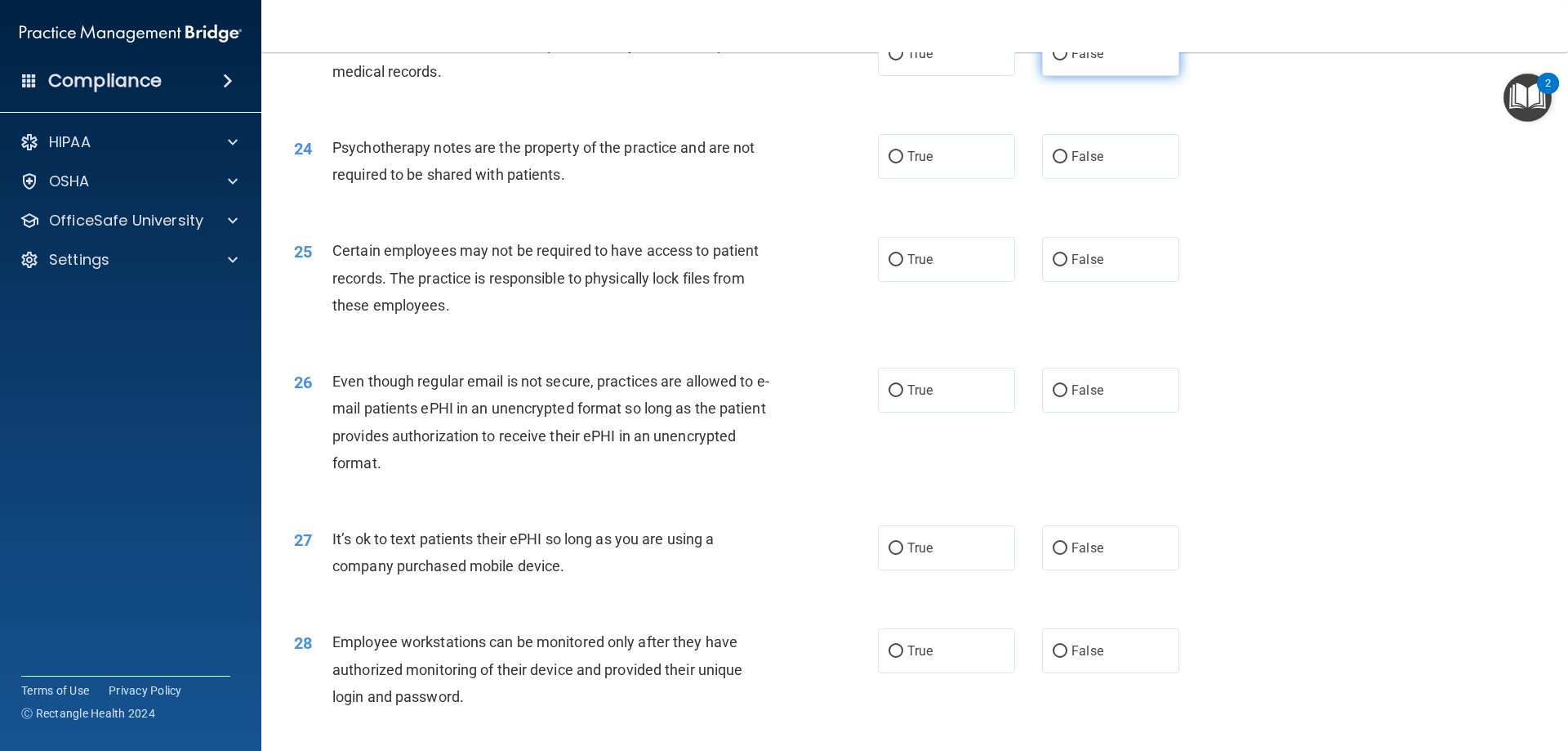
click at [1093, 61] on span "False" at bounding box center [1088, 54] width 32 height 16
click at [1068, 60] on input "False" at bounding box center [1060, 54] width 15 height 12
radio input "true"
click at [957, 179] on label "True" at bounding box center [947, 157] width 138 height 45
click at [903, 163] on input "True" at bounding box center [896, 157] width 15 height 12
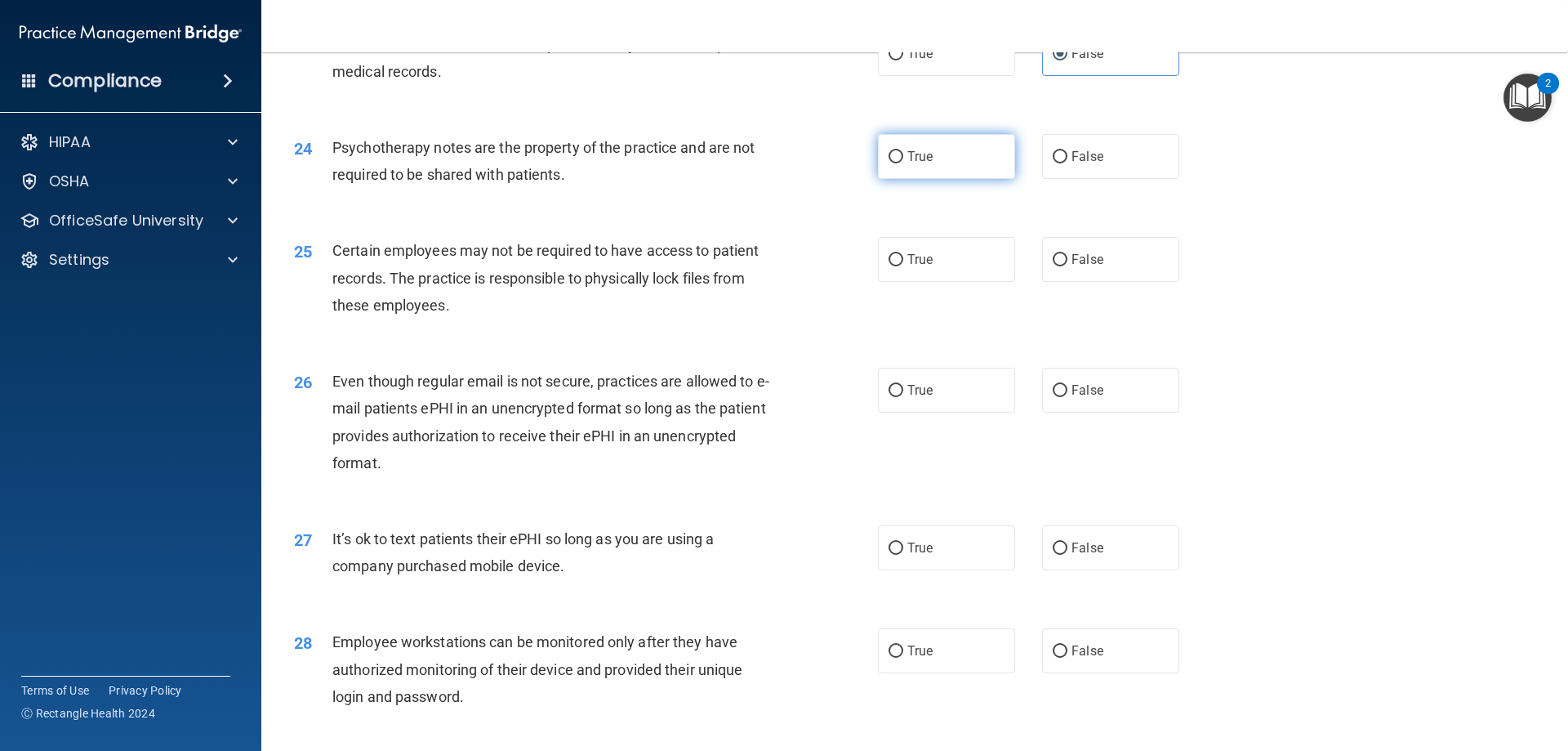
radio input "true"
click at [939, 282] on label "True" at bounding box center [947, 259] width 138 height 45
click at [903, 266] on input "True" at bounding box center [896, 260] width 15 height 12
radio input "true"
drag, startPoint x: 930, startPoint y: 423, endPoint x: 973, endPoint y: 444, distance: 47.9
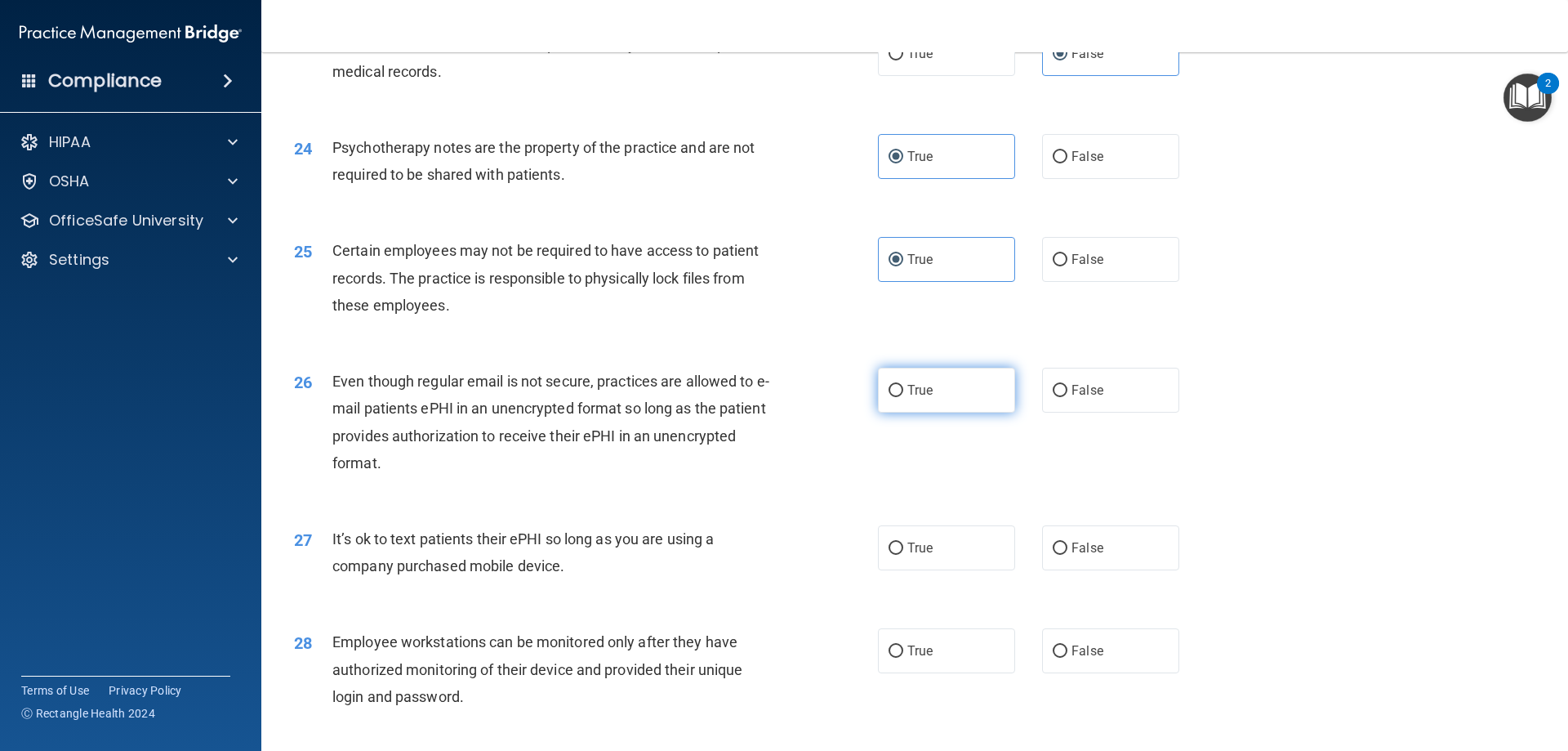
click at [935, 413] on label "True" at bounding box center [947, 390] width 138 height 45
click at [903, 397] on input "True" at bounding box center [896, 391] width 15 height 12
radio input "true"
click at [1089, 570] on label "False" at bounding box center [1111, 547] width 138 height 45
click at [1068, 555] on input "False" at bounding box center [1060, 548] width 15 height 12
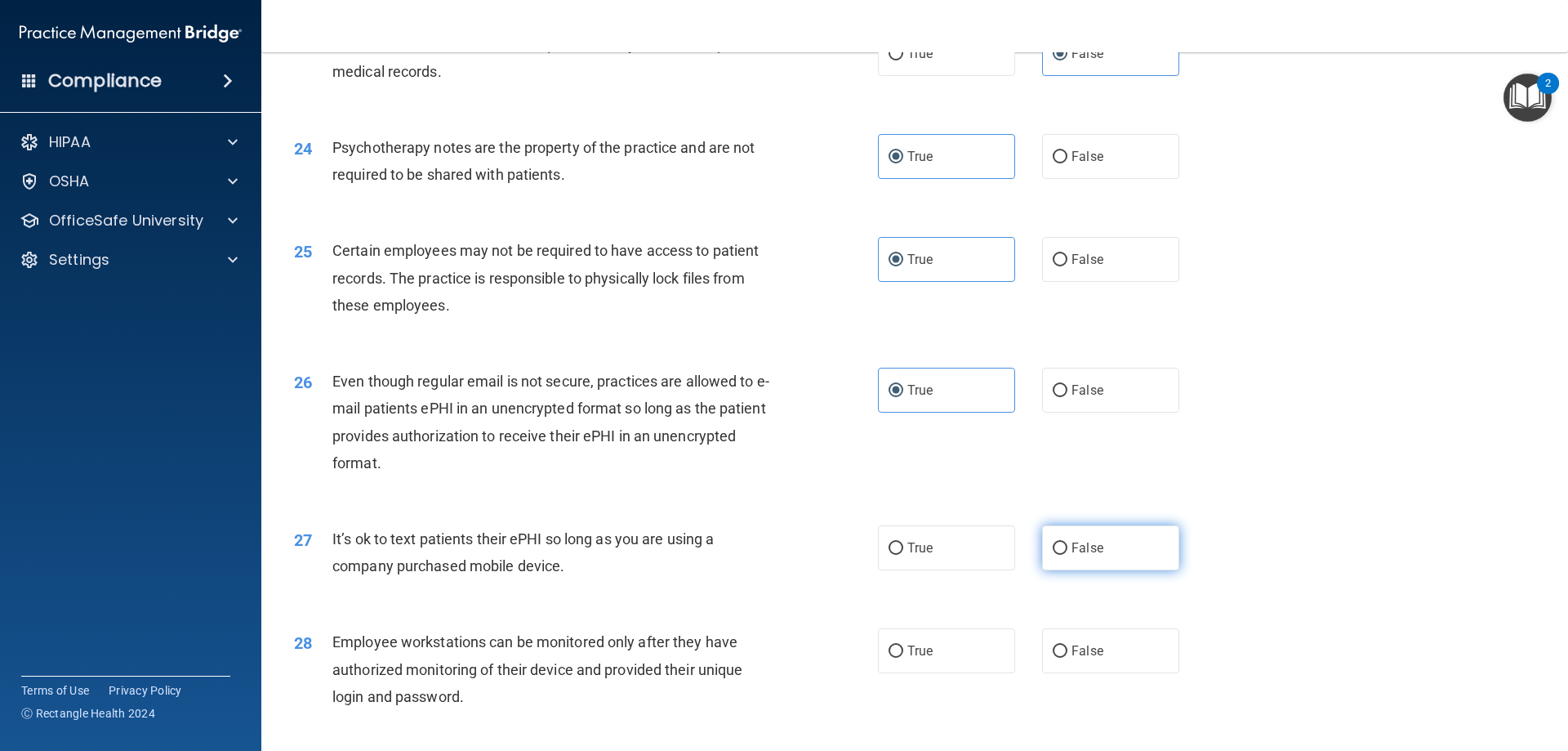
radio input "true"
click at [1099, 661] on label "False" at bounding box center [1111, 650] width 138 height 45
click at [1068, 658] on input "False" at bounding box center [1060, 651] width 15 height 12
radio input "true"
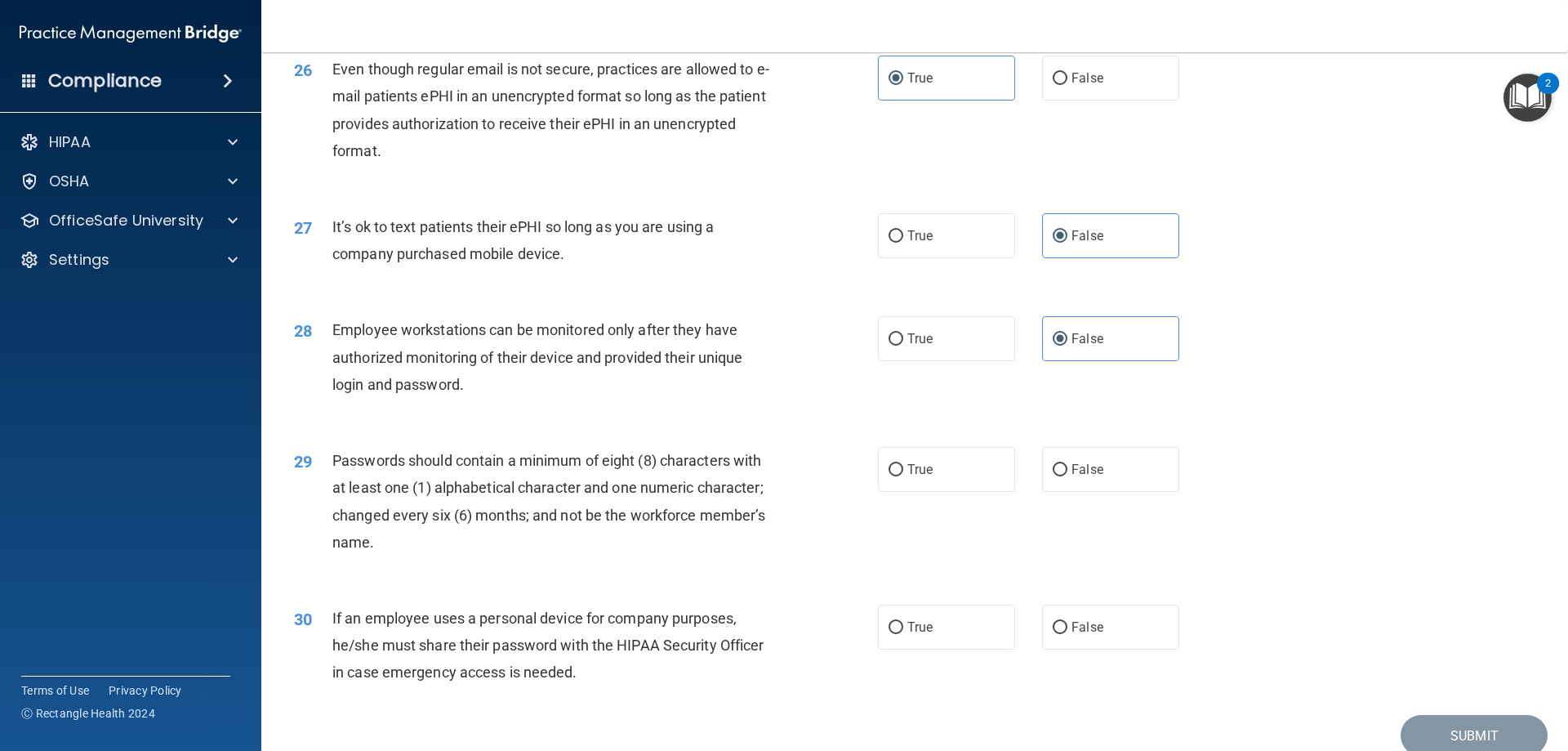
scroll to position [3269, 0]
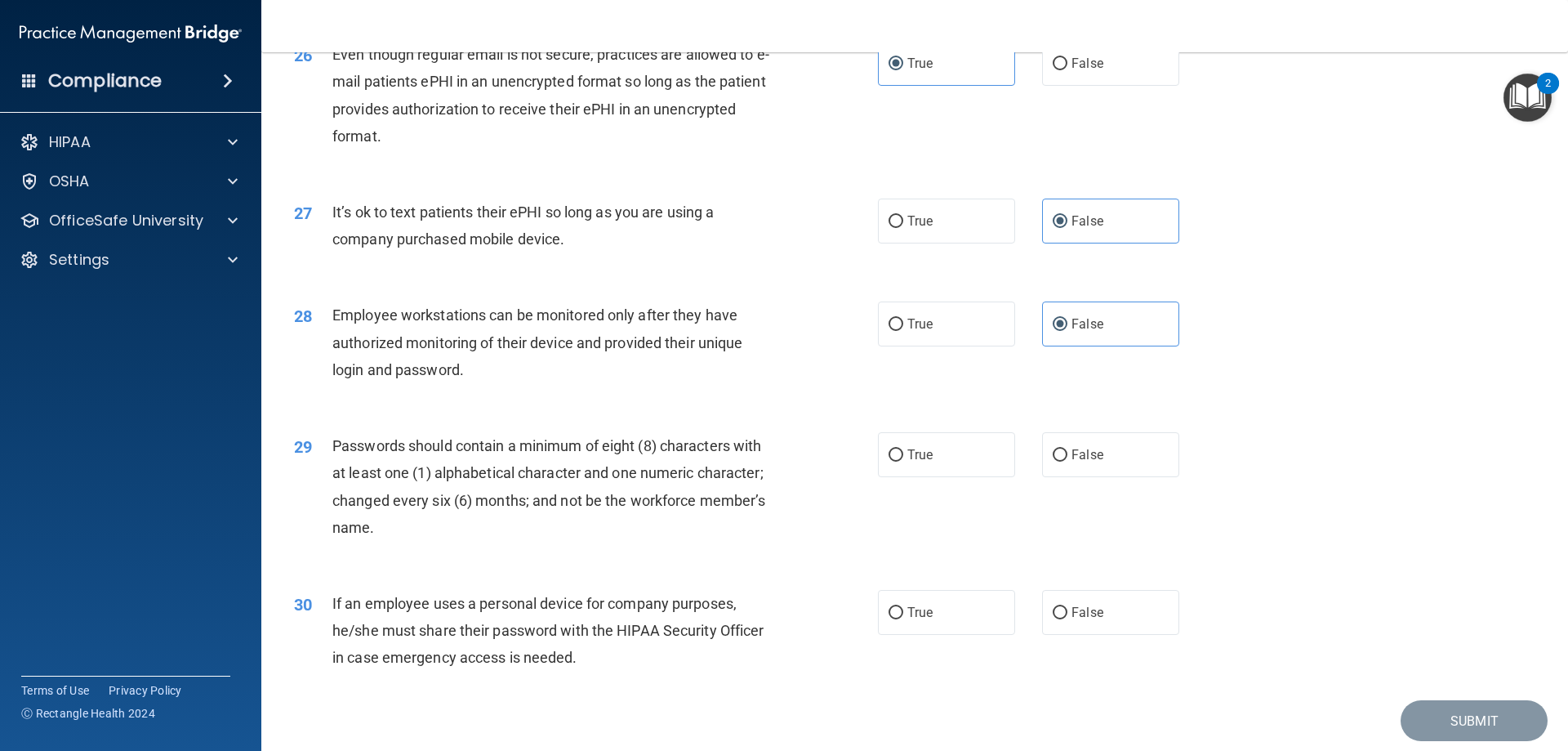
drag, startPoint x: 938, startPoint y: 467, endPoint x: 1037, endPoint y: 566, distance: 140.0
click at [938, 466] on label "True" at bounding box center [947, 454] width 138 height 45
click at [903, 462] on input "True" at bounding box center [896, 455] width 15 height 12
radio input "true"
click at [1126, 635] on label "False" at bounding box center [1111, 613] width 138 height 45
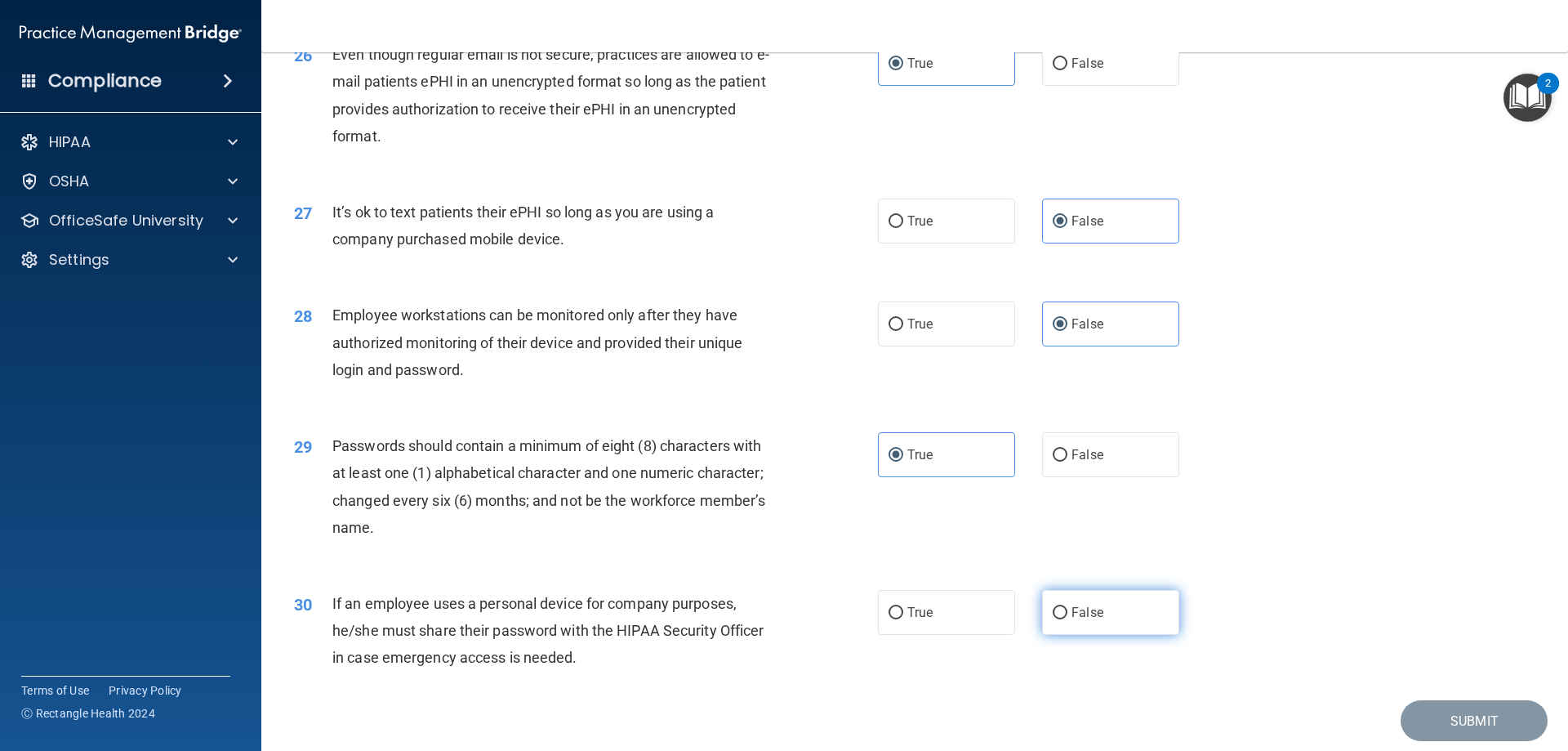
click at [1068, 619] on input "False" at bounding box center [1060, 613] width 15 height 12
radio input "true"
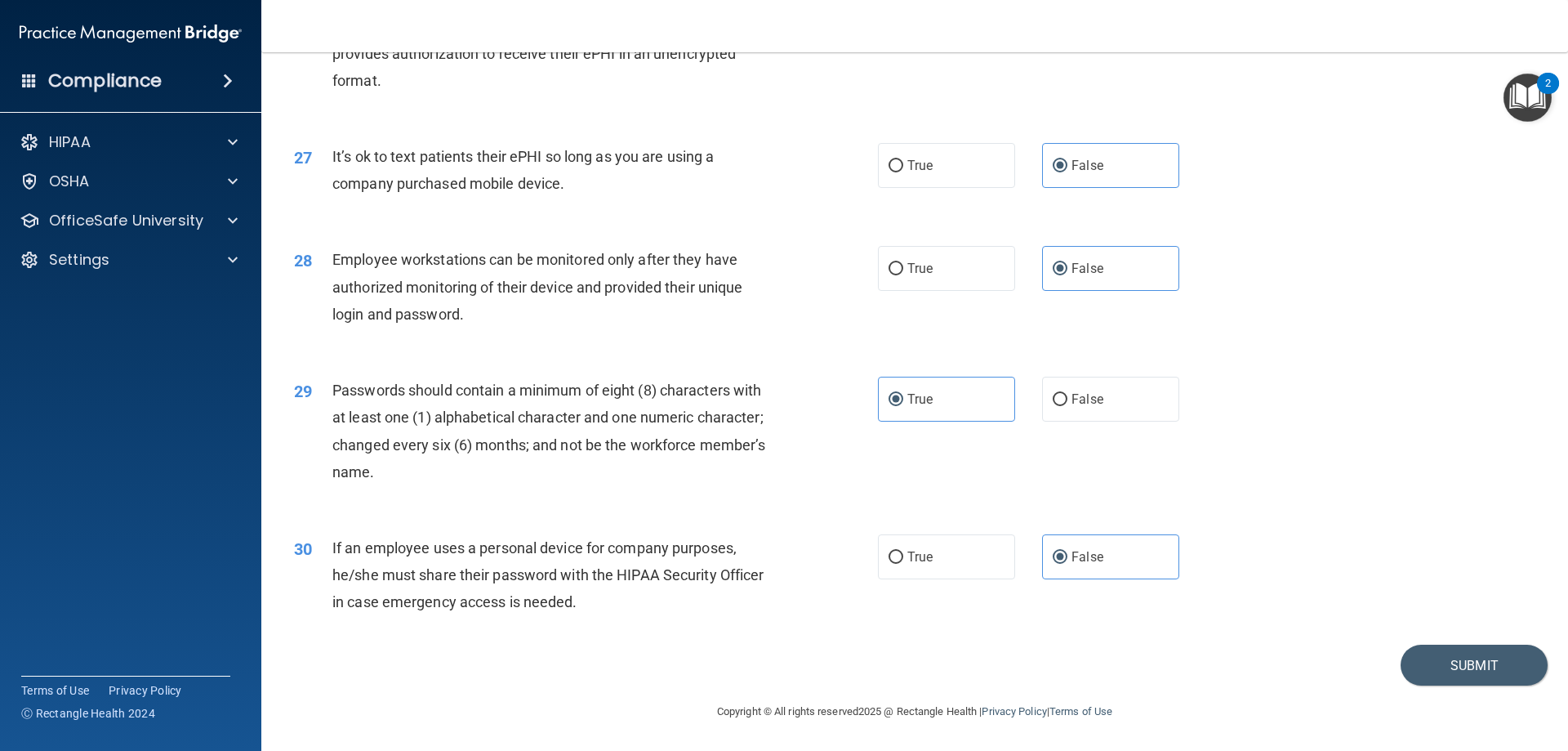
scroll to position [3351, 0]
click at [1444, 659] on button "Submit" at bounding box center [1474, 665] width 147 height 42
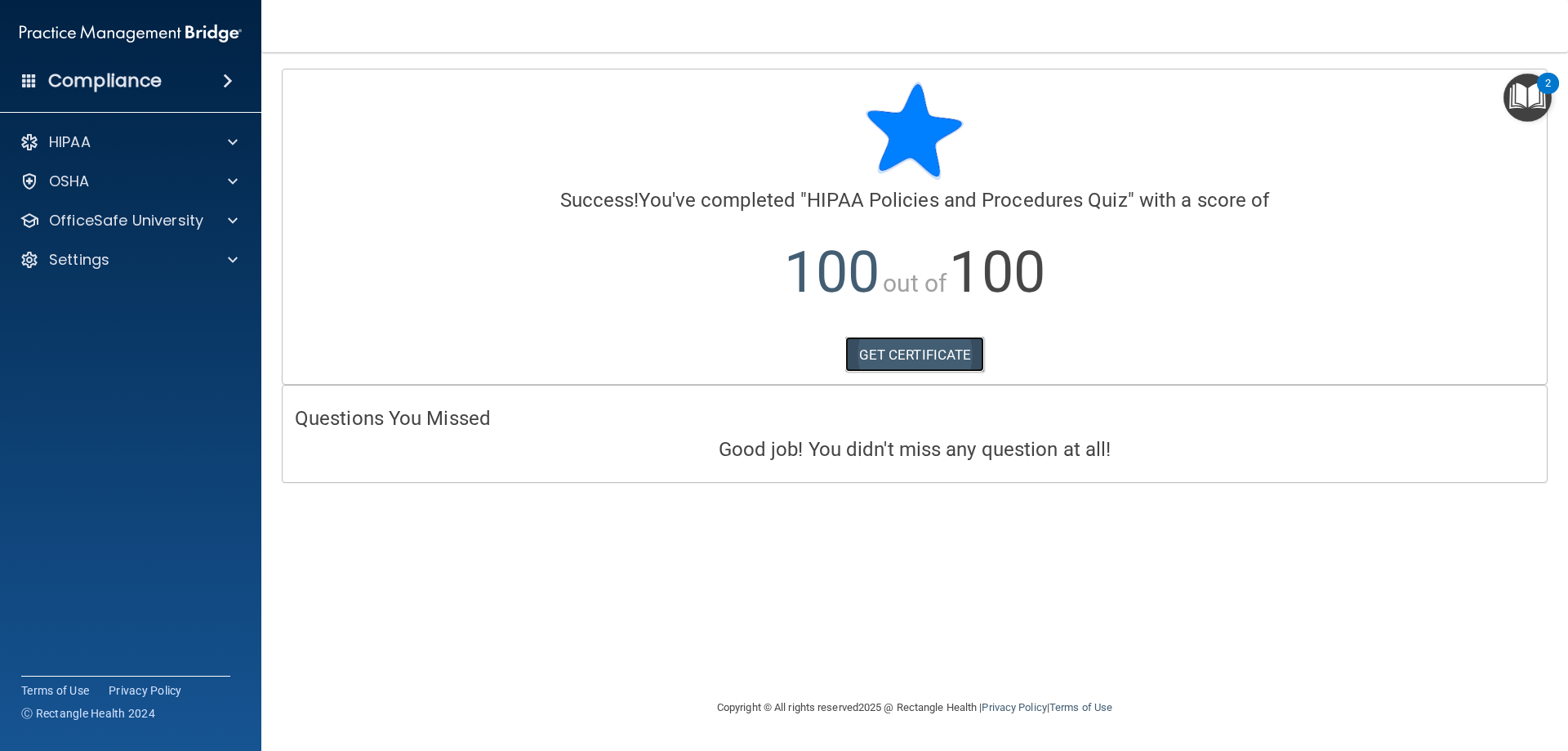
click at [903, 362] on link "GET CERTIFICATE" at bounding box center [915, 354] width 140 height 36
click at [140, 219] on p "OfficeSafe University" at bounding box center [125, 221] width 154 height 20
